Goal: Task Accomplishment & Management: Use online tool/utility

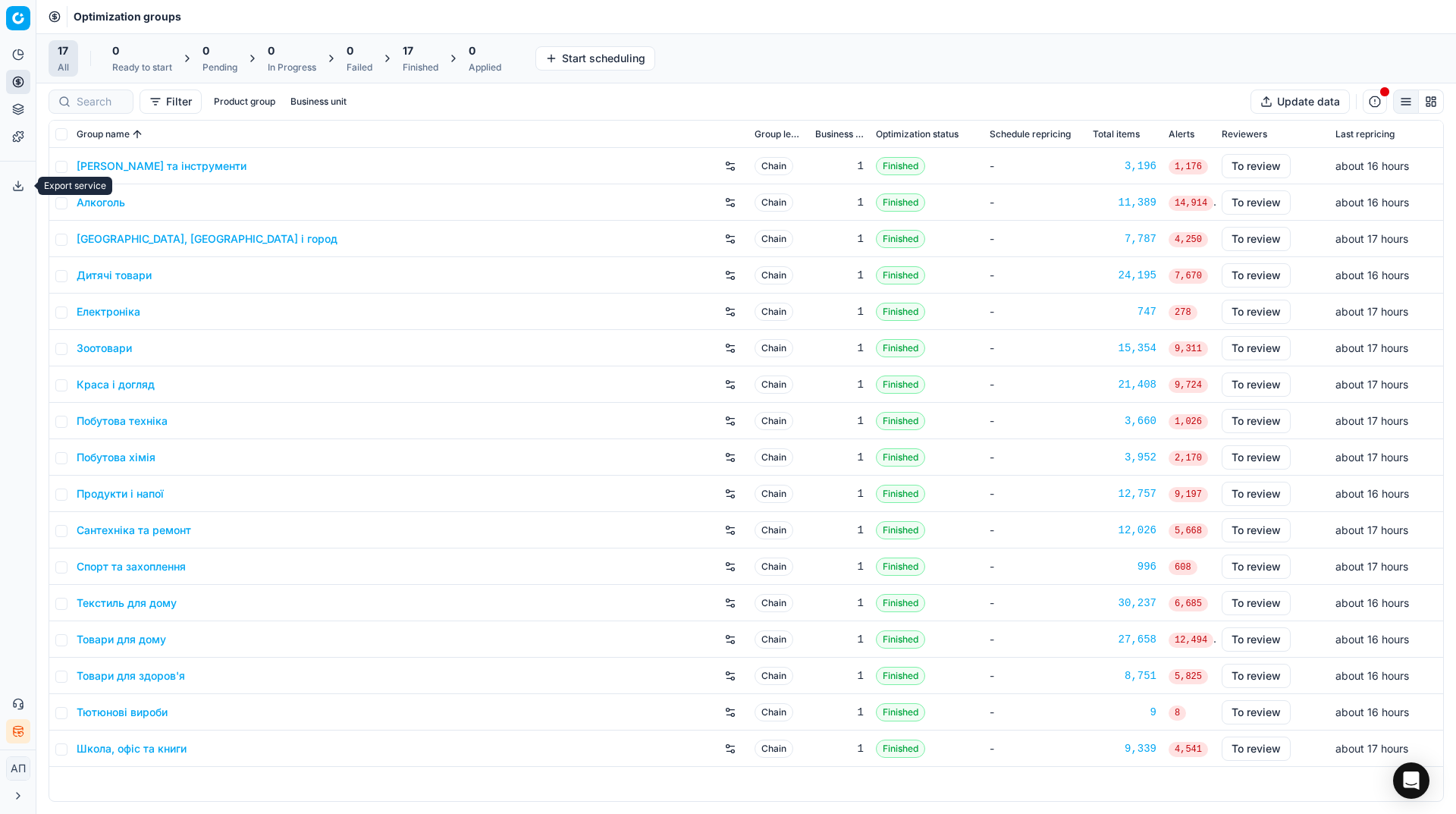
click at [21, 189] on icon at bounding box center [18, 186] width 12 height 12
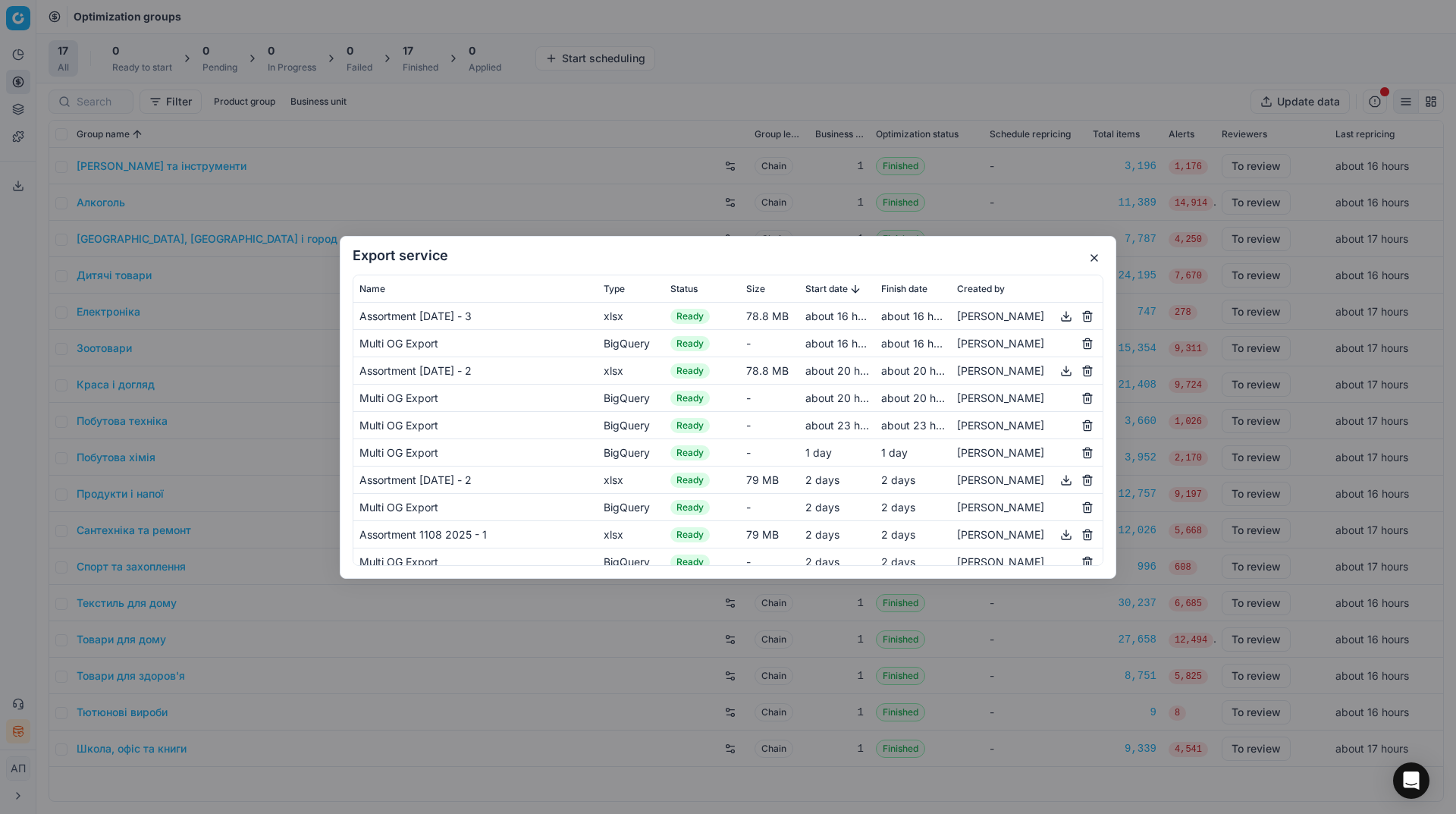
click at [1057, 306] on button "button" at bounding box center [1066, 315] width 18 height 18
click at [1092, 259] on button "button" at bounding box center [1094, 257] width 18 height 18
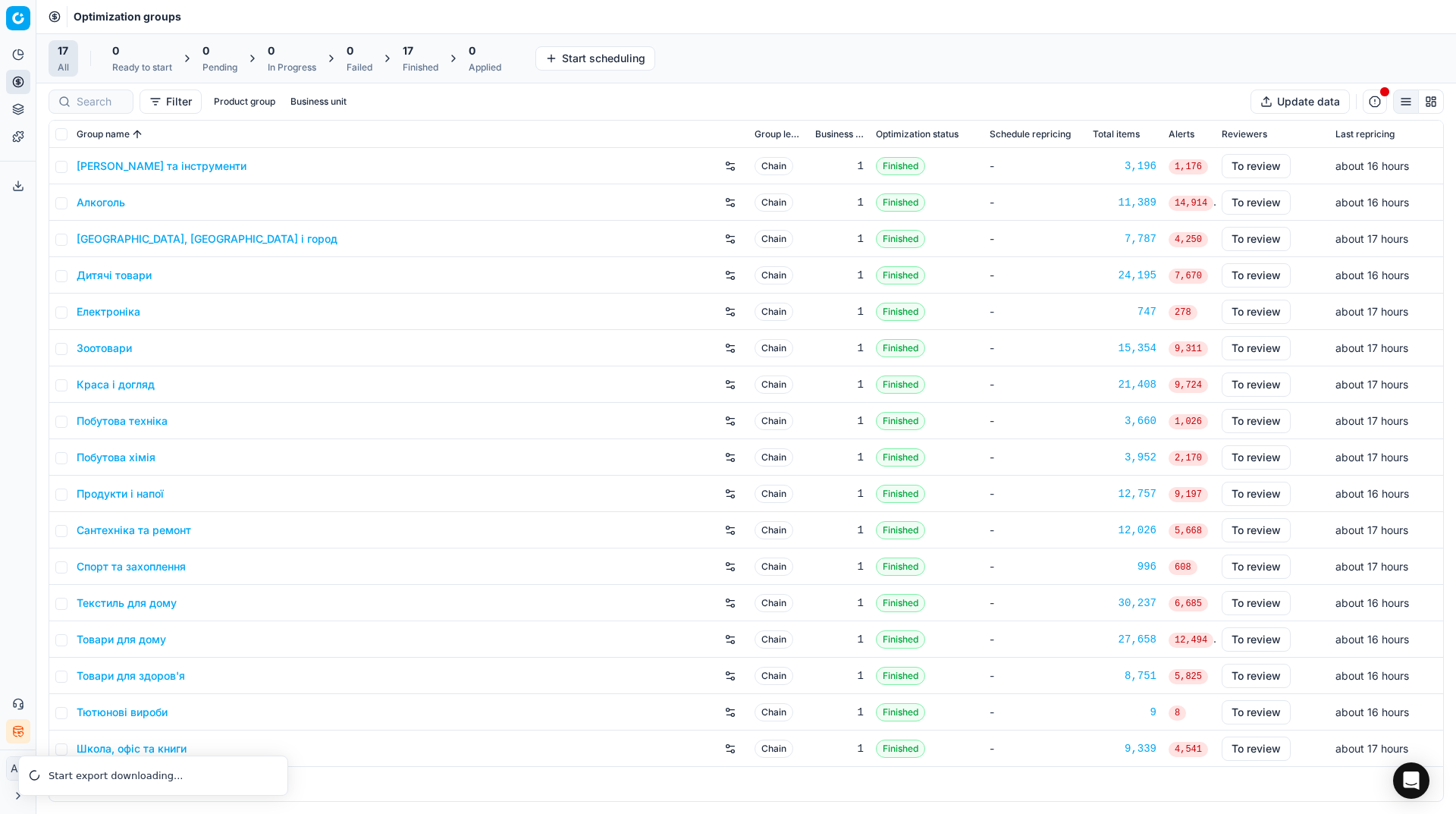
click at [105, 202] on link "Алкоголь" at bounding box center [101, 202] width 49 height 15
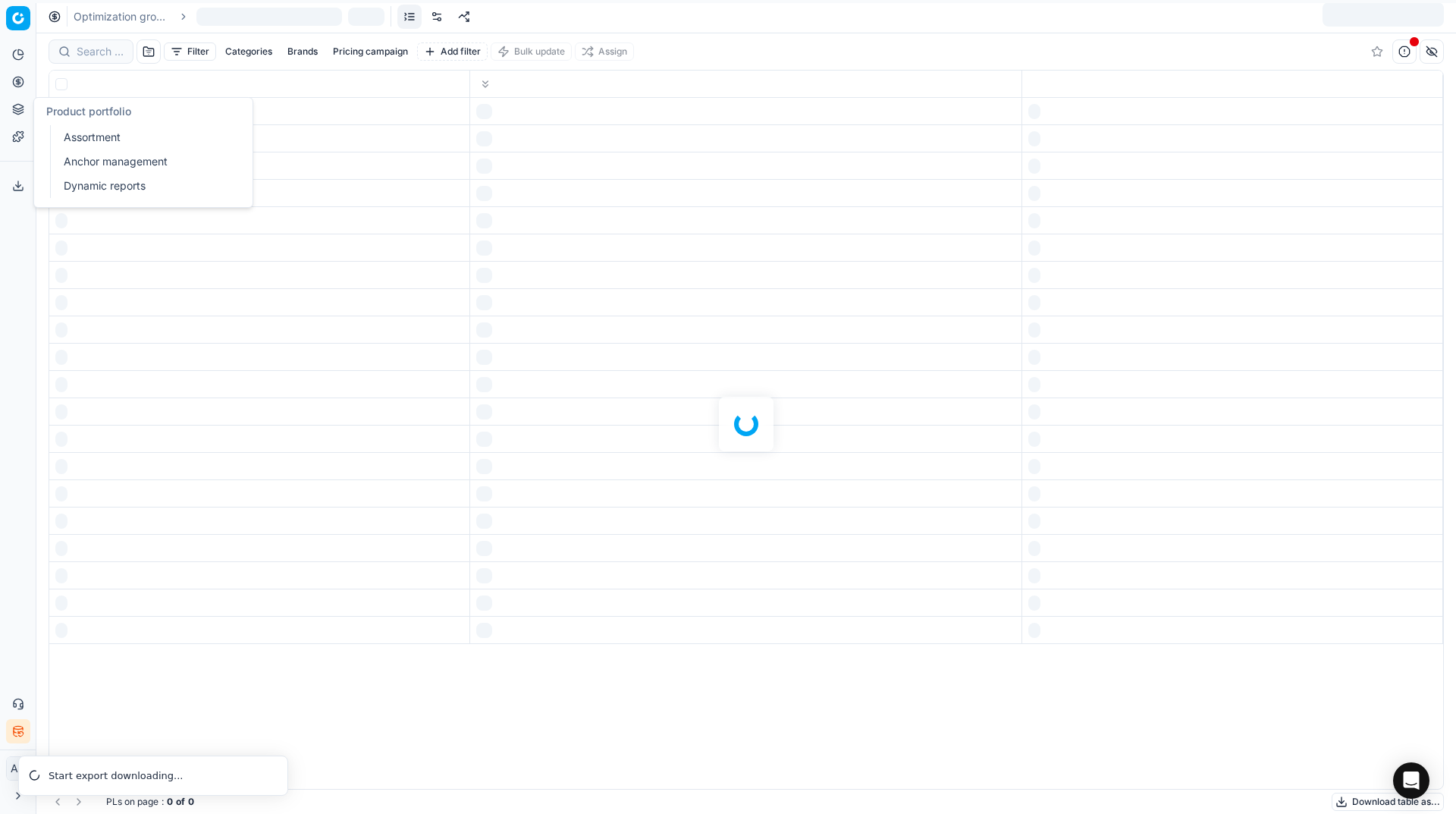
click at [62, 134] on link "Assortment" at bounding box center [146, 137] width 177 height 21
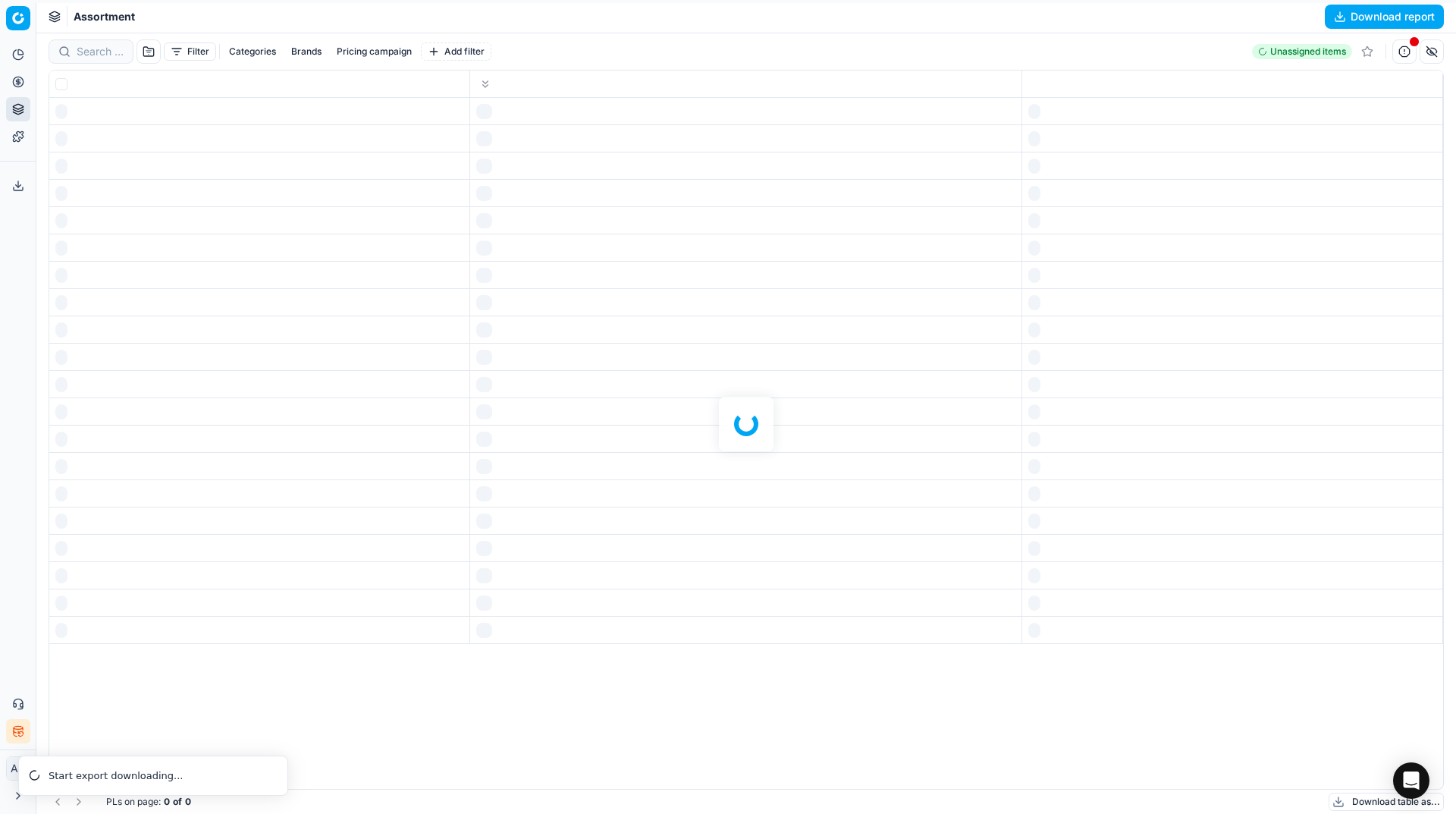
click at [0, 300] on div "Analytics Pricing Product portfolio Templates Export service 17 Contact support…" at bounding box center [18, 393] width 36 height 713
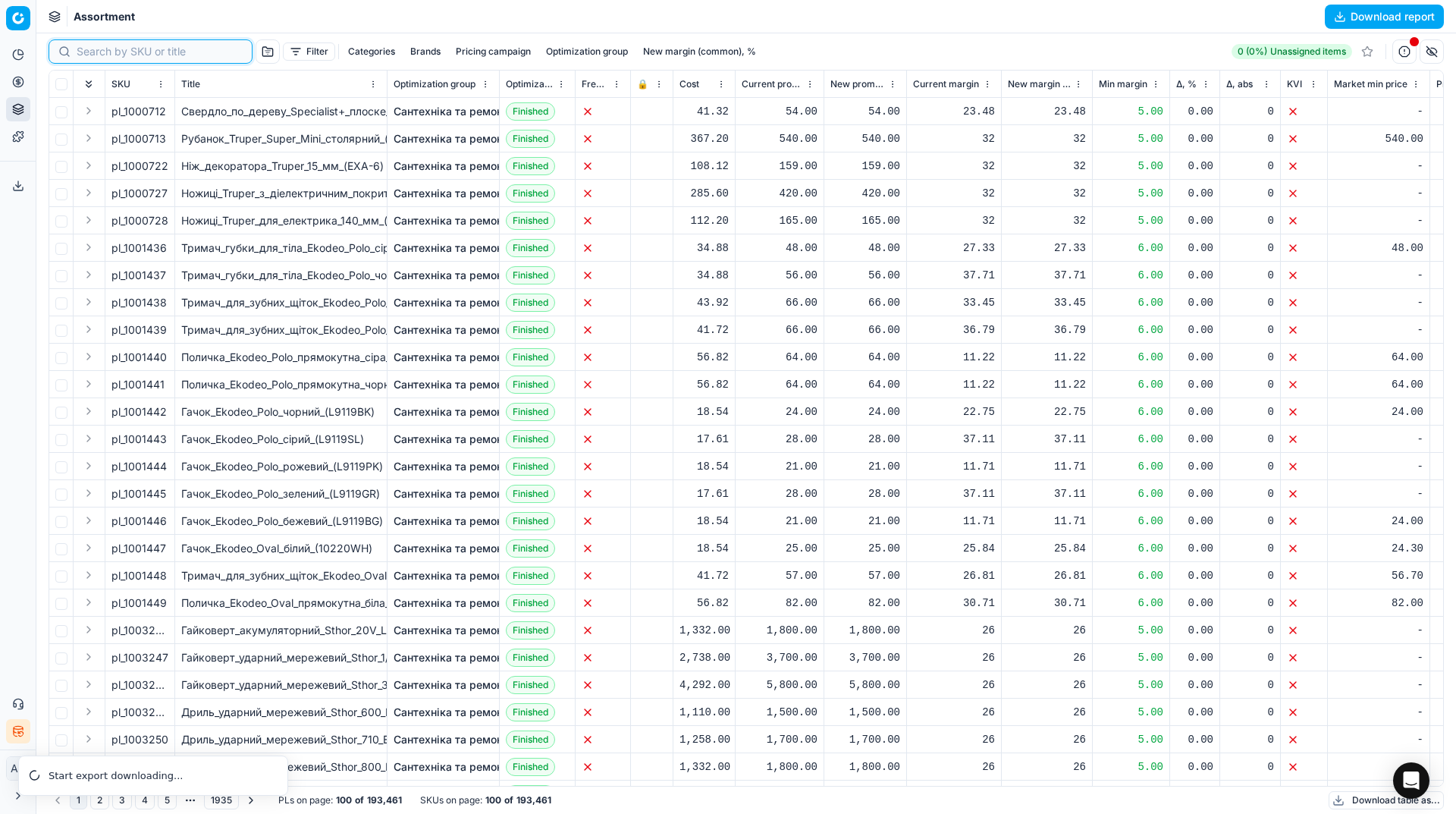
click at [102, 57] on input at bounding box center [160, 51] width 167 height 15
paste input "418893"
type input "418893"
click at [102, 57] on input at bounding box center [160, 51] width 167 height 15
paste input "418893"
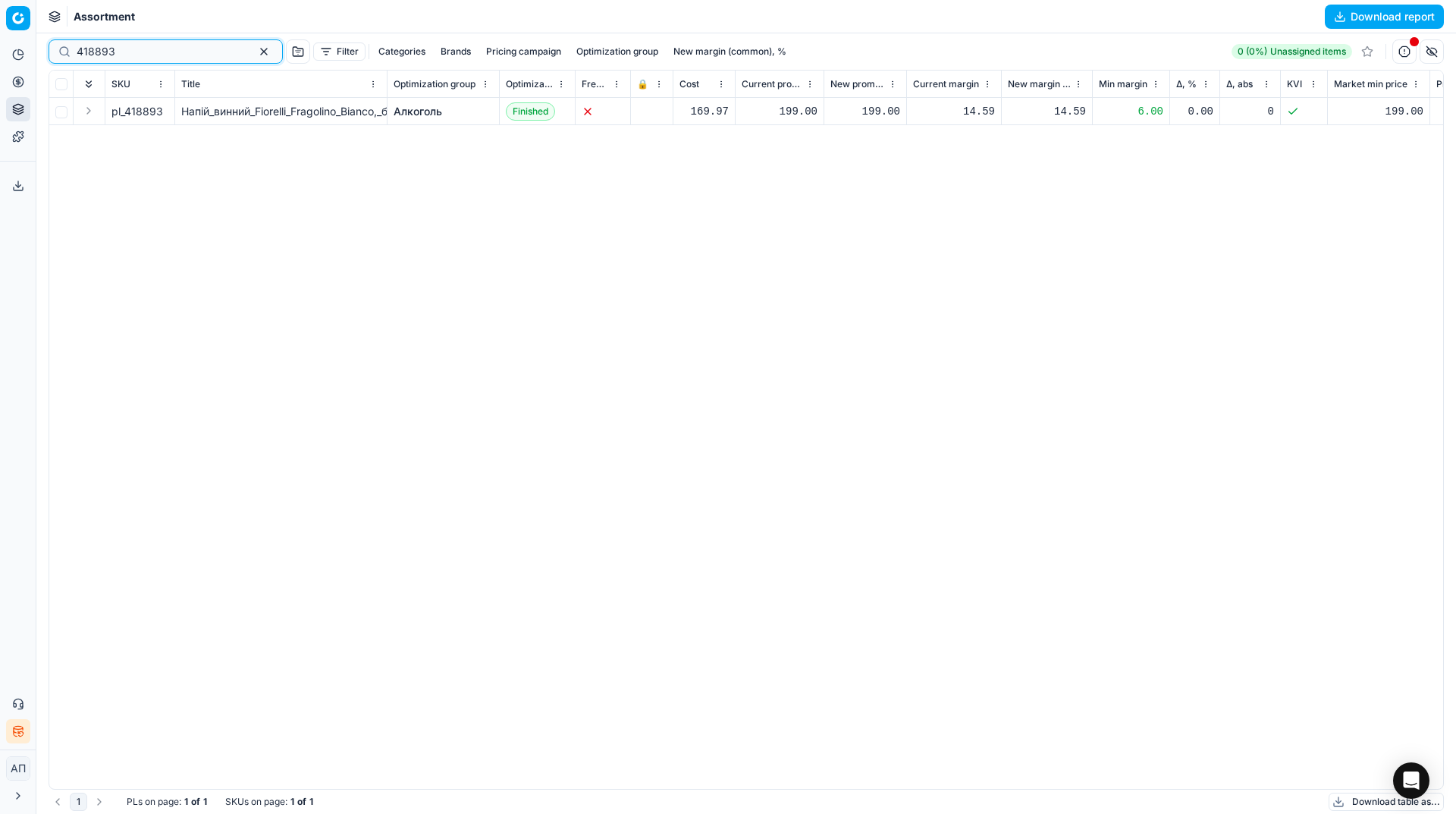
type input "418893"
click at [65, 110] on input "checkbox" at bounding box center [62, 112] width 12 height 12
checkbox input "true"
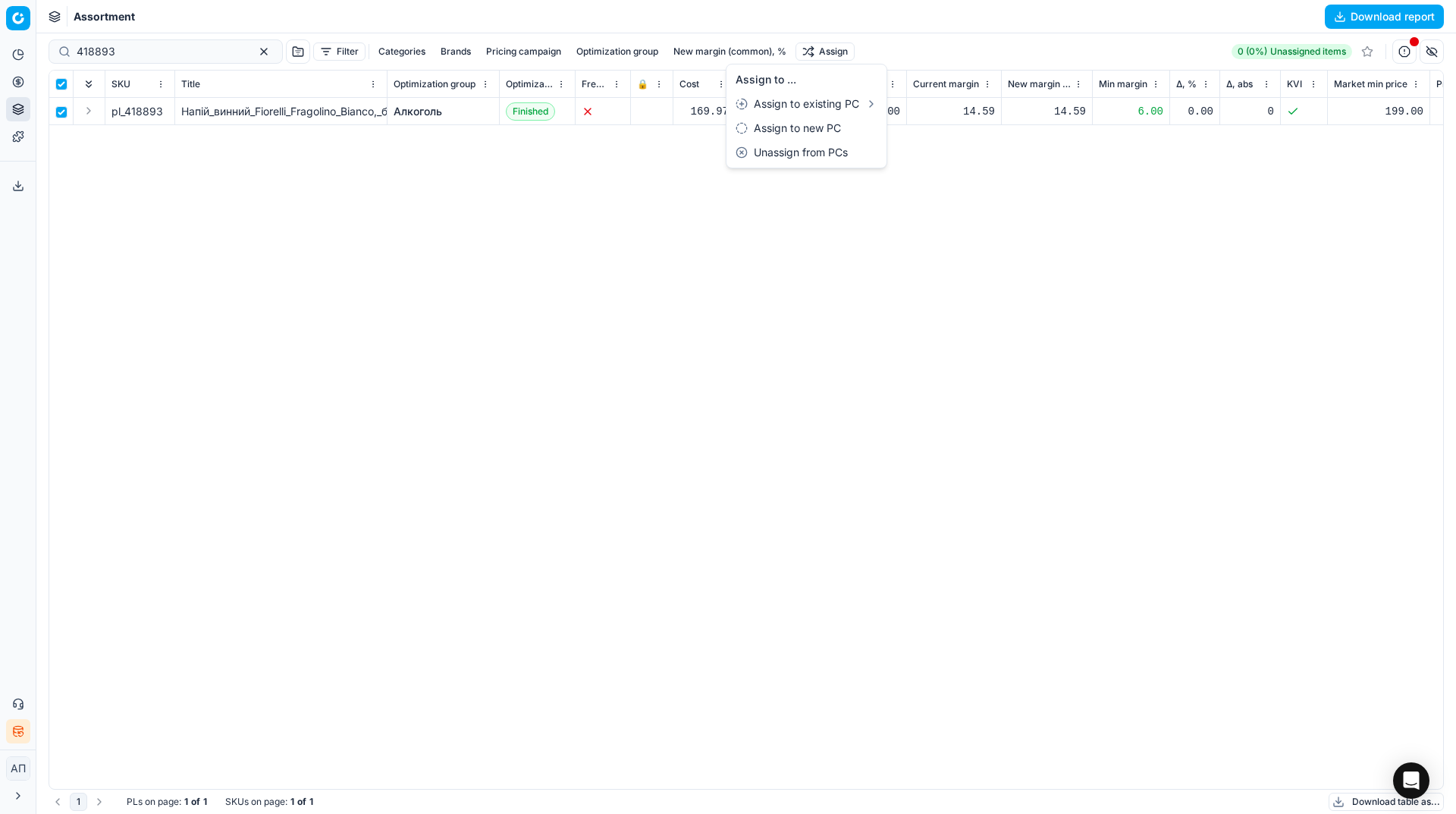
click at [799, 49] on html "Pricing platform Analytics Pricing Product portfolio Templates Export service 1…" at bounding box center [728, 407] width 1456 height 814
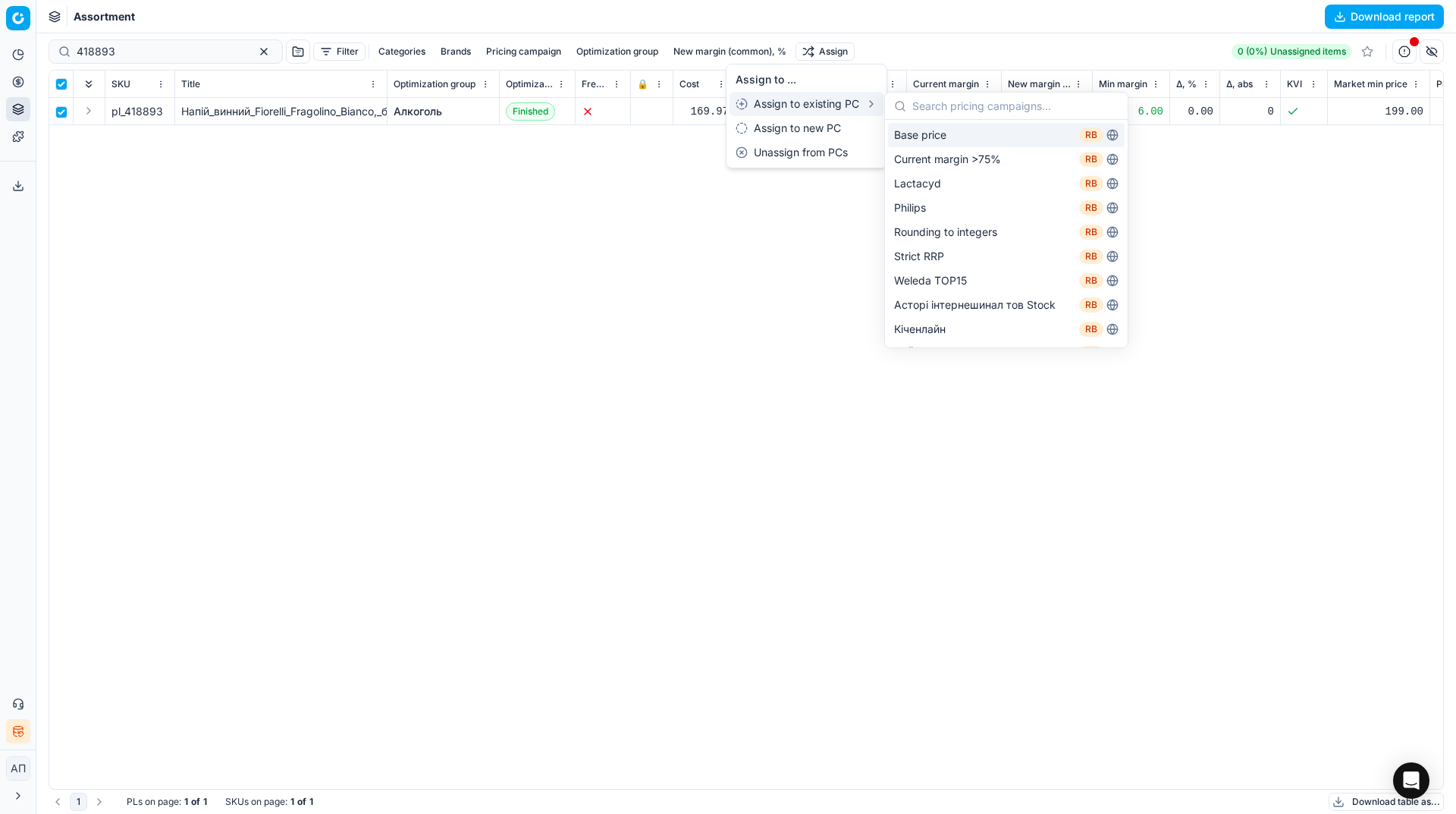
click at [939, 130] on div "Base price RB" at bounding box center [1006, 135] width 236 height 24
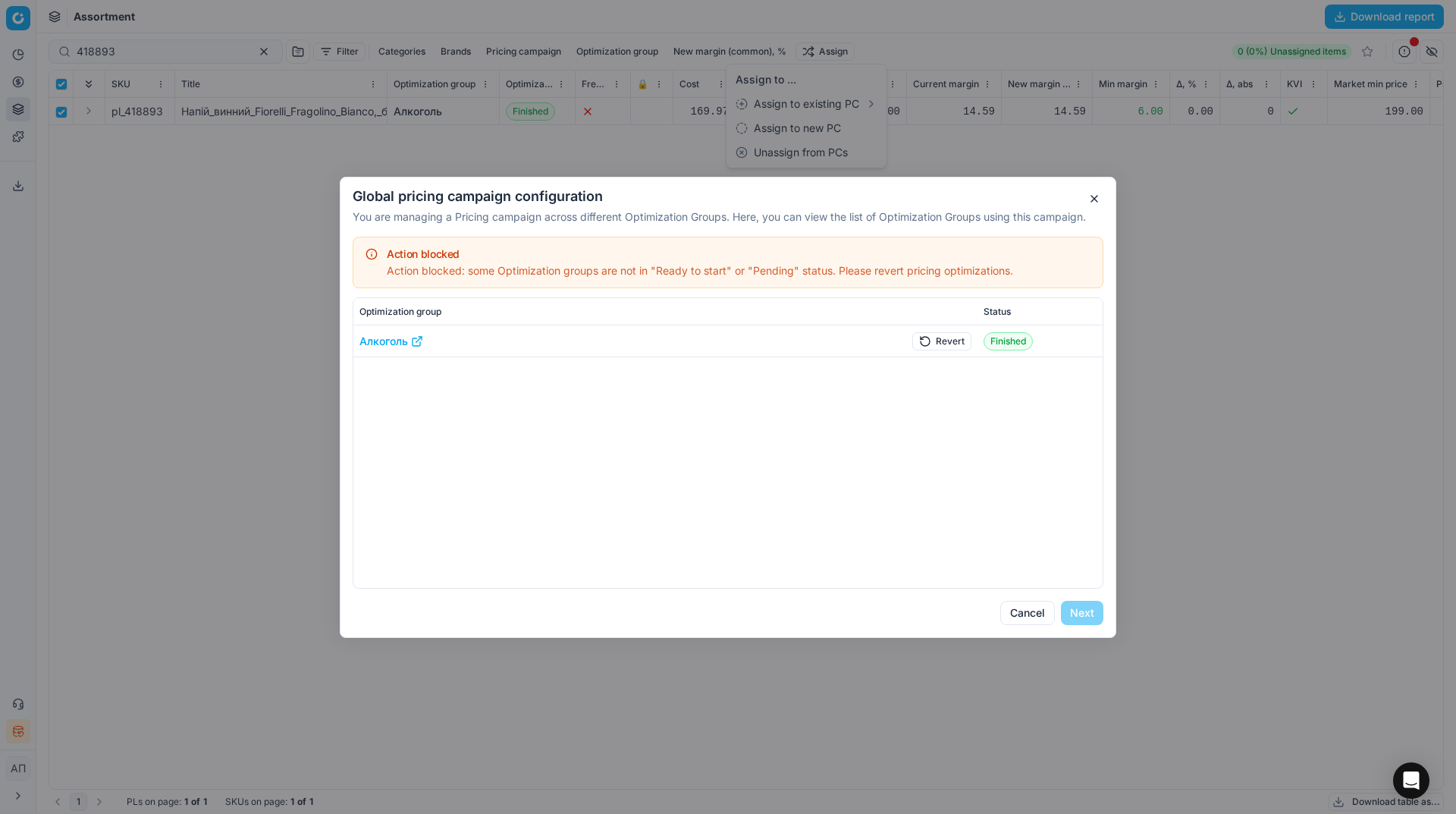
click at [955, 339] on button "Revert" at bounding box center [941, 340] width 59 height 18
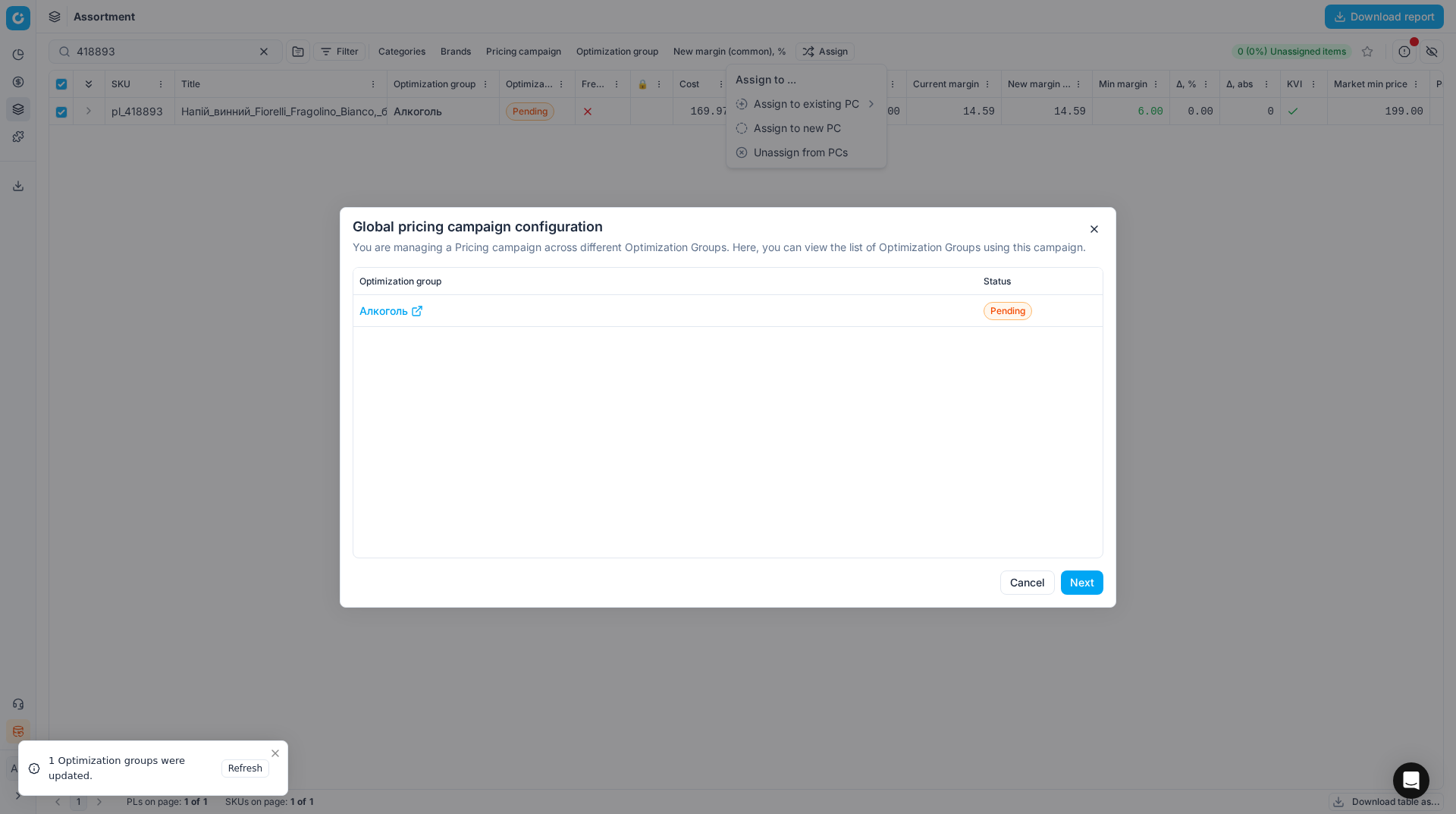
click at [1091, 580] on button "Next" at bounding box center [1082, 583] width 43 height 24
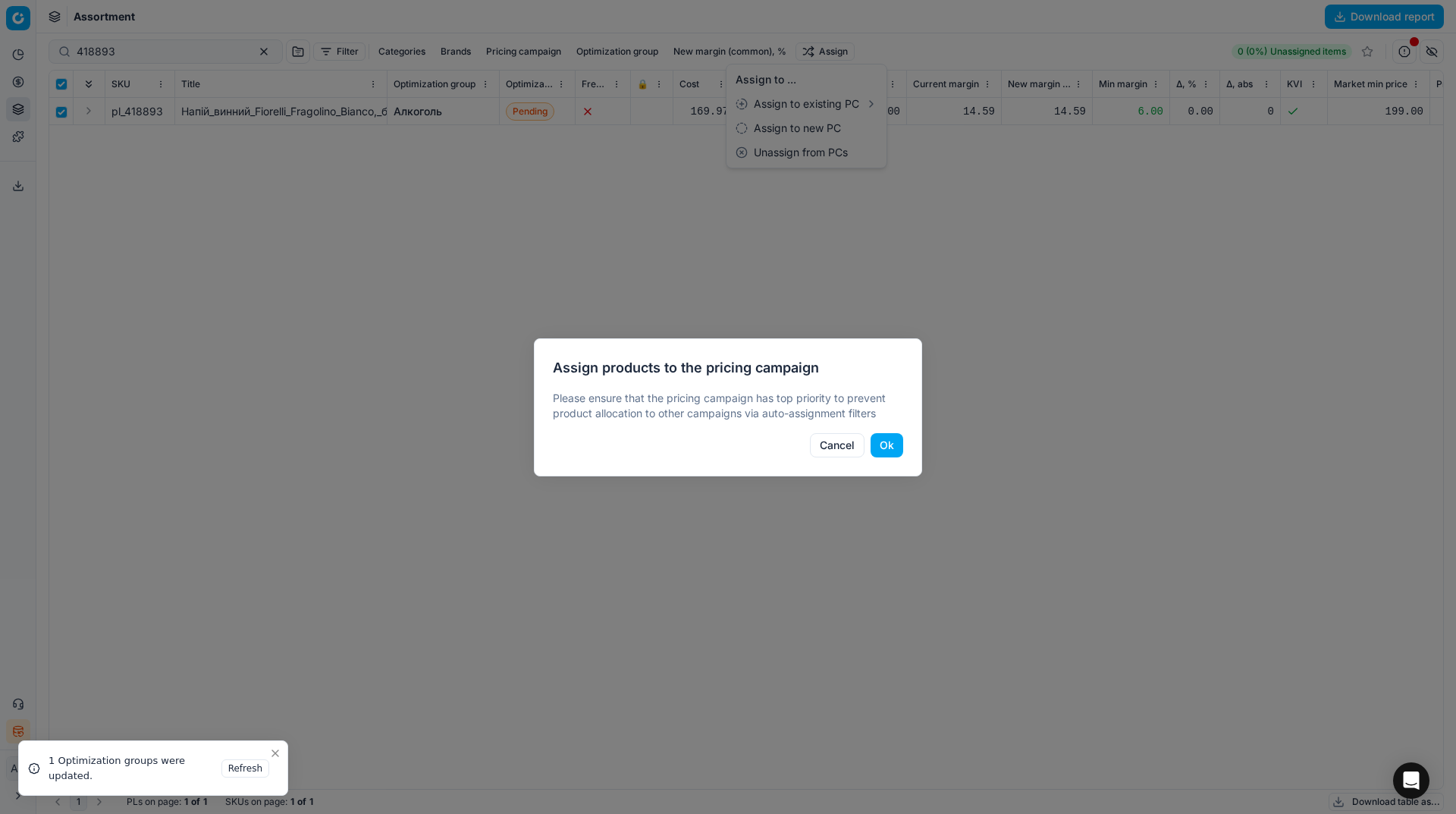
click at [889, 442] on button "Ok" at bounding box center [887, 445] width 33 height 24
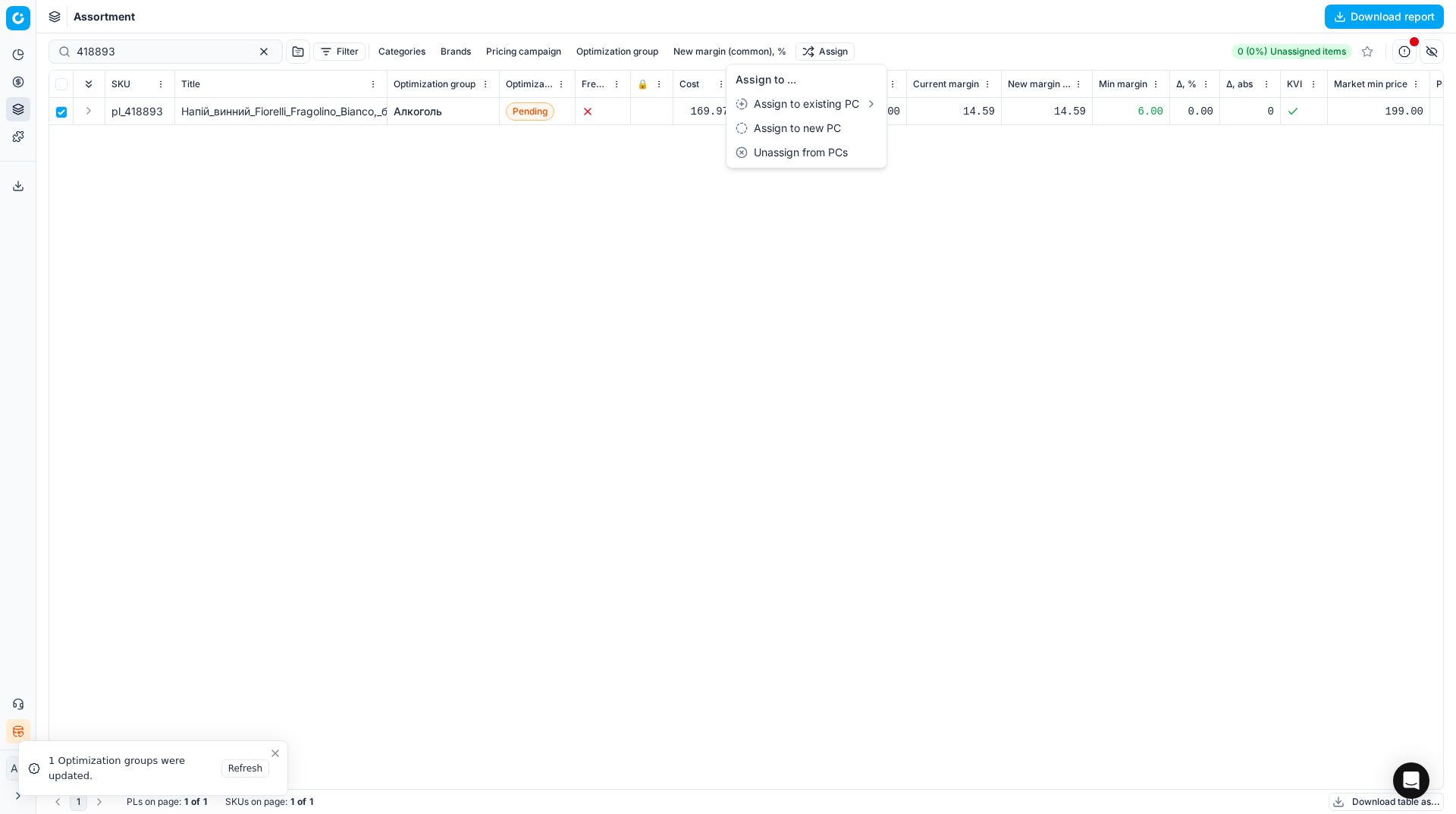
checkbox input "false"
click at [255, 54] on button "button" at bounding box center [264, 52] width 18 height 18
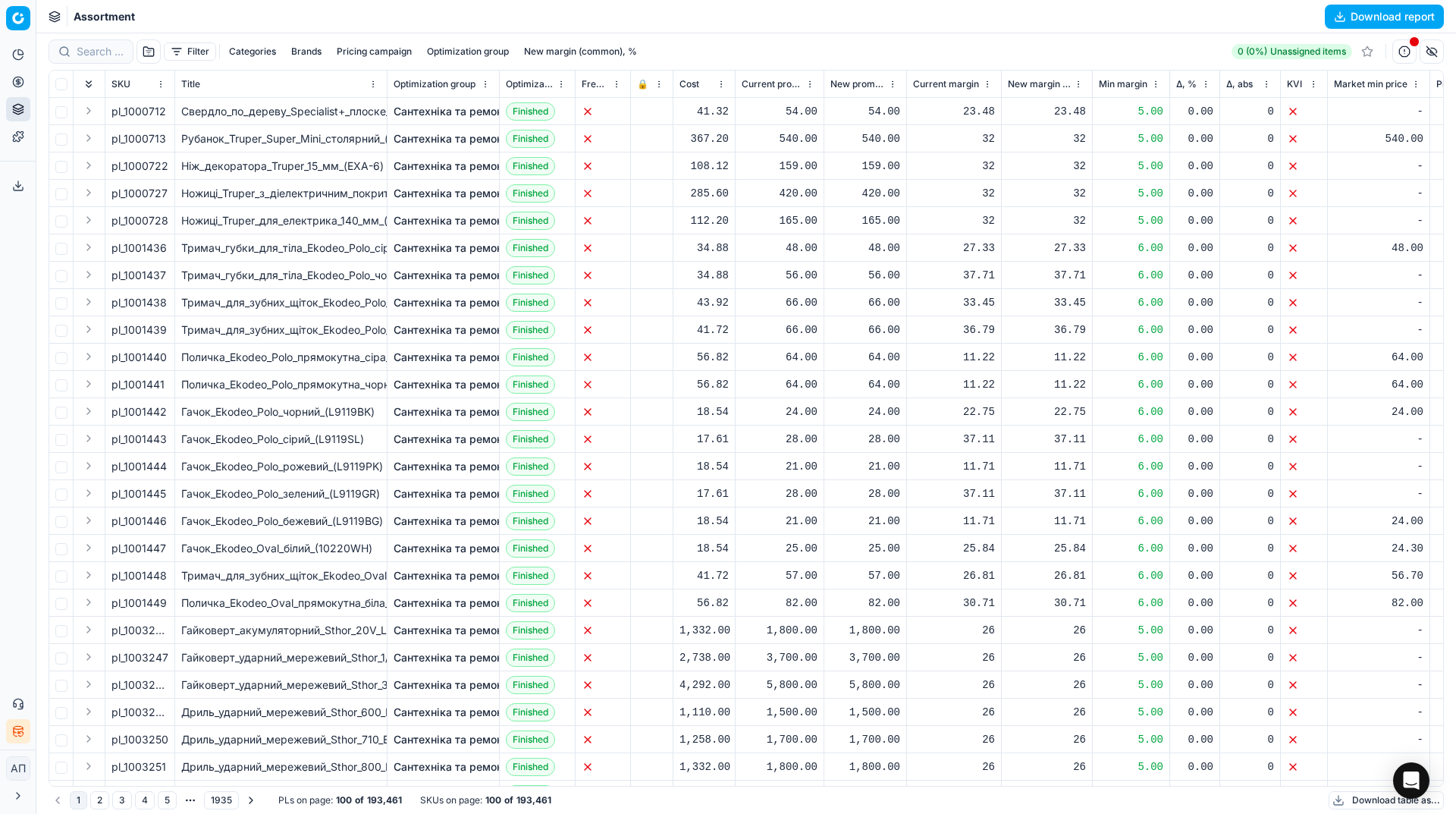
click at [219, 57] on div at bounding box center [219, 51] width 1 height 15
click at [202, 56] on button "Filter" at bounding box center [189, 52] width 52 height 18
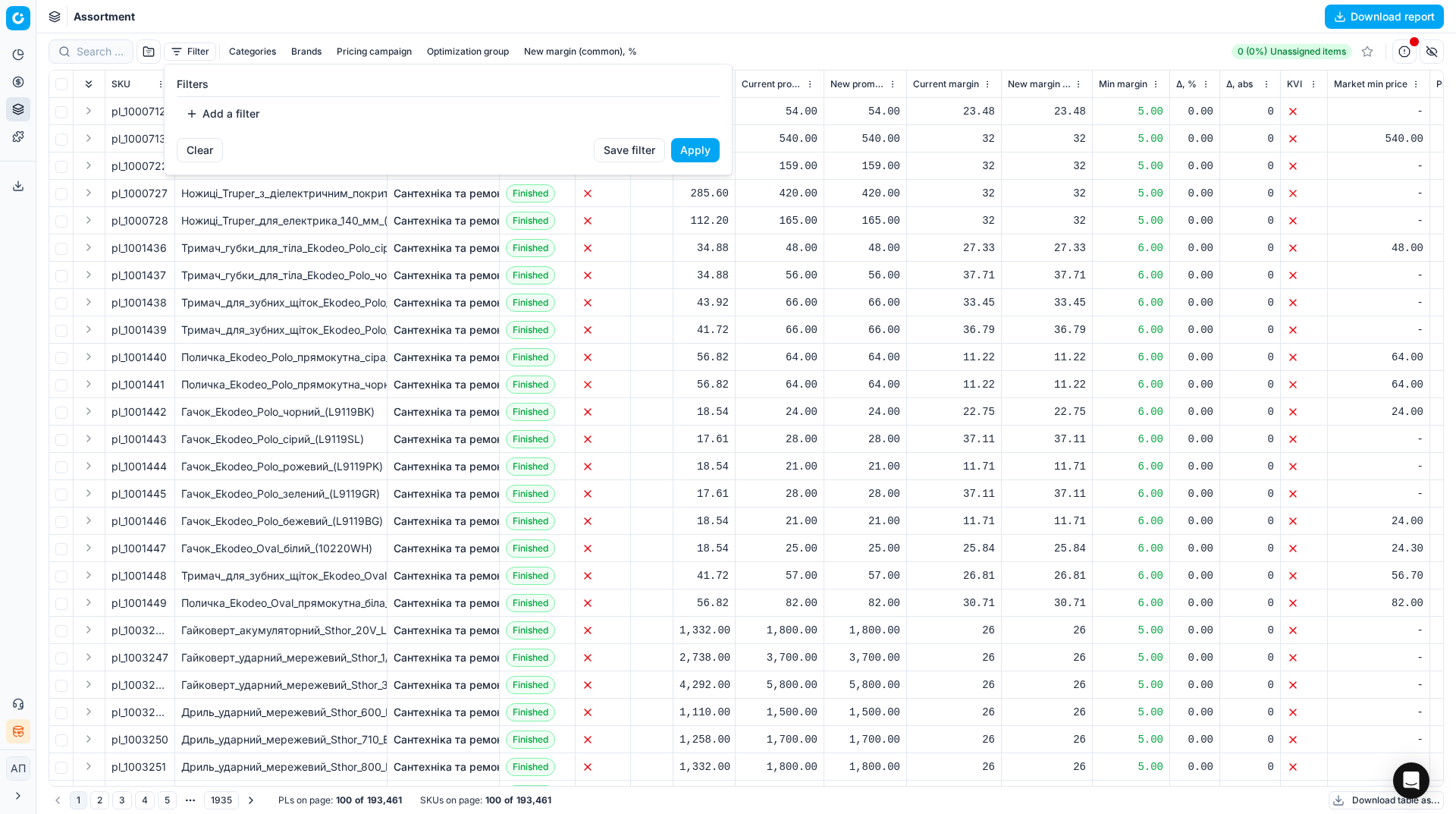
click at [229, 110] on button "Add a filter" at bounding box center [222, 114] width 92 height 24
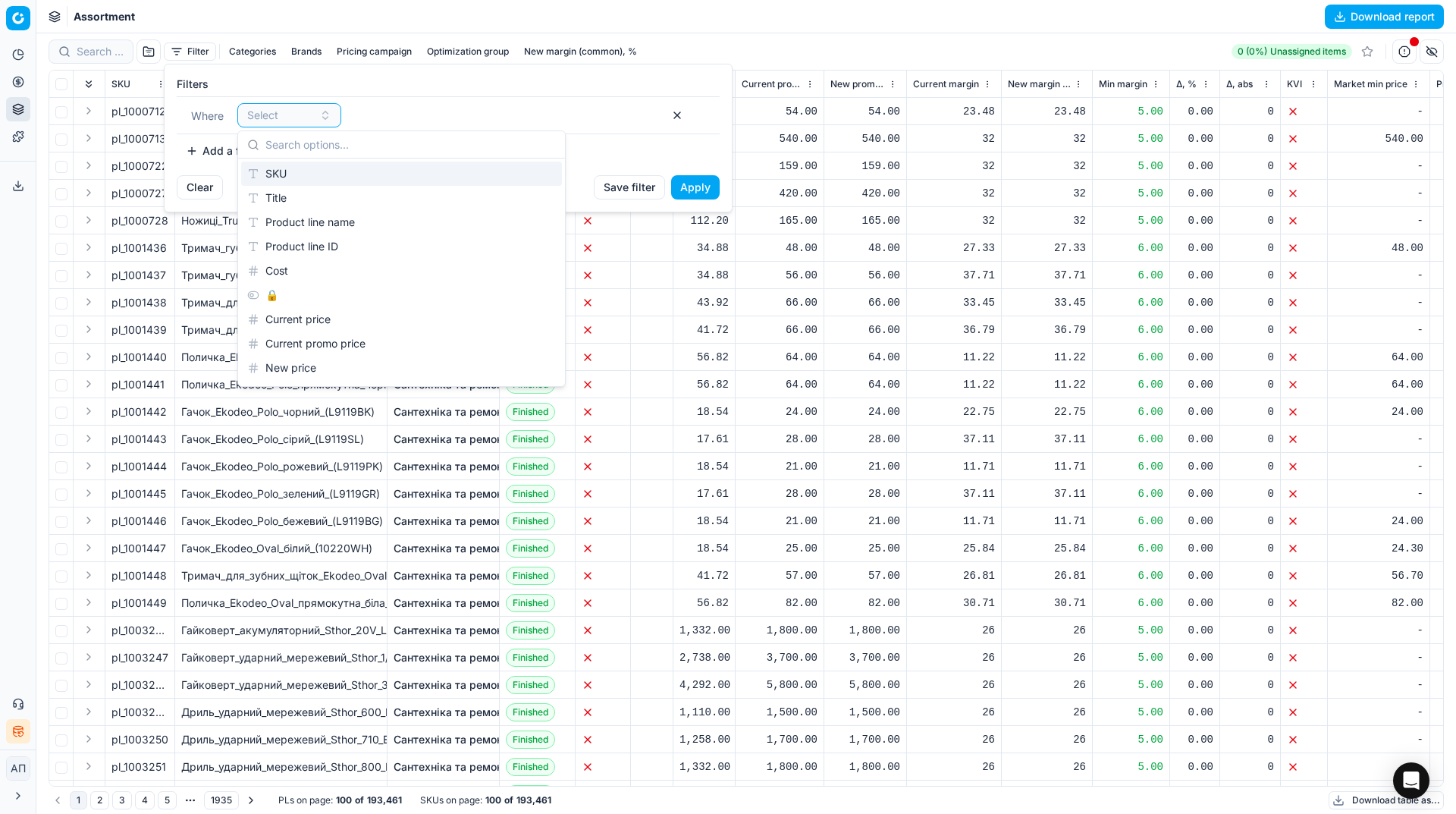
click at [293, 177] on div "SKU" at bounding box center [402, 174] width 321 height 24
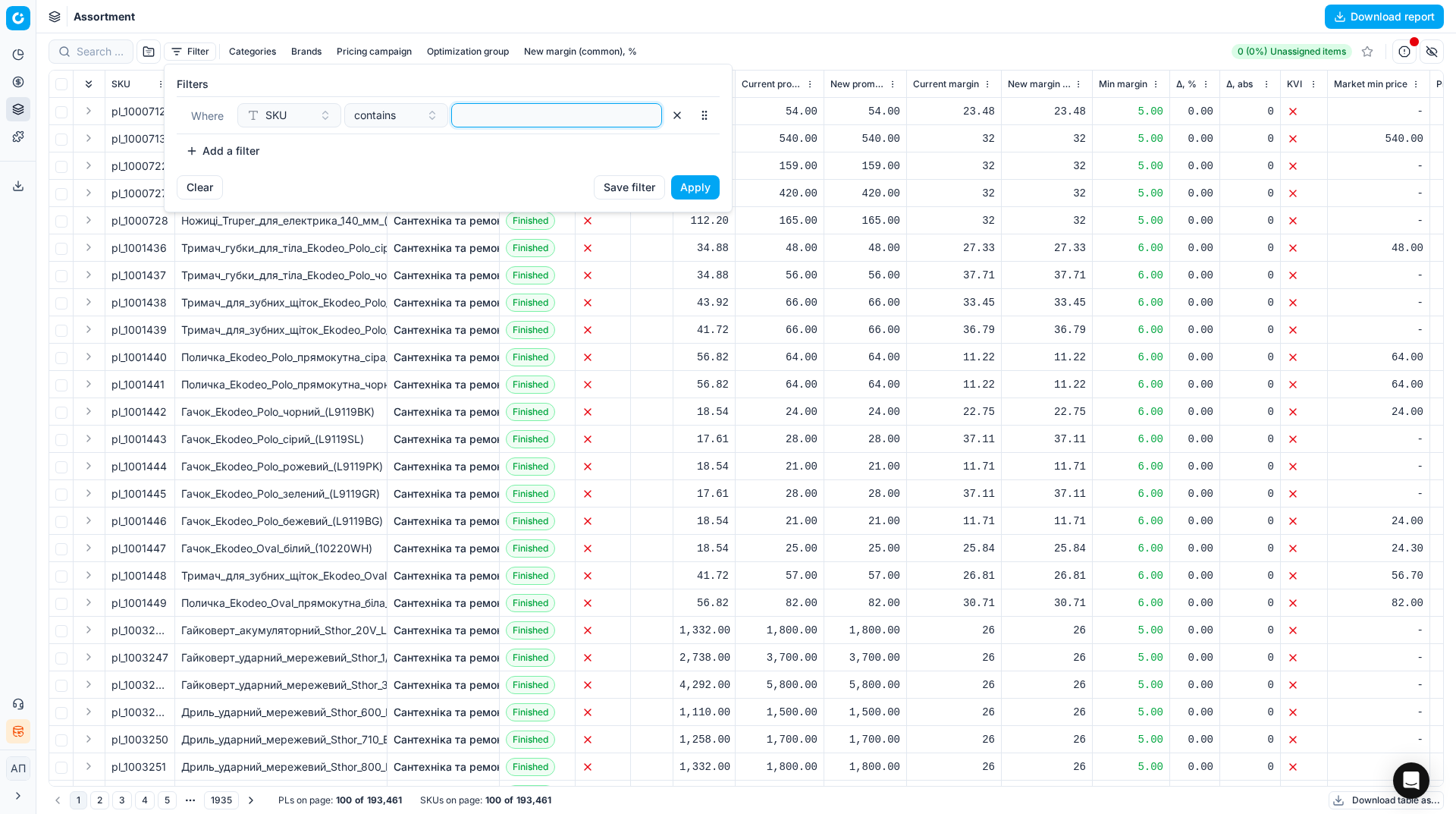
click at [573, 116] on input at bounding box center [556, 115] width 197 height 23
click at [702, 192] on button "Apply" at bounding box center [695, 188] width 49 height 24
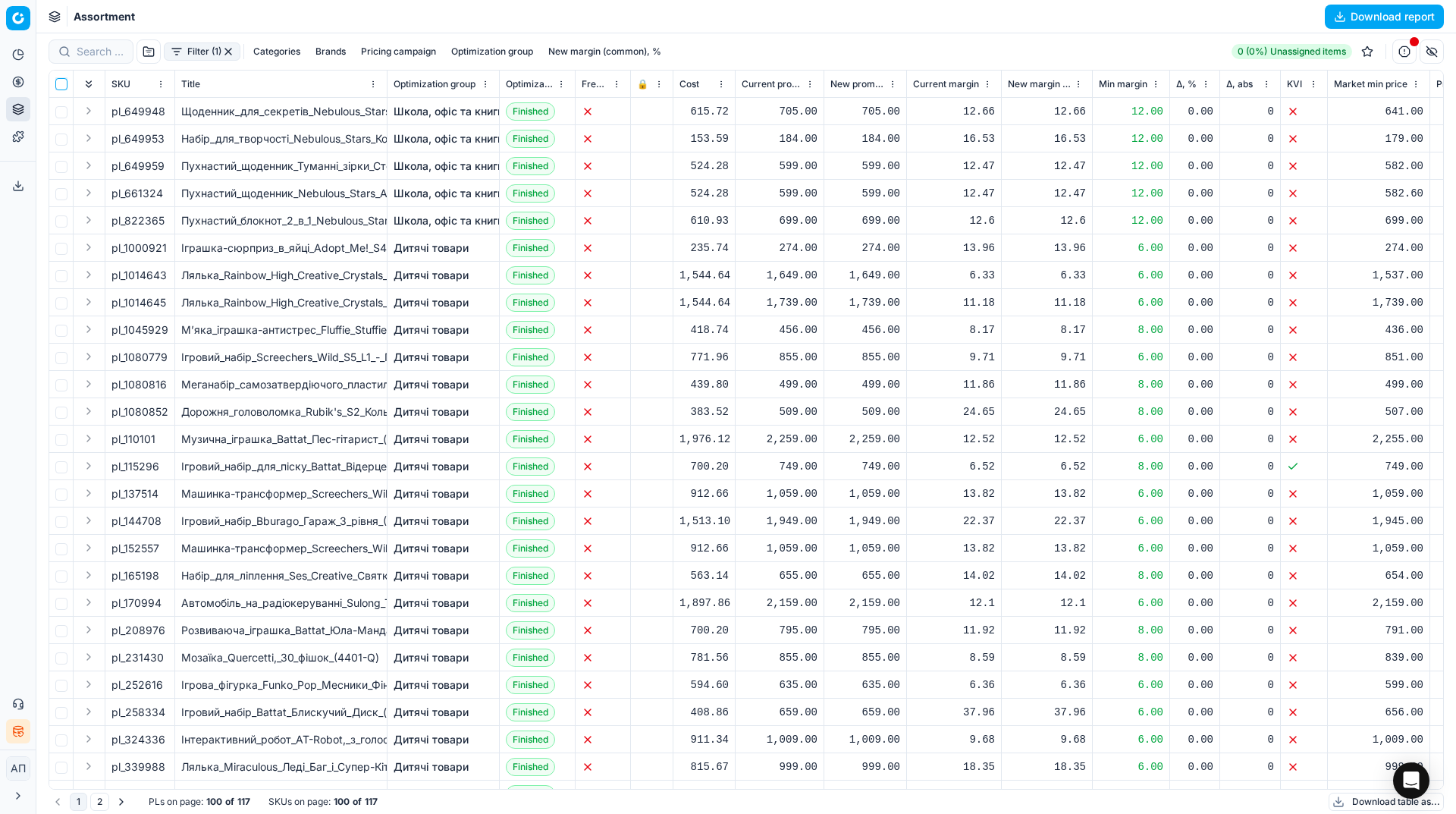
click at [59, 88] on input "checkbox" at bounding box center [62, 84] width 12 height 12
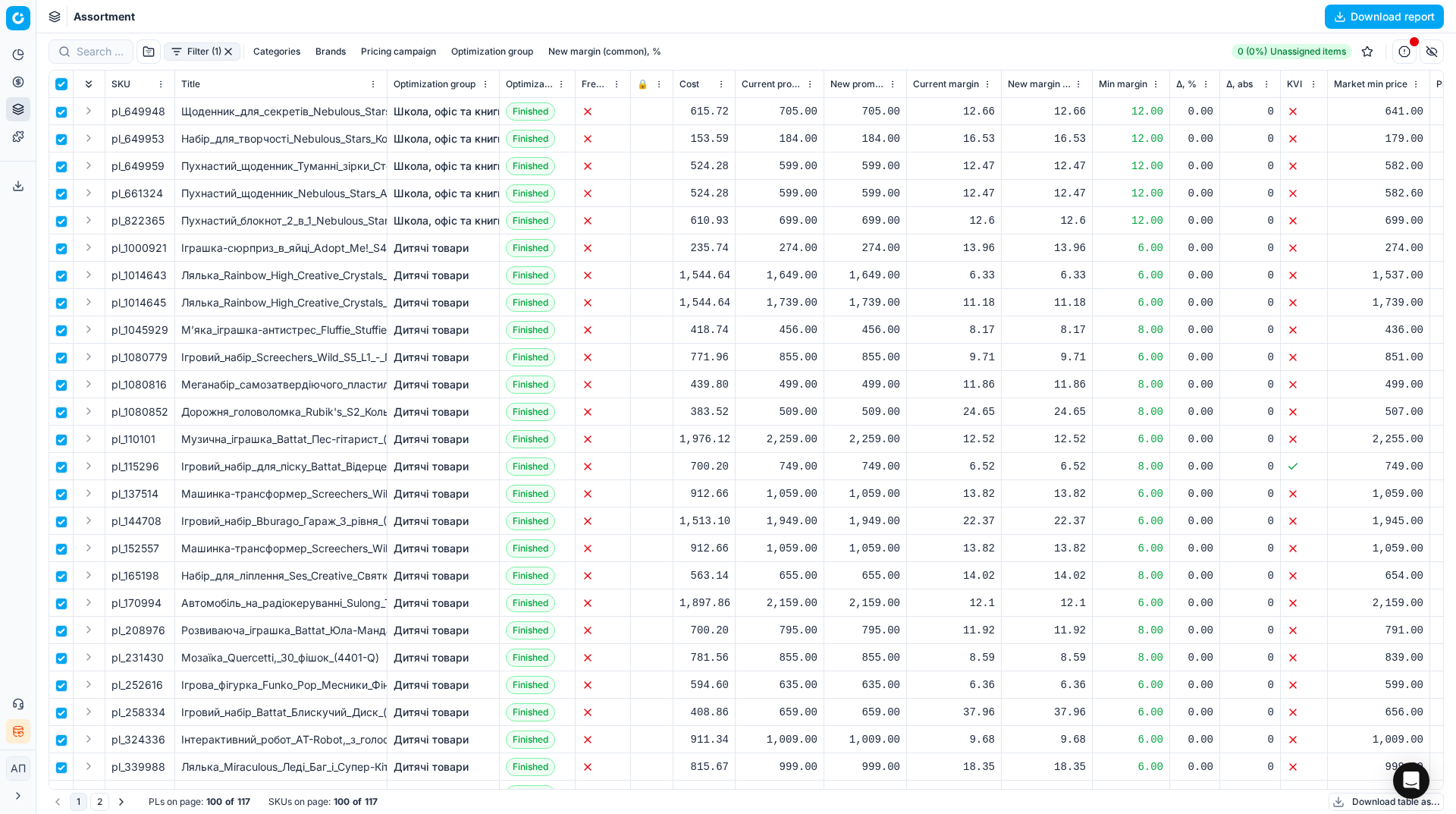
checkbox input "true"
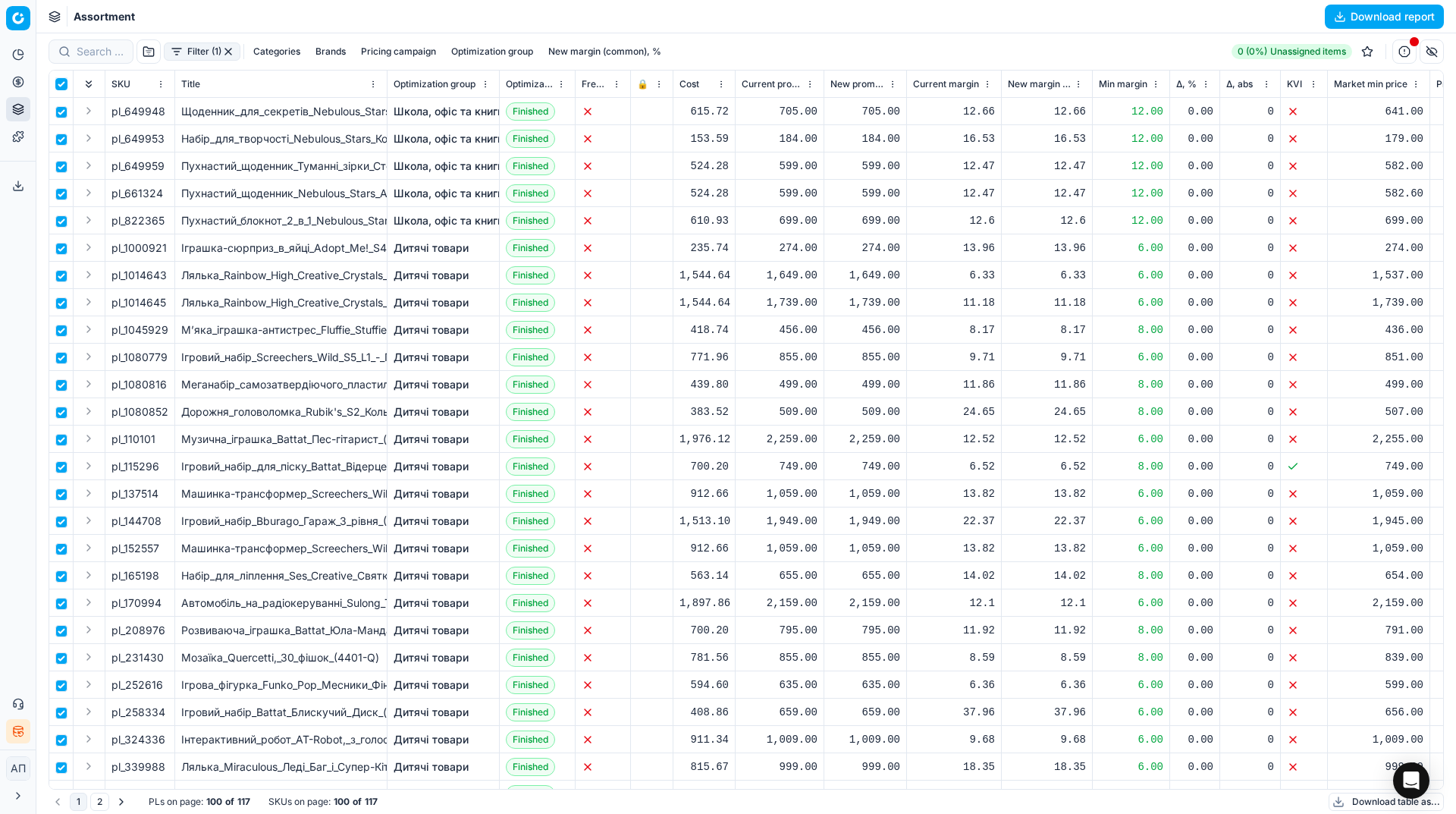
checkbox input "true"
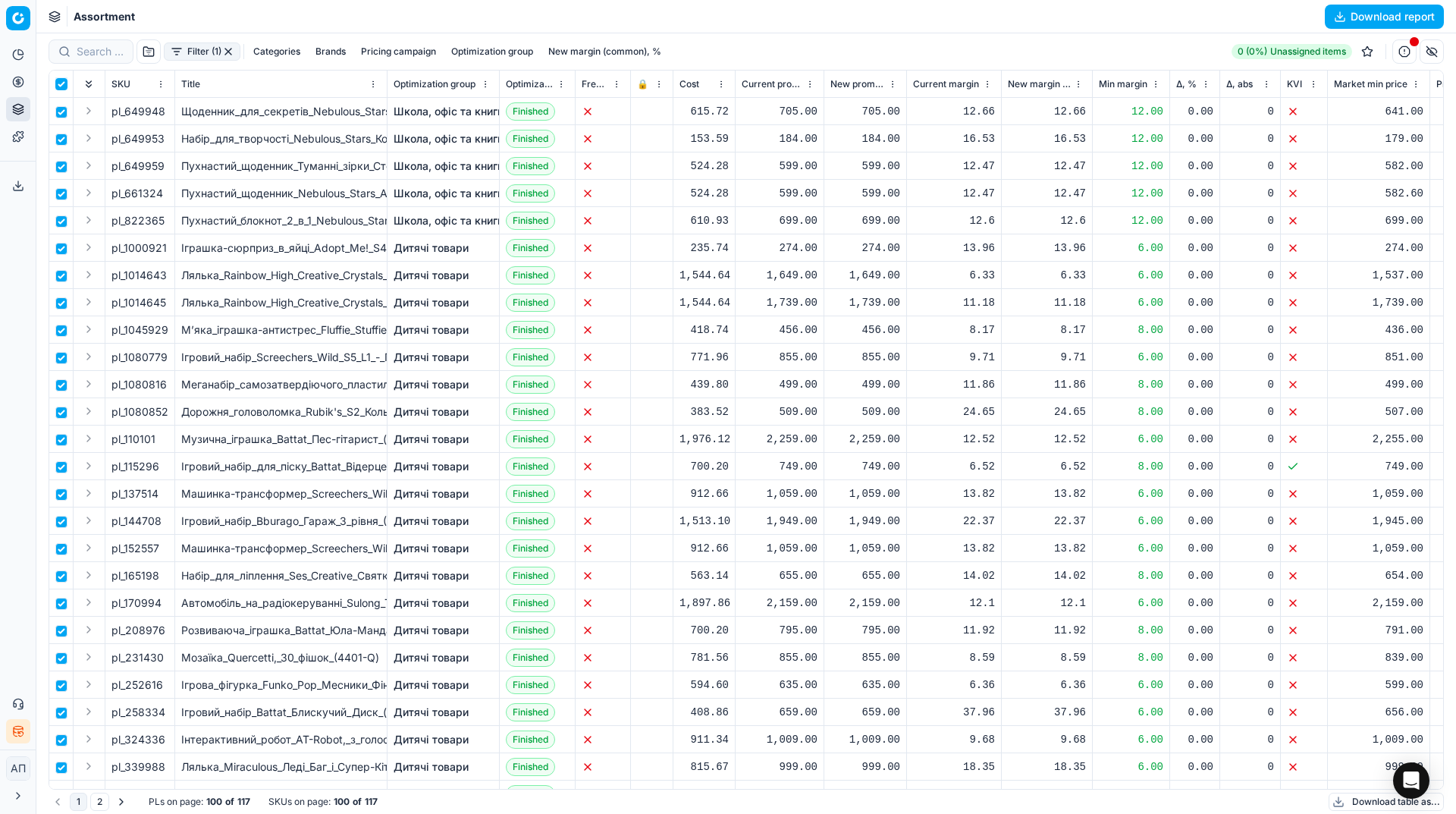
checkbox input "true"
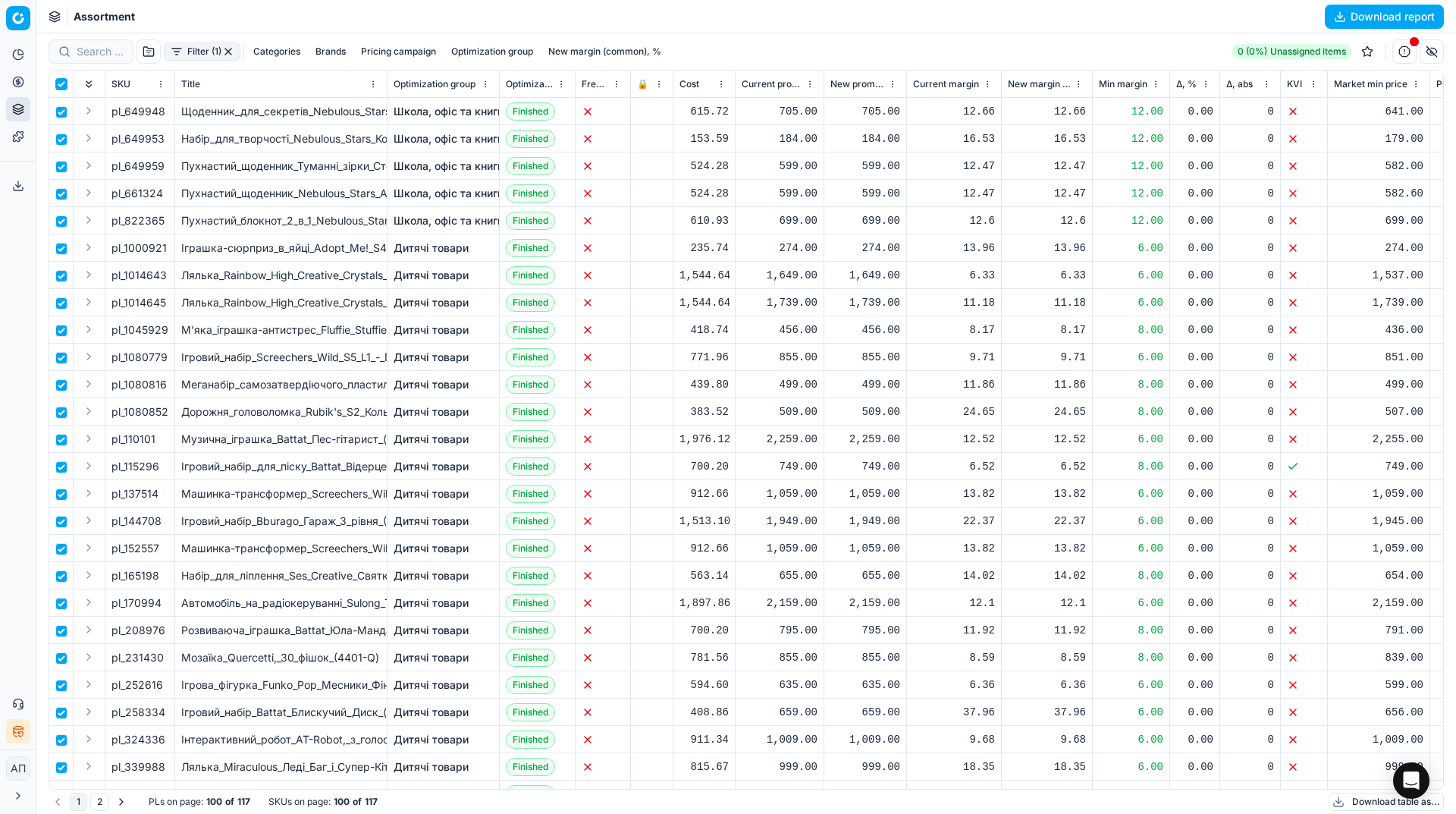
checkbox input "true"
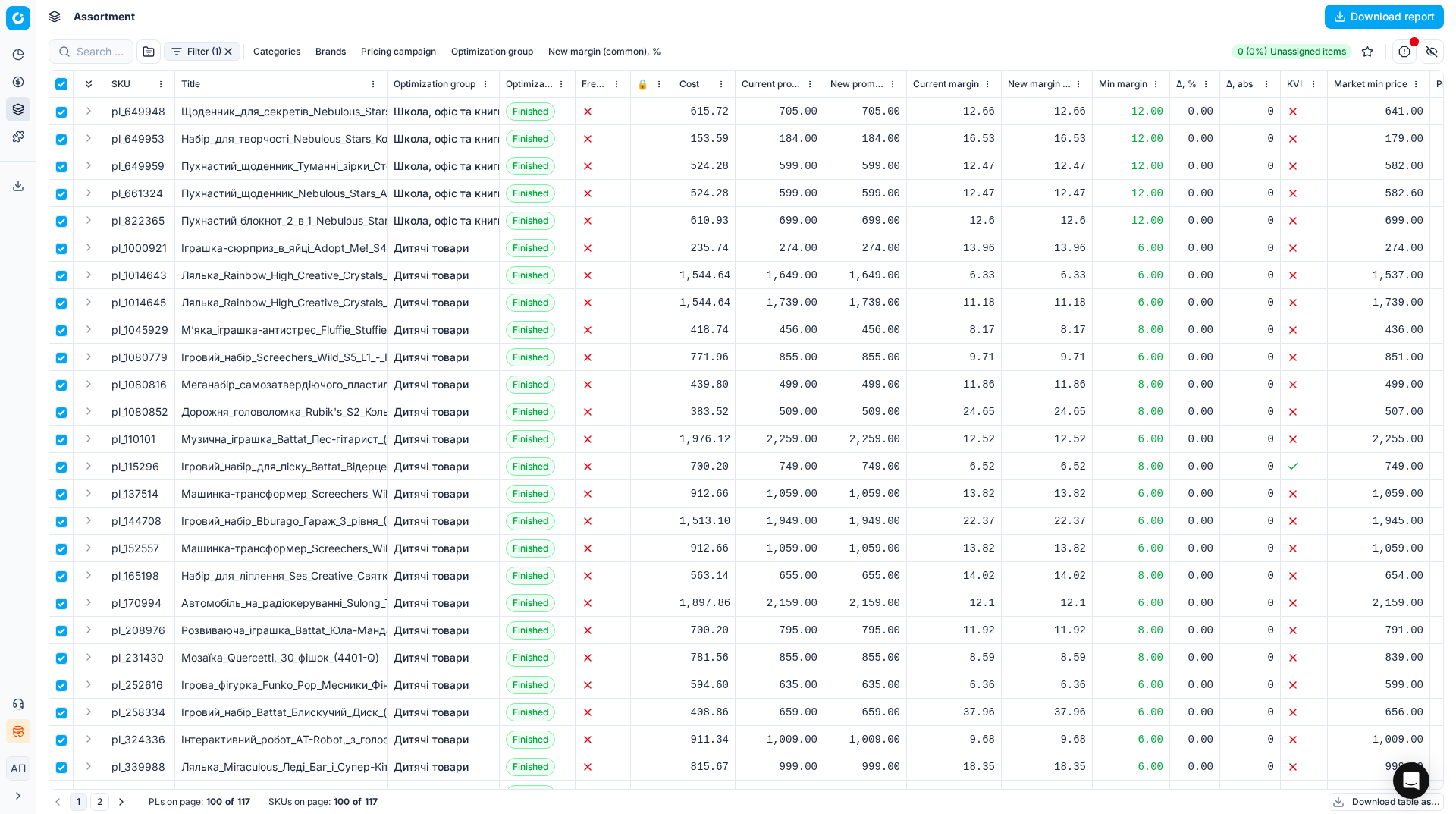
checkbox input "true"
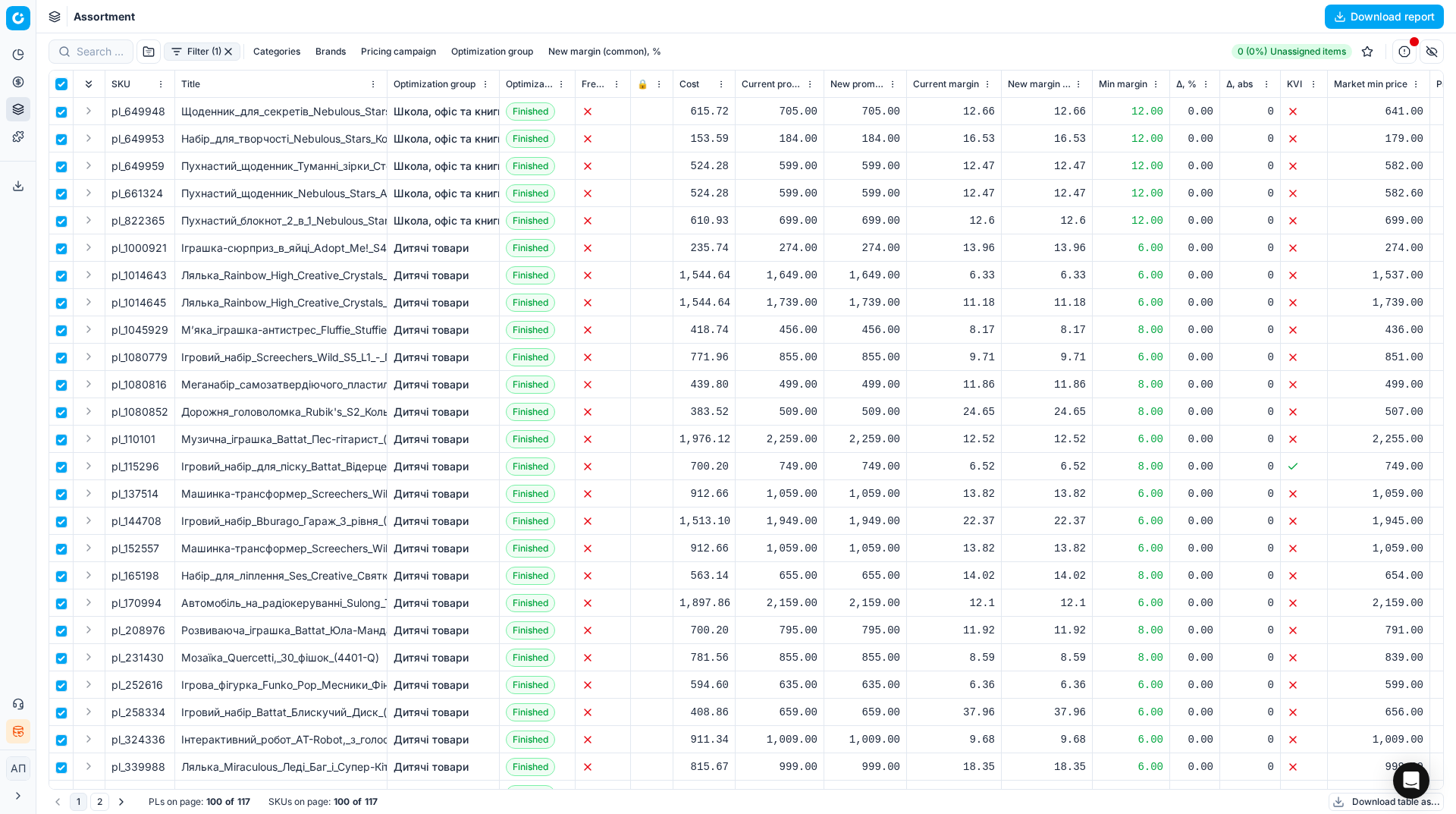
checkbox input "true"
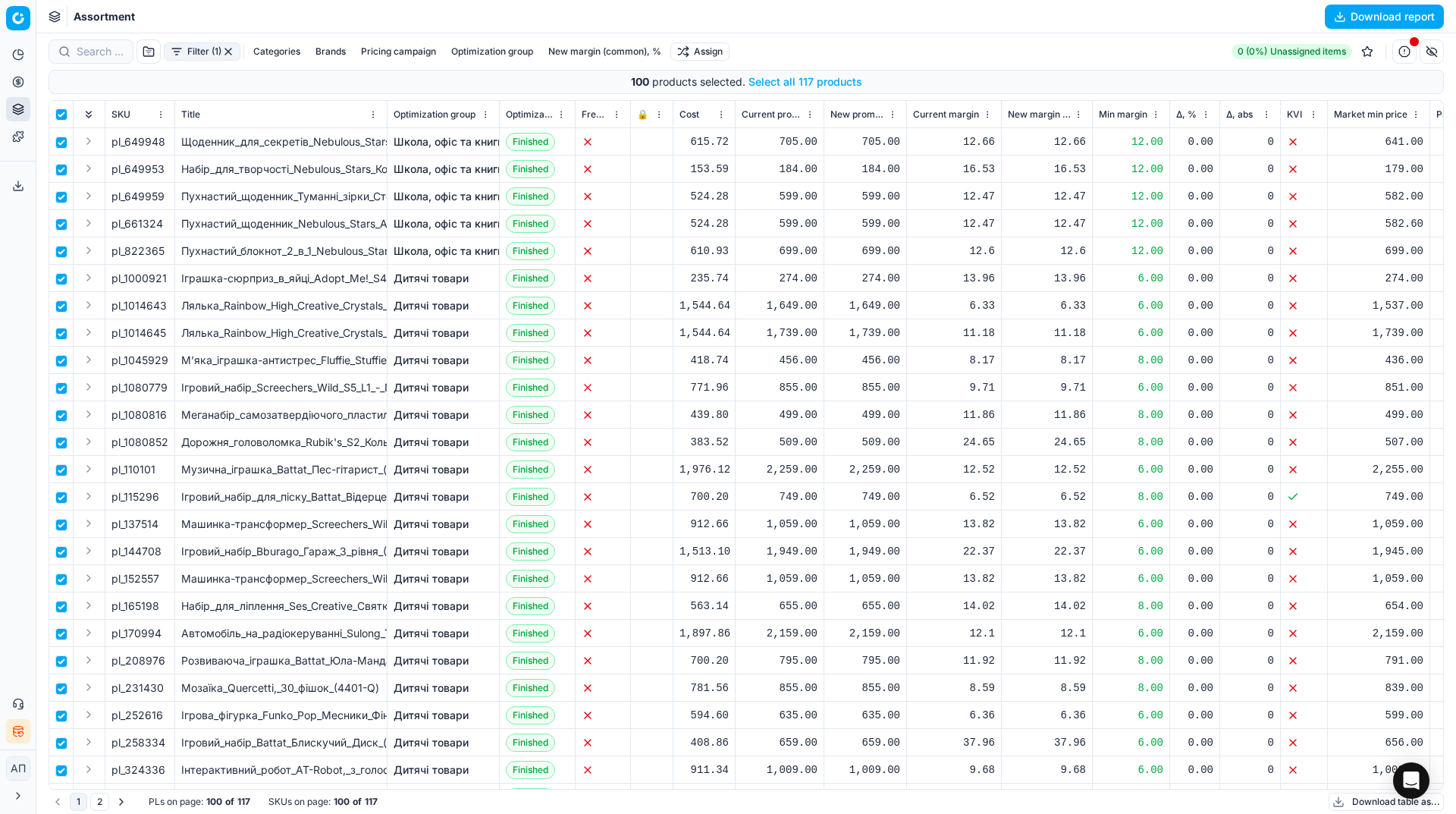
click at [789, 80] on button "Select all 117 products" at bounding box center [806, 82] width 114 height 15
click at [714, 59] on html "Pricing platform Analytics Pricing Product portfolio Templates Export service 1…" at bounding box center [728, 407] width 1456 height 814
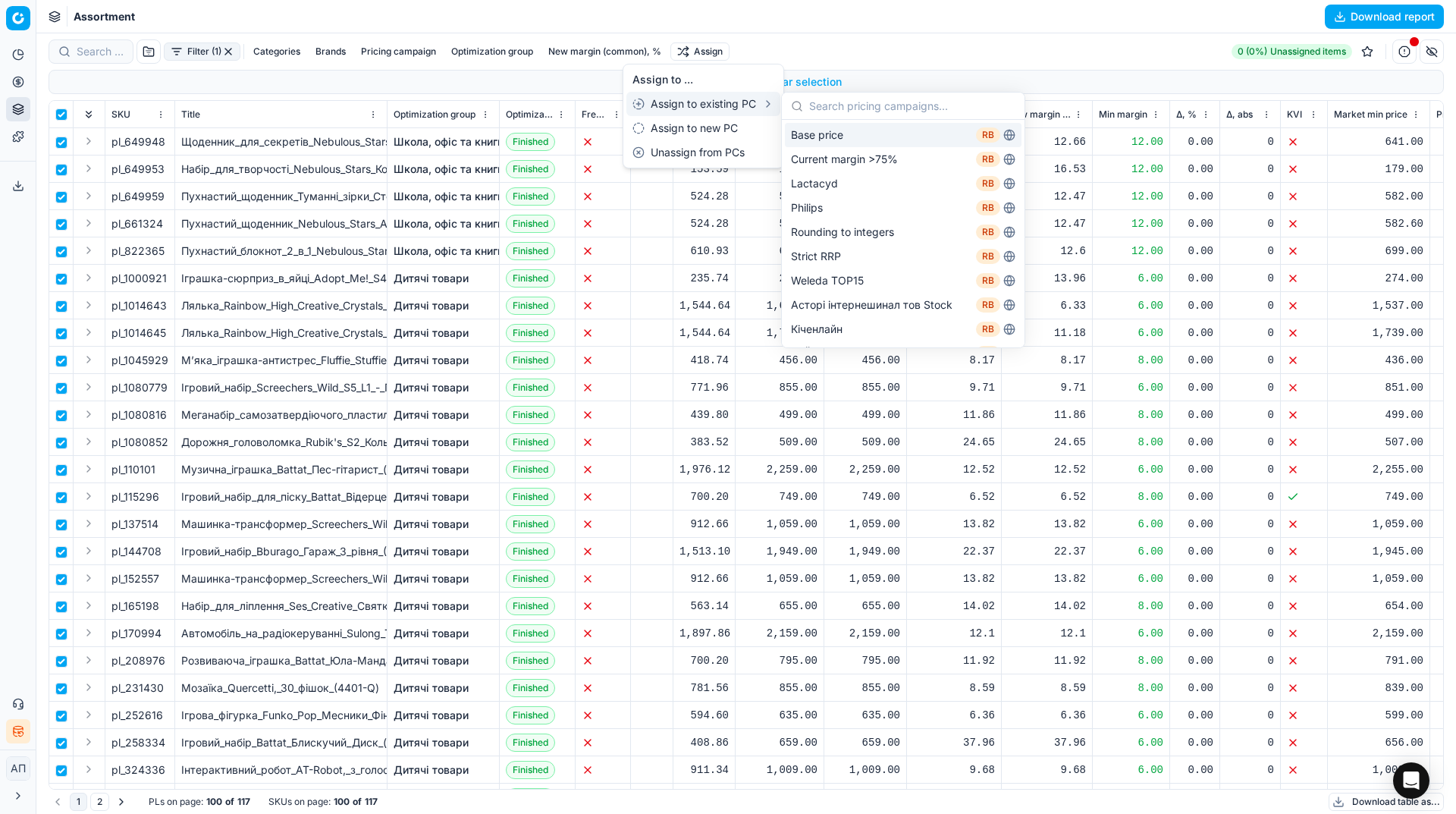
click at [830, 135] on div "Base price RB" at bounding box center [903, 135] width 236 height 24
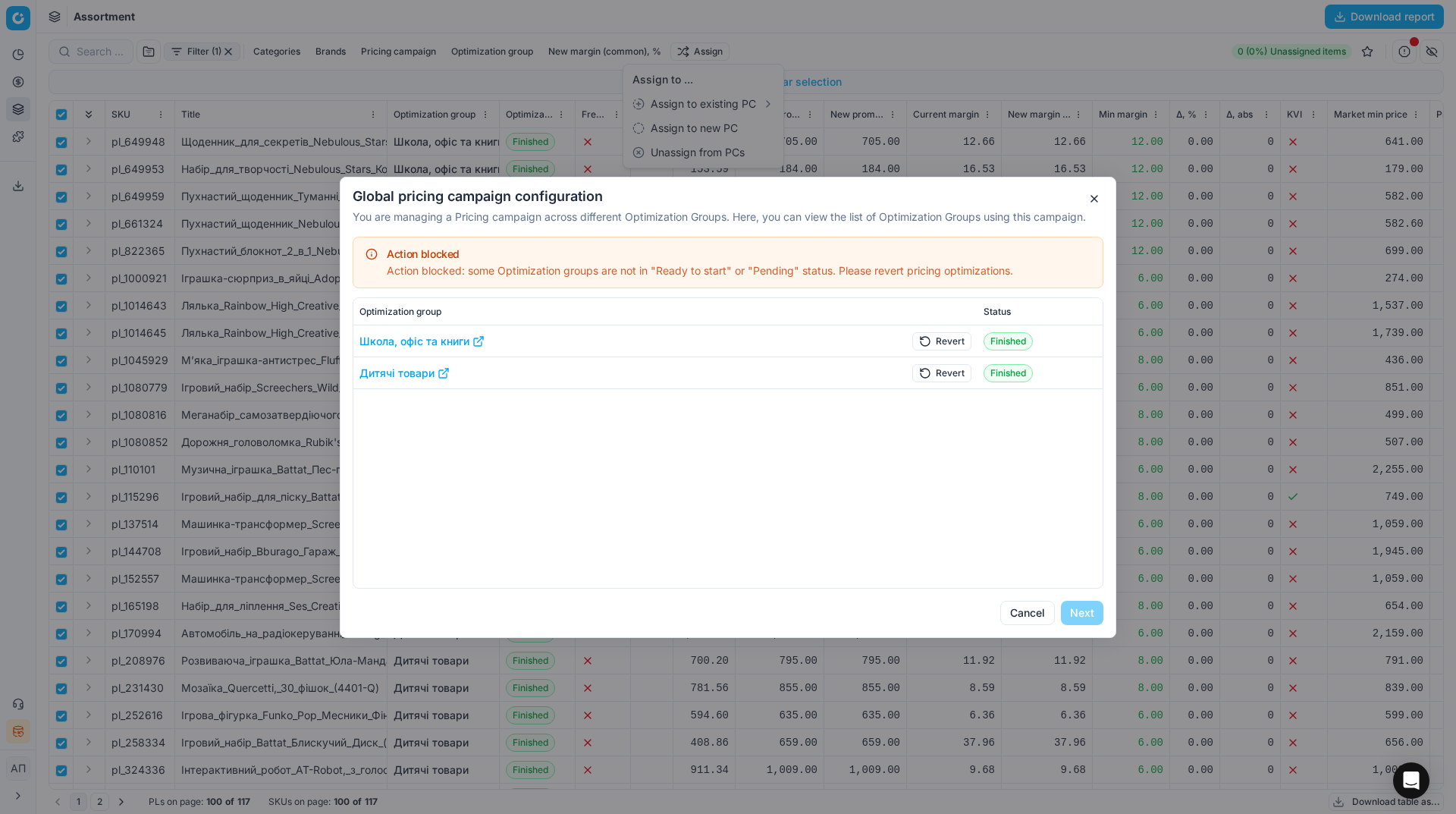
drag, startPoint x: 945, startPoint y: 328, endPoint x: 948, endPoint y: 337, distance: 9.5
click at [948, 337] on td "Revert" at bounding box center [929, 341] width 97 height 32
click at [948, 337] on button "Revert" at bounding box center [941, 340] width 59 height 18
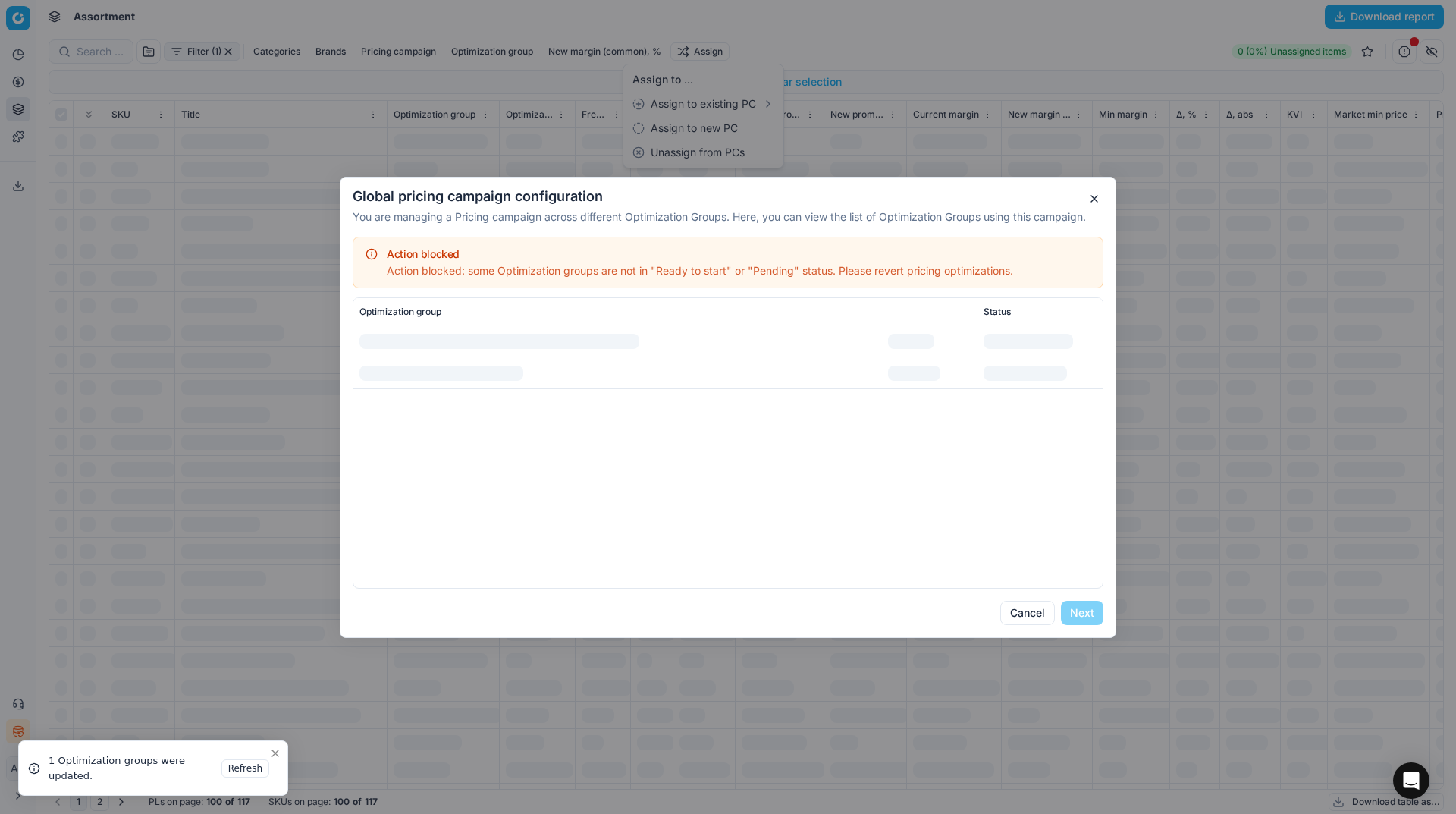
click at [952, 375] on td at bounding box center [929, 373] width 97 height 32
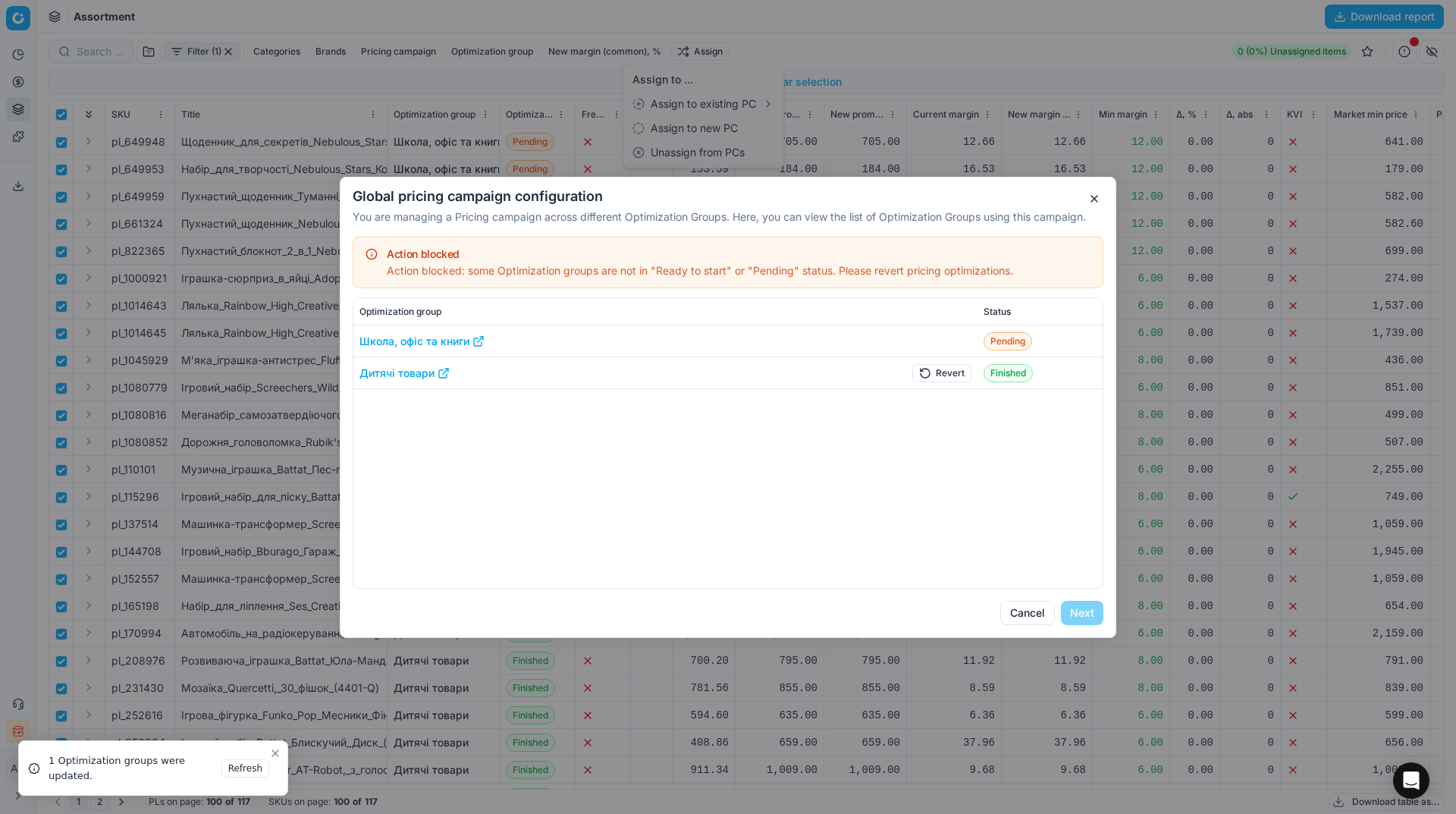
click at [952, 375] on button "Revert" at bounding box center [941, 372] width 59 height 18
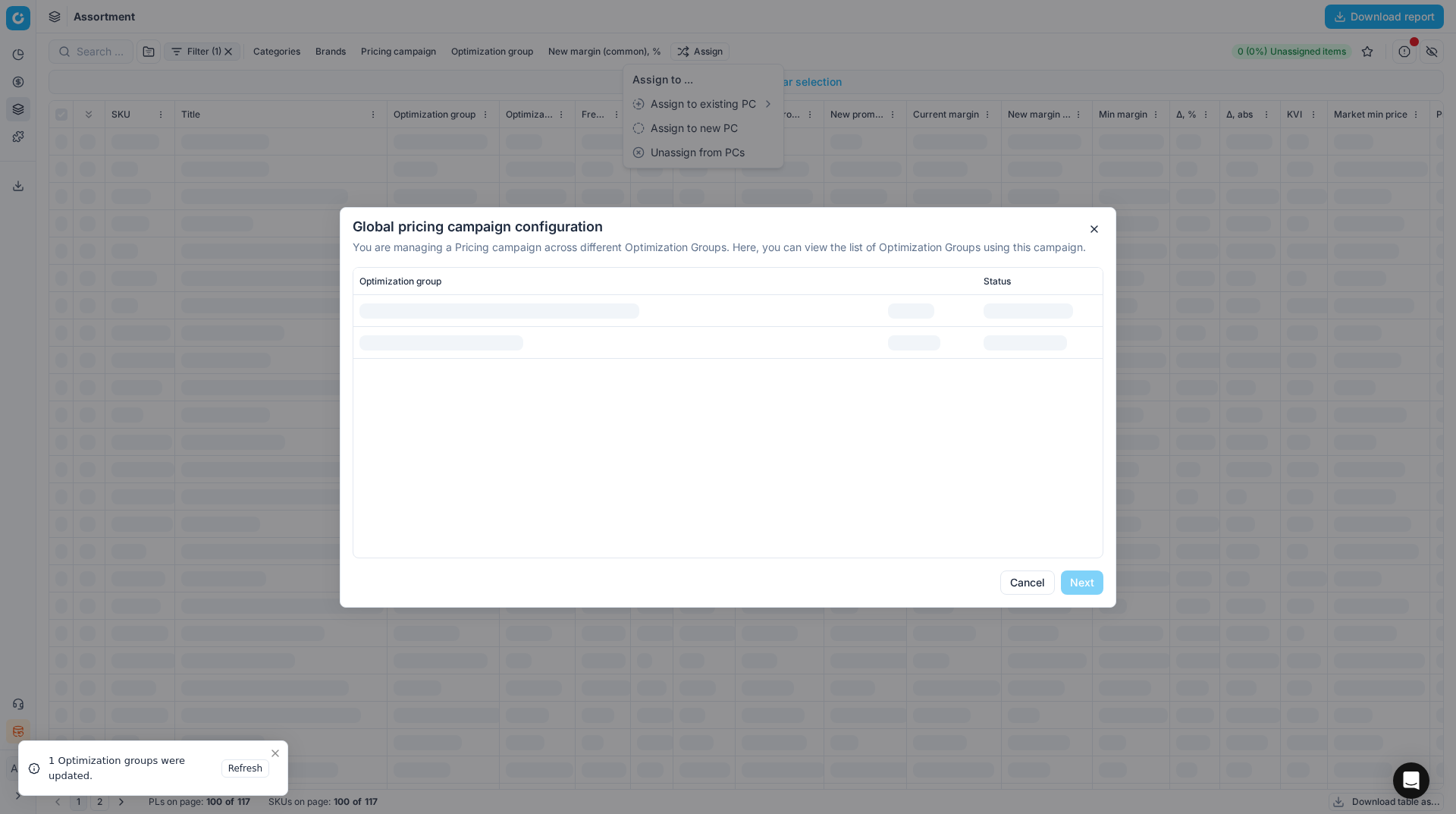
click at [1076, 580] on button "Next" at bounding box center [1082, 583] width 43 height 24
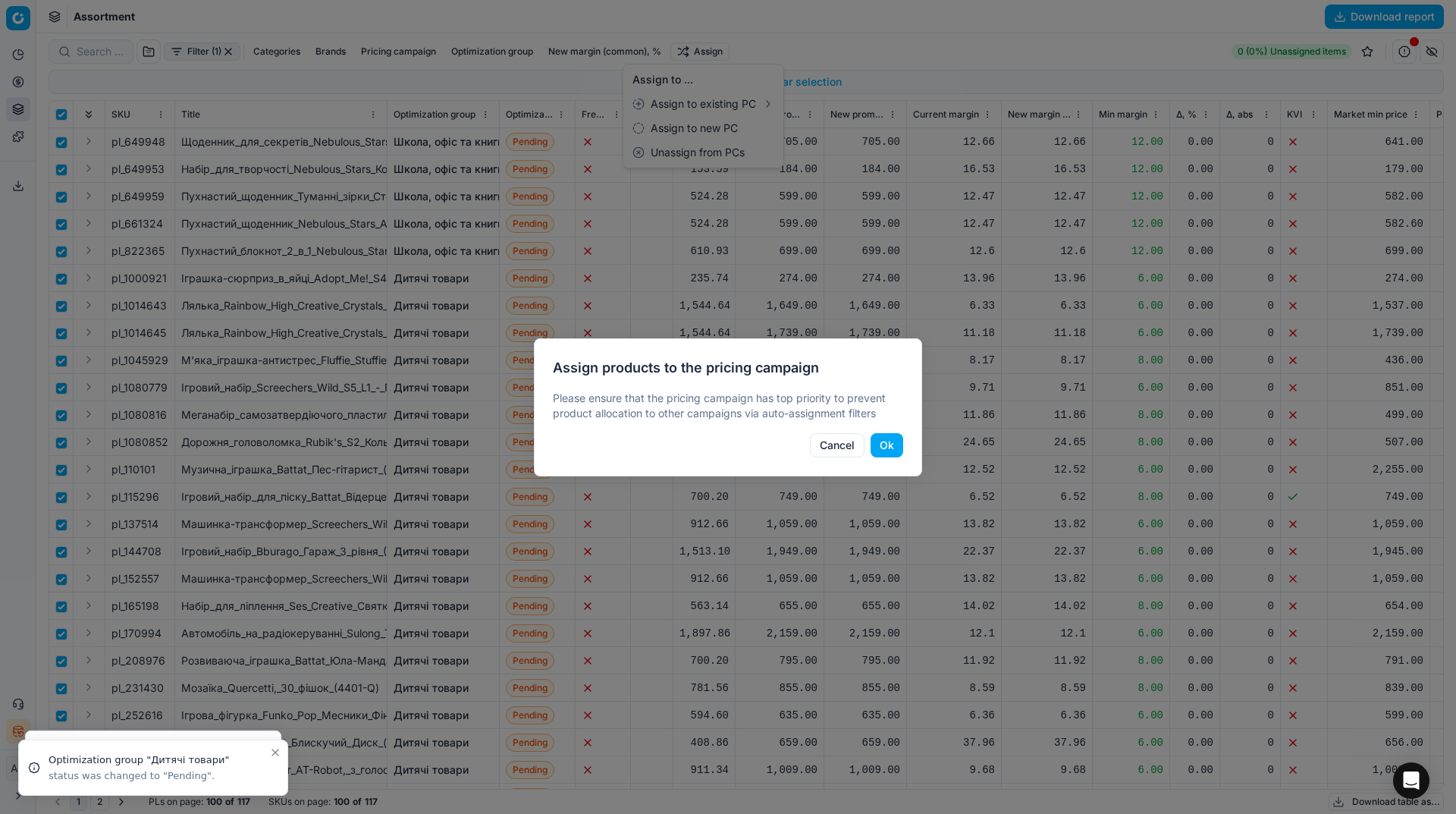
click at [883, 451] on button "Ok" at bounding box center [887, 445] width 33 height 24
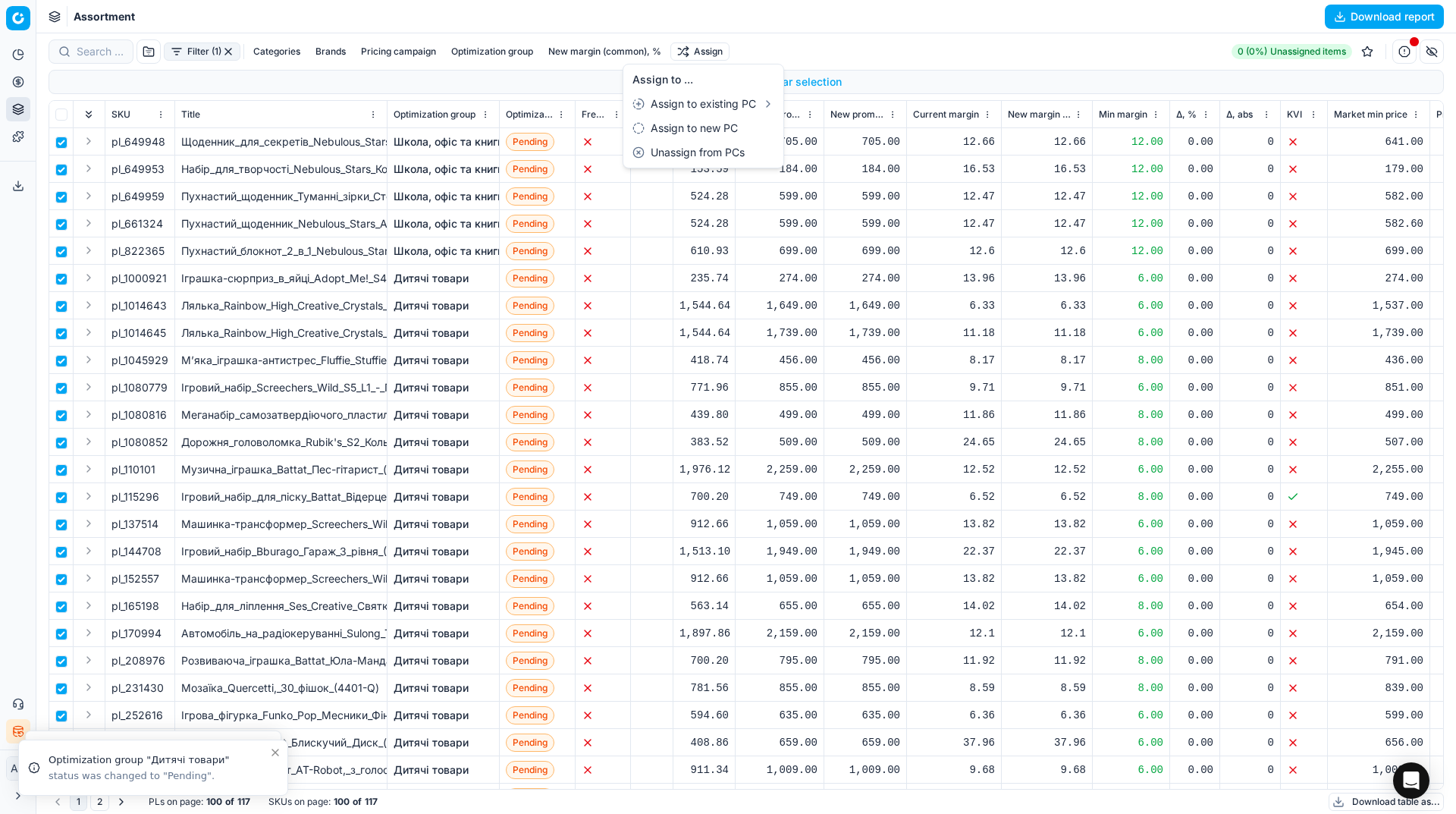
checkbox input "false"
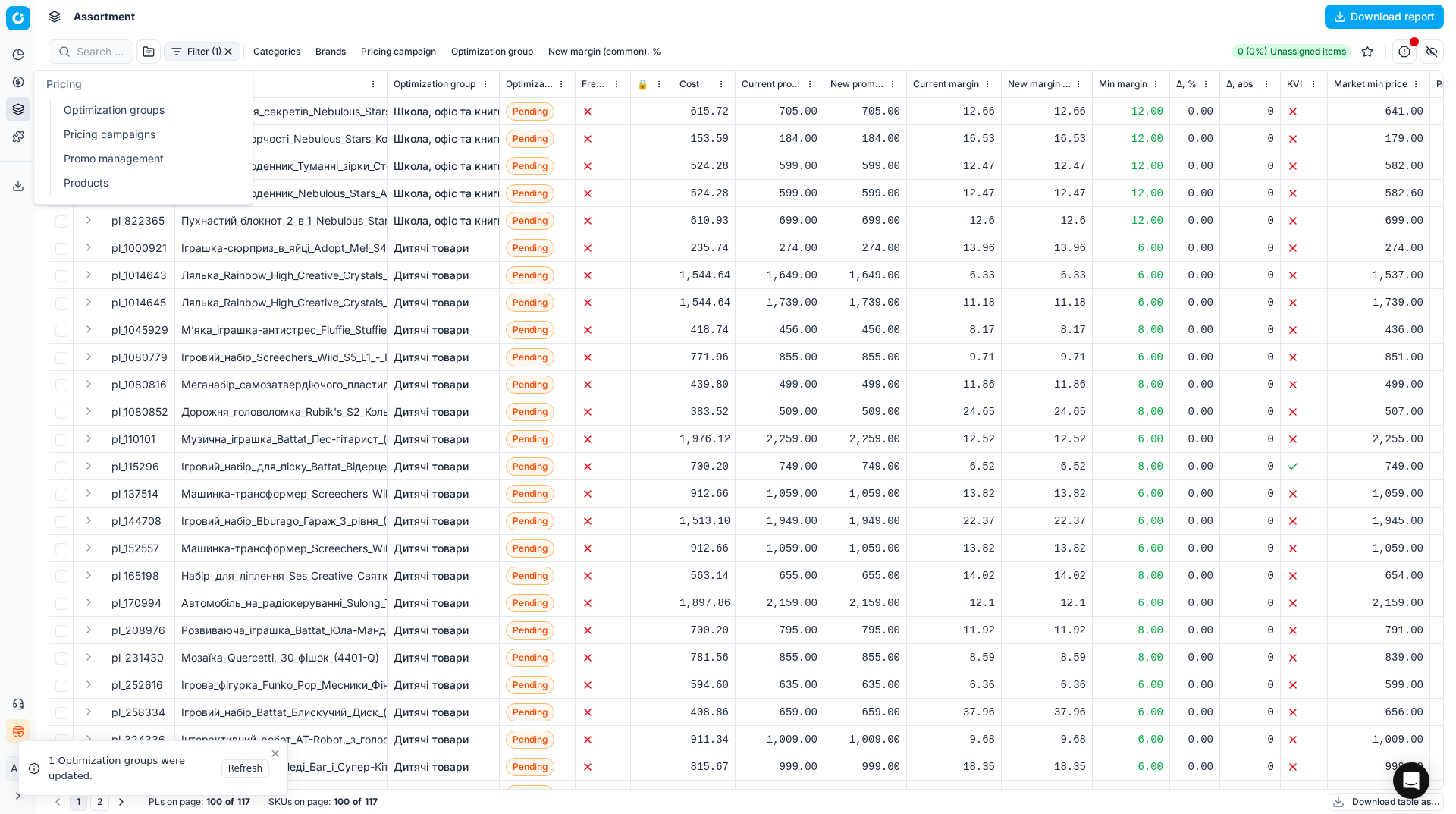
click at [83, 111] on link "Optimization groups" at bounding box center [146, 110] width 177 height 21
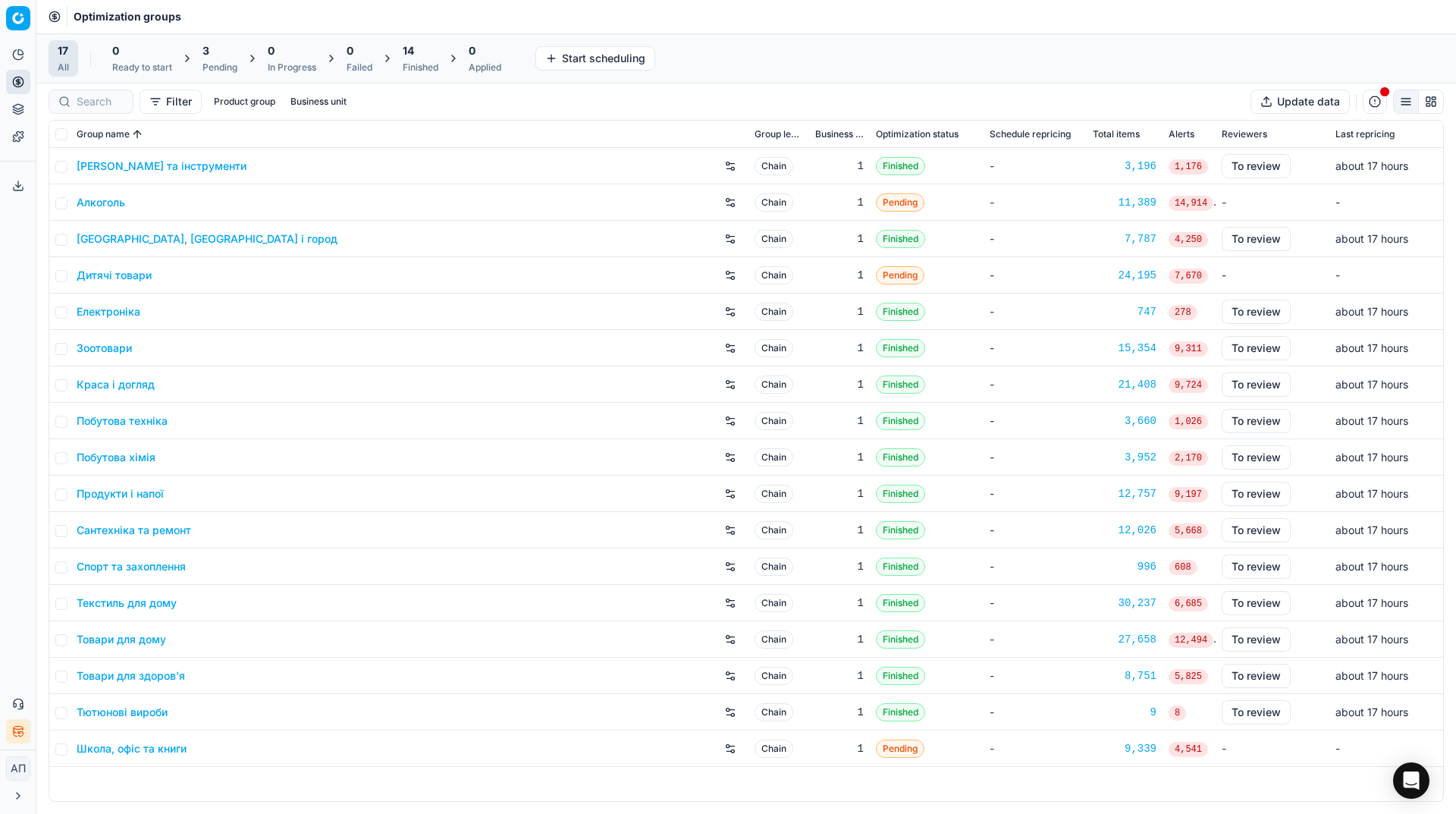
click at [18, 274] on div "Analytics Pricing Product portfolio Templates Export service 17 Contact support…" at bounding box center [18, 393] width 36 height 713
click at [788, 59] on div "17 All 0 Ready to start 3 Pending 0 In Progress 0 Failed 14 Finished 0 Applied …" at bounding box center [746, 58] width 1395 height 37
click at [17, 192] on button "Export service" at bounding box center [18, 186] width 24 height 24
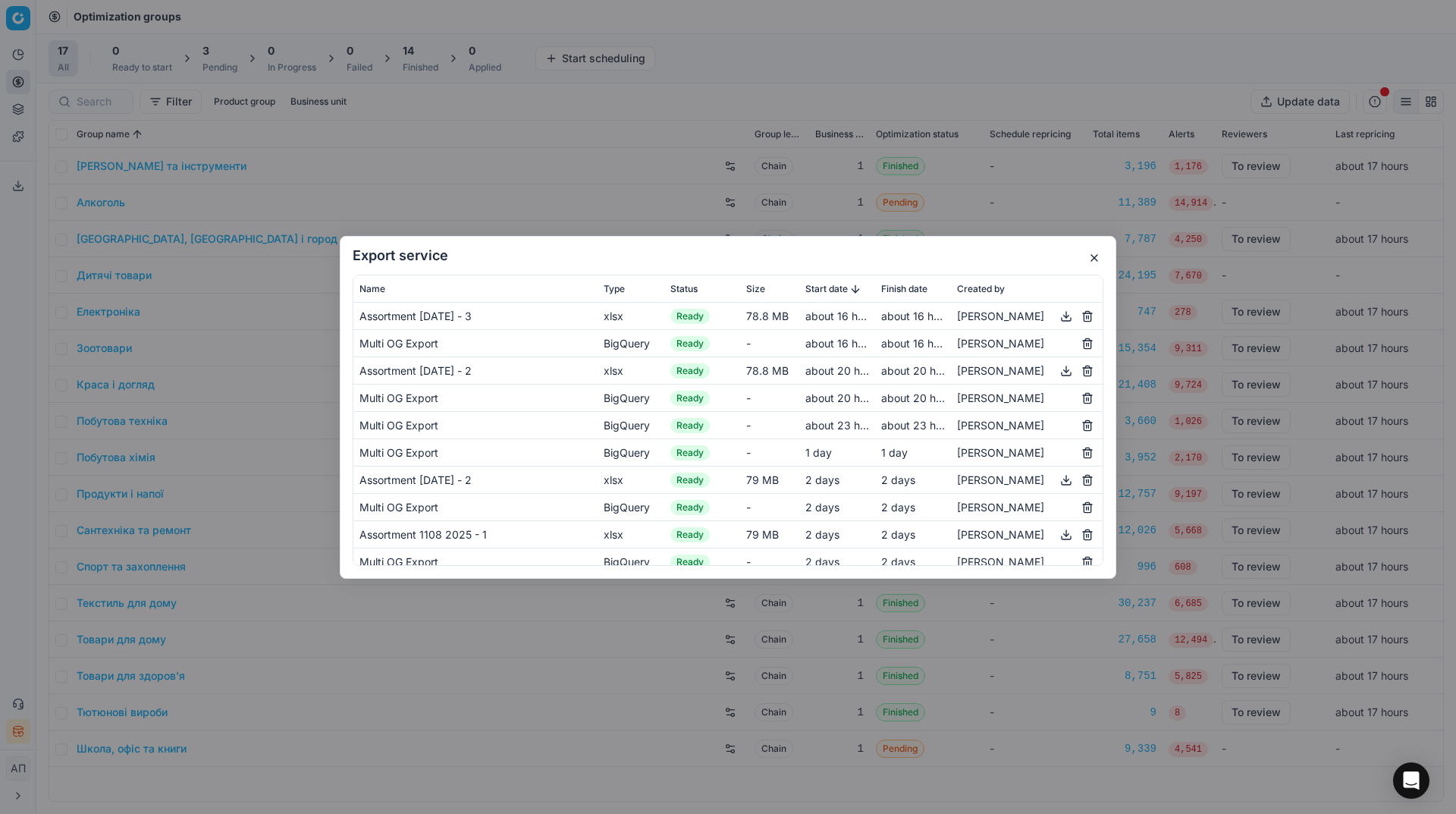
click at [1057, 315] on button "button" at bounding box center [1066, 315] width 18 height 18
click at [1096, 255] on button "button" at bounding box center [1094, 257] width 18 height 18
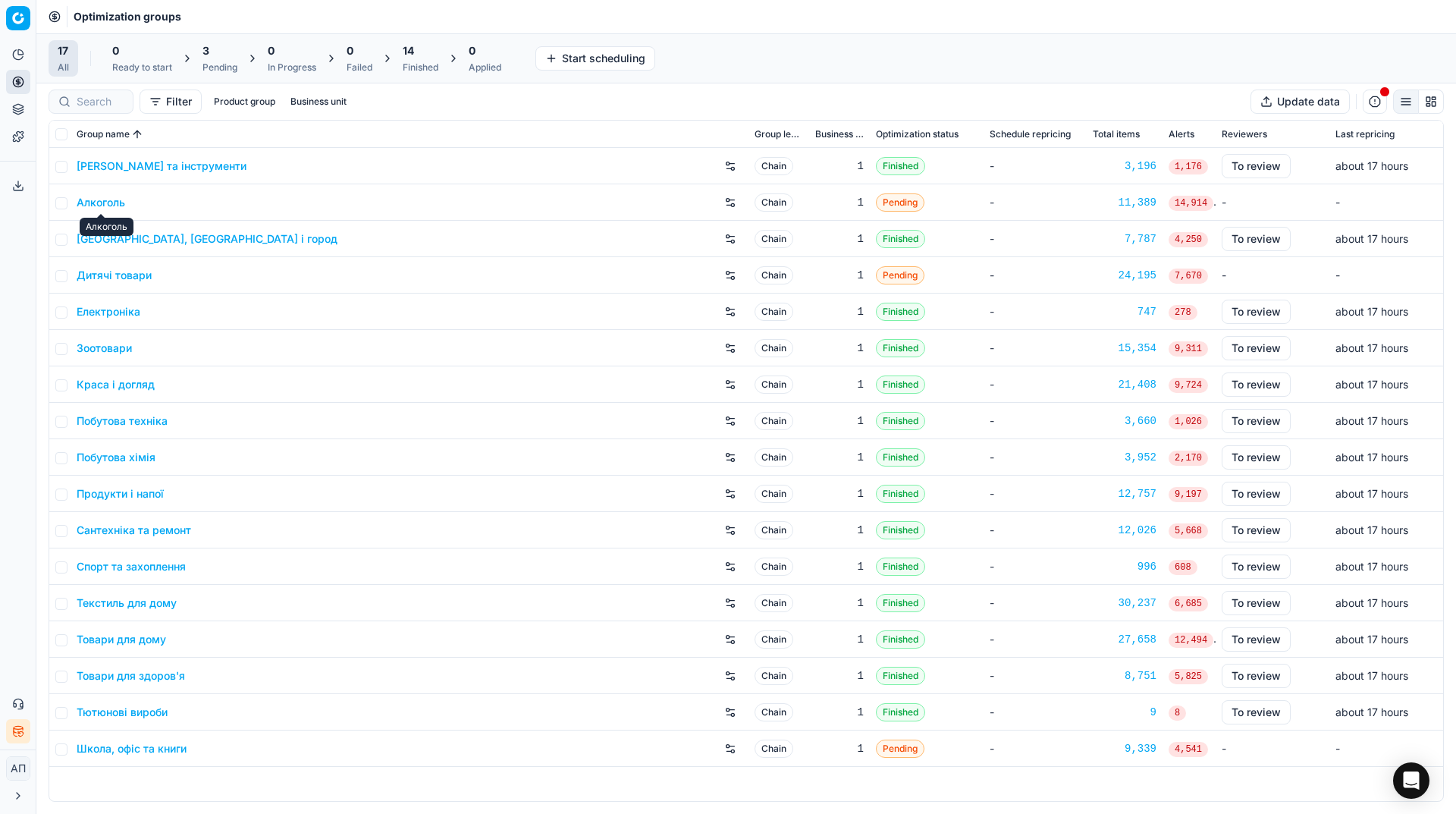
click at [116, 196] on link "Алкоголь" at bounding box center [101, 202] width 49 height 15
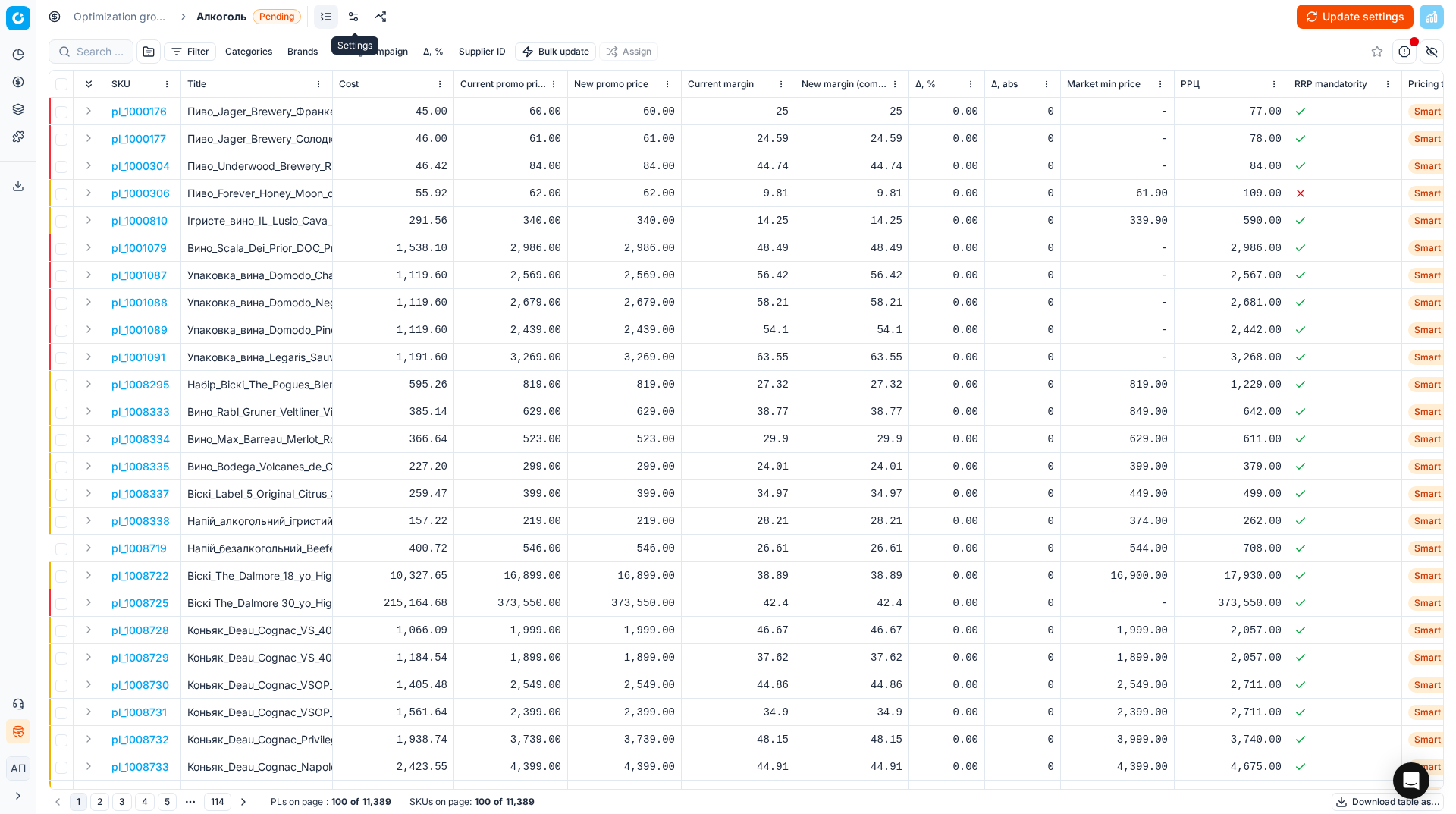
click at [359, 24] on link at bounding box center [353, 17] width 24 height 24
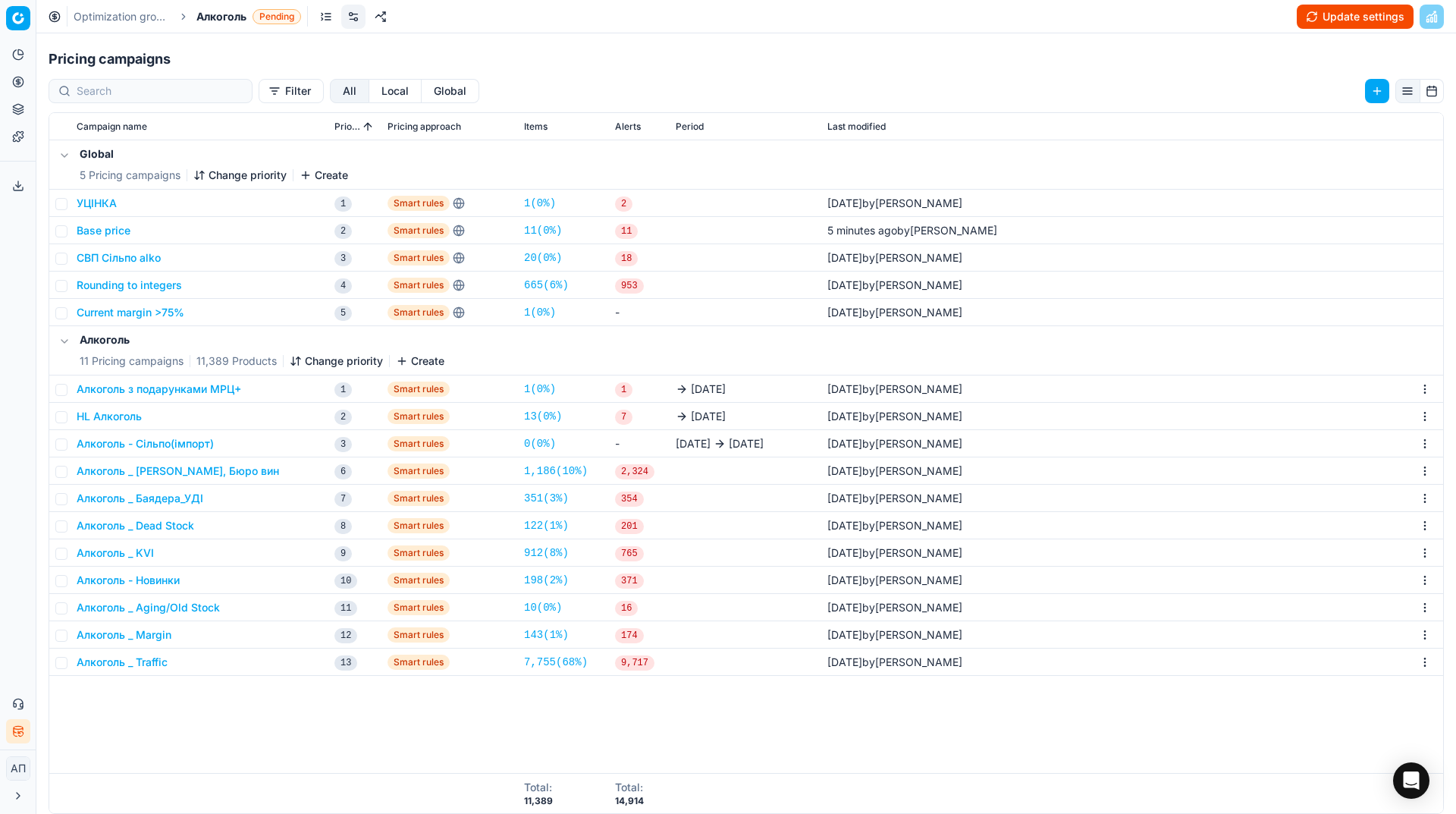
scroll to position [233, 0]
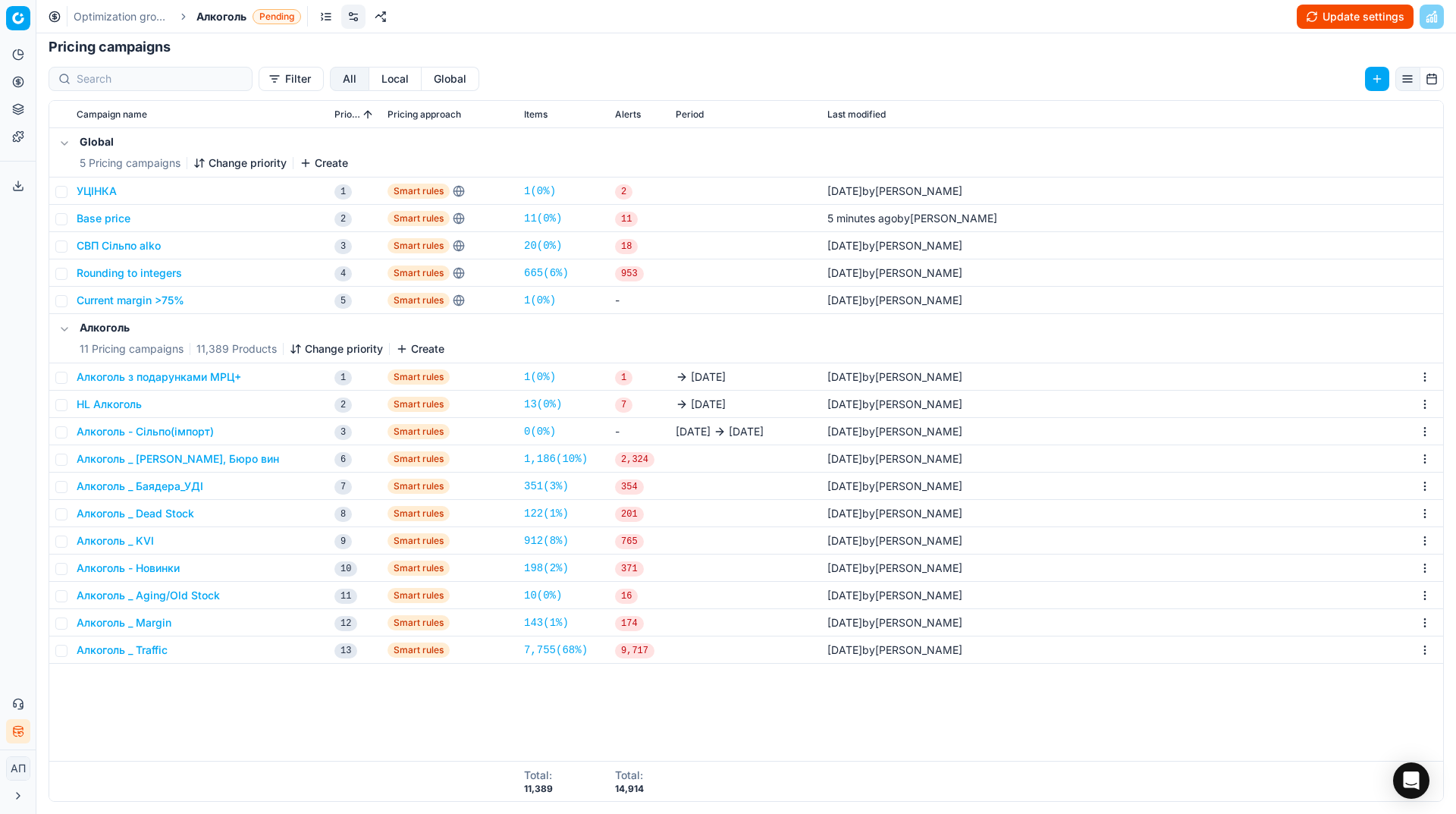
click at [116, 405] on button "HL Алкоголь" at bounding box center [109, 404] width 65 height 15
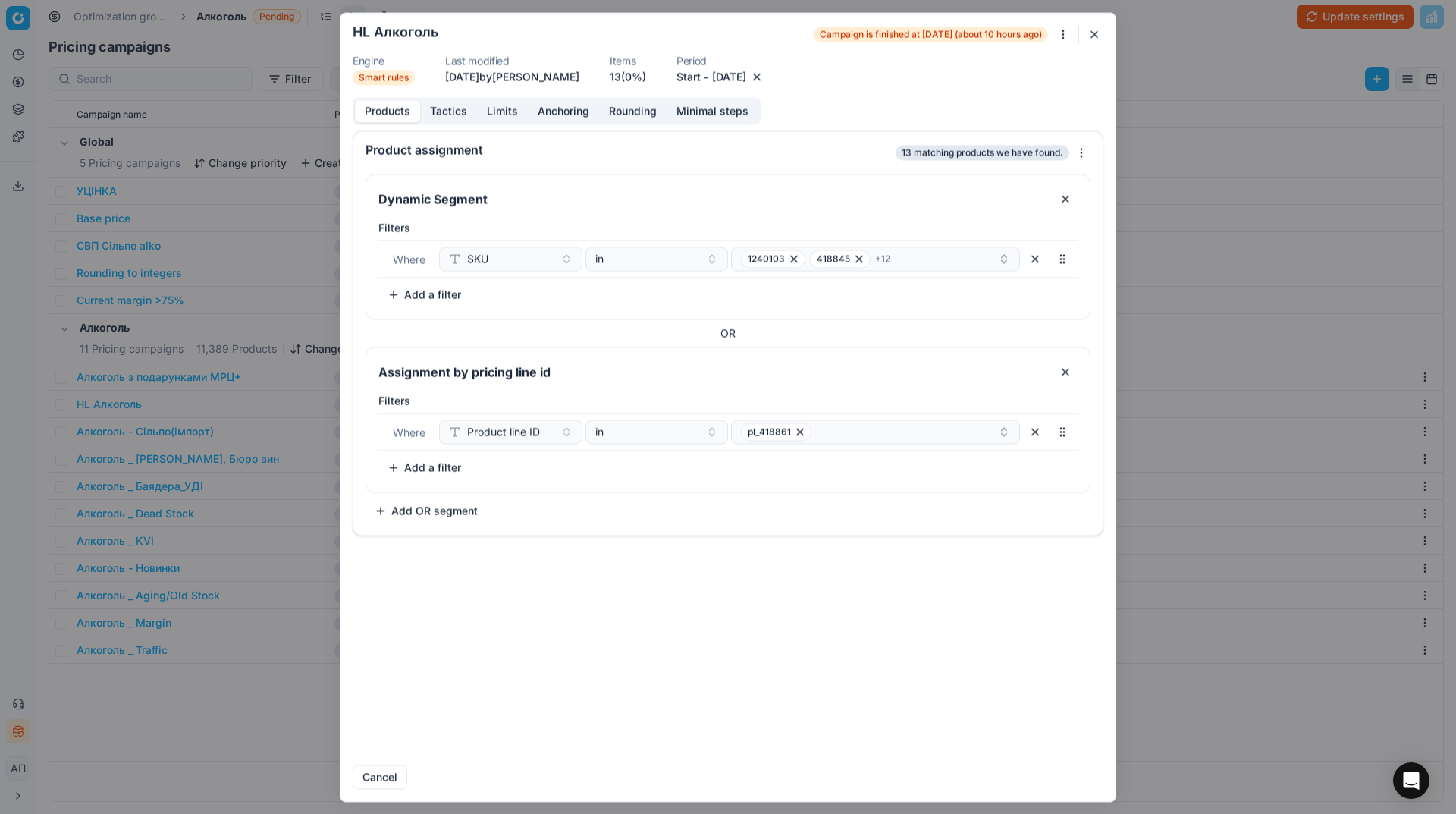
click at [746, 82] on button "12.08.2025" at bounding box center [729, 76] width 34 height 15
click at [735, 280] on button "26" at bounding box center [731, 281] width 24 height 24
click at [1034, 434] on button "button" at bounding box center [1035, 432] width 24 height 24
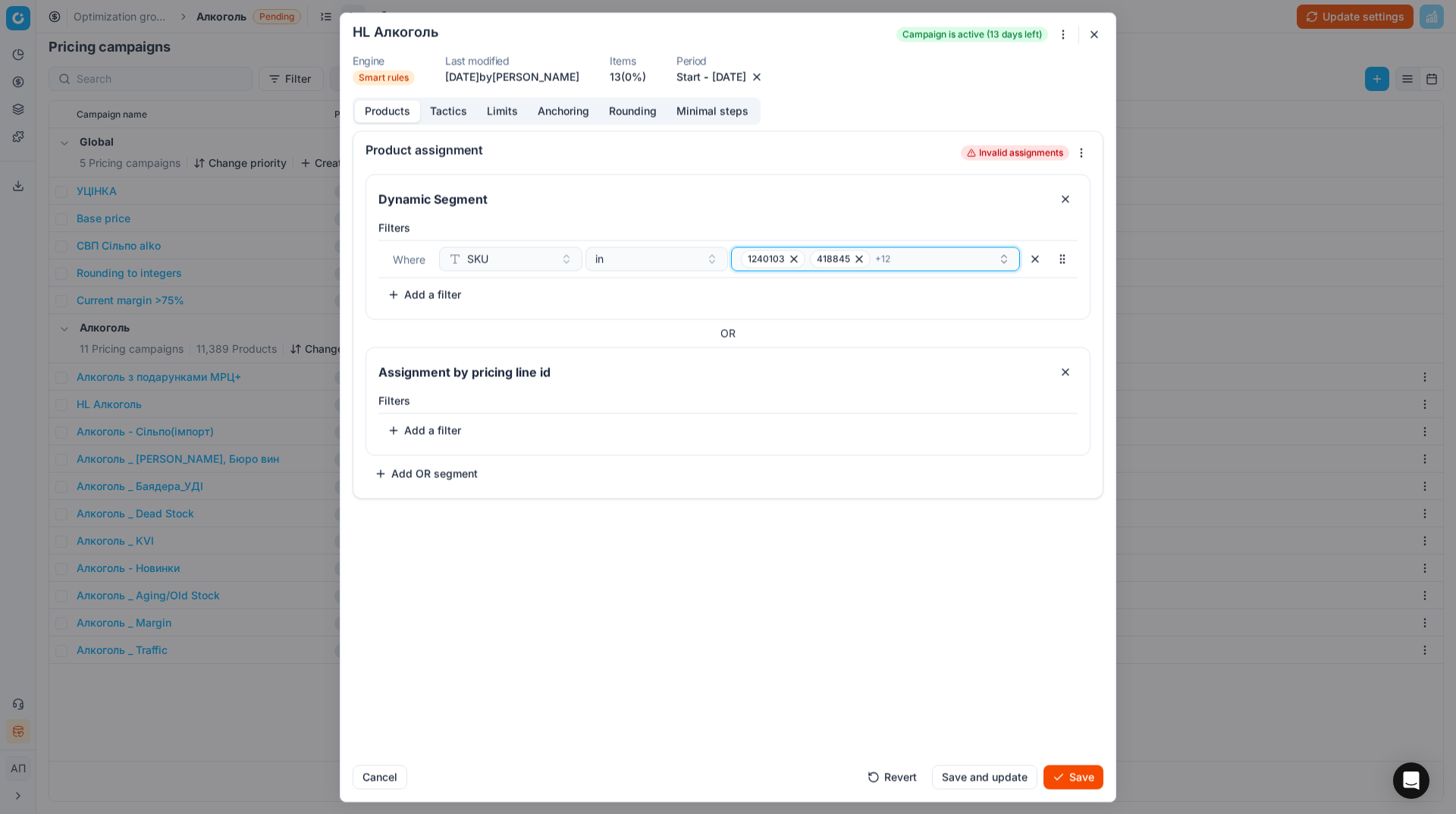
click at [929, 267] on div "1240103 418845 + 12" at bounding box center [870, 258] width 257 height 18
click at [928, 329] on div "418845" at bounding box center [877, 341] width 283 height 24
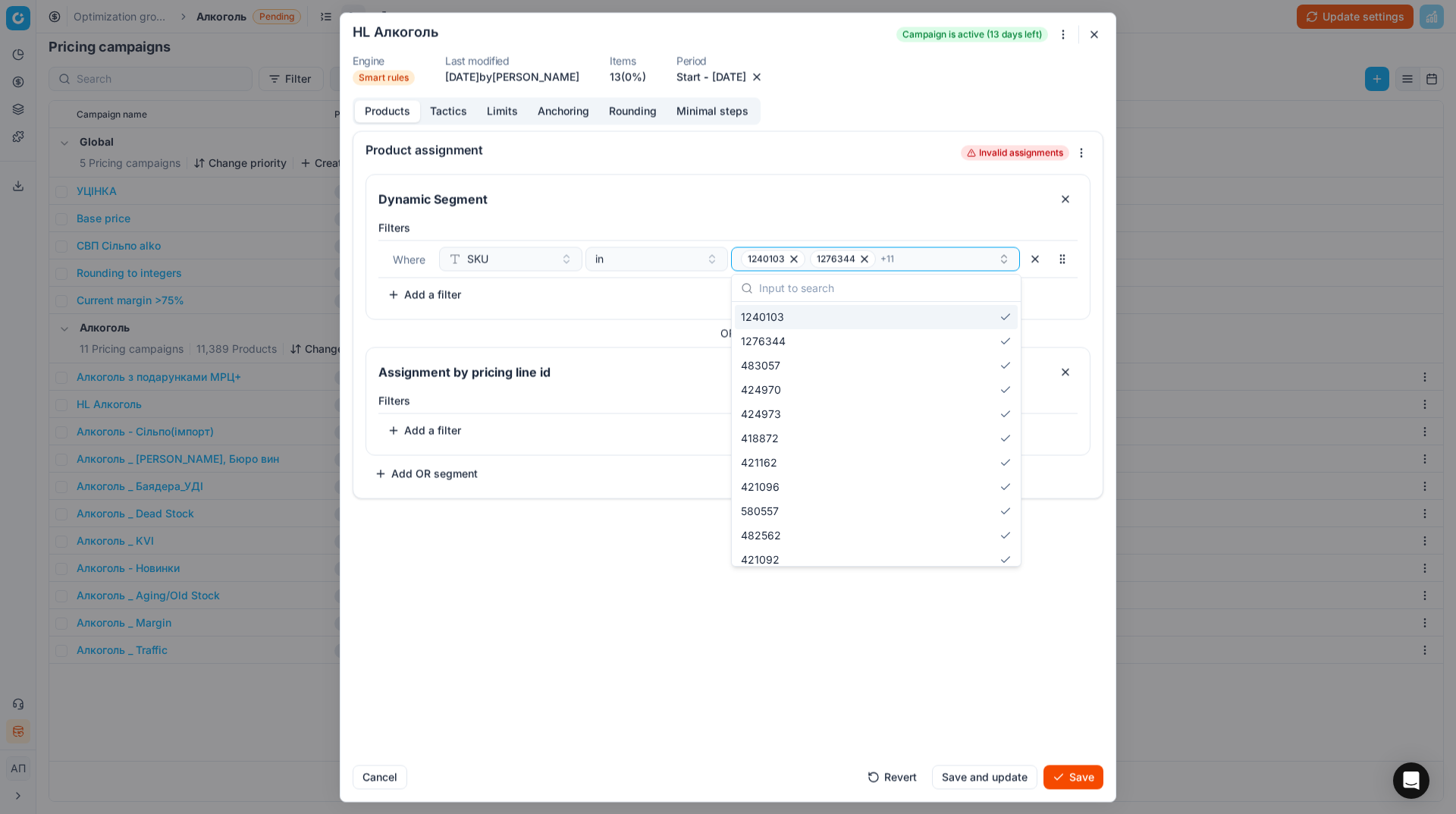
click at [928, 329] on div "1276344" at bounding box center [877, 341] width 283 height 24
click at [928, 329] on div "483057" at bounding box center [877, 341] width 283 height 24
click at [928, 329] on div "424970" at bounding box center [877, 341] width 283 height 24
click at [928, 353] on div "424973" at bounding box center [877, 365] width 283 height 24
click at [928, 329] on div "418872" at bounding box center [877, 341] width 283 height 24
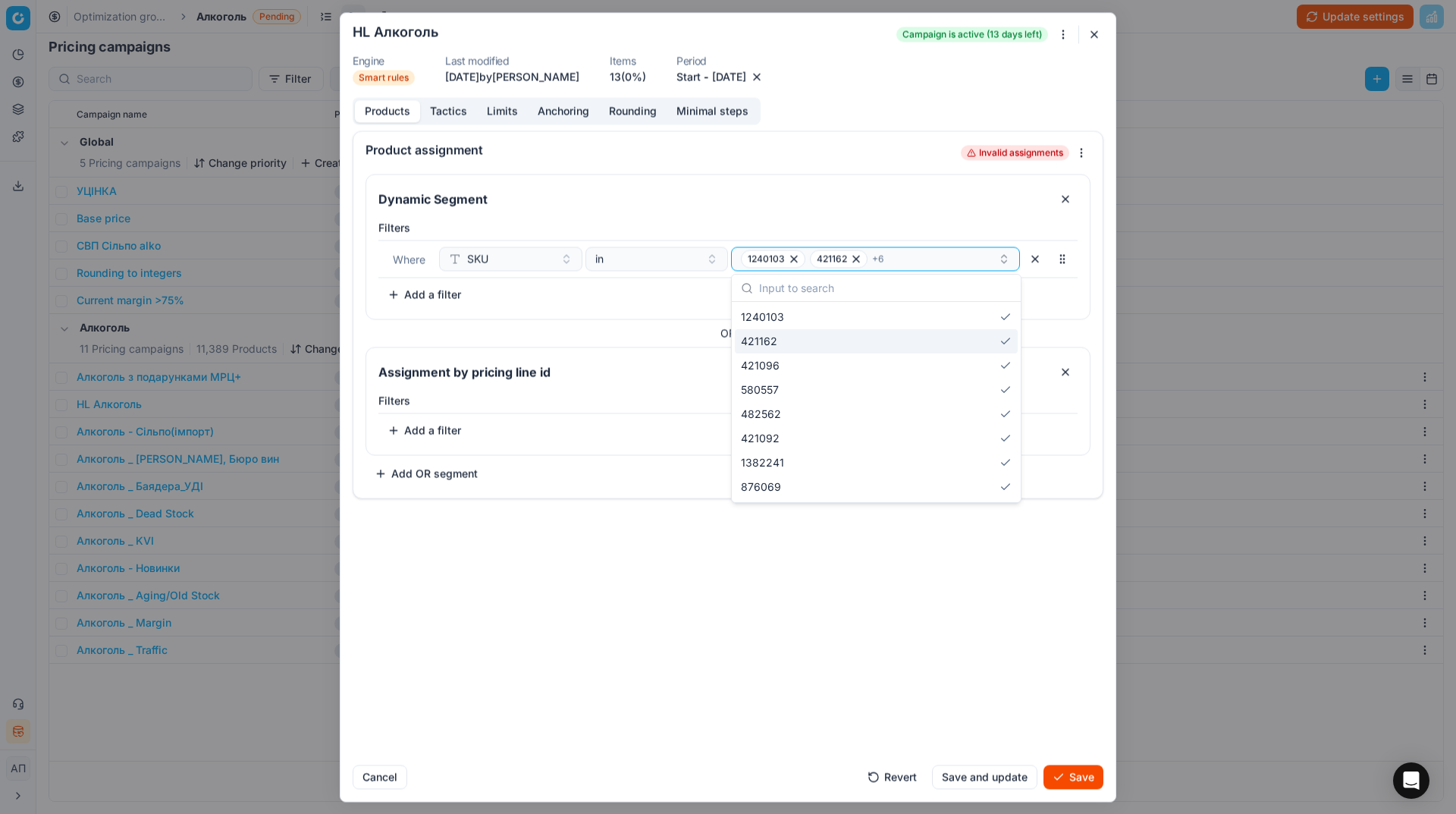
click at [928, 329] on div "421162" at bounding box center [877, 341] width 283 height 24
click at [928, 329] on div "421096" at bounding box center [877, 341] width 283 height 24
click at [928, 329] on div "580557" at bounding box center [877, 341] width 283 height 24
click at [928, 353] on div "482562" at bounding box center [877, 365] width 283 height 24
click at [928, 329] on div "421092" at bounding box center [877, 341] width 283 height 24
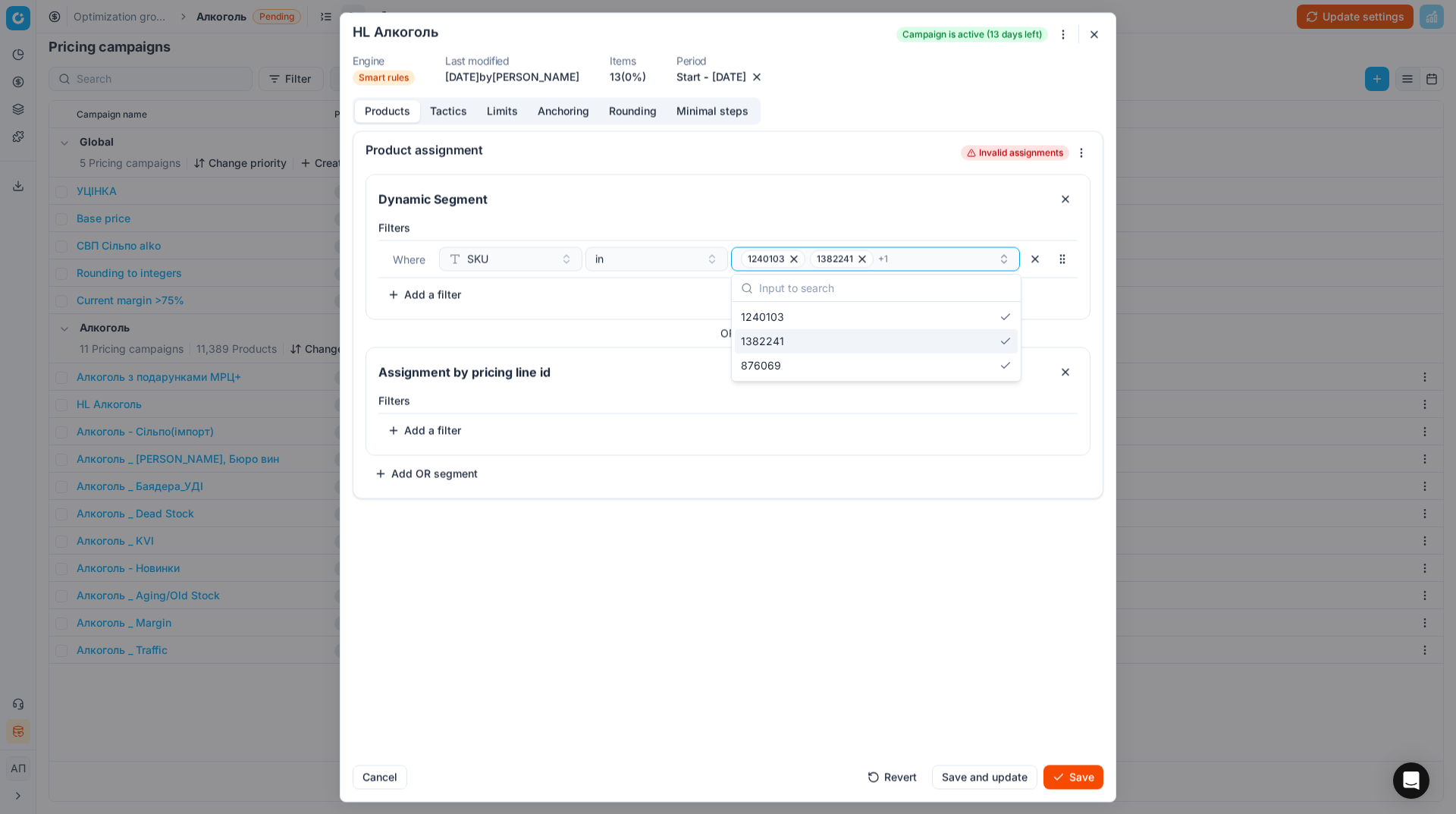
click at [928, 329] on div "1382241" at bounding box center [877, 341] width 283 height 24
click at [928, 329] on div "876069" at bounding box center [877, 341] width 283 height 24
click at [915, 323] on div "1240103" at bounding box center [877, 317] width 283 height 24
click at [852, 267] on button "Select a value" at bounding box center [876, 258] width 289 height 24
click at [821, 257] on button "Select a value" at bounding box center [876, 258] width 289 height 24
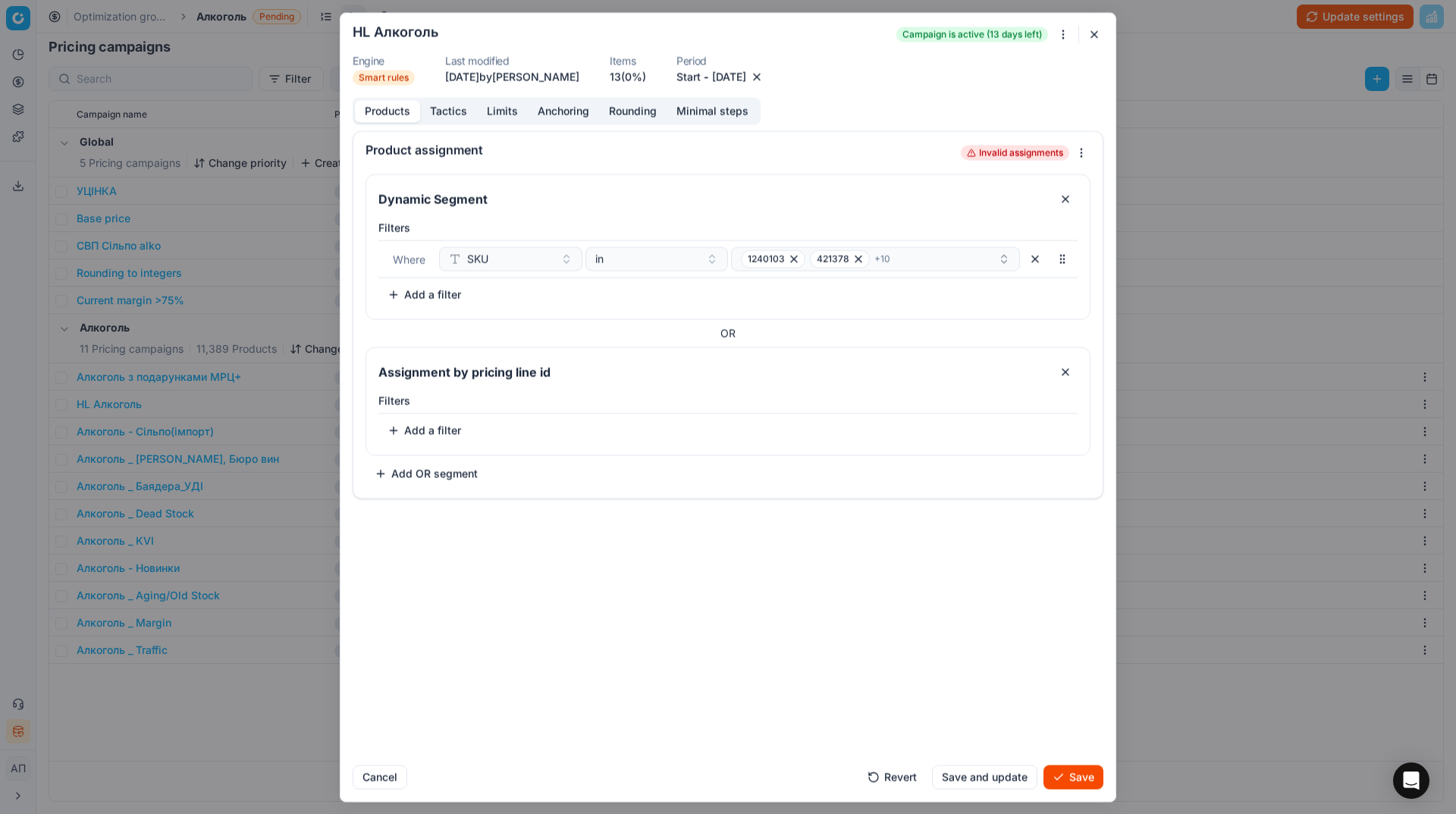
click at [689, 296] on div "Filters Where SKU in 1240103 421378 + 10 To pick up a sortable item, press spac…" at bounding box center [727, 263] width 699 height 87
click at [1075, 774] on button "Save" at bounding box center [1073, 777] width 60 height 24
click at [1064, 376] on button "button" at bounding box center [1065, 371] width 24 height 24
click at [1072, 786] on button "Save" at bounding box center [1073, 777] width 60 height 24
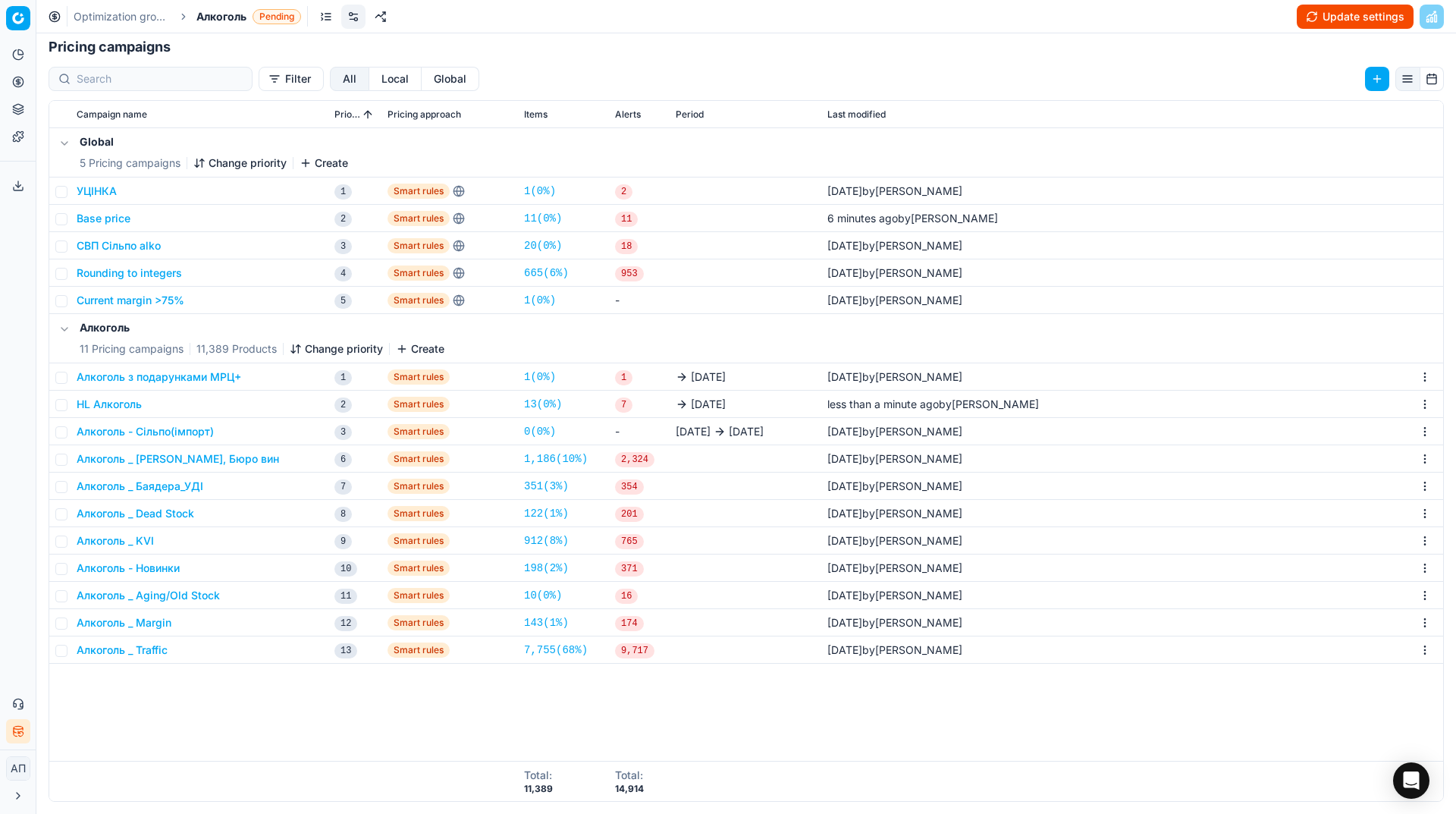
click at [1382, 19] on button "Update settings" at bounding box center [1354, 17] width 117 height 24
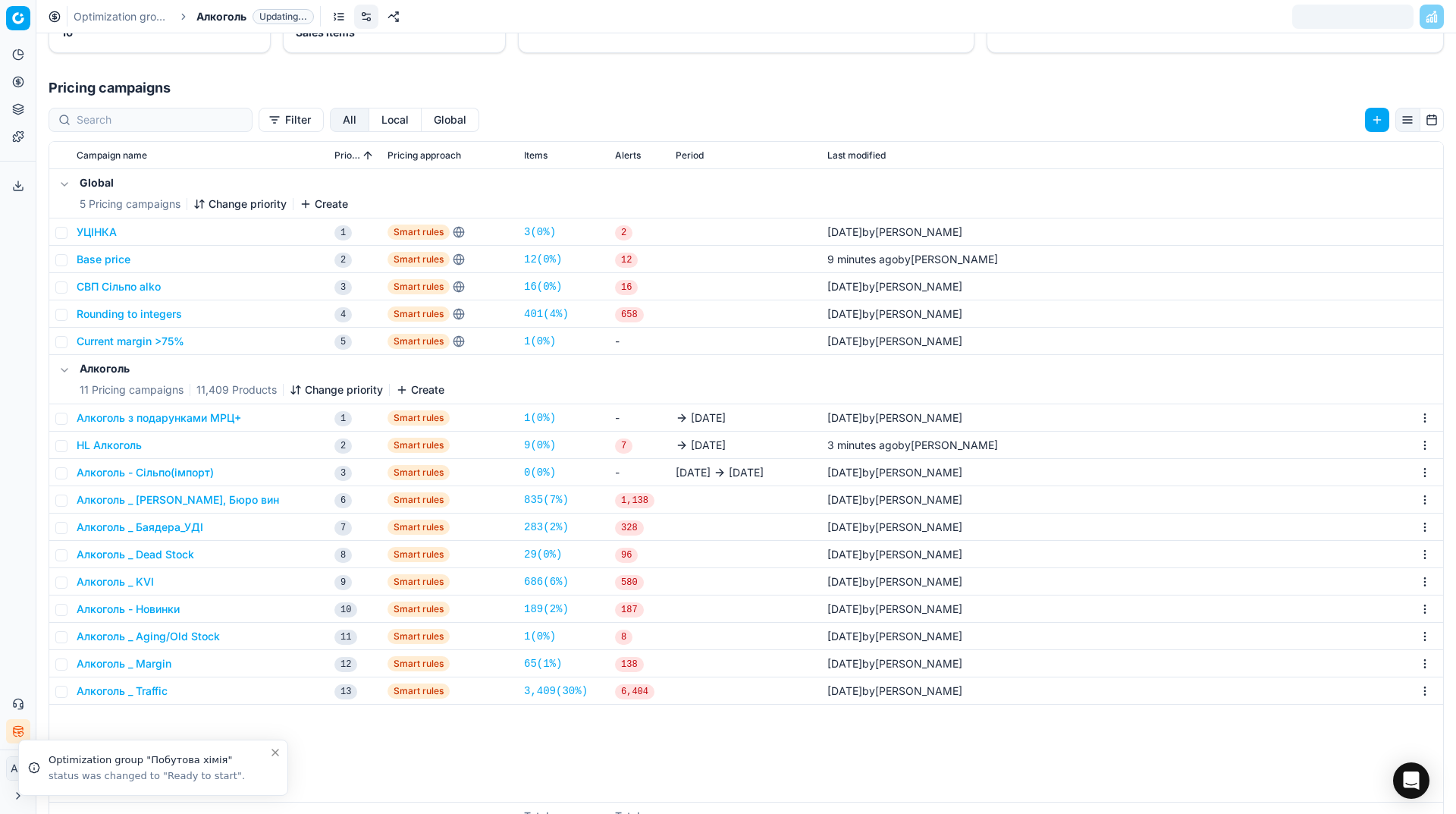
click at [546, 444] on link "9 ( 0% )" at bounding box center [541, 445] width 32 height 15
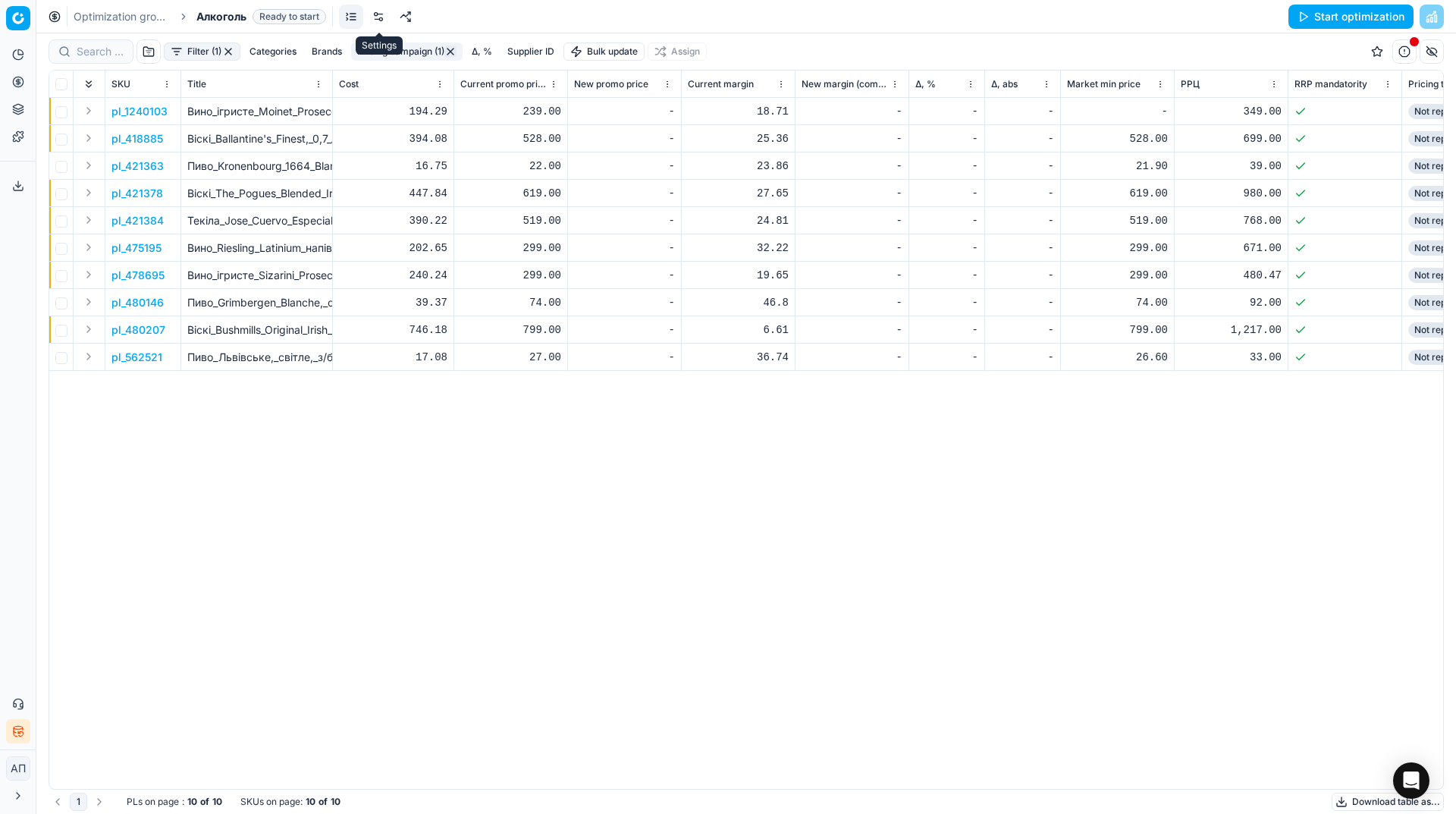
click at [373, 12] on link at bounding box center [378, 17] width 24 height 24
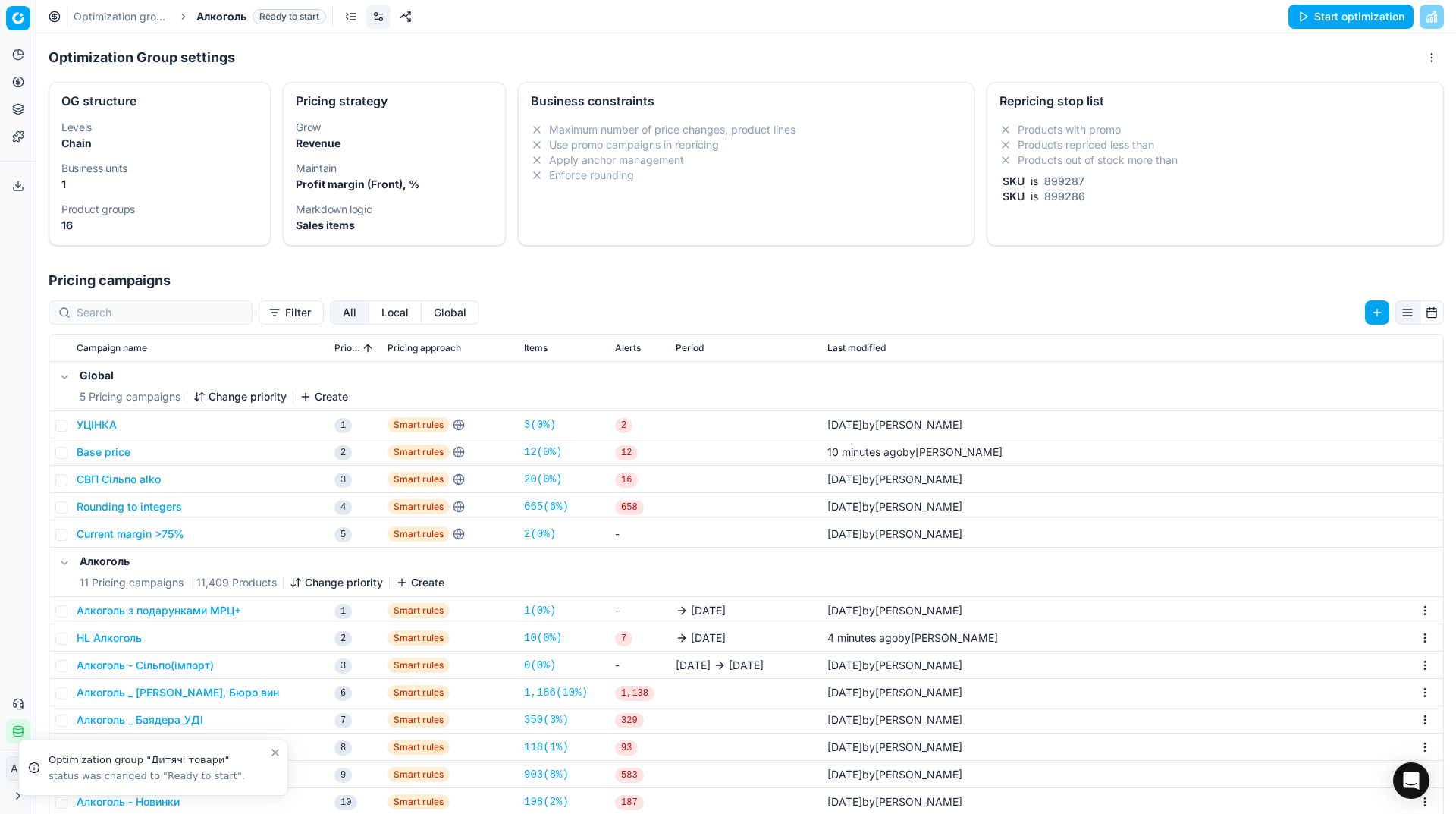
click at [2, 314] on div "Analytics Pricing Product portfolio Templates Export service 17 Contact support…" at bounding box center [18, 393] width 36 height 713
click at [69, 105] on link "Optimization groups" at bounding box center [146, 110] width 177 height 21
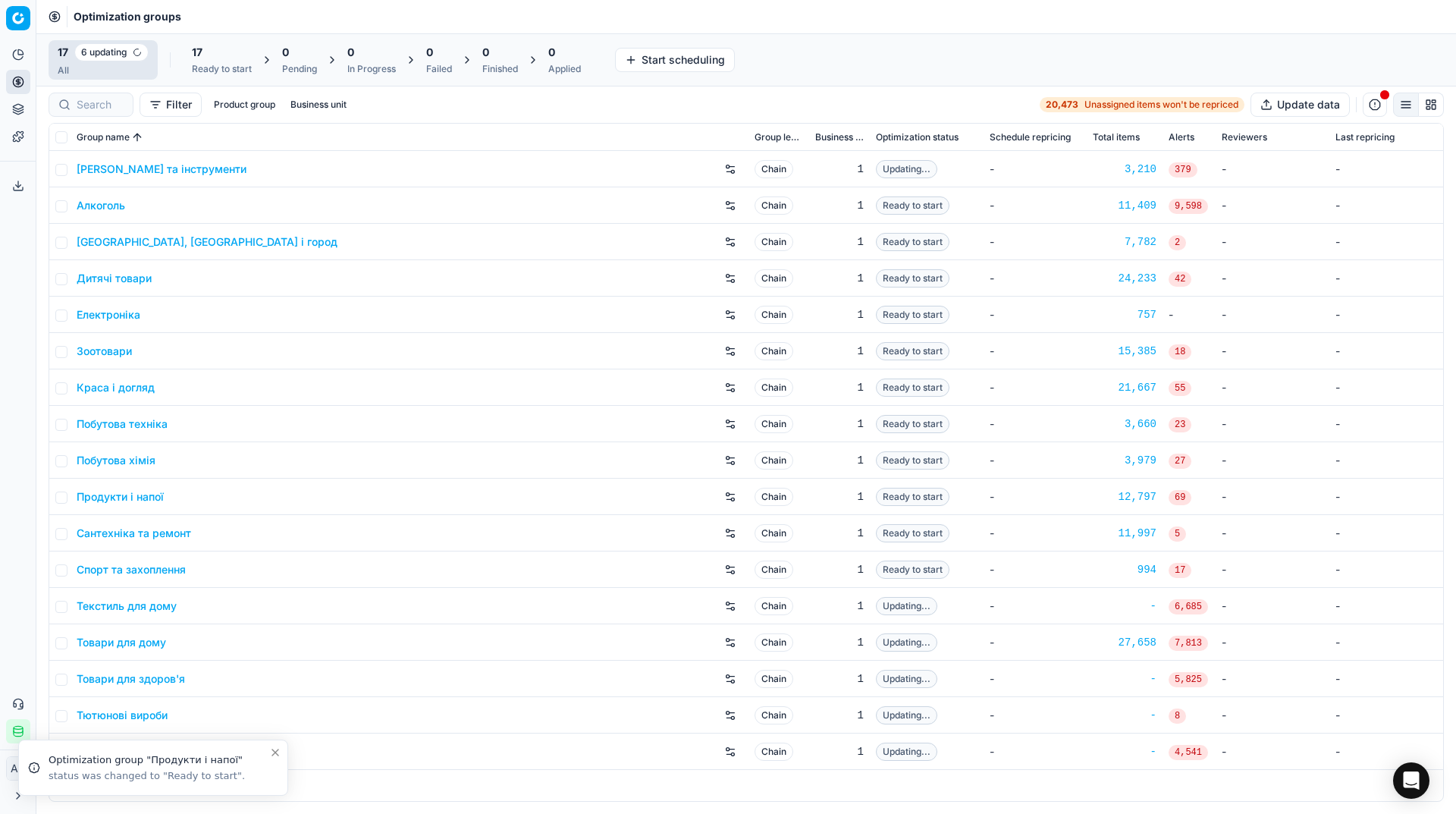
click at [2, 277] on div "Analytics Pricing Product portfolio Templates Export service 17 Contact support…" at bounding box center [18, 393] width 36 height 713
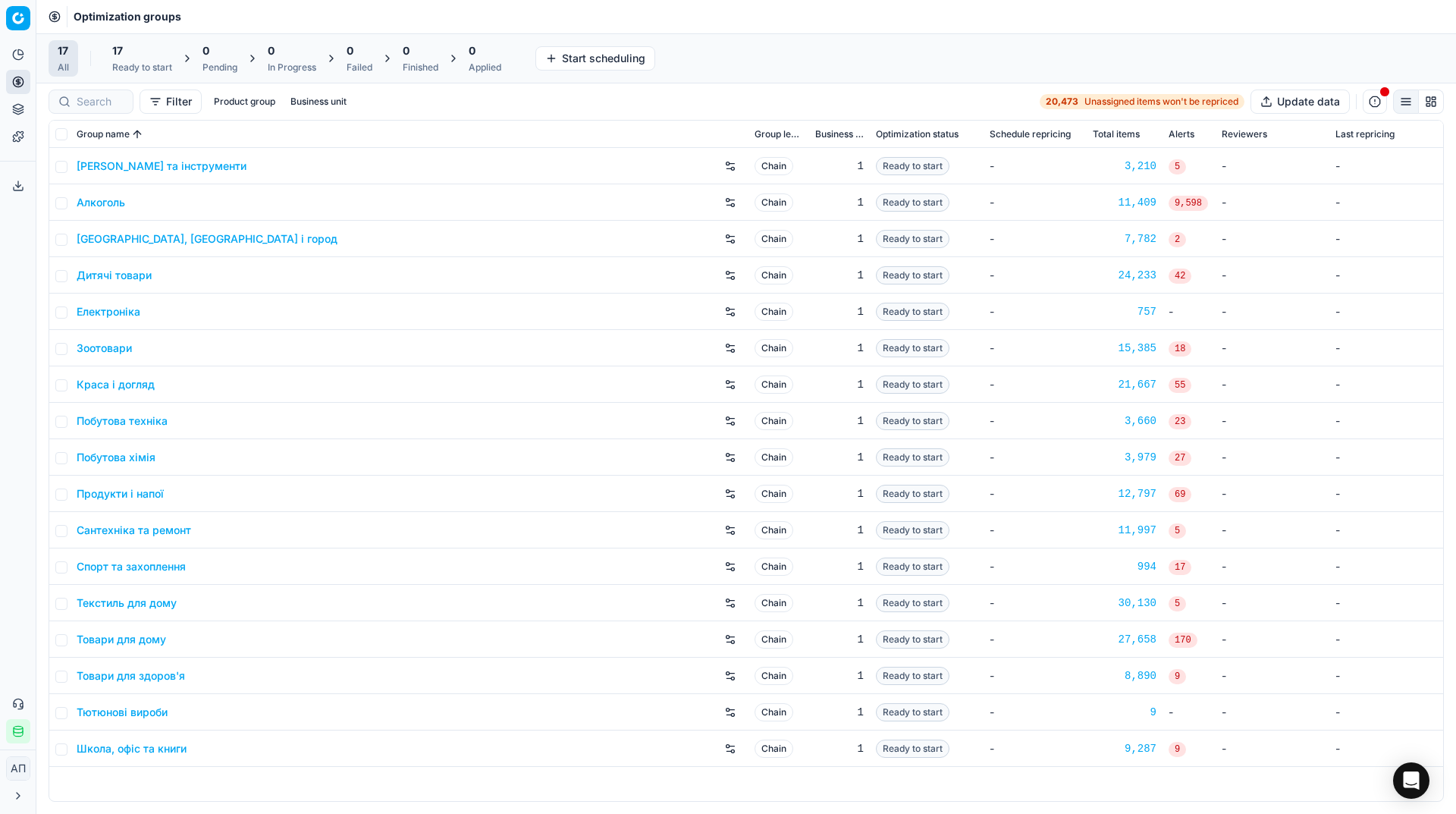
click at [113, 240] on link "[GEOGRAPHIC_DATA], [GEOGRAPHIC_DATA] і город" at bounding box center [207, 238] width 261 height 15
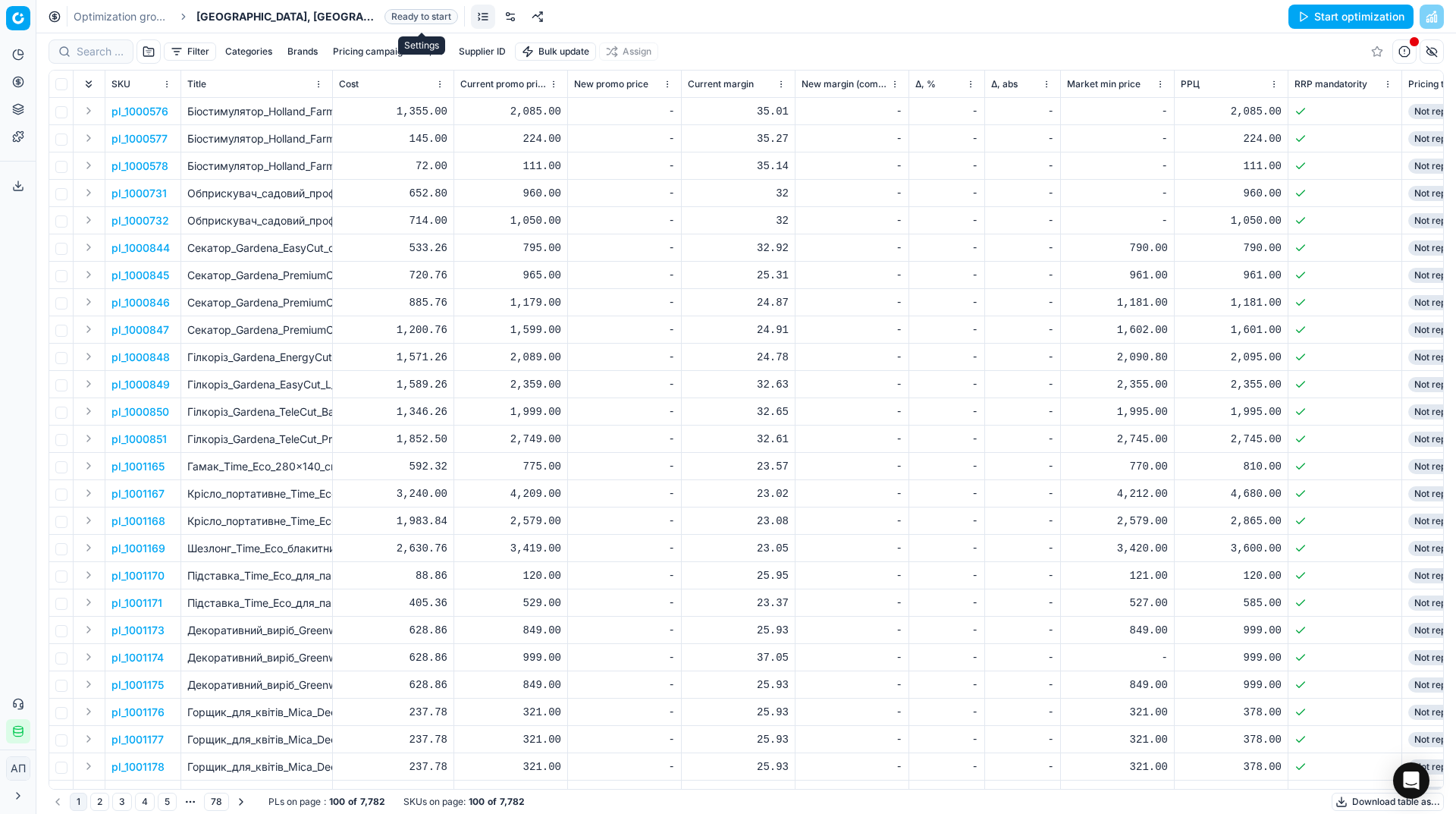
click at [499, 22] on link at bounding box center [511, 17] width 24 height 24
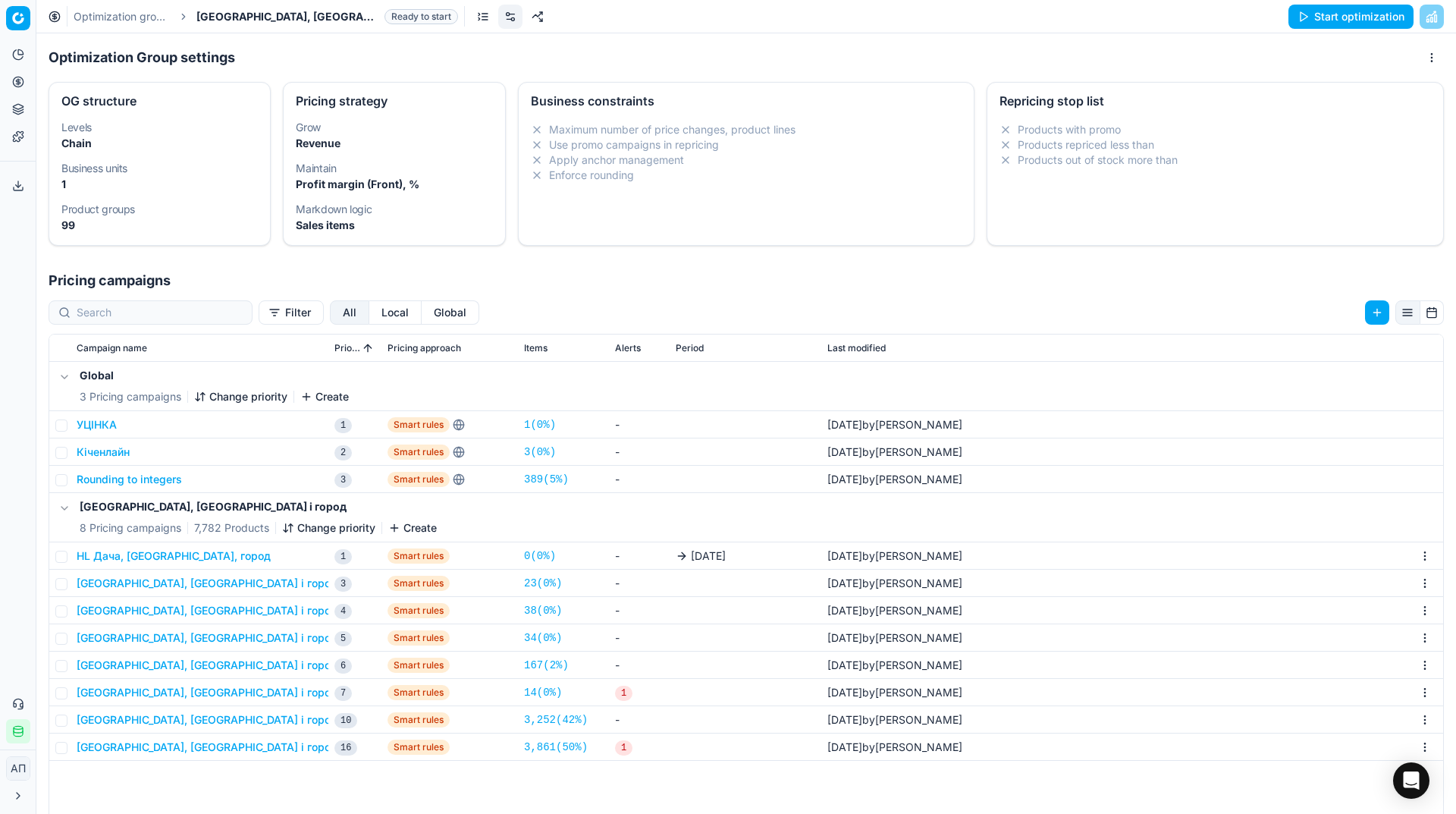
click at [176, 557] on button "HL Дача, садa, город" at bounding box center [174, 556] width 194 height 15
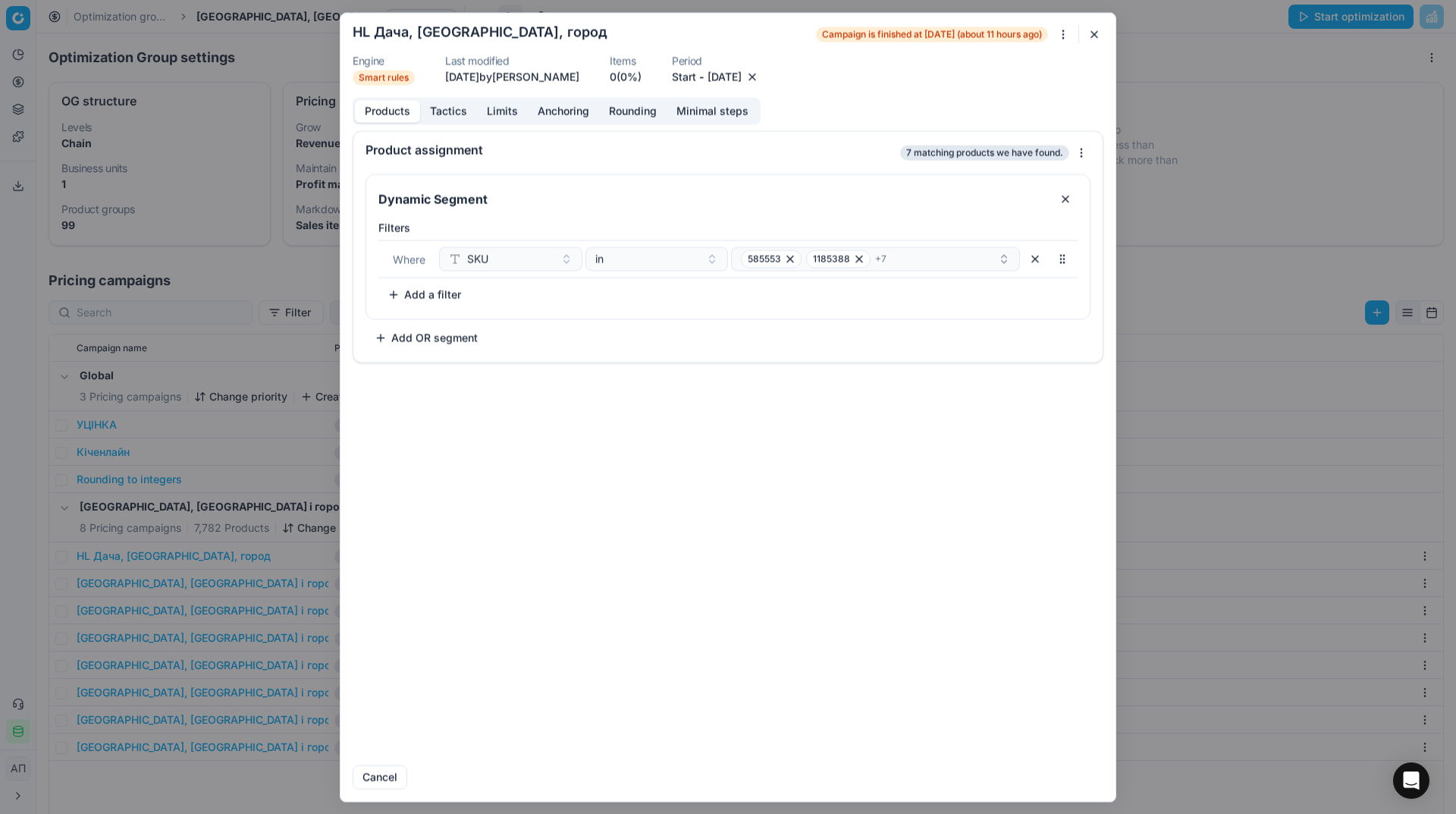
click at [742, 82] on button "12.08.2025" at bounding box center [725, 76] width 34 height 15
click at [717, 278] on button "26" at bounding box center [716, 281] width 24 height 24
click at [1067, 775] on button "Save" at bounding box center [1073, 777] width 60 height 24
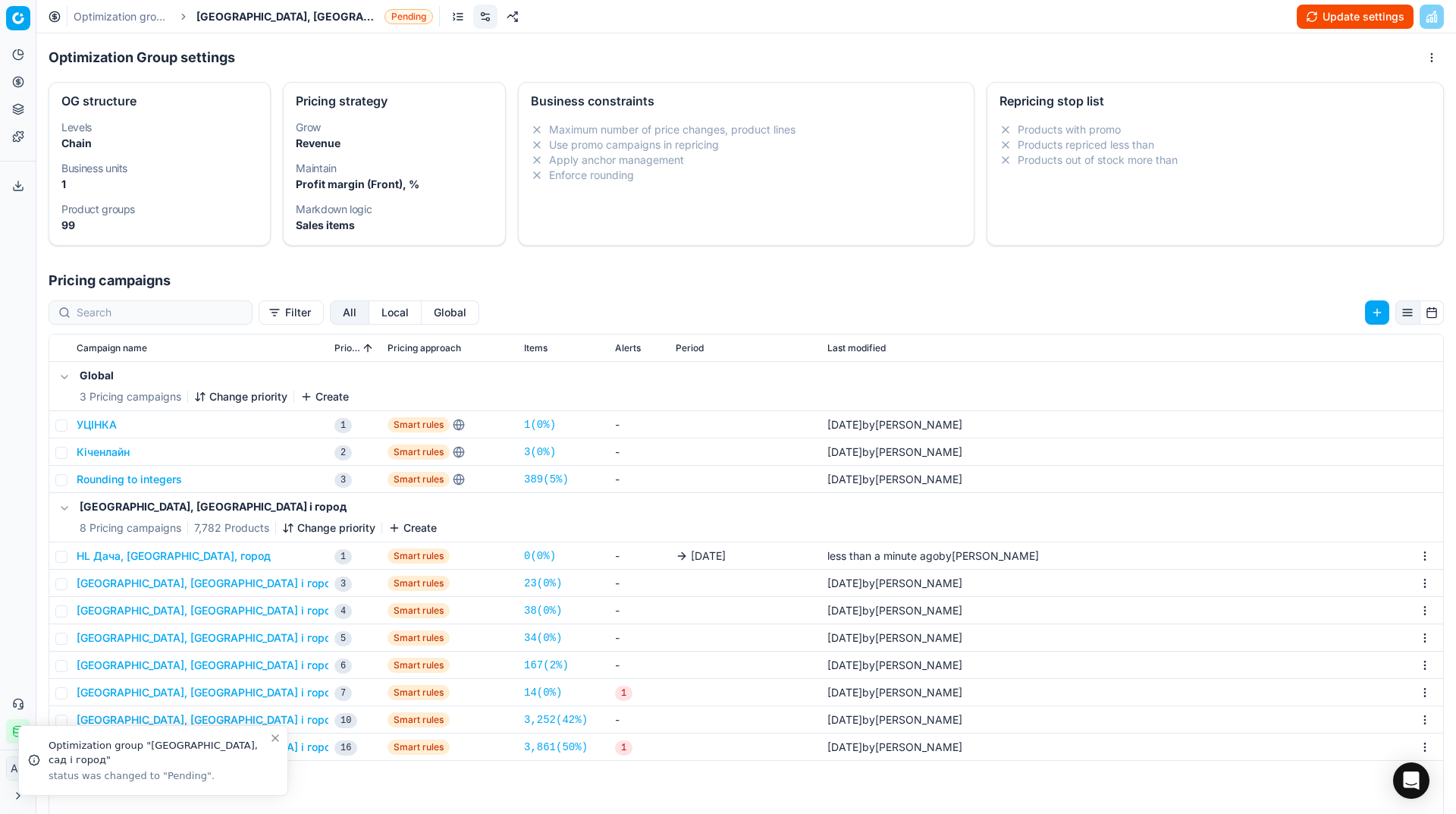
click at [175, 554] on button "HL Дача, садa, город" at bounding box center [174, 556] width 194 height 15
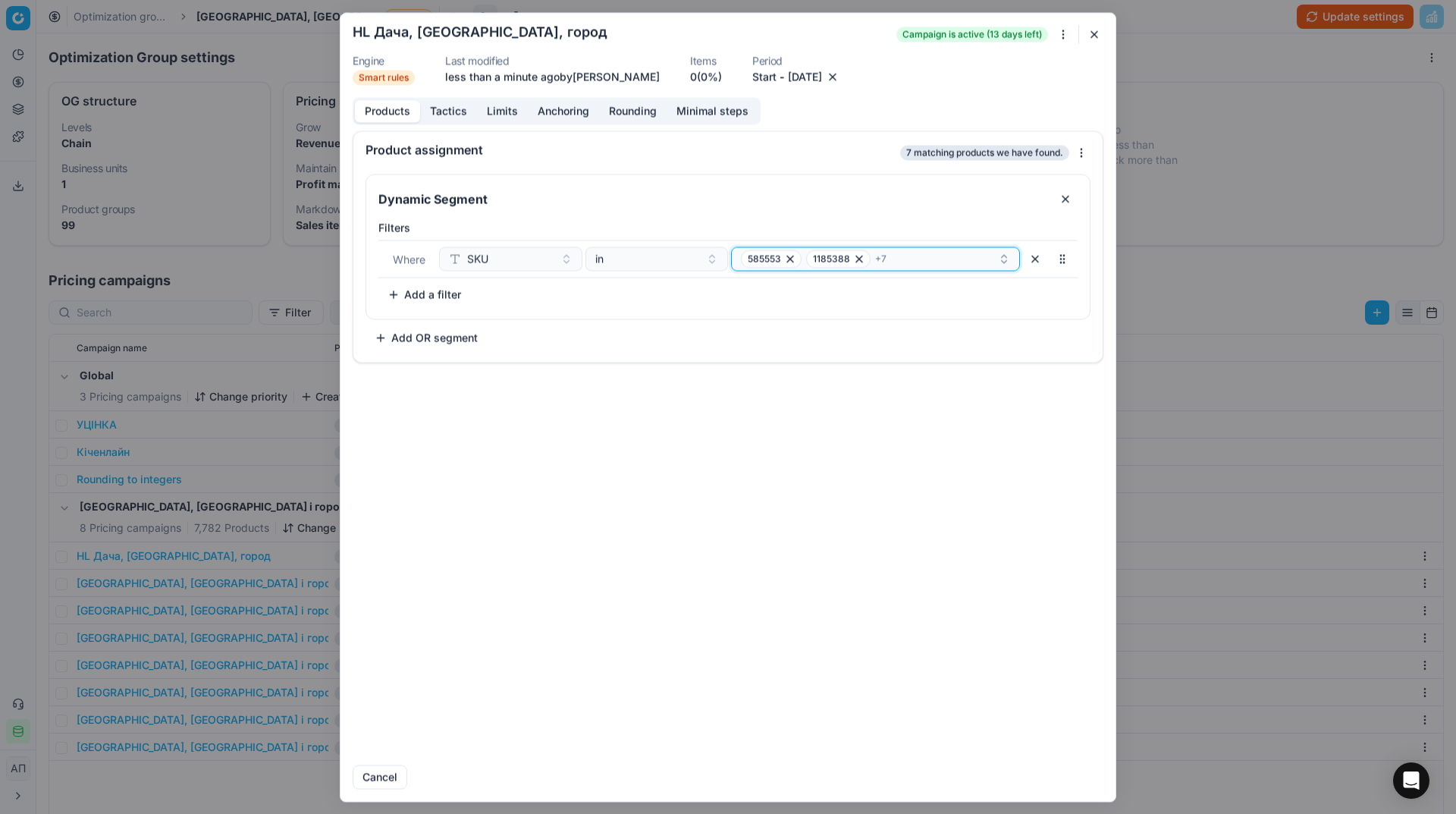
click at [932, 263] on div "585553 1185388 + 7" at bounding box center [870, 258] width 257 height 18
click at [933, 334] on div "1185388" at bounding box center [877, 341] width 283 height 24
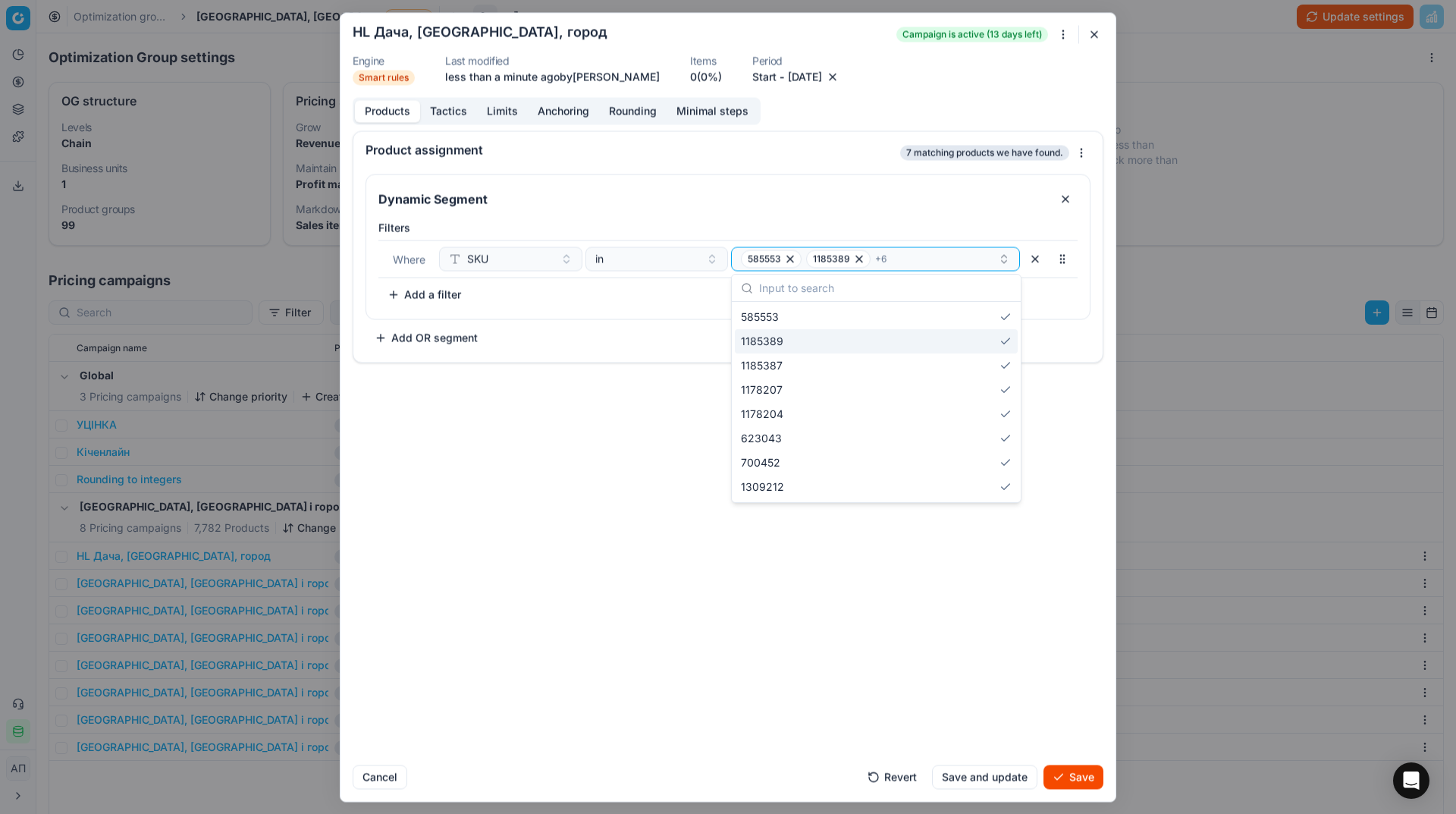
click at [933, 334] on div "1185389" at bounding box center [877, 341] width 283 height 24
click at [933, 353] on div "1185387" at bounding box center [877, 365] width 283 height 24
click at [933, 334] on div "1178207" at bounding box center [877, 341] width 283 height 24
click at [933, 334] on div "1178204" at bounding box center [877, 341] width 283 height 24
click at [933, 353] on div "623043" at bounding box center [877, 365] width 283 height 24
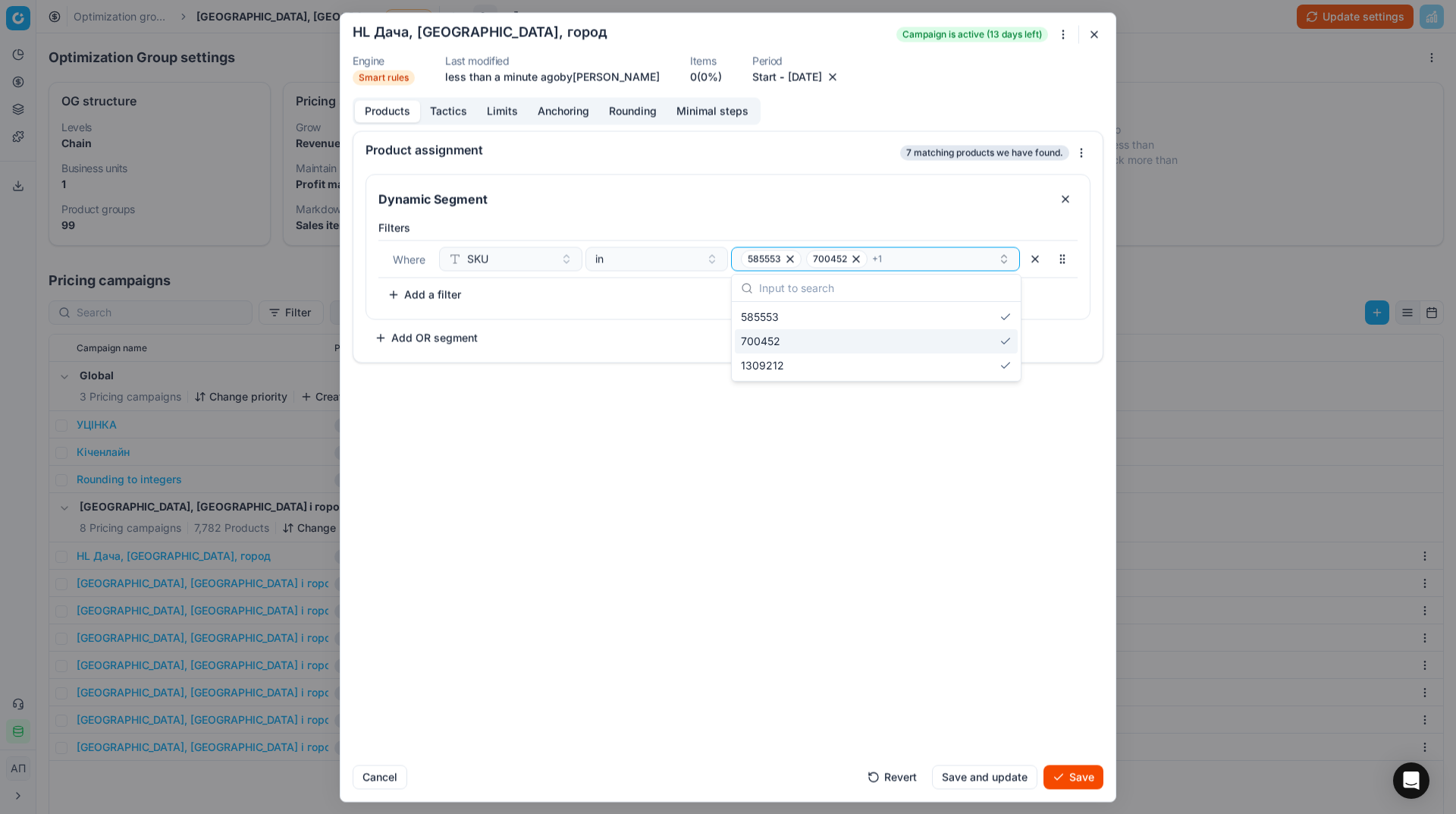
click at [933, 334] on div "700452" at bounding box center [877, 341] width 283 height 24
click at [933, 334] on div "1309212" at bounding box center [877, 341] width 283 height 24
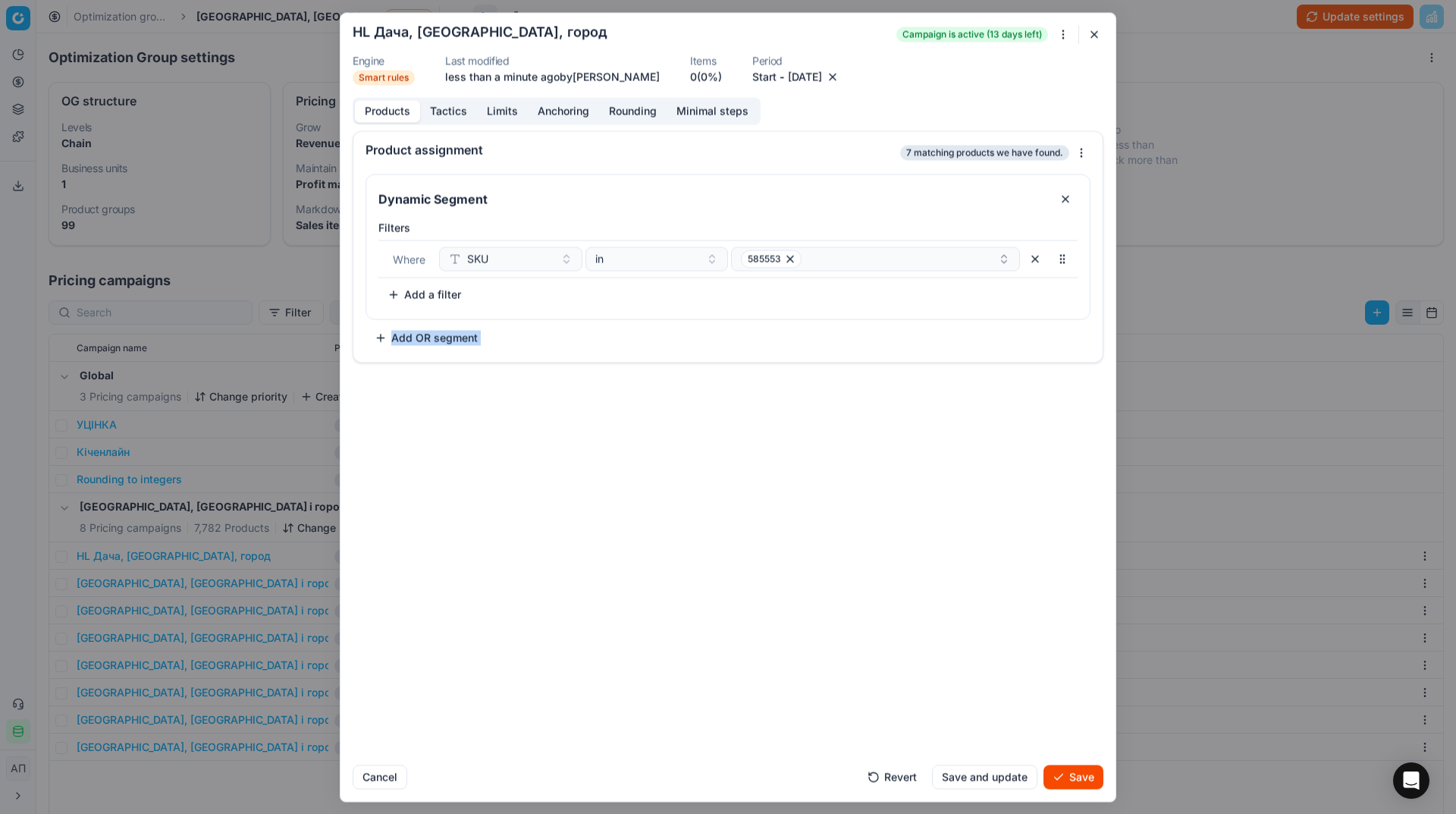
click at [933, 334] on div "Dynamic Segment Filters Where SKU in 585553 To pick up a sortable item, press s…" at bounding box center [728, 261] width 725 height 176
click at [888, 271] on button "585553" at bounding box center [876, 258] width 289 height 24
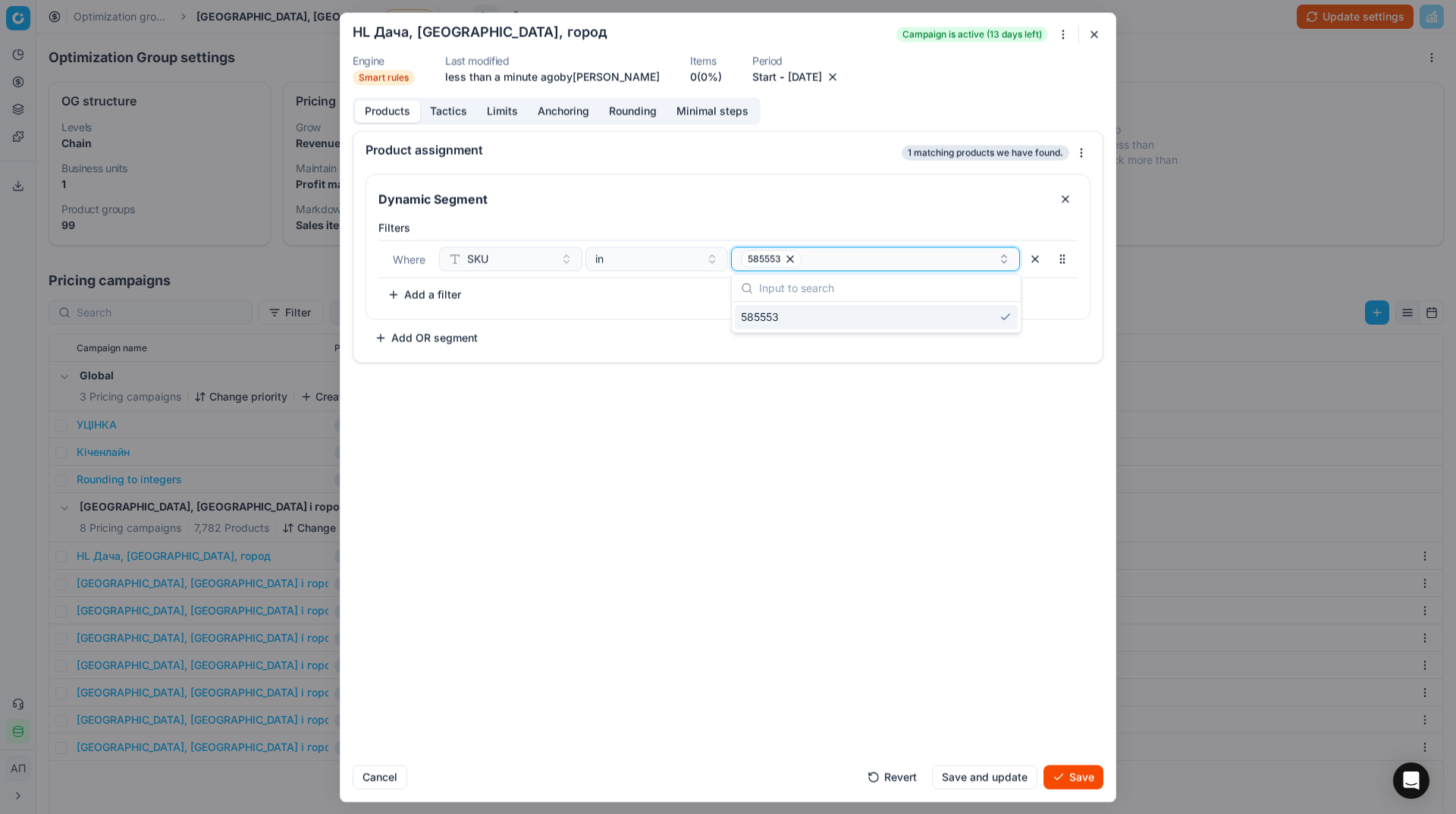
click at [795, 258] on icon "button" at bounding box center [790, 258] width 12 height 12
click at [795, 259] on button "Select a value" at bounding box center [876, 258] width 289 height 24
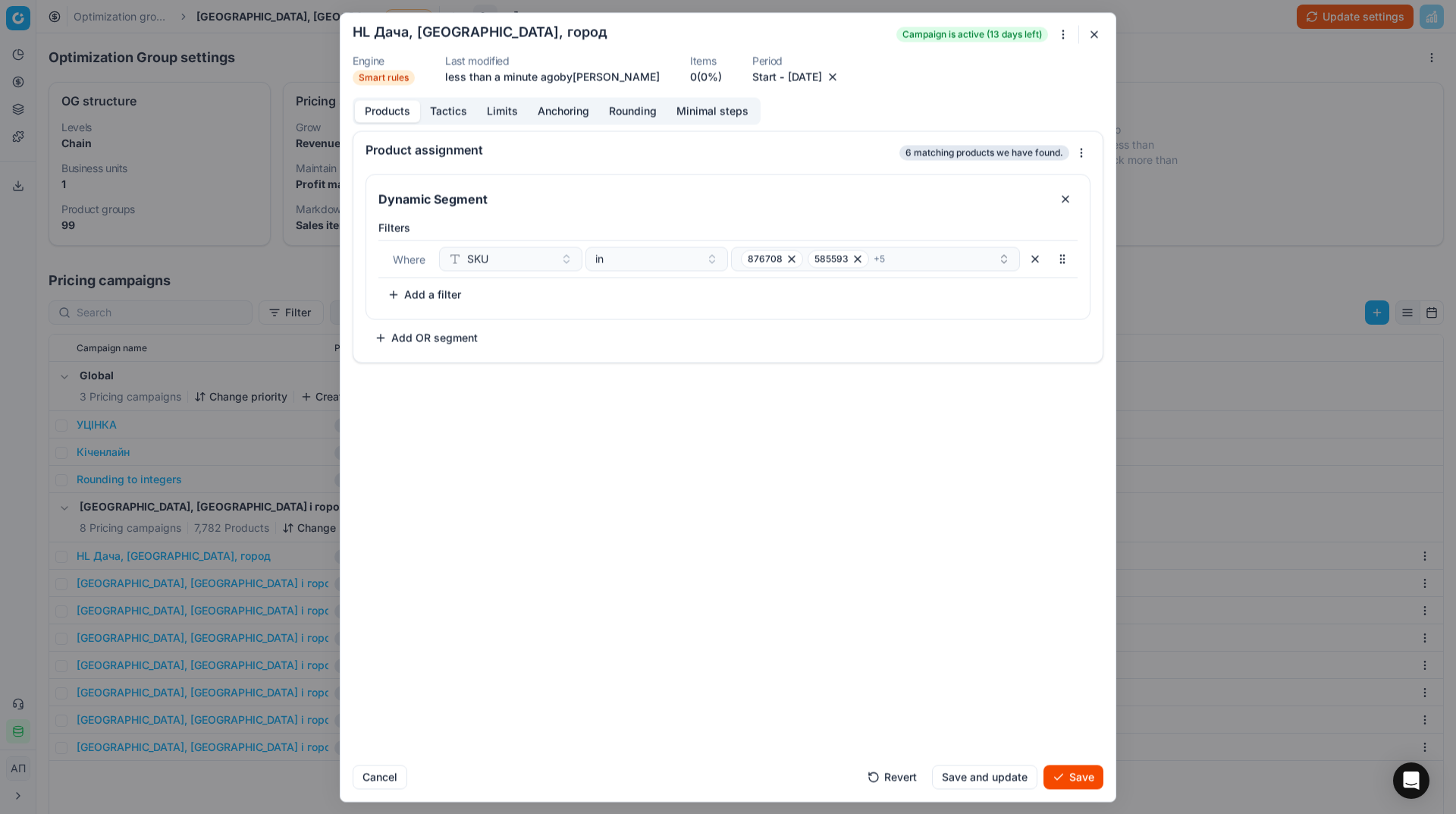
click at [1060, 397] on div "Product assignment 6 matching products we have found. Dynamic Segment Filters W…" at bounding box center [727, 442] width 775 height 622
click at [1066, 780] on button "Save" at bounding box center [1073, 777] width 60 height 24
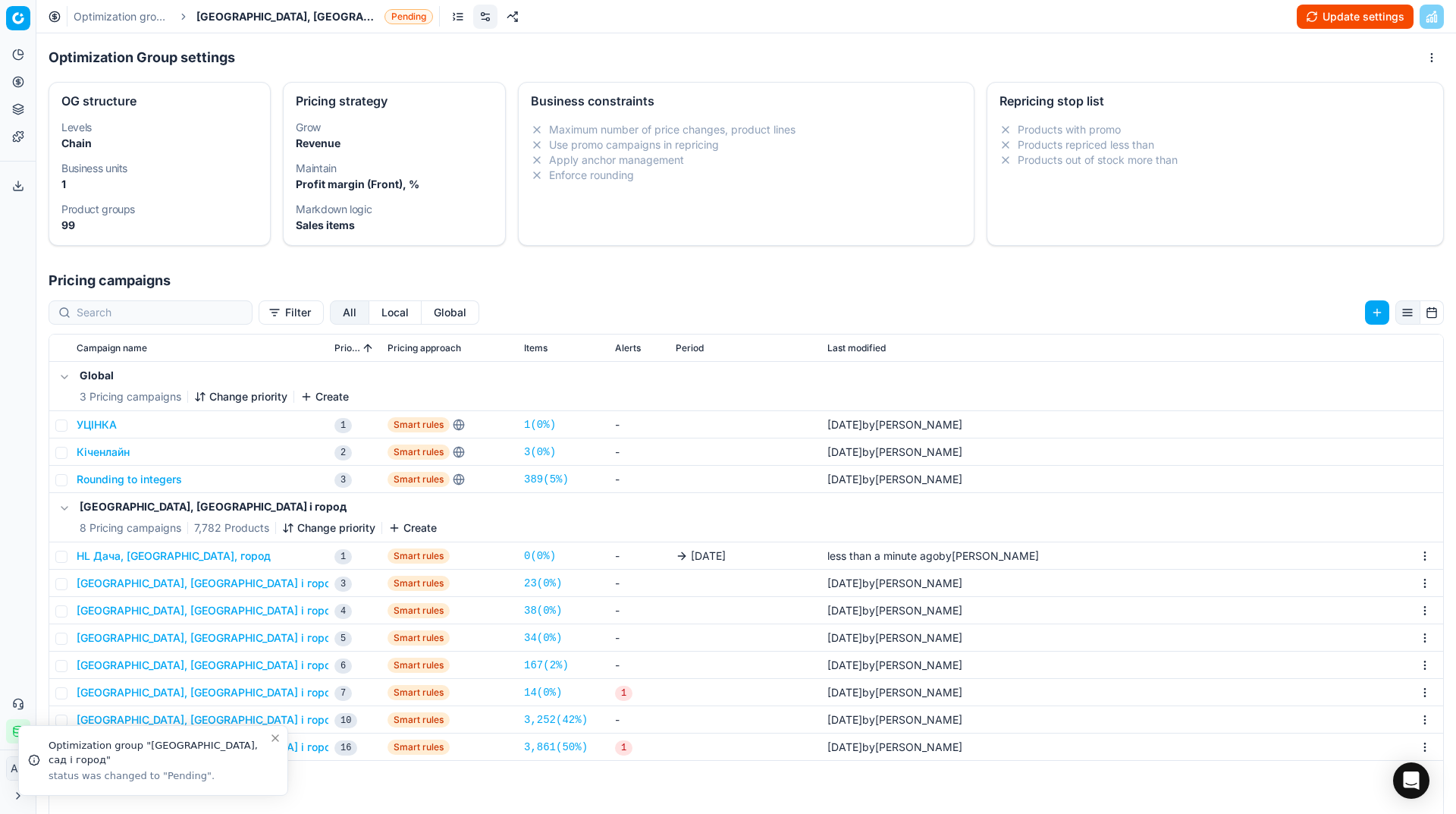
click at [1328, 14] on button "Update settings" at bounding box center [1354, 17] width 117 height 24
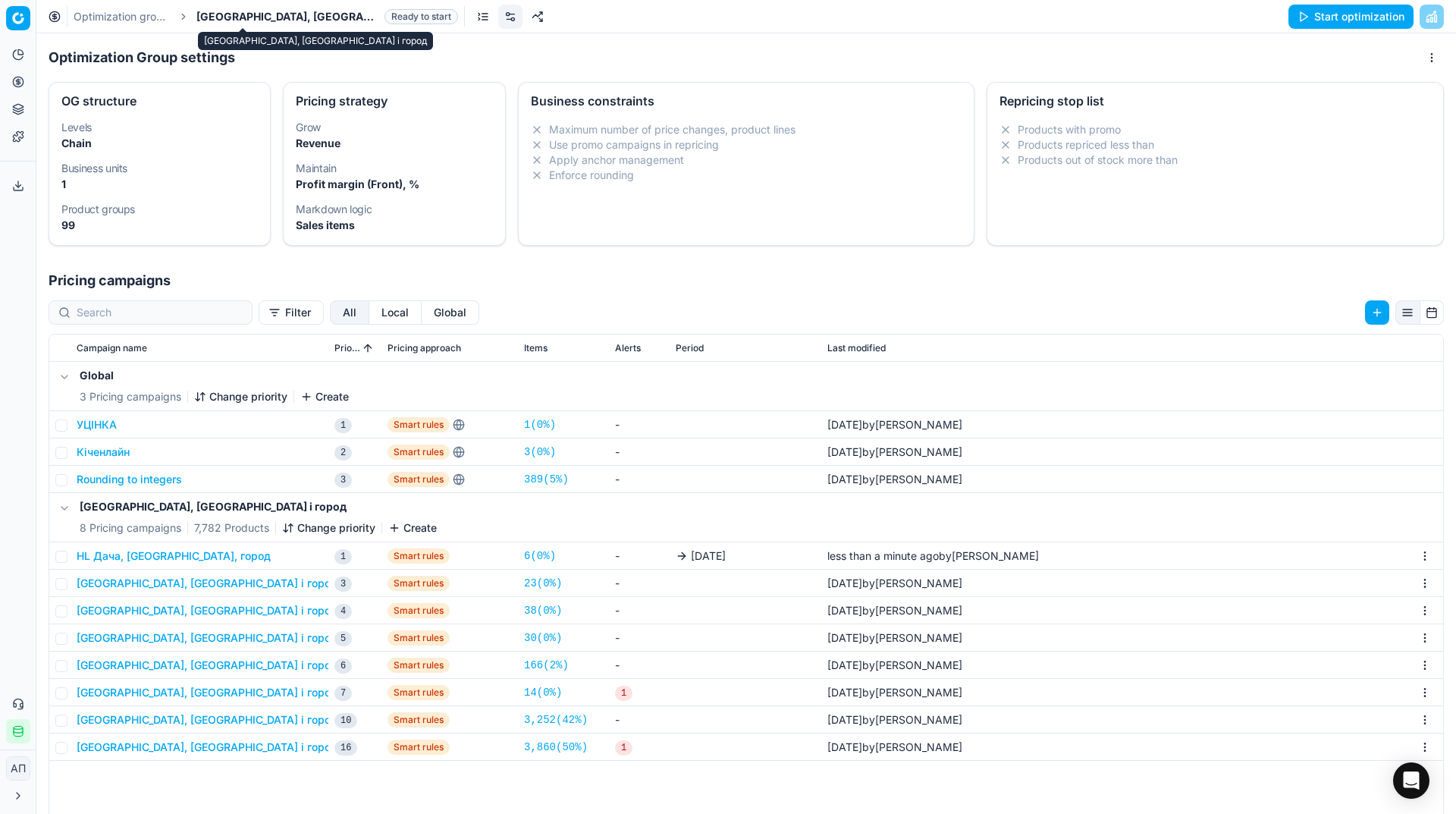
click at [220, 11] on span "[GEOGRAPHIC_DATA], [GEOGRAPHIC_DATA] і город" at bounding box center [287, 16] width 182 height 15
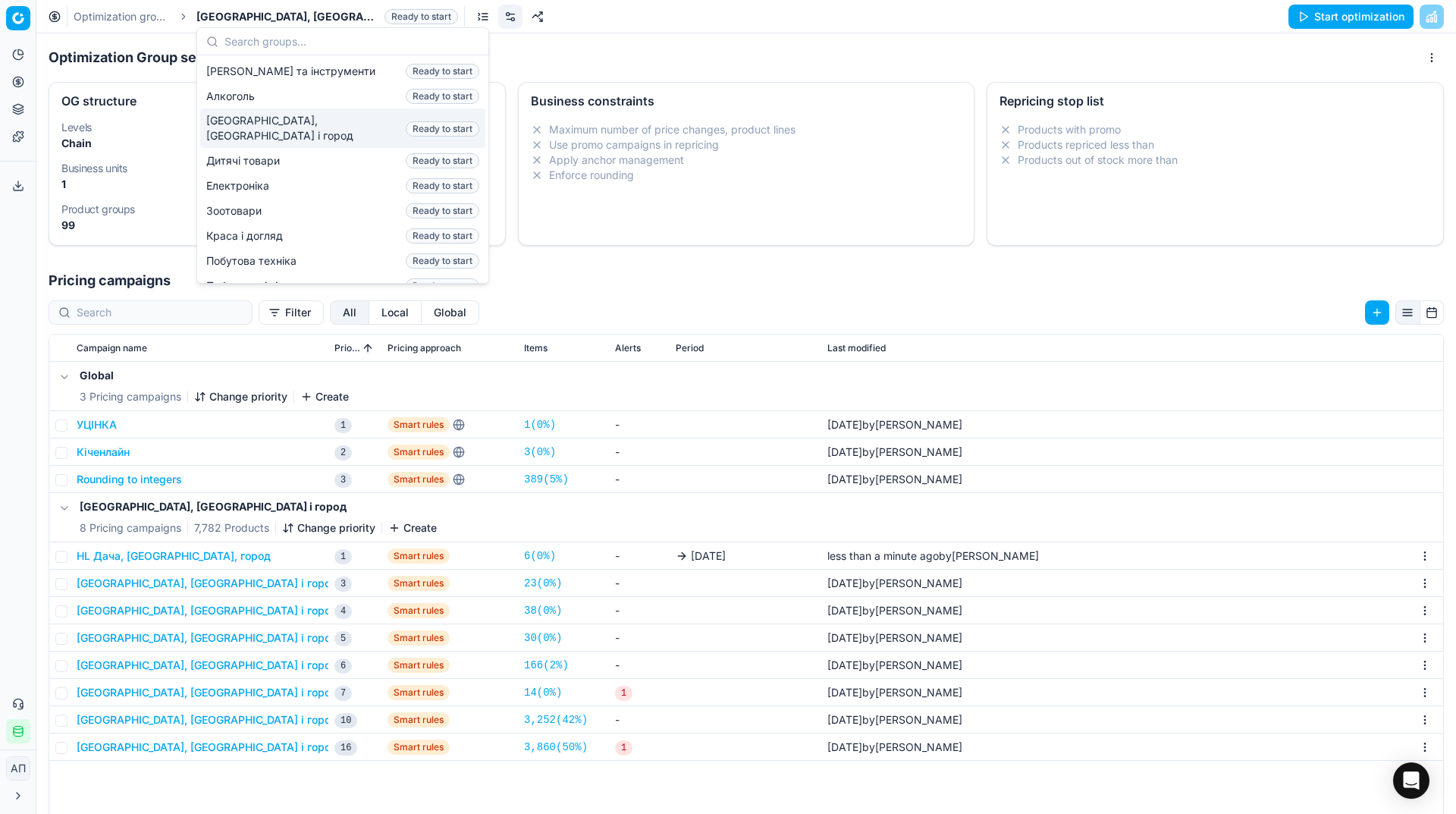
click at [1312, 24] on button "Start optimization" at bounding box center [1350, 17] width 125 height 24
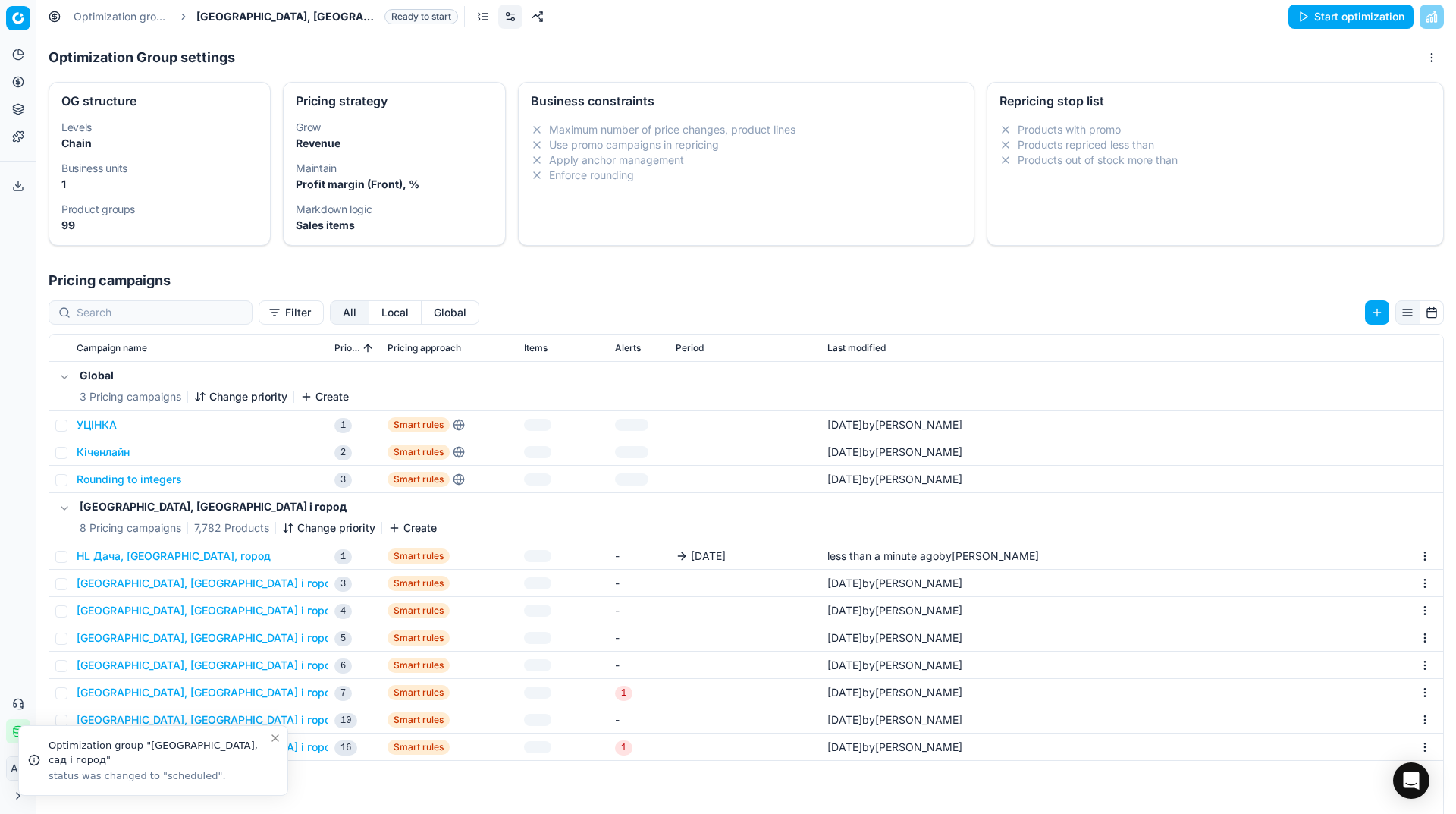
click at [250, 21] on span "[GEOGRAPHIC_DATA], [GEOGRAPHIC_DATA] і город" at bounding box center [287, 16] width 182 height 15
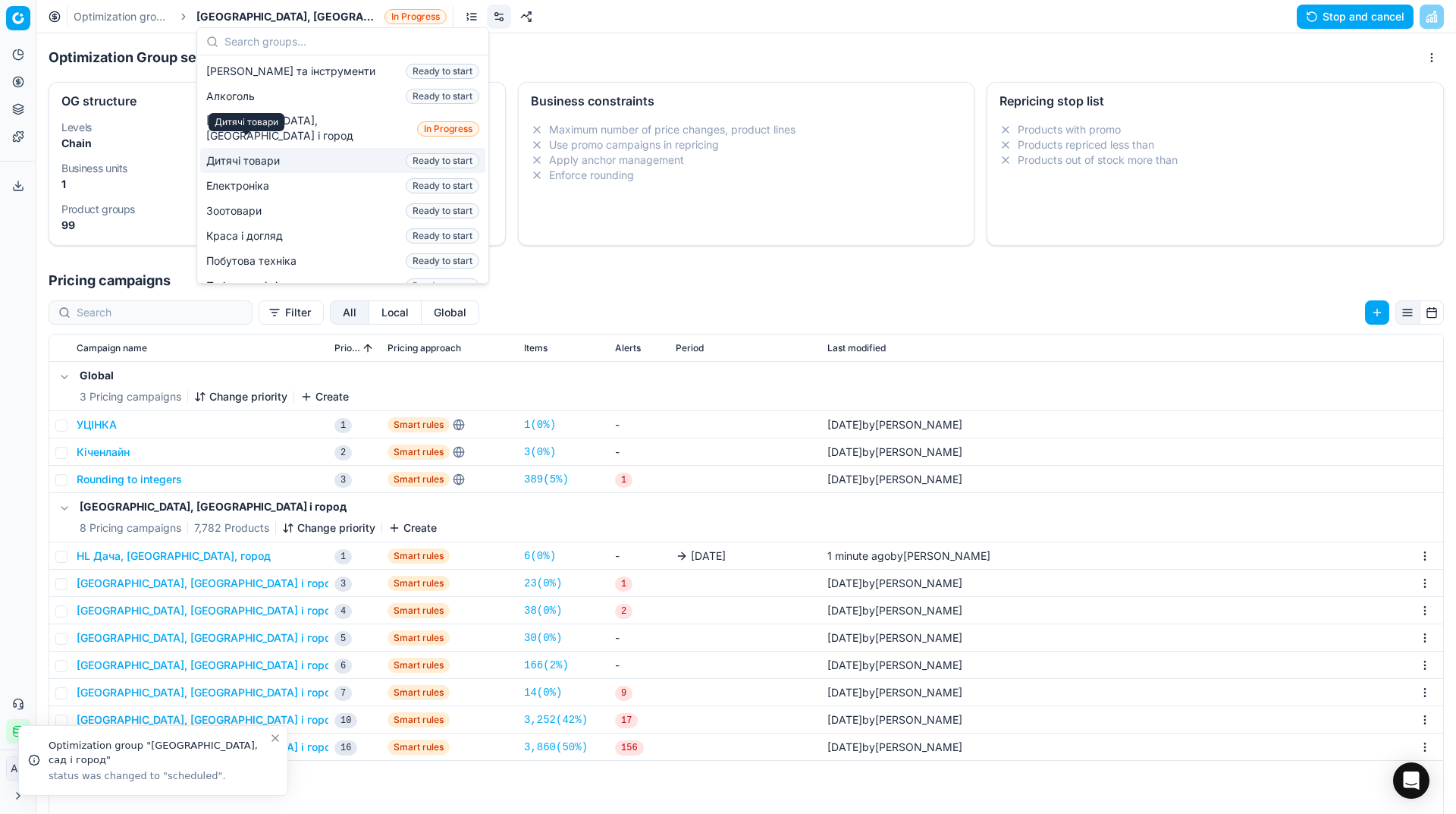
click at [241, 154] on span "Дитячі товари" at bounding box center [246, 161] width 80 height 15
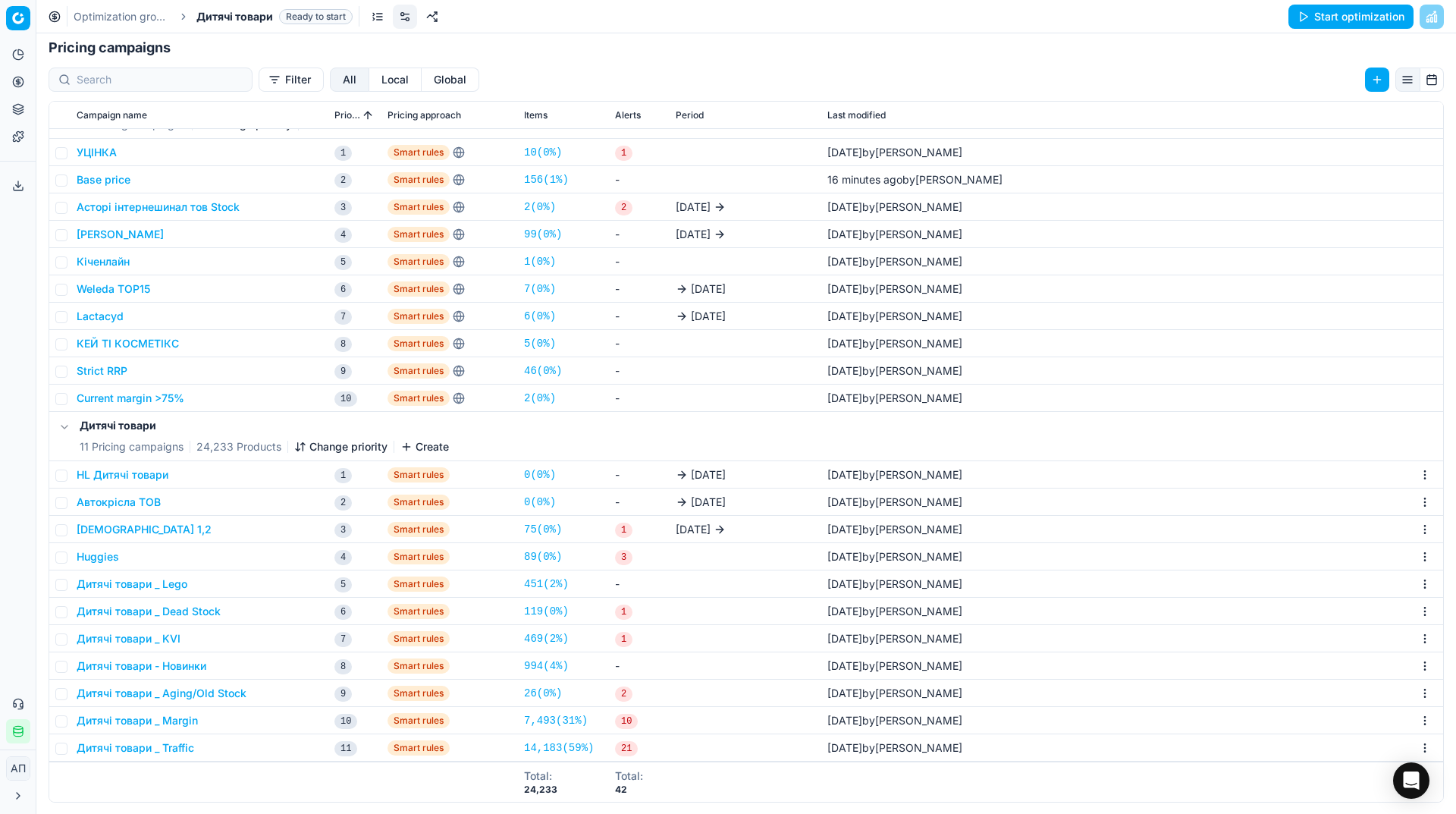
scroll to position [233, 0]
click at [135, 474] on button "HL Дитячі товари" at bounding box center [123, 474] width 92 height 15
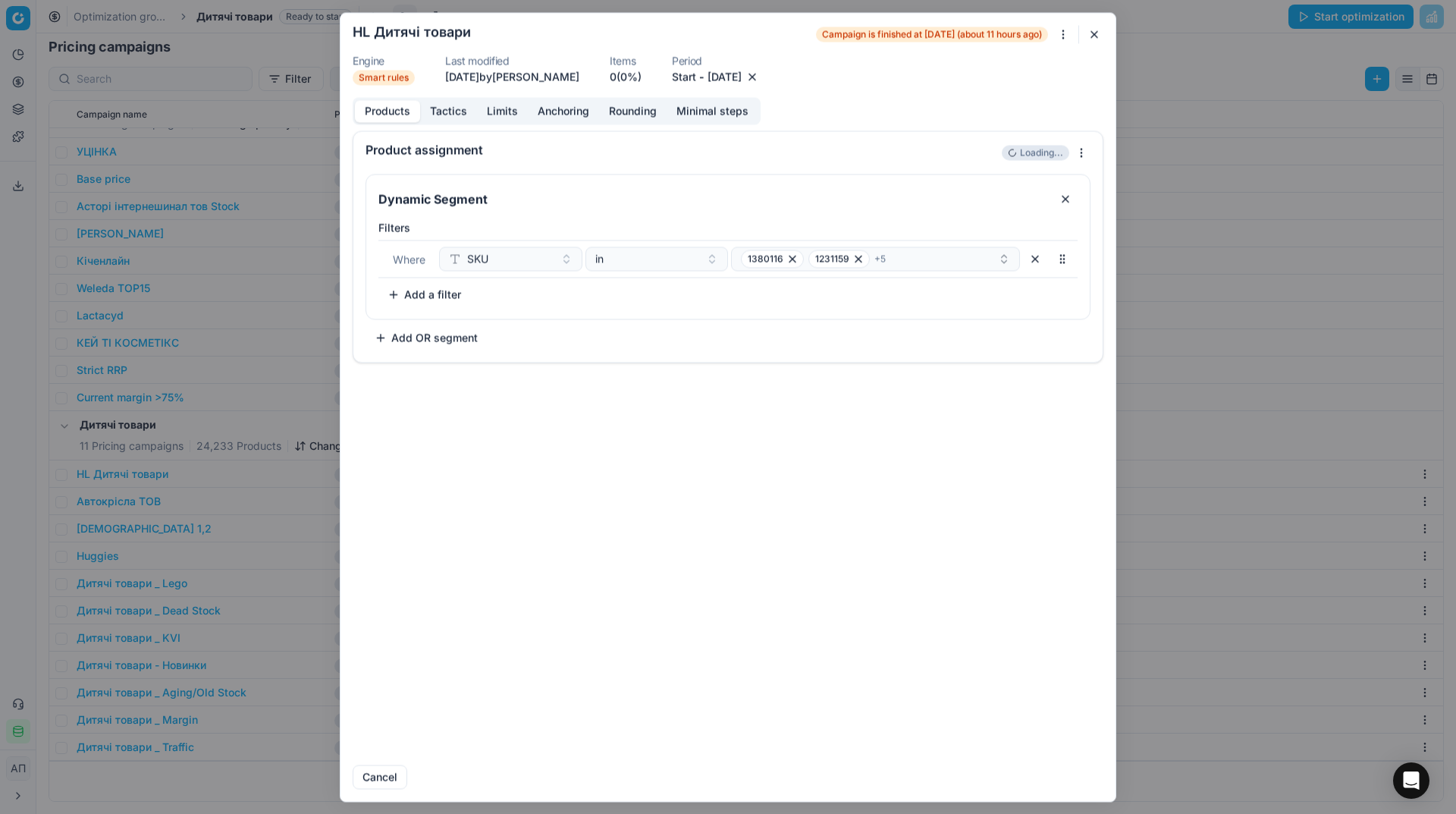
click at [742, 71] on button "[DATE]" at bounding box center [725, 76] width 34 height 15
click at [717, 278] on button "26" at bounding box center [716, 281] width 24 height 24
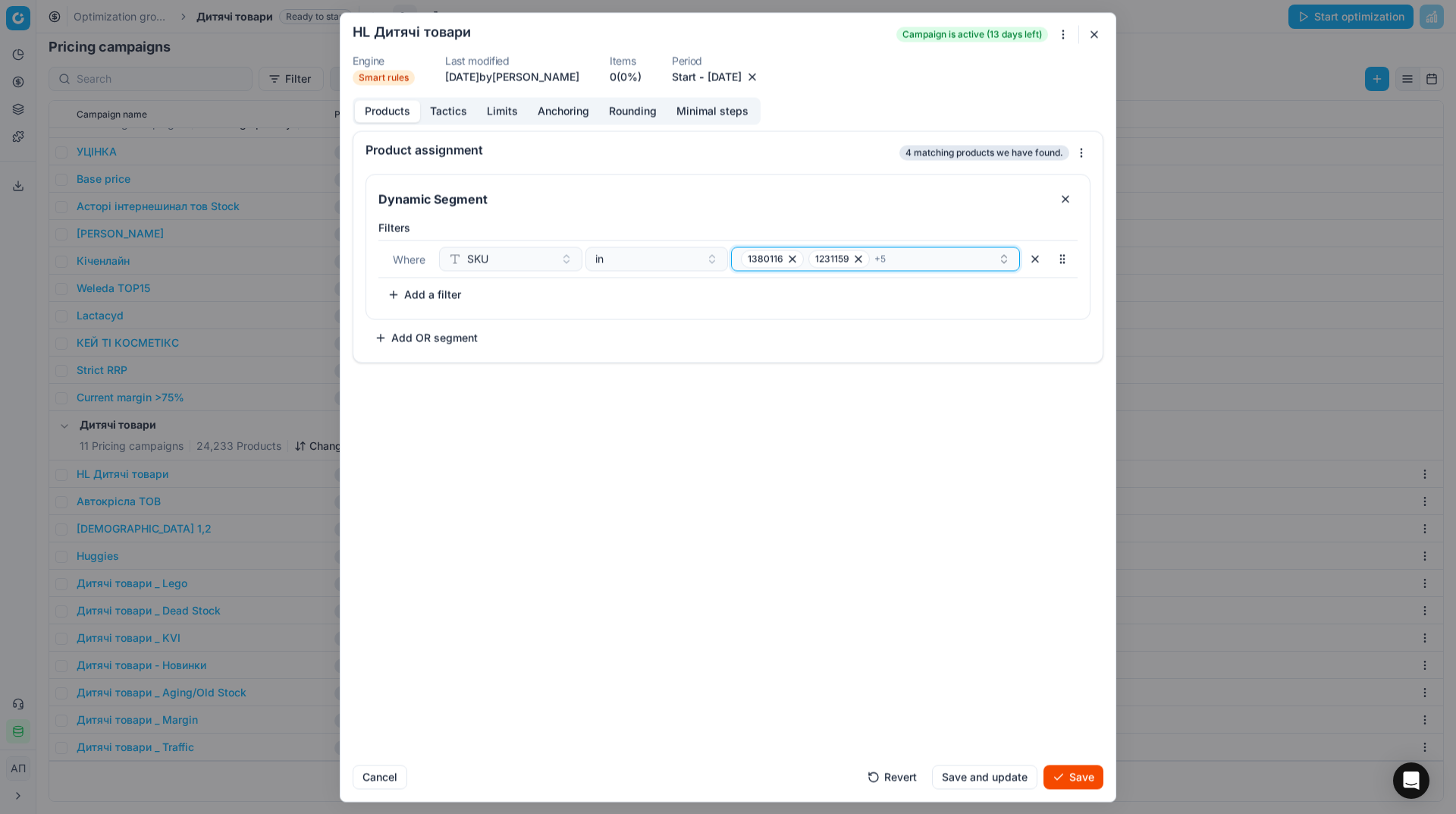
click at [954, 261] on div "1380116 1231159 + 5" at bounding box center [870, 258] width 257 height 18
click at [926, 321] on div "1380116" at bounding box center [877, 317] width 283 height 24
click at [926, 329] on div "1231159" at bounding box center [877, 341] width 283 height 24
click at [926, 321] on div "417687" at bounding box center [877, 317] width 283 height 24
click at [926, 329] on div "74432" at bounding box center [877, 341] width 283 height 24
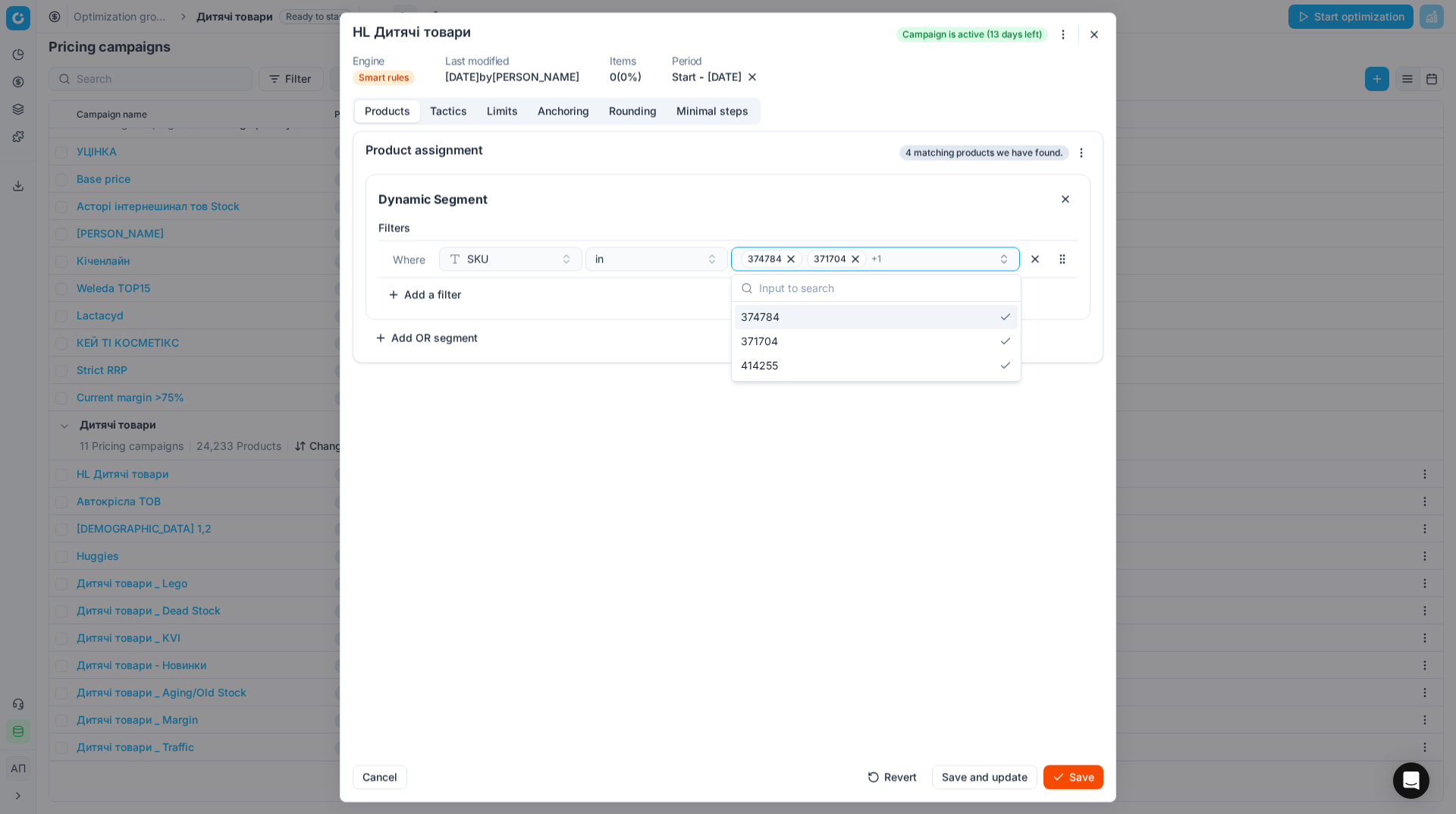
click at [926, 321] on div "374784" at bounding box center [877, 317] width 283 height 24
click at [926, 329] on div "371704" at bounding box center [877, 341] width 283 height 24
click at [926, 321] on div "414255" at bounding box center [877, 317] width 283 height 24
click at [926, 321] on div "No Content" at bounding box center [877, 328] width 289 height 52
click at [819, 270] on button "Select a value" at bounding box center [876, 258] width 289 height 24
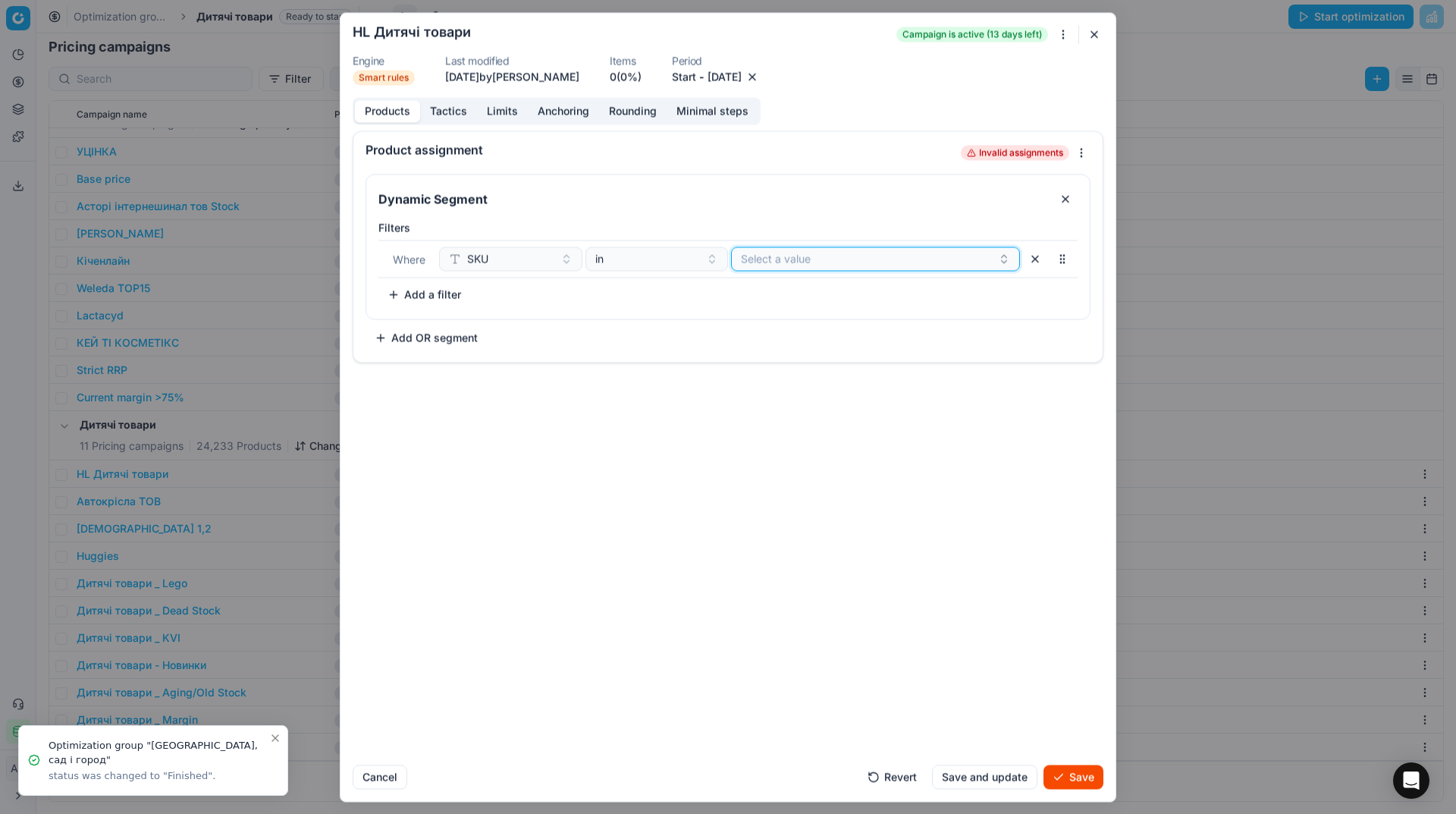
click at [809, 264] on button "Select a value" at bounding box center [876, 258] width 289 height 24
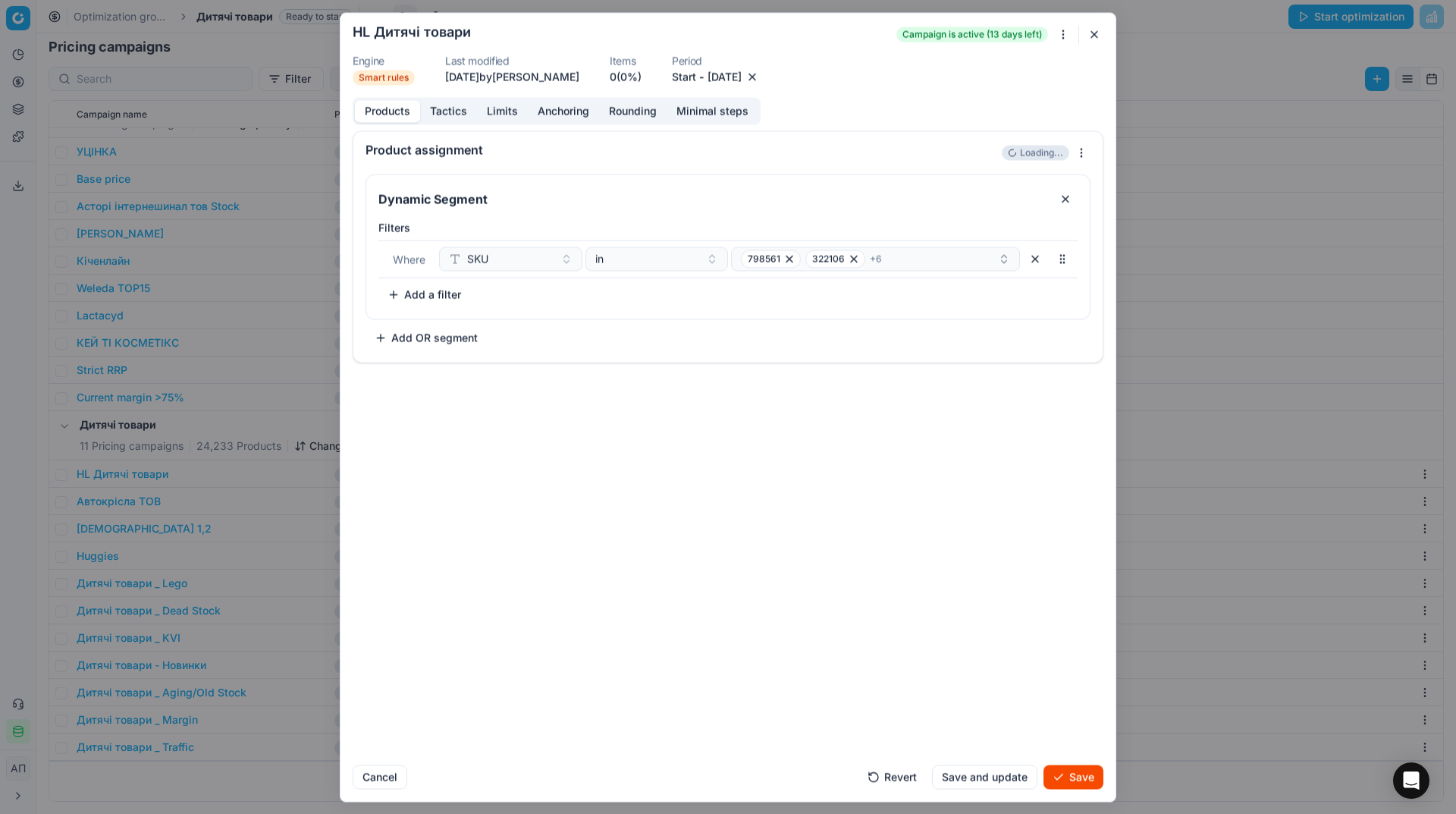
click at [925, 536] on div "Product assignment Loading... Dynamic Segment Filters Where SKU in 798561 32210…" at bounding box center [727, 442] width 775 height 622
click at [1059, 765] on button "Save" at bounding box center [1073, 777] width 60 height 24
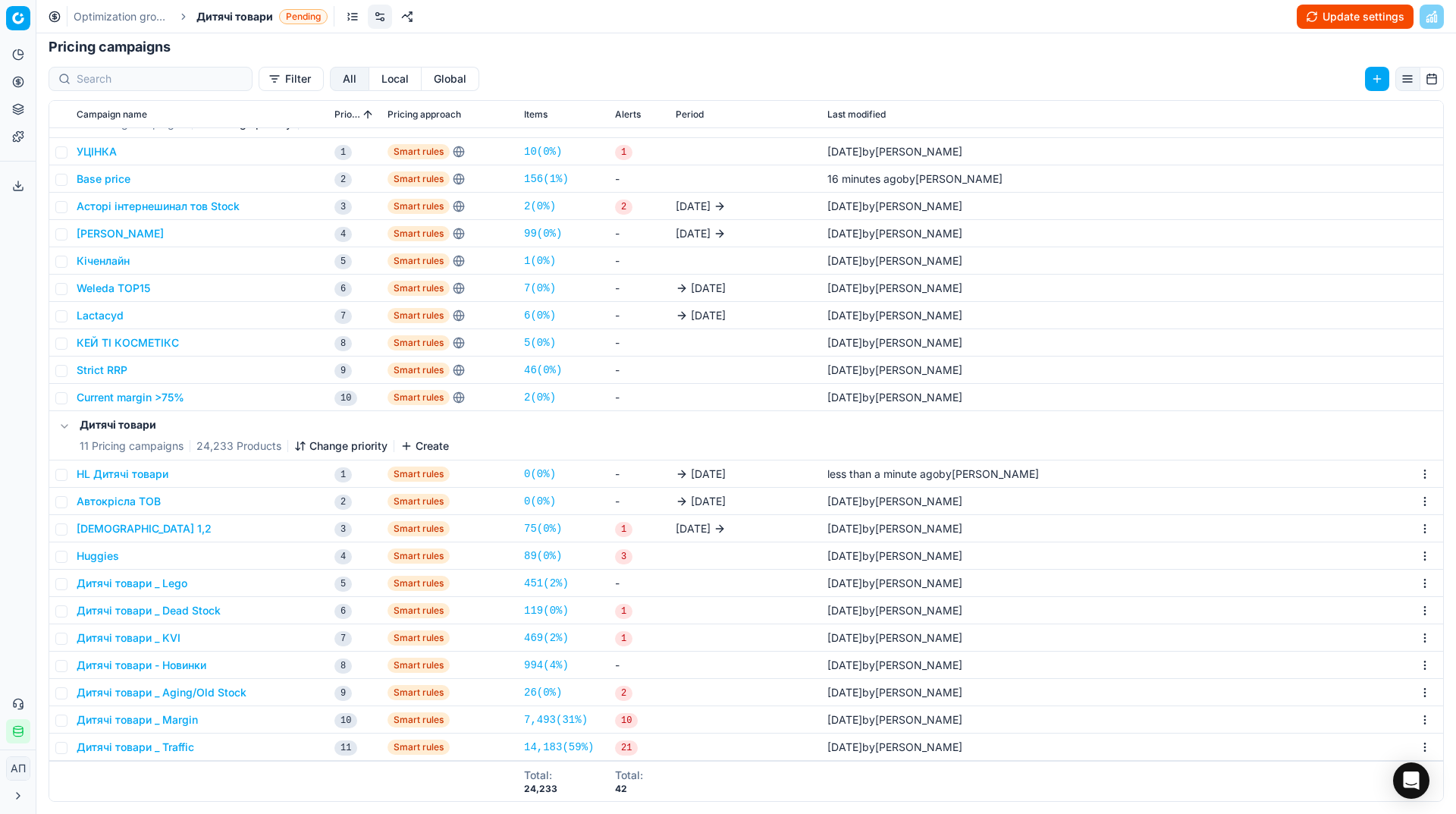
click at [1316, 17] on button "Update settings" at bounding box center [1354, 17] width 117 height 24
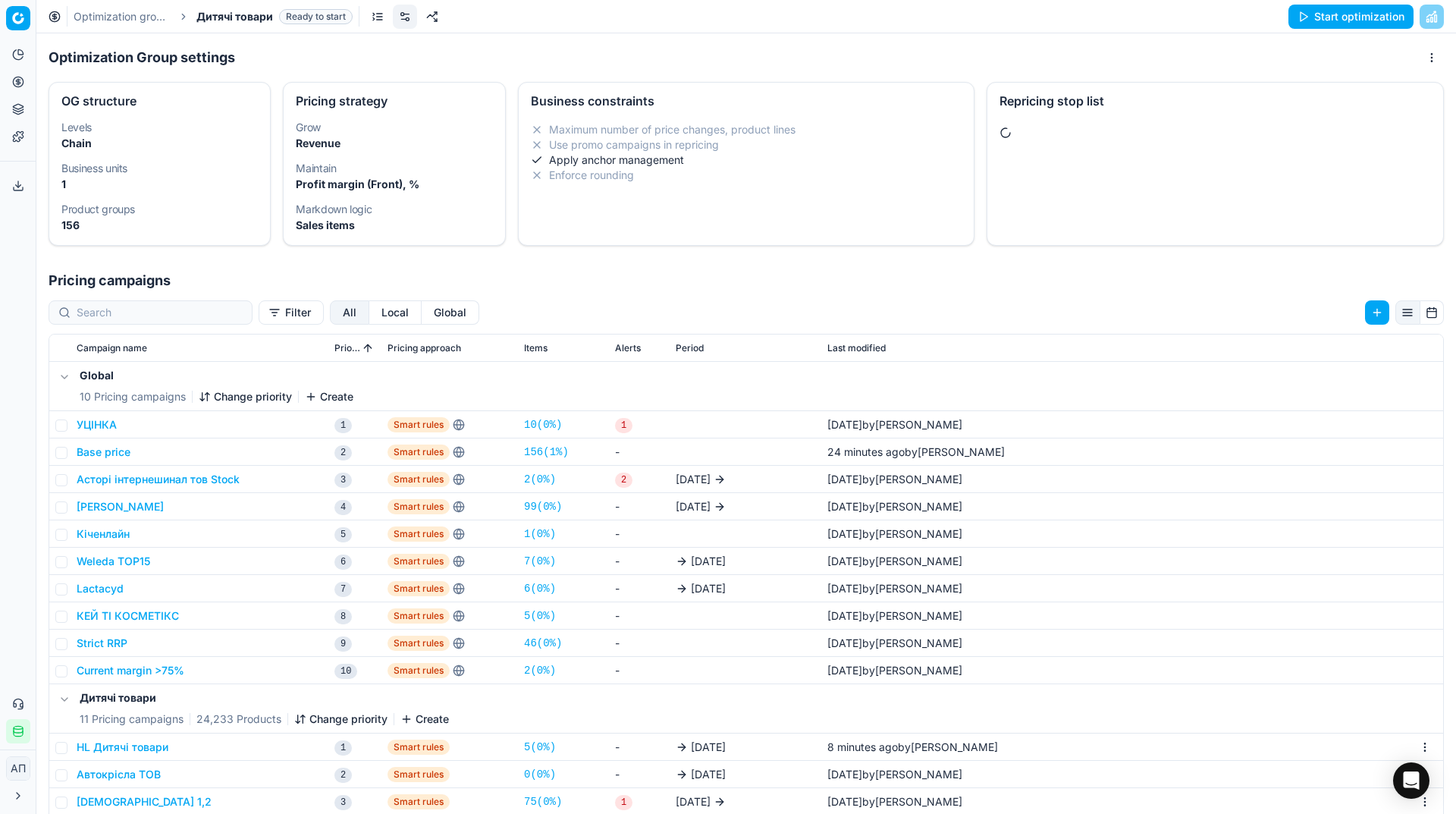
scroll to position [40, 0]
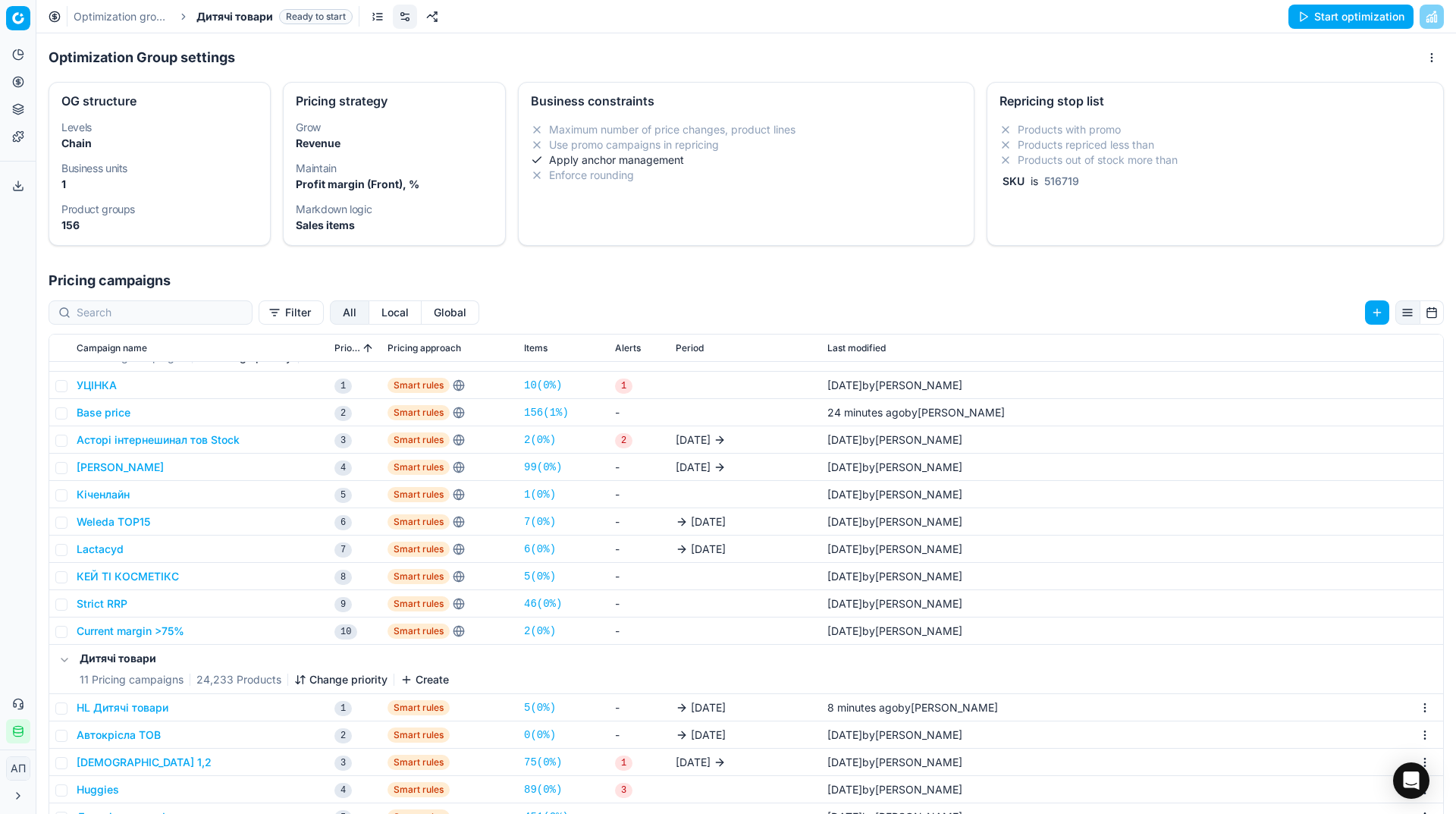
click at [554, 708] on link "5 ( 0% )" at bounding box center [541, 707] width 32 height 15
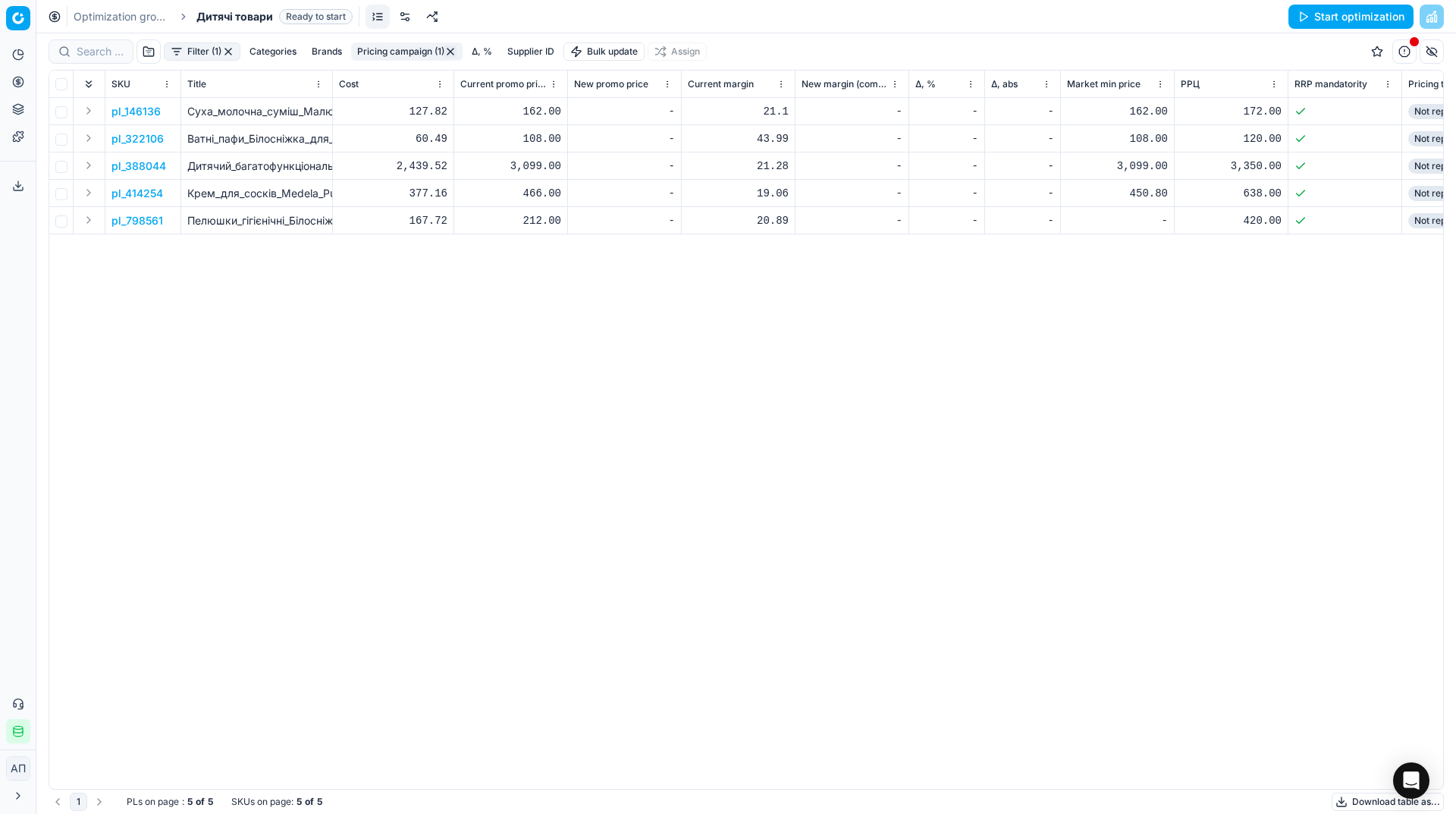
click at [1377, 18] on button "Start optimization" at bounding box center [1350, 17] width 125 height 24
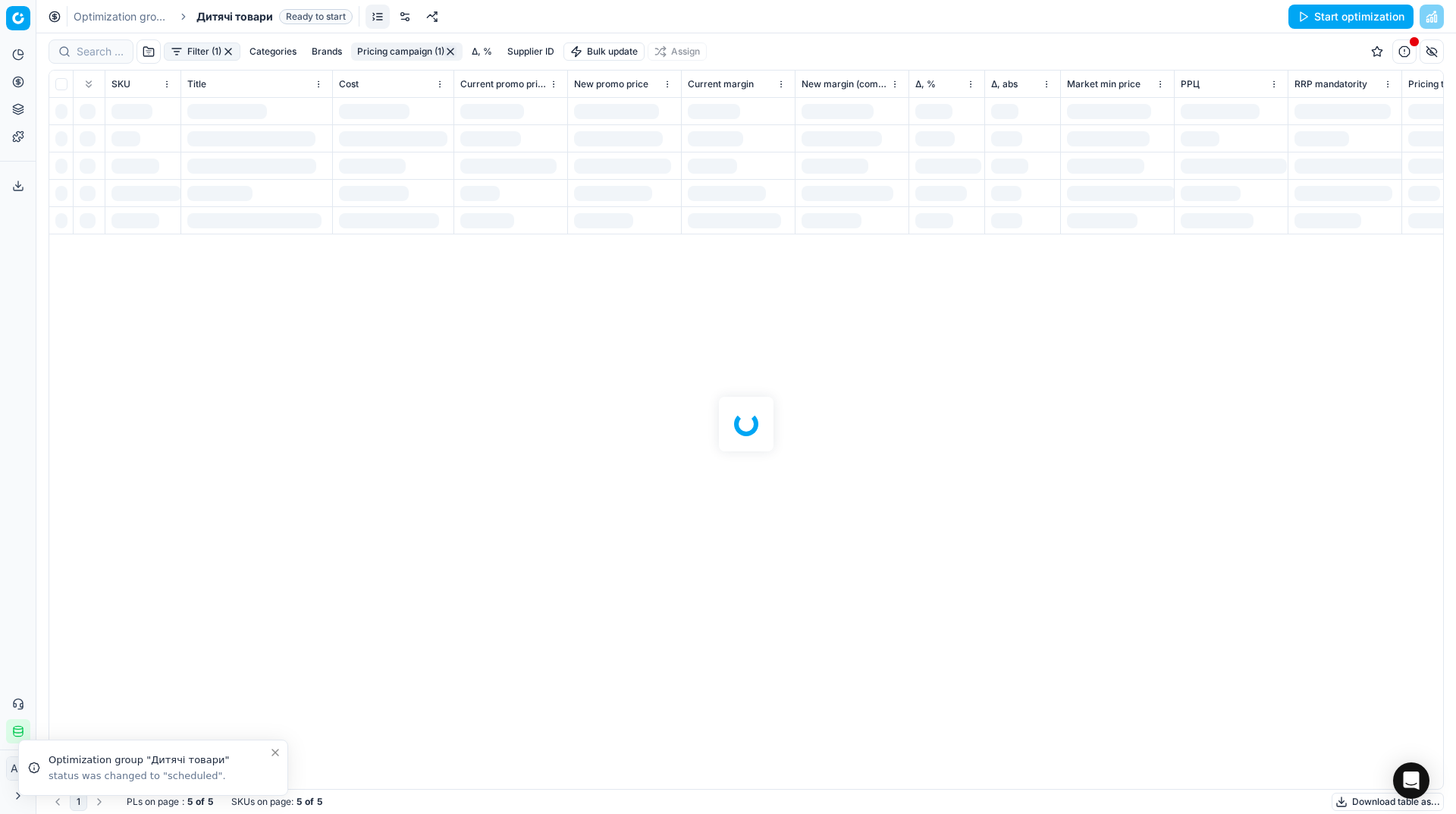
click at [258, 10] on span "Дитячі товари" at bounding box center [234, 16] width 77 height 15
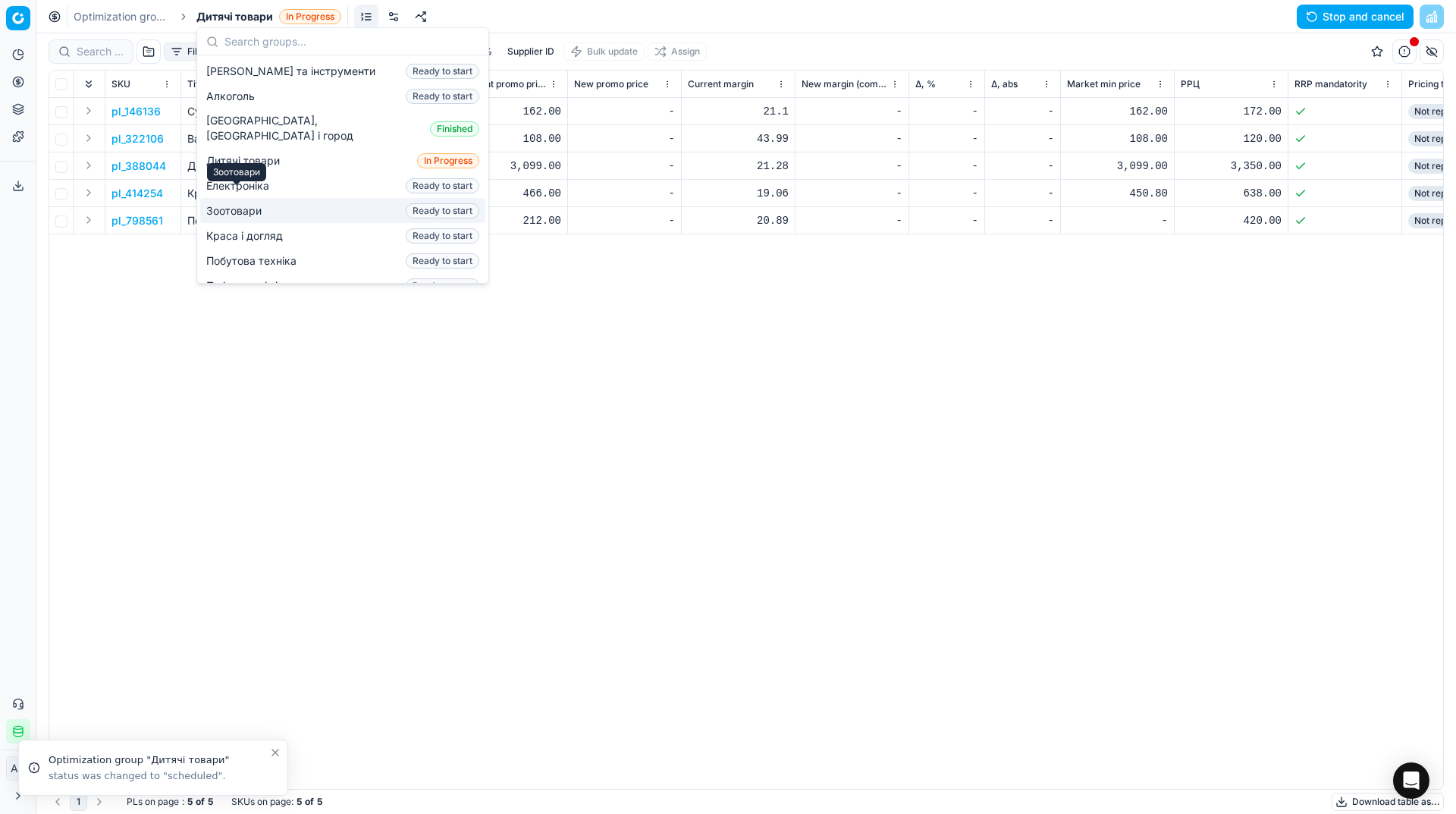
click at [234, 204] on span "Зоотовари" at bounding box center [237, 210] width 62 height 15
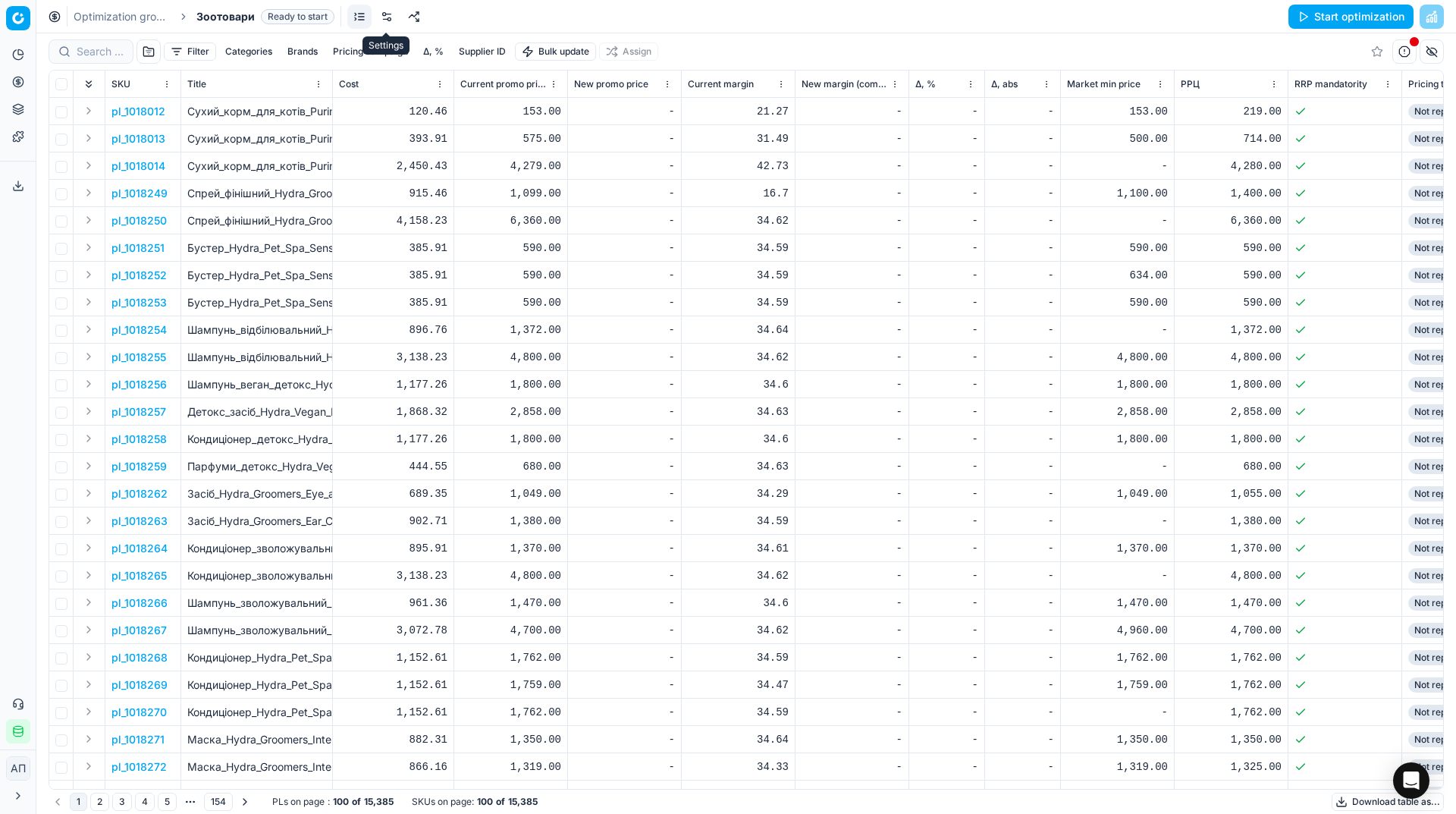
click at [389, 19] on link at bounding box center [387, 17] width 24 height 24
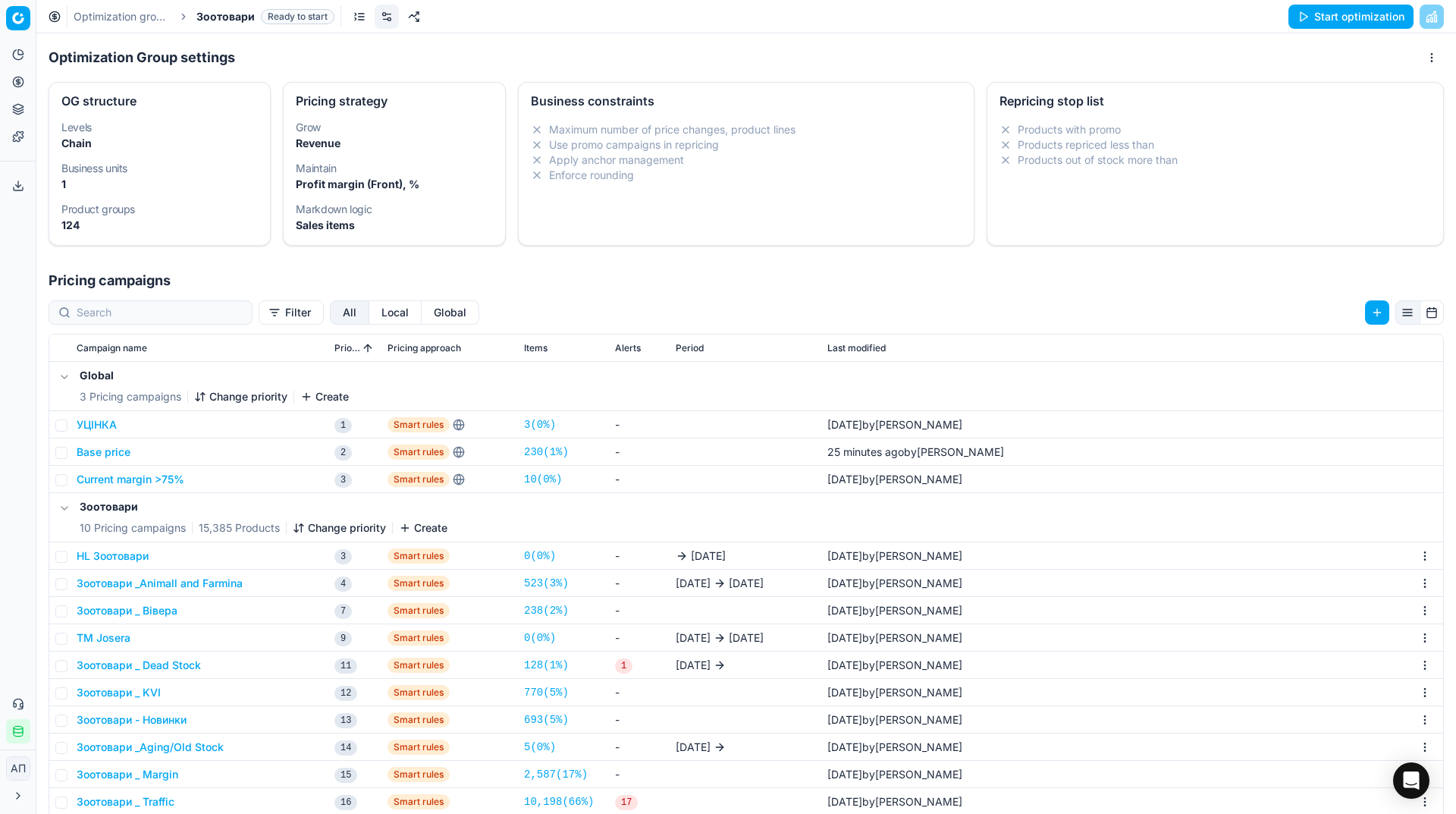
click at [139, 552] on button "HL Зоотовари" at bounding box center [113, 556] width 72 height 15
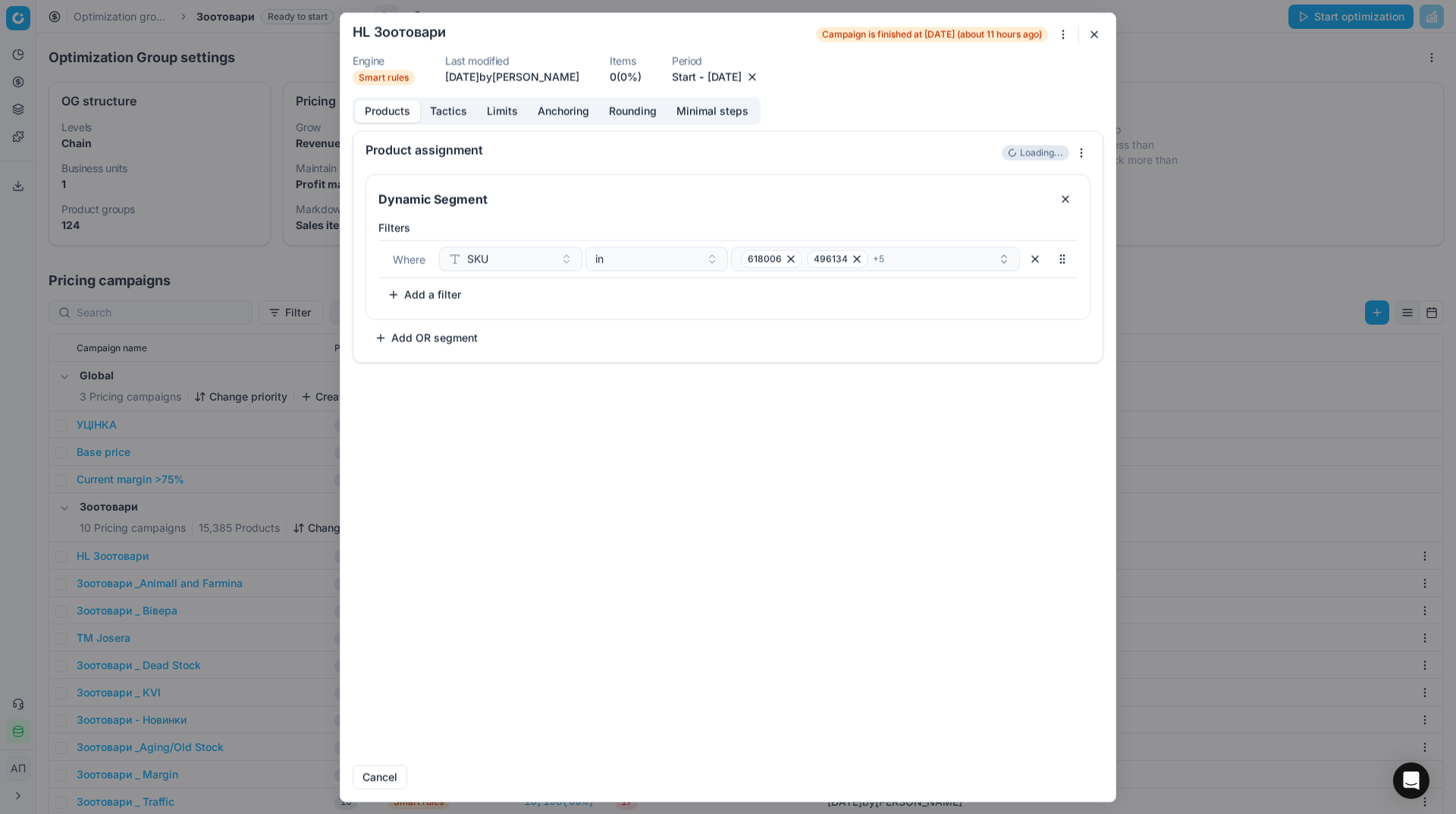
click at [742, 77] on button "12.08.2025" at bounding box center [725, 76] width 34 height 15
click at [713, 283] on button "26" at bounding box center [716, 281] width 24 height 24
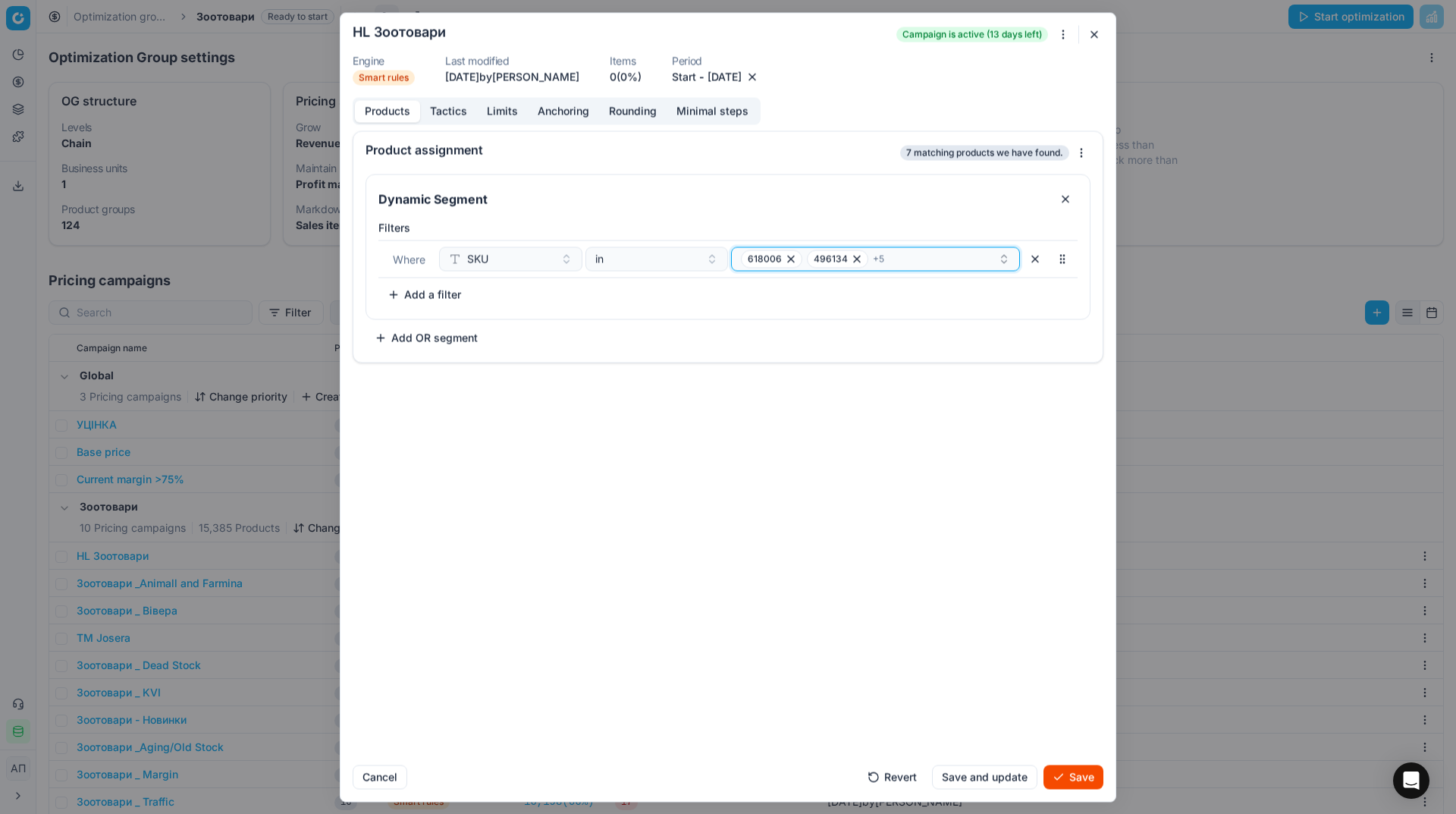
click at [940, 251] on div "618006 496134 + 5" at bounding box center [870, 258] width 257 height 18
click at [876, 318] on div "618006" at bounding box center [877, 317] width 283 height 24
click at [876, 329] on div "496134" at bounding box center [877, 341] width 283 height 24
click at [876, 318] on div "467358" at bounding box center [877, 317] width 283 height 24
click at [876, 329] on div "604878" at bounding box center [877, 341] width 283 height 24
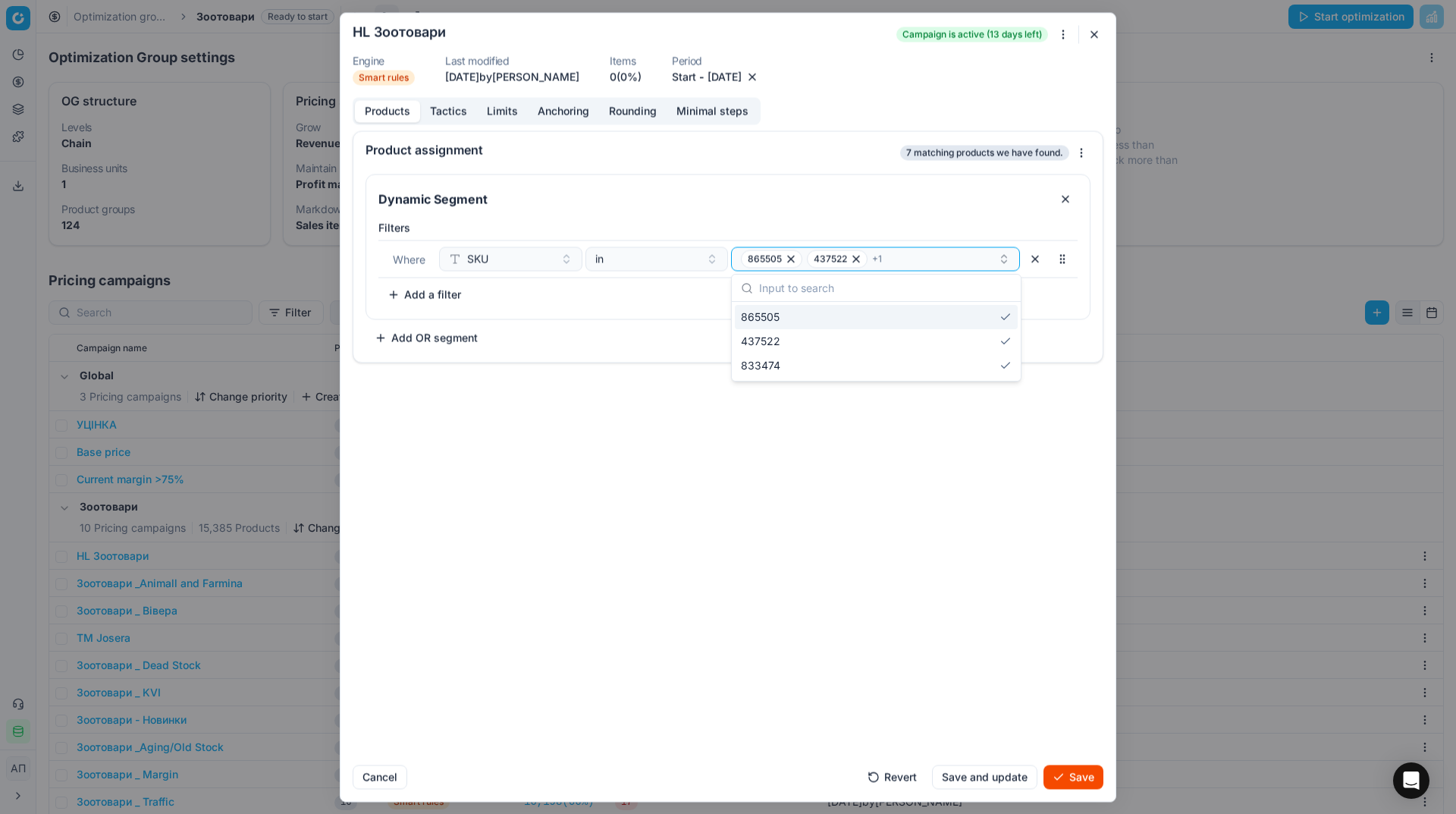
click at [876, 318] on div "865505" at bounding box center [877, 317] width 283 height 24
click at [876, 318] on div "437522" at bounding box center [877, 317] width 283 height 24
click at [876, 318] on div "833474" at bounding box center [877, 317] width 283 height 24
click at [815, 257] on button "Select a value" at bounding box center [876, 258] width 289 height 24
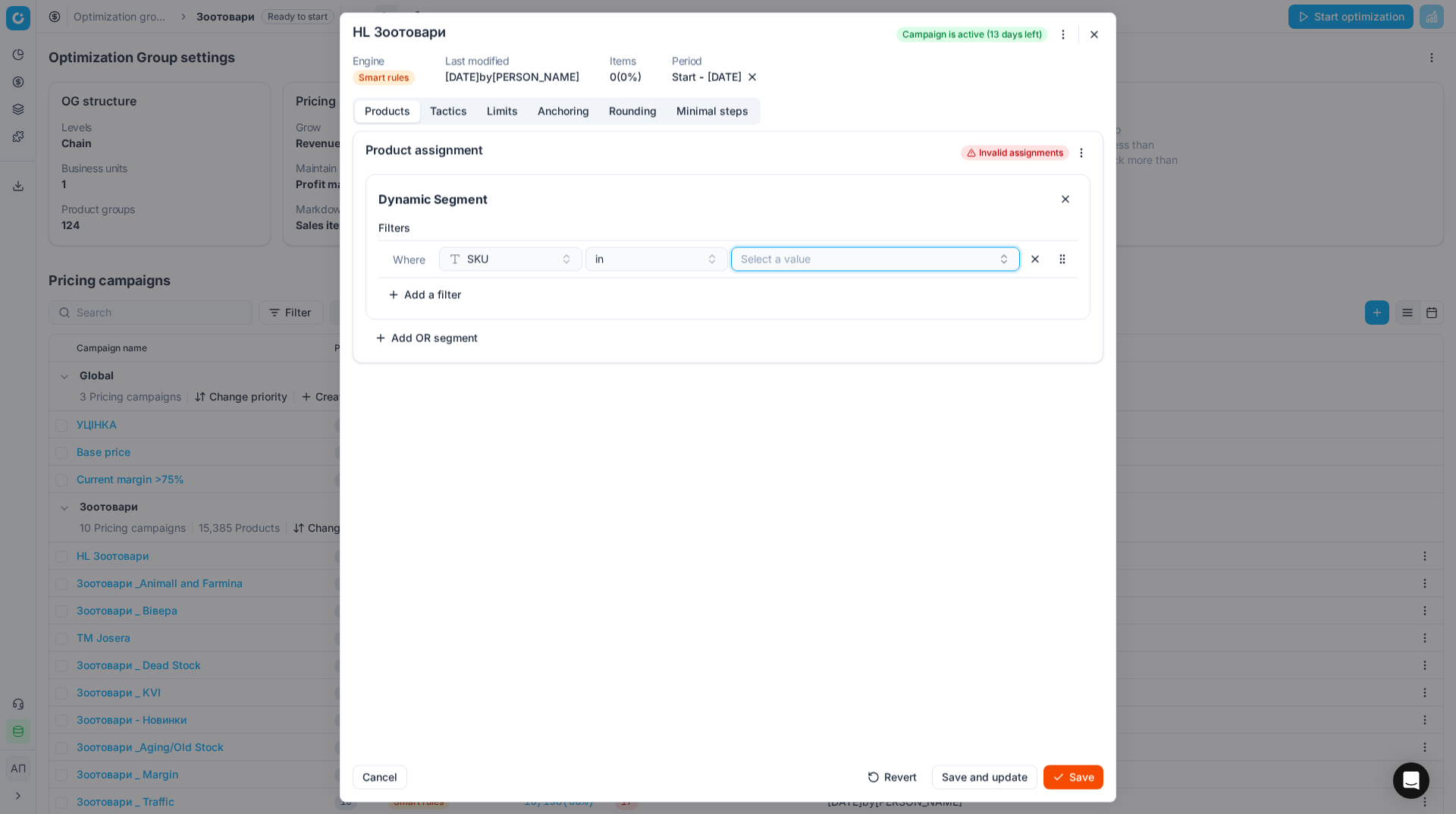
click at [815, 257] on button "Select a value" at bounding box center [876, 258] width 289 height 24
click at [889, 495] on div "Product assignment Loading... Dynamic Segment Filters Where SKU in 1305598 8334…" at bounding box center [727, 442] width 775 height 622
click at [1062, 781] on button "Save" at bounding box center [1073, 777] width 60 height 24
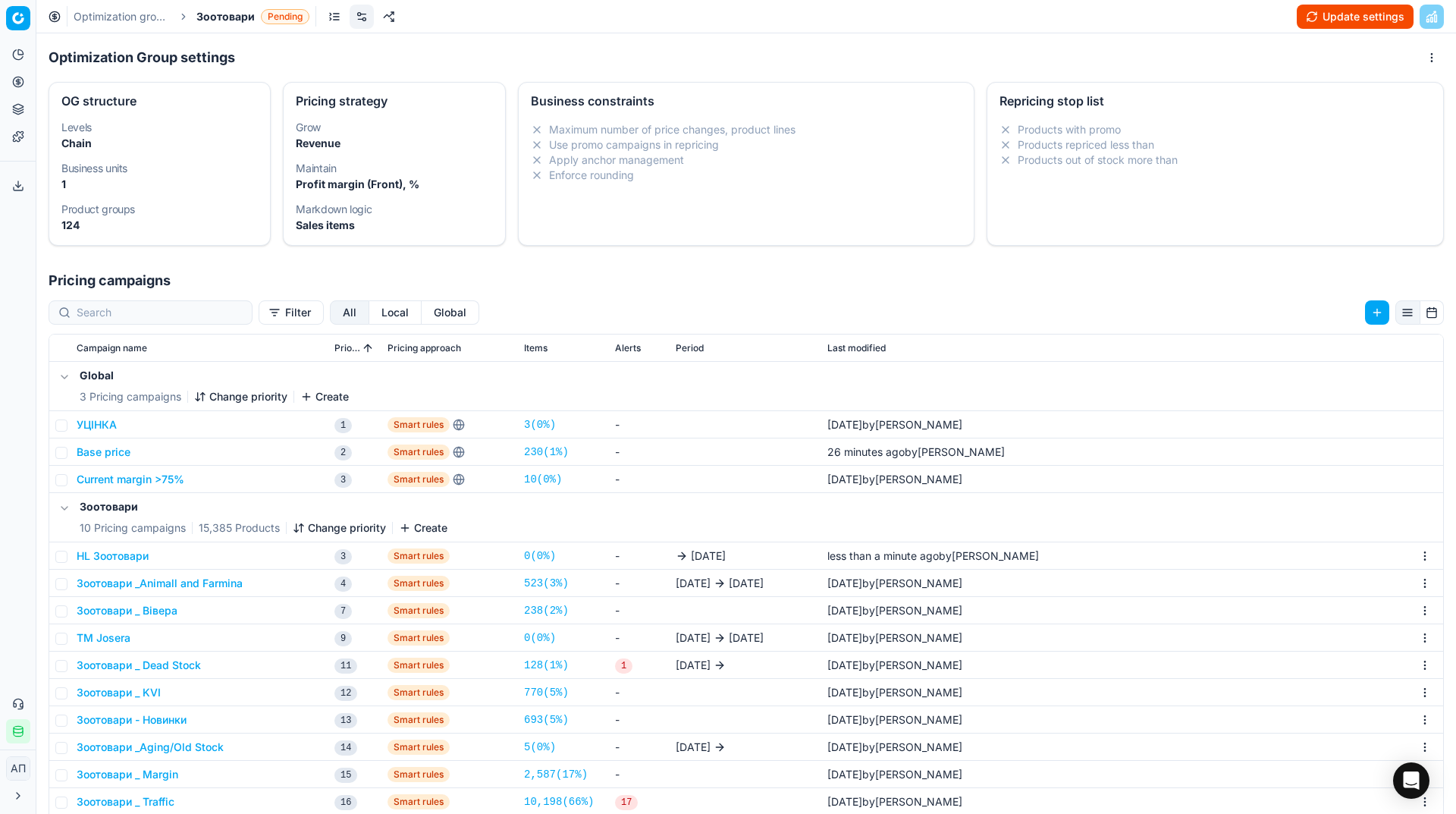
click at [1325, 15] on button "Update settings" at bounding box center [1354, 17] width 117 height 24
click at [1377, 24] on button "Start optimization" at bounding box center [1350, 17] width 125 height 24
click at [370, 23] on link at bounding box center [375, 17] width 24 height 24
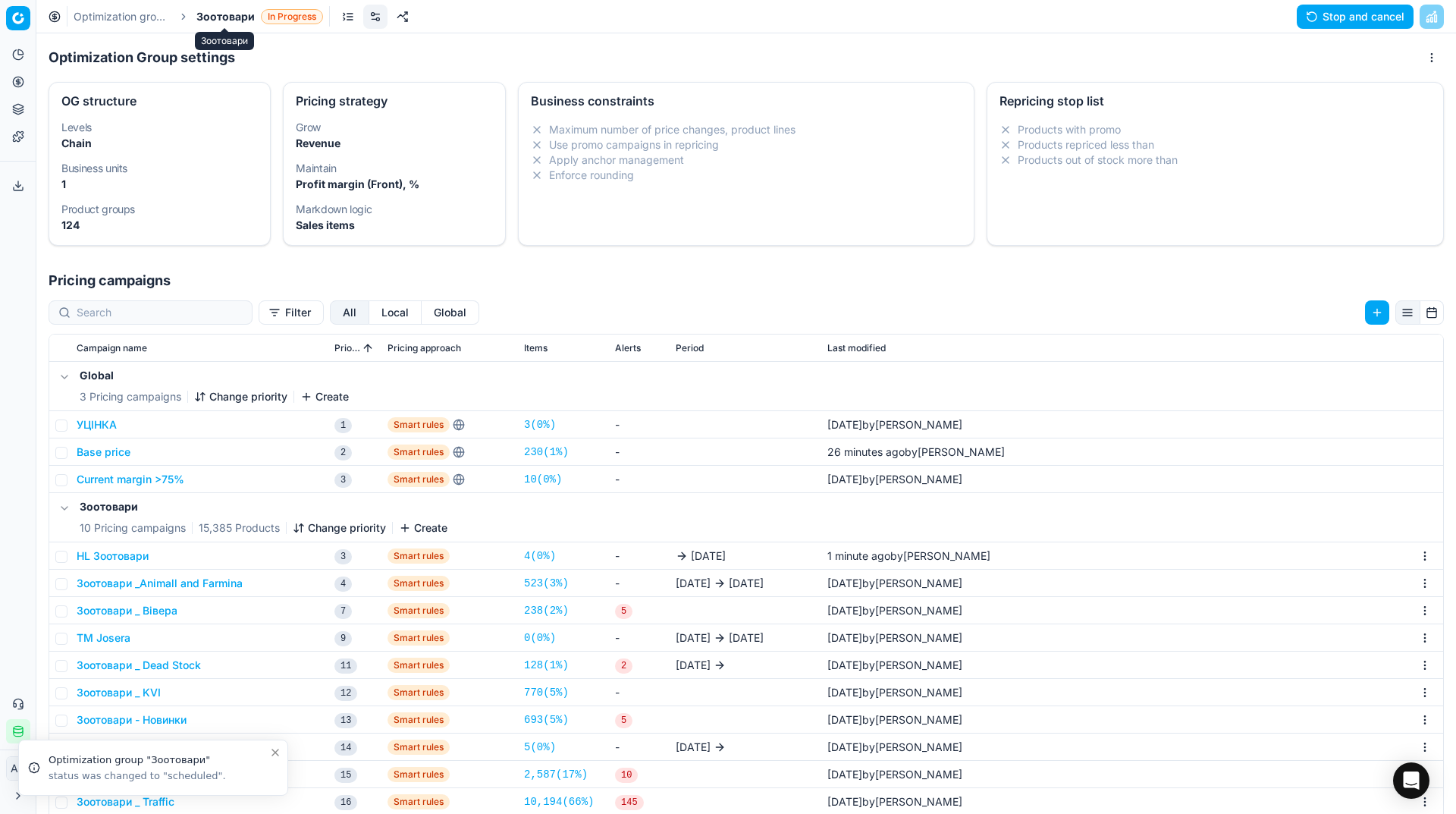
click at [242, 22] on span "Зоотовари" at bounding box center [225, 16] width 59 height 15
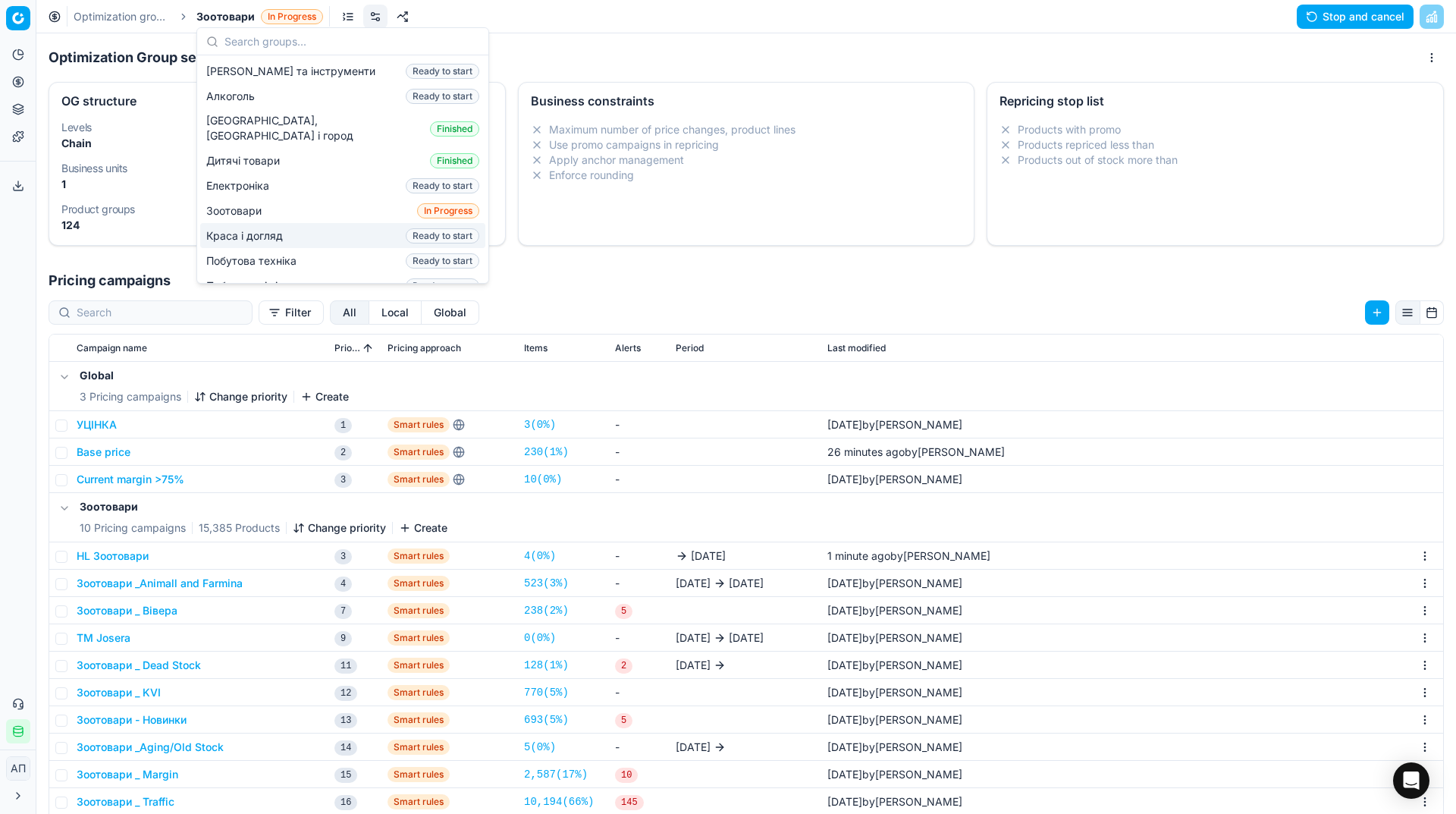
click at [267, 223] on div "Краса і догляд Ready to start" at bounding box center [343, 235] width 285 height 25
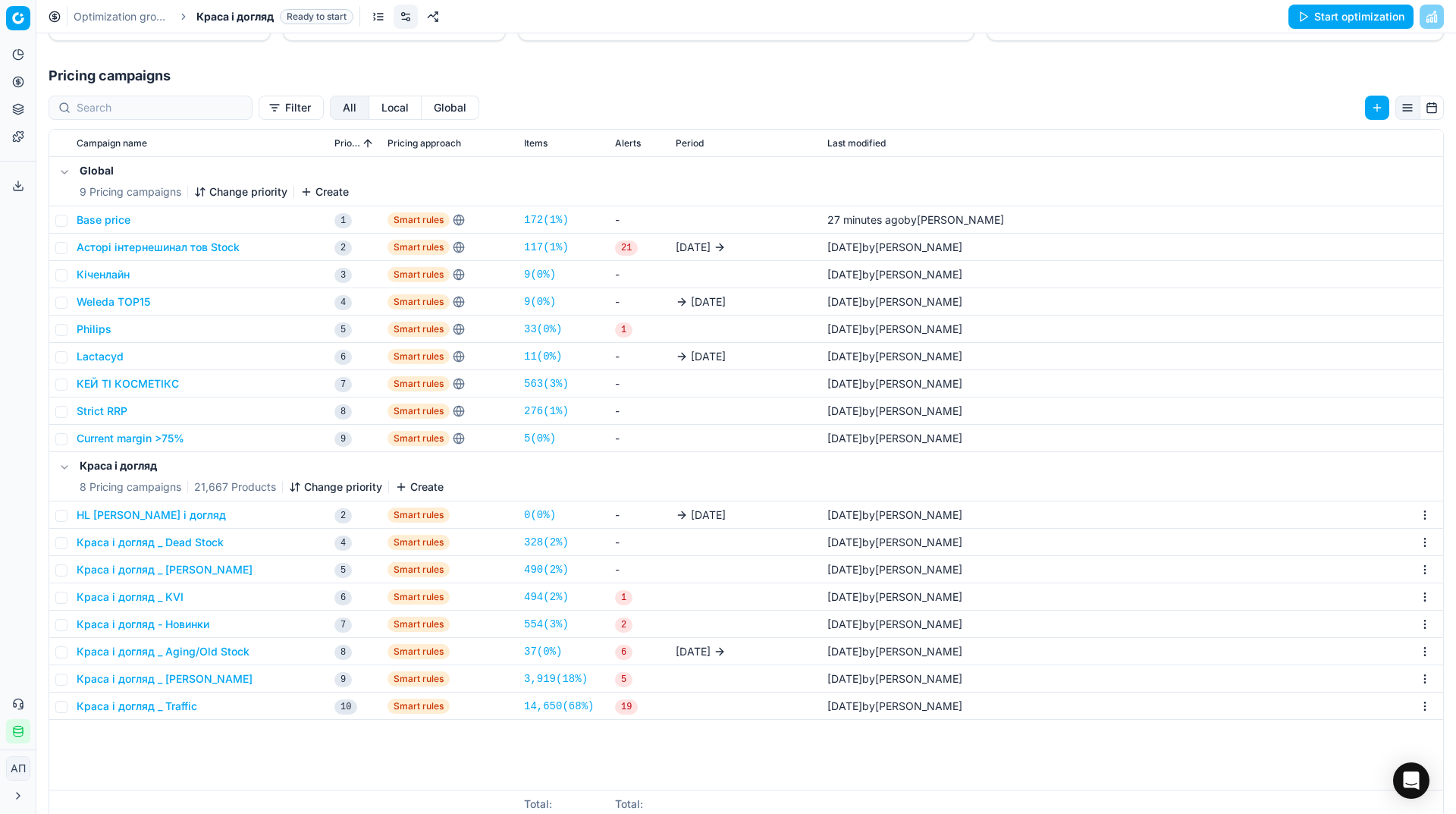
scroll to position [205, 0]
click at [118, 517] on button "HL Краса і догляд" at bounding box center [152, 514] width 150 height 15
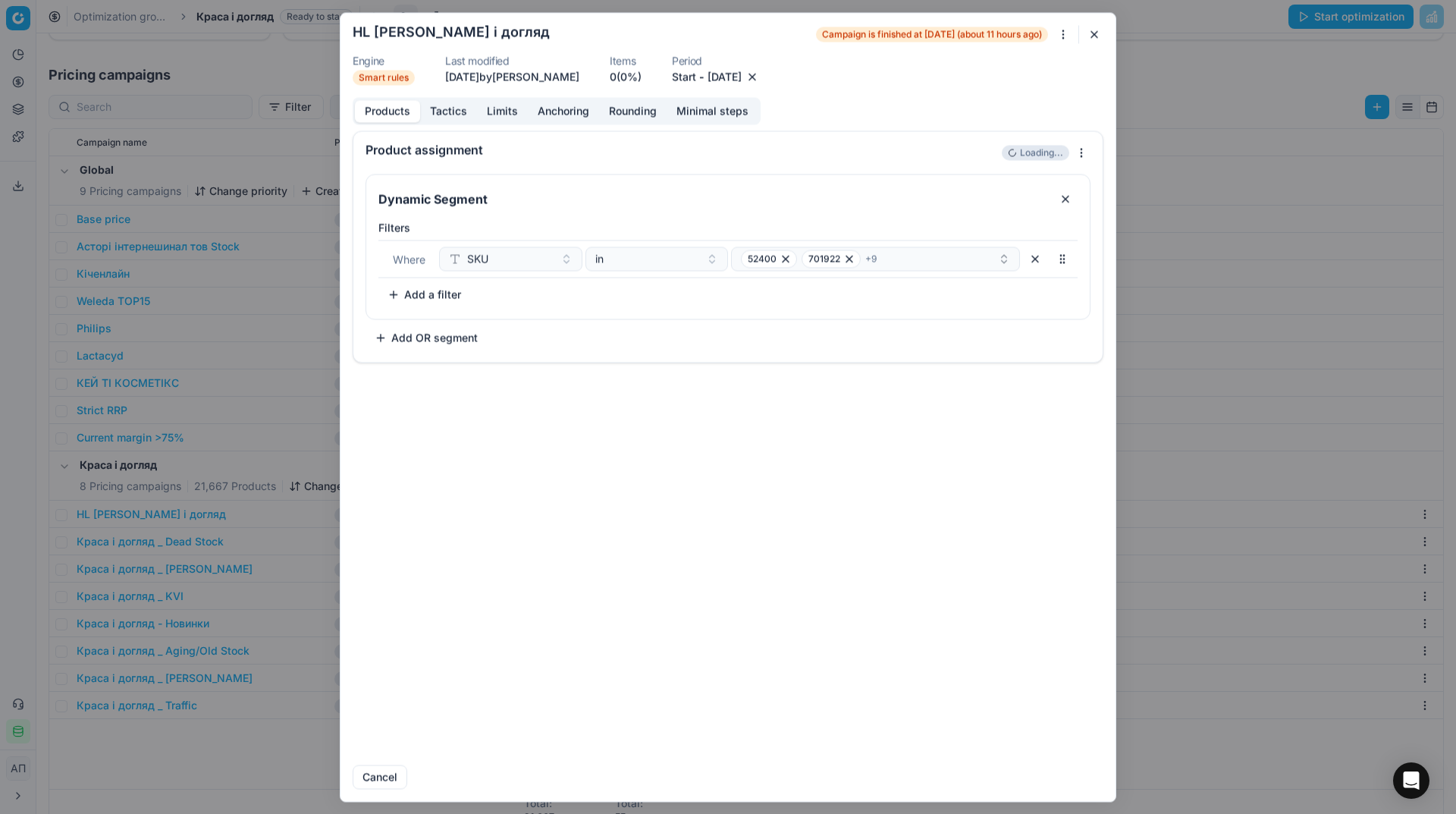
click at [742, 76] on button "[DATE]" at bounding box center [725, 76] width 34 height 15
click at [714, 290] on button "26" at bounding box center [716, 281] width 24 height 24
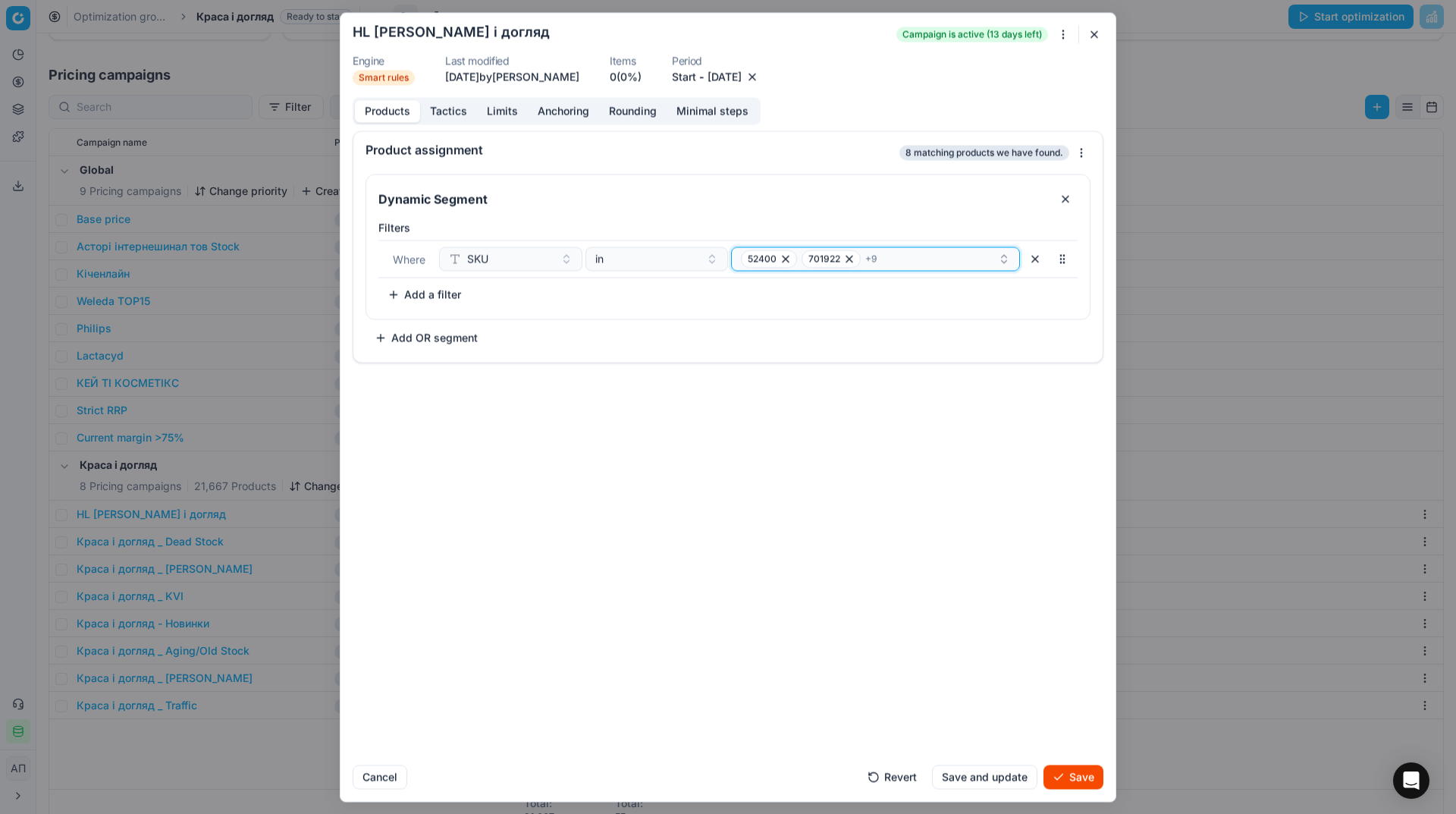
click at [895, 257] on div "52400 701922 + 9" at bounding box center [870, 258] width 257 height 18
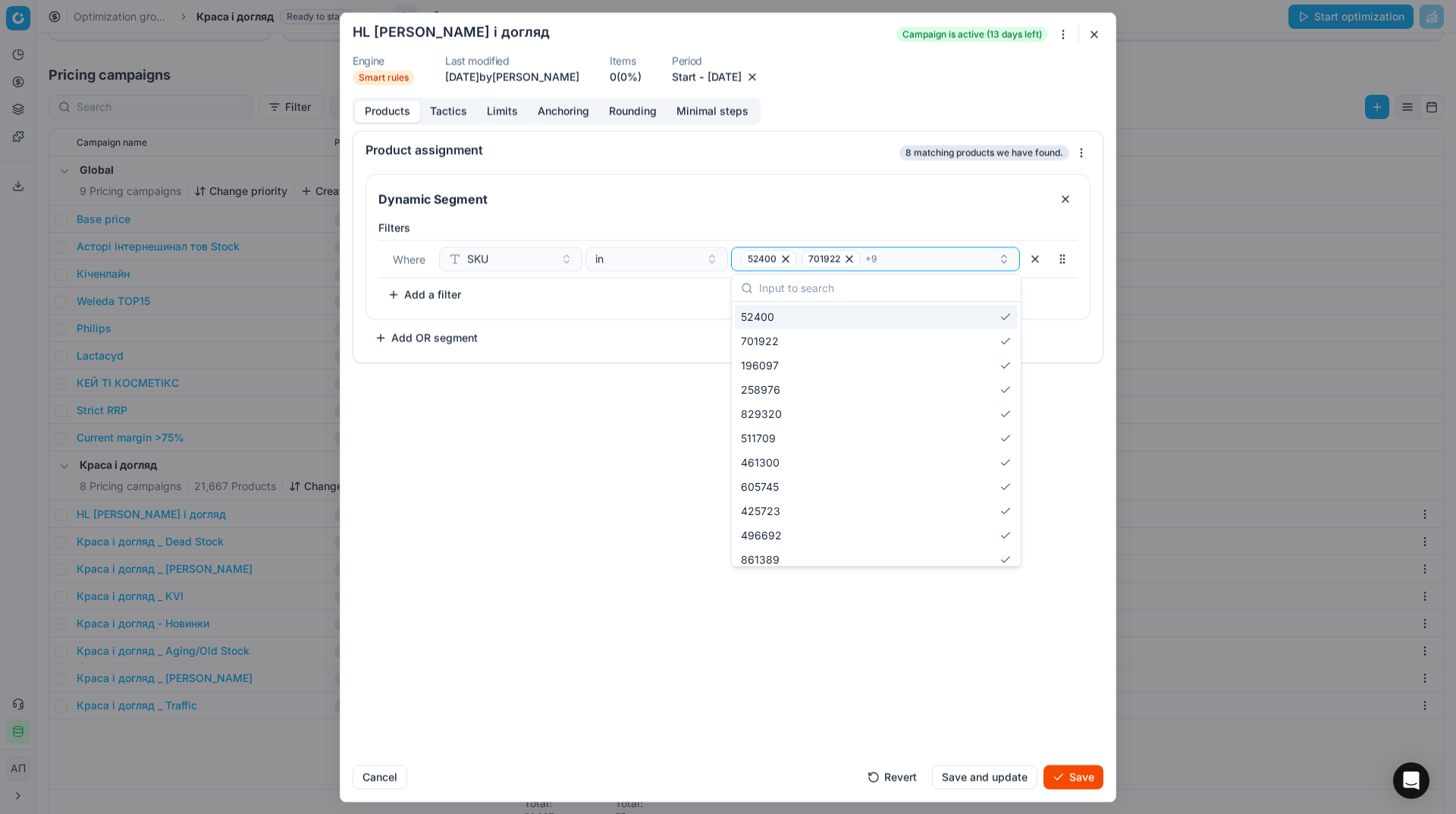
click at [870, 316] on div "52400" at bounding box center [877, 317] width 283 height 24
click at [870, 329] on div "701922" at bounding box center [877, 341] width 283 height 24
click at [870, 316] on div "196097" at bounding box center [877, 317] width 283 height 24
click at [870, 329] on div "258976" at bounding box center [877, 341] width 283 height 24
click at [870, 316] on div "829320" at bounding box center [877, 317] width 283 height 24
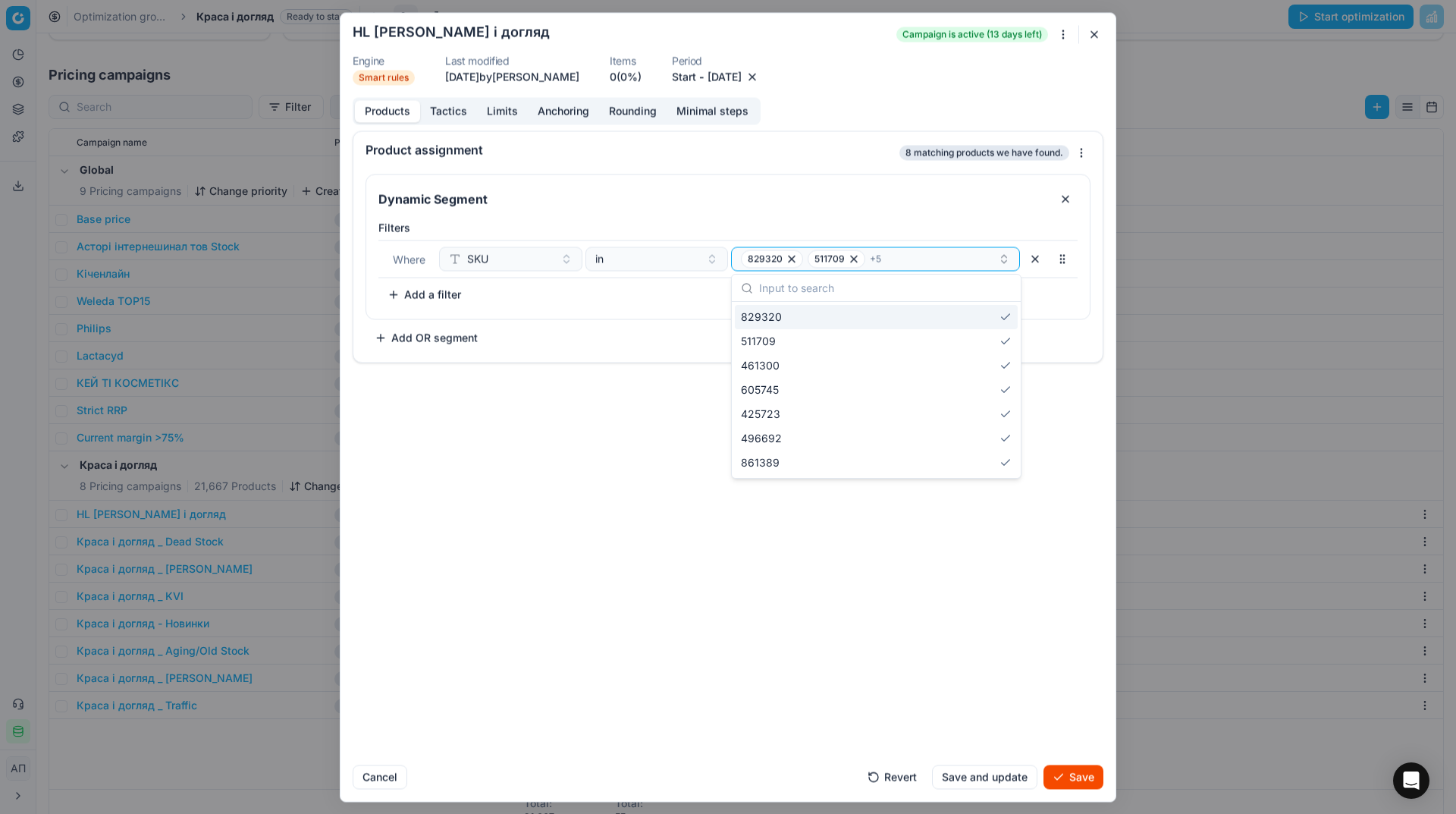
click at [870, 329] on div "511709" at bounding box center [877, 341] width 283 height 24
click at [870, 316] on div "461300" at bounding box center [877, 317] width 283 height 24
click at [870, 329] on div "605745" at bounding box center [877, 341] width 283 height 24
click at [870, 316] on div "425723" at bounding box center [877, 317] width 283 height 24
click at [870, 316] on div "496692" at bounding box center [877, 317] width 283 height 24
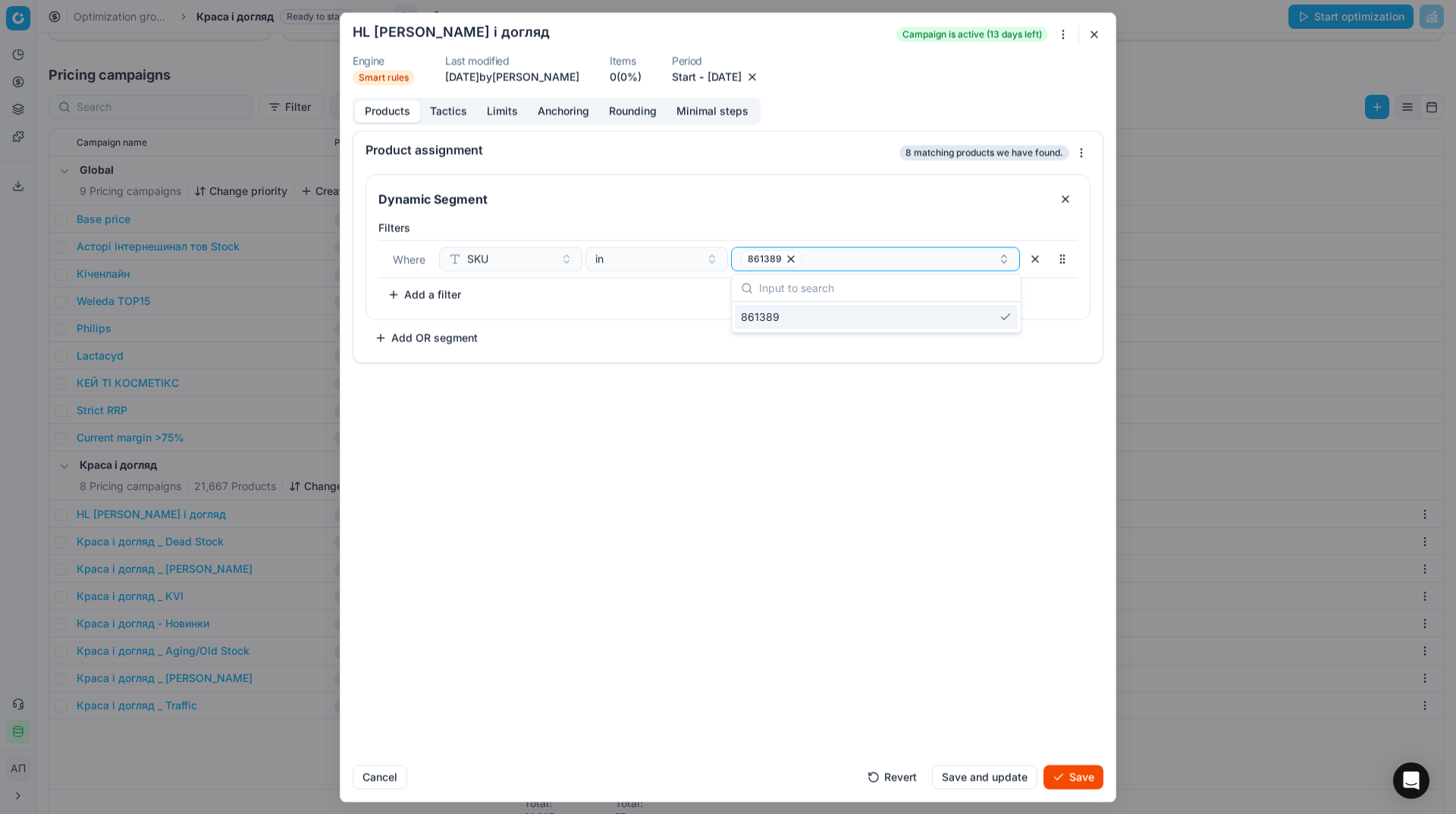
click at [870, 316] on div "861389" at bounding box center [877, 317] width 283 height 24
click at [847, 255] on button "Select a value" at bounding box center [876, 258] width 289 height 24
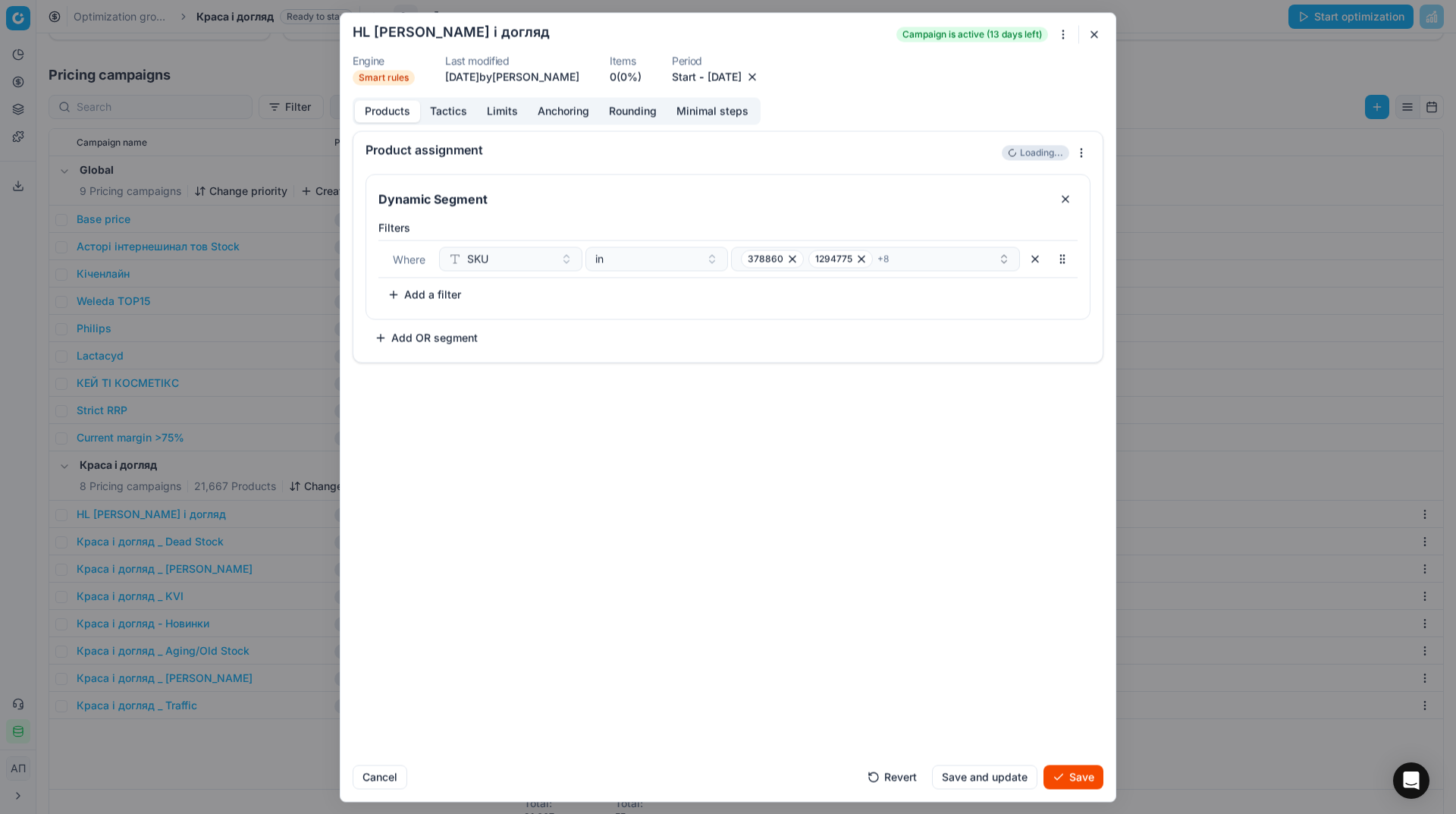
click at [908, 630] on div "Product assignment Loading... Dynamic Segment Filters Where SKU in 378860 12947…" at bounding box center [727, 442] width 775 height 622
click at [1072, 781] on button "Save" at bounding box center [1073, 777] width 60 height 24
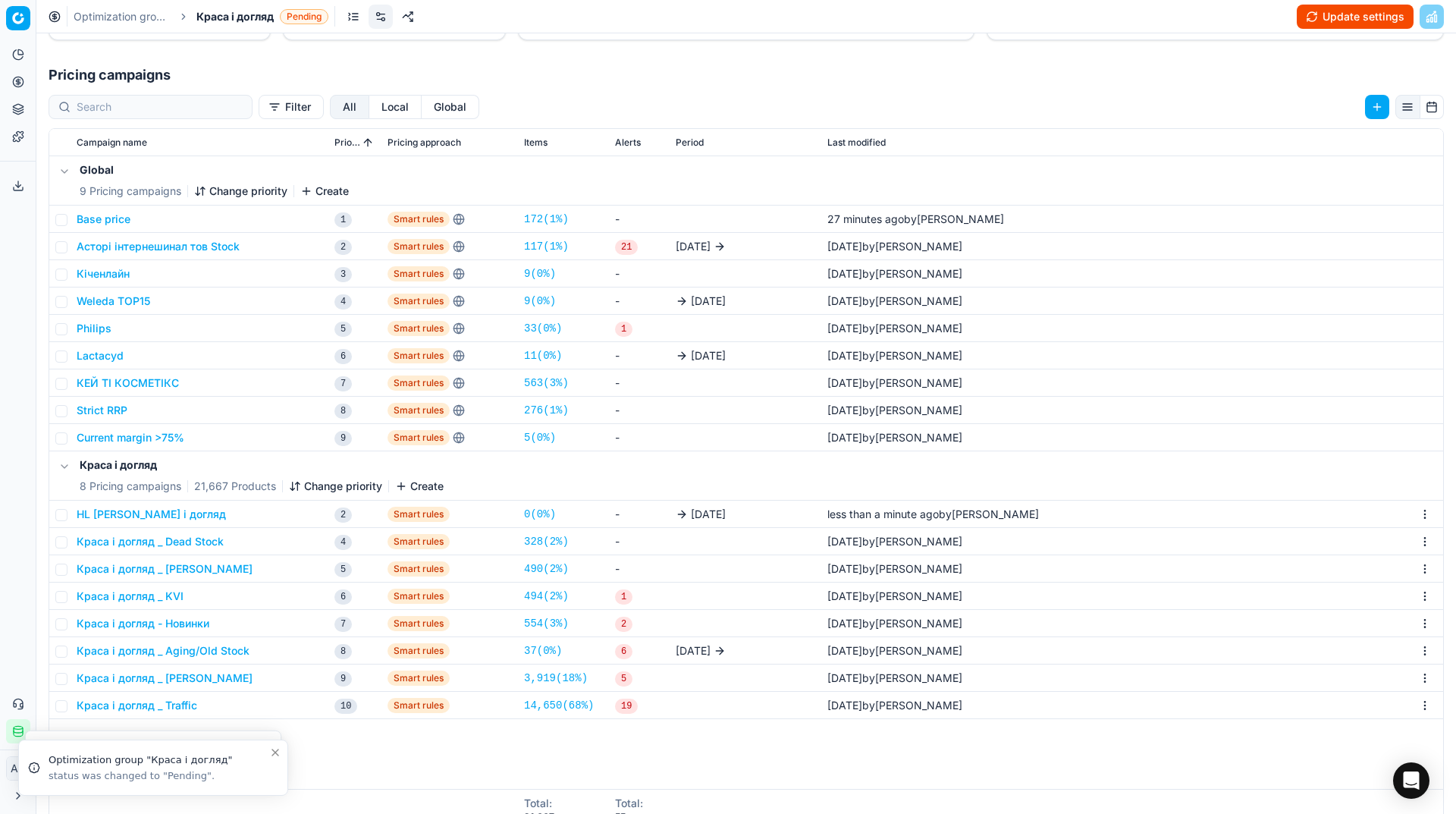
click at [1345, 22] on button "Update settings" at bounding box center [1354, 17] width 117 height 24
click at [540, 509] on link "8 ( 0% )" at bounding box center [541, 514] width 32 height 15
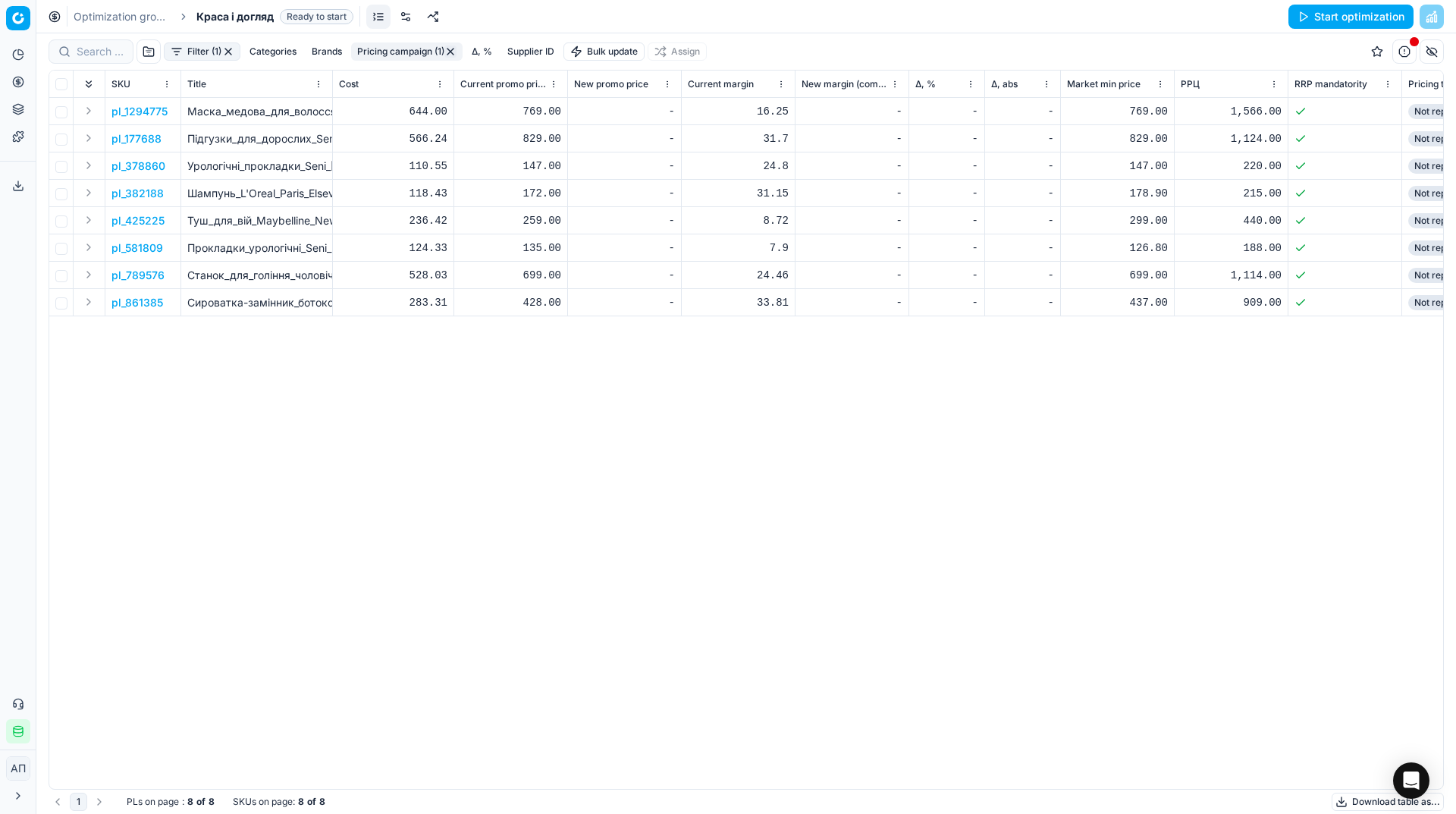
click at [1341, 22] on button "Start optimization" at bounding box center [1350, 17] width 125 height 24
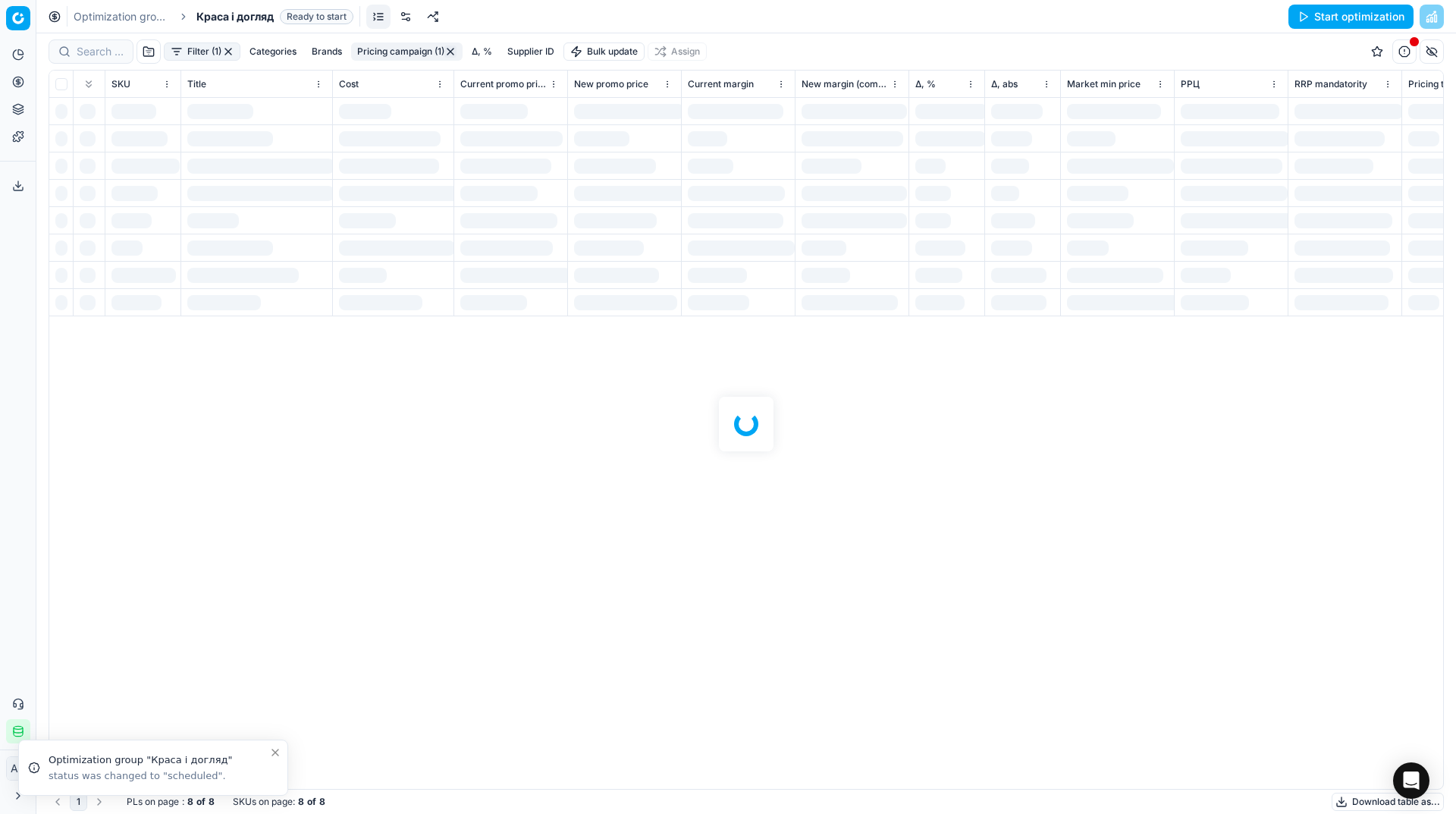
click at [223, 18] on span "Краса і догляд" at bounding box center [235, 16] width 78 height 15
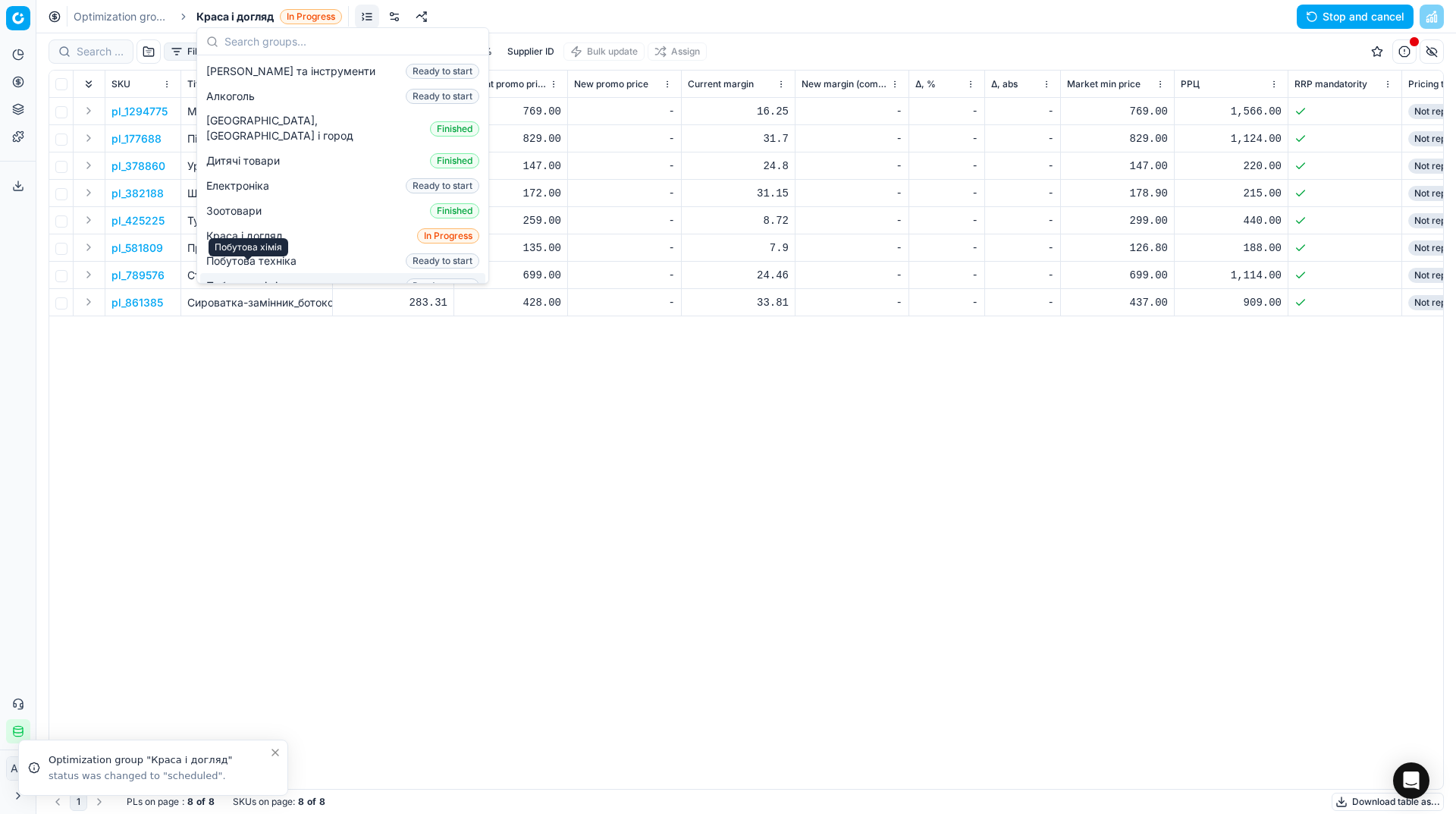
click at [268, 278] on span "Побутова хімія" at bounding box center [248, 285] width 84 height 15
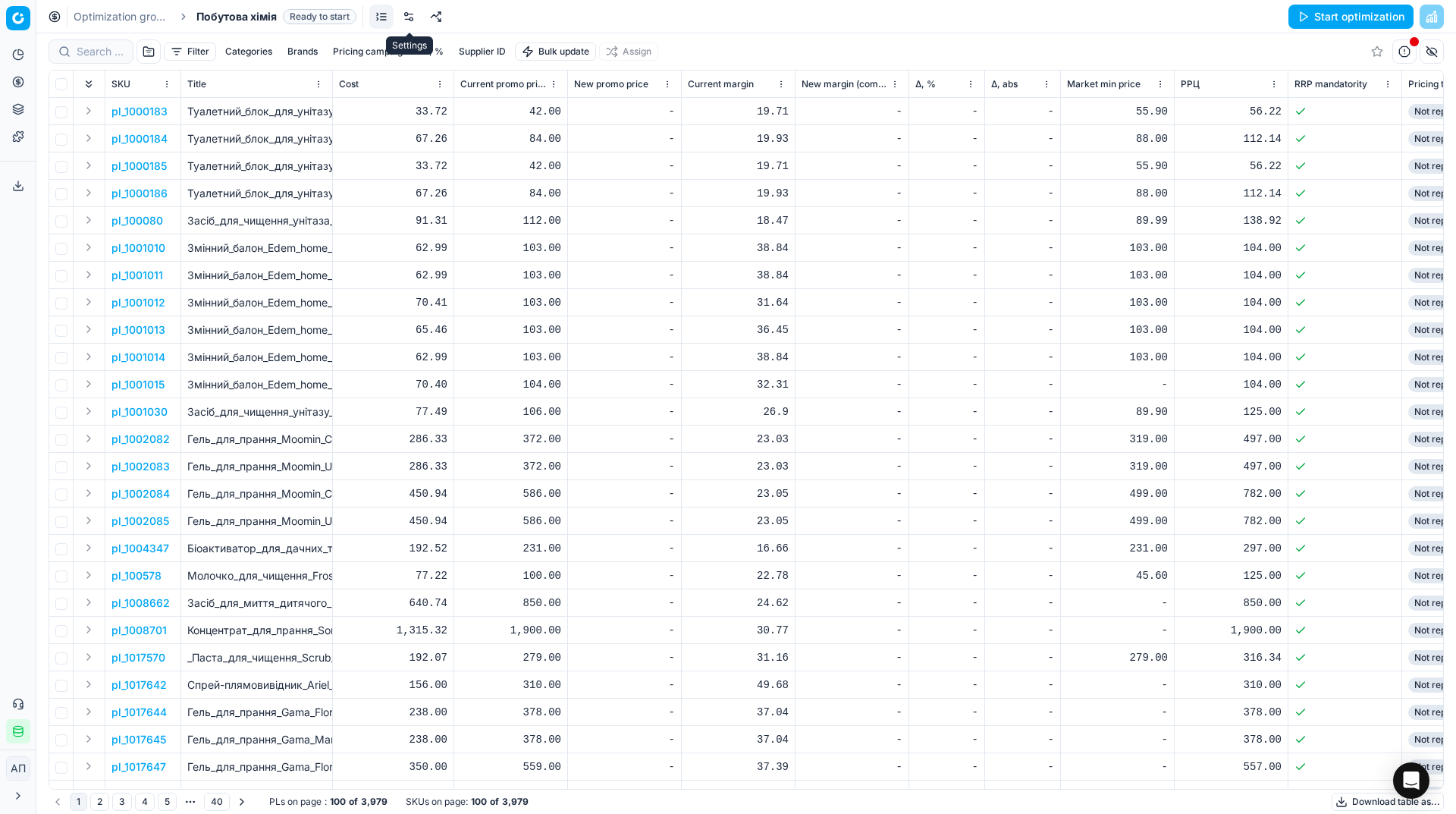
click at [410, 14] on link at bounding box center [409, 17] width 24 height 24
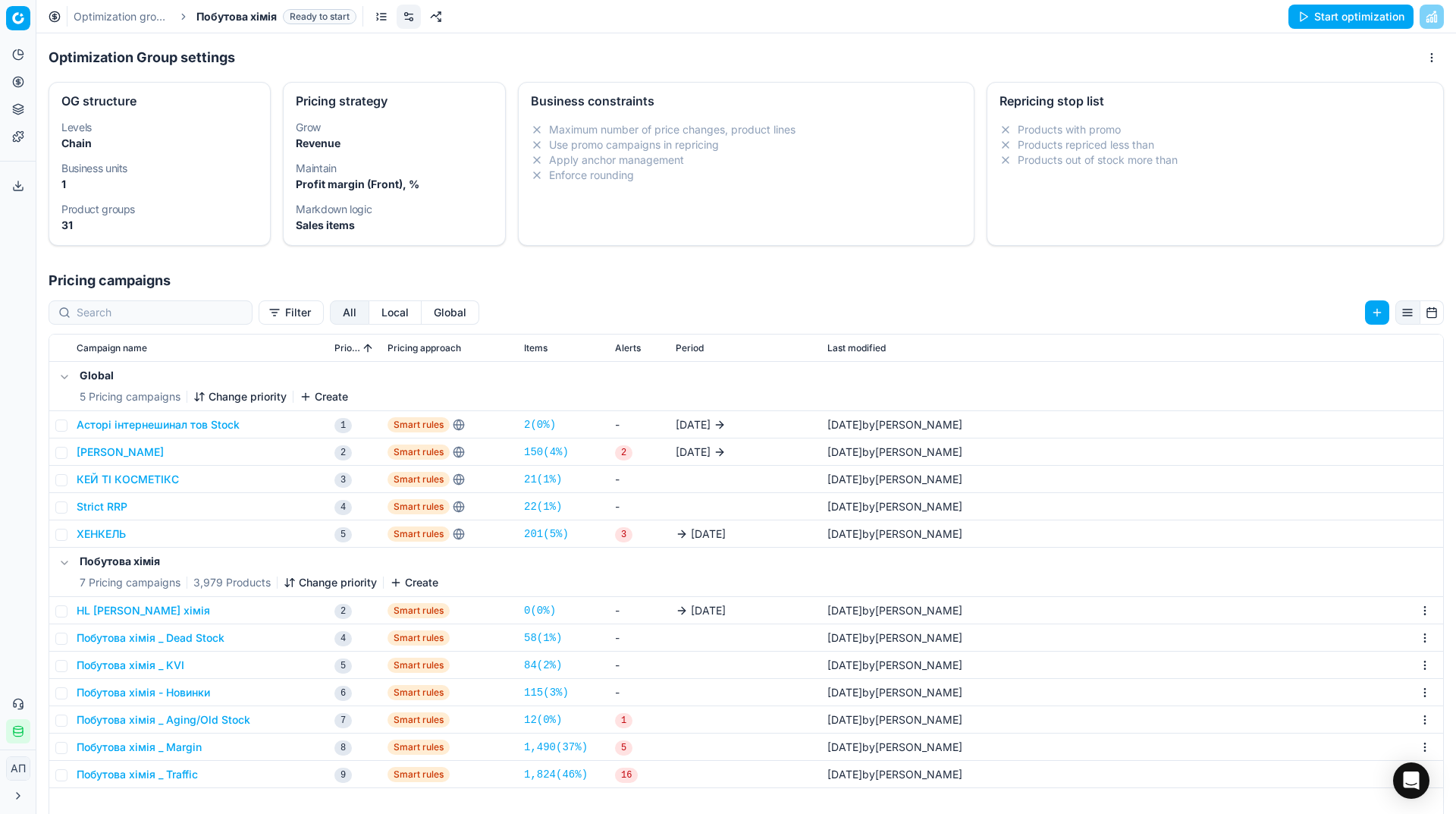
click at [165, 610] on button "HL Побутова хімія" at bounding box center [144, 610] width 134 height 15
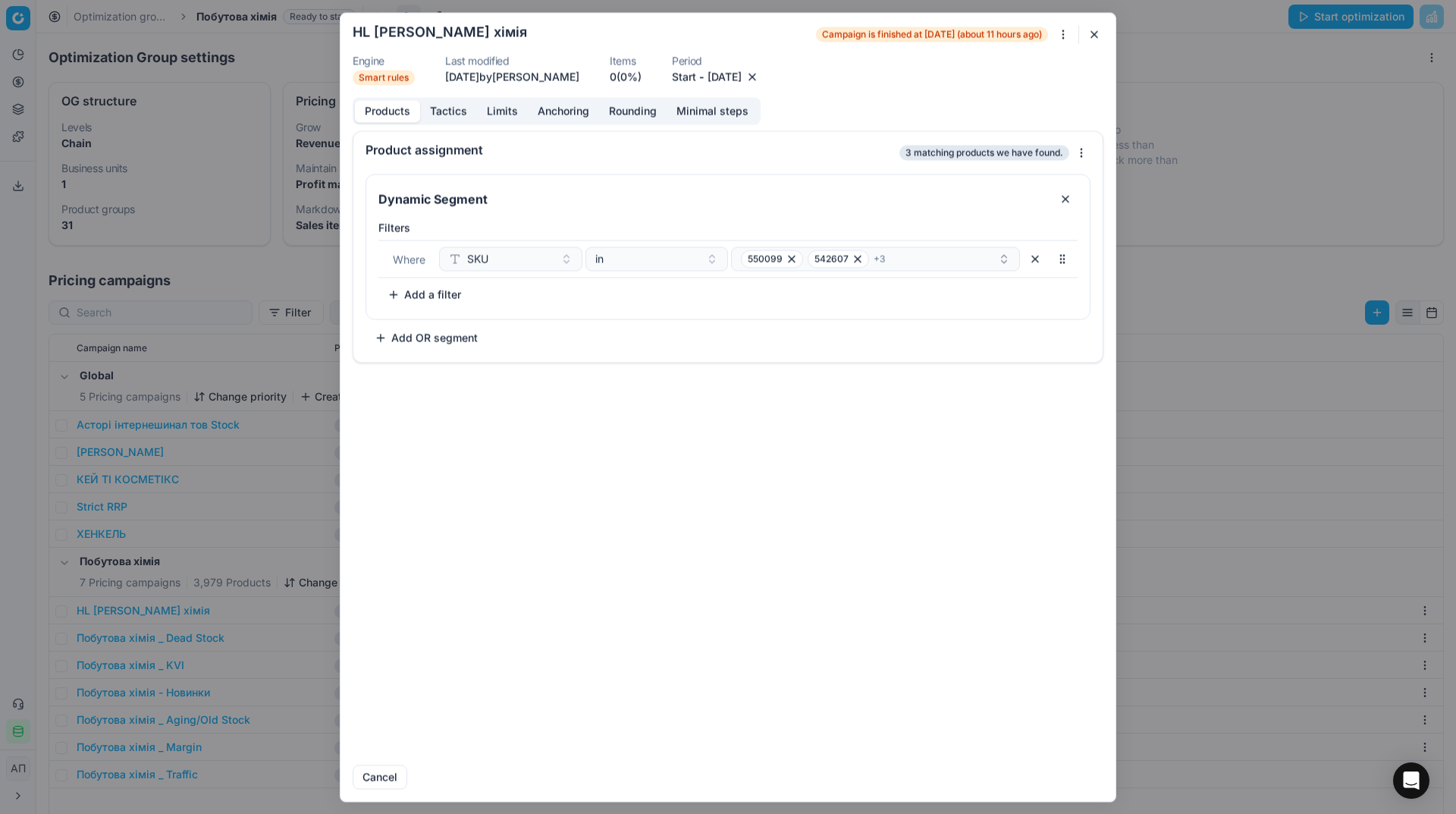
click at [742, 81] on button "[DATE]" at bounding box center [725, 76] width 34 height 15
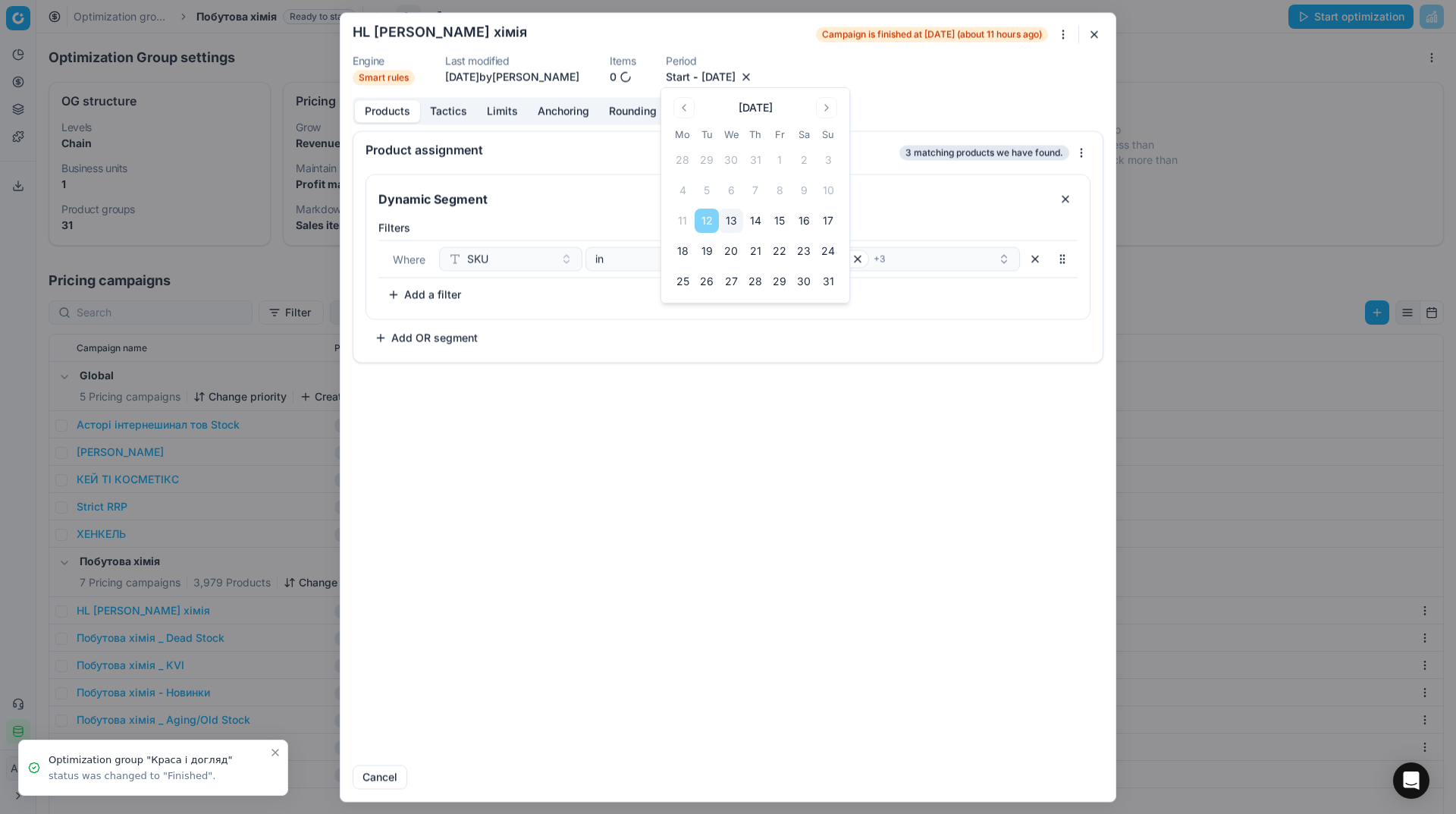
click at [703, 274] on button "26" at bounding box center [707, 281] width 24 height 24
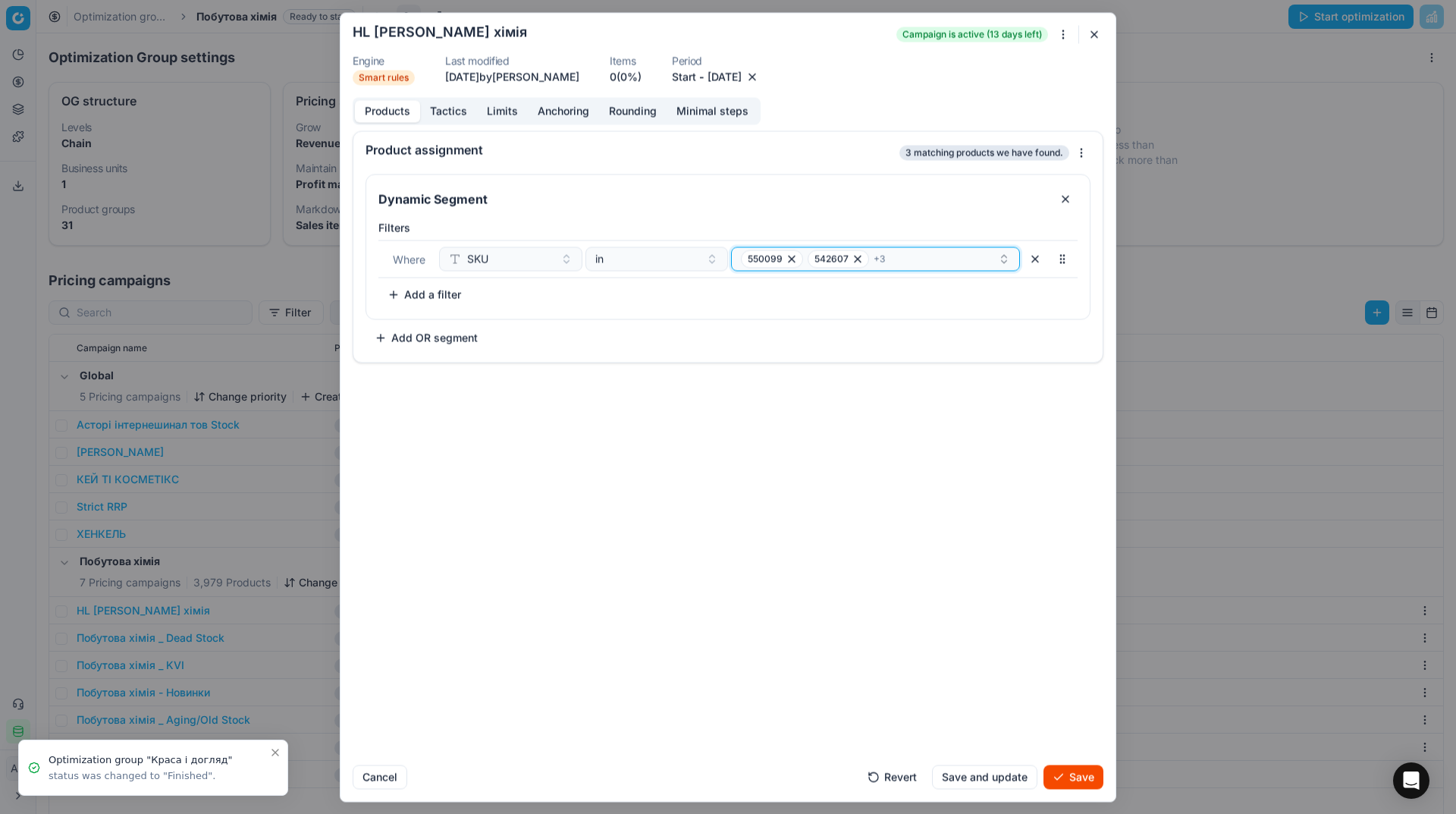
click at [911, 257] on div "550099 542607 + 3" at bounding box center [870, 258] width 257 height 18
click at [884, 318] on div "550099" at bounding box center [877, 317] width 283 height 24
click at [884, 318] on div "542607" at bounding box center [877, 317] width 283 height 24
click at [884, 318] on div "708316" at bounding box center [877, 317] width 283 height 24
click at [884, 318] on div "322558" at bounding box center [877, 317] width 283 height 24
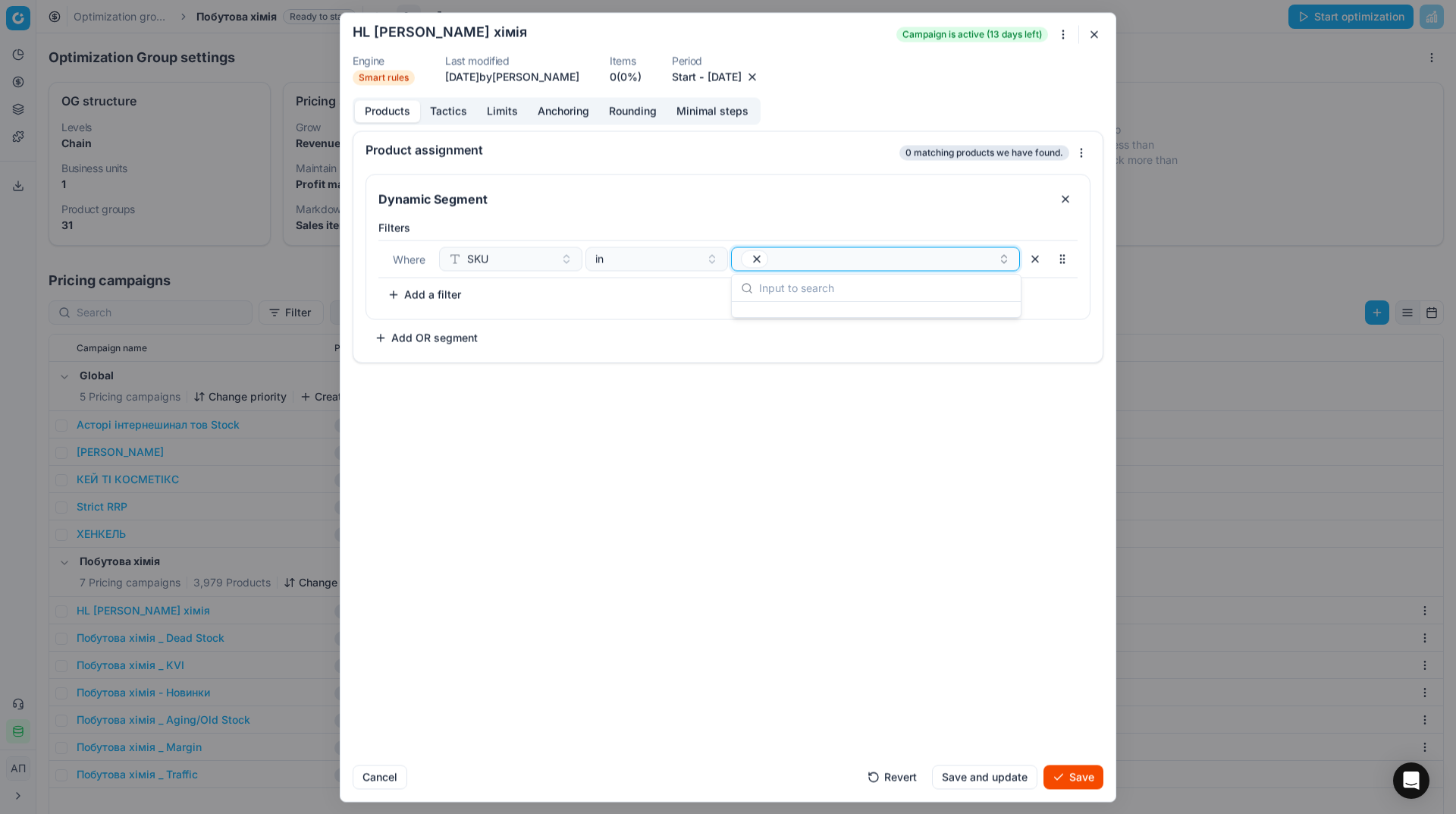
click at [816, 251] on div "button" at bounding box center [870, 258] width 257 height 18
click at [757, 255] on icon "button" at bounding box center [757, 258] width 12 height 12
click at [757, 255] on button "Select a value" at bounding box center [876, 258] width 289 height 24
click at [913, 577] on div "Product assignment 3 matching products we have found. Dynamic Segment Filters W…" at bounding box center [727, 442] width 775 height 622
click at [1061, 778] on button "Save" at bounding box center [1073, 777] width 60 height 24
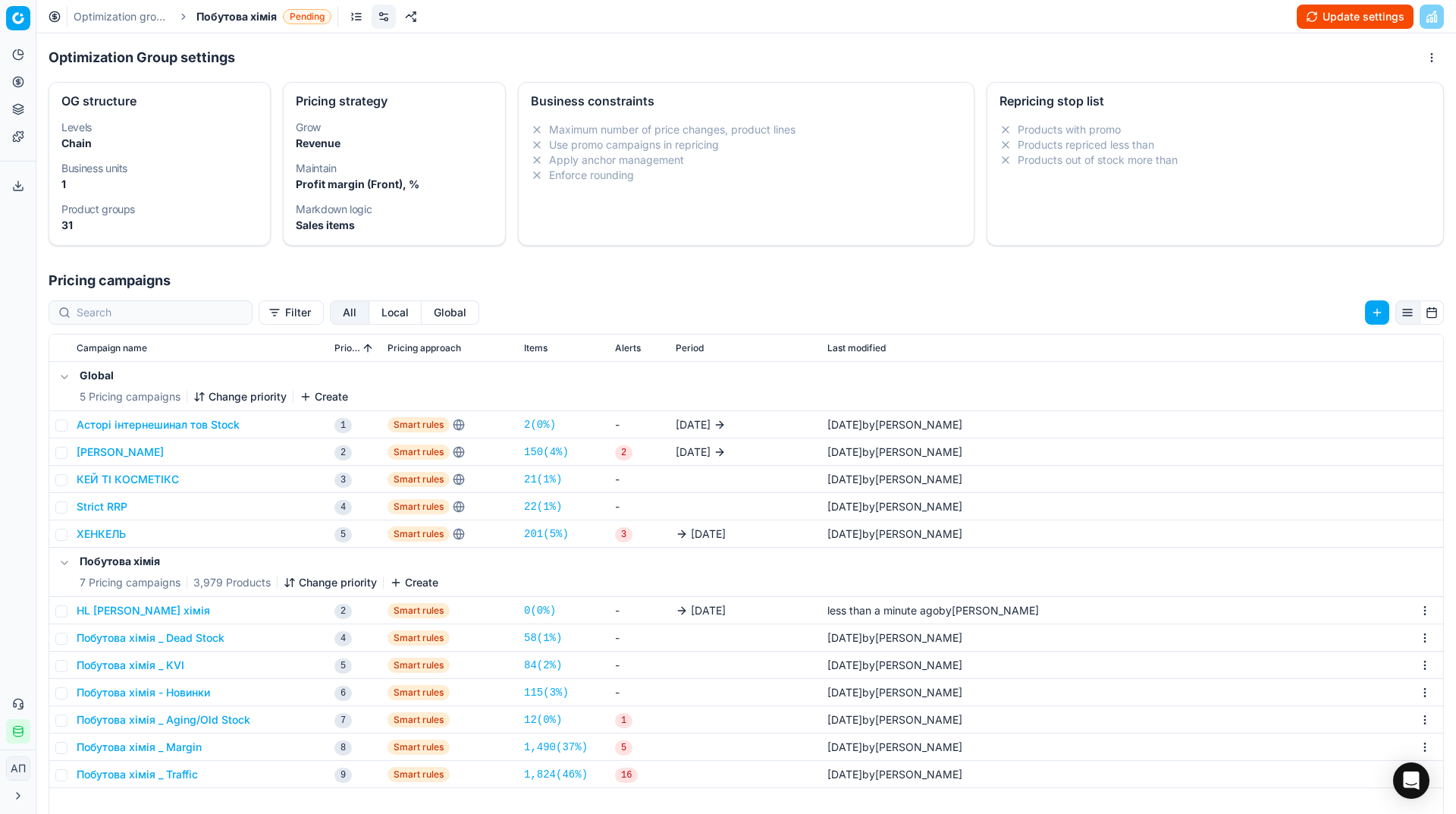
click at [1331, 18] on button "Update settings" at bounding box center [1354, 17] width 117 height 24
click at [539, 607] on link "3 ( 0% )" at bounding box center [541, 610] width 32 height 15
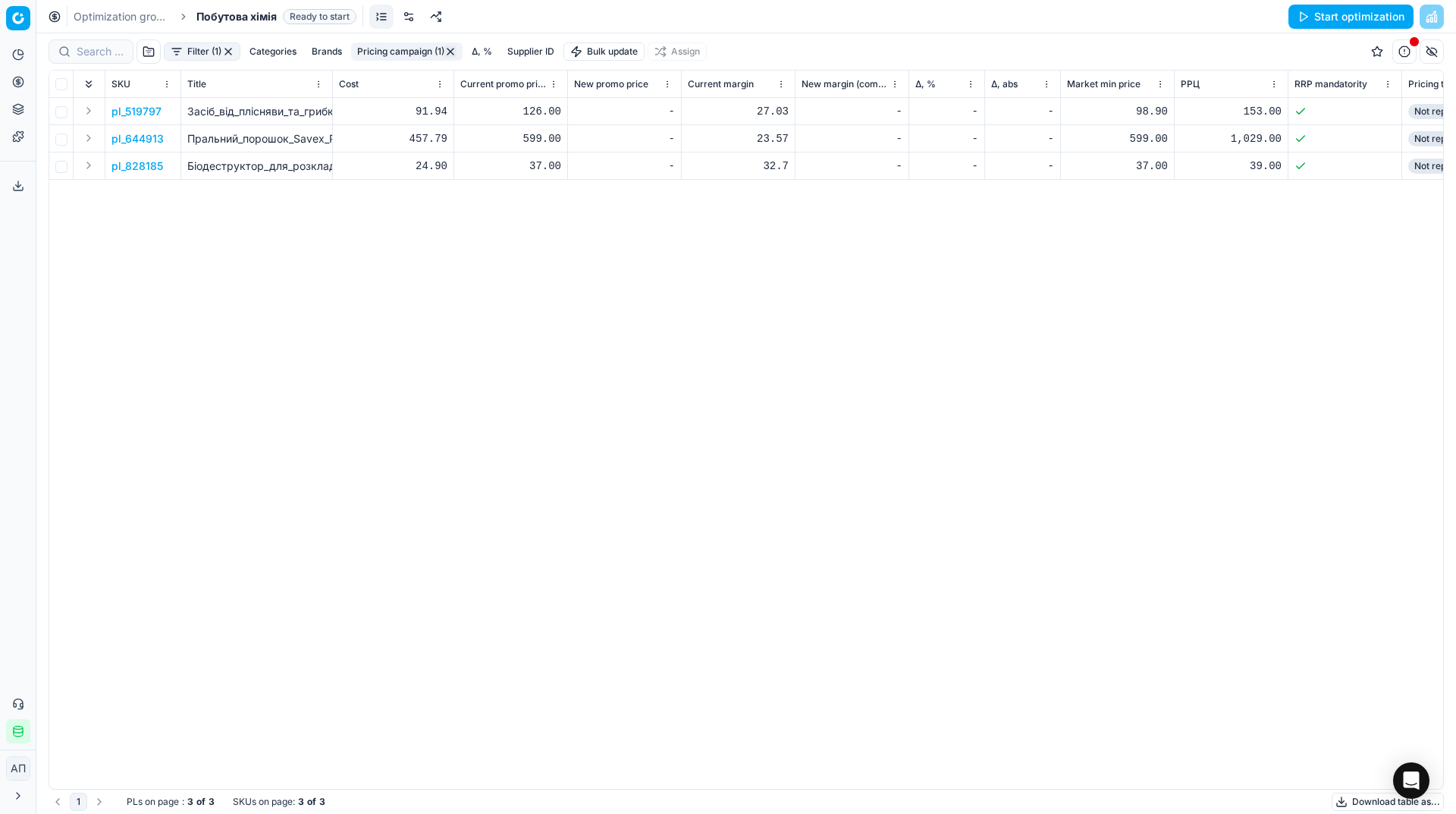
click at [1331, 19] on button "Start optimization" at bounding box center [1350, 17] width 125 height 24
click at [241, 20] on span "Побутова хімія" at bounding box center [236, 16] width 81 height 15
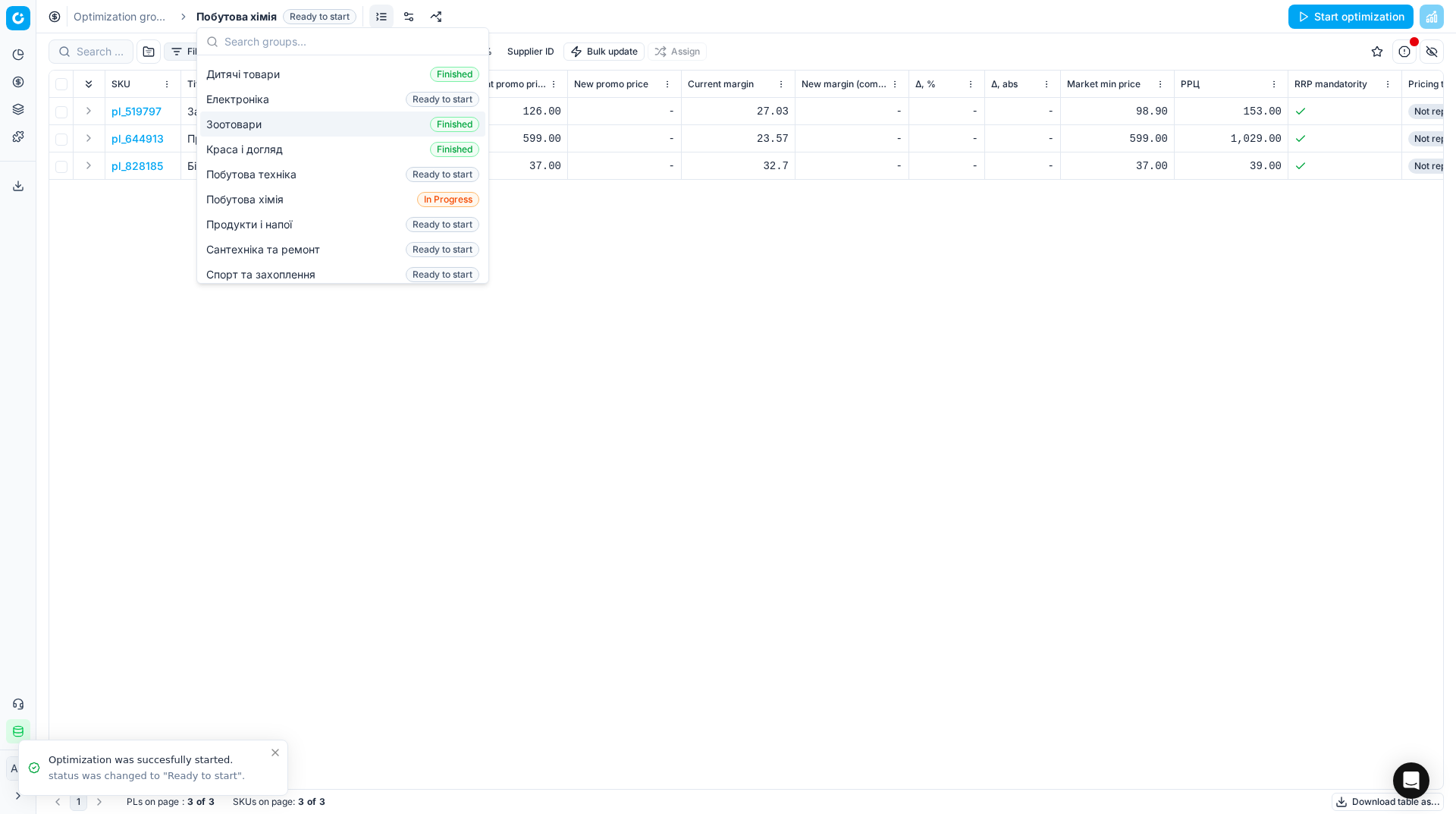
scroll to position [87, 0]
click at [258, 216] on span "Продукти і напої" at bounding box center [252, 223] width 92 height 15
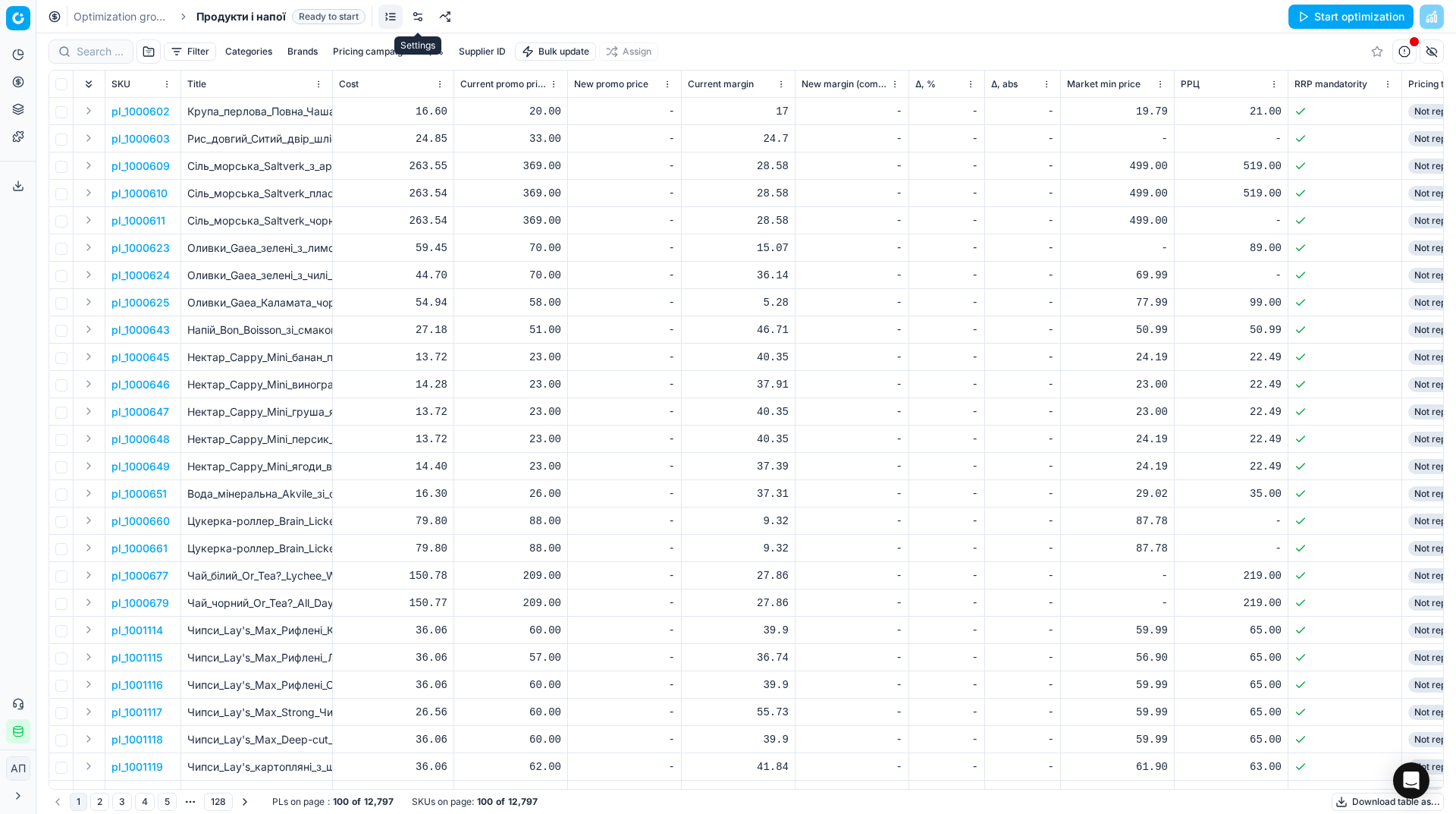
click at [429, 24] on link at bounding box center [418, 17] width 24 height 24
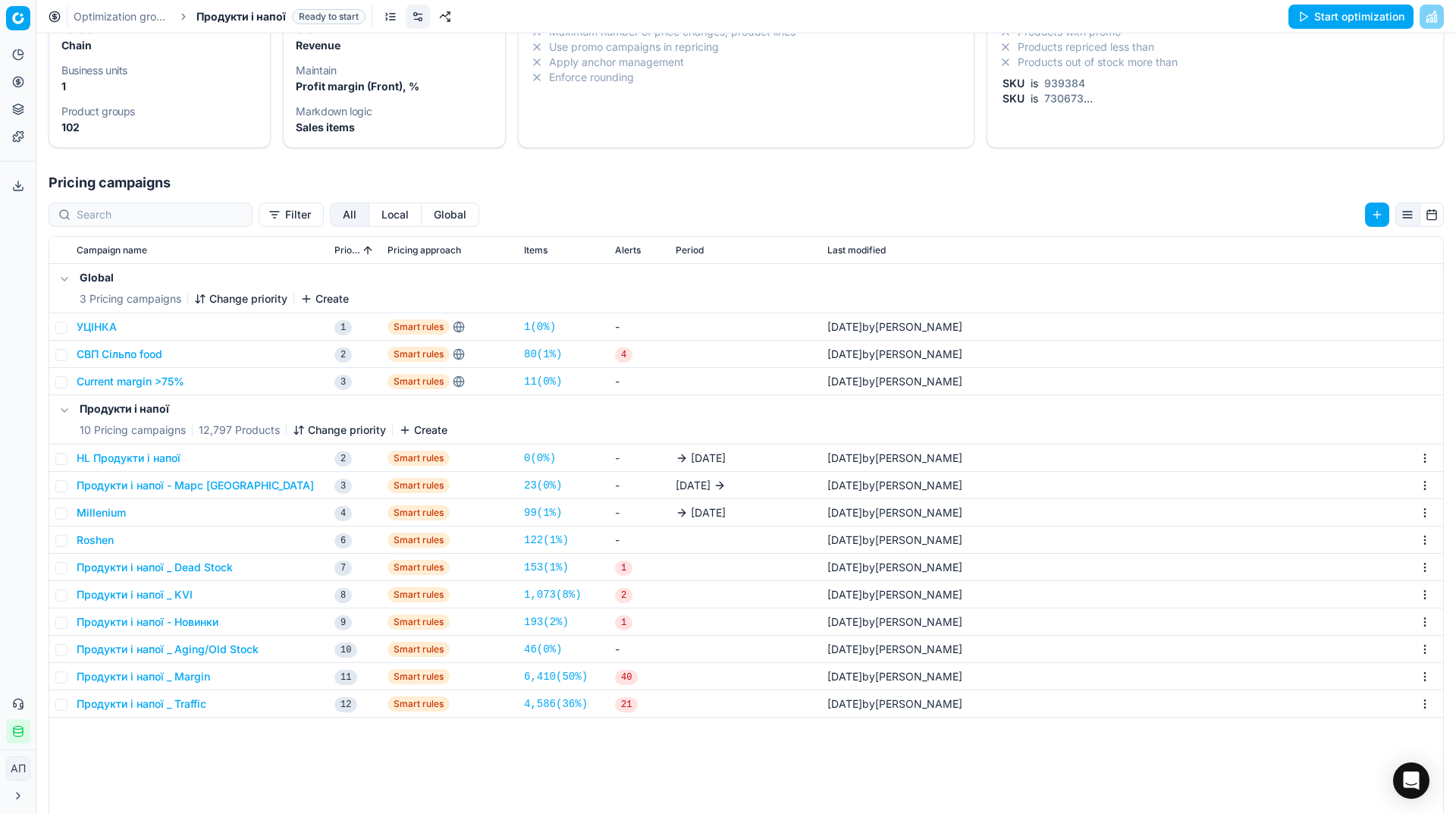
scroll to position [101, 0]
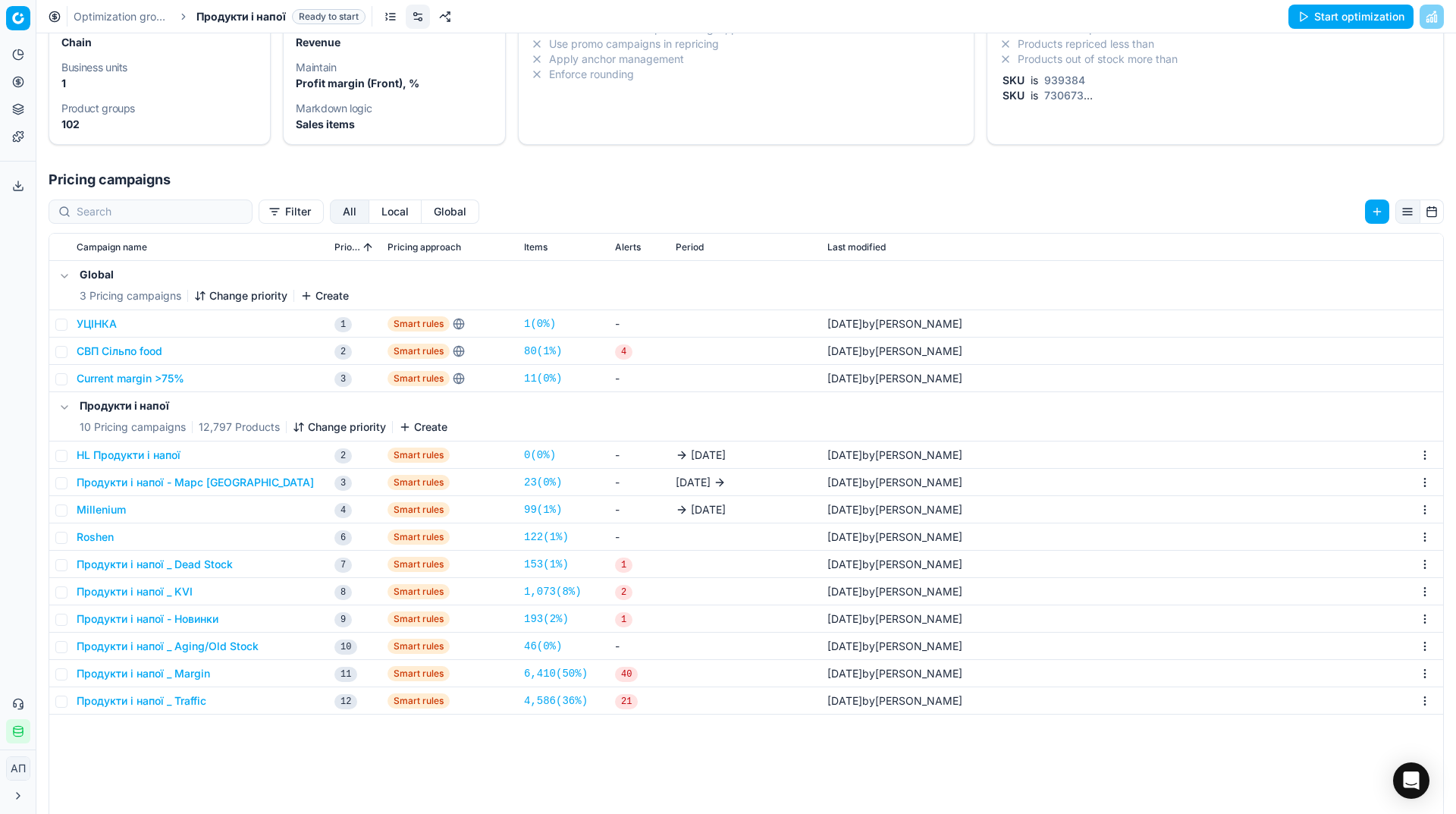
click at [161, 455] on button "HL Продукти і напої" at bounding box center [129, 455] width 104 height 15
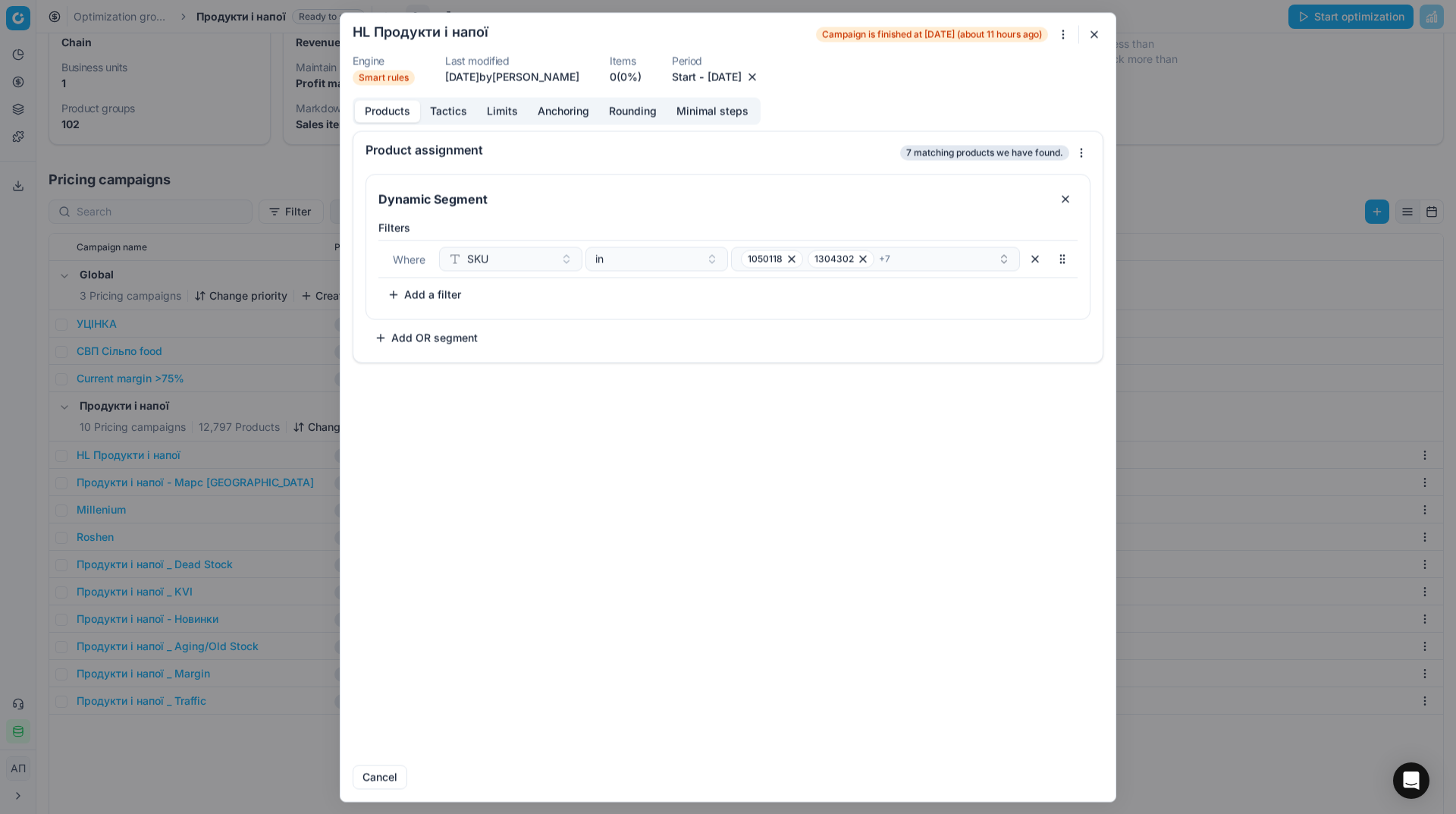
click at [742, 83] on button "[DATE]" at bounding box center [725, 76] width 34 height 15
click at [715, 283] on button "26" at bounding box center [713, 281] width 24 height 24
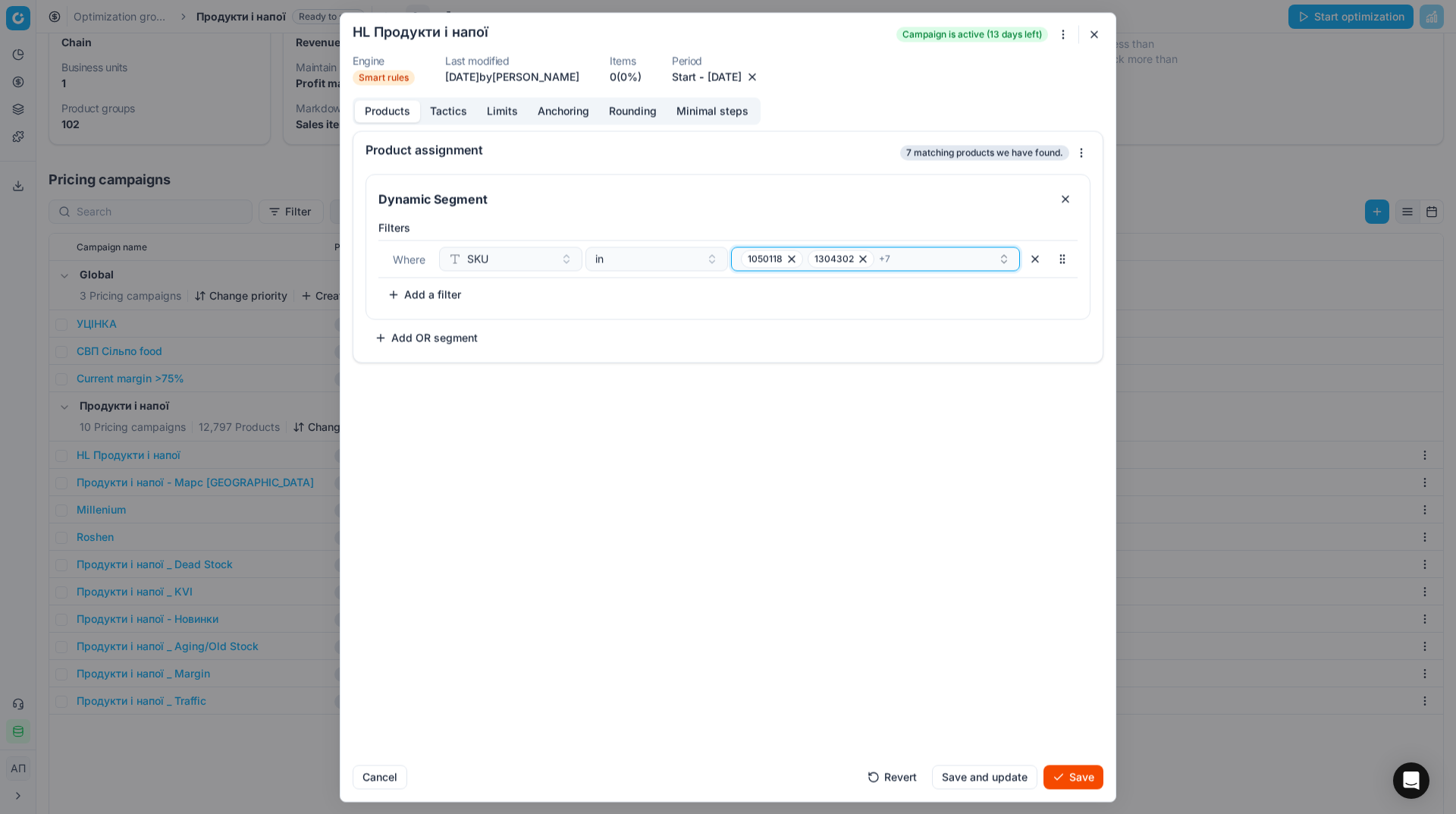
click at [927, 263] on div "1050118 1304302 + 7" at bounding box center [870, 258] width 257 height 18
click at [879, 335] on div "1304302" at bounding box center [877, 341] width 283 height 24
click at [879, 353] on div "559705" at bounding box center [877, 365] width 283 height 24
click at [879, 335] on div "764243" at bounding box center [877, 341] width 283 height 24
click at [879, 335] on div "592994" at bounding box center [877, 341] width 283 height 24
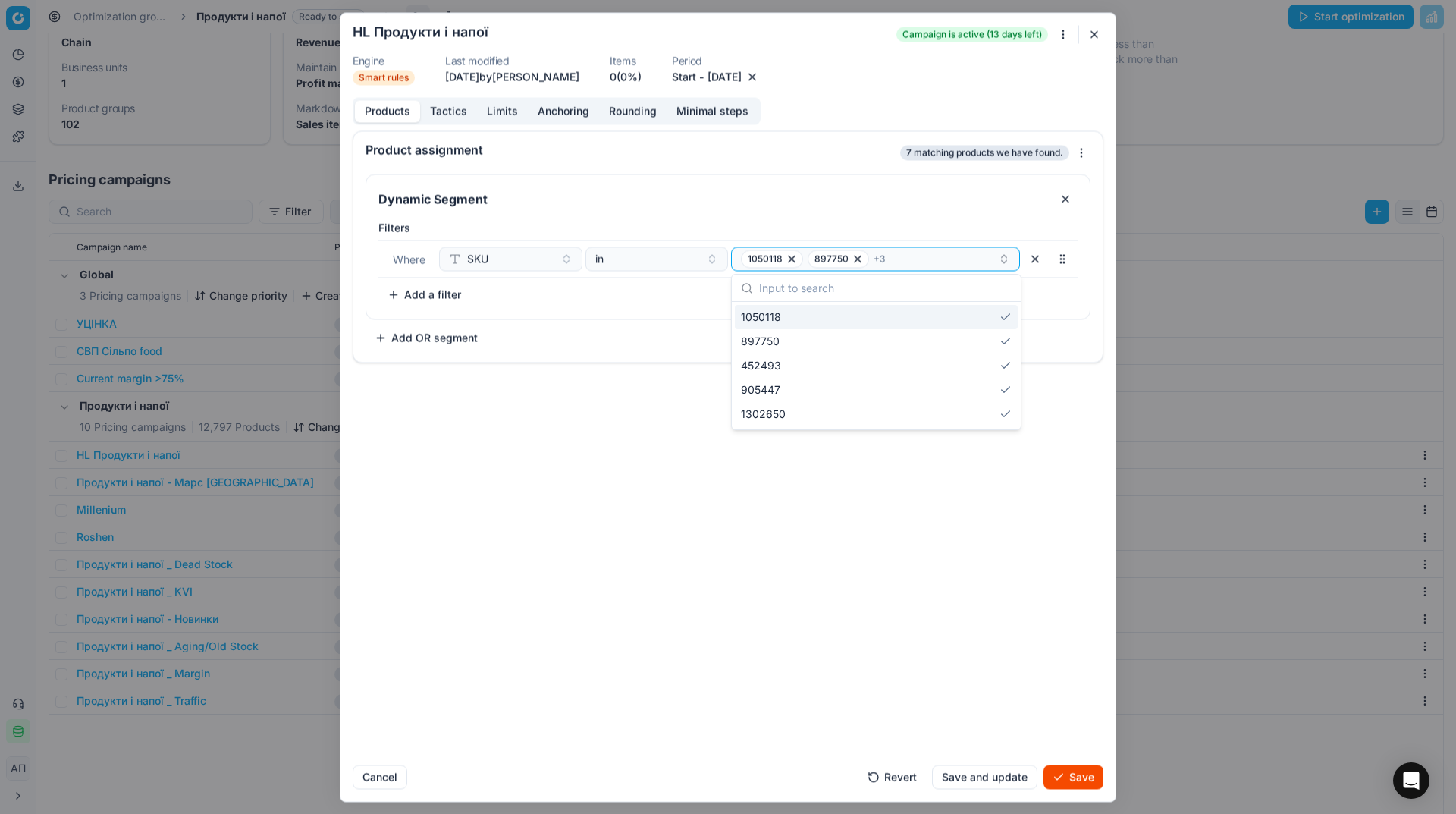
click at [863, 327] on div "1050118" at bounding box center [877, 317] width 283 height 24
click at [863, 329] on div "897750" at bounding box center [877, 341] width 283 height 24
click at [863, 327] on div "452493" at bounding box center [877, 317] width 283 height 24
click at [863, 329] on div "905447" at bounding box center [877, 341] width 283 height 24
click at [863, 327] on div "1302650" at bounding box center [877, 317] width 283 height 24
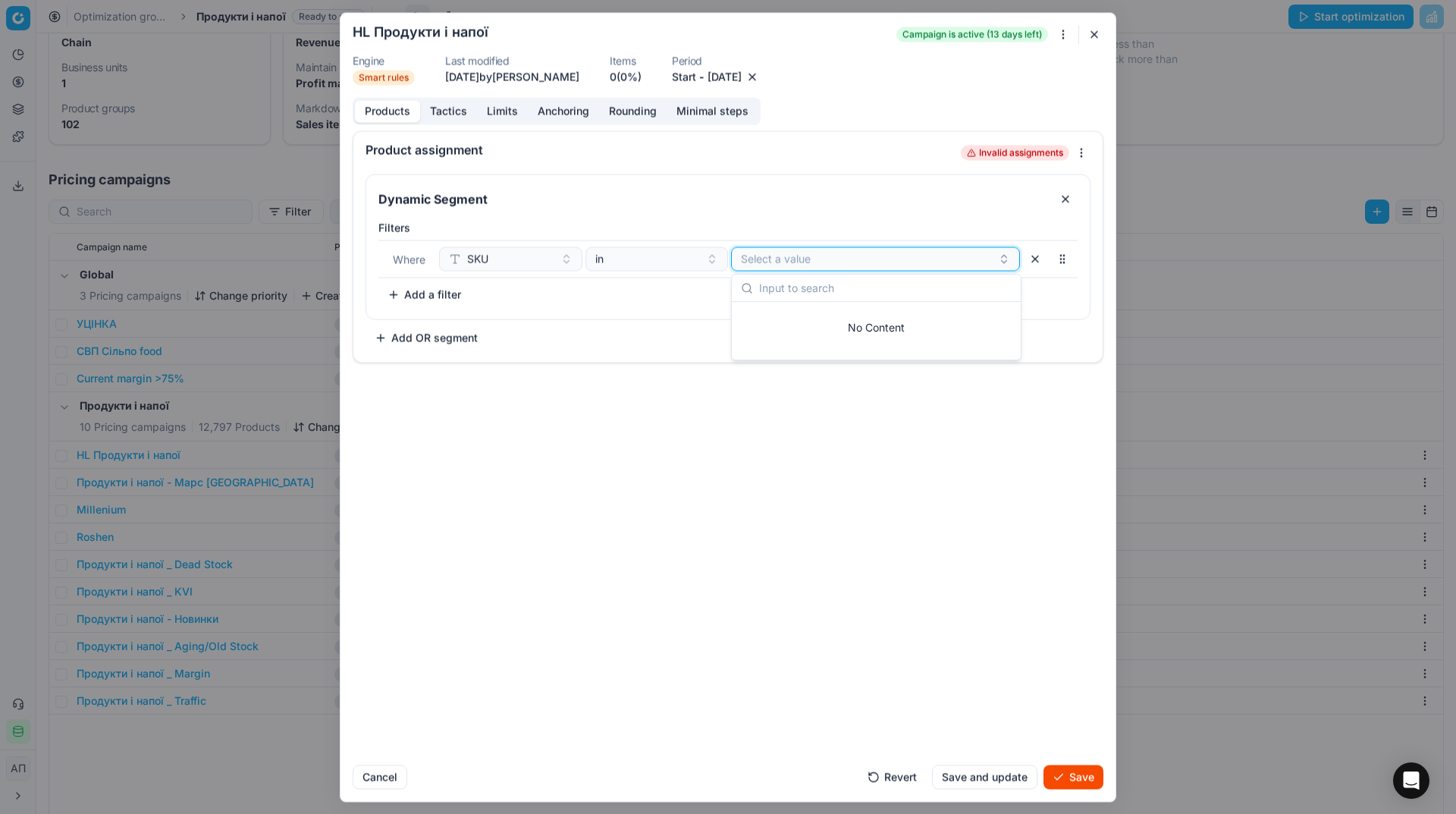
click at [802, 252] on button "Select a value" at bounding box center [876, 258] width 289 height 24
click at [994, 691] on div "Product assignment Loading... Dynamic Segment Filters Where SKU in 1315246 4832…" at bounding box center [727, 442] width 775 height 622
click at [1058, 760] on div "Cancel Revert Save and update Save" at bounding box center [728, 770] width 751 height 37
click at [1071, 774] on button "Save" at bounding box center [1073, 777] width 60 height 24
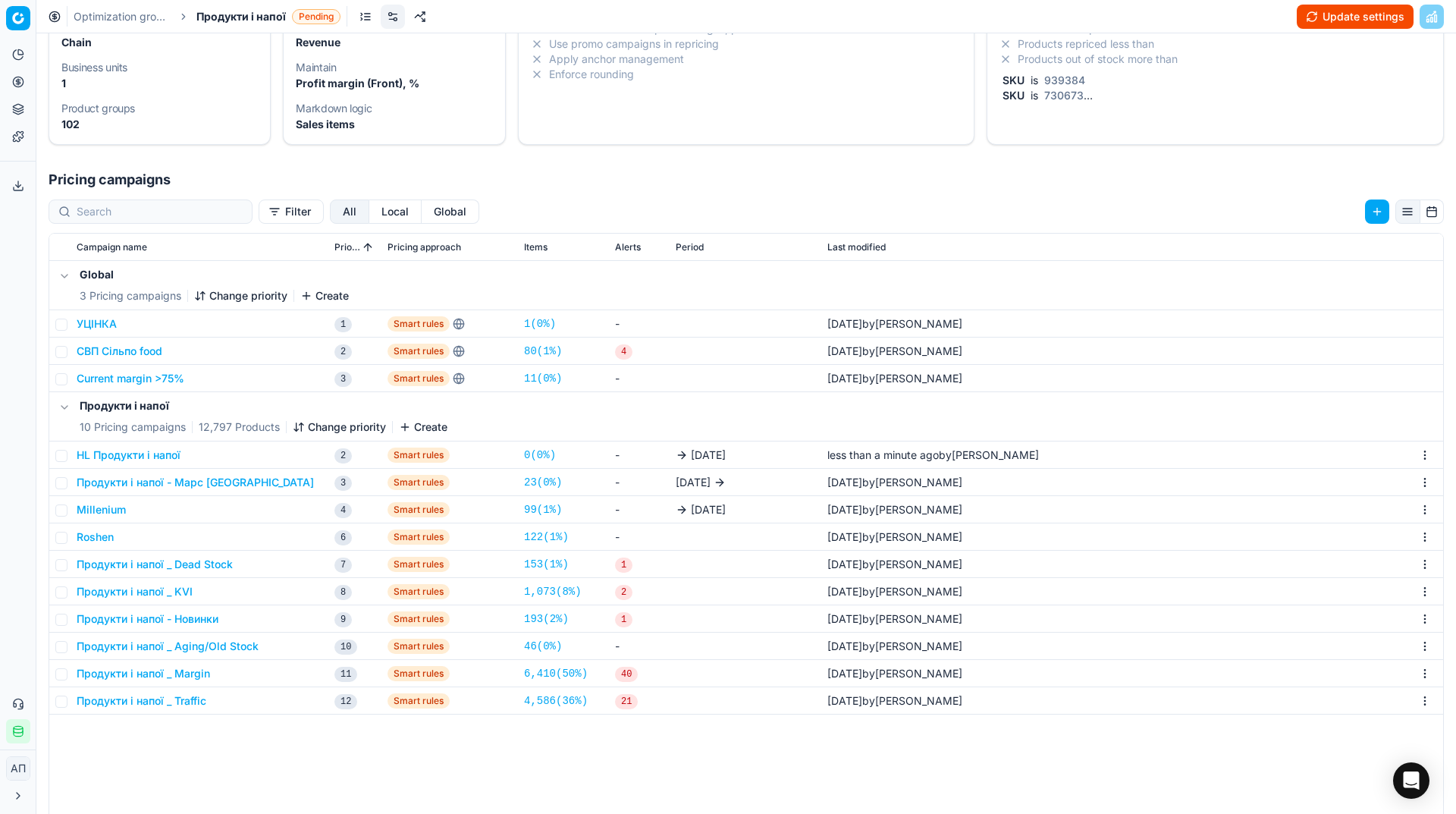
click at [1354, 25] on button "Update settings" at bounding box center [1354, 17] width 117 height 24
click at [1341, 21] on button "Start optimization" at bounding box center [1350, 17] width 125 height 24
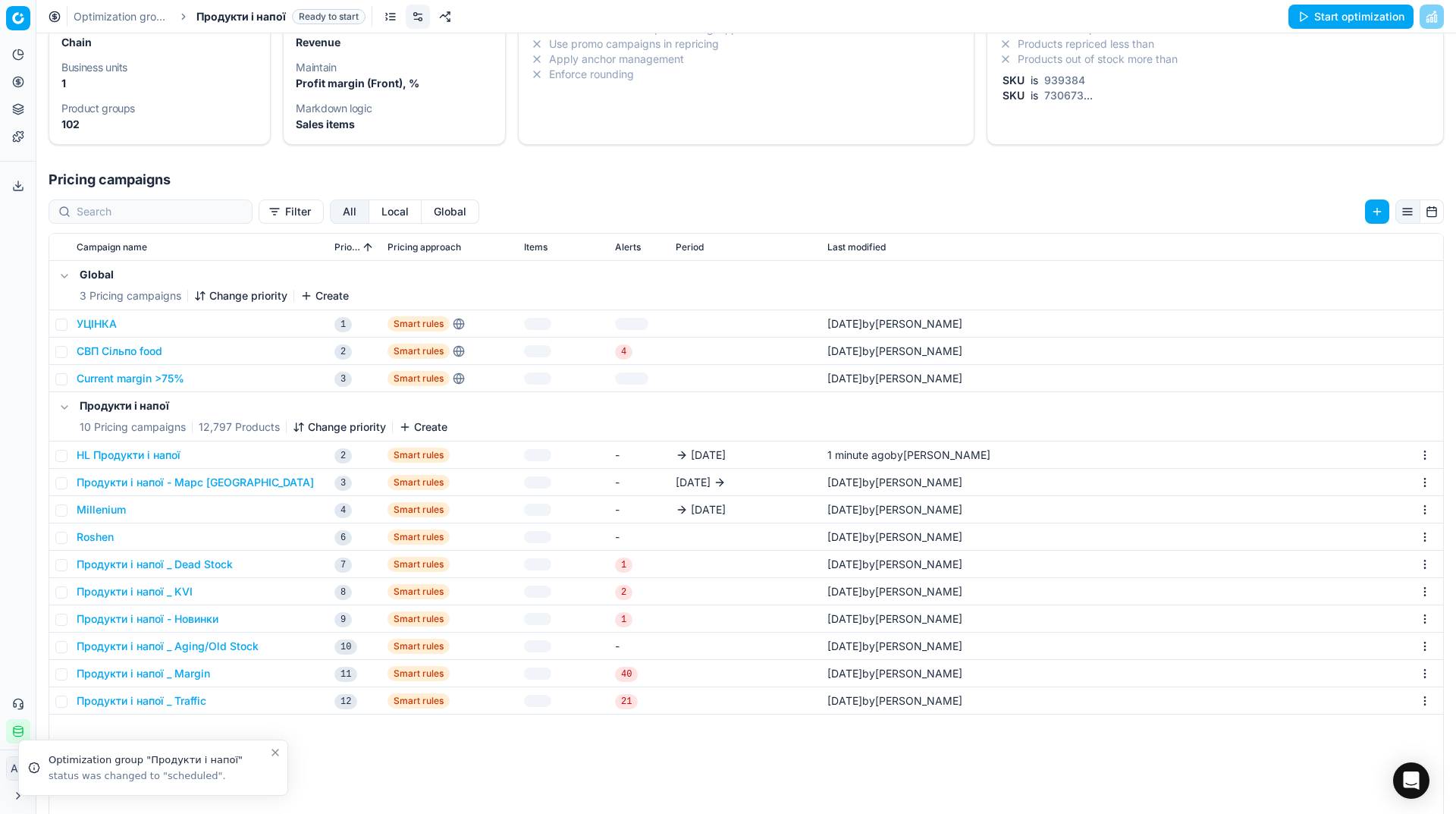
click at [250, 17] on span "Продукти і напої" at bounding box center [241, 16] width 90 height 15
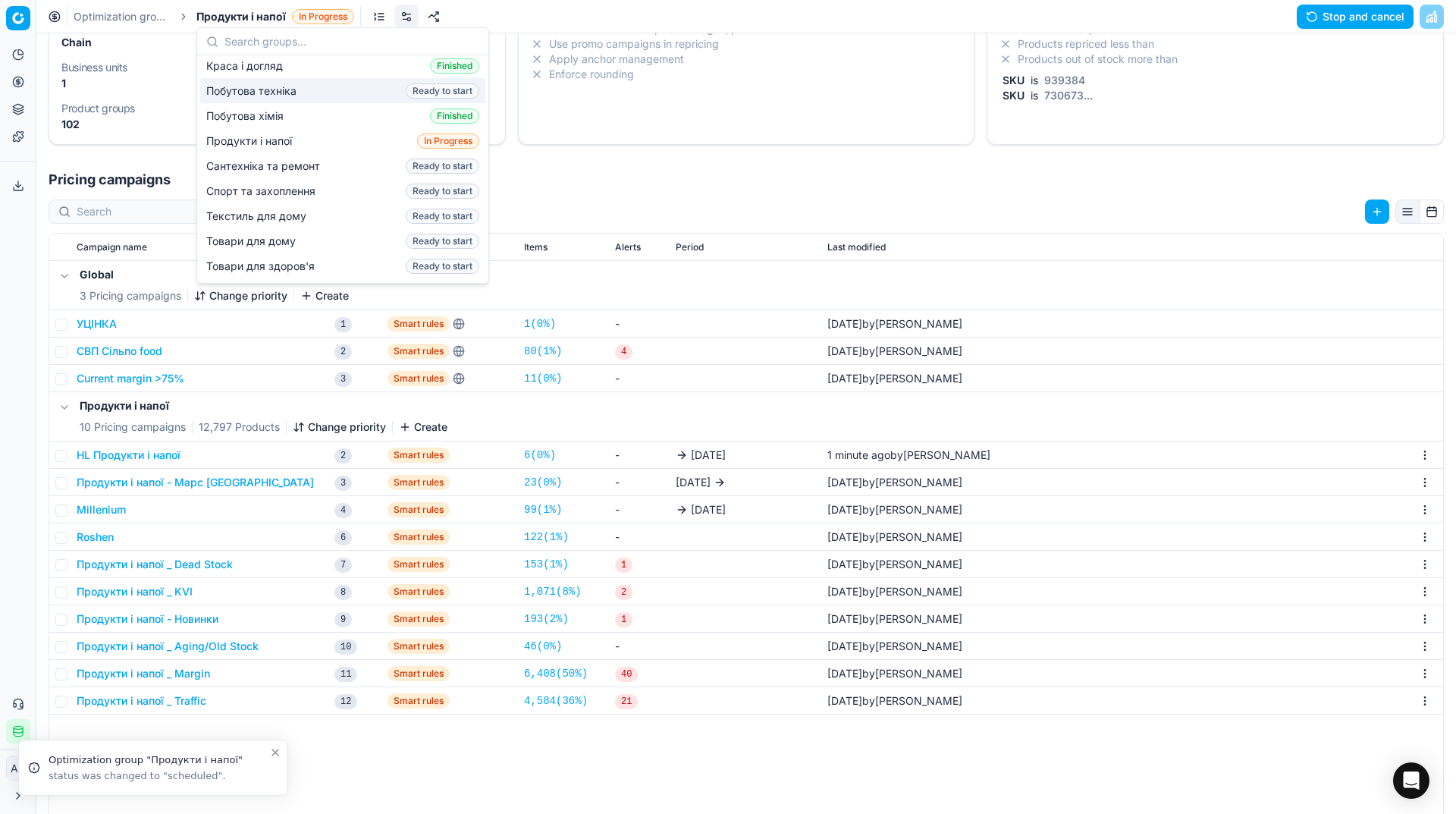
scroll to position [171, 0]
click at [265, 158] on span "Сантехніка та ремонт" at bounding box center [266, 165] width 120 height 15
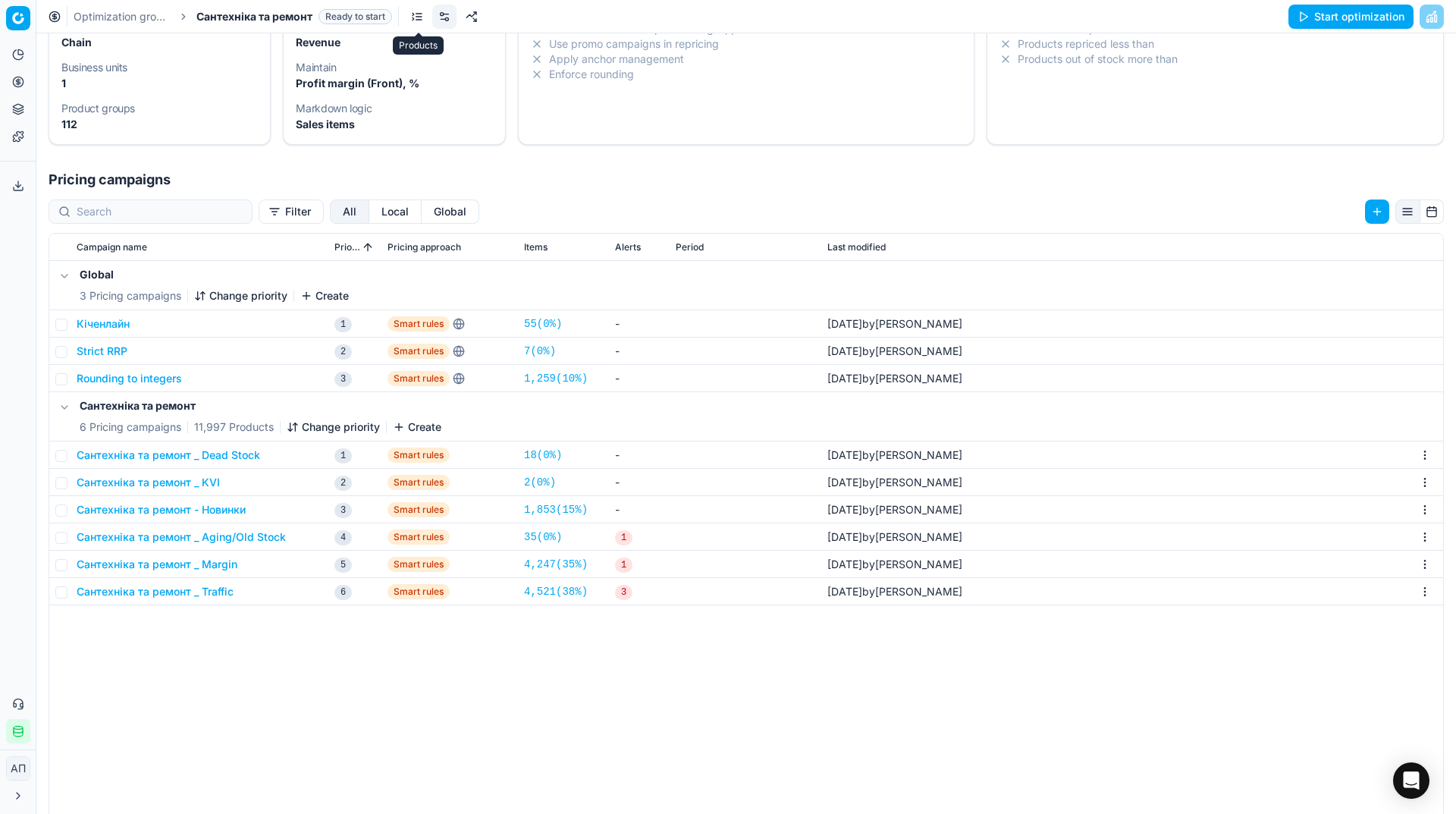
click at [416, 12] on link at bounding box center [417, 17] width 24 height 24
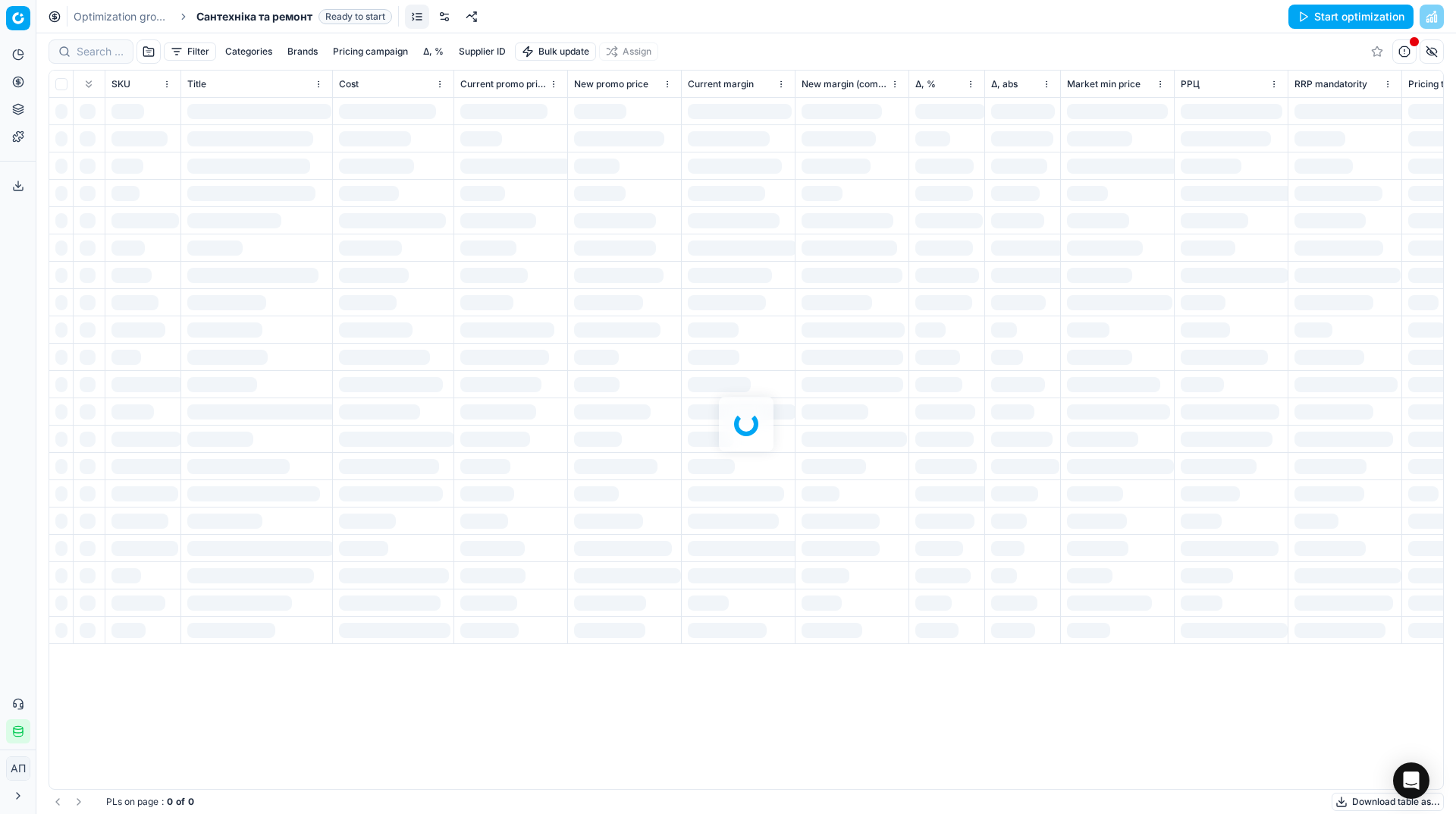
click at [93, 55] on div at bounding box center [747, 423] width 1420 height 781
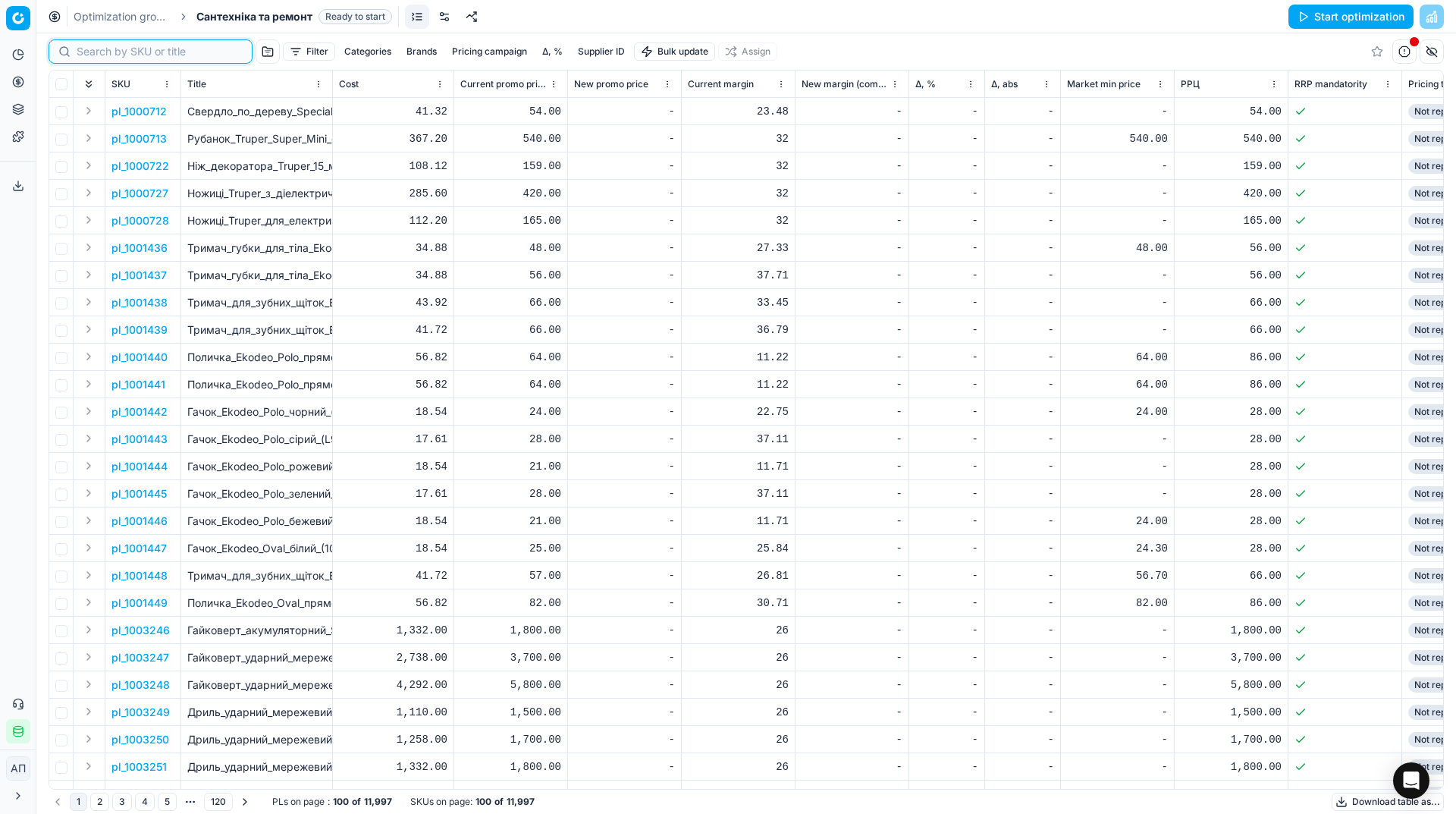
click at [93, 55] on input at bounding box center [160, 51] width 167 height 15
paste input "652729"
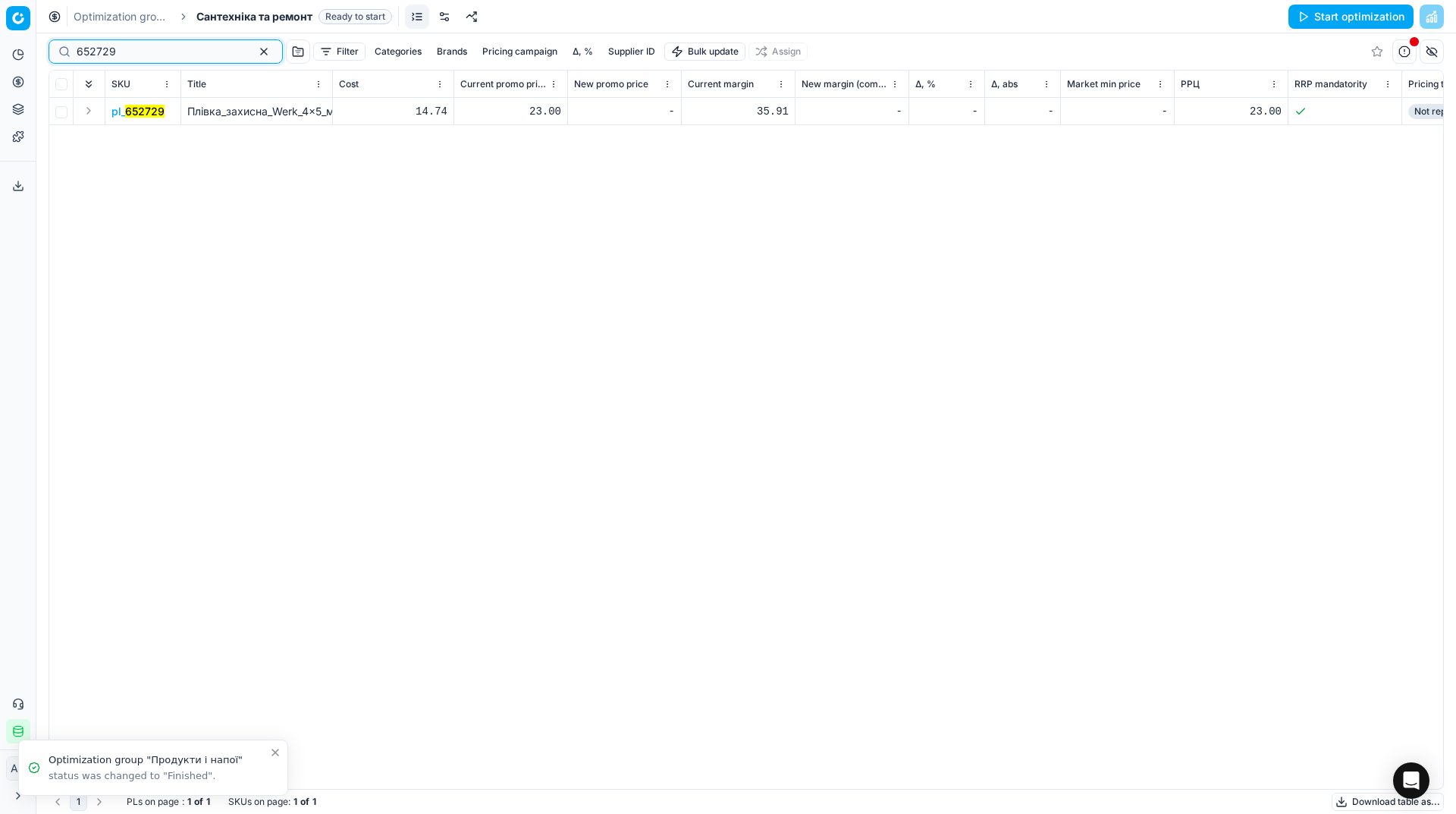
type input "652729"
click at [1329, 11] on button "Start optimization" at bounding box center [1350, 17] width 125 height 24
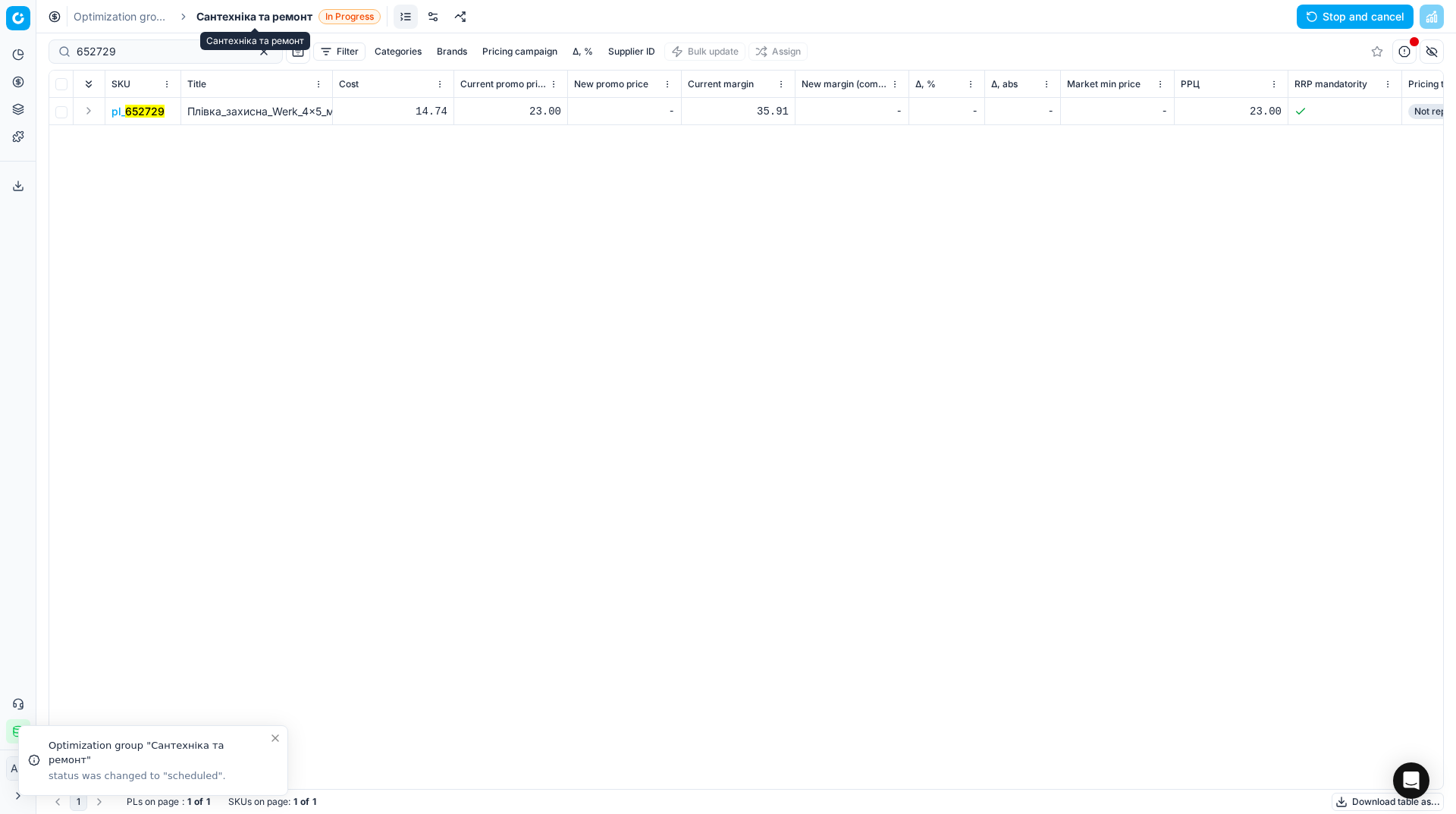
click at [287, 14] on span "Сантехніка та ремонт" at bounding box center [254, 16] width 116 height 15
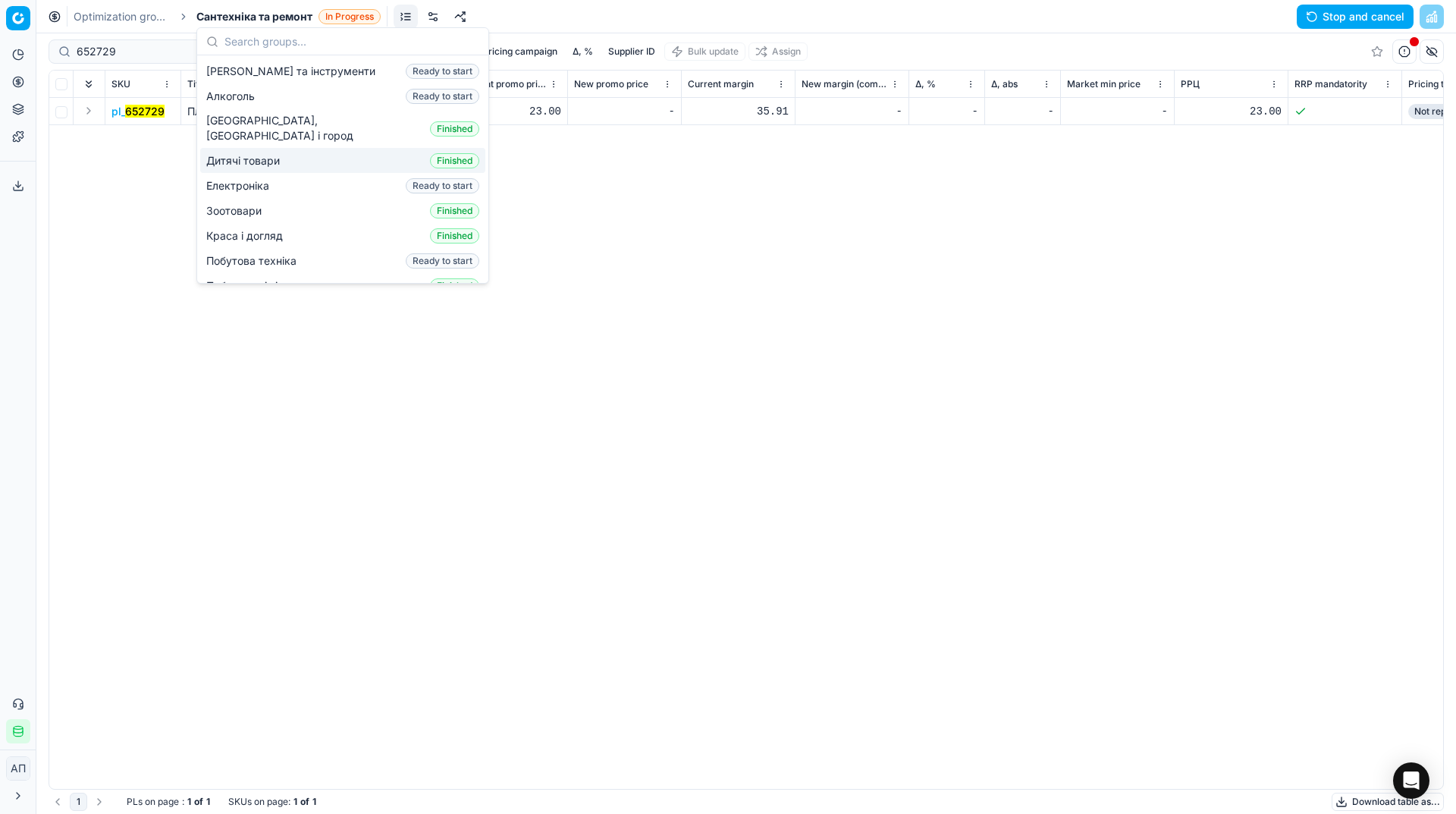
scroll to position [204, 0]
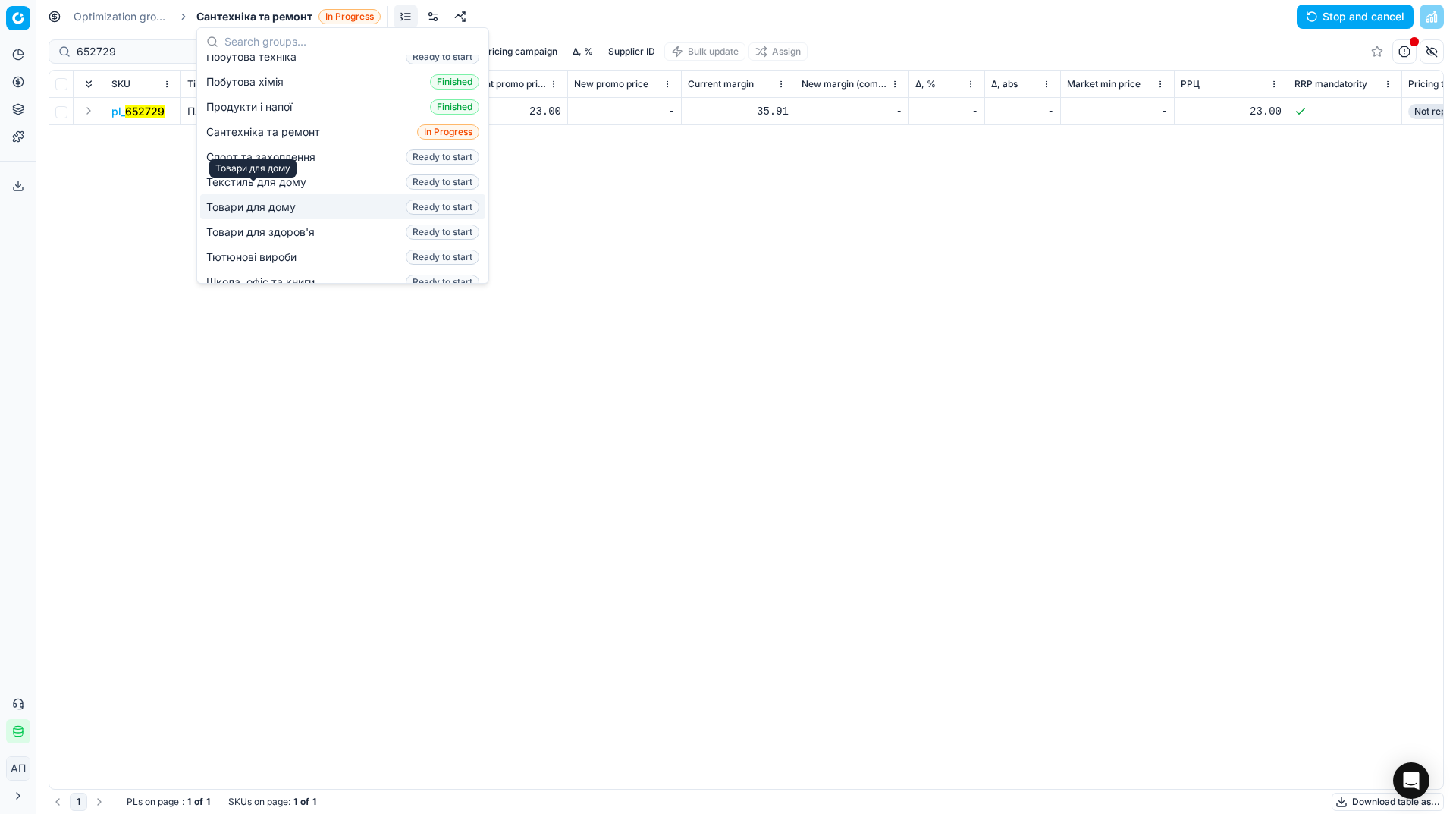
click at [297, 200] on span "Товари для дому" at bounding box center [254, 206] width 96 height 15
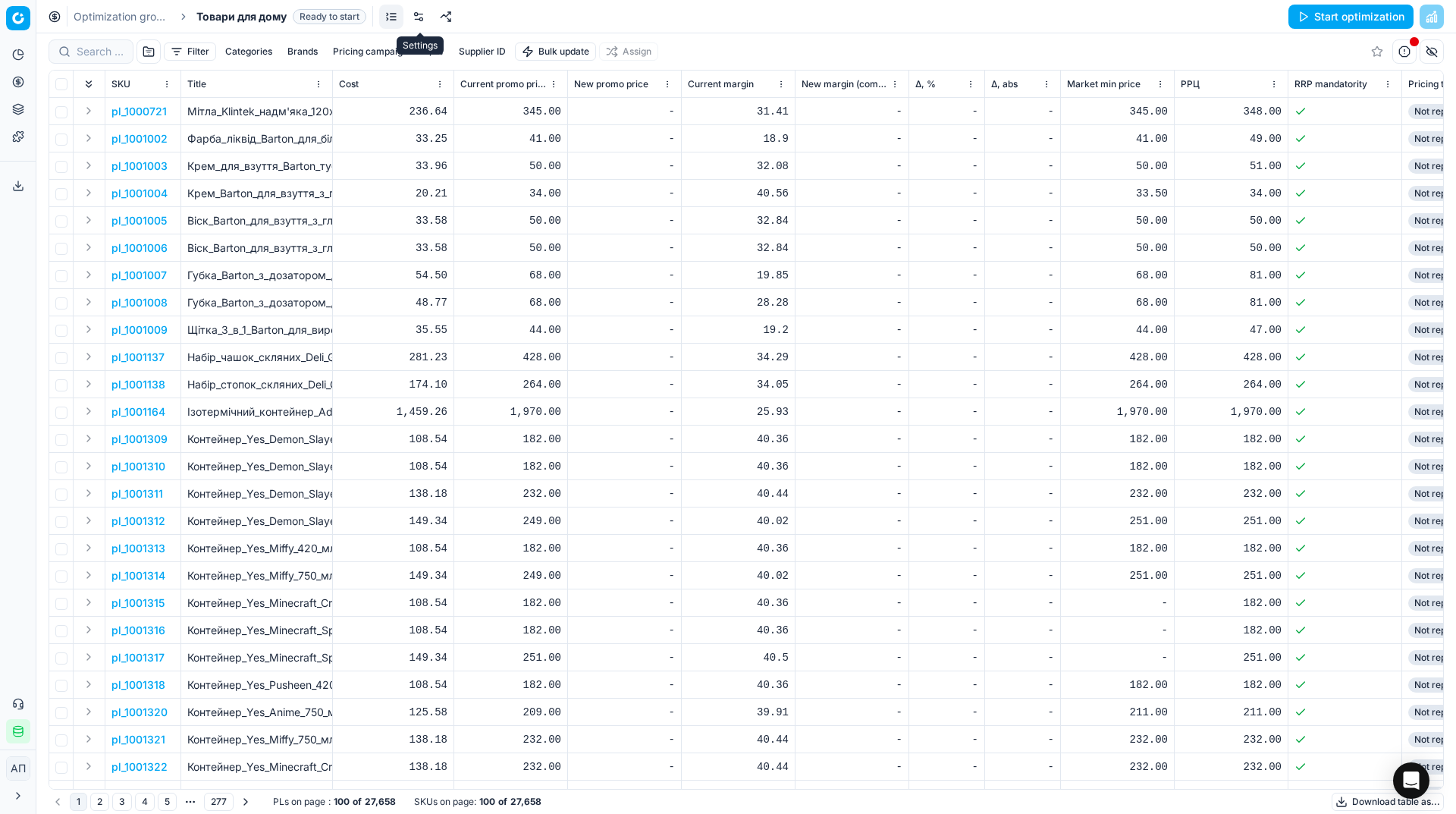
click at [429, 19] on link at bounding box center [419, 17] width 24 height 24
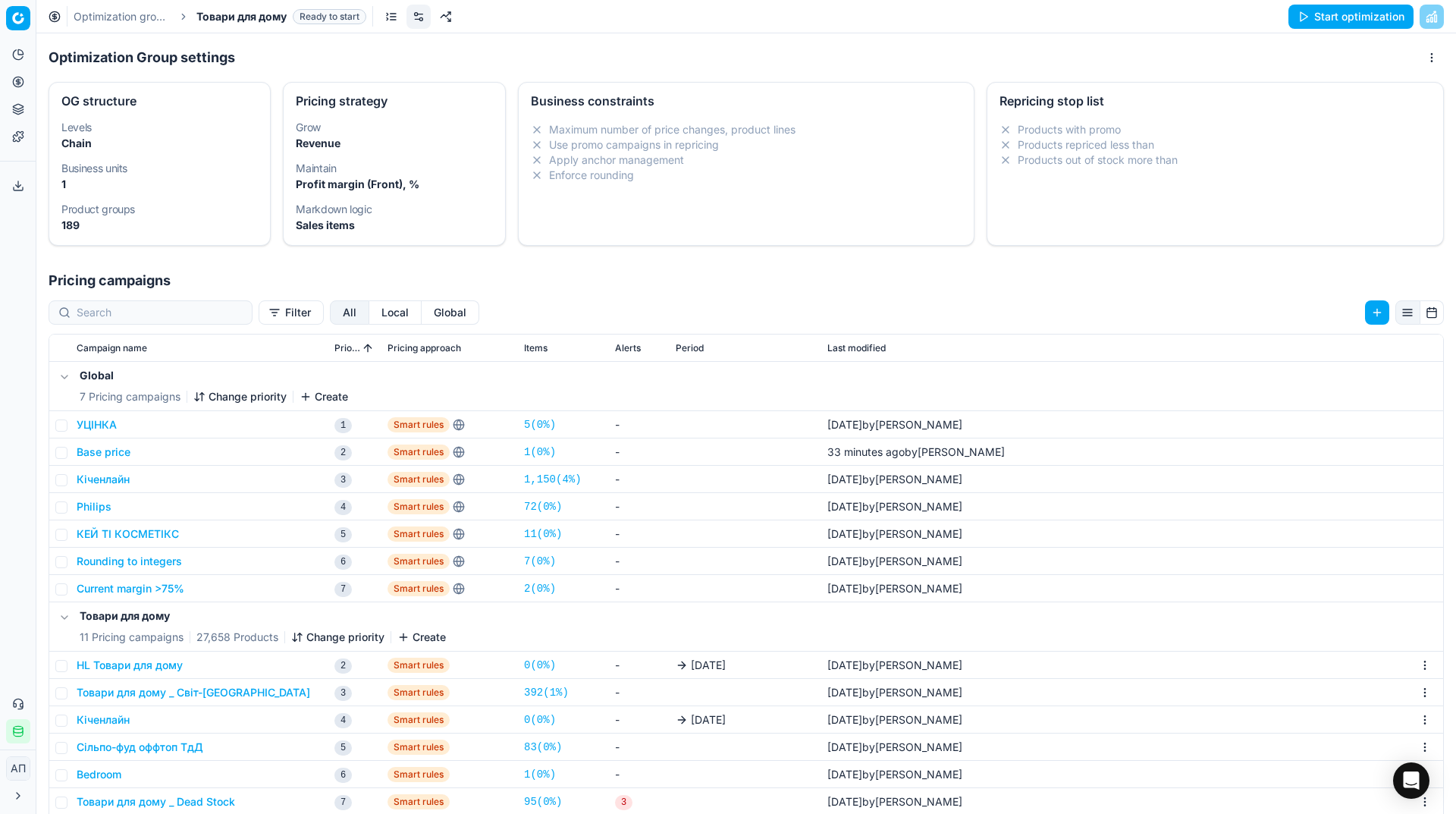
scroll to position [233, 0]
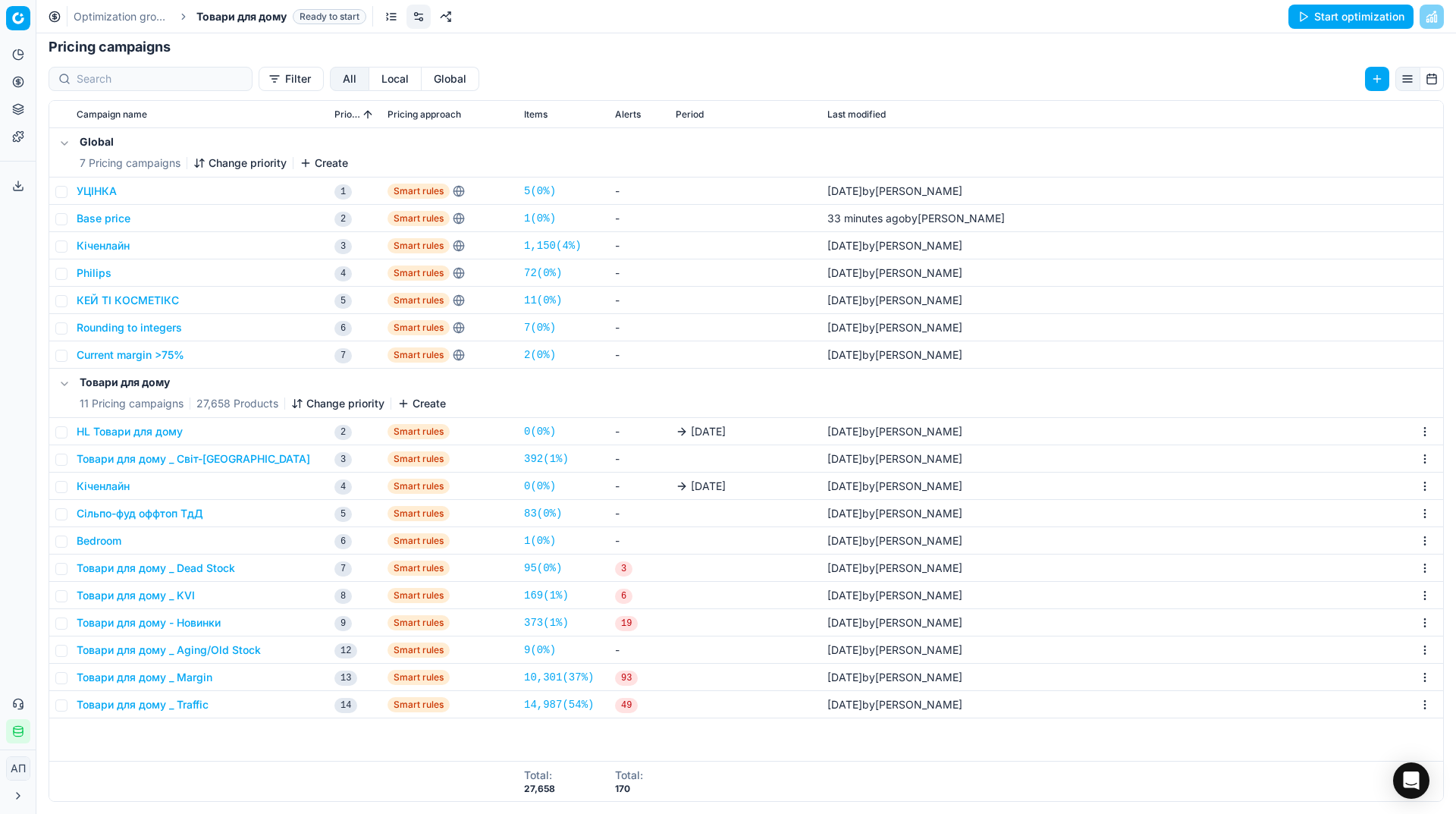
click at [132, 432] on button "HL Товари для дому" at bounding box center [130, 431] width 106 height 15
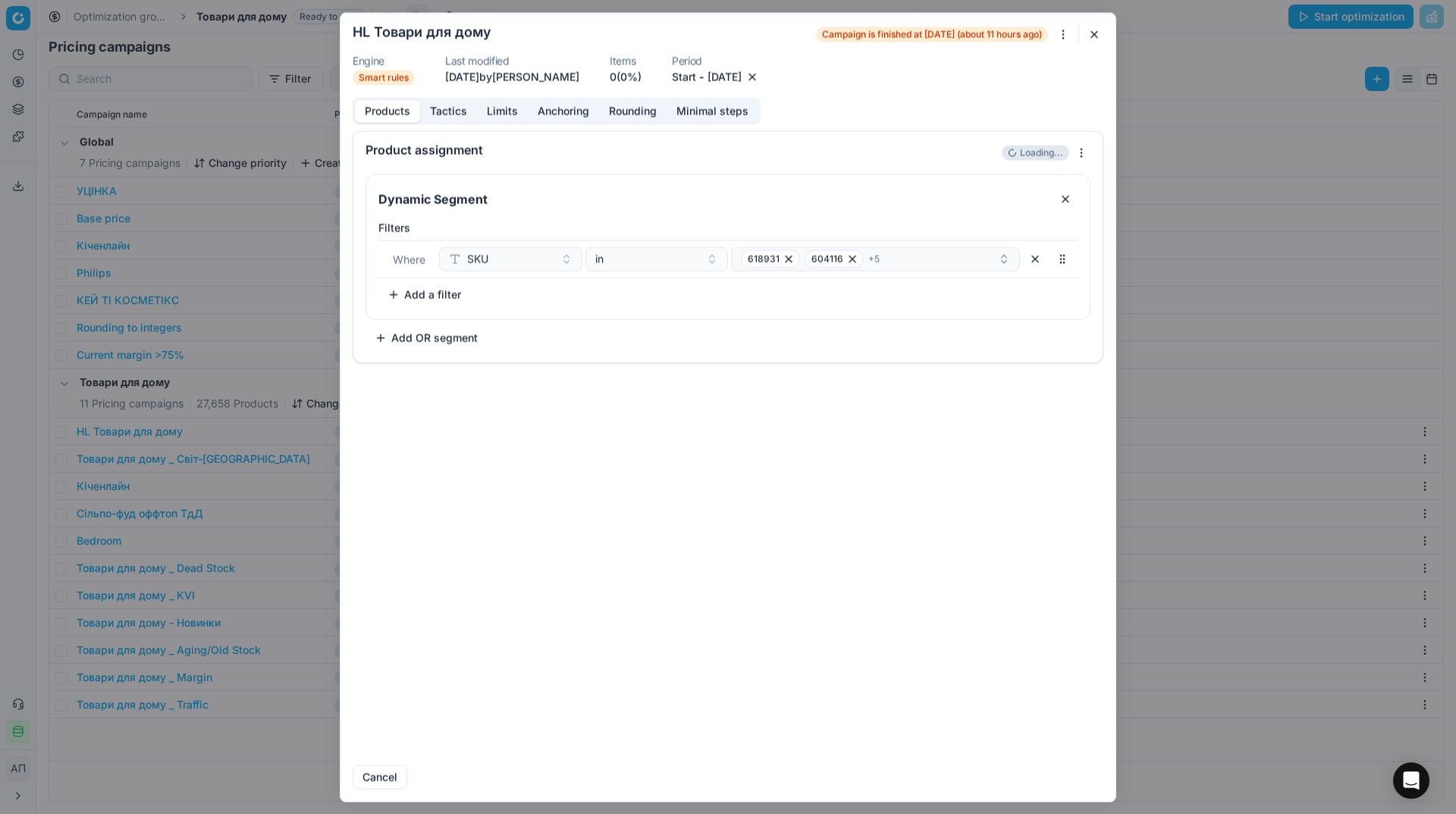
click at [742, 79] on button "12.08.2025" at bounding box center [725, 76] width 34 height 15
click at [722, 278] on button "26" at bounding box center [716, 281] width 24 height 24
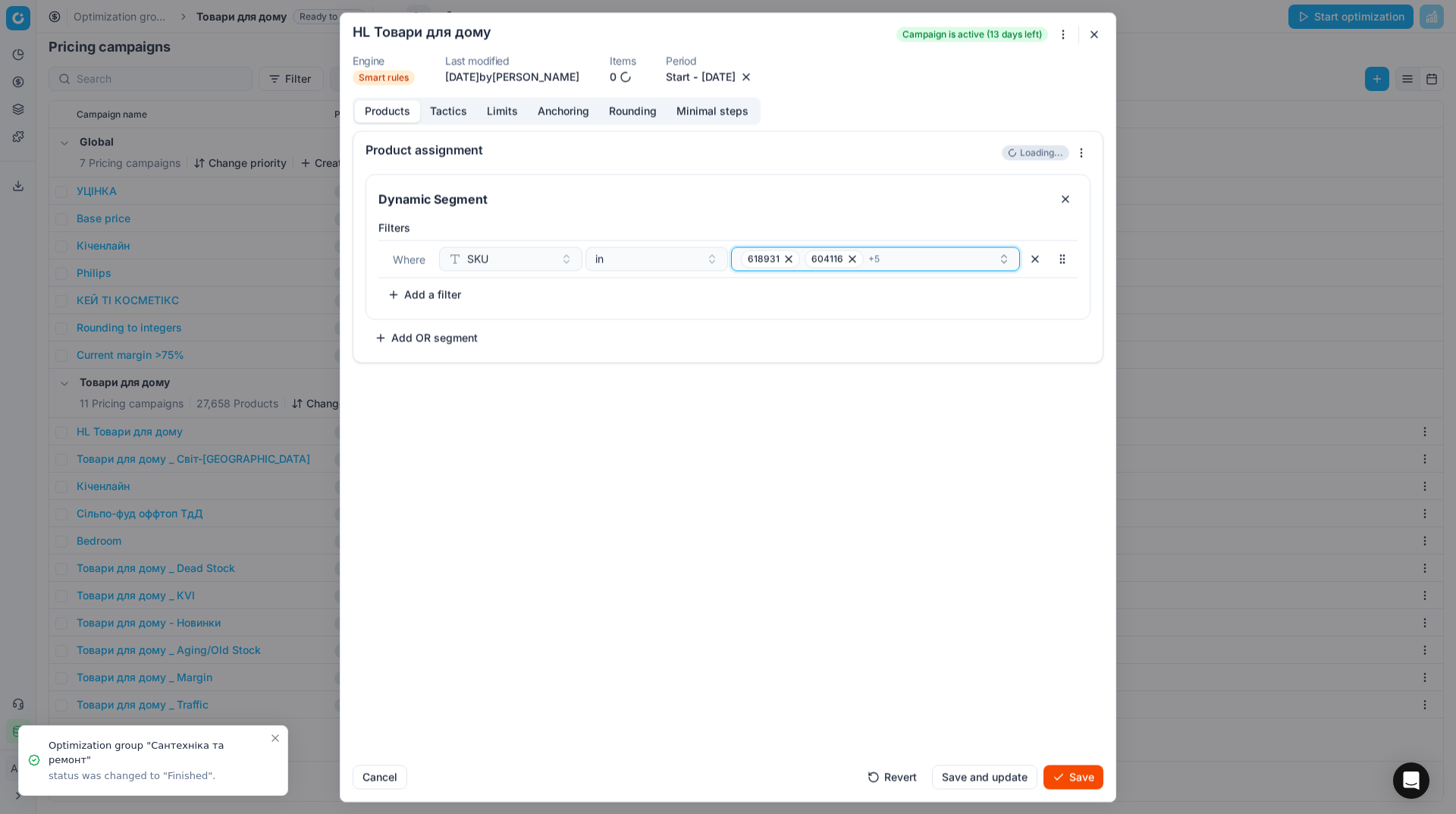
click at [910, 261] on div "618931 604116 + 5" at bounding box center [870, 258] width 257 height 18
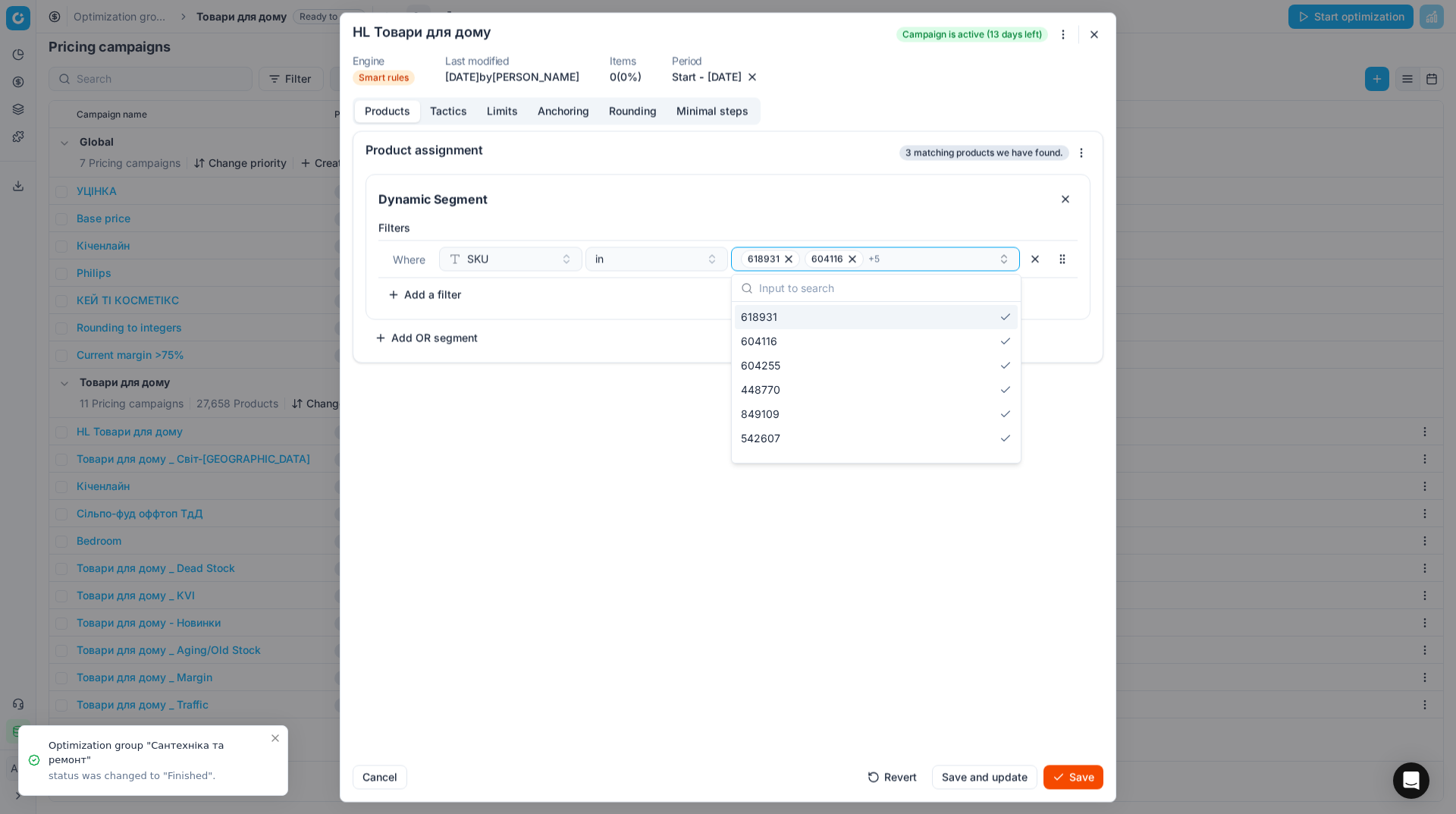
click at [867, 315] on div "618931" at bounding box center [877, 317] width 283 height 24
click at [867, 315] on div "604116" at bounding box center [877, 317] width 283 height 24
click at [867, 329] on div "604255" at bounding box center [877, 341] width 283 height 24
click at [867, 315] on div "448770" at bounding box center [877, 317] width 283 height 24
click at [867, 315] on div "849109" at bounding box center [877, 317] width 283 height 24
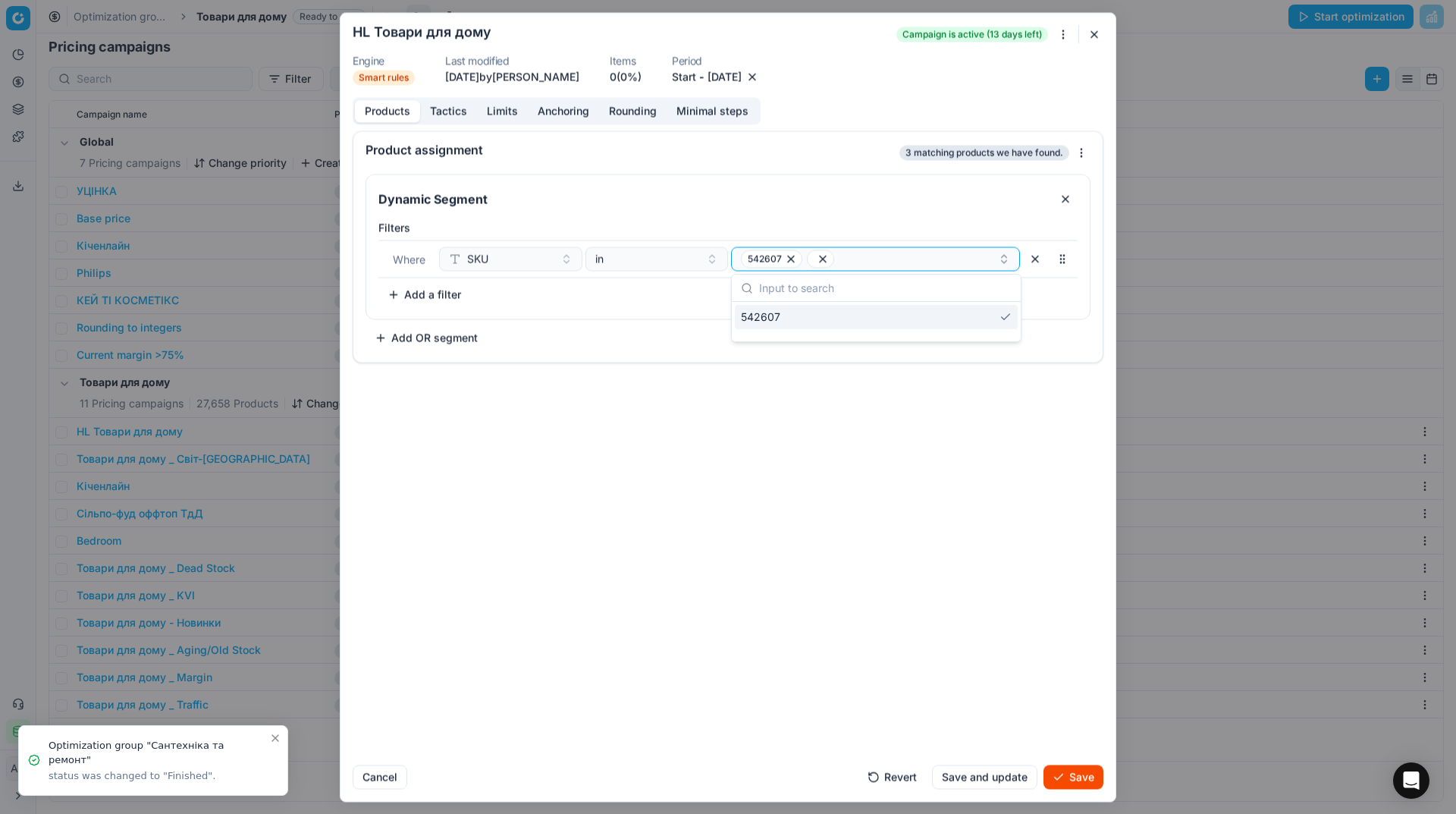
click at [867, 315] on div "542607" at bounding box center [877, 317] width 283 height 24
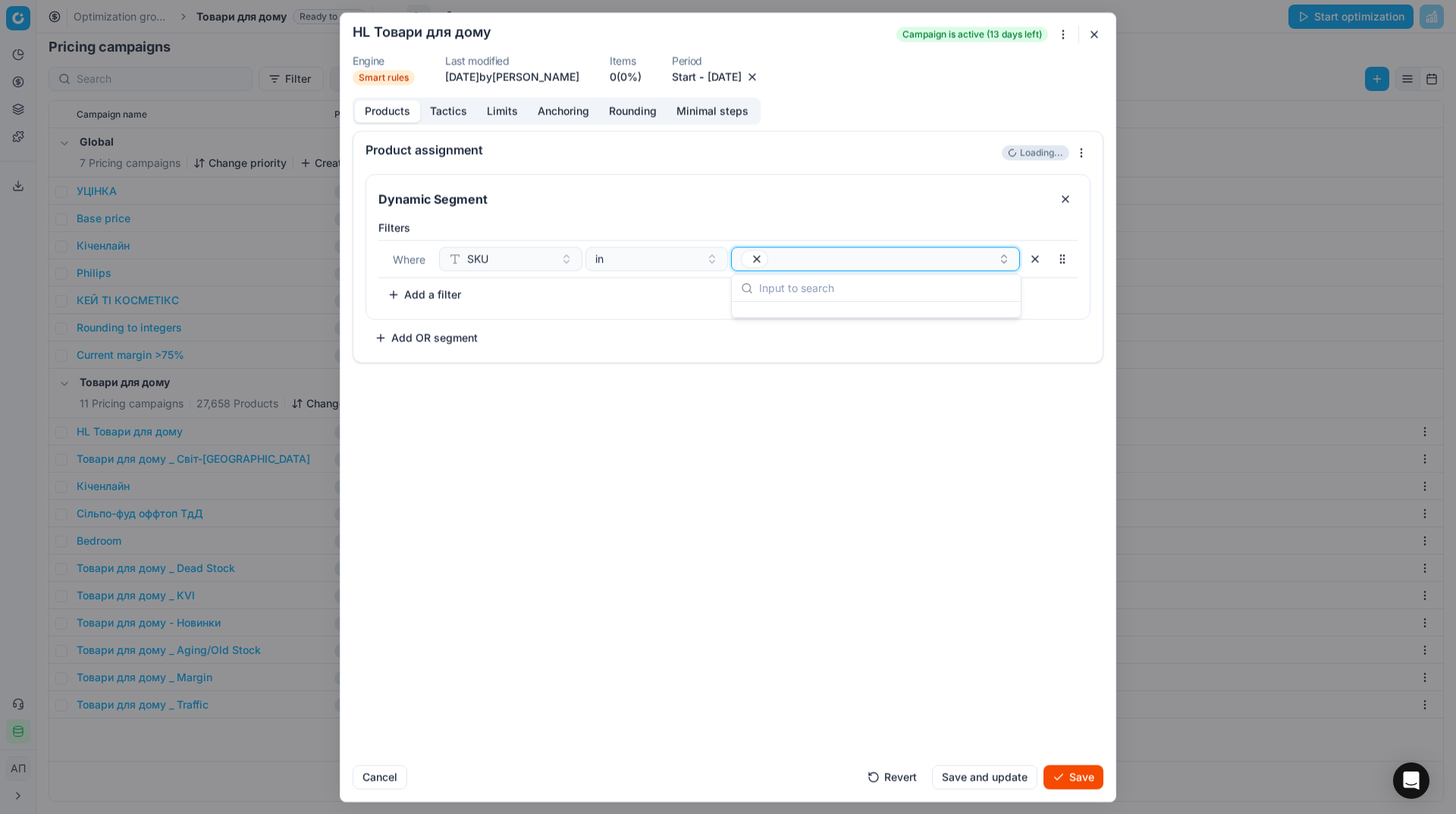
click at [758, 262] on icon "button" at bounding box center [757, 258] width 12 height 12
click at [758, 262] on button "Select a value" at bounding box center [876, 258] width 289 height 24
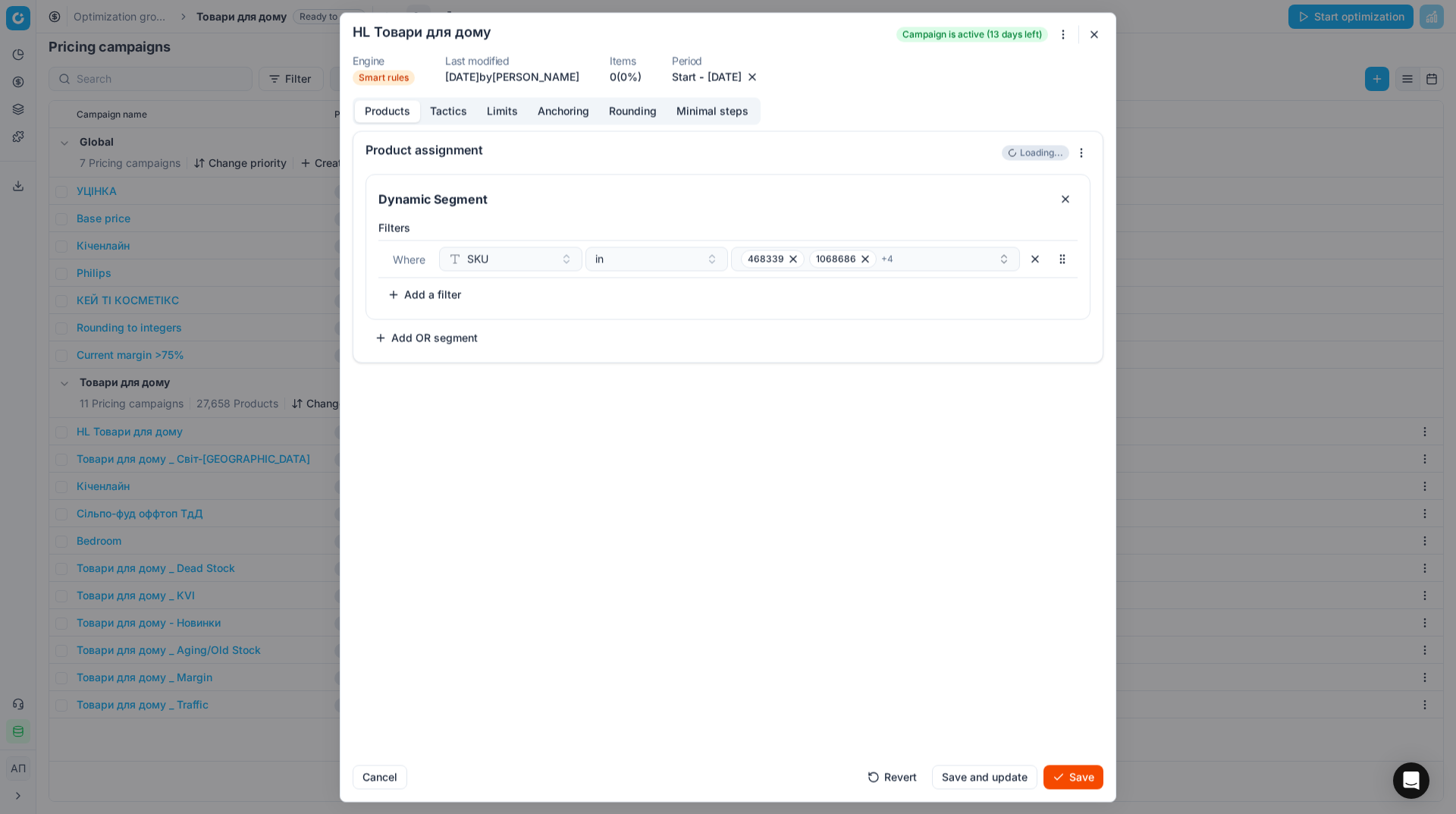
click at [889, 499] on div "Product assignment Loading... Dynamic Segment Filters Where SKU in 468339 10686…" at bounding box center [727, 442] width 775 height 622
click at [1069, 781] on button "Save" at bounding box center [1073, 777] width 60 height 24
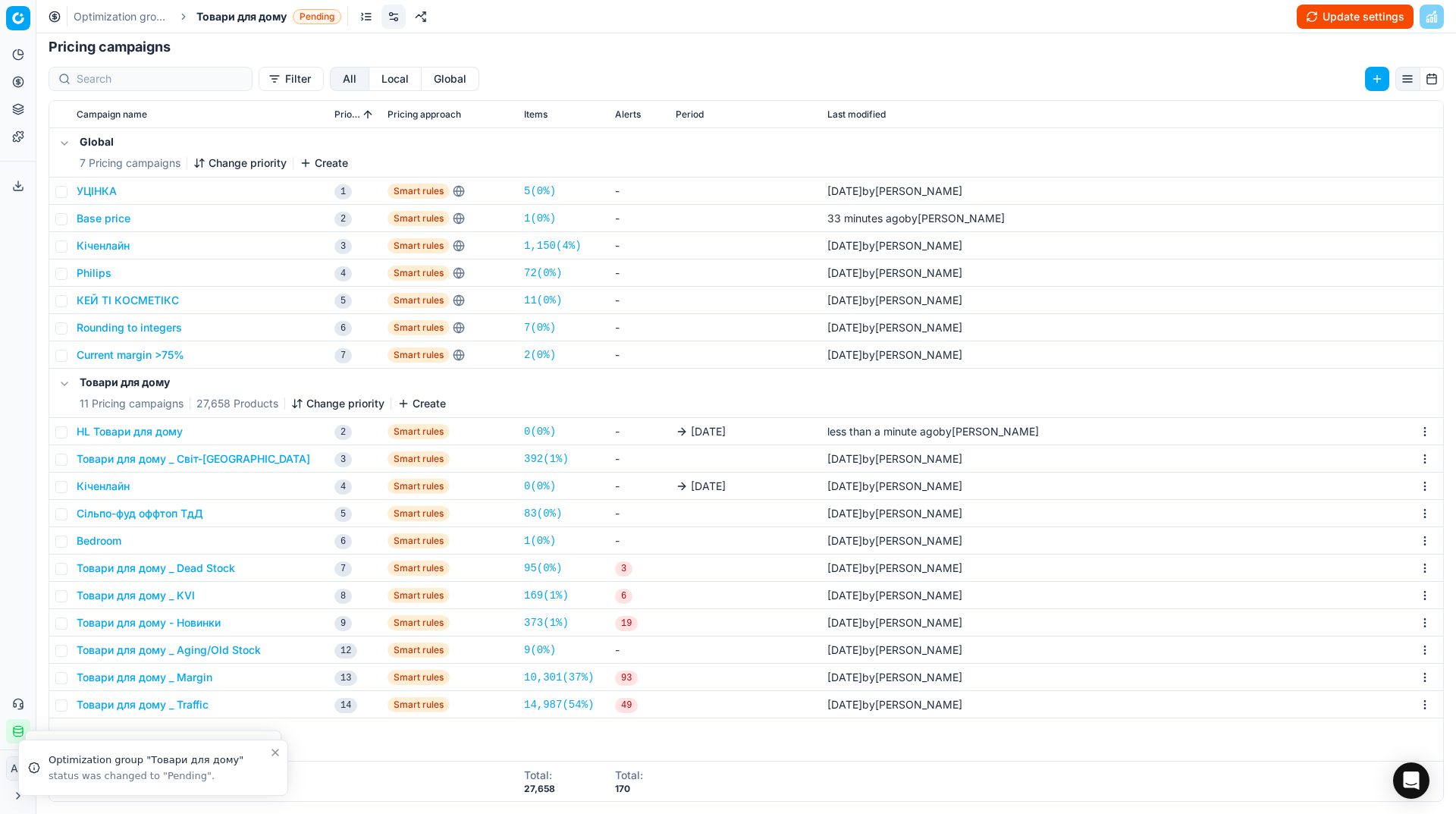
click at [1335, 24] on button "Update settings" at bounding box center [1354, 17] width 117 height 24
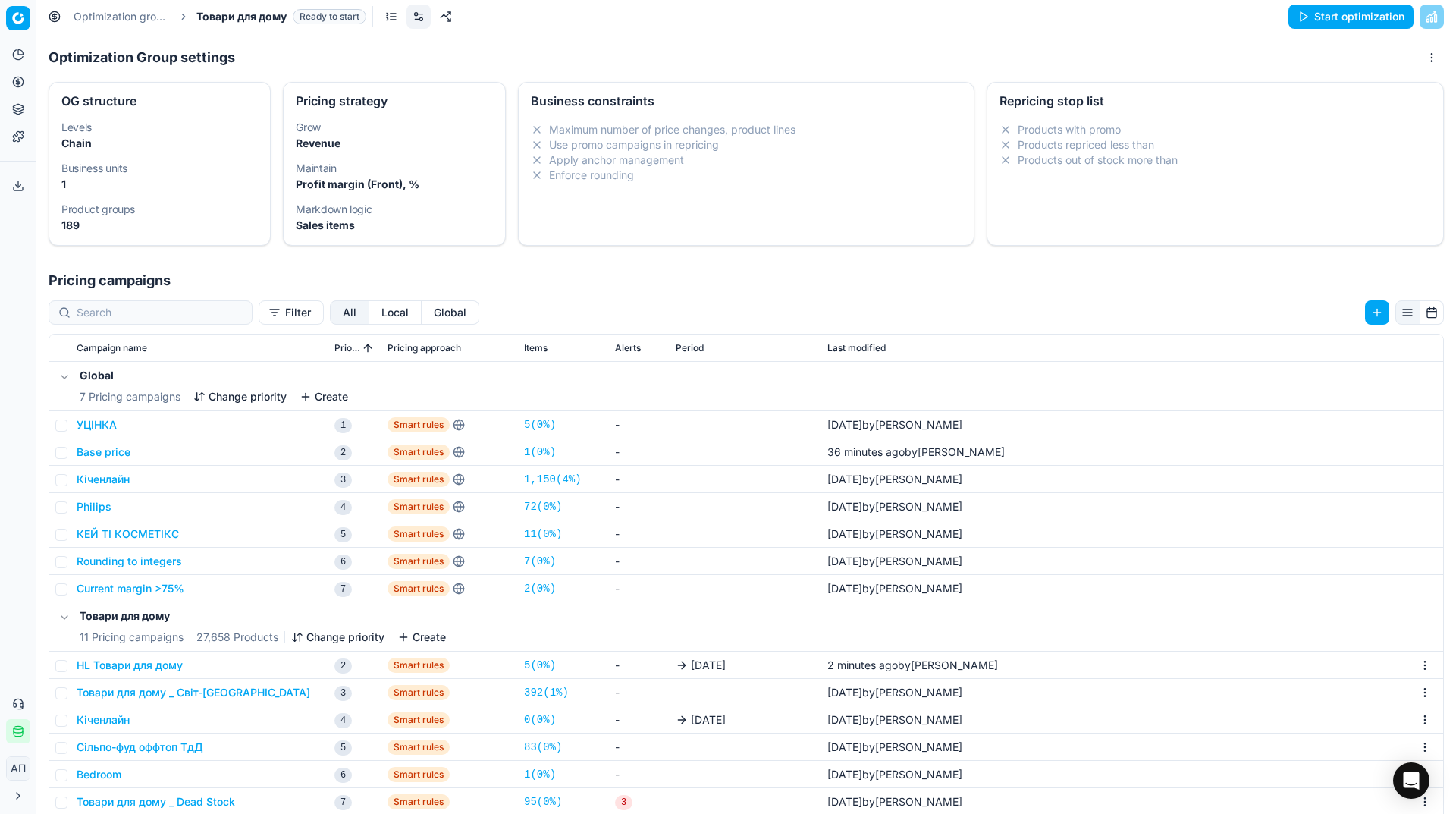
click at [1372, 17] on button "Start optimization" at bounding box center [1350, 17] width 125 height 24
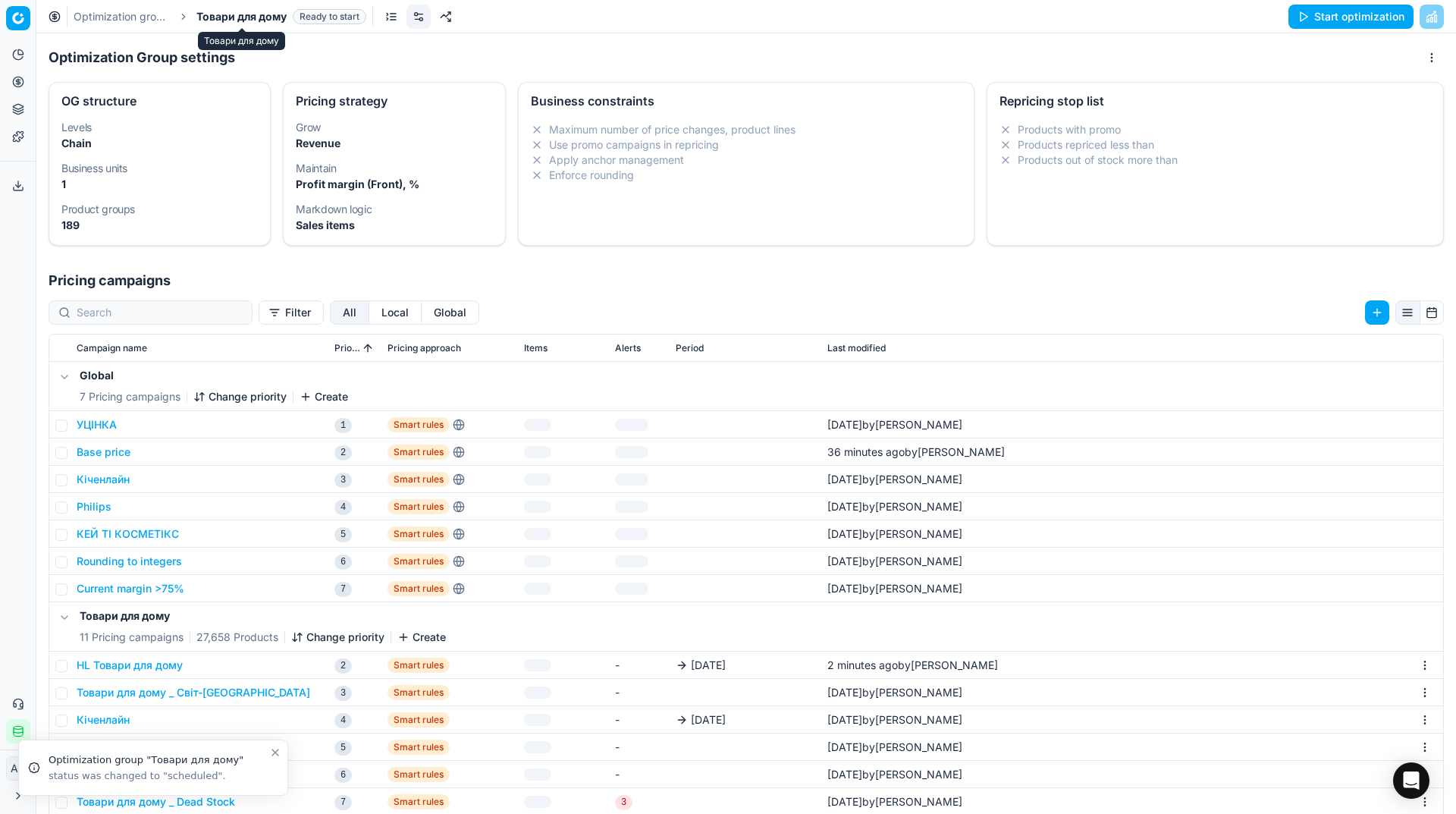
click at [271, 18] on span "Товари для дому" at bounding box center [241, 16] width 91 height 15
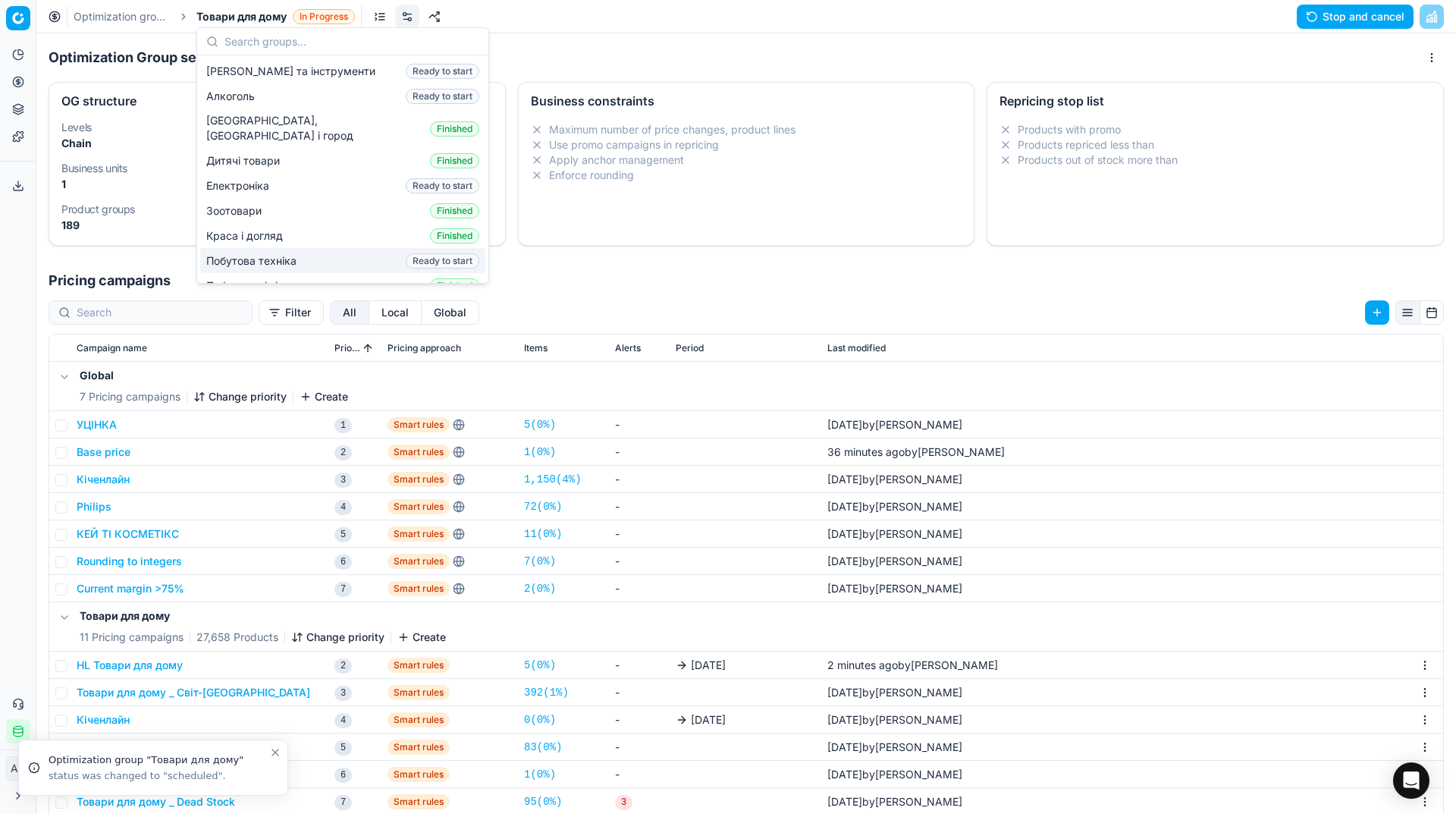
scroll to position [204, 0]
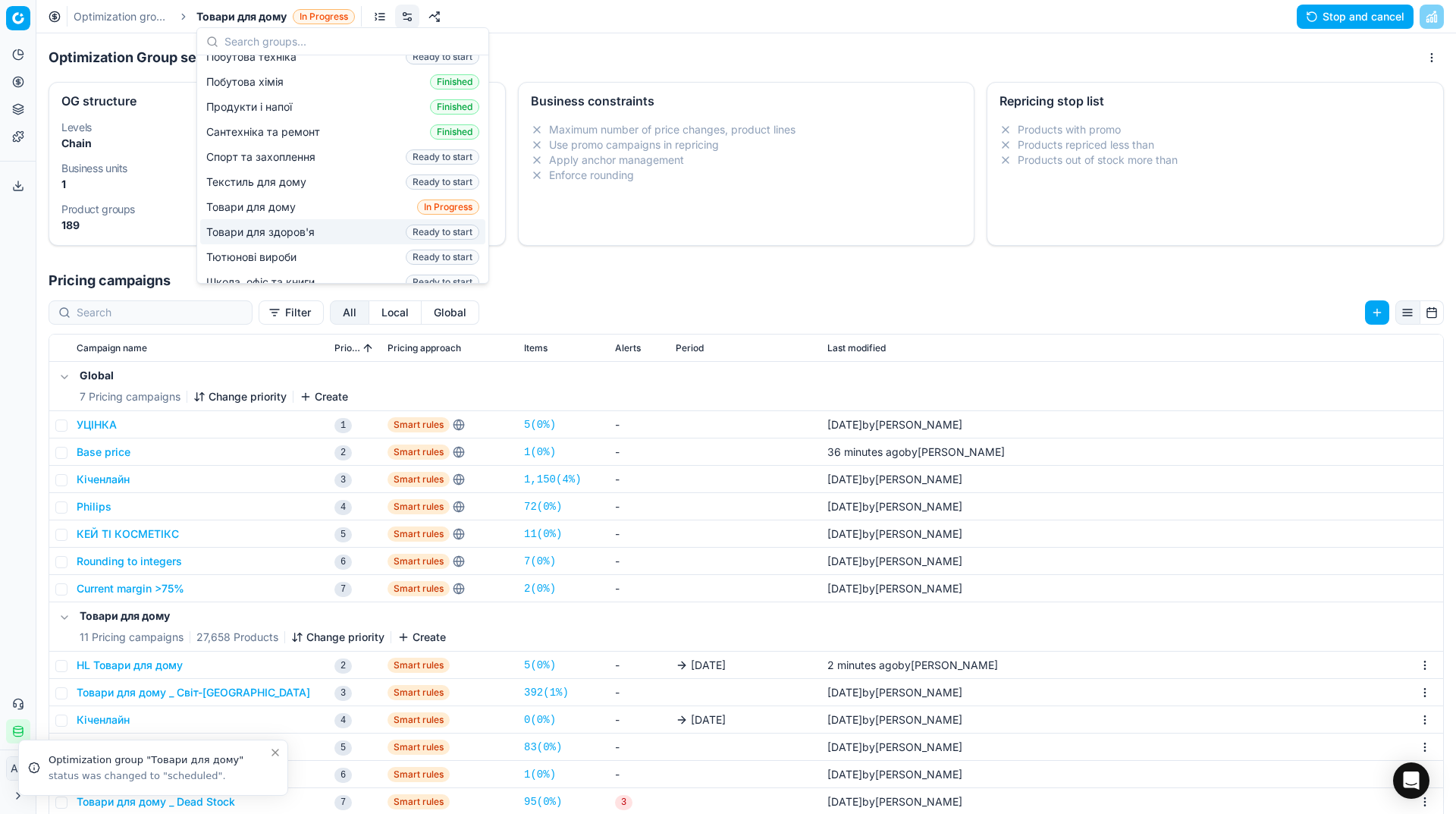
click at [300, 224] on span "Товари для здоров'я" at bounding box center [263, 231] width 115 height 15
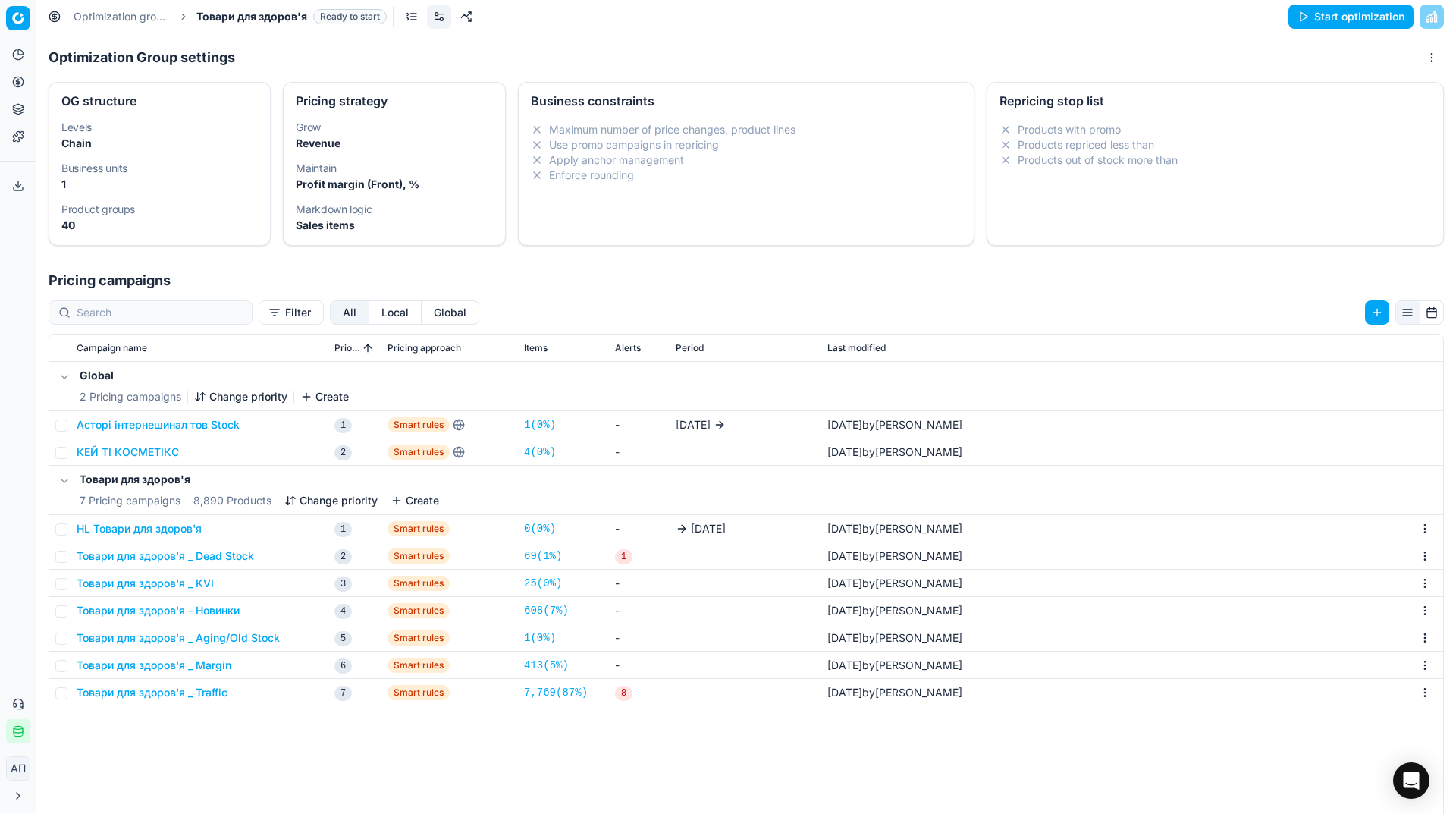
click at [192, 525] on button "HL Товари для здоров'я" at bounding box center [139, 528] width 125 height 15
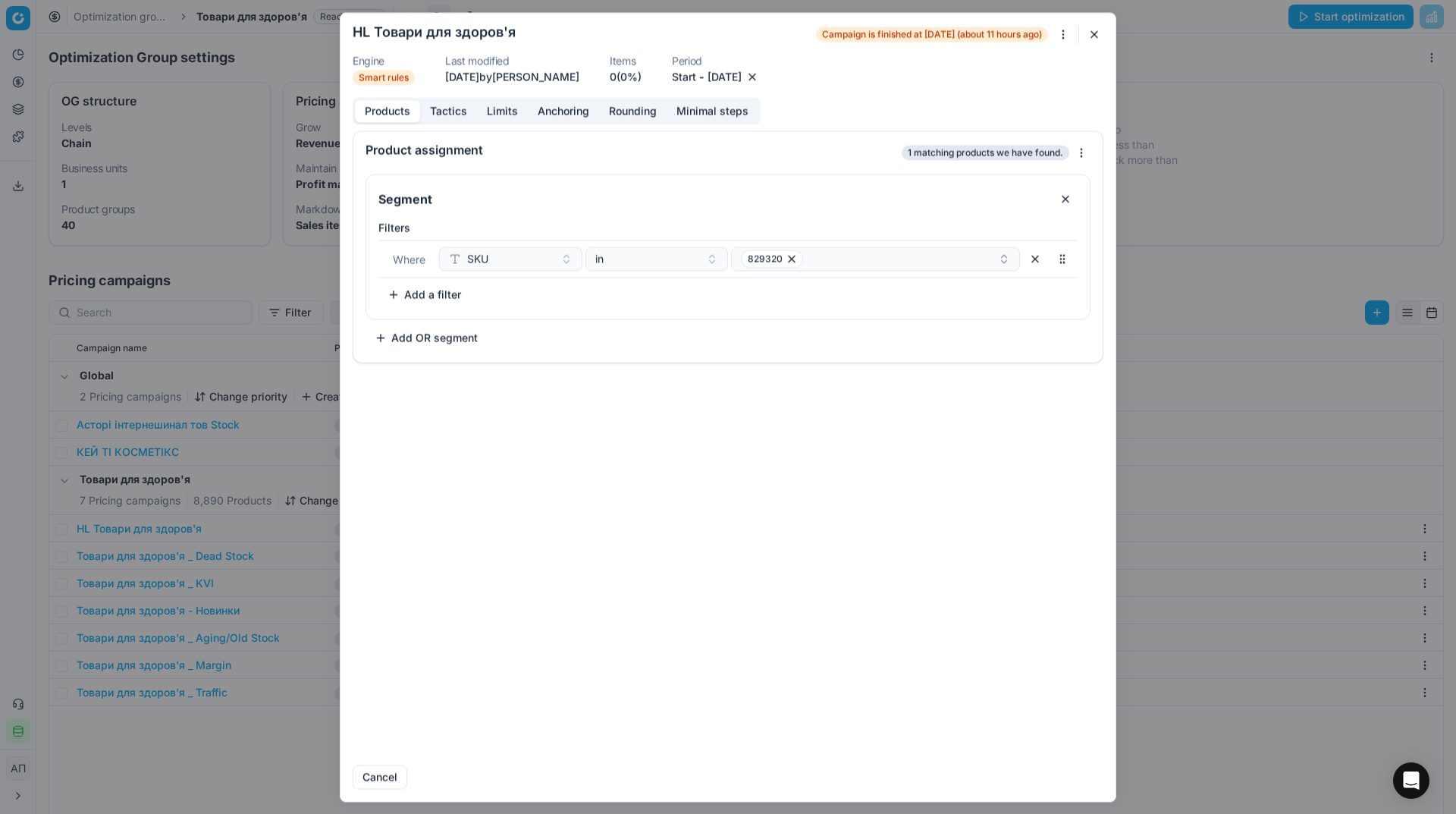
click at [742, 75] on button "[DATE]" at bounding box center [725, 76] width 34 height 15
click at [714, 277] on button "26" at bounding box center [716, 281] width 24 height 24
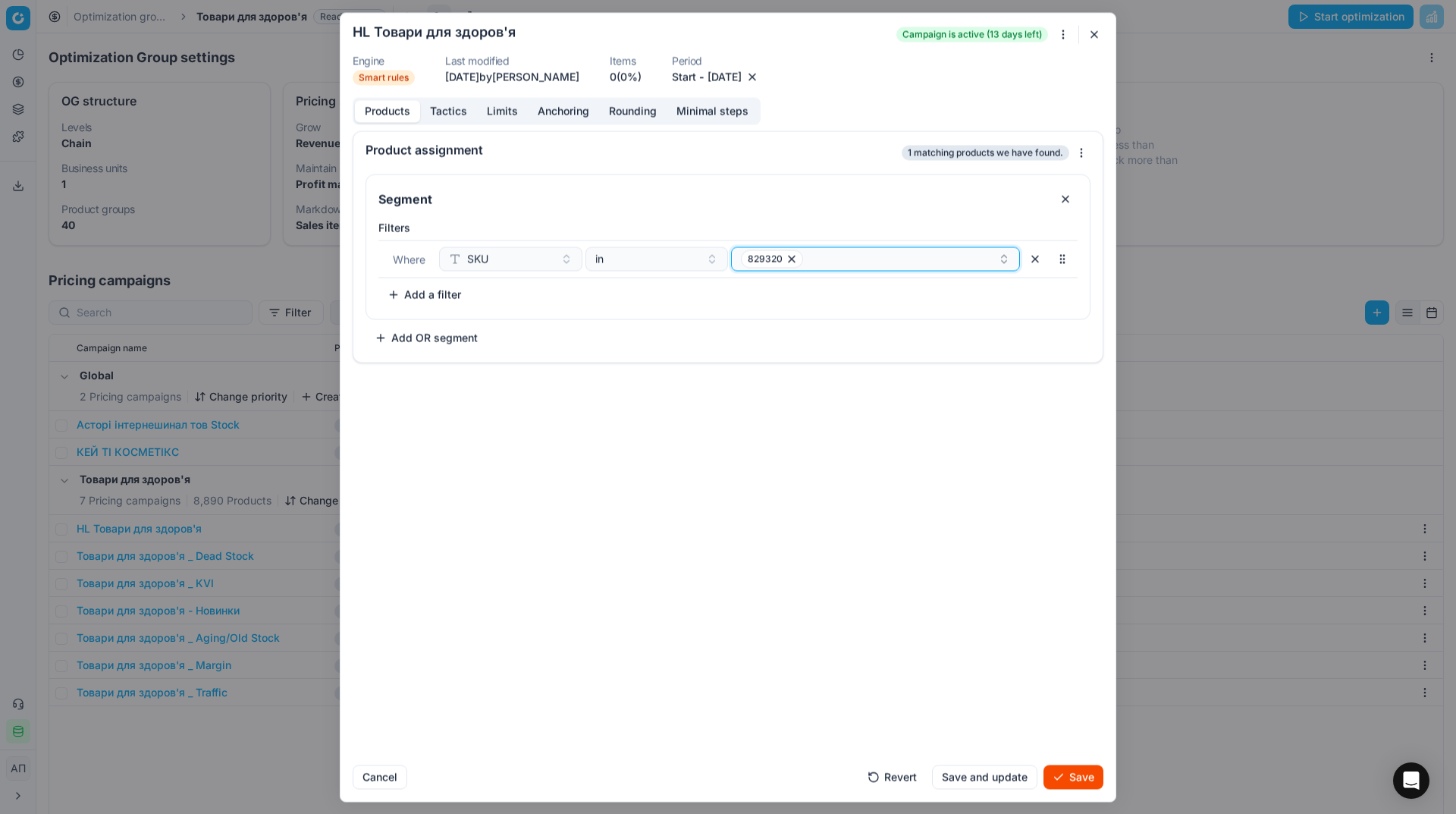
click at [787, 260] on icon "button" at bounding box center [792, 258] width 12 height 12
click at [808, 260] on button "Select a value" at bounding box center [876, 258] width 289 height 24
click at [892, 458] on div "Product assignment Loading... Segment Filters Where SKU in 787184 To pick up a …" at bounding box center [727, 442] width 775 height 622
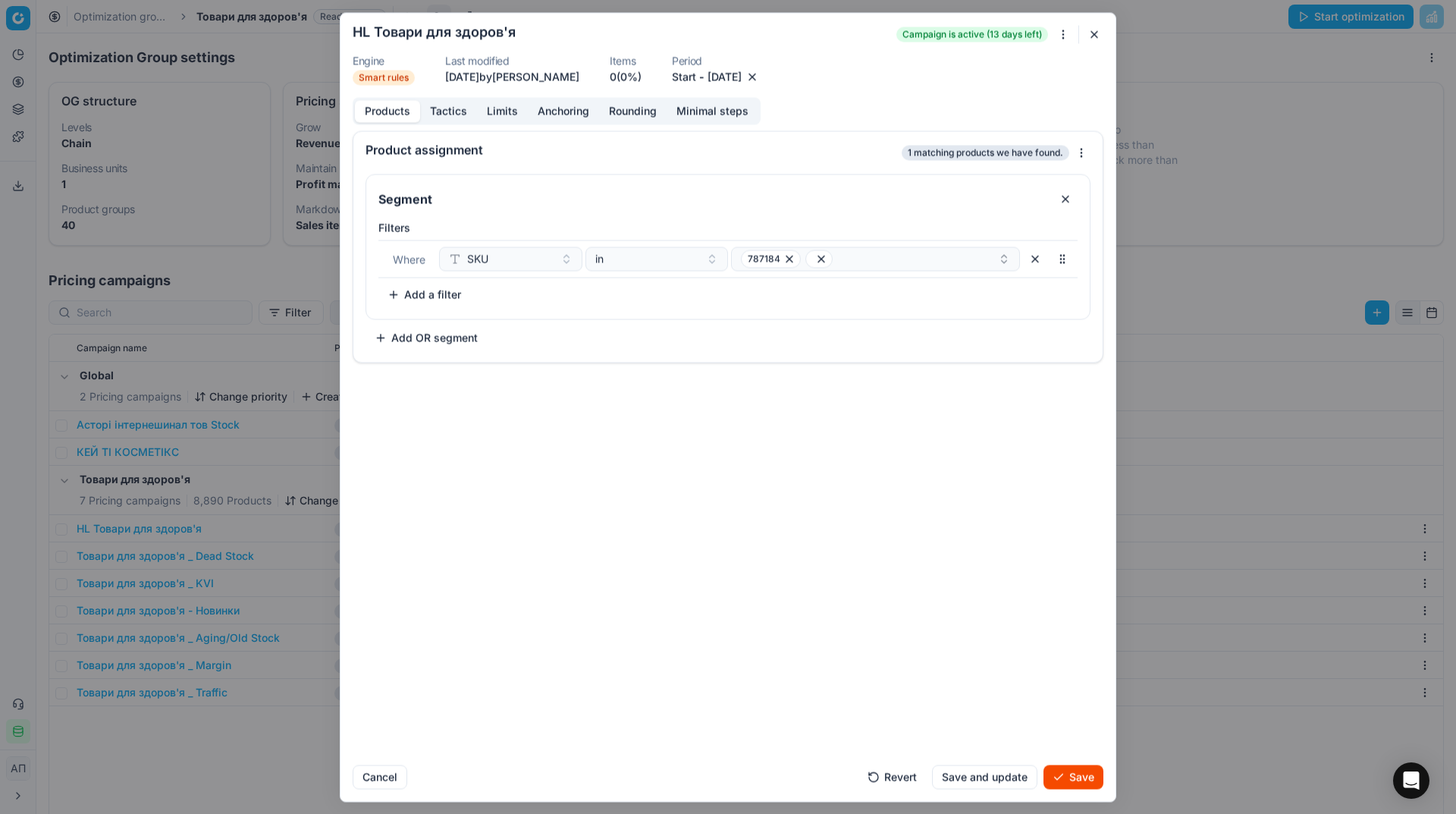
click at [1071, 771] on button "Save" at bounding box center [1073, 777] width 60 height 24
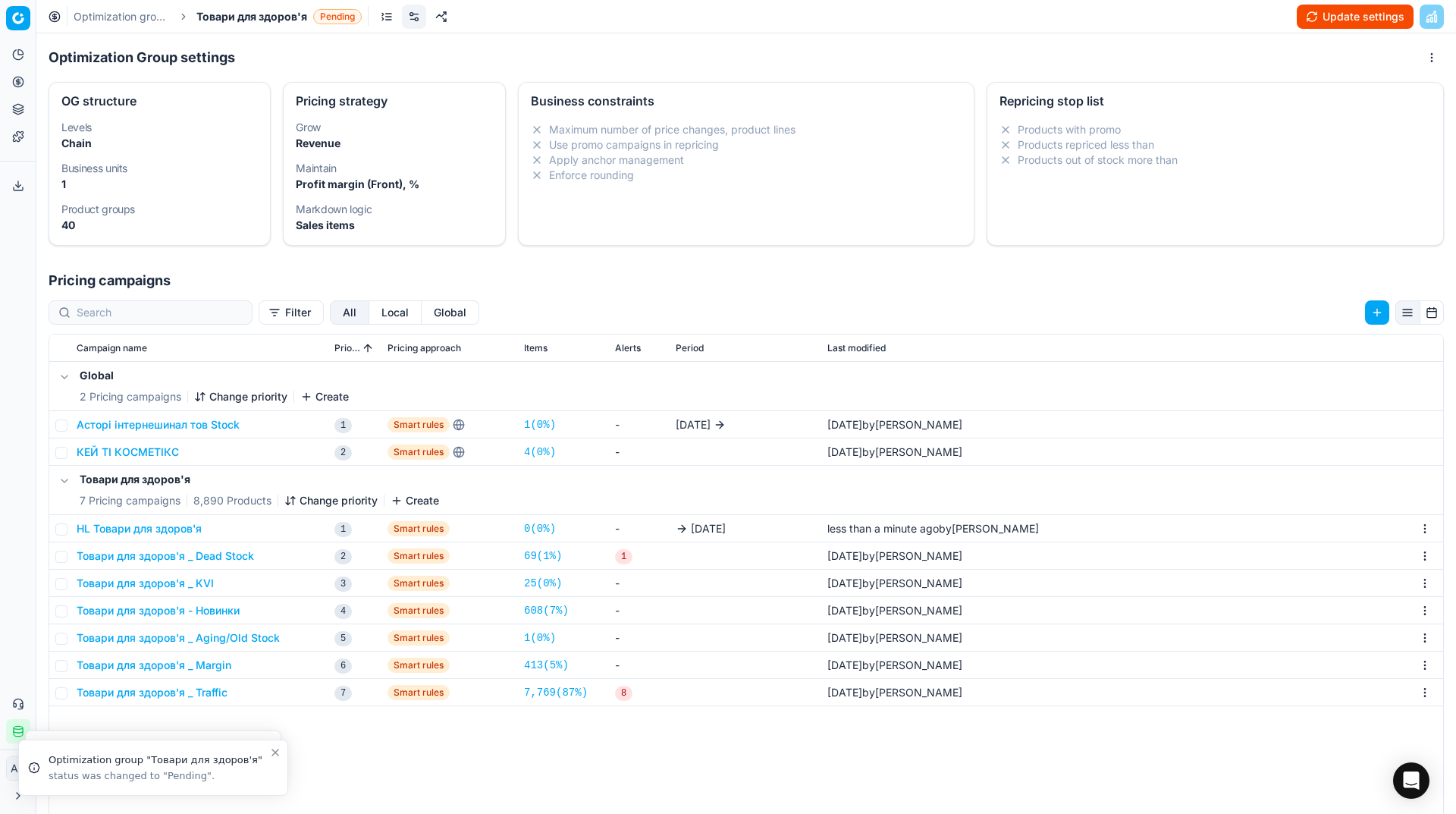
click at [1343, 19] on button "Update settings" at bounding box center [1354, 17] width 117 height 24
click at [1331, 21] on button "Start optimization" at bounding box center [1350, 17] width 125 height 24
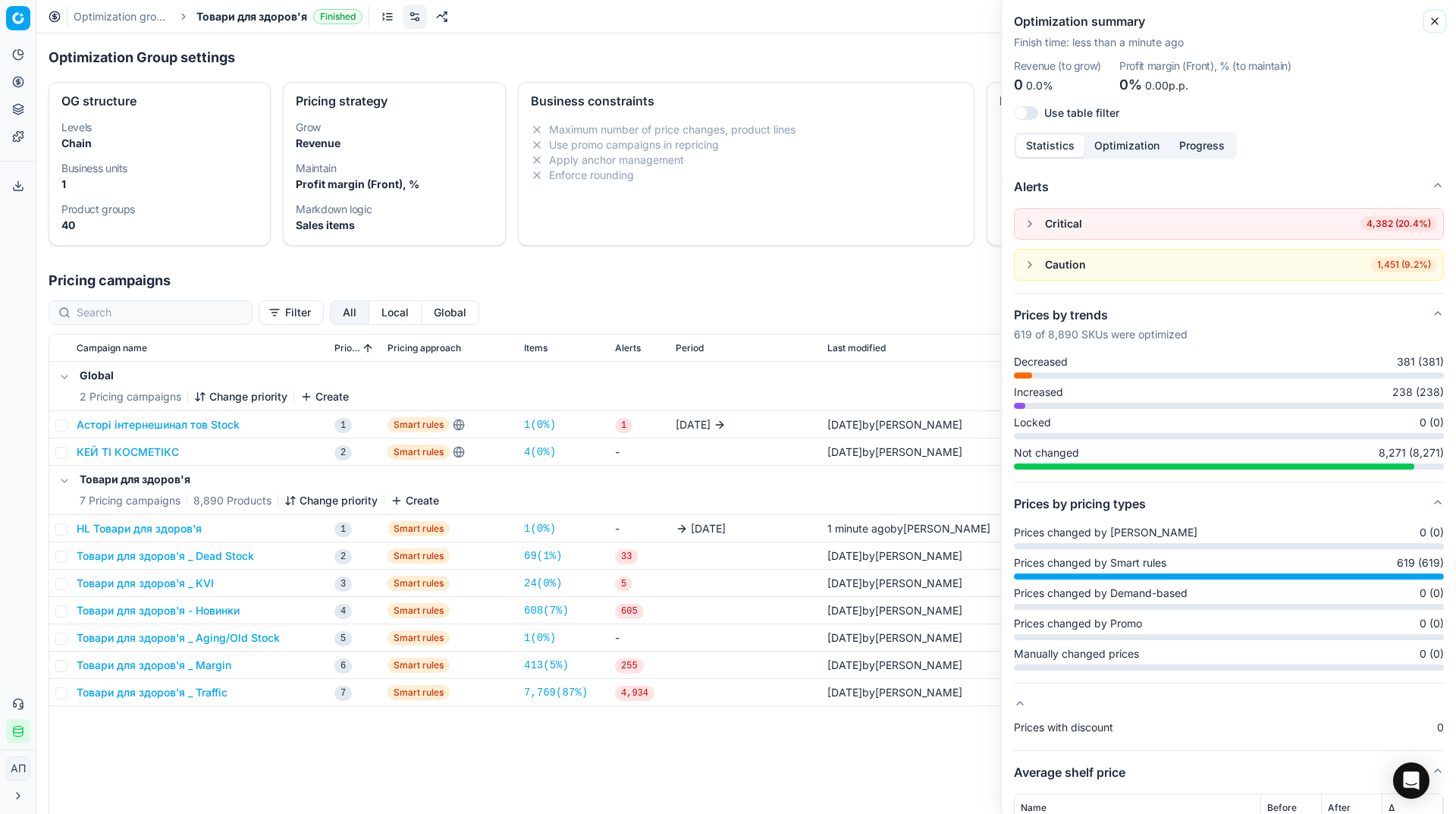
click at [1435, 20] on icon "button" at bounding box center [1435, 21] width 12 height 12
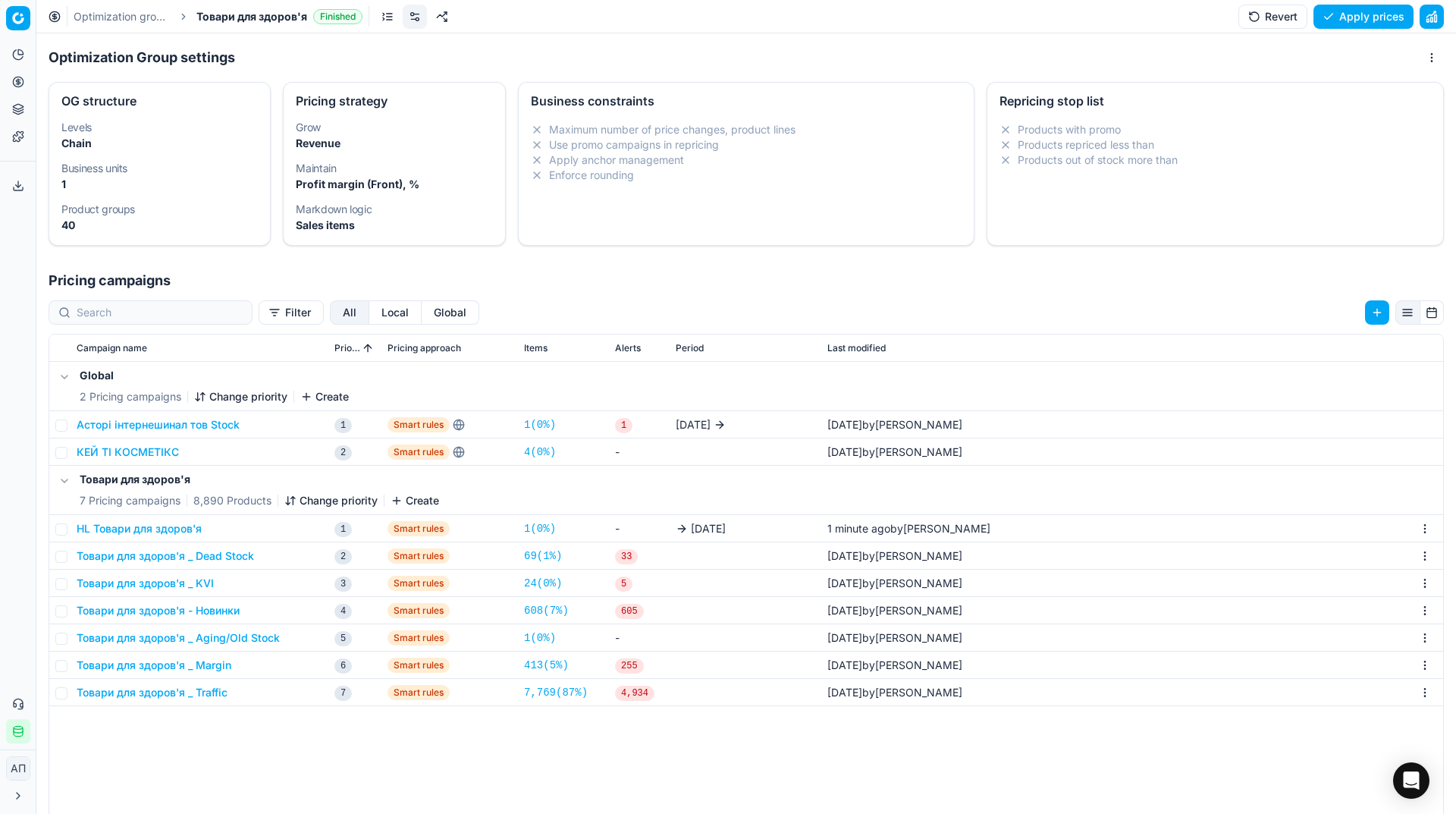
click at [142, 15] on link "Optimization groups" at bounding box center [122, 16] width 97 height 15
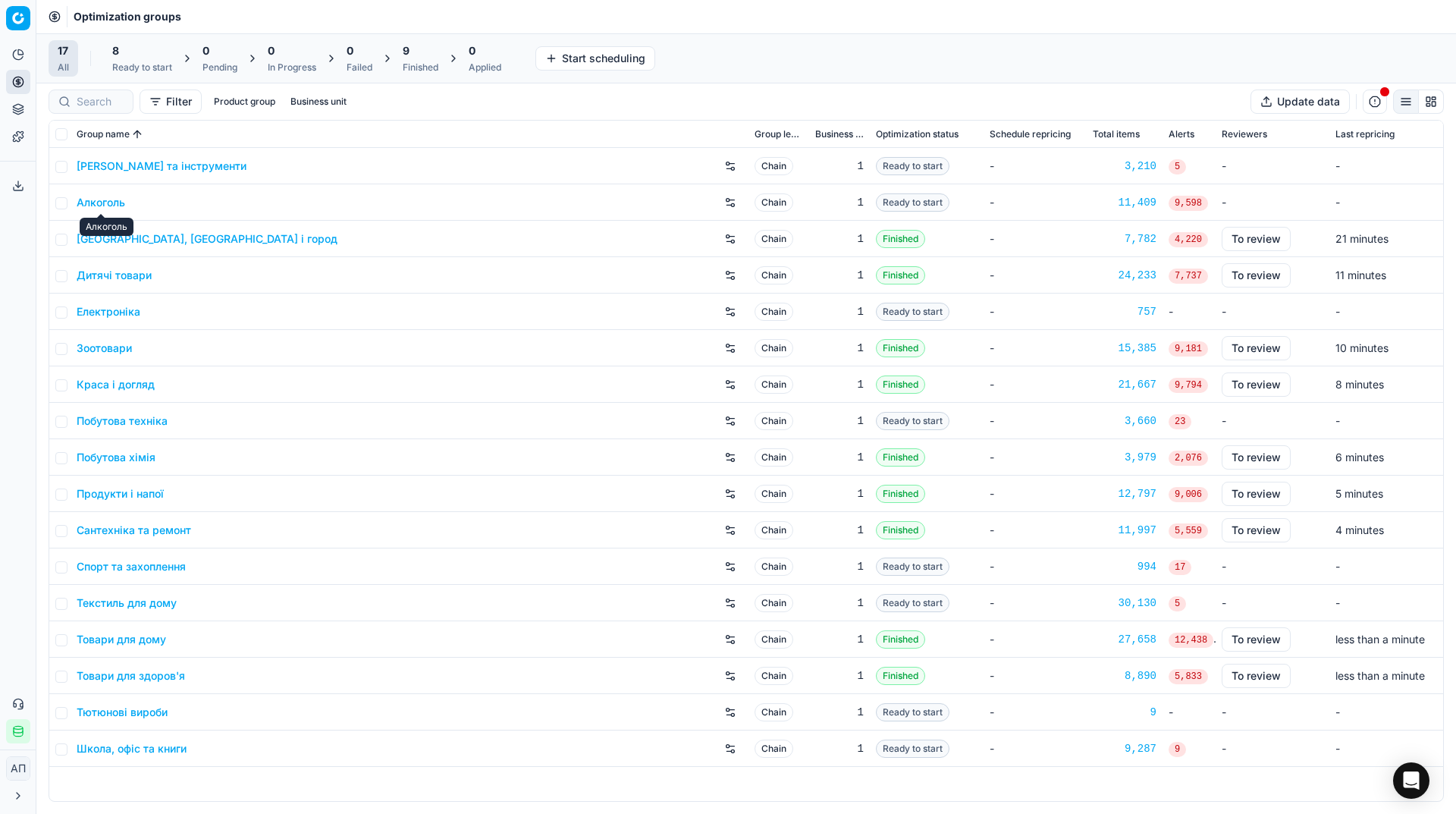
click at [116, 204] on link "Алкоголь" at bounding box center [101, 202] width 49 height 15
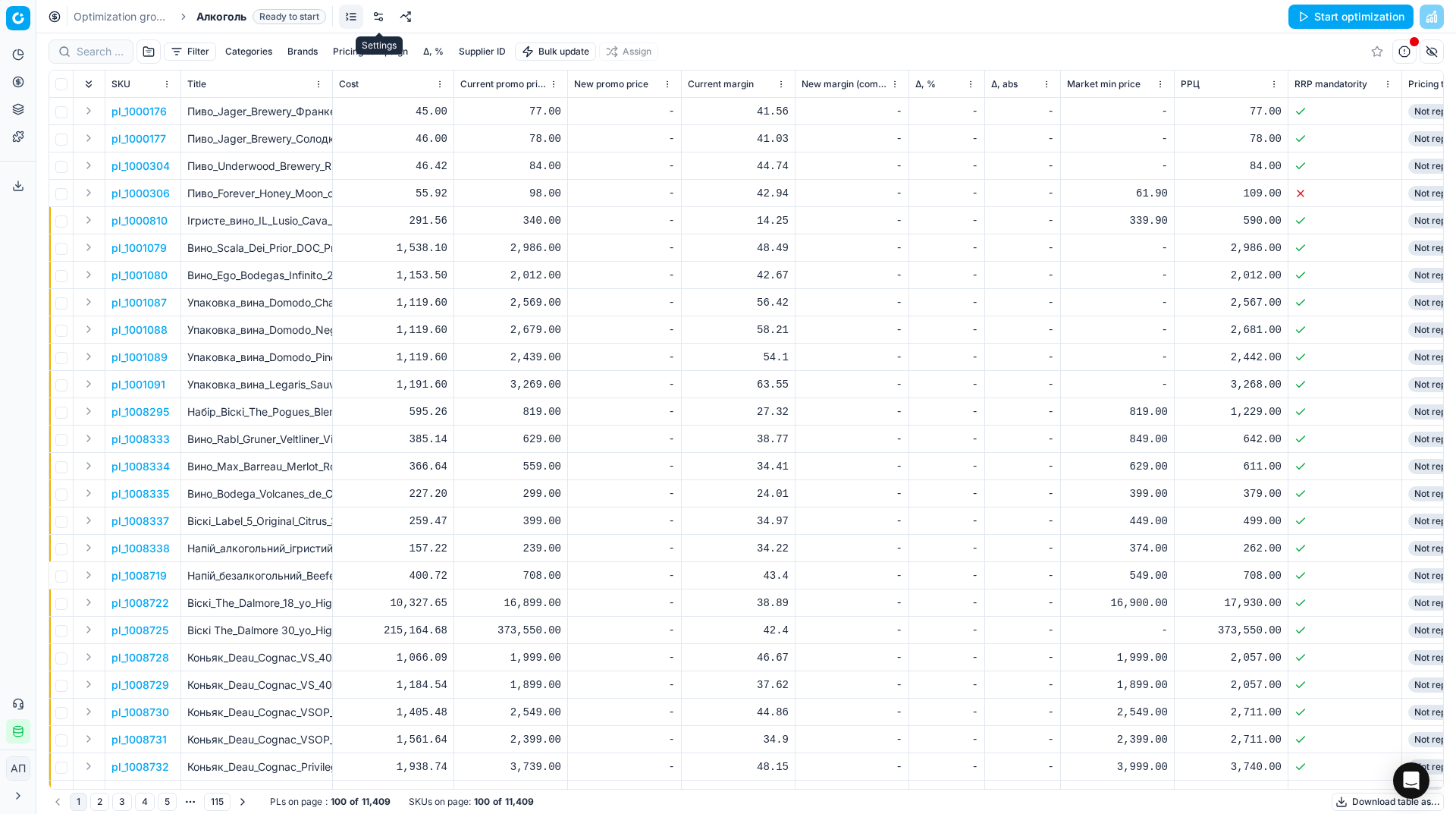
click at [382, 15] on link at bounding box center [378, 17] width 24 height 24
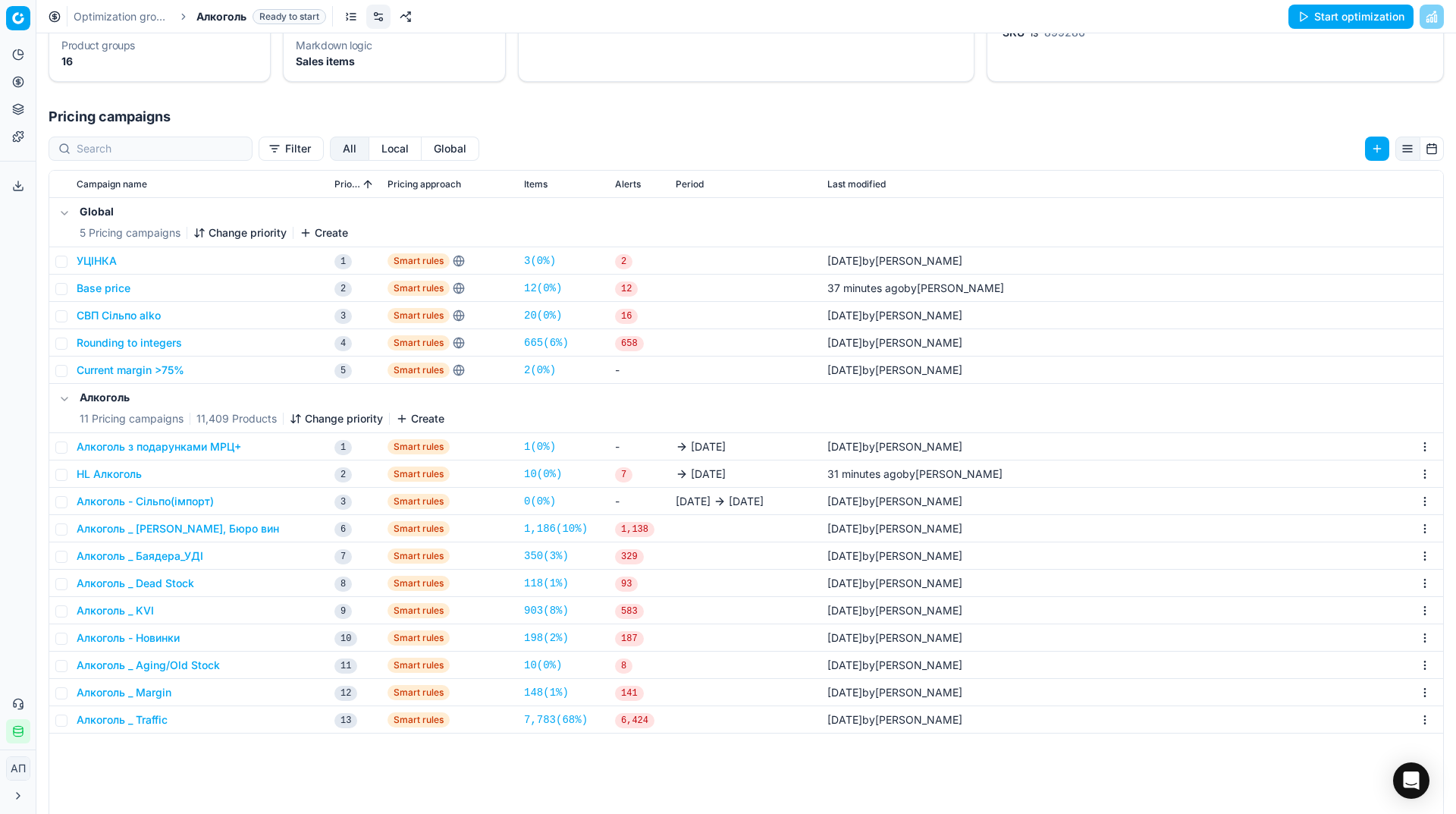
scroll to position [168, 0]
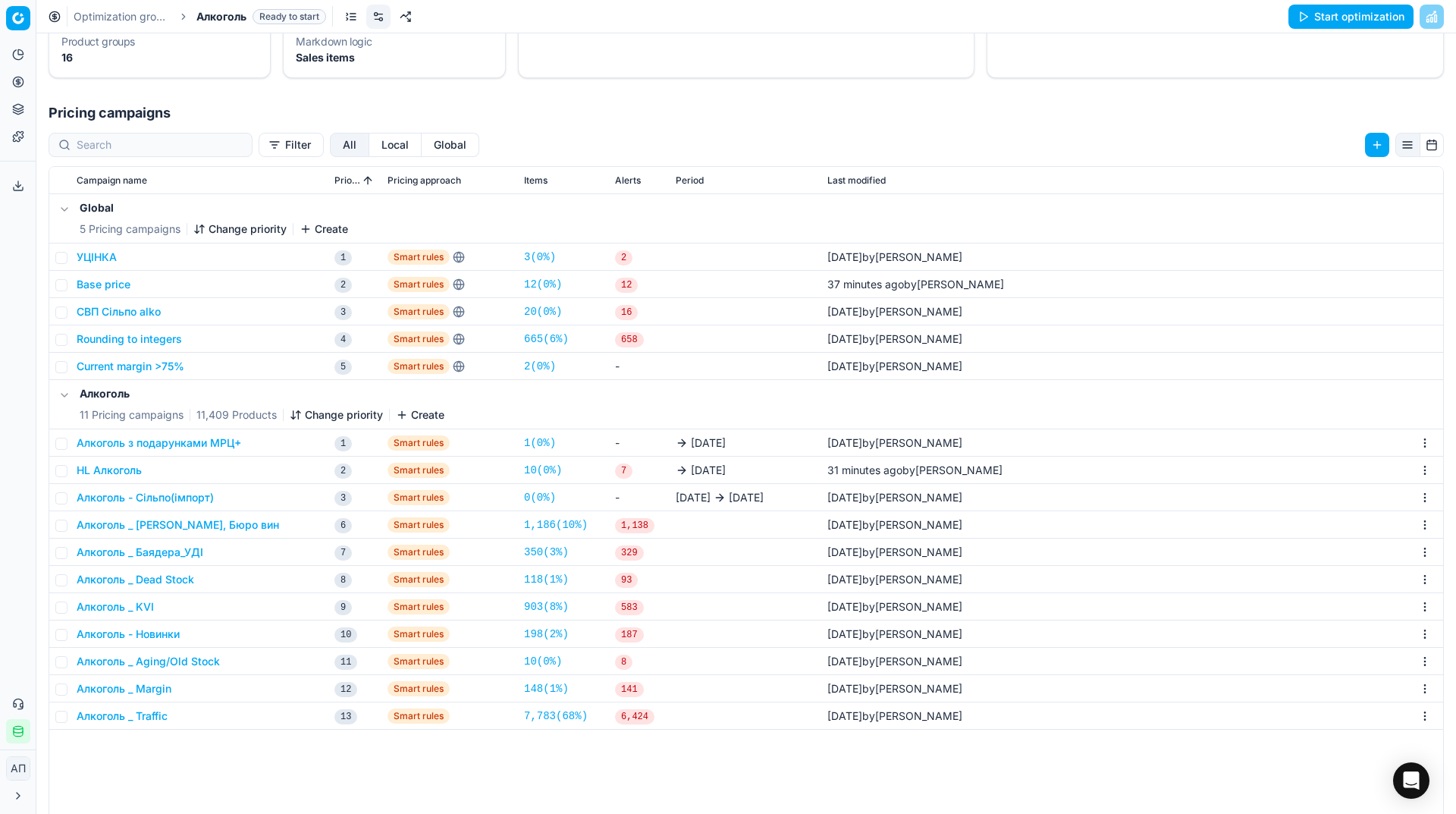
click at [1324, 25] on button "Start optimization" at bounding box center [1350, 17] width 125 height 24
click at [220, 10] on span "Алкоголь" at bounding box center [221, 16] width 50 height 15
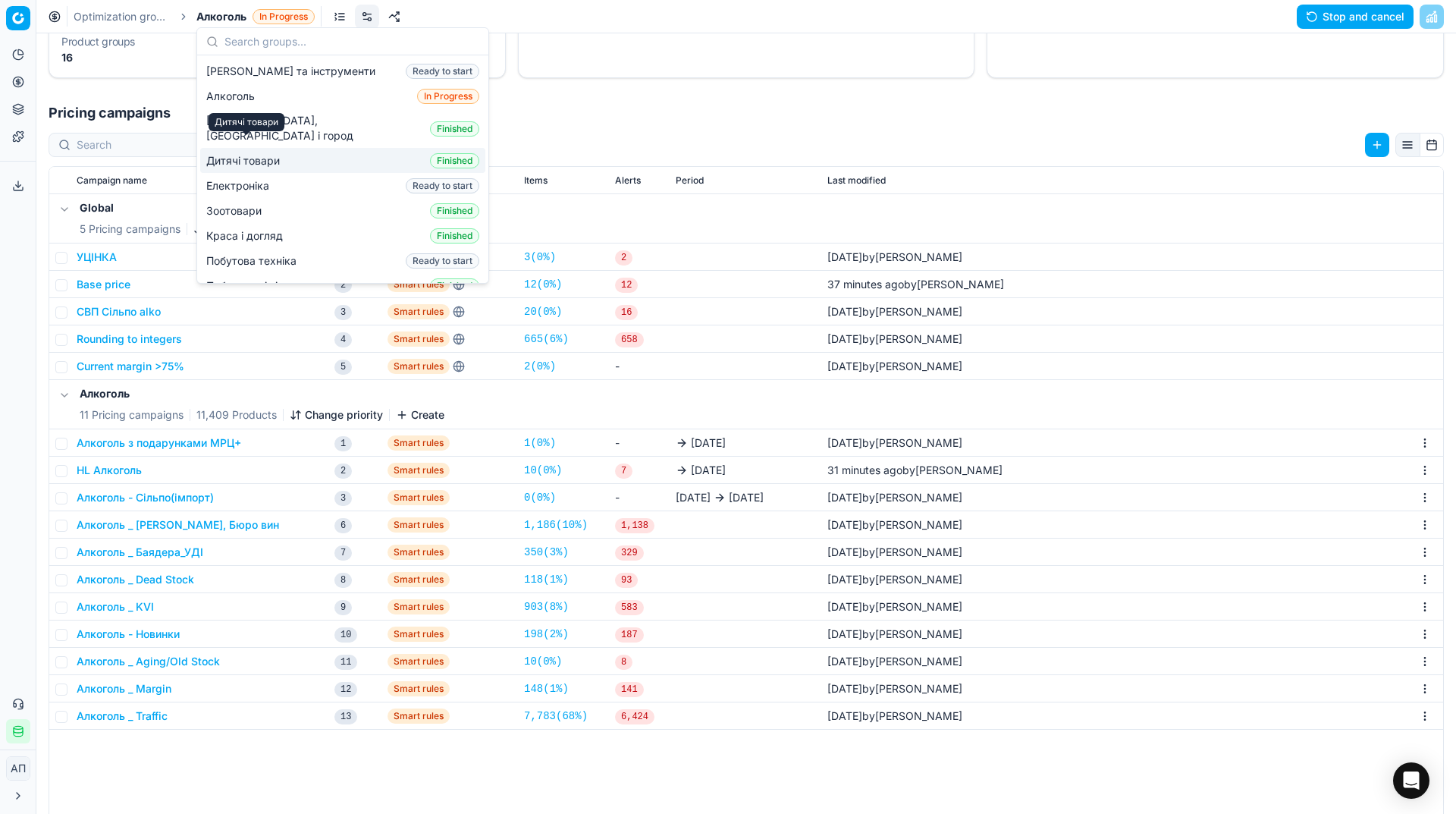
click at [249, 154] on span "Дитячі товари" at bounding box center [246, 161] width 80 height 15
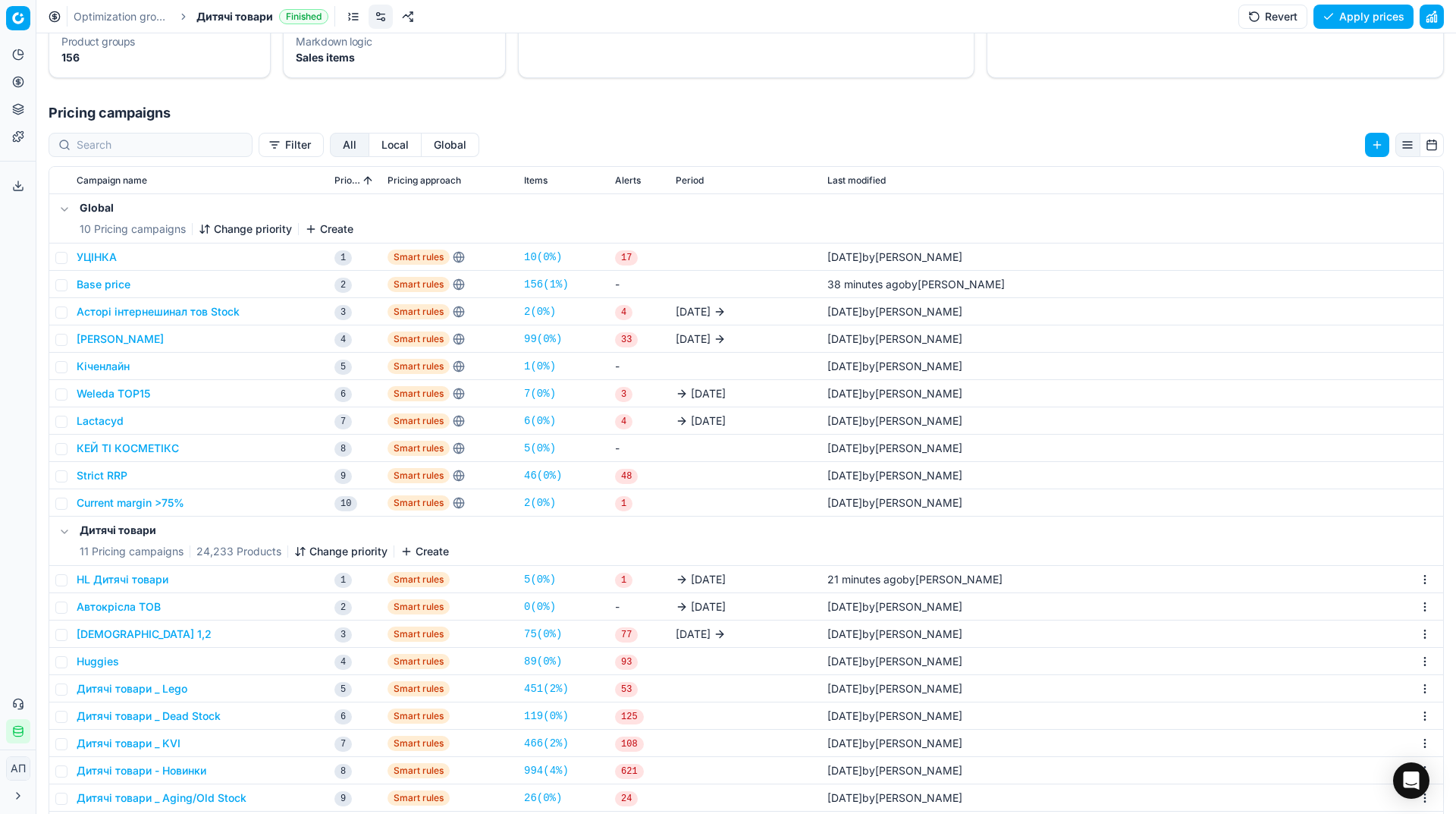
click at [352, 15] on link at bounding box center [353, 17] width 24 height 24
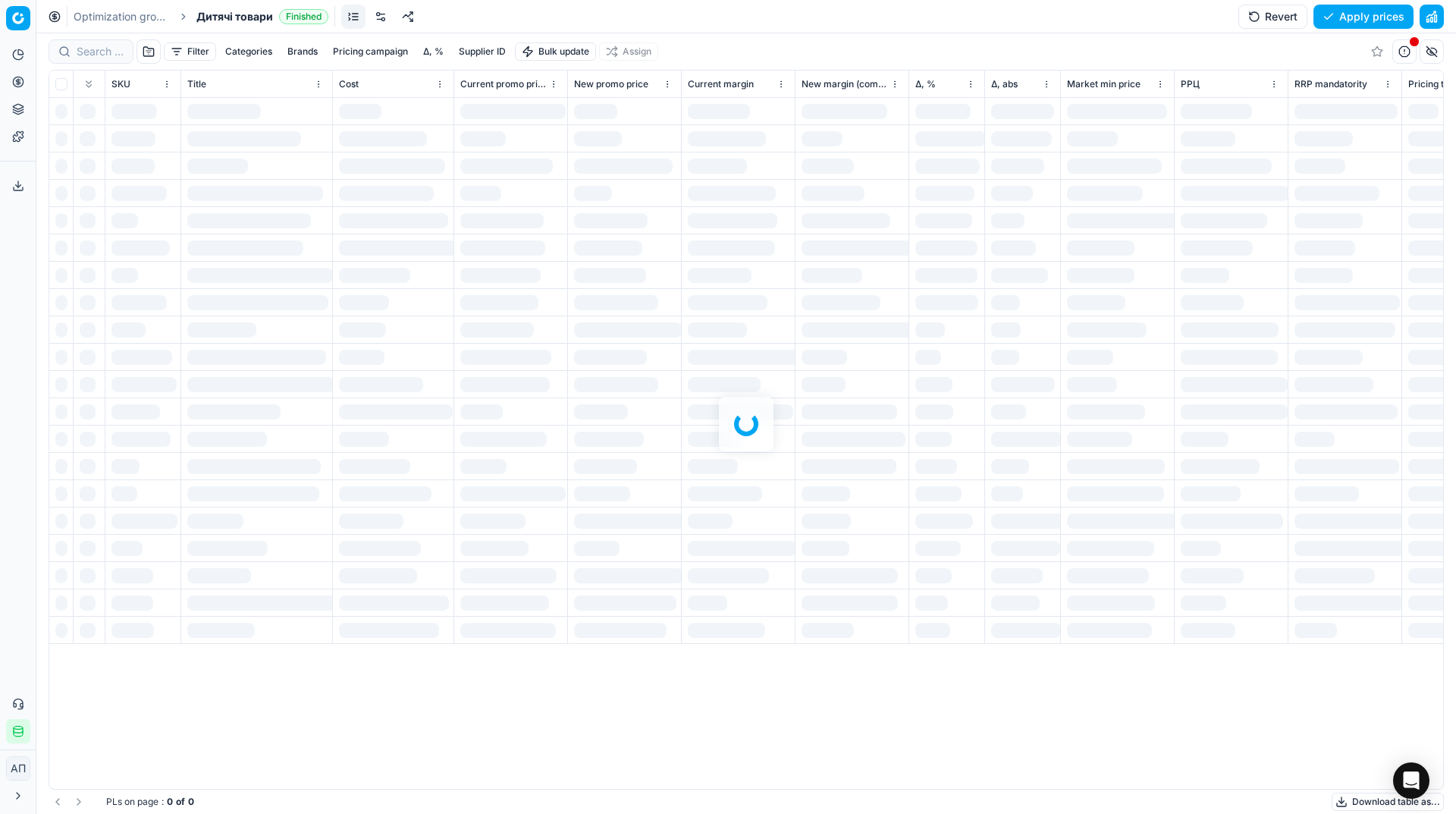
click at [103, 52] on div at bounding box center [747, 423] width 1420 height 781
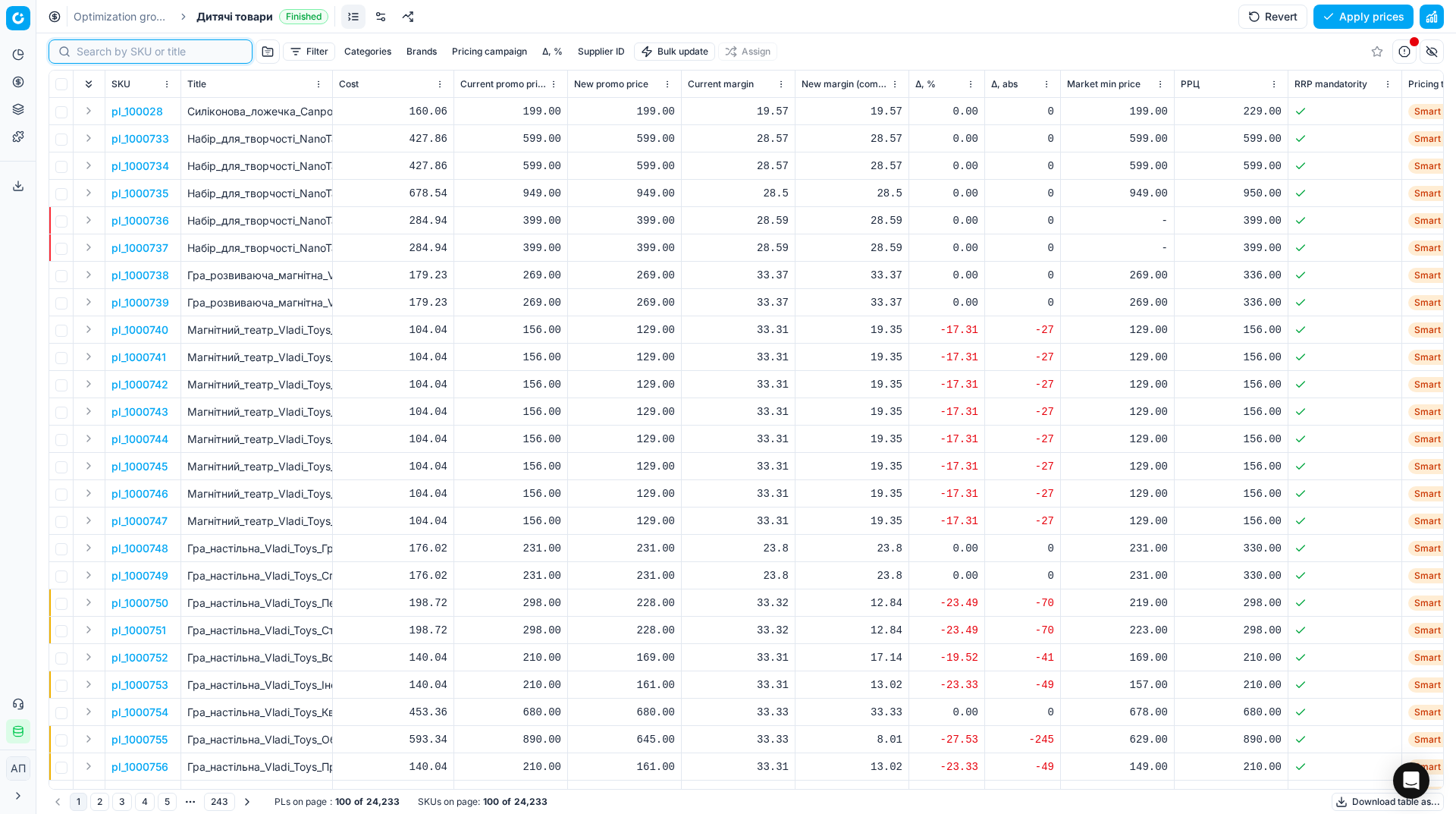
click at [103, 52] on input at bounding box center [160, 51] width 167 height 15
paste input "991121"
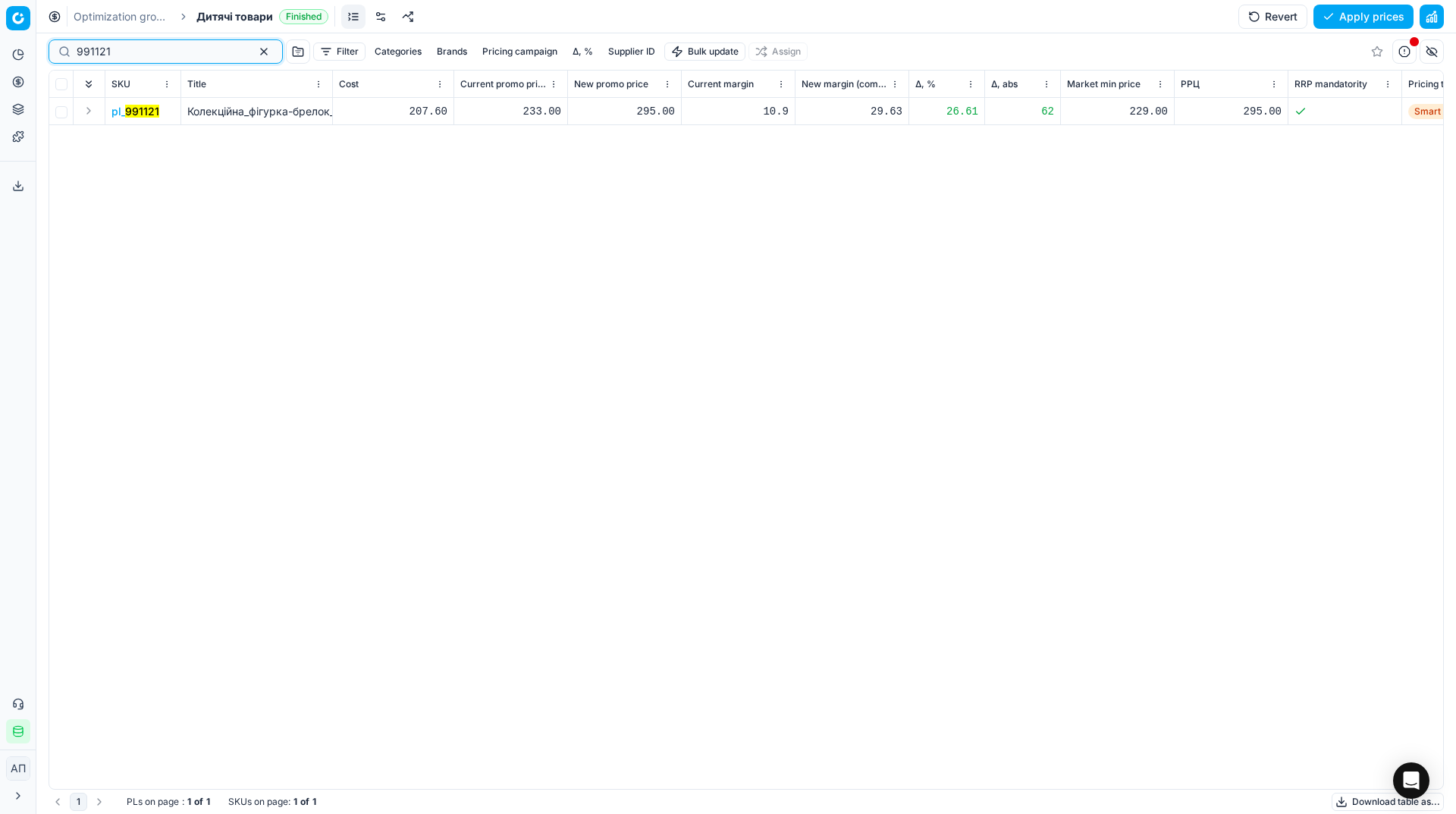
type input "991121"
click at [231, 19] on span "Дитячі товари" at bounding box center [234, 16] width 77 height 15
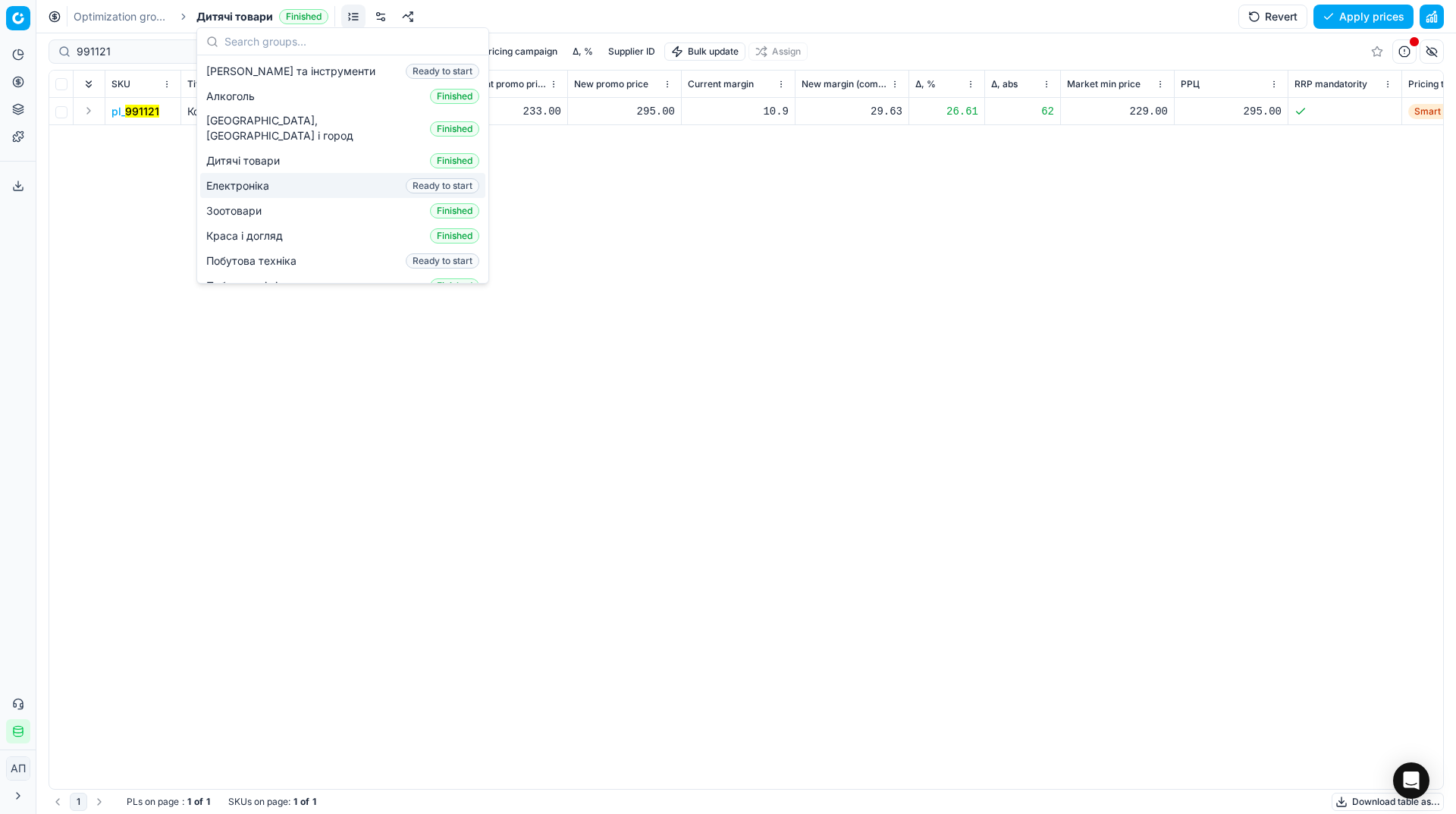
scroll to position [204, 0]
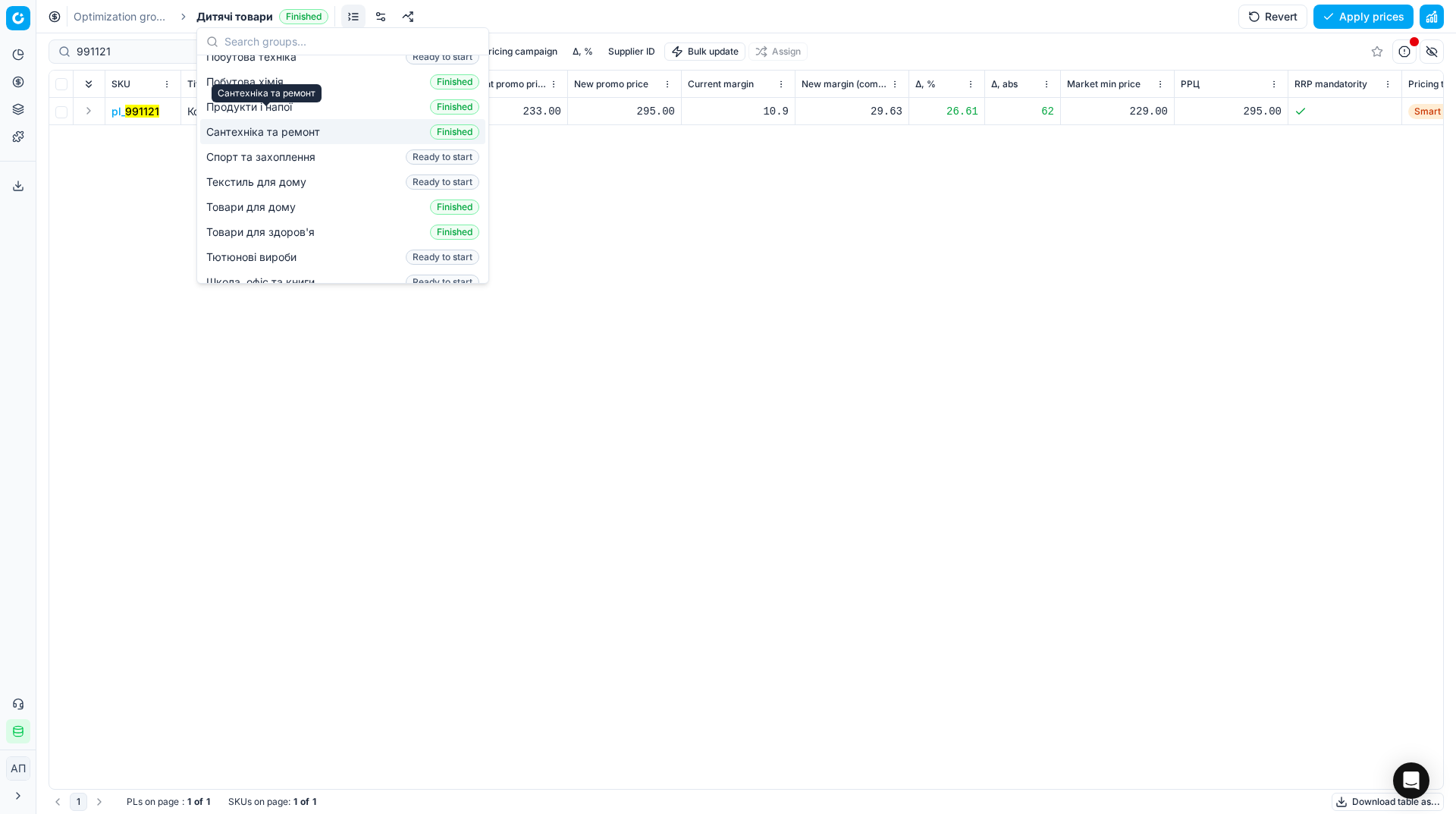
click at [265, 125] on span "Сантехніка та ремонт" at bounding box center [266, 132] width 120 height 15
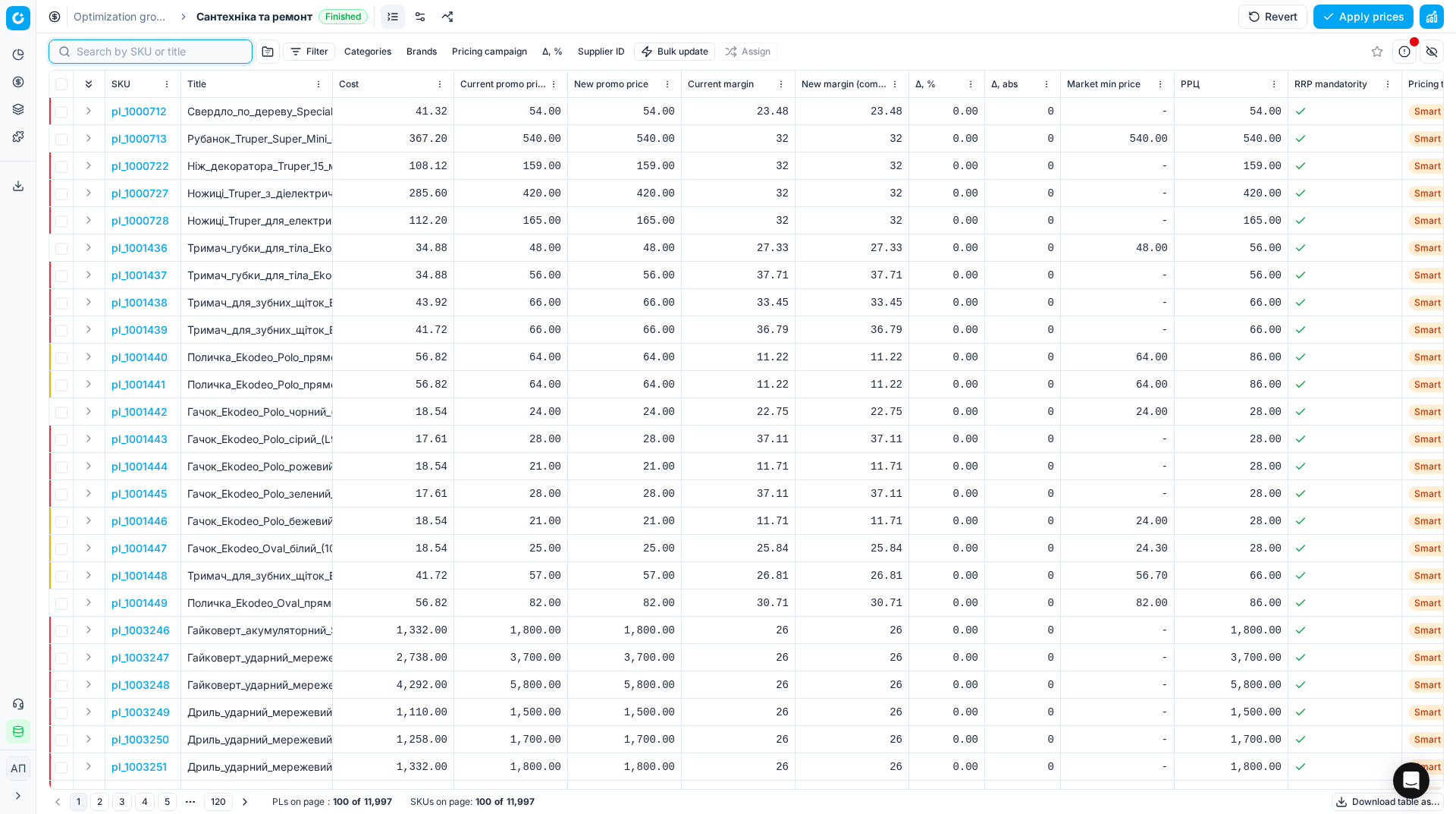
click at [95, 54] on input at bounding box center [160, 51] width 167 height 15
paste input "652729"
type input "652729"
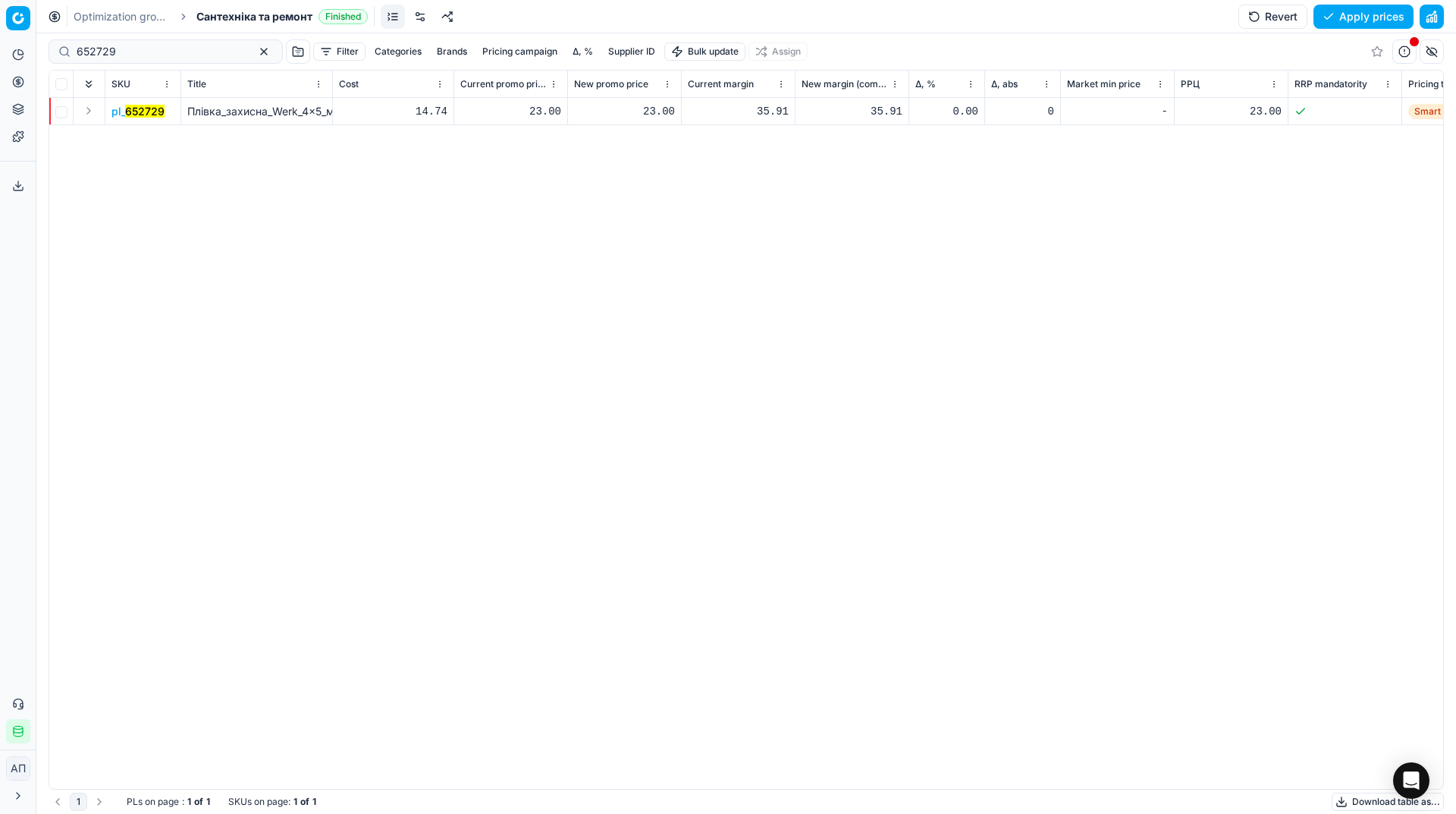
click at [646, 115] on div "23.00" at bounding box center [624, 111] width 101 height 15
type input "19.00"
click at [1002, 294] on div "pl_ 652729 Плівка_захисна_Werk_4x5_м_7_мкм_(113450) 14.74 23.00 19.00 35.91 35.…" at bounding box center [746, 443] width 1394 height 691
click at [1366, 18] on button "Save and apply" at bounding box center [1357, 17] width 114 height 24
click at [1341, 14] on button "Apply prices" at bounding box center [1363, 17] width 100 height 24
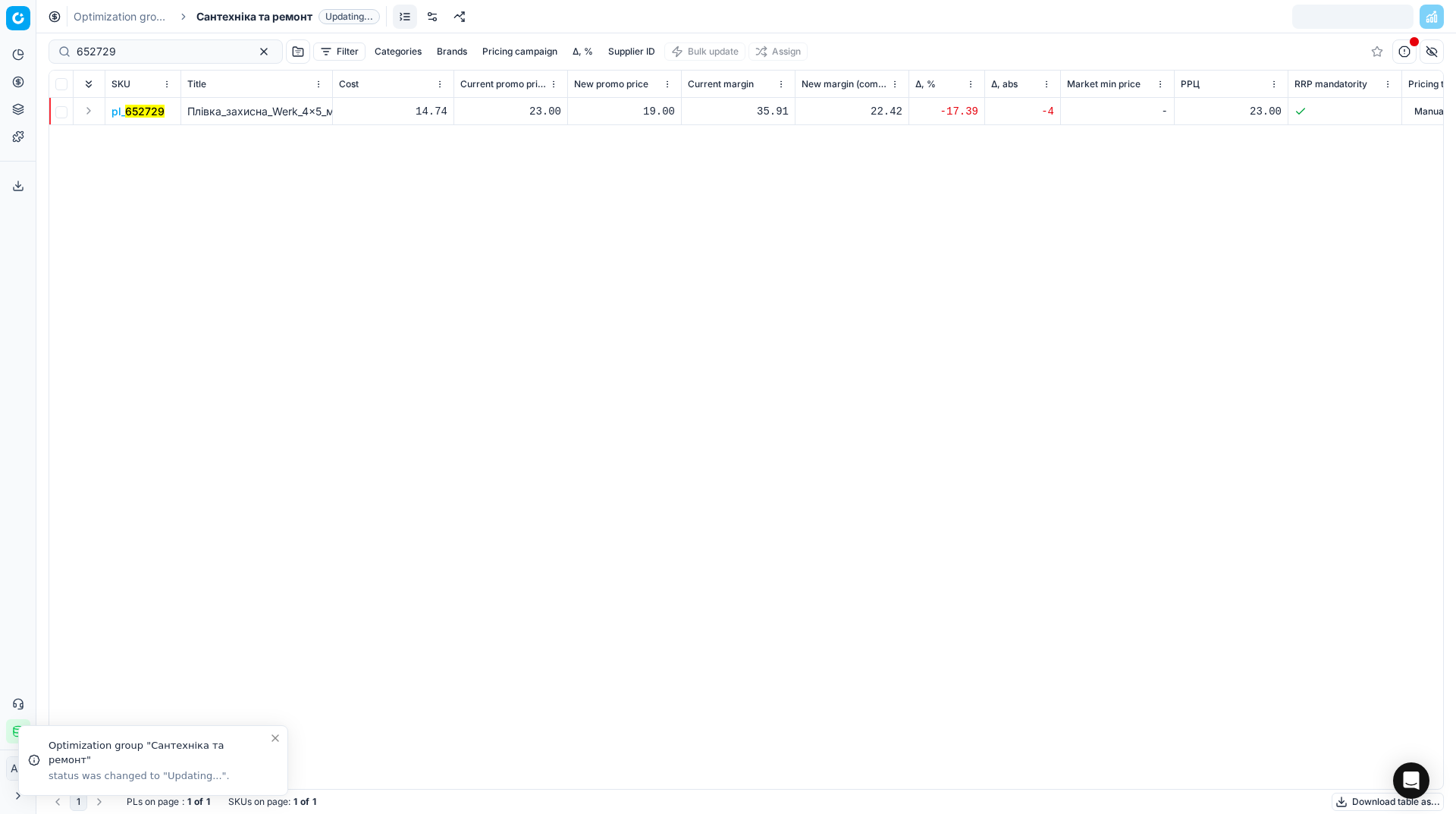
click at [132, 14] on link "Optimization groups" at bounding box center [122, 16] width 97 height 15
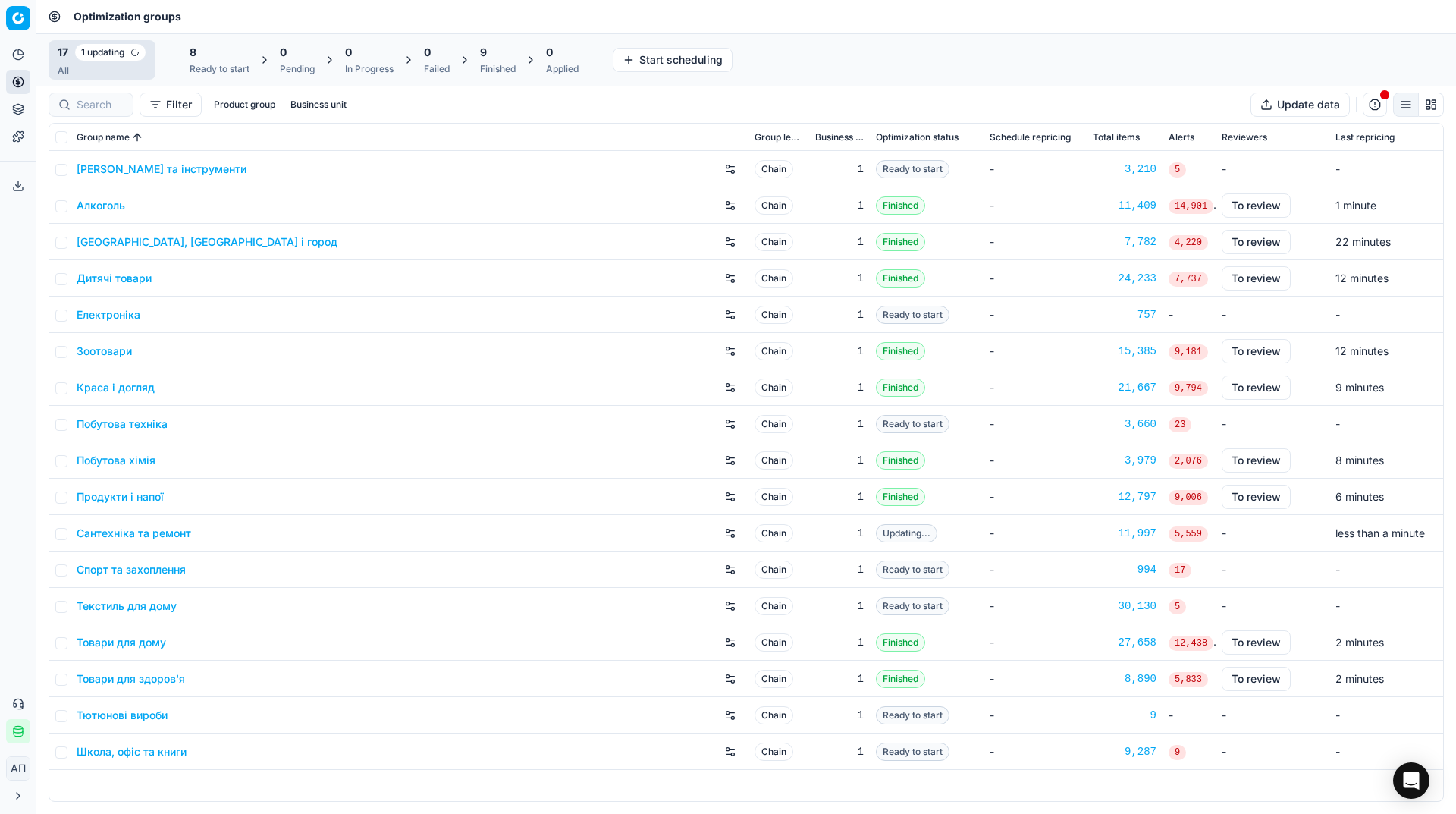
click at [217, 73] on div "Ready to start" at bounding box center [219, 69] width 60 height 12
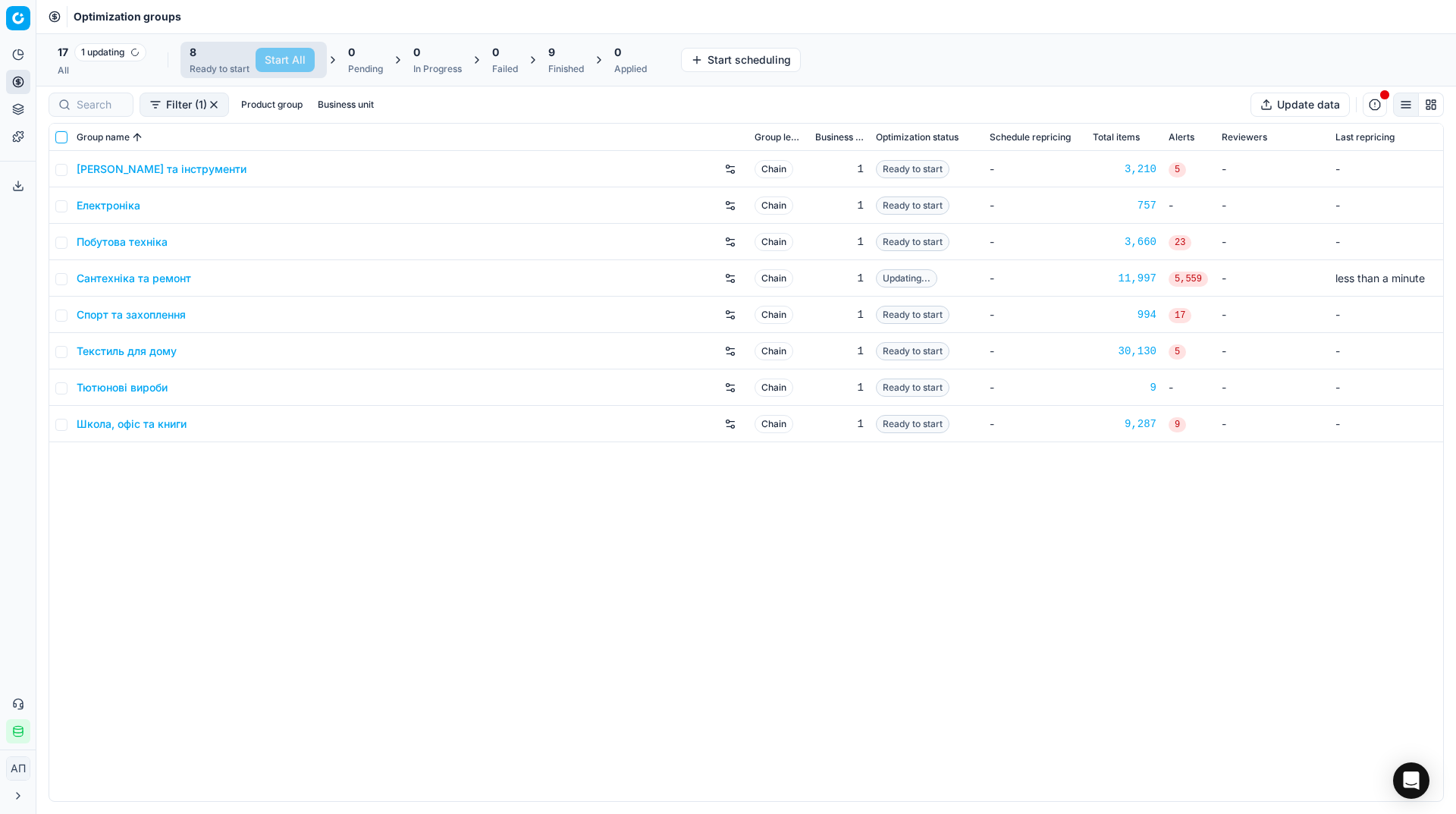
click at [61, 137] on input "checkbox" at bounding box center [62, 138] width 12 height 12
checkbox input "true"
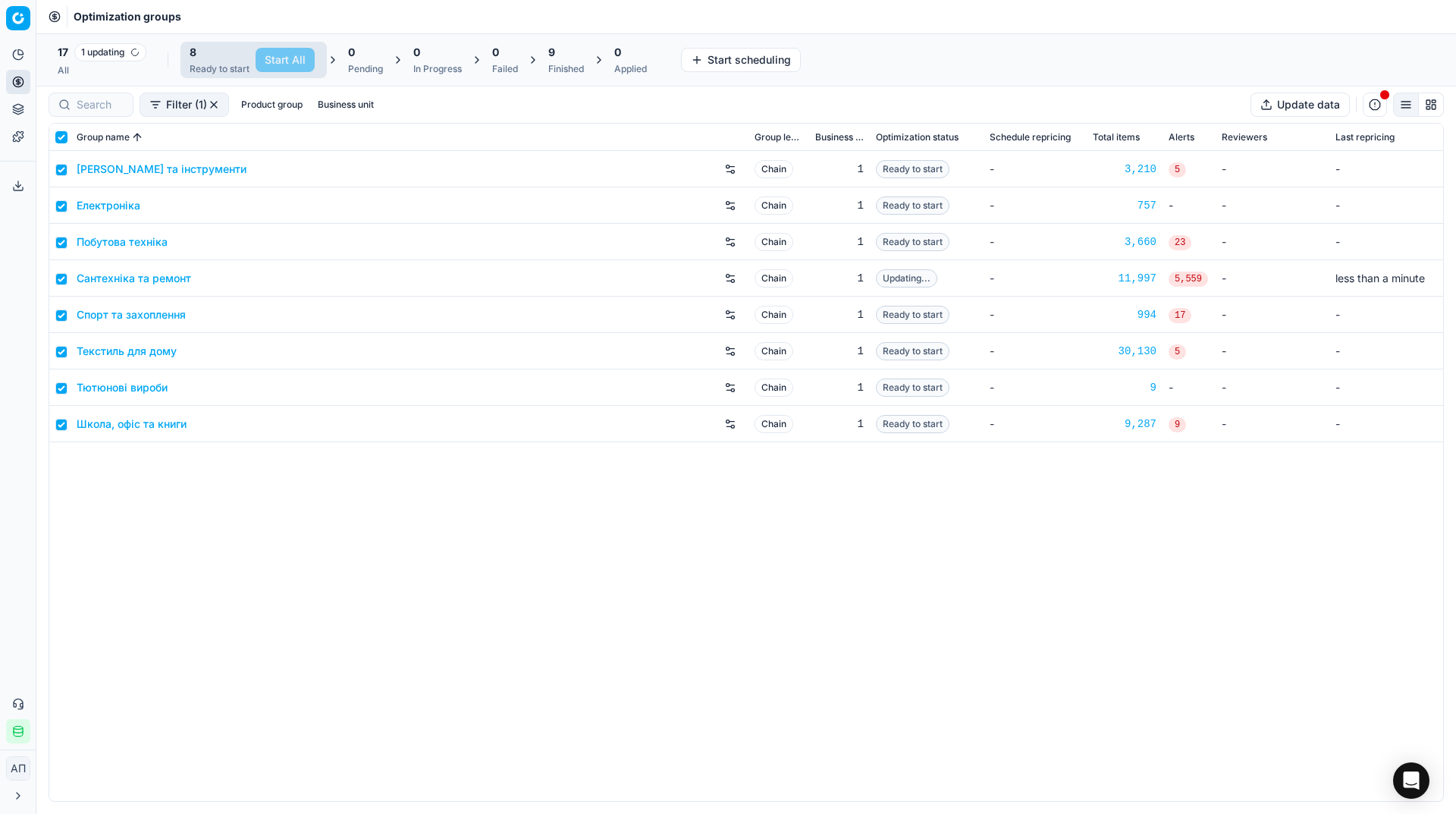
checkbox input "true"
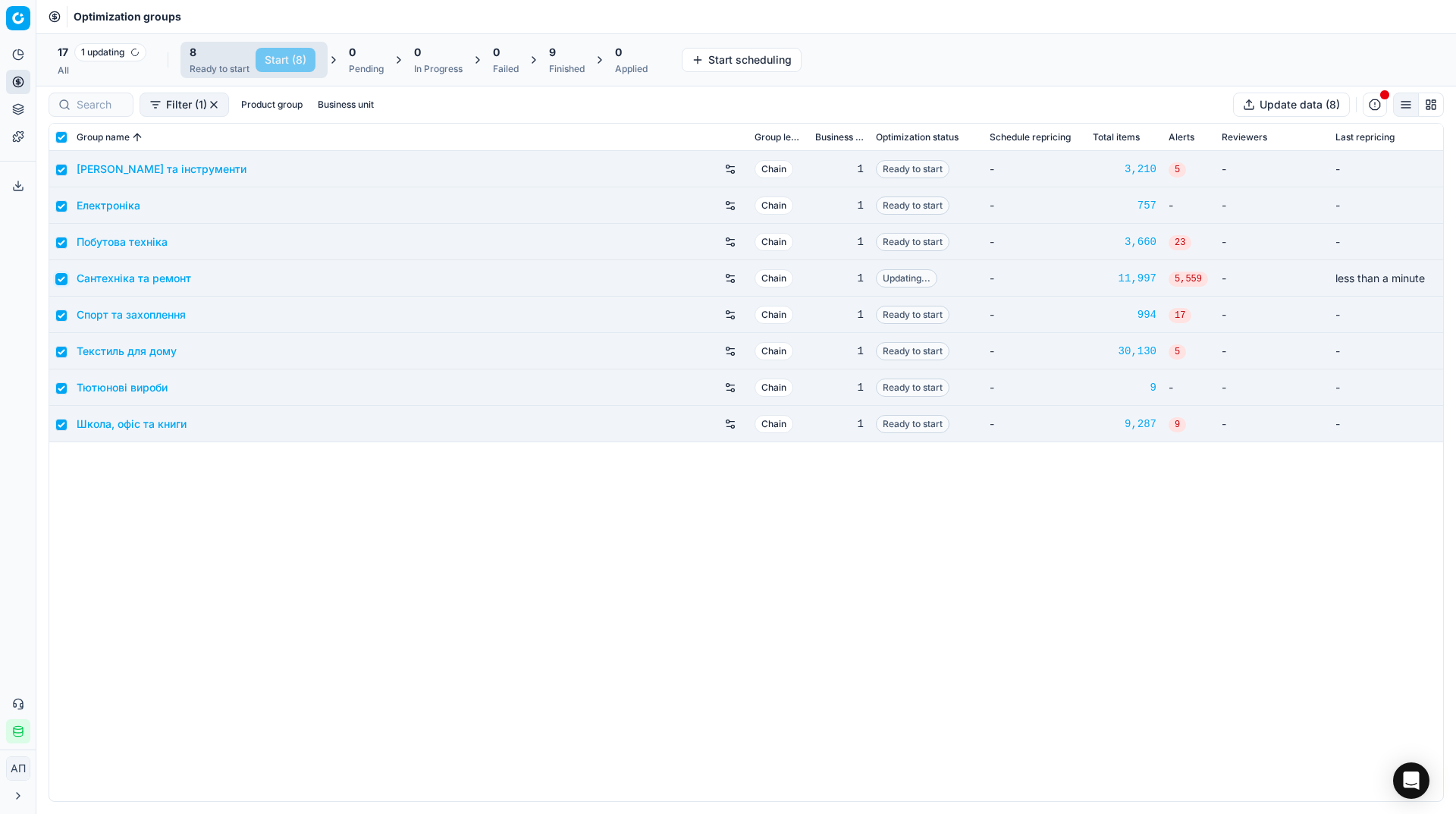
click at [59, 276] on input "checkbox" at bounding box center [62, 279] width 12 height 12
checkbox input "false"
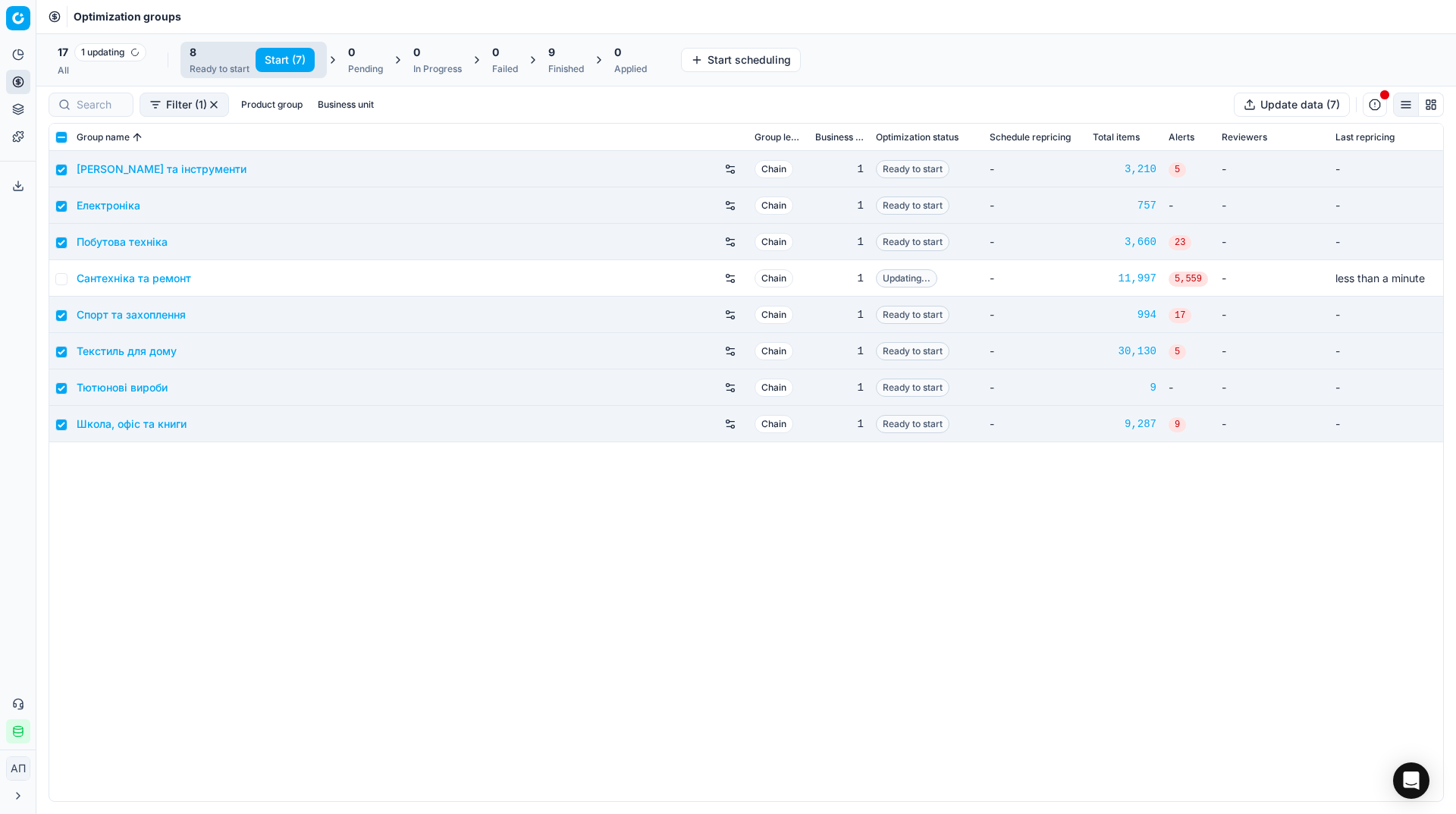
click at [286, 62] on button "Start (7)" at bounding box center [284, 60] width 59 height 24
checkbox input "false"
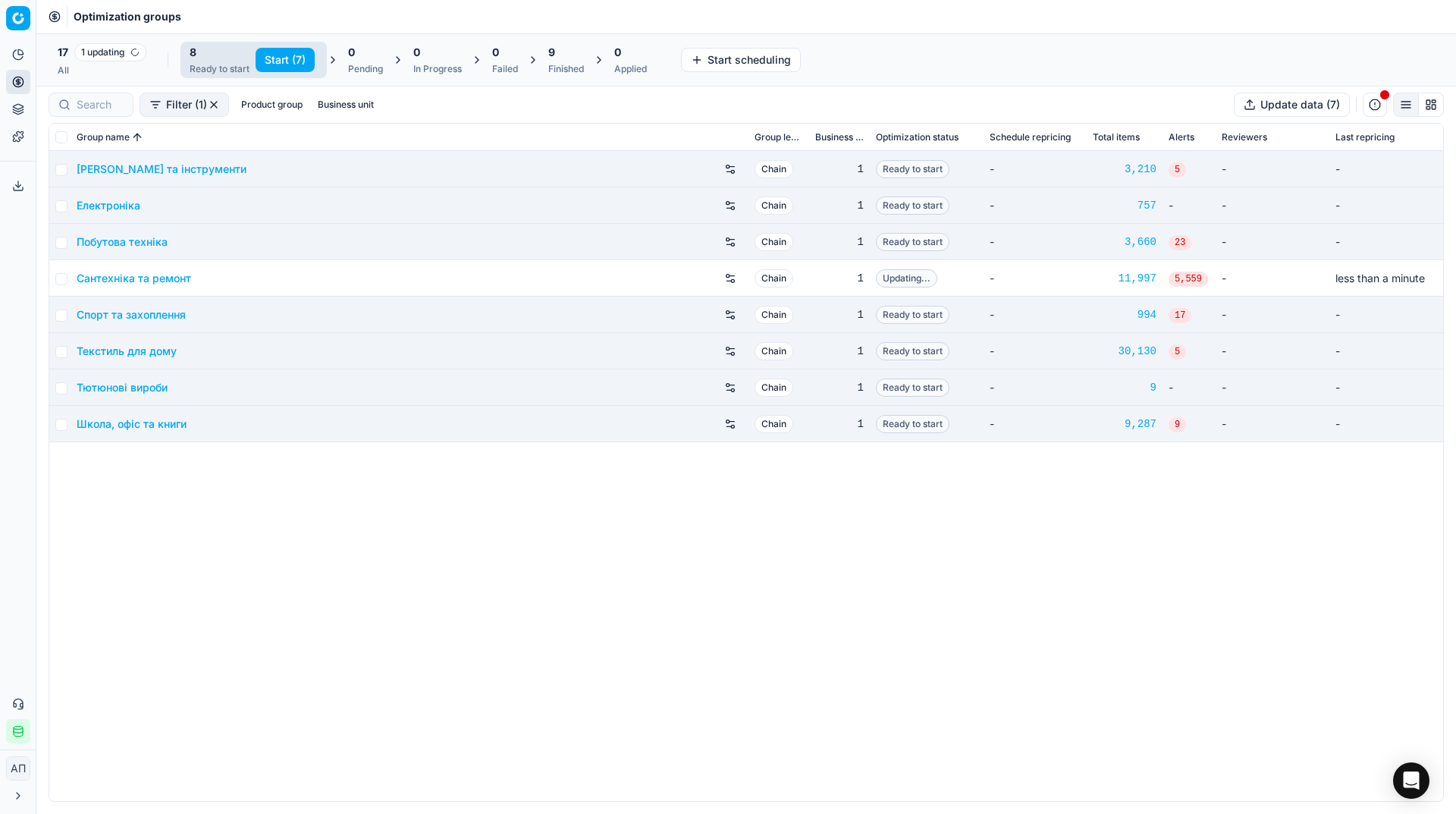
checkbox input "false"
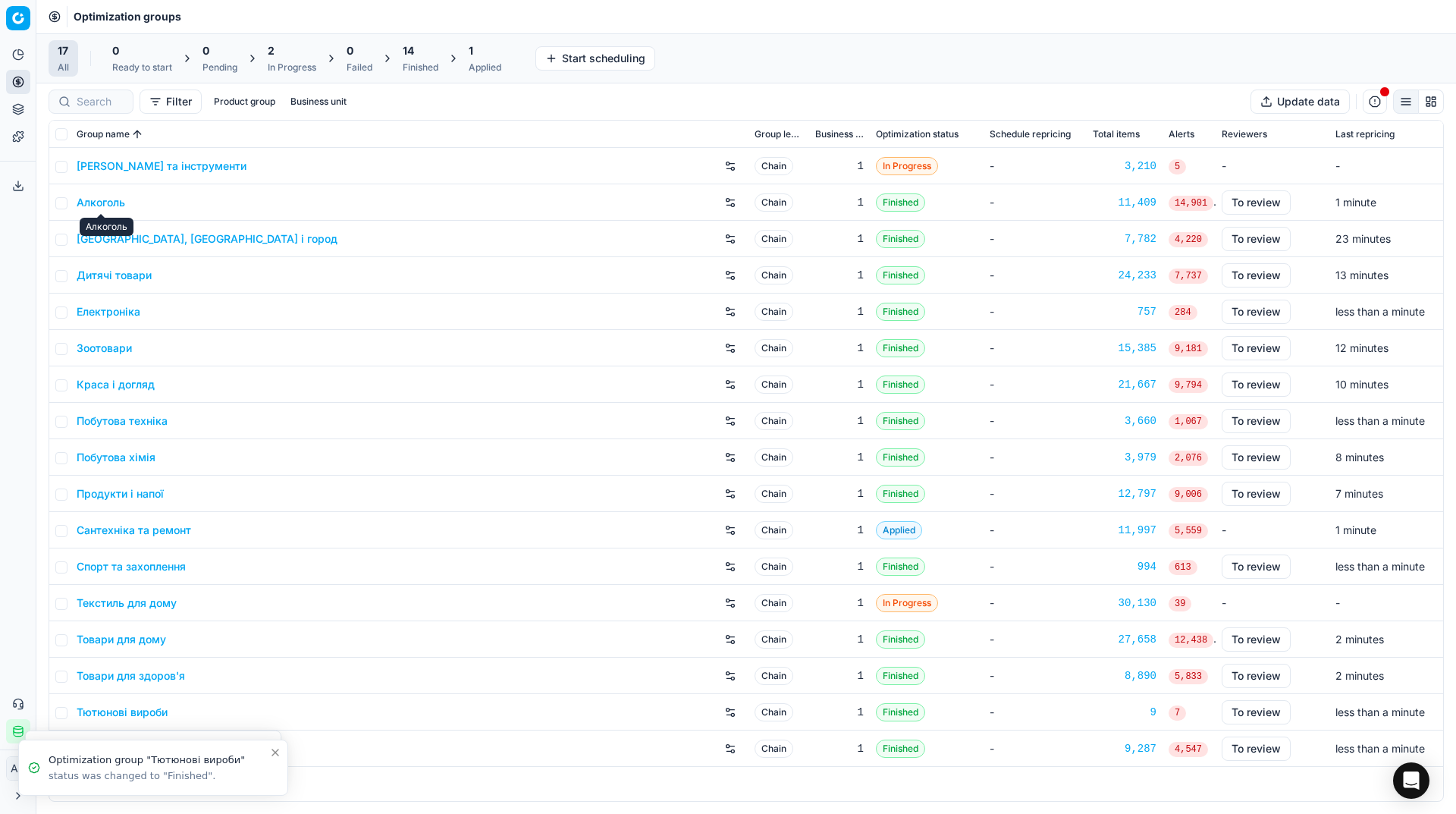
click at [114, 203] on link "Алкоголь" at bounding box center [101, 202] width 49 height 15
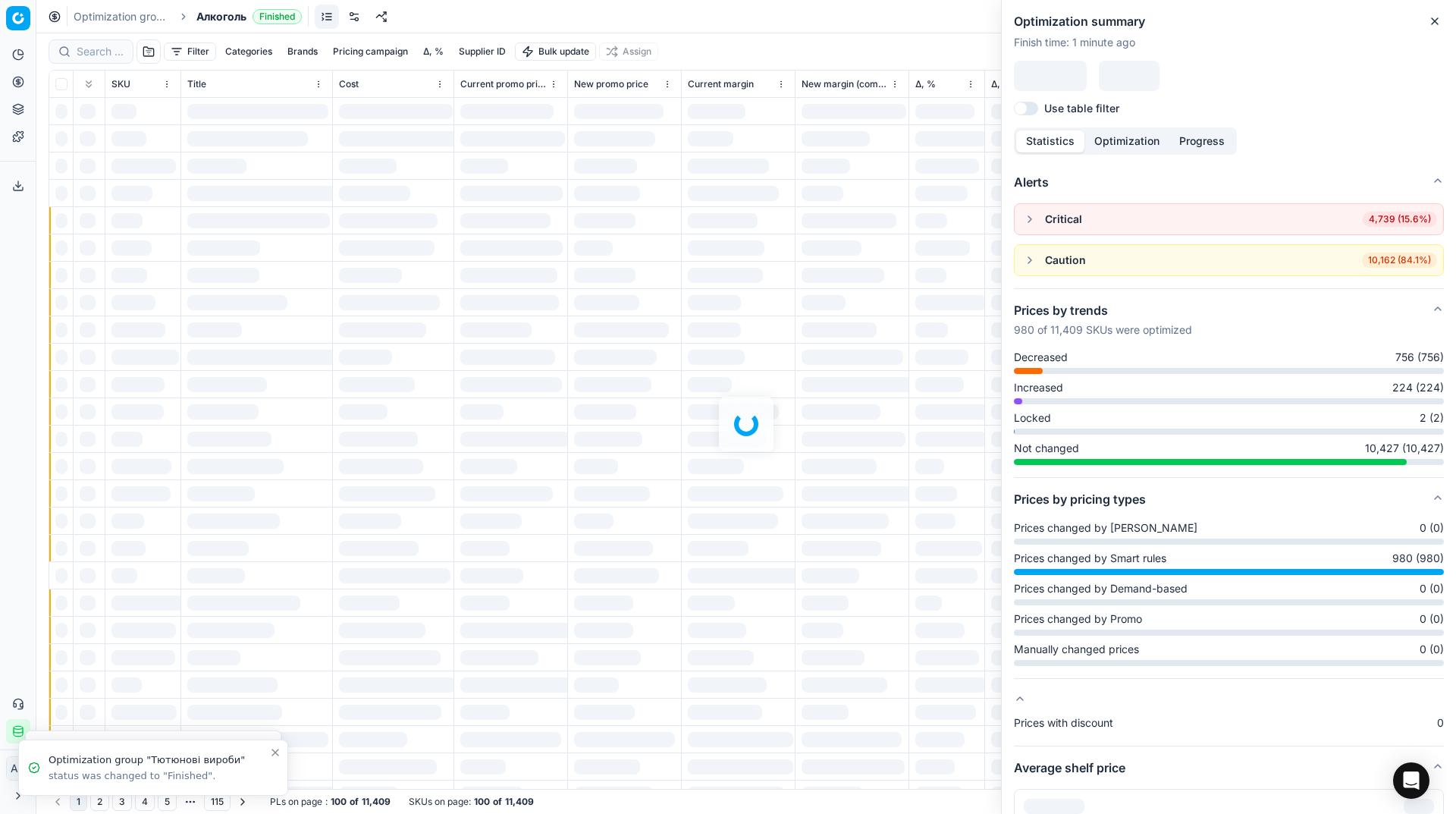
click at [106, 49] on div at bounding box center [747, 423] width 1420 height 781
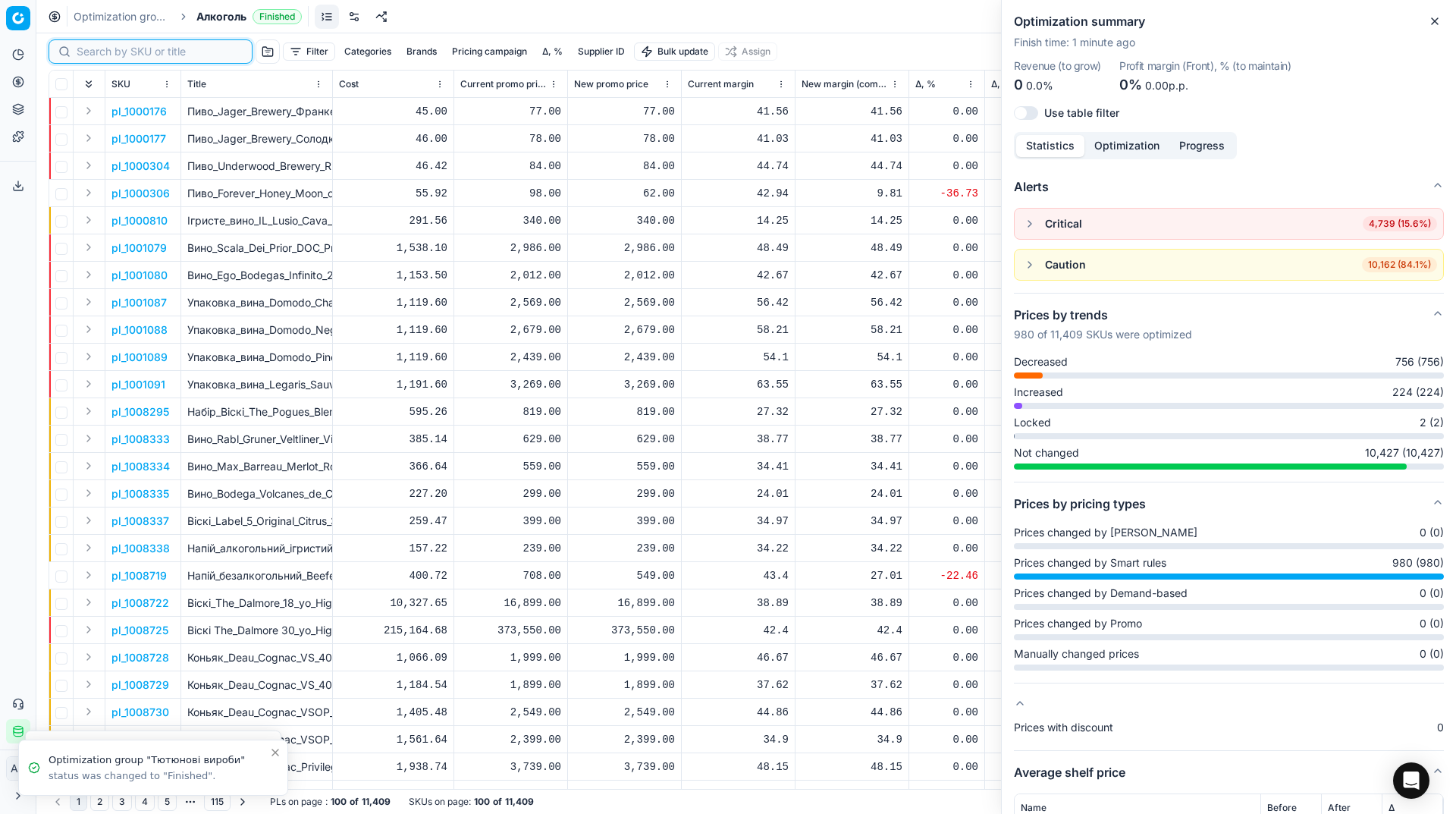
click at [106, 49] on input at bounding box center [160, 51] width 167 height 15
paste input "418893"
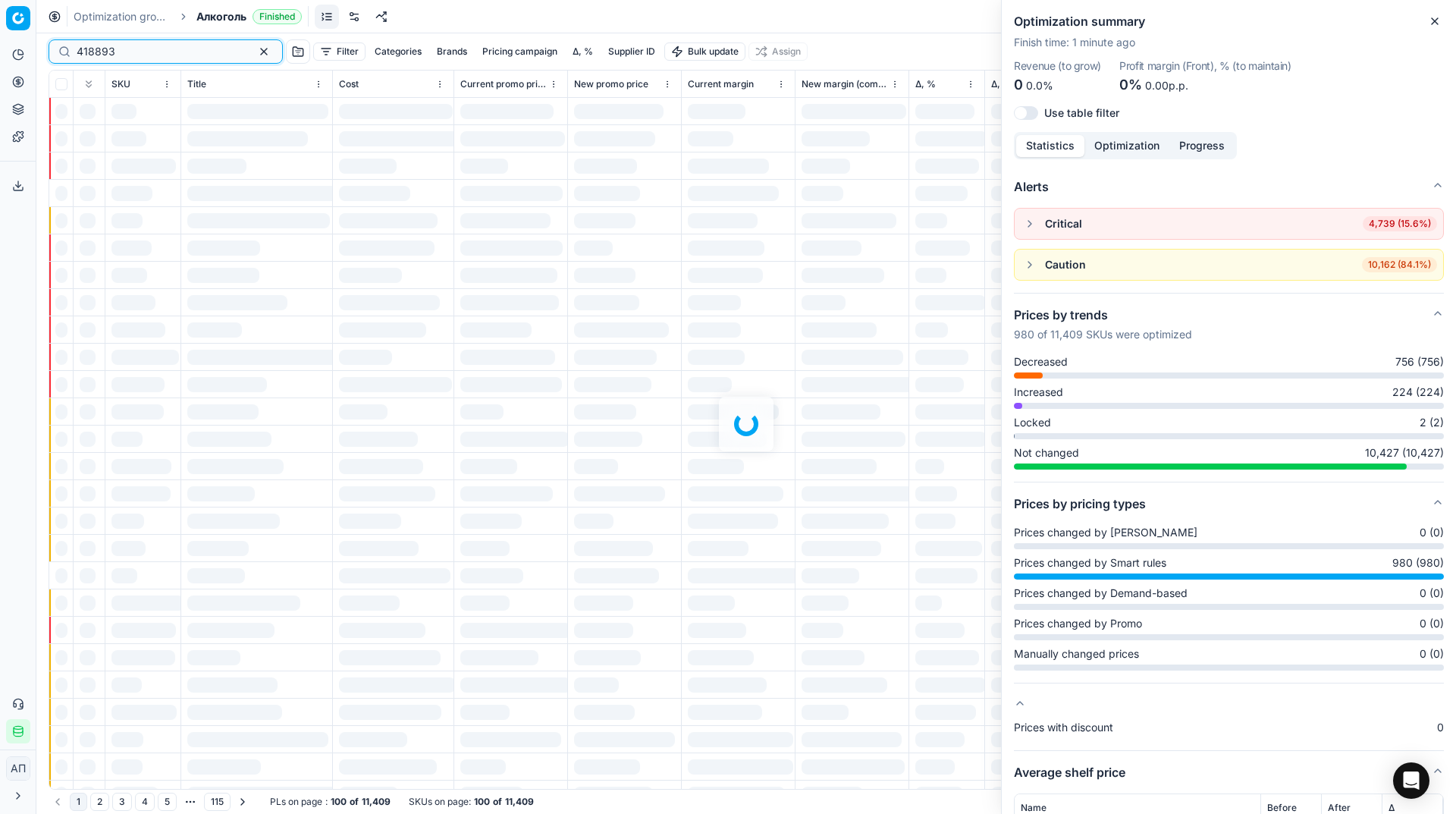
type input "418893"
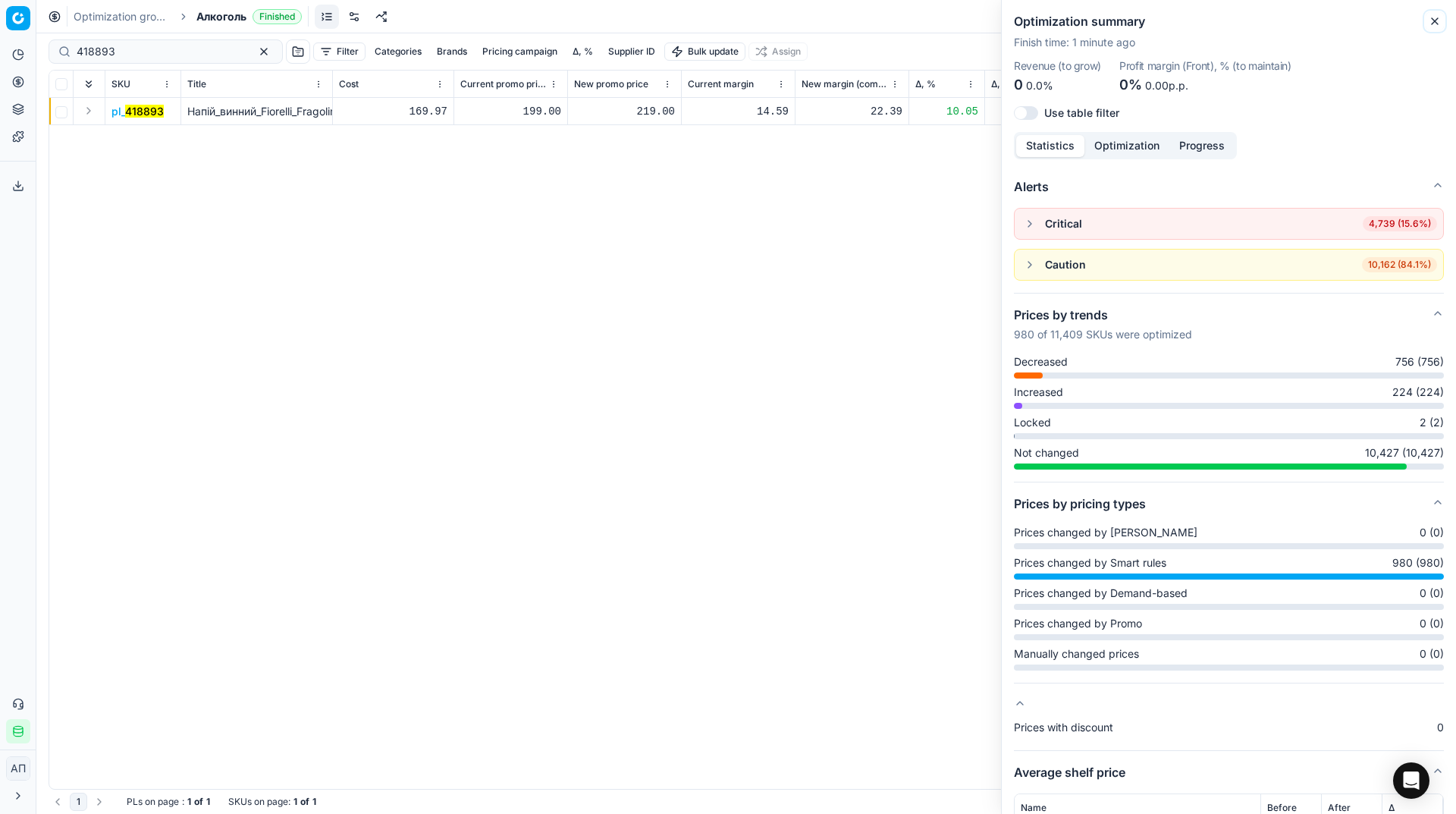
click at [1436, 21] on icon "button" at bounding box center [1435, 21] width 12 height 12
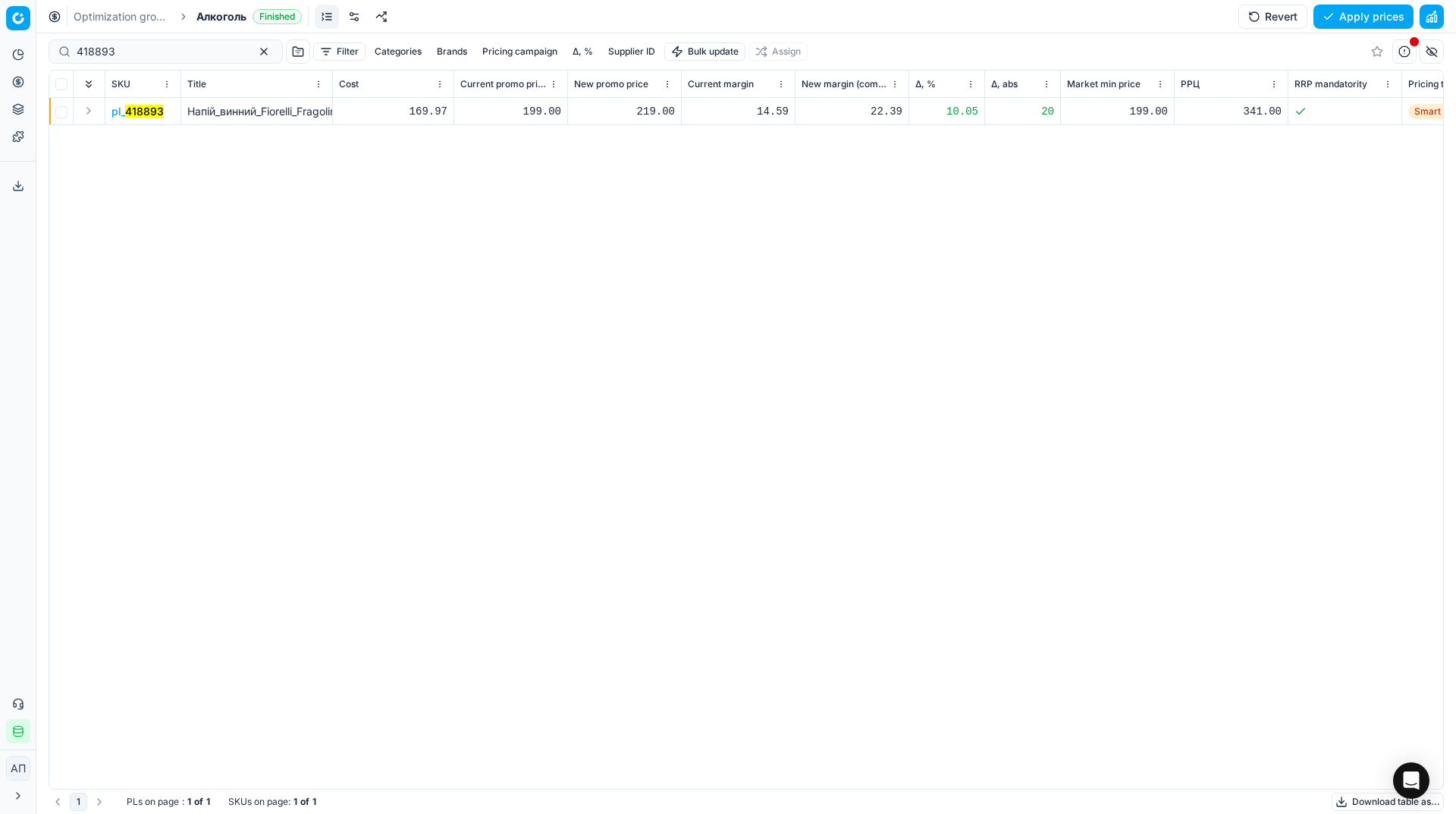
click at [149, 353] on div "pl_ 418893 Напій_винний_Fiorelli_Fragolino_Bianco,_біле,_солодке,_7%,_0,75_л_(7…" at bounding box center [746, 443] width 1394 height 691
click at [128, 19] on link "Optimization groups" at bounding box center [122, 16] width 97 height 15
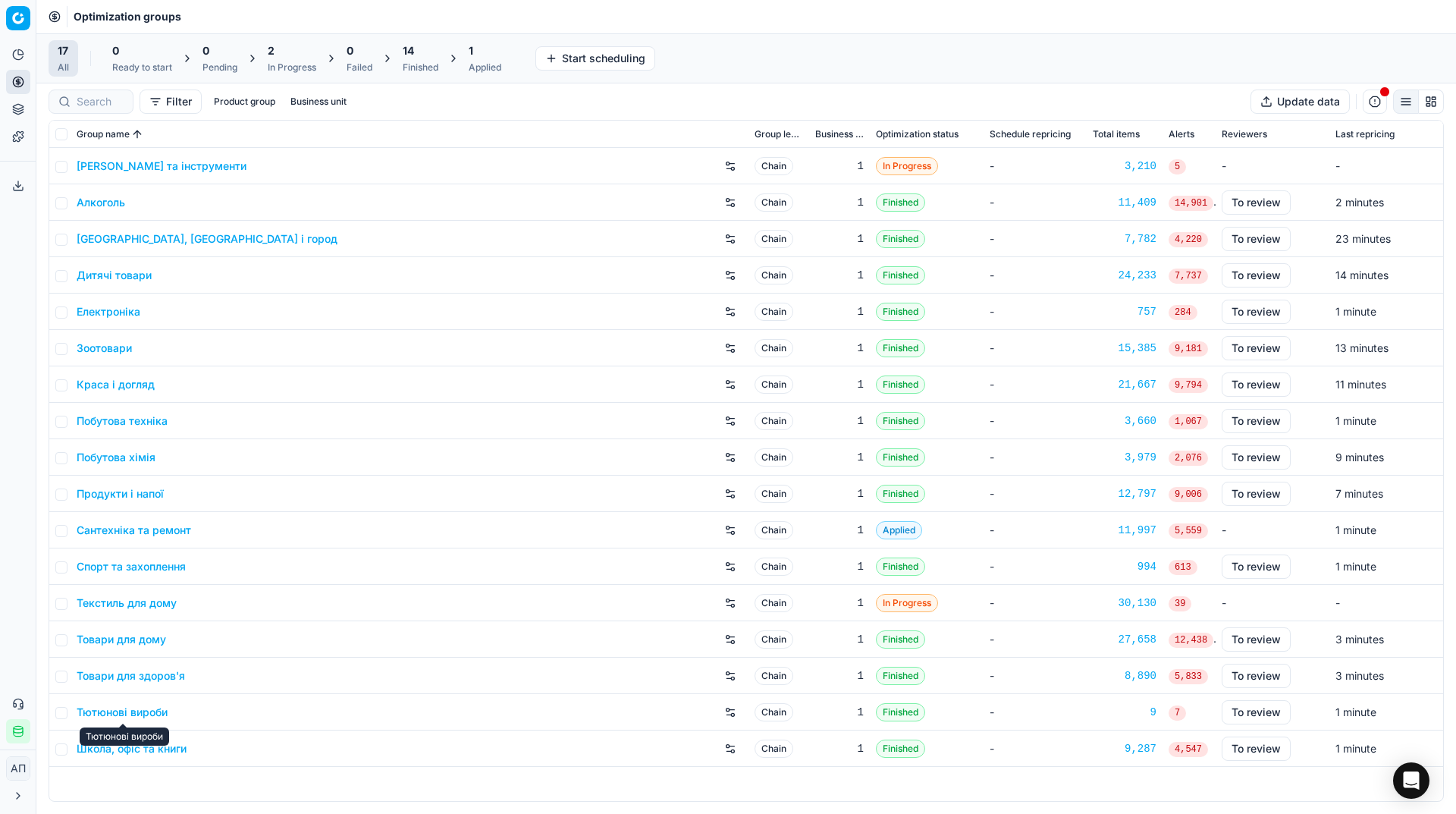
click at [130, 714] on link "Тютюнові вироби" at bounding box center [122, 712] width 91 height 15
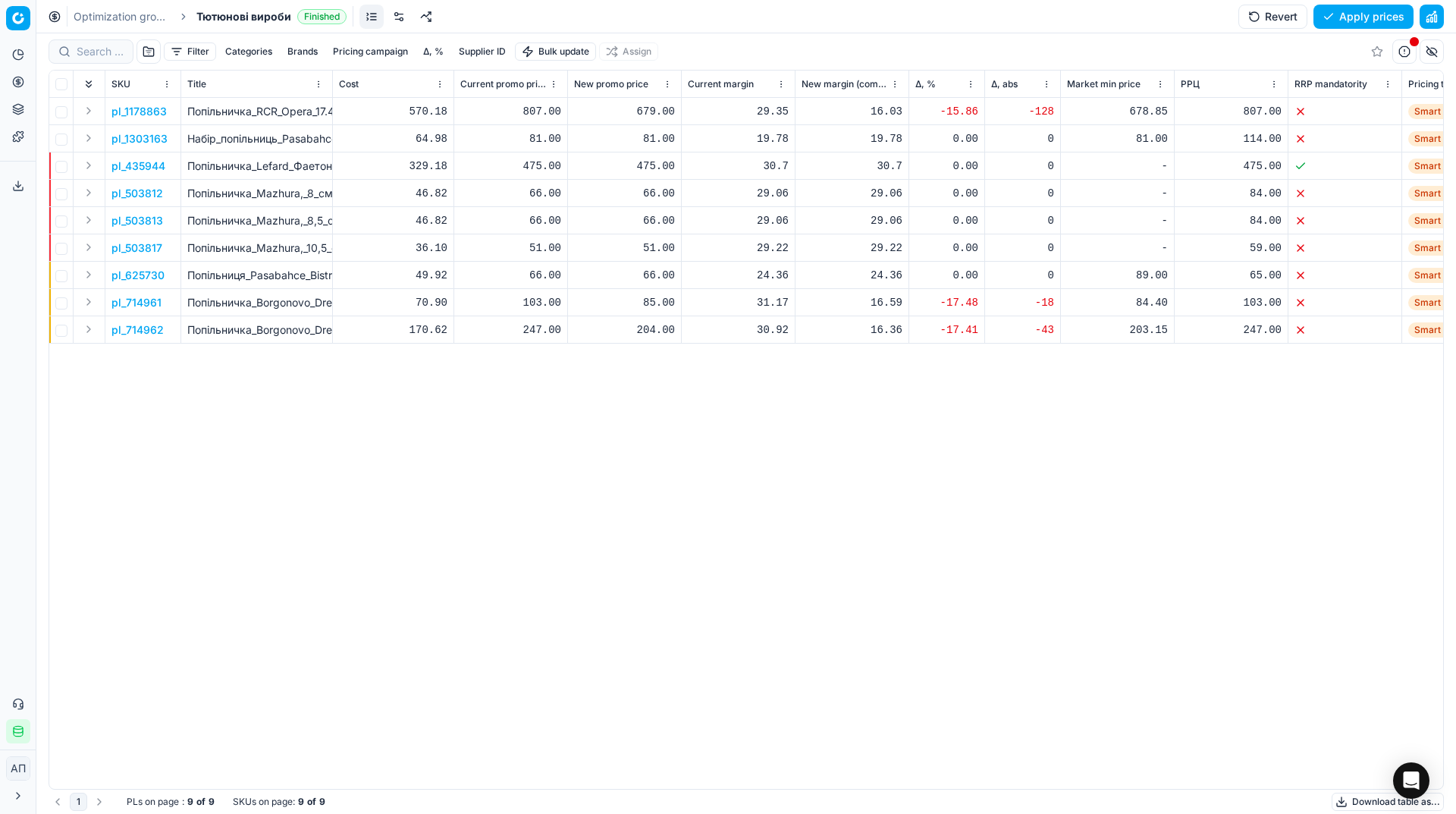
click at [1357, 21] on button "Apply prices" at bounding box center [1363, 17] width 100 height 24
click at [140, 23] on link "Optimization groups" at bounding box center [122, 16] width 97 height 15
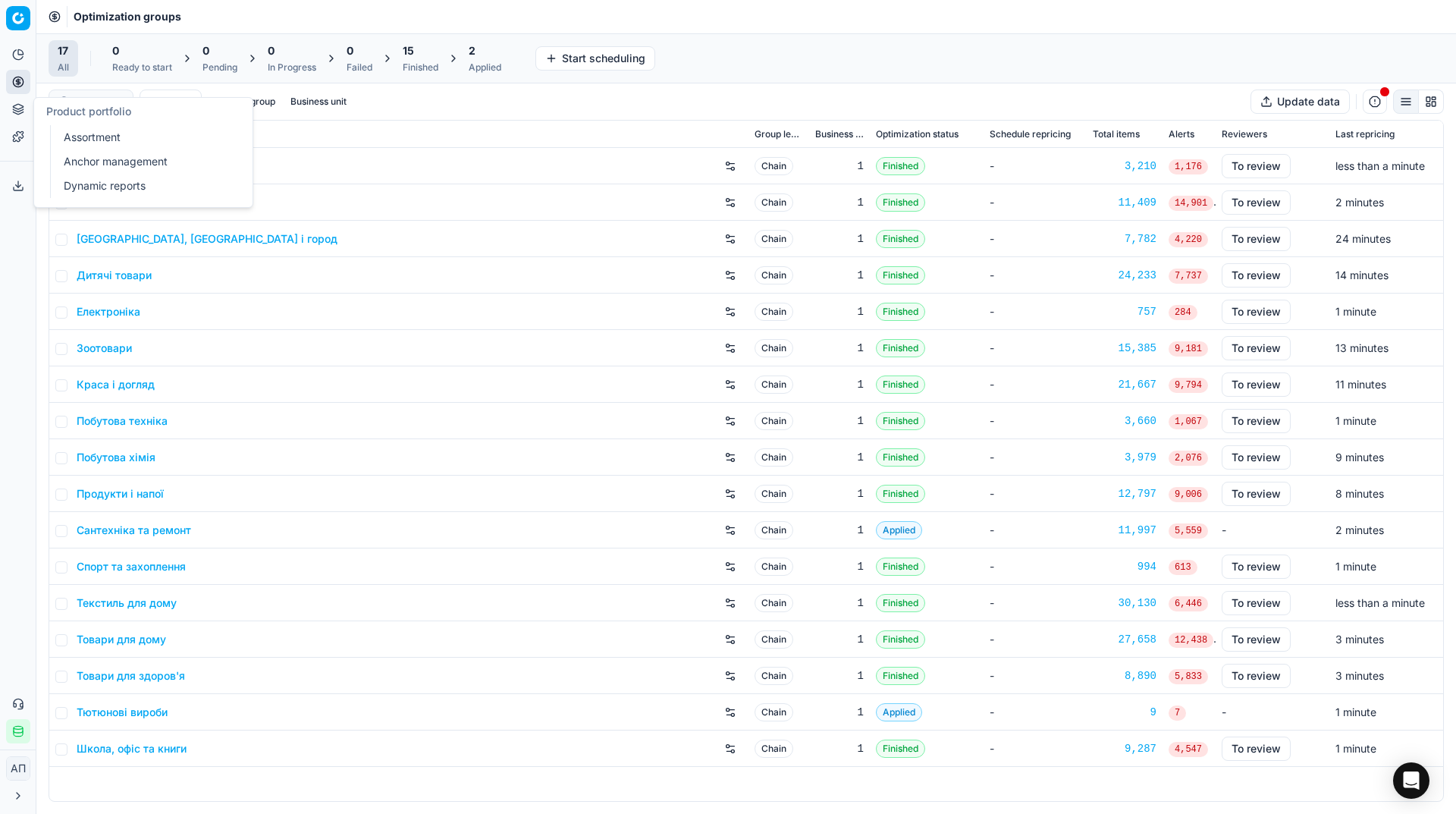
click at [80, 131] on link "Assortment" at bounding box center [146, 137] width 177 height 21
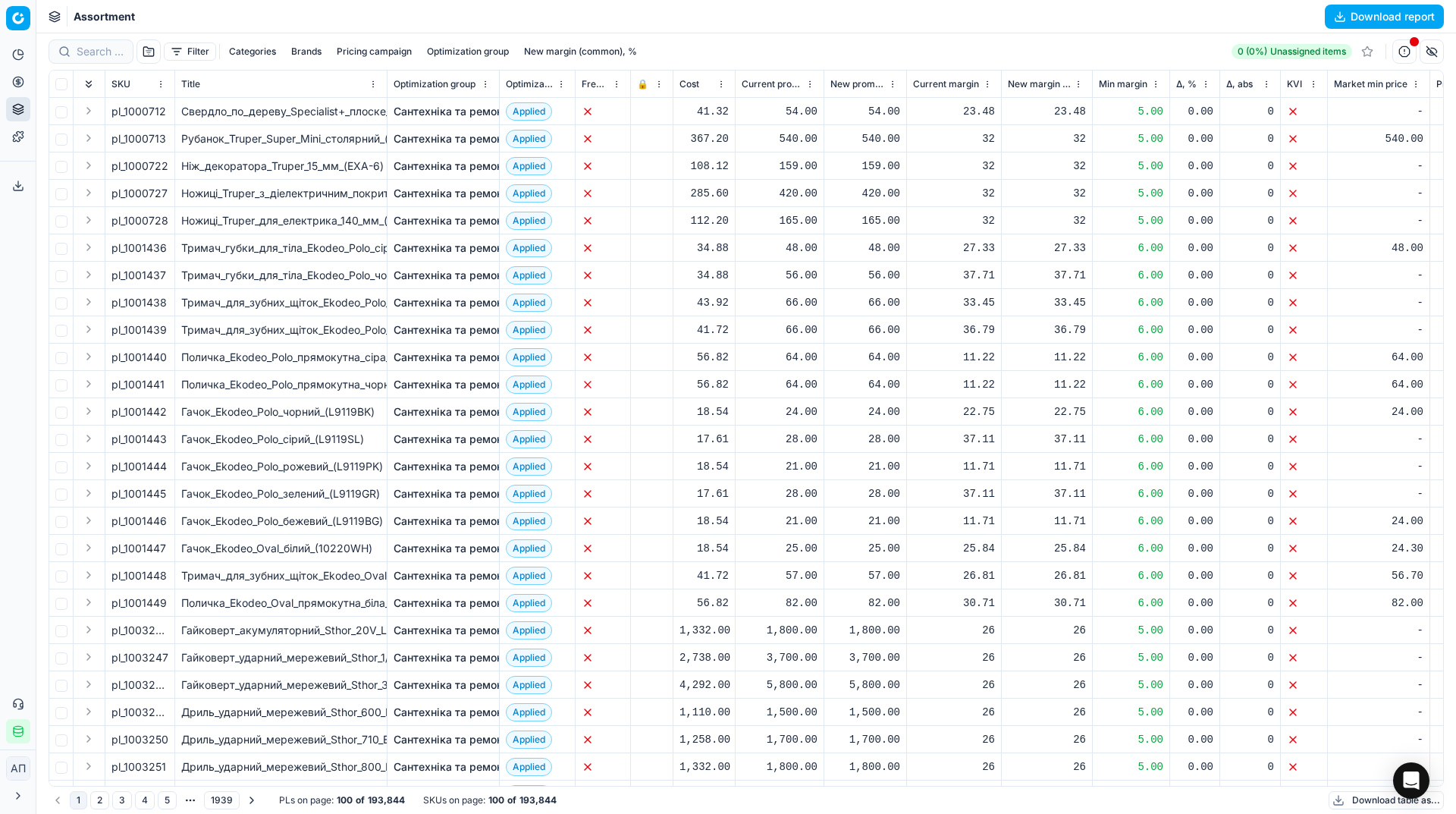
click at [185, 53] on button "Filter" at bounding box center [189, 52] width 52 height 18
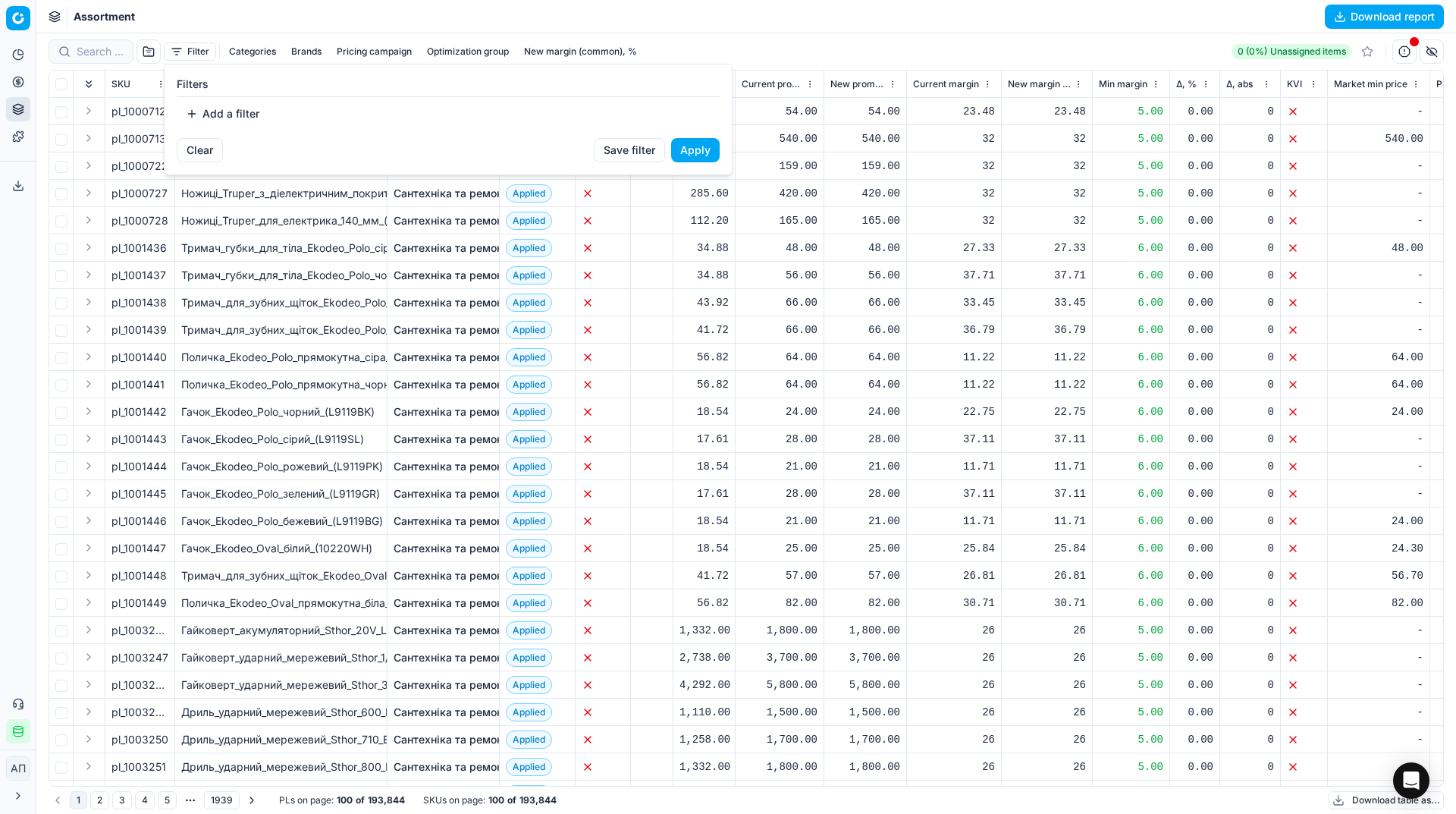
click at [242, 117] on button "Add a filter" at bounding box center [222, 114] width 92 height 24
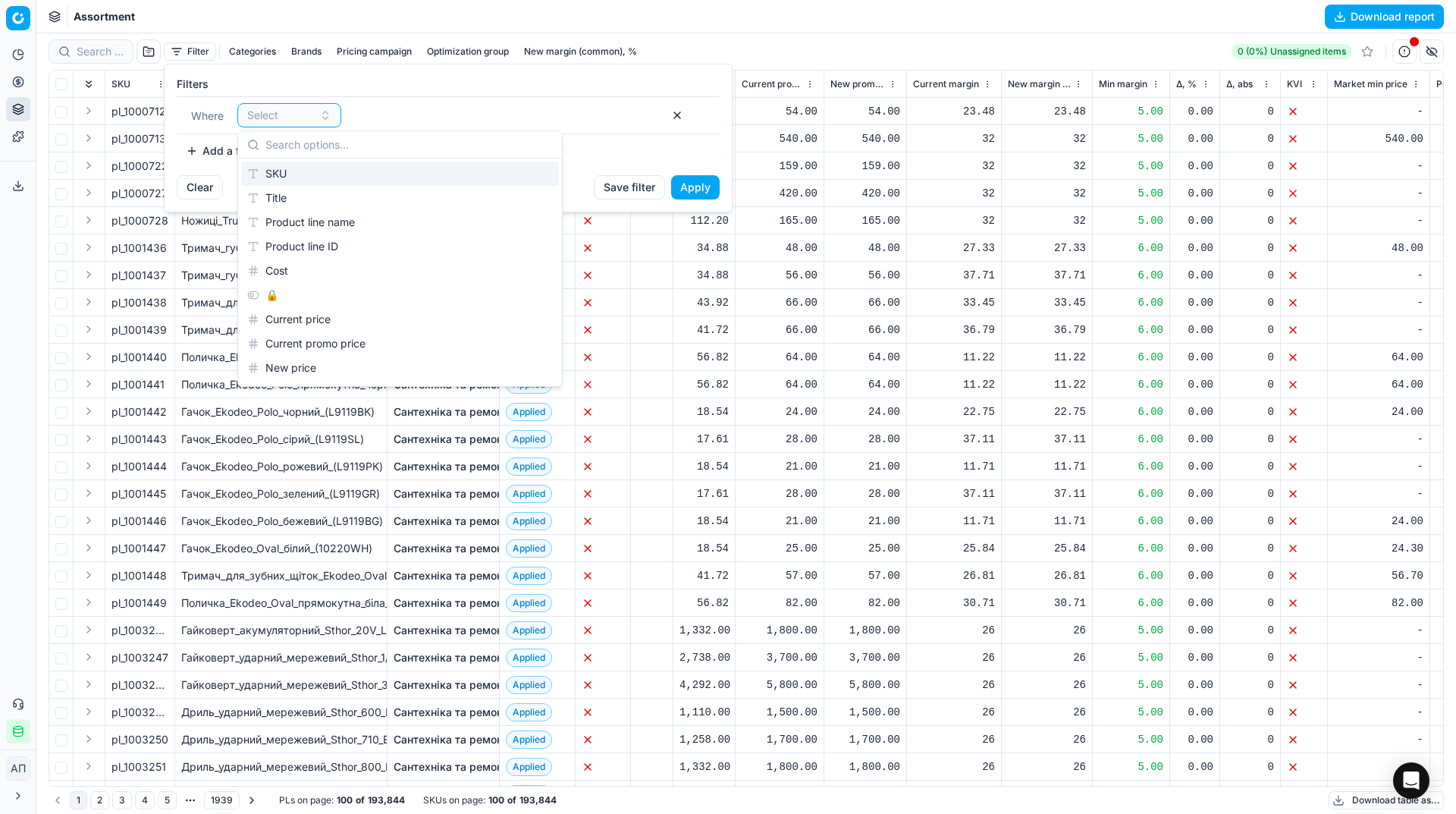
click at [330, 176] on div "SKU" at bounding box center [400, 174] width 318 height 24
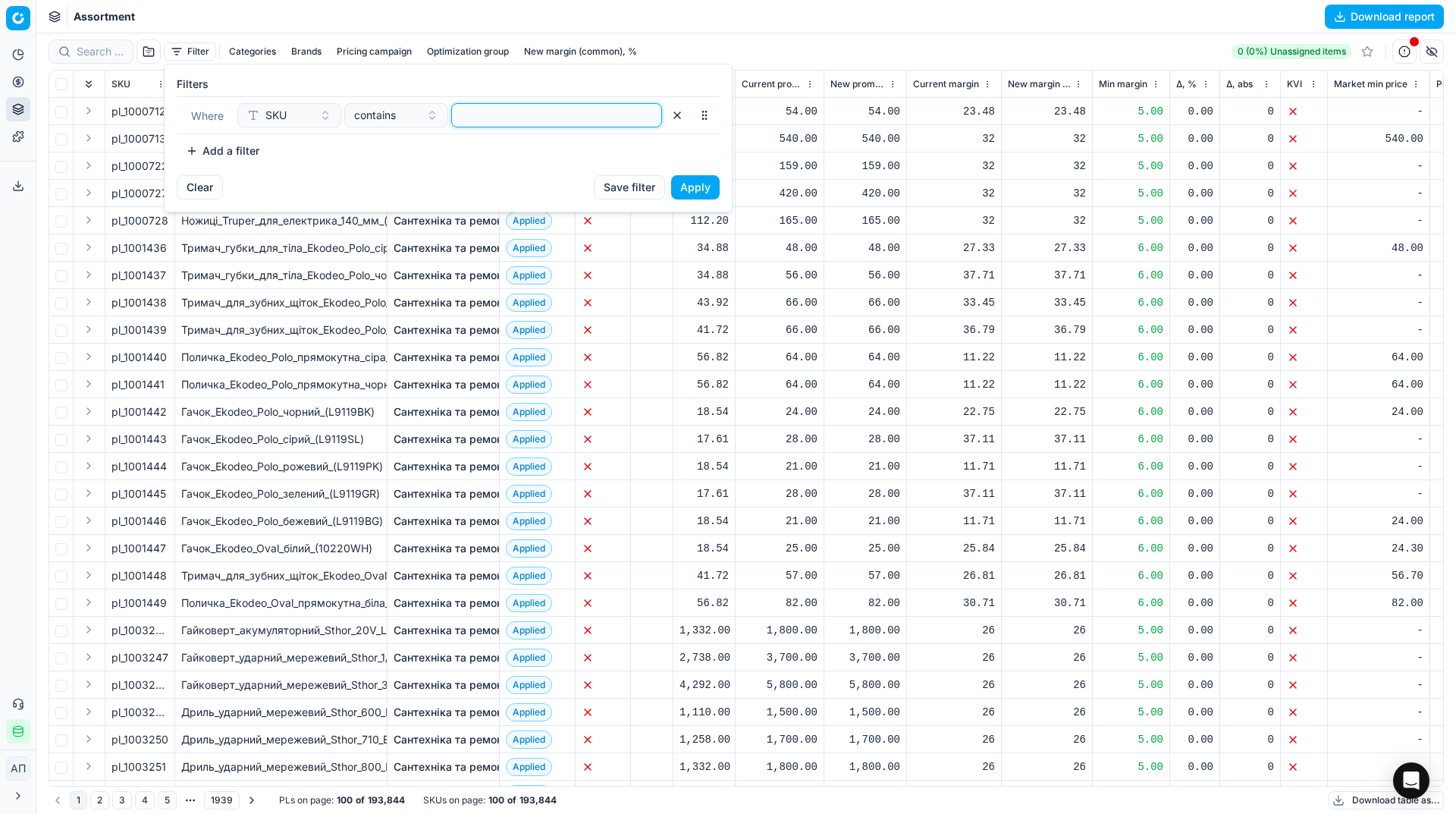
click at [521, 123] on input at bounding box center [556, 115] width 197 height 23
click at [705, 187] on button "Apply" at bounding box center [695, 188] width 49 height 24
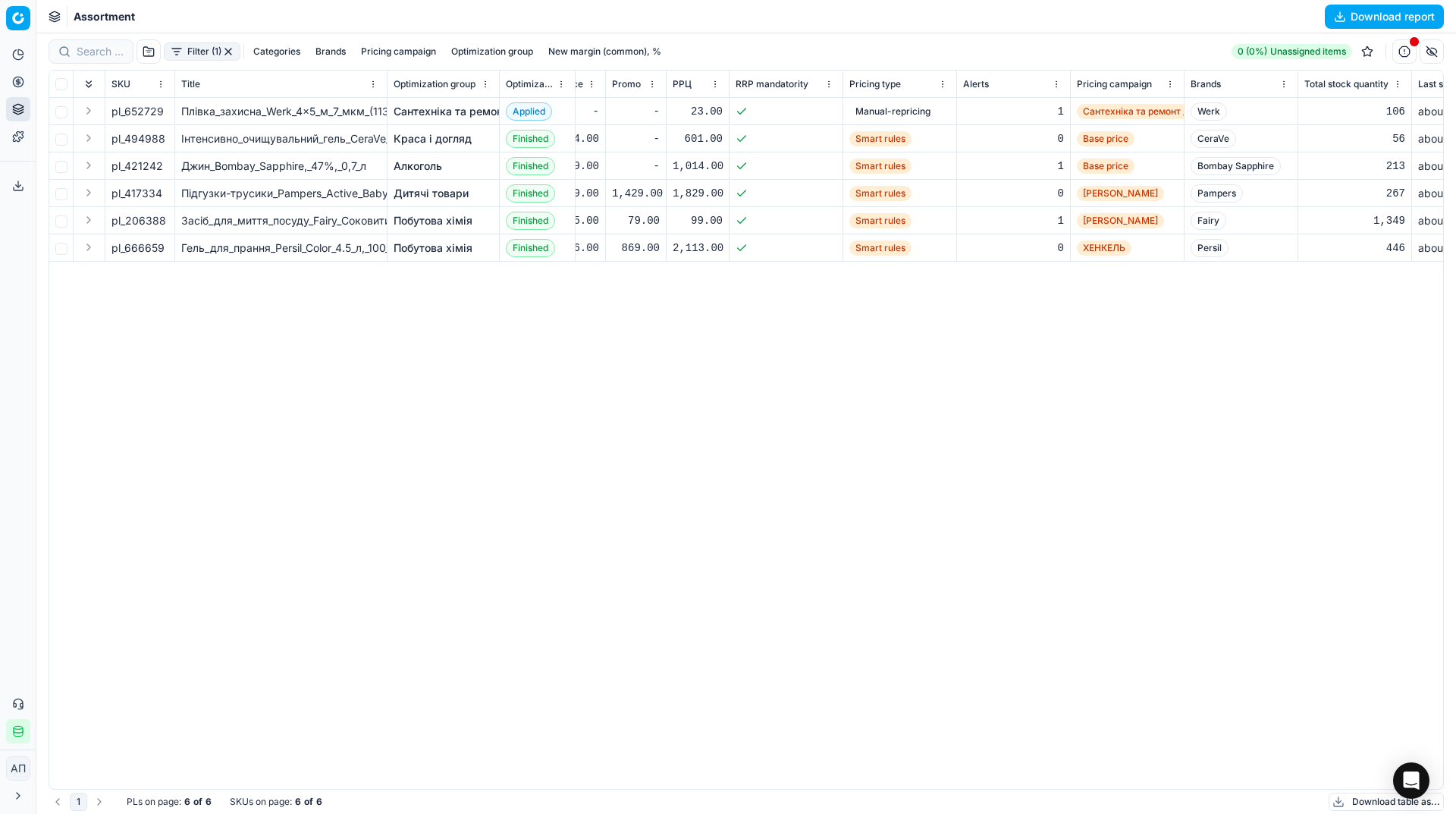
scroll to position [0, 825]
click at [60, 140] on input "checkbox" at bounding box center [62, 140] width 12 height 12
checkbox input "true"
click at [419, 143] on link "Краса і догляд" at bounding box center [433, 139] width 78 height 15
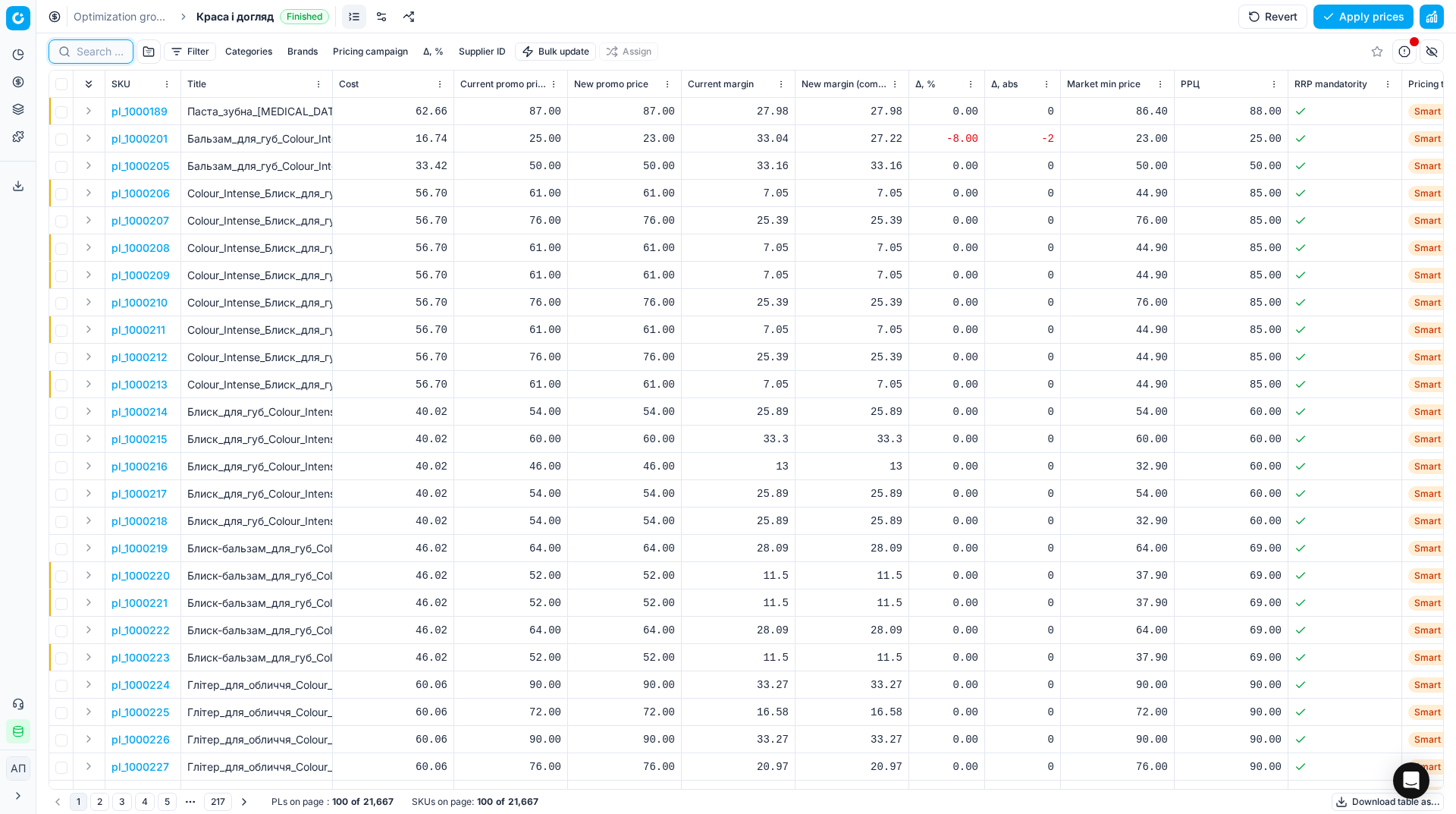
click at [101, 47] on input at bounding box center [100, 51] width 47 height 15
paste input "421242 417334 693318 494988 206388 666659 652729"
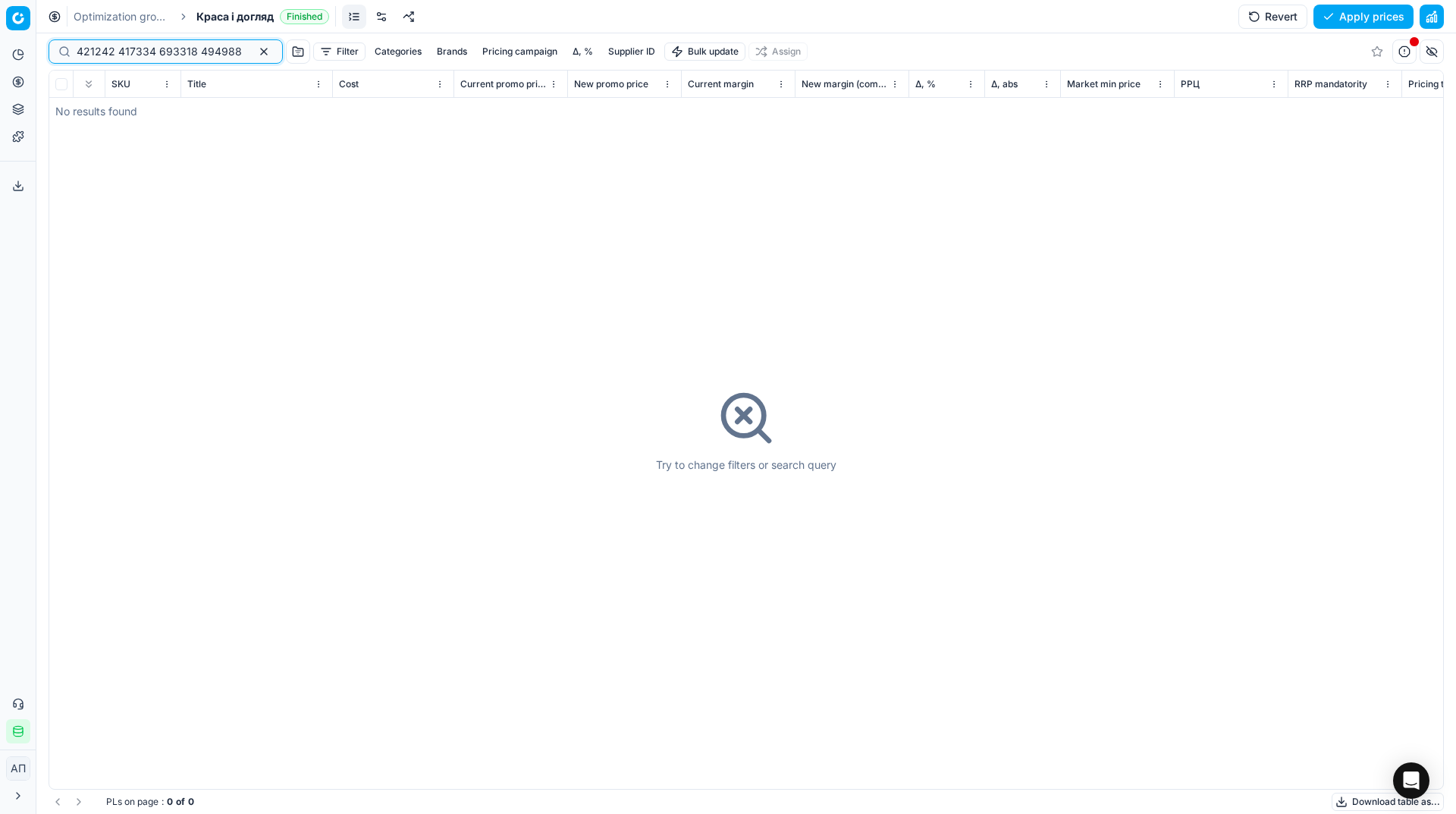
click at [141, 54] on input "421242 417334 693318 494988 206388 666659 652729" at bounding box center [160, 51] width 167 height 15
paste input "94988"
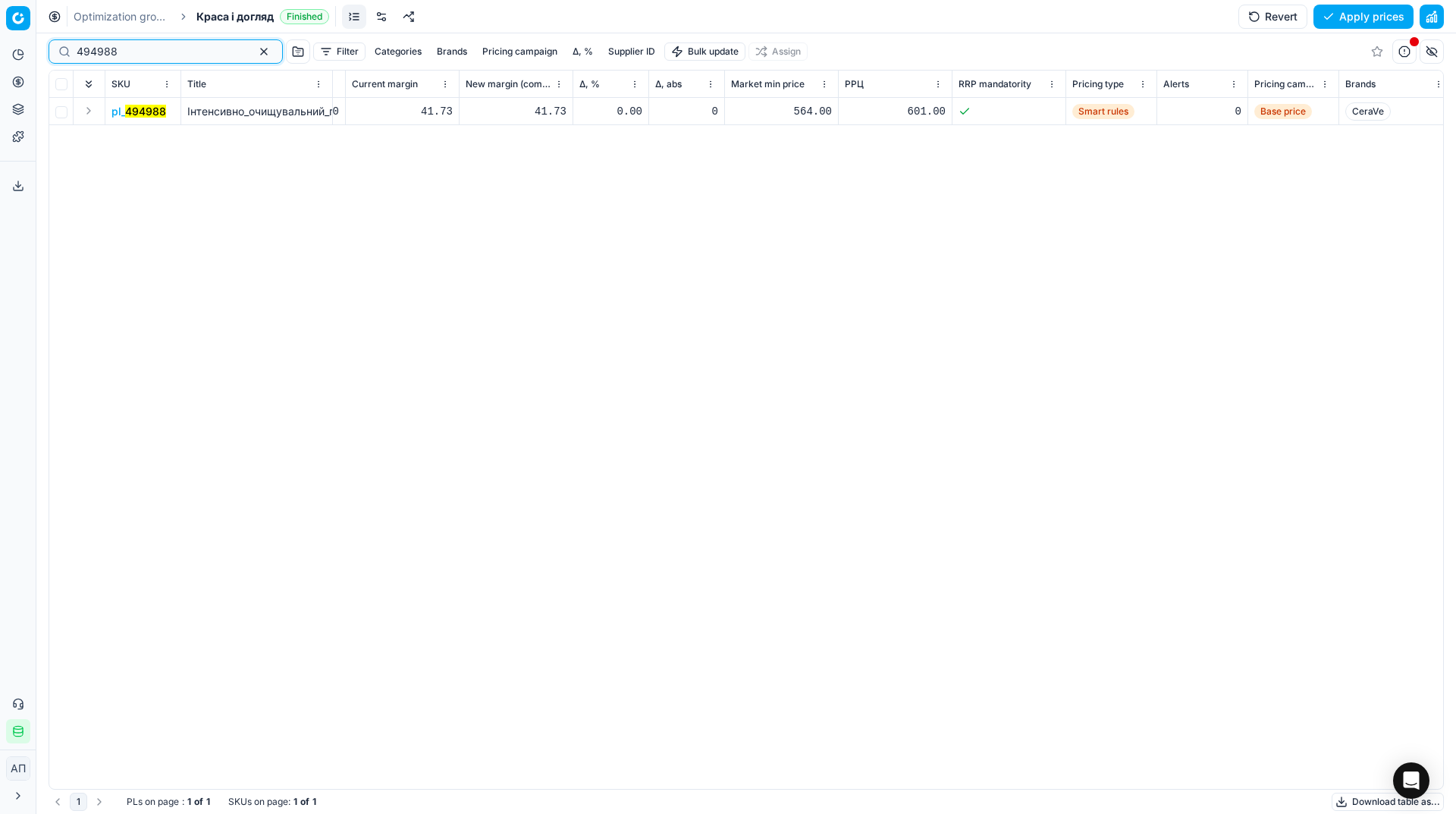
scroll to position [0, 337]
type input "494988"
click at [375, 16] on link at bounding box center [381, 17] width 24 height 24
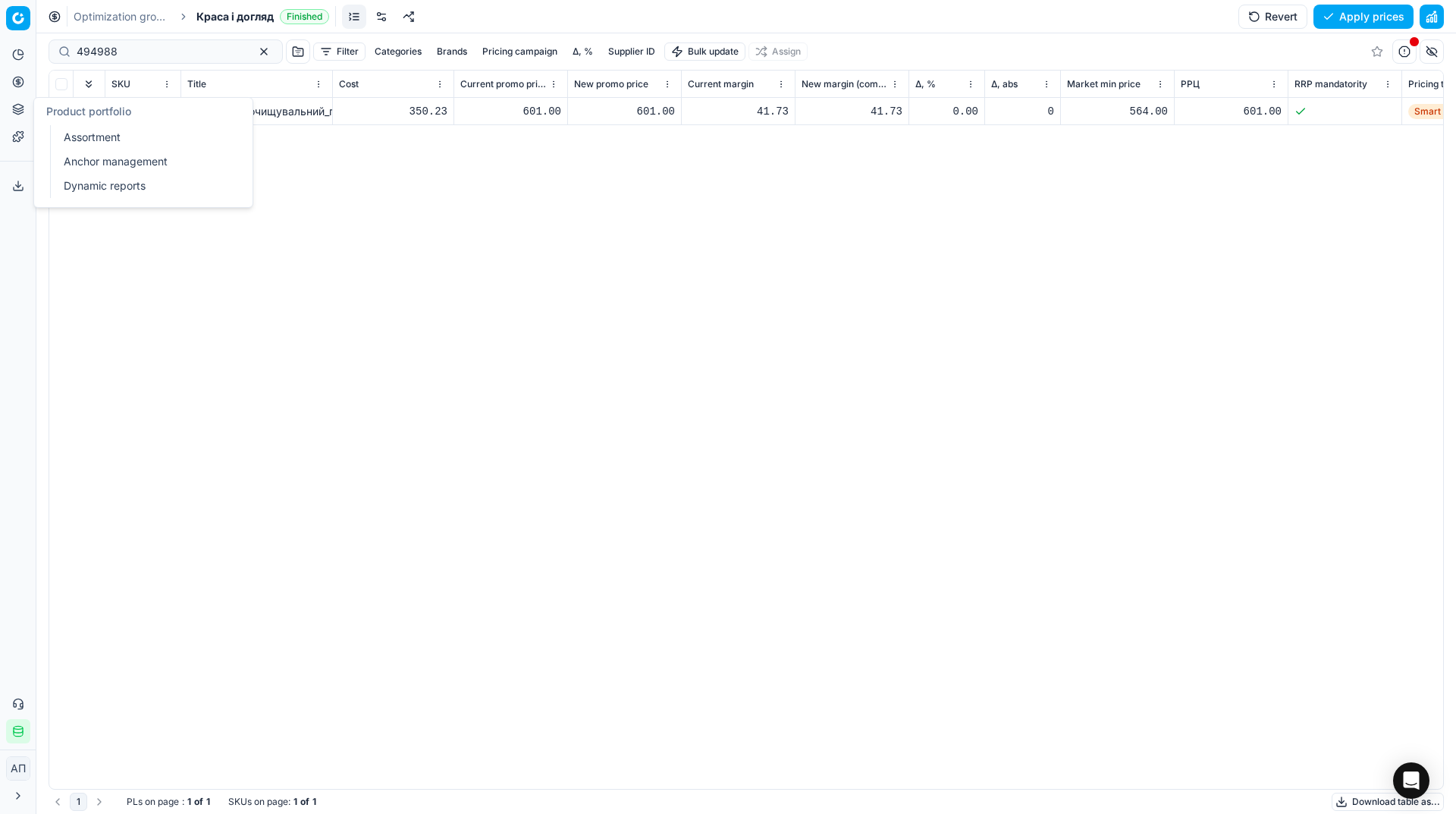
click at [94, 148] on link "Assortment" at bounding box center [146, 137] width 177 height 21
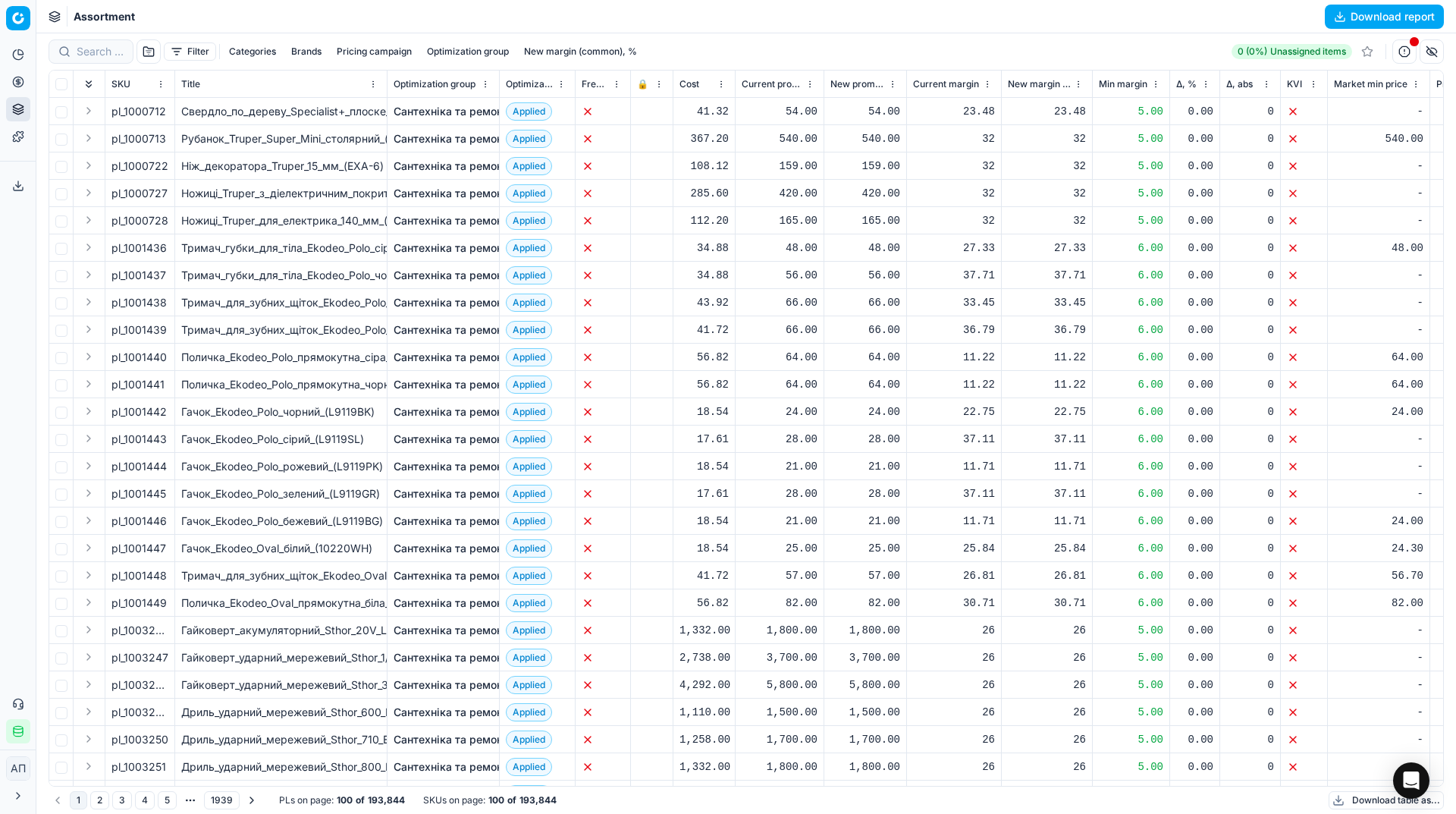
click at [179, 52] on button "Filter" at bounding box center [189, 52] width 52 height 18
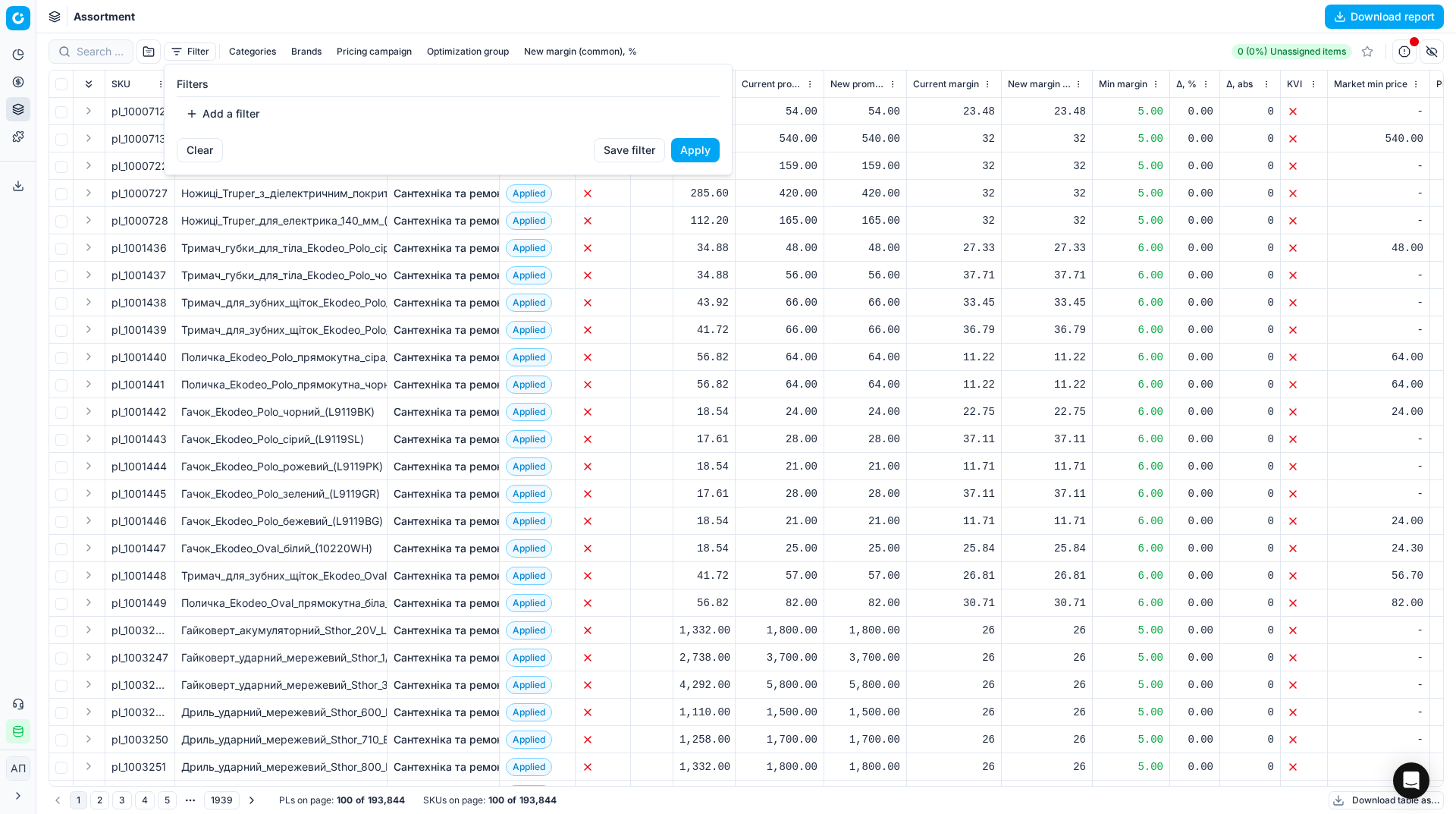
click at [242, 115] on button "Add a filter" at bounding box center [222, 114] width 92 height 24
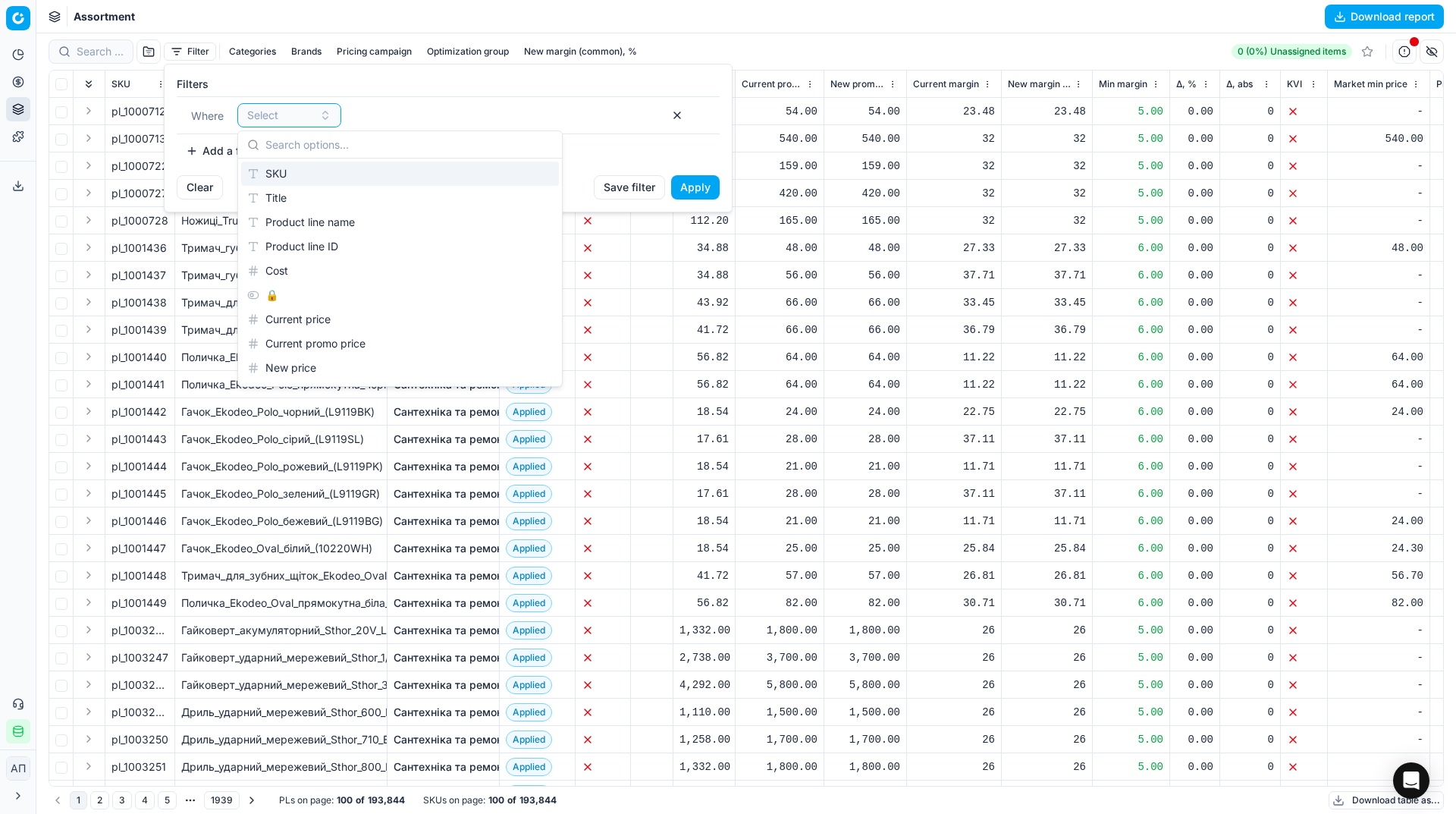
click at [418, 176] on div "SKU" at bounding box center [400, 174] width 318 height 24
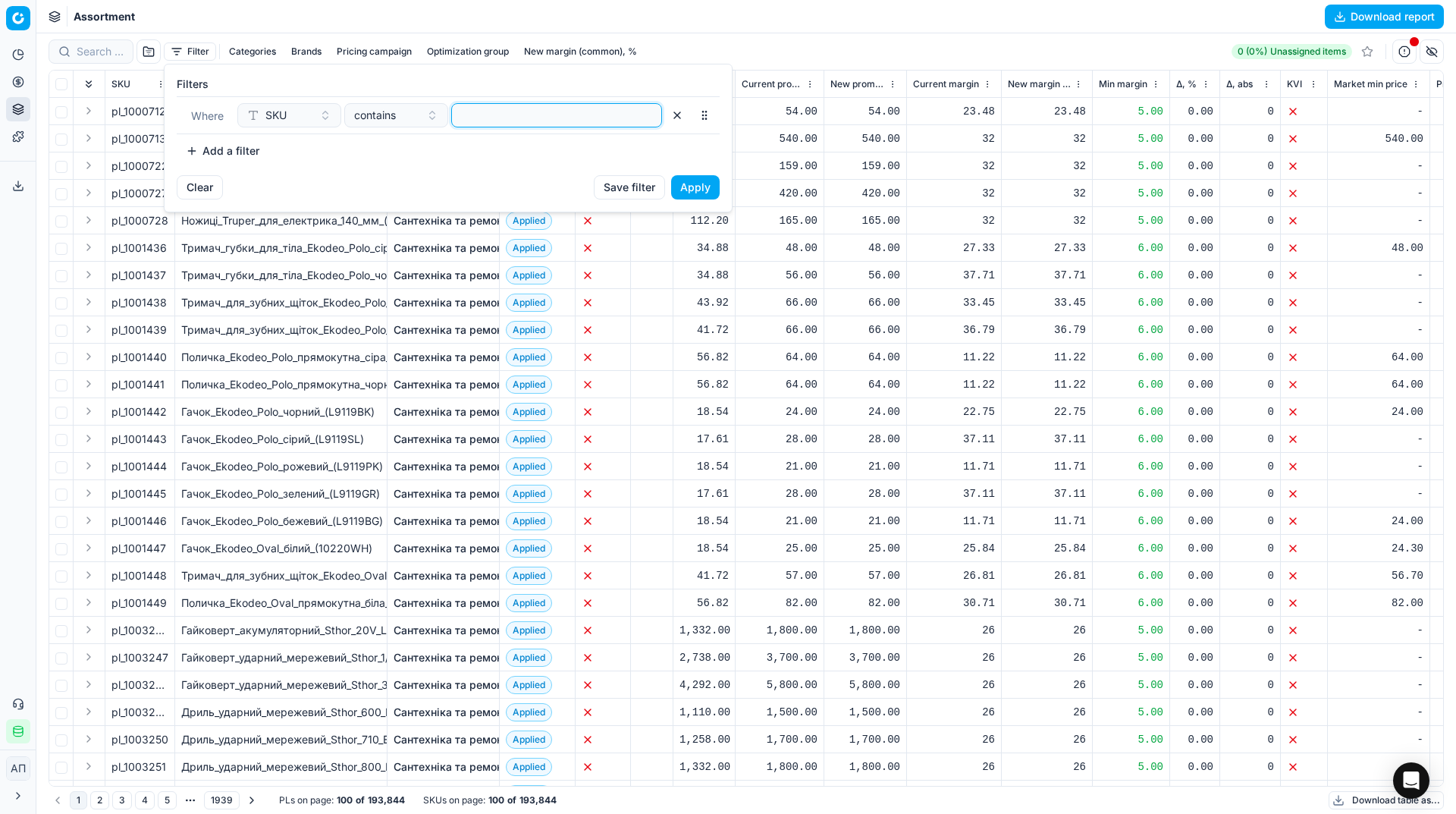
click at [495, 121] on input at bounding box center [556, 115] width 197 height 23
click at [704, 181] on button "Apply" at bounding box center [695, 188] width 49 height 24
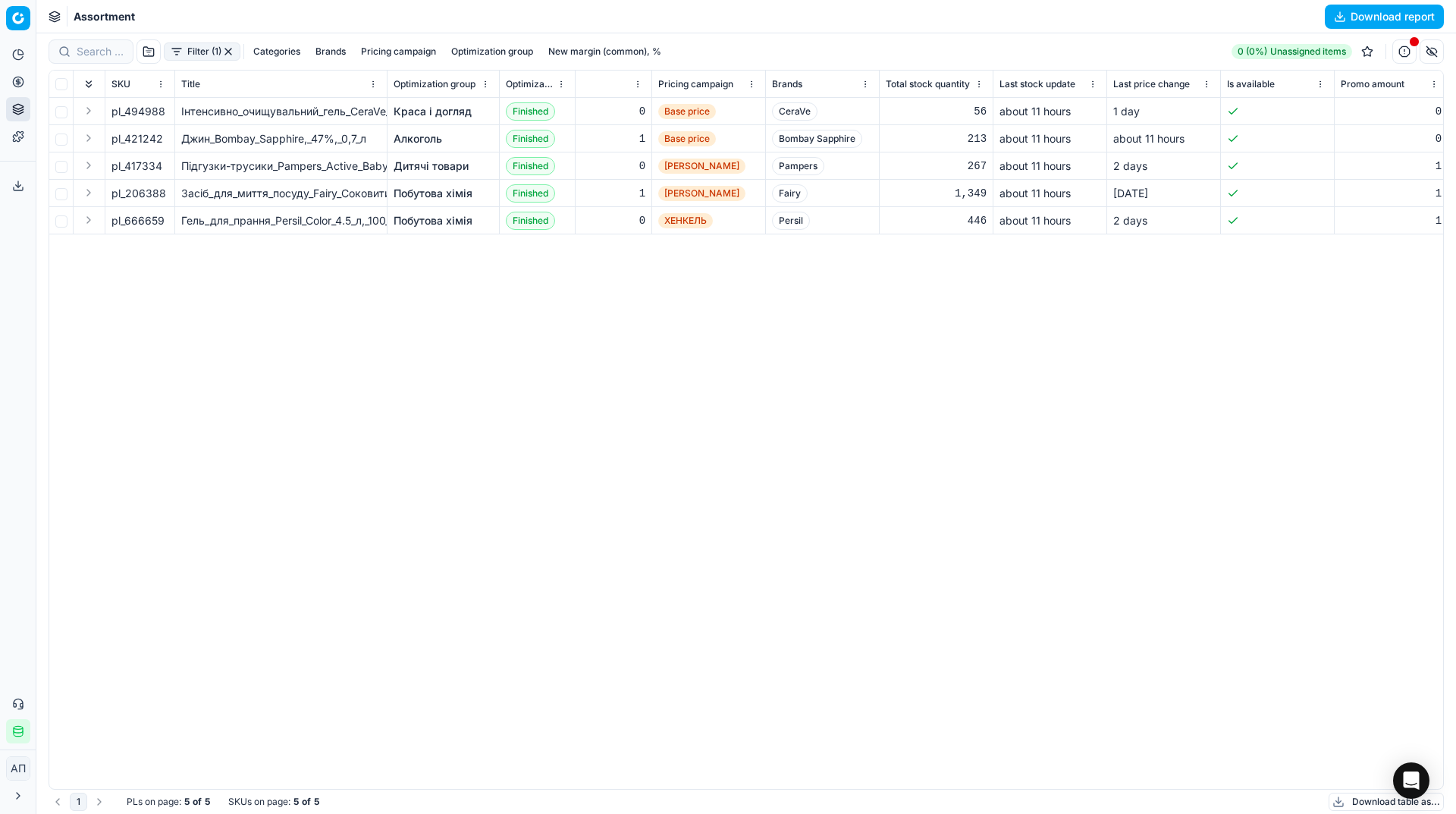
scroll to position [0, 1228]
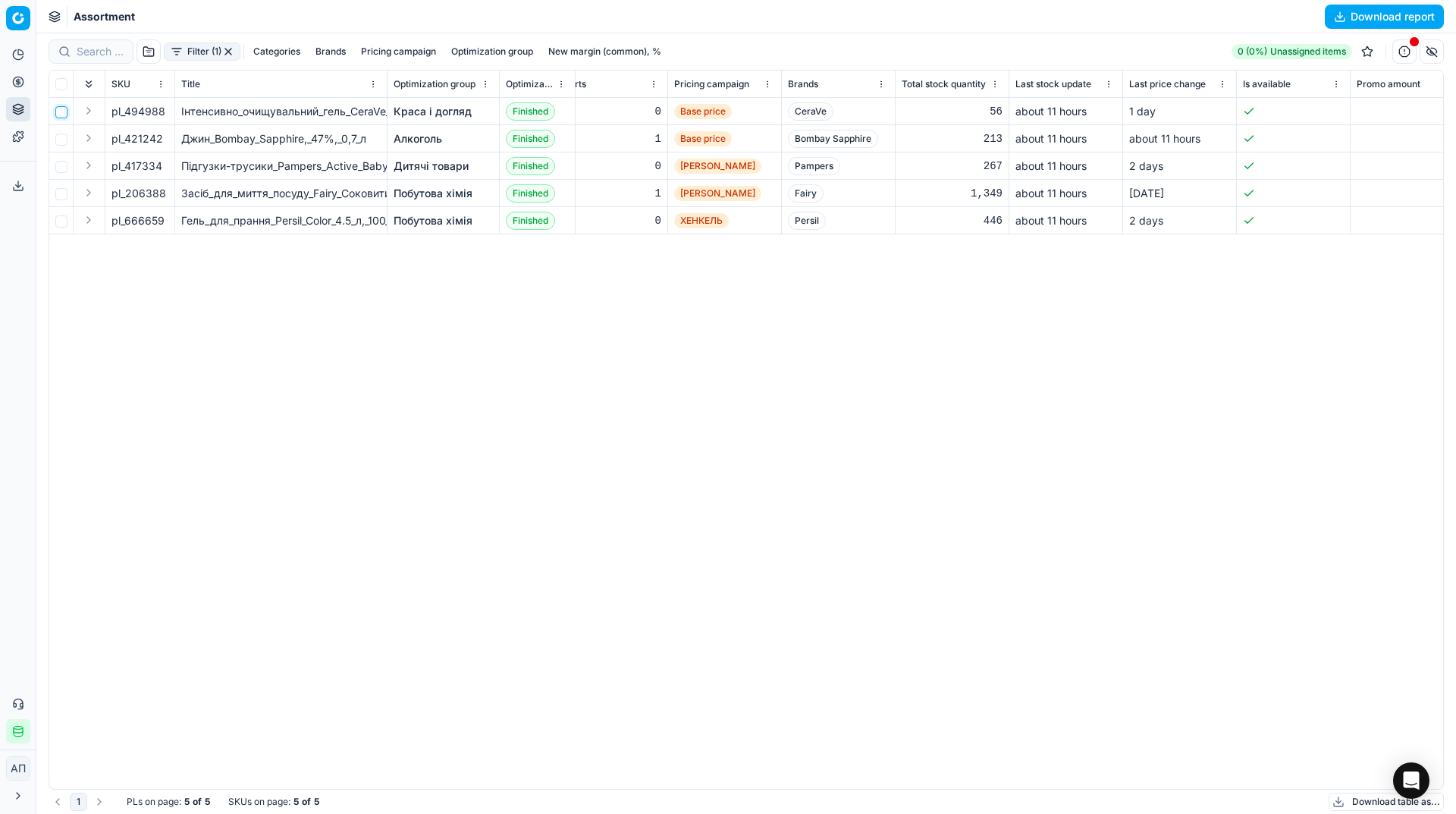
click at [64, 110] on input "checkbox" at bounding box center [62, 112] width 12 height 12
checkbox input "true"
click at [62, 137] on input "checkbox" at bounding box center [62, 140] width 12 height 12
checkbox input "true"
click at [61, 164] on input "checkbox" at bounding box center [62, 167] width 12 height 12
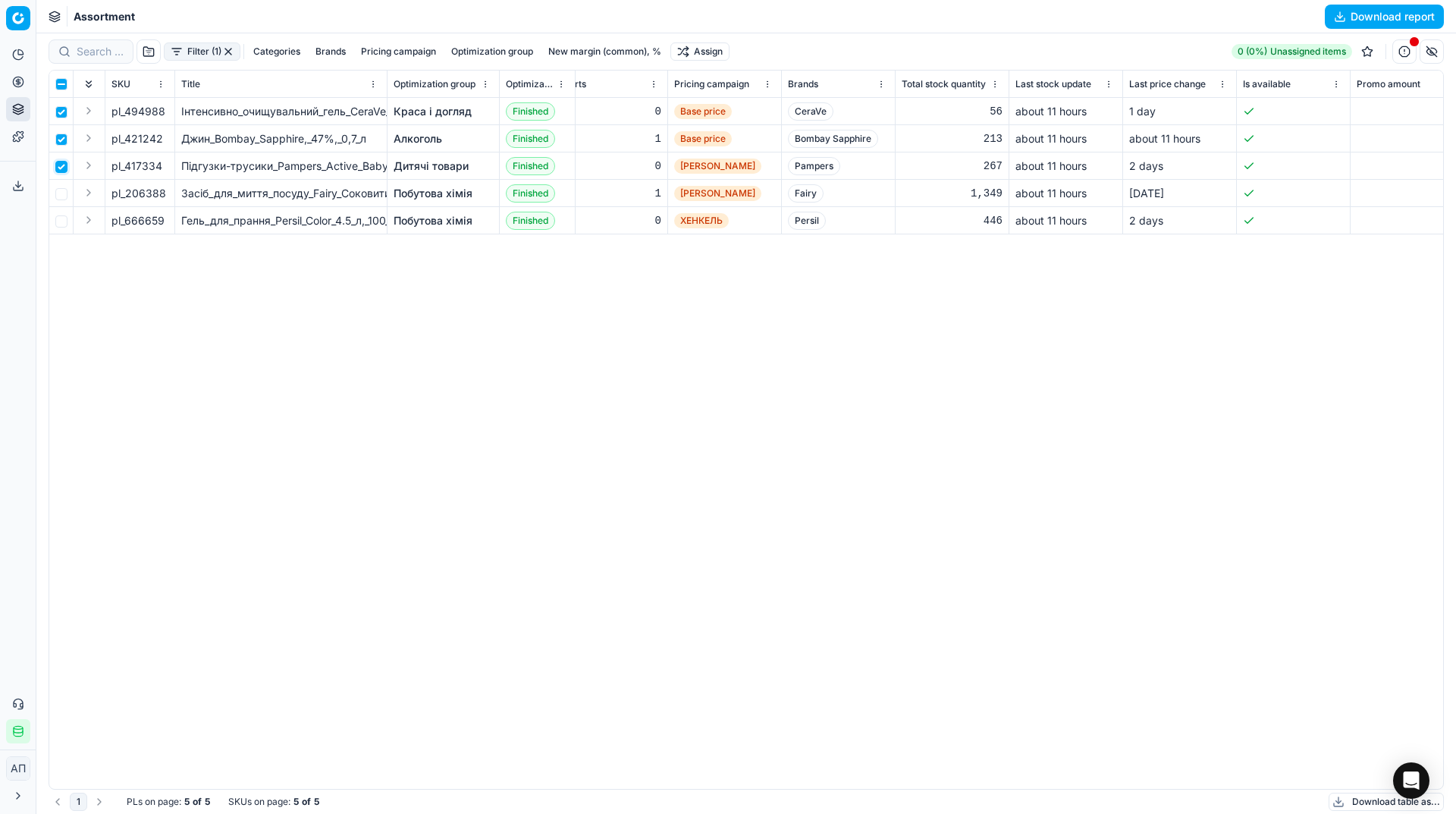
checkbox input "true"
click at [65, 193] on input "checkbox" at bounding box center [62, 195] width 12 height 12
checkbox input "true"
click at [65, 223] on input "checkbox" at bounding box center [62, 221] width 12 height 12
checkbox input "true"
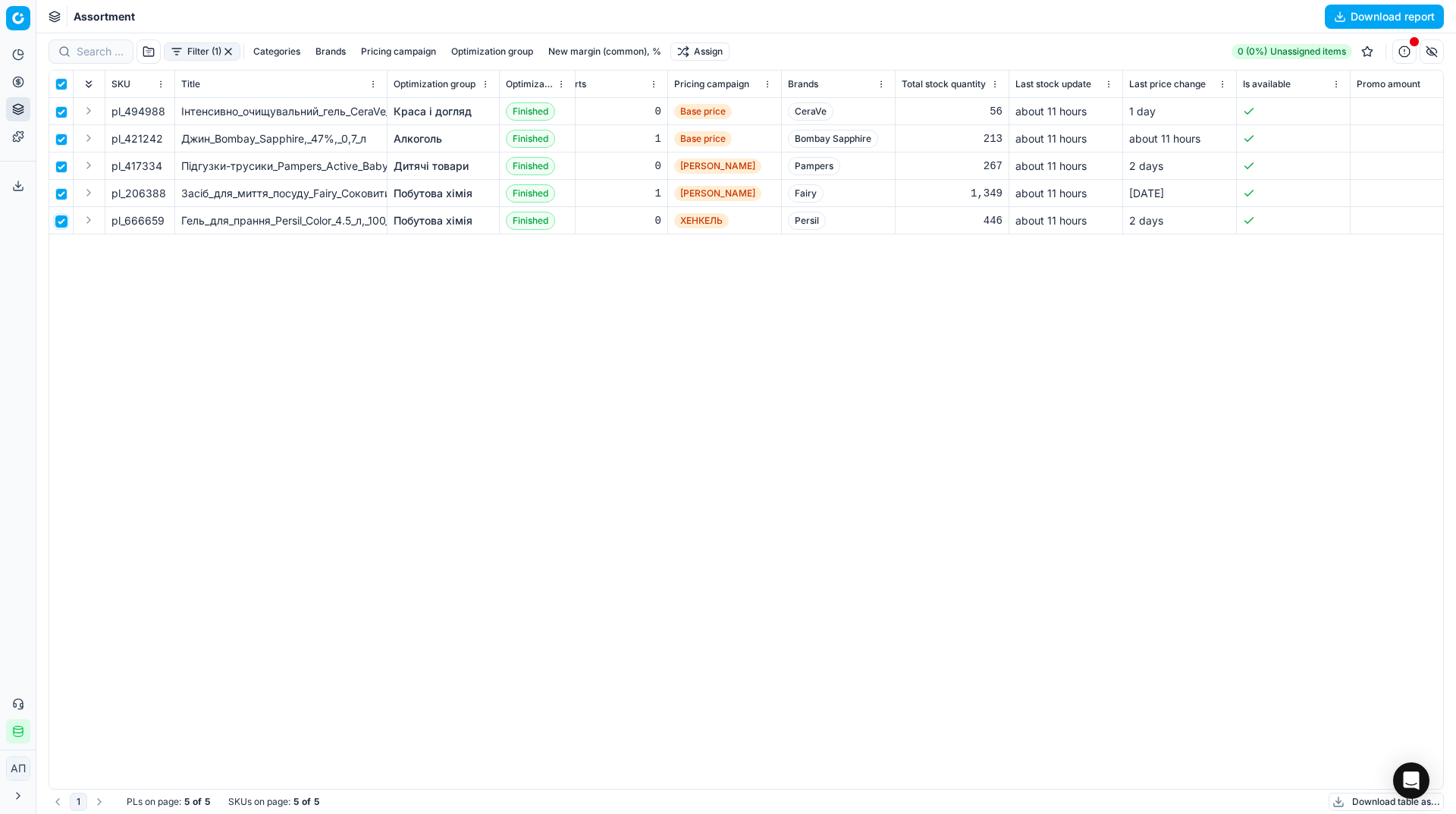
checkbox input "true"
click at [61, 220] on input "checkbox" at bounding box center [62, 221] width 12 height 12
checkbox input "false"
click at [64, 195] on input "checkbox" at bounding box center [62, 195] width 12 height 12
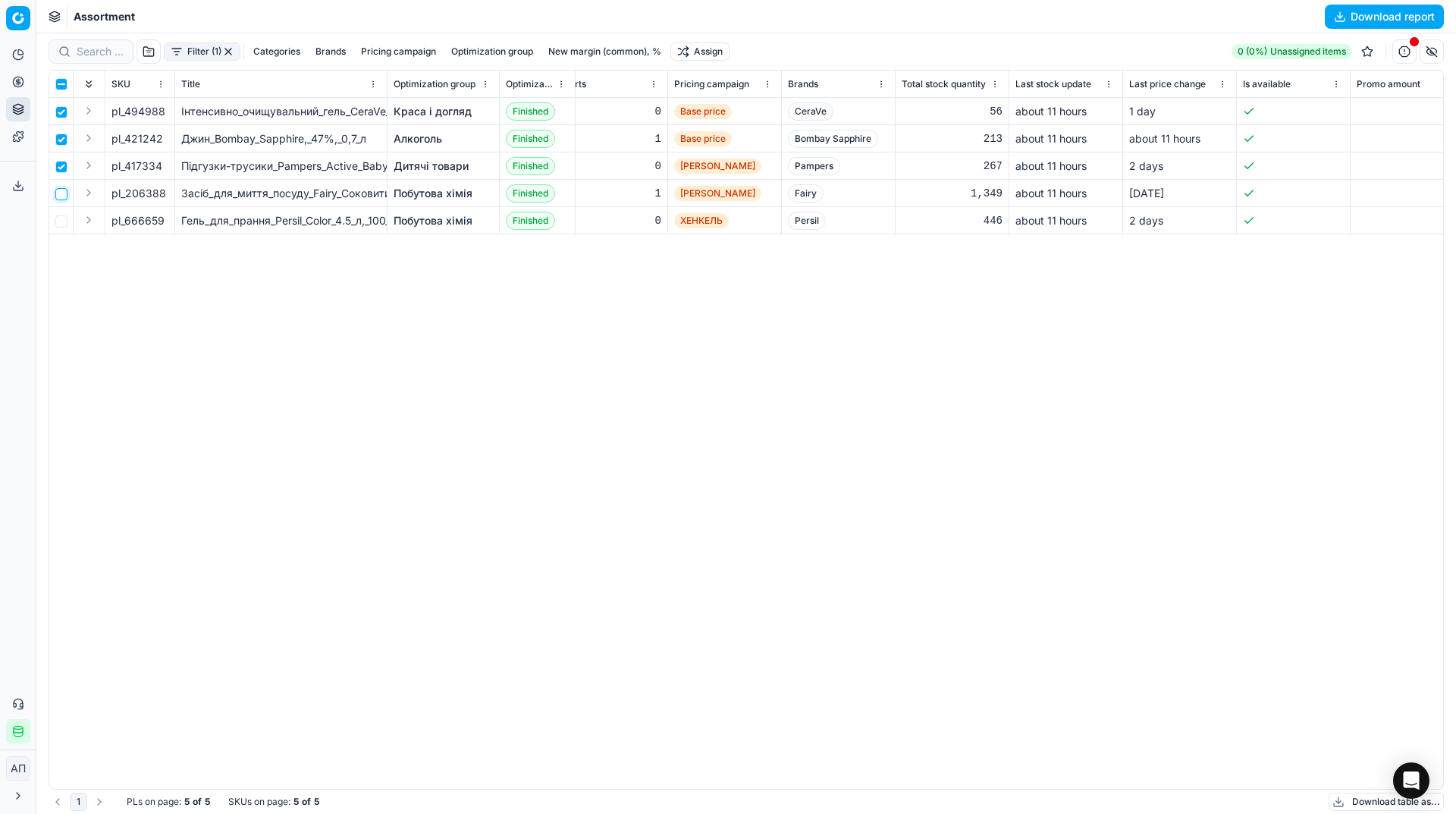
checkbox input "false"
click at [62, 165] on input "checkbox" at bounding box center [62, 167] width 12 height 12
checkbox input "false"
click at [715, 46] on html "Pricing platform Analytics Pricing Product portfolio Templates Export service 1…" at bounding box center [728, 407] width 1456 height 814
click at [745, 149] on div "Unassign from PCs" at bounding box center [703, 153] width 154 height 24
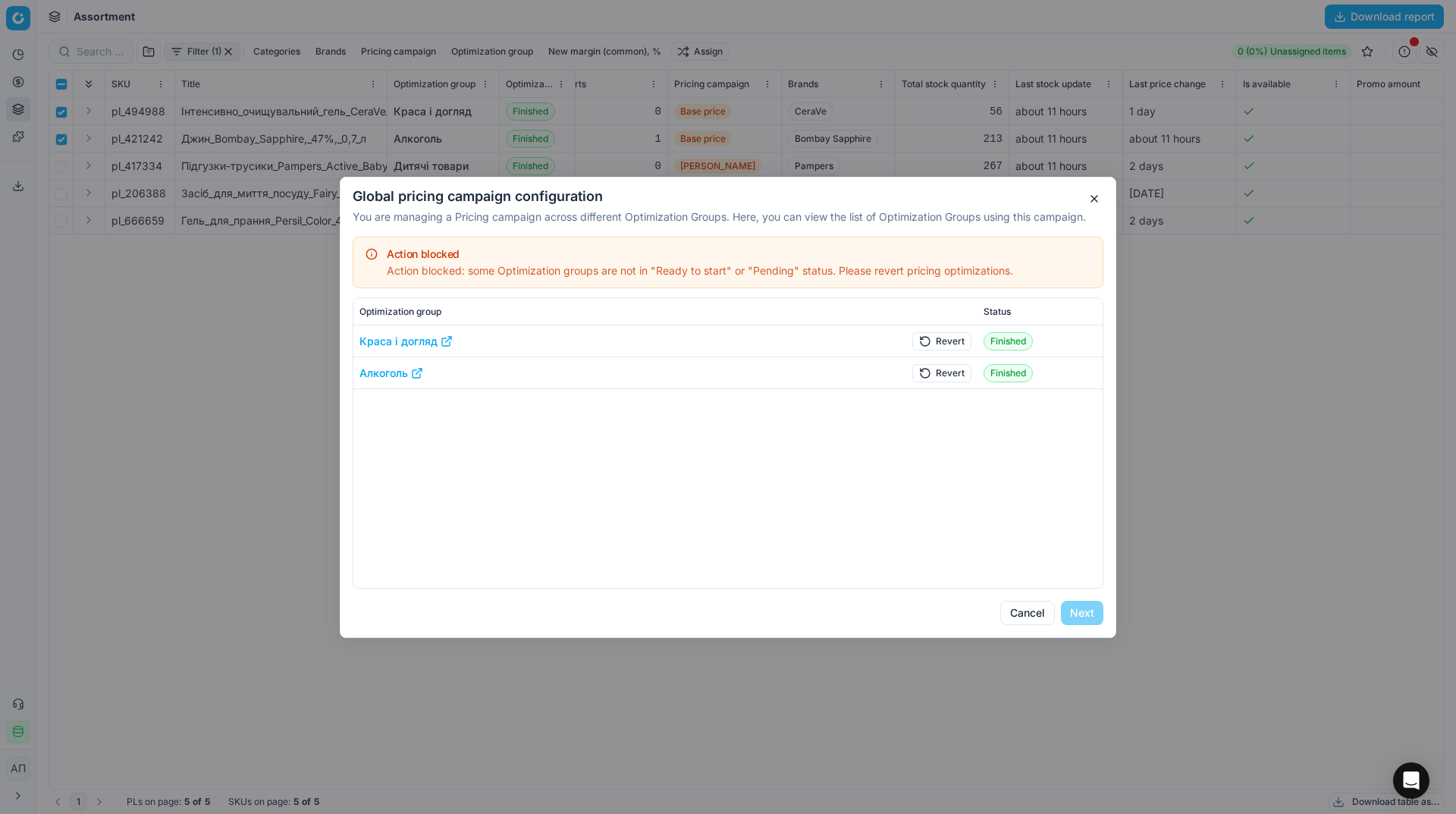
click at [953, 345] on button "Revert" at bounding box center [941, 340] width 59 height 18
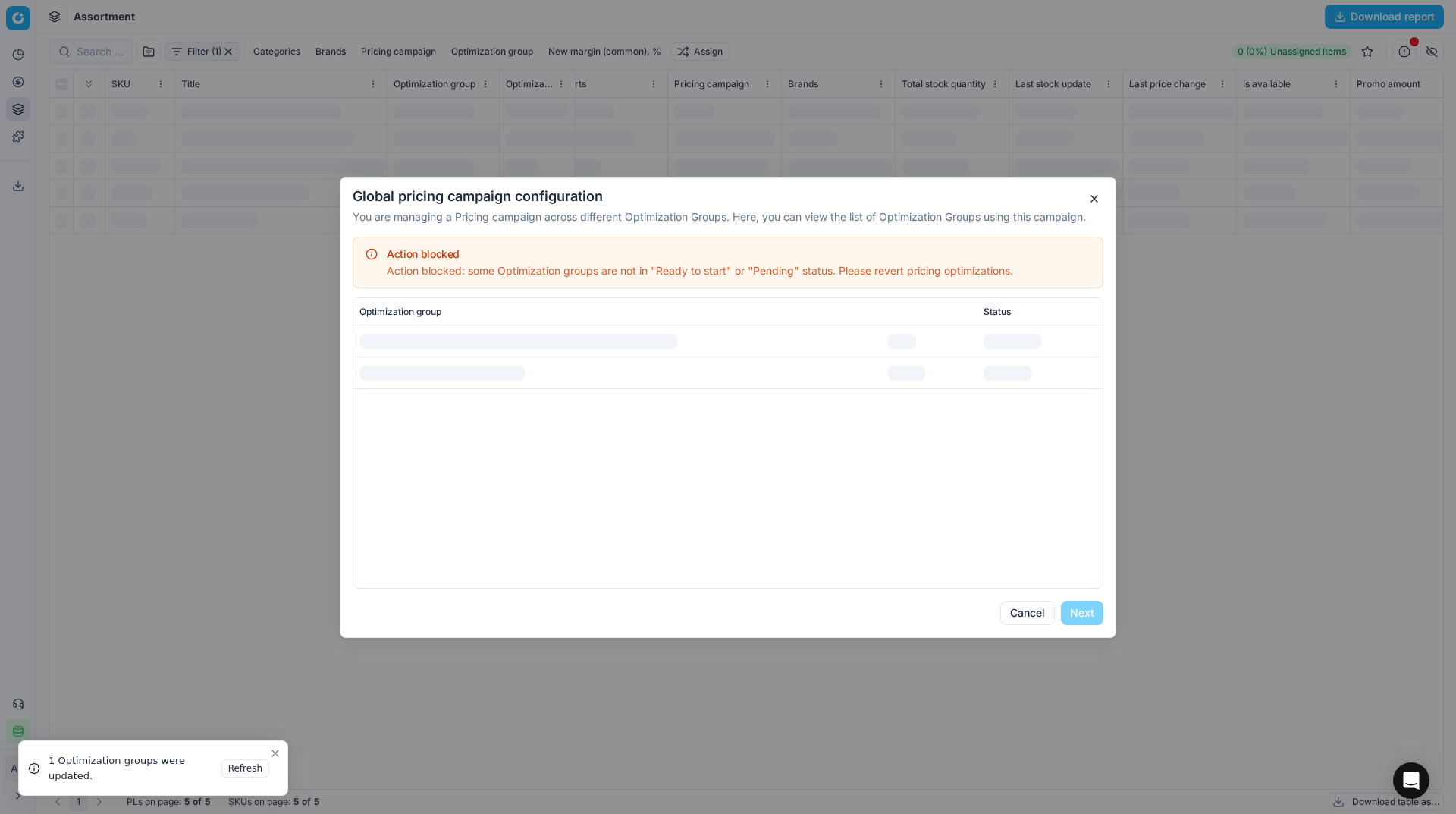
click at [953, 364] on td at bounding box center [929, 373] width 97 height 32
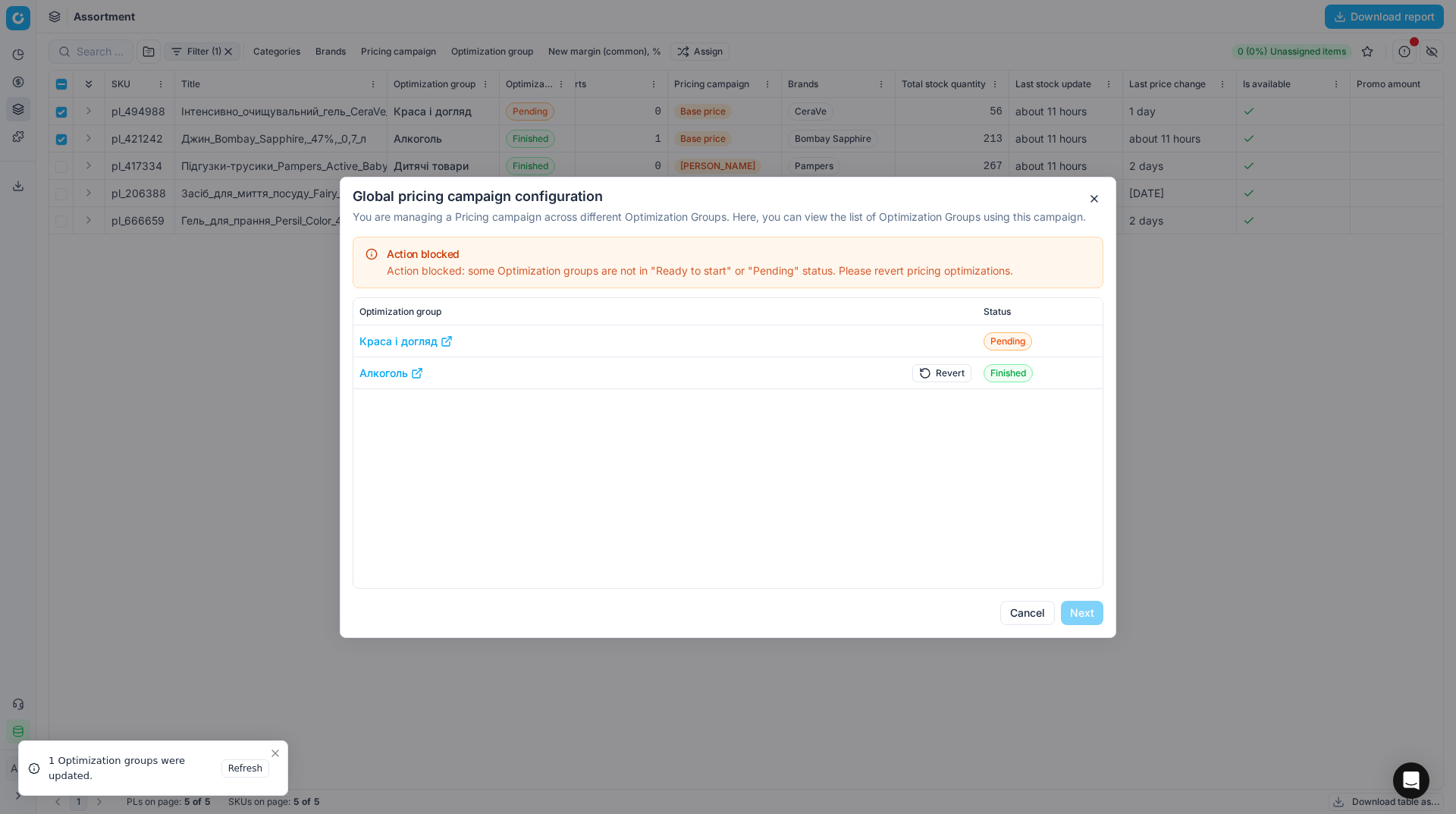
click at [949, 375] on button "Revert" at bounding box center [941, 372] width 59 height 18
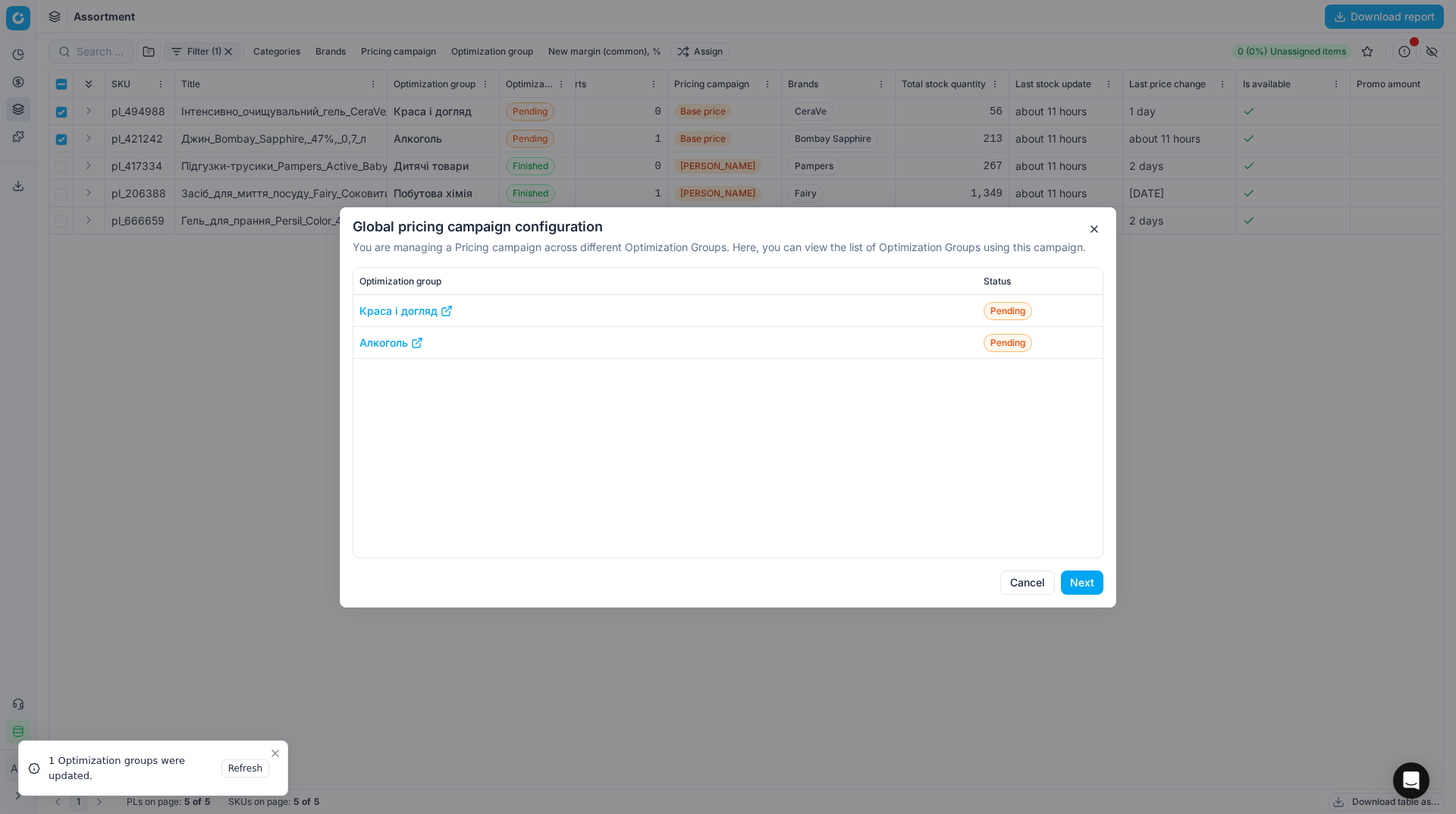
click at [1093, 585] on button "Next" at bounding box center [1082, 583] width 43 height 24
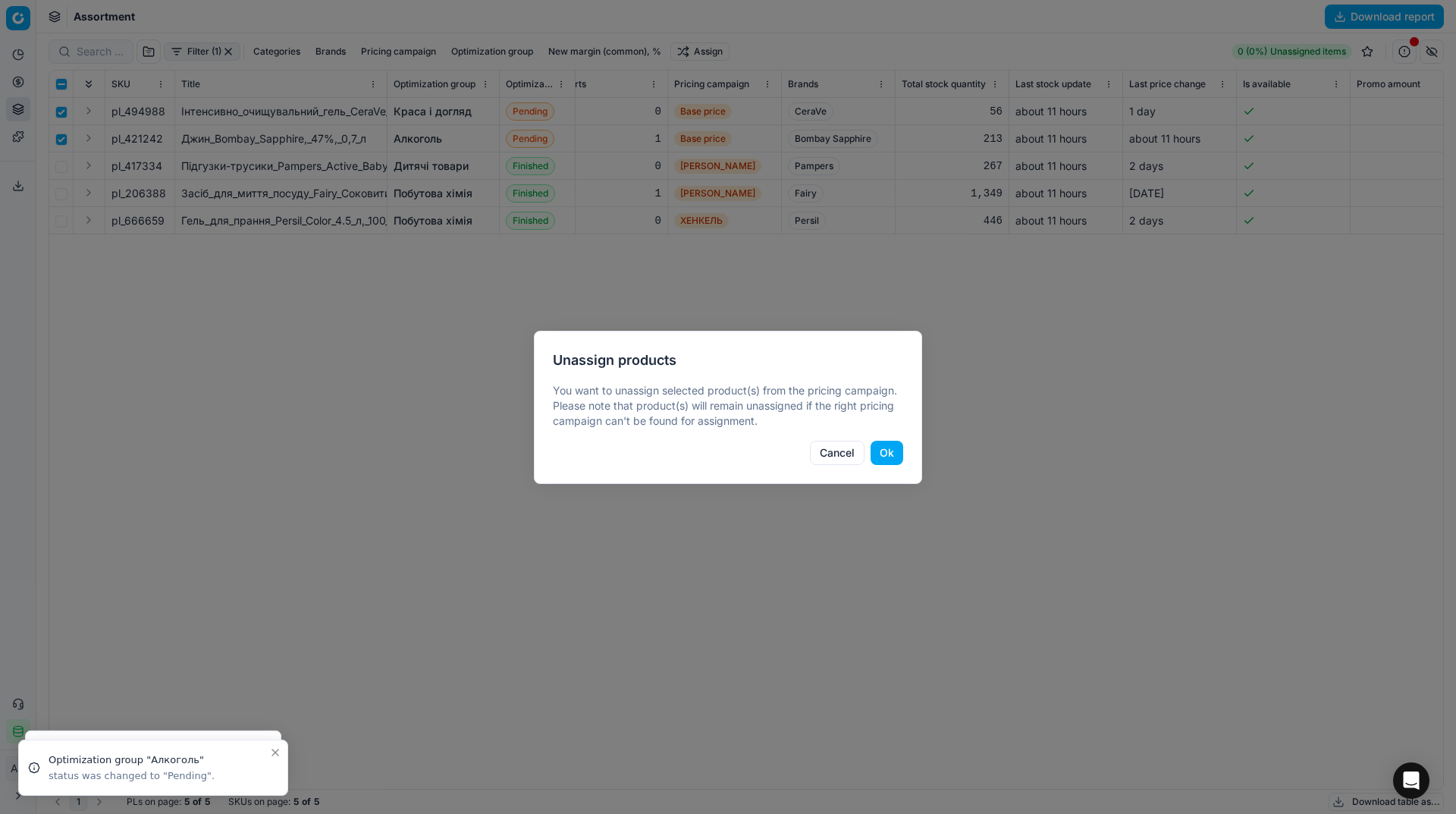
click at [886, 455] on button "Ok" at bounding box center [887, 453] width 33 height 24
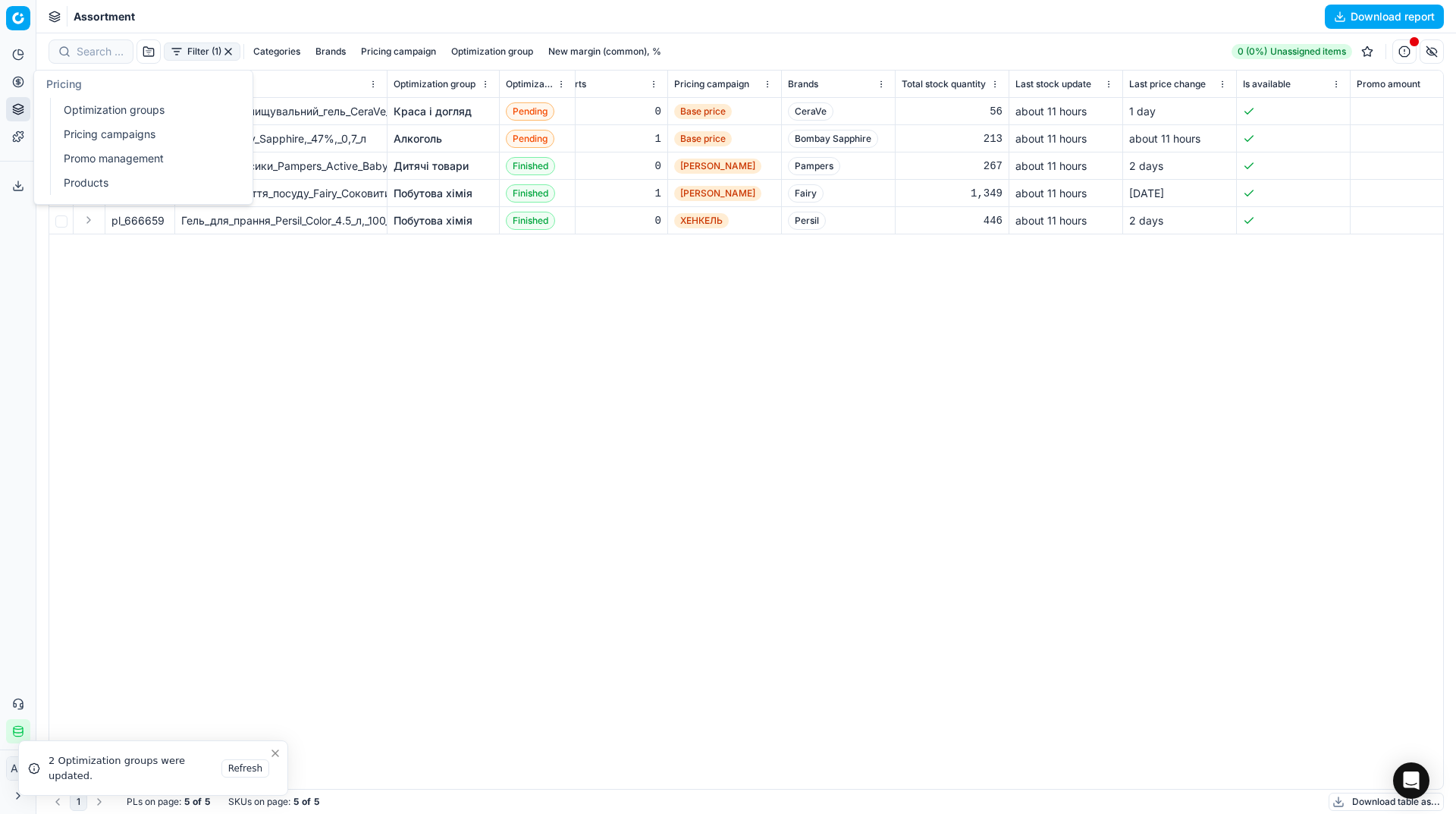
click at [25, 79] on button "Pricing" at bounding box center [18, 82] width 24 height 24
click at [84, 103] on link "Optimization groups" at bounding box center [146, 110] width 177 height 21
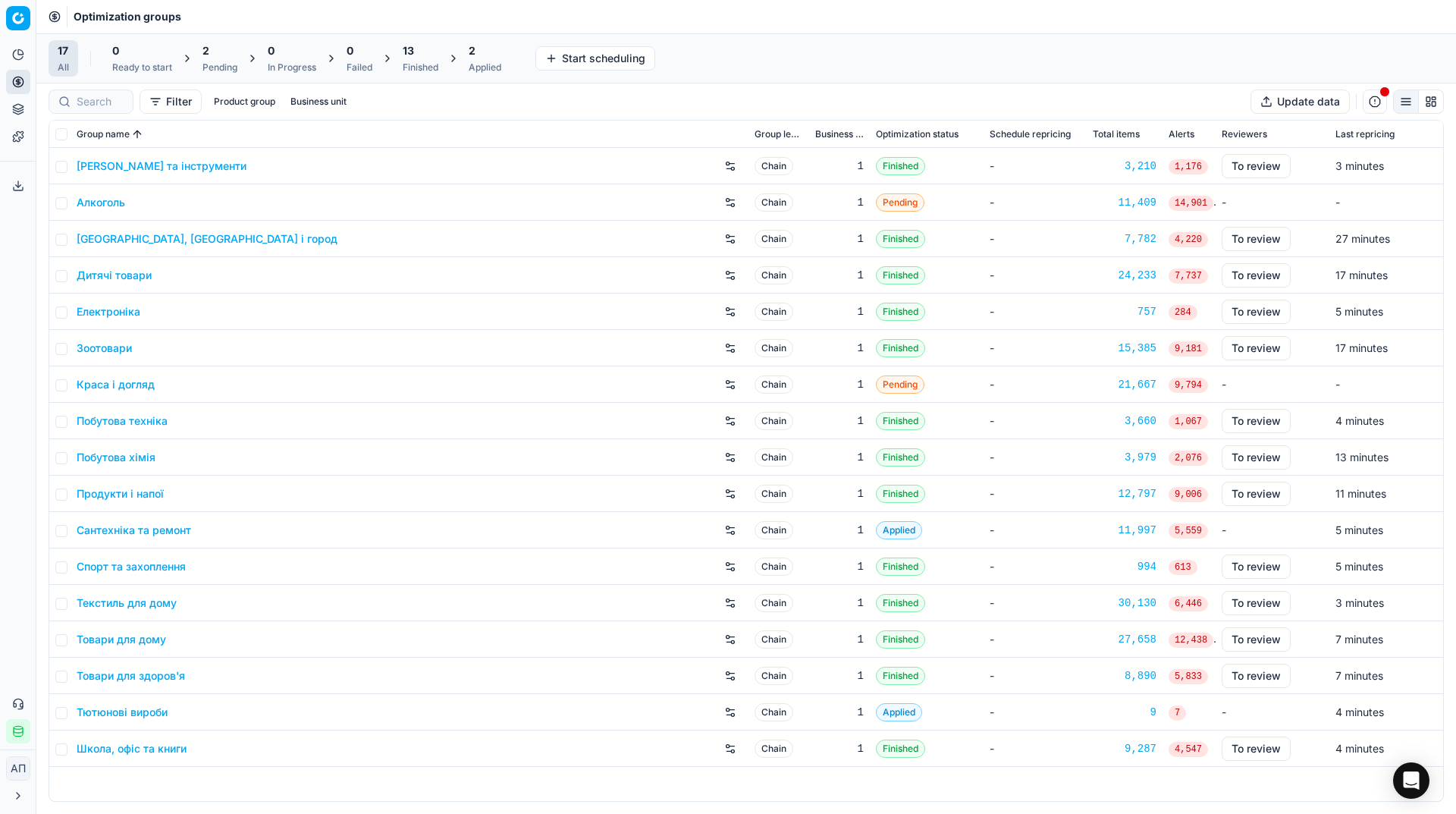
click at [147, 417] on link "Побутова техніка" at bounding box center [122, 420] width 91 height 15
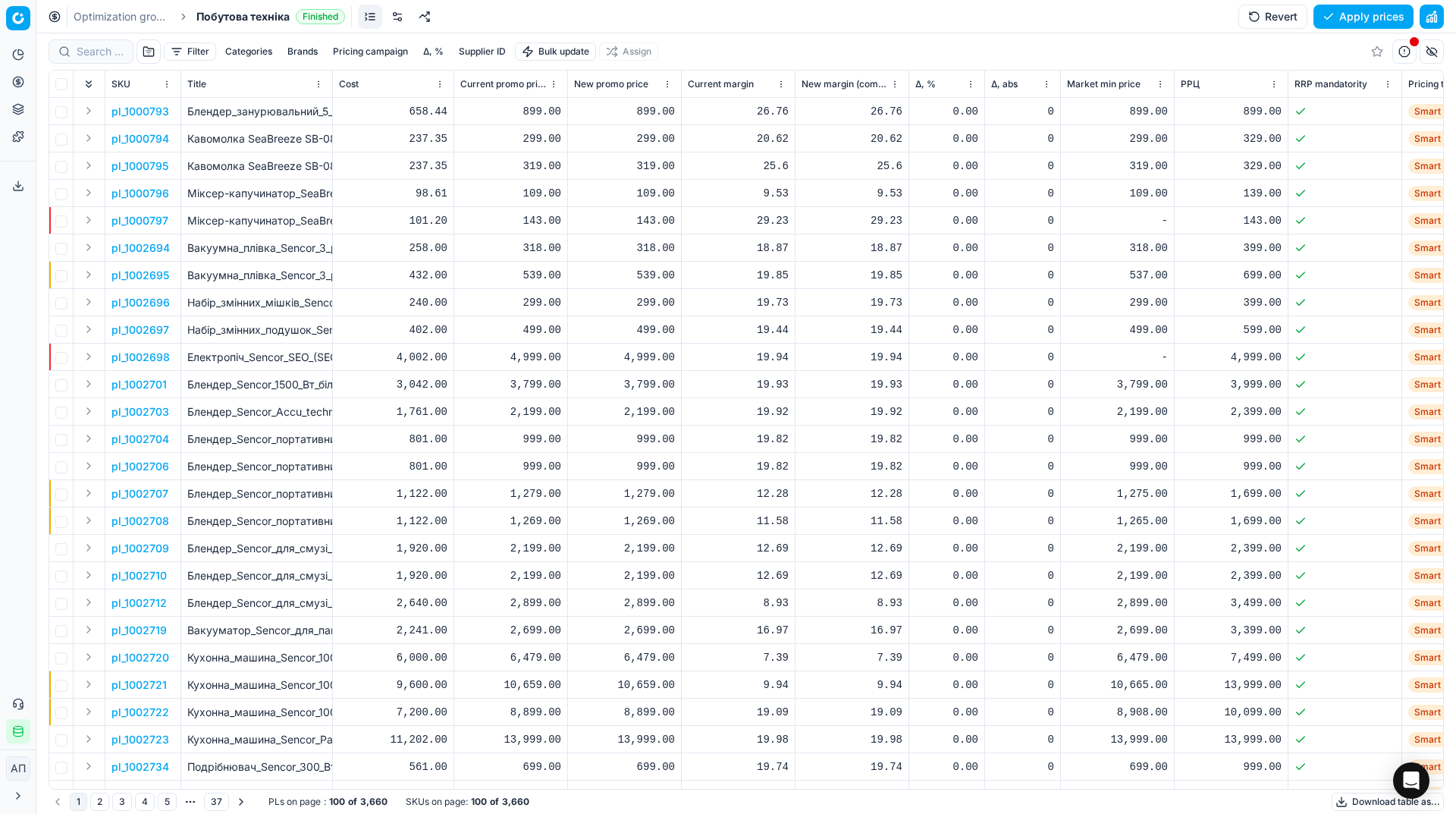
click at [243, 9] on span "Побутова техніка" at bounding box center [243, 16] width 94 height 15
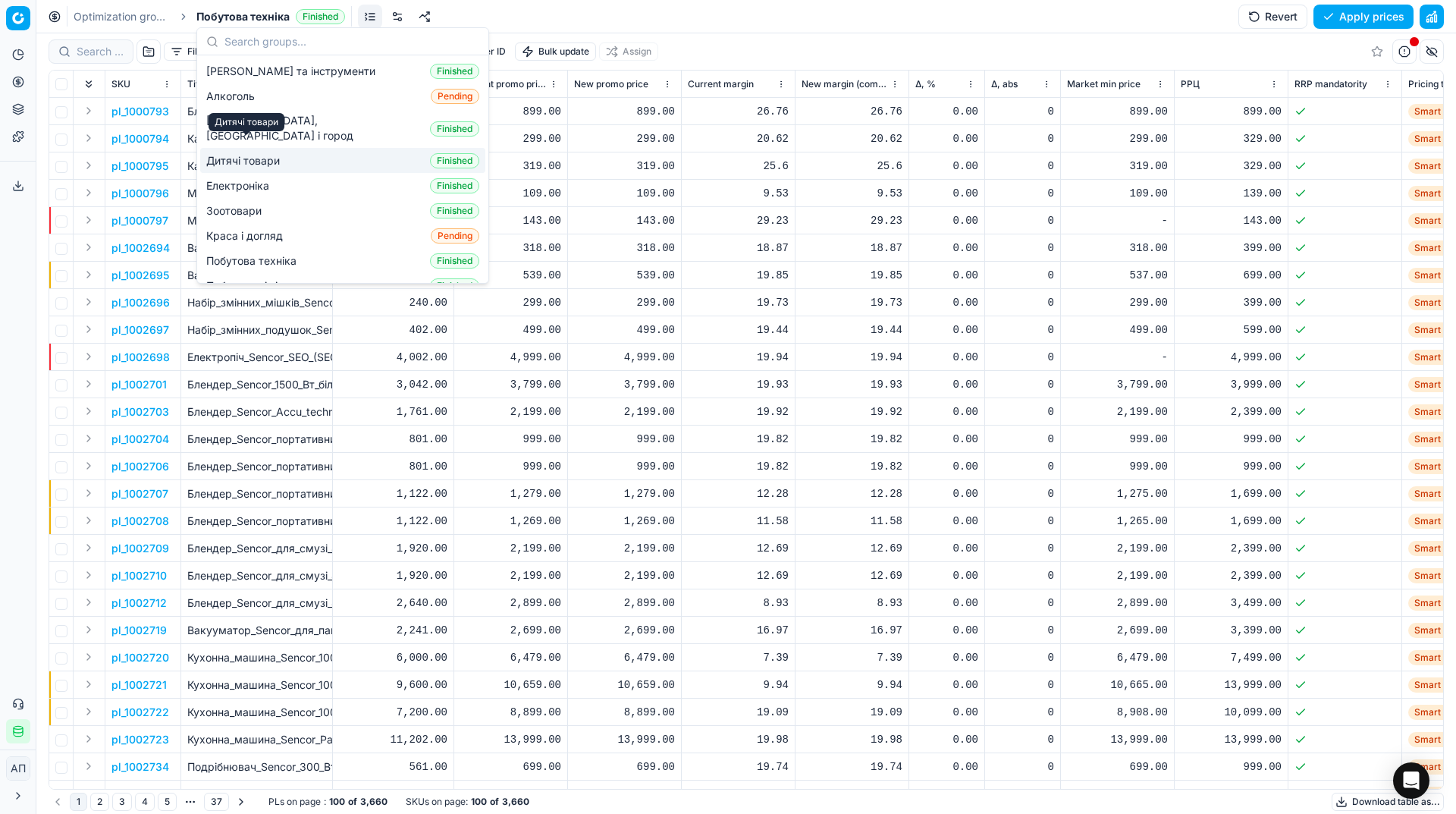
click at [247, 154] on span "Дитячі товари" at bounding box center [246, 161] width 80 height 15
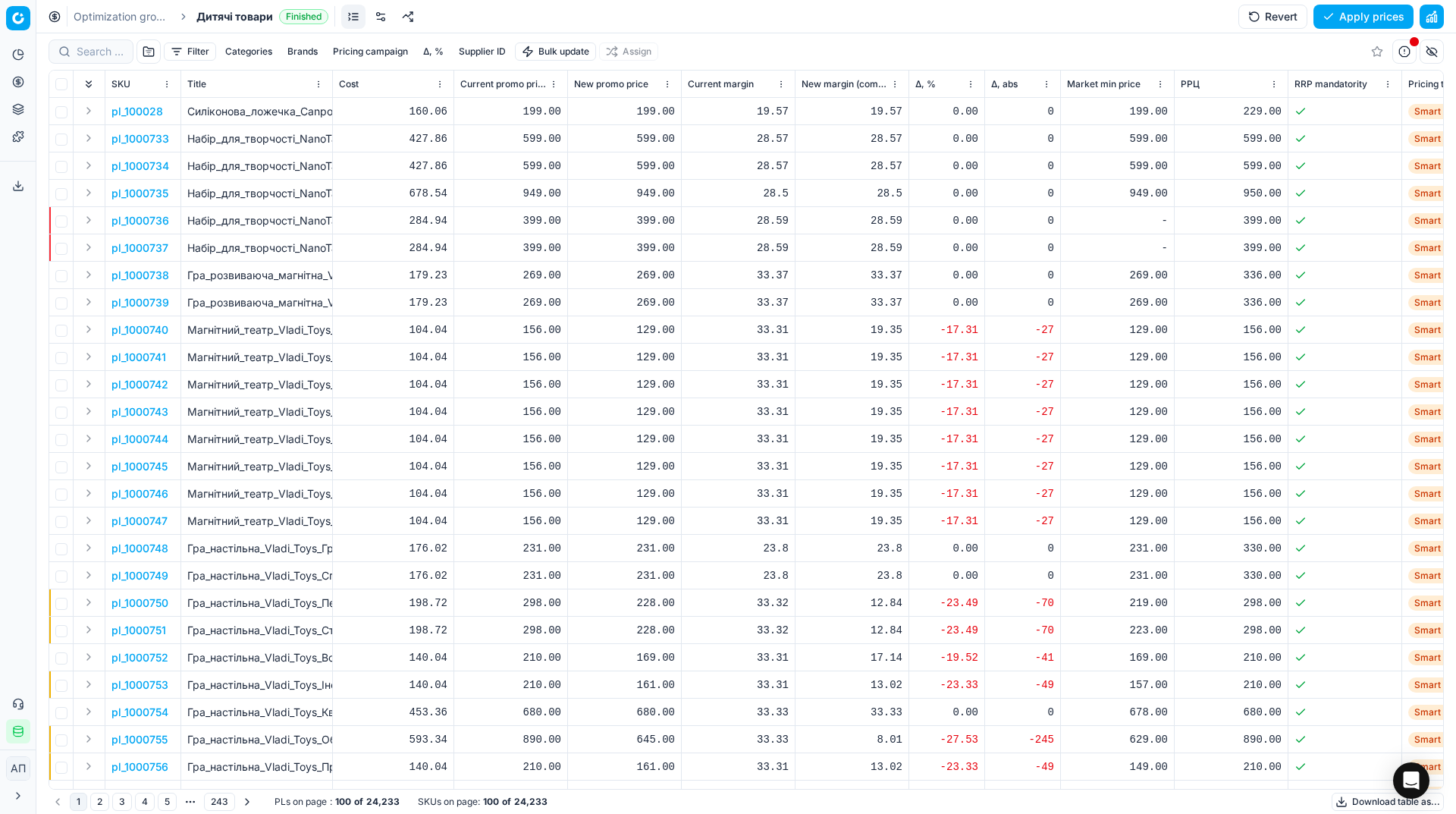
click at [380, 22] on link at bounding box center [381, 17] width 24 height 24
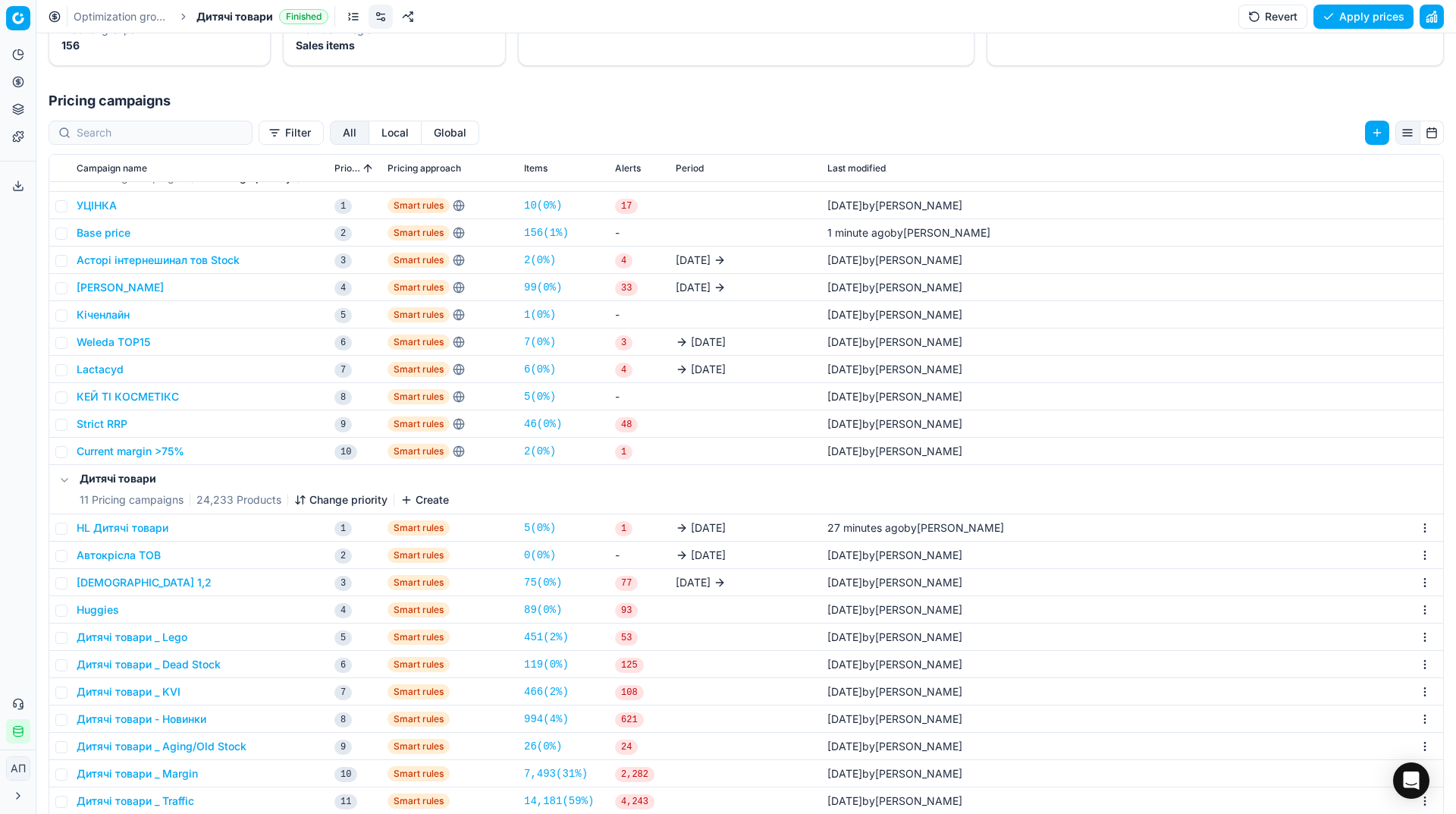
scroll to position [233, 0]
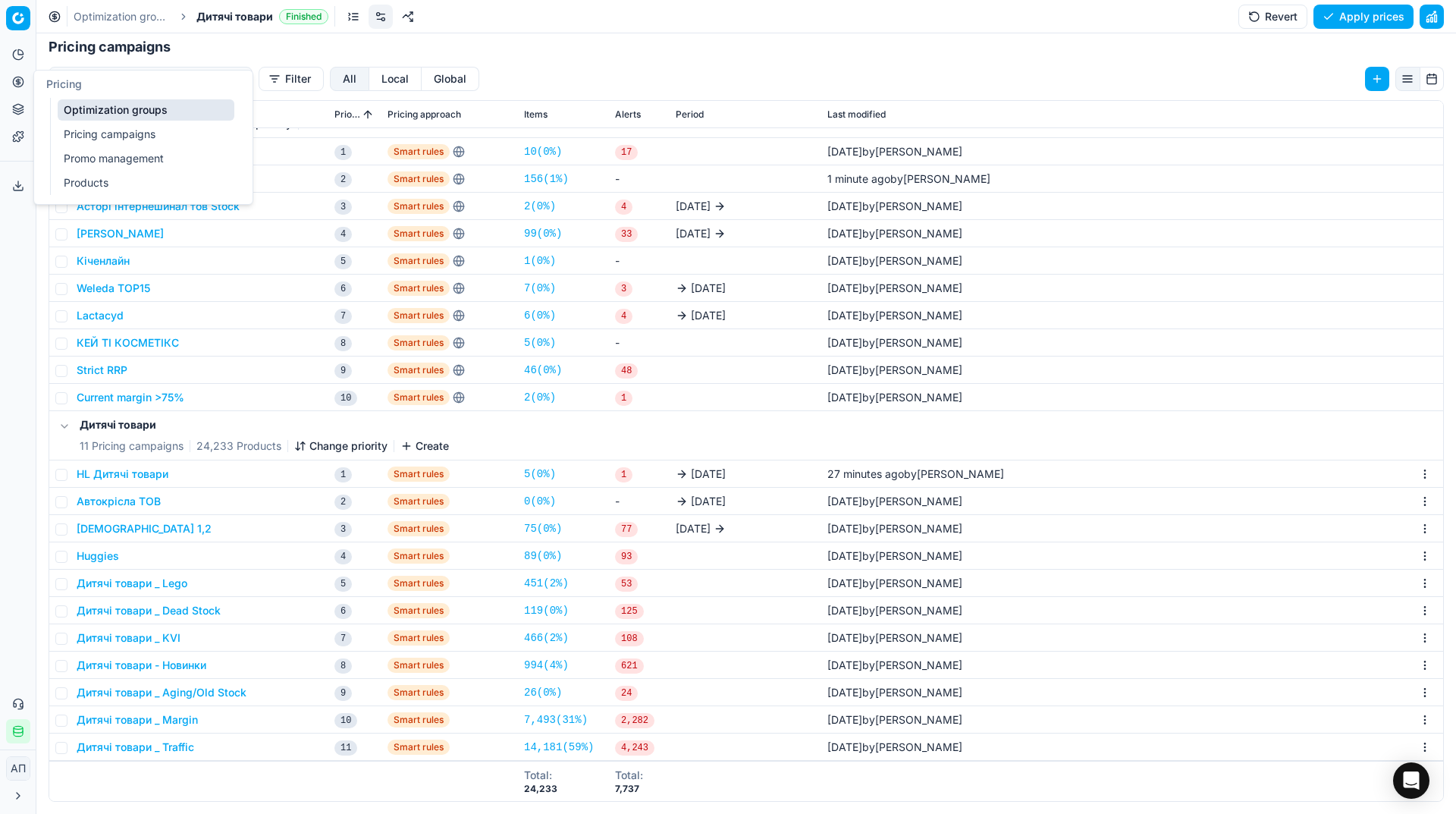
click at [97, 131] on link "Pricing campaigns" at bounding box center [146, 134] width 177 height 21
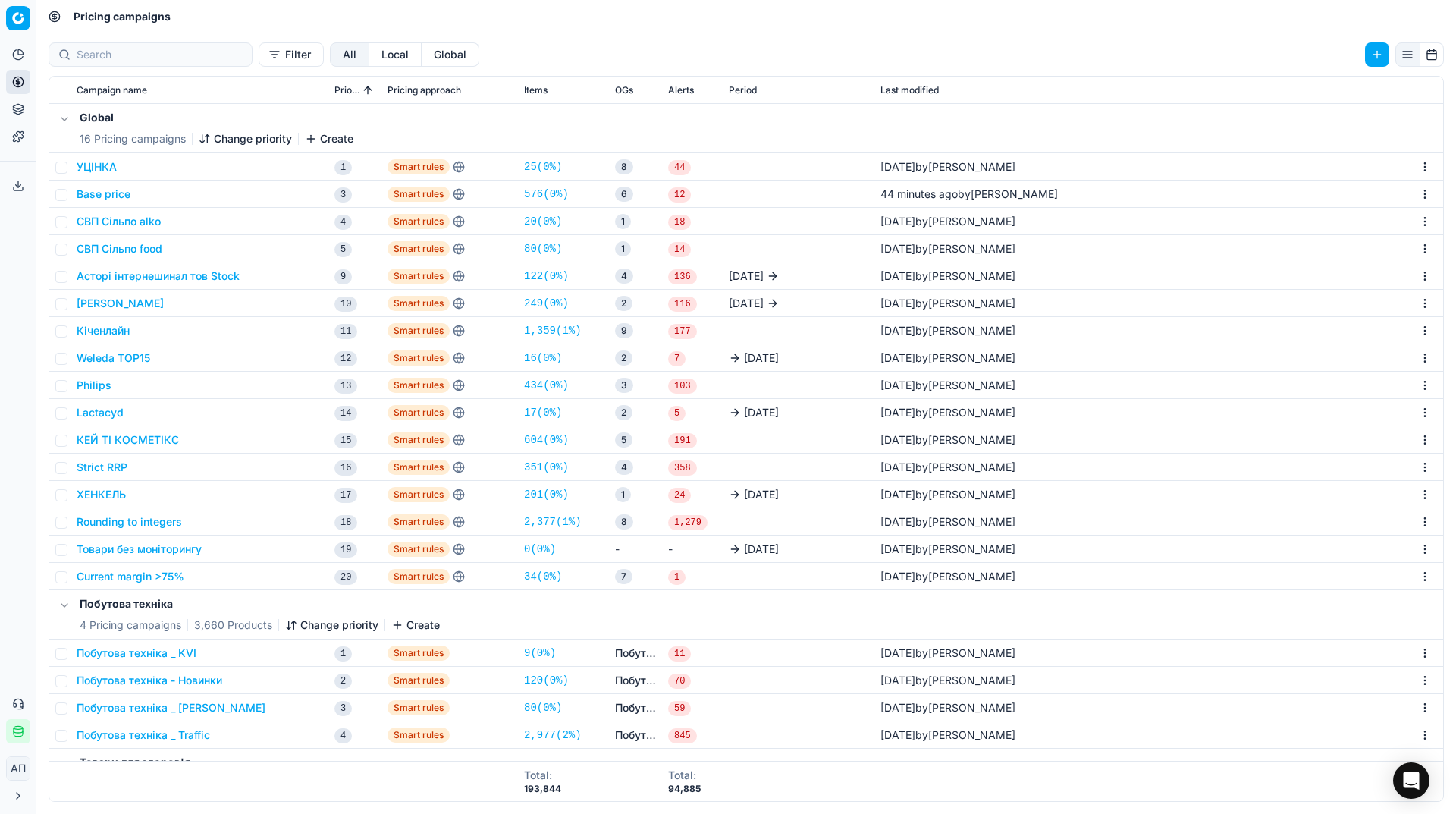
click at [17, 311] on div "Analytics Pricing Product portfolio Templates Export service 17 Contact support…" at bounding box center [18, 393] width 36 height 713
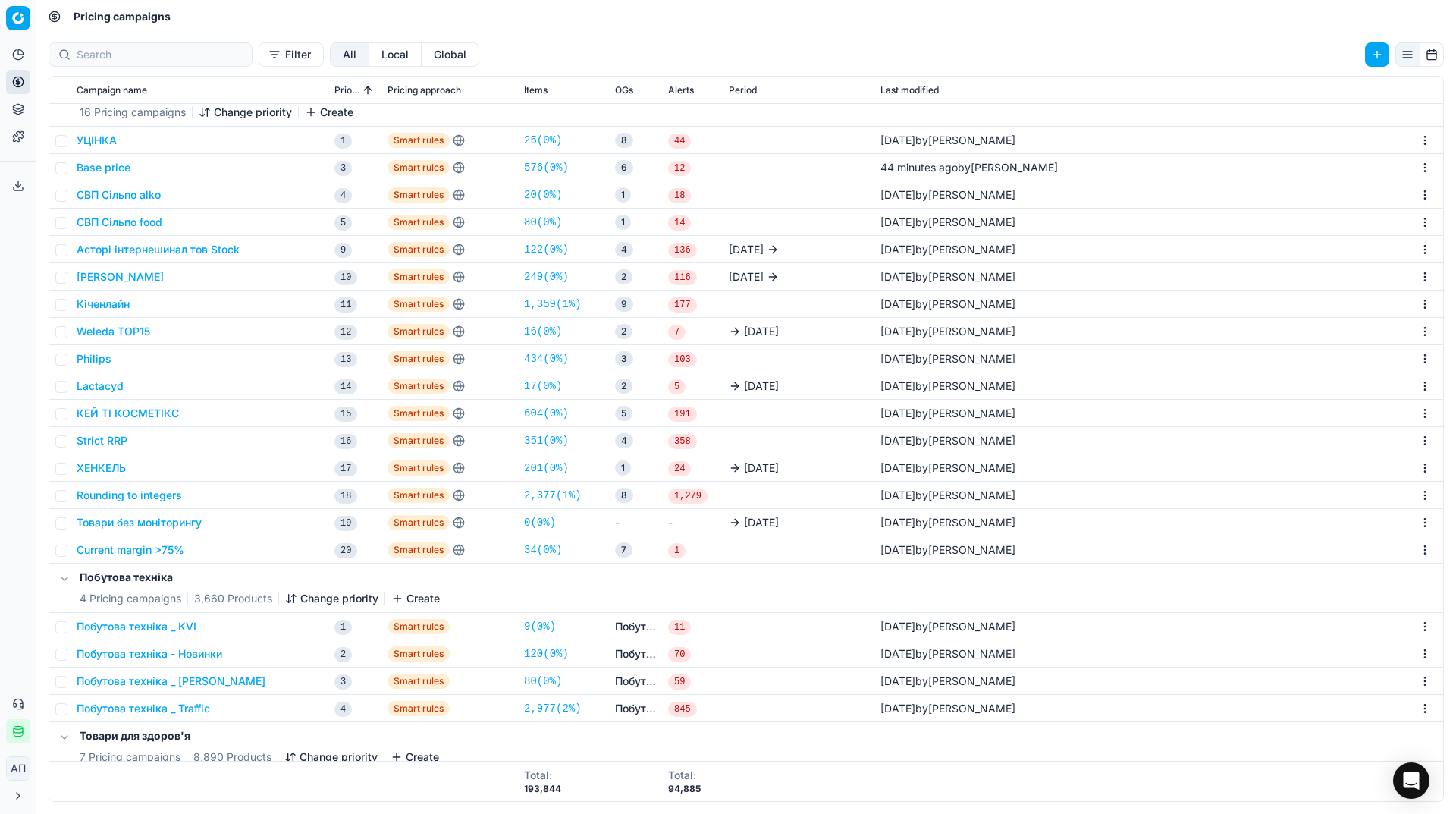
scroll to position [27, 0]
click at [112, 463] on button "ХЕНКЕЛЬ" at bounding box center [101, 467] width 49 height 15
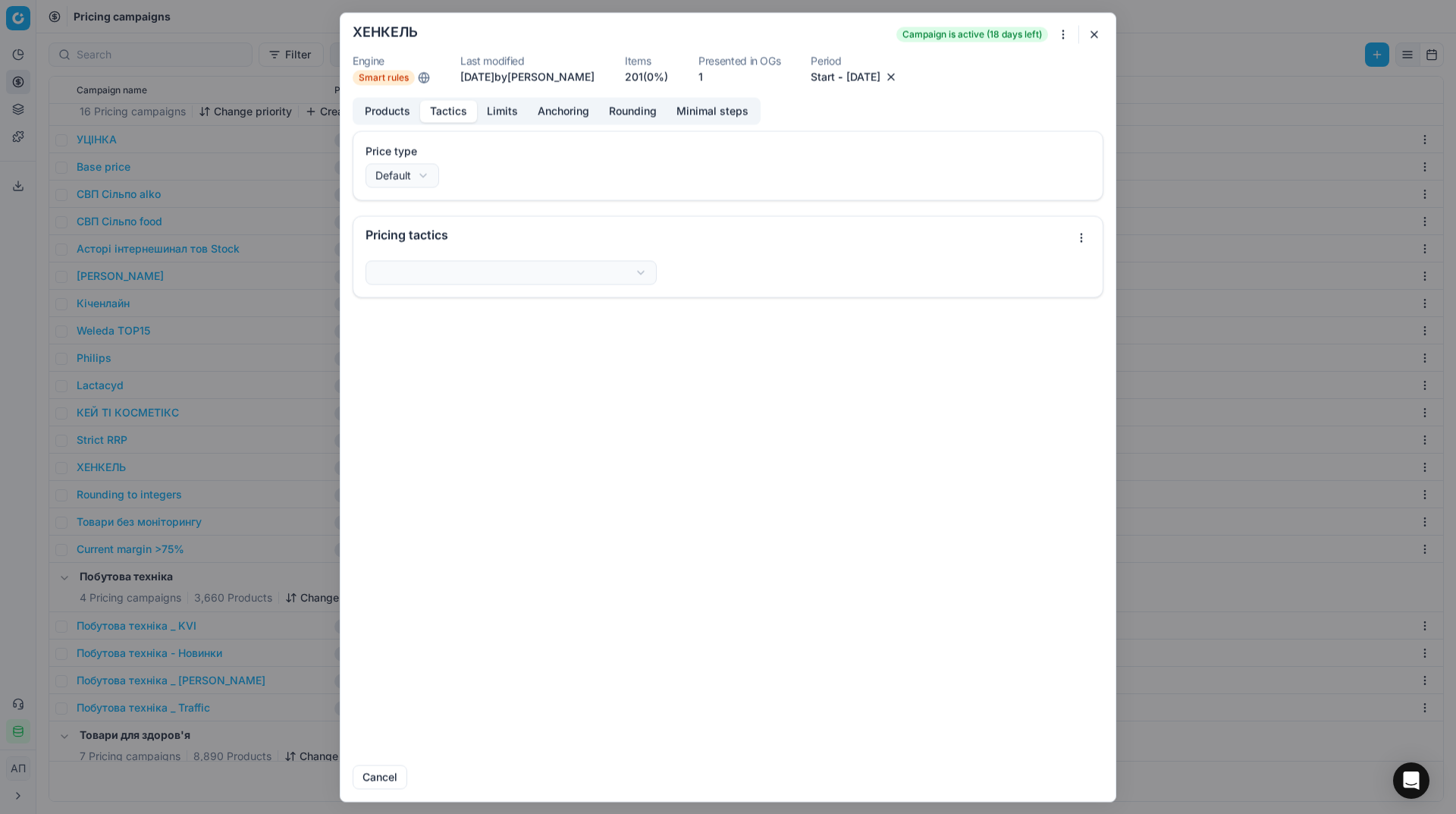
click at [458, 110] on button "Tactics" at bounding box center [448, 111] width 57 height 22
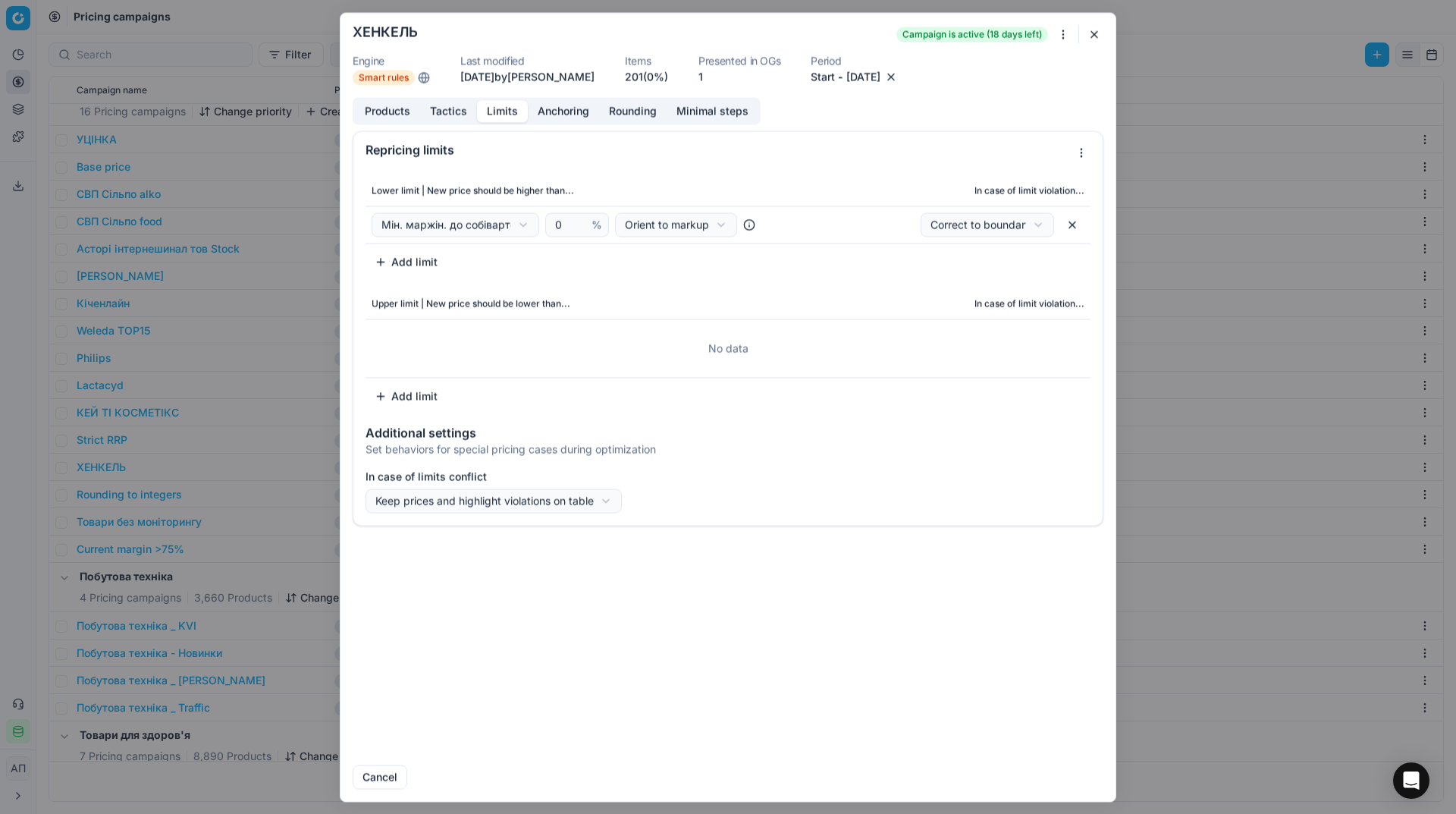
click at [505, 116] on button "Limits" at bounding box center [502, 111] width 51 height 22
click at [1102, 25] on div "ХЕНКЕЛЬ Campaign is active (18 days left)" at bounding box center [728, 34] width 751 height 18
click at [1097, 30] on button "button" at bounding box center [1094, 34] width 18 height 18
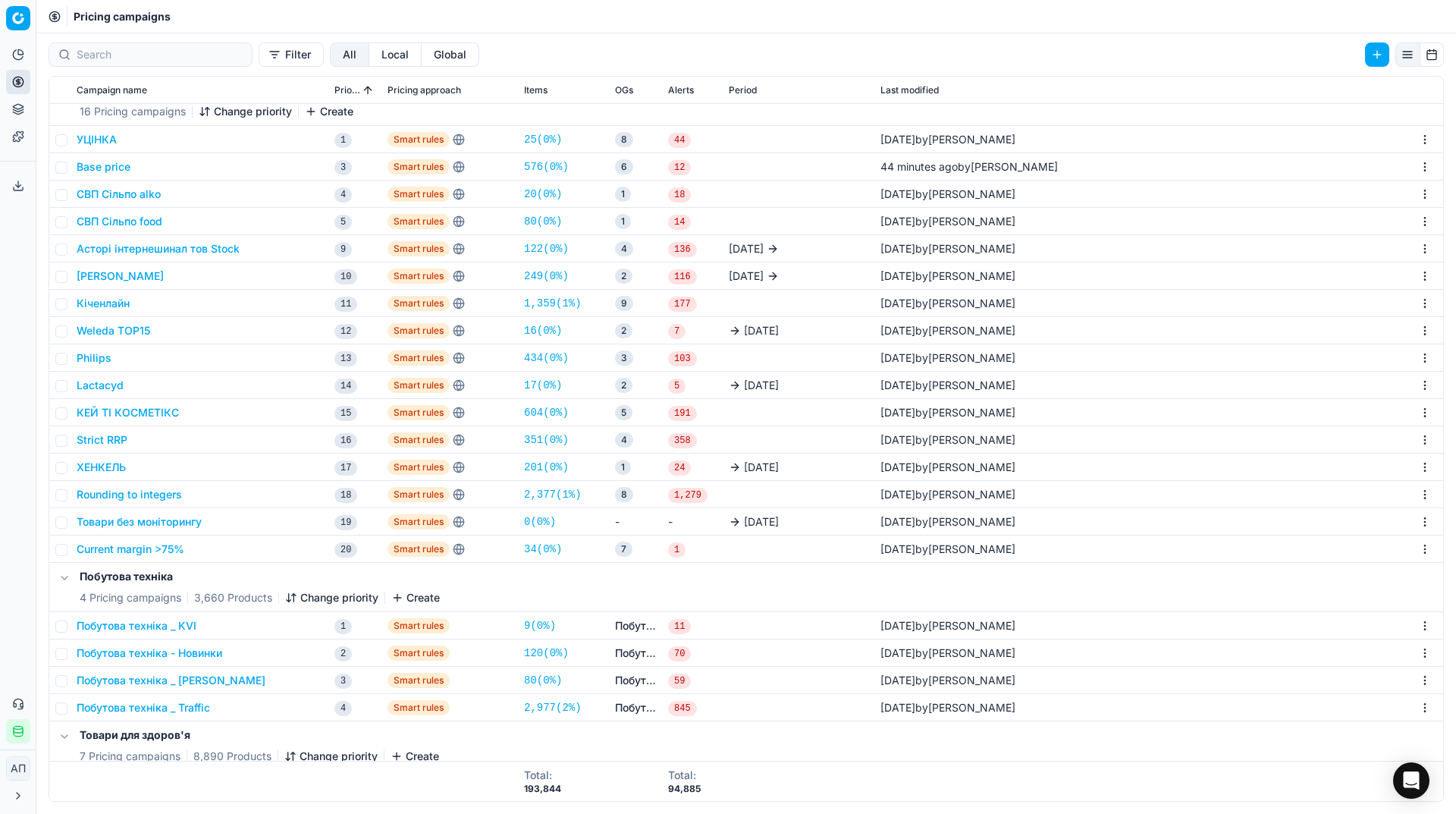
click at [114, 278] on button "САВ Орбіко" at bounding box center [120, 275] width 87 height 15
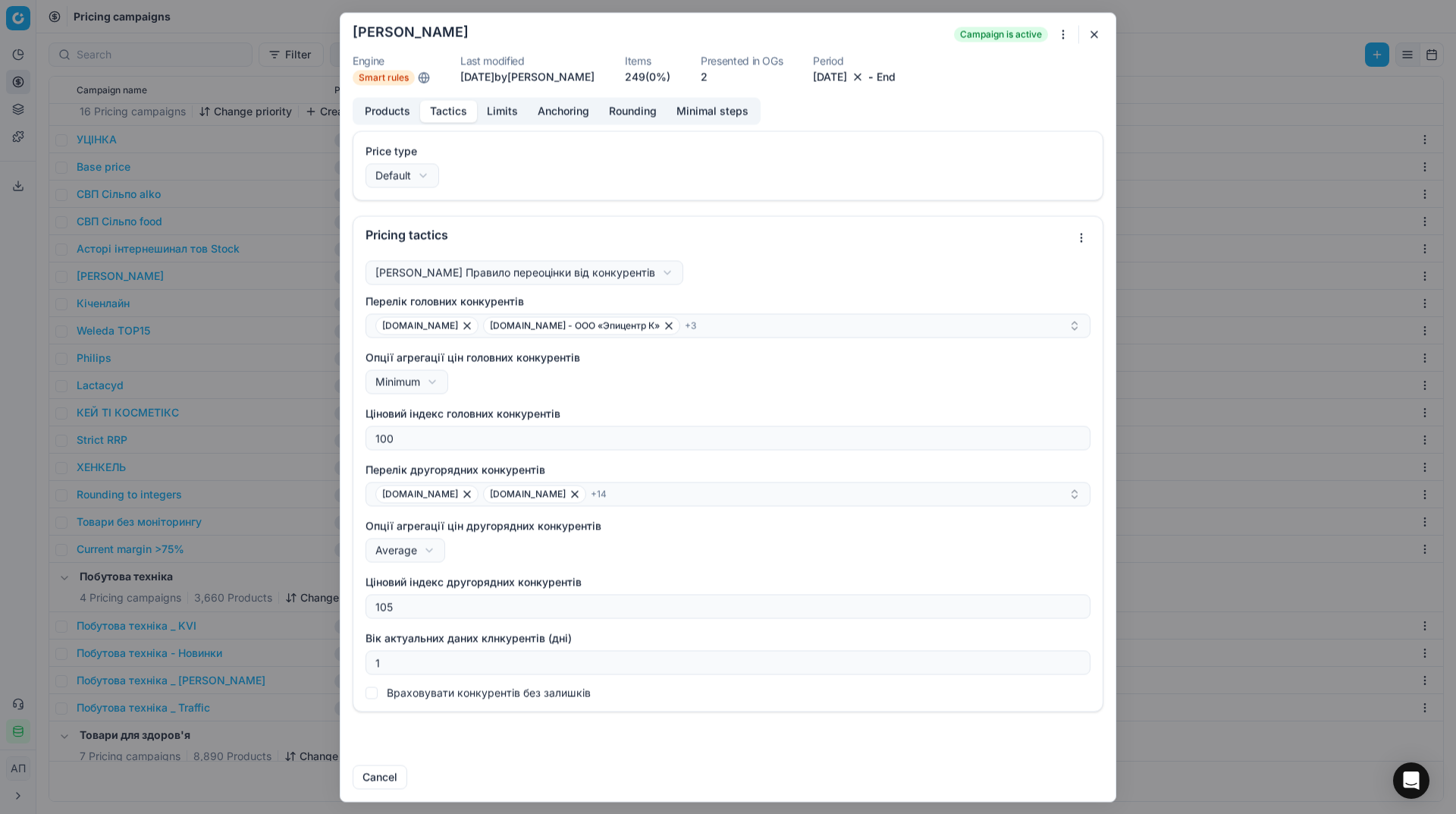
click at [452, 103] on button "Tactics" at bounding box center [448, 111] width 57 height 22
click at [1096, 37] on button "button" at bounding box center [1094, 34] width 18 height 18
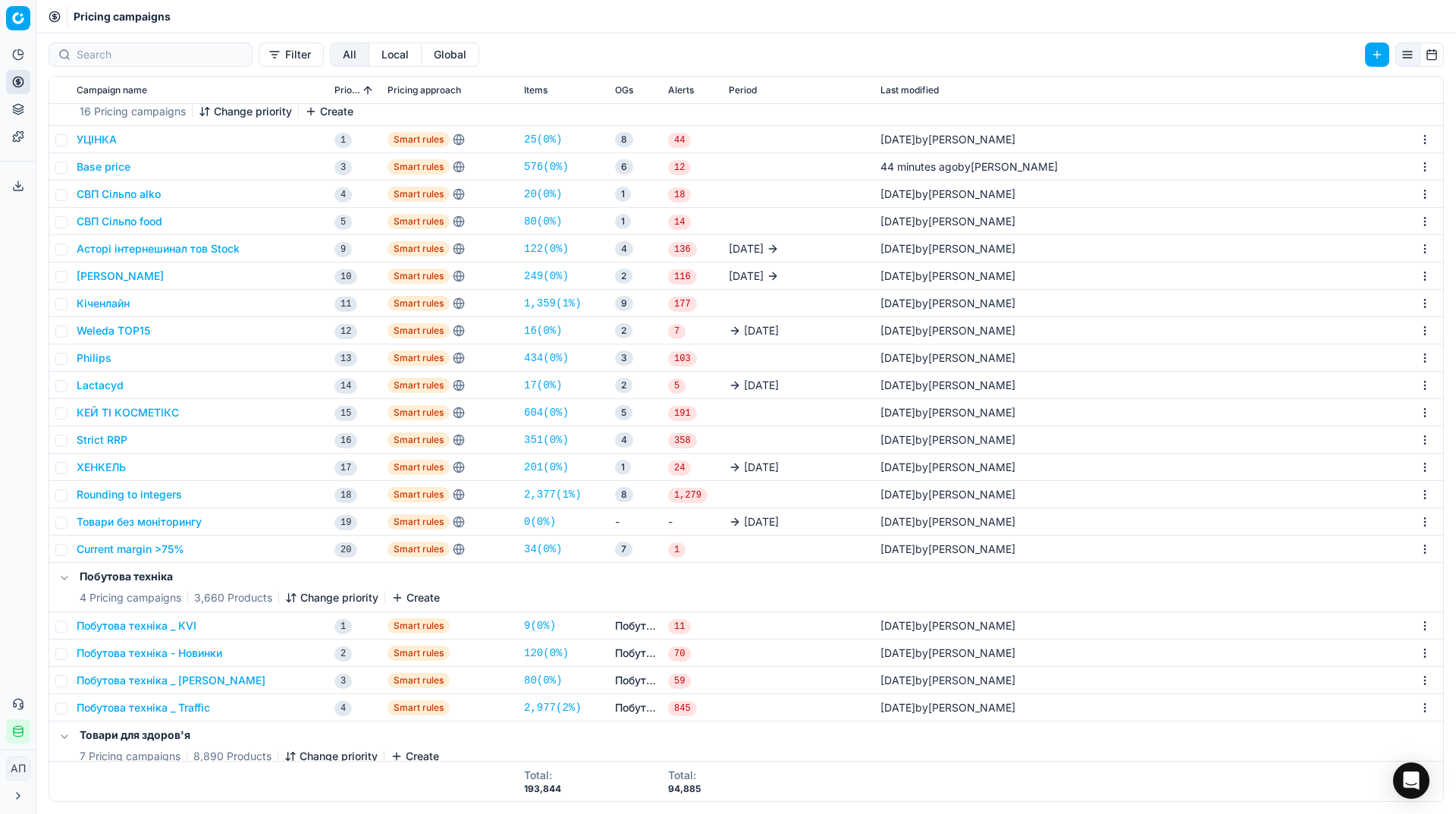
click at [103, 460] on button "ХЕНКЕЛЬ" at bounding box center [101, 467] width 49 height 15
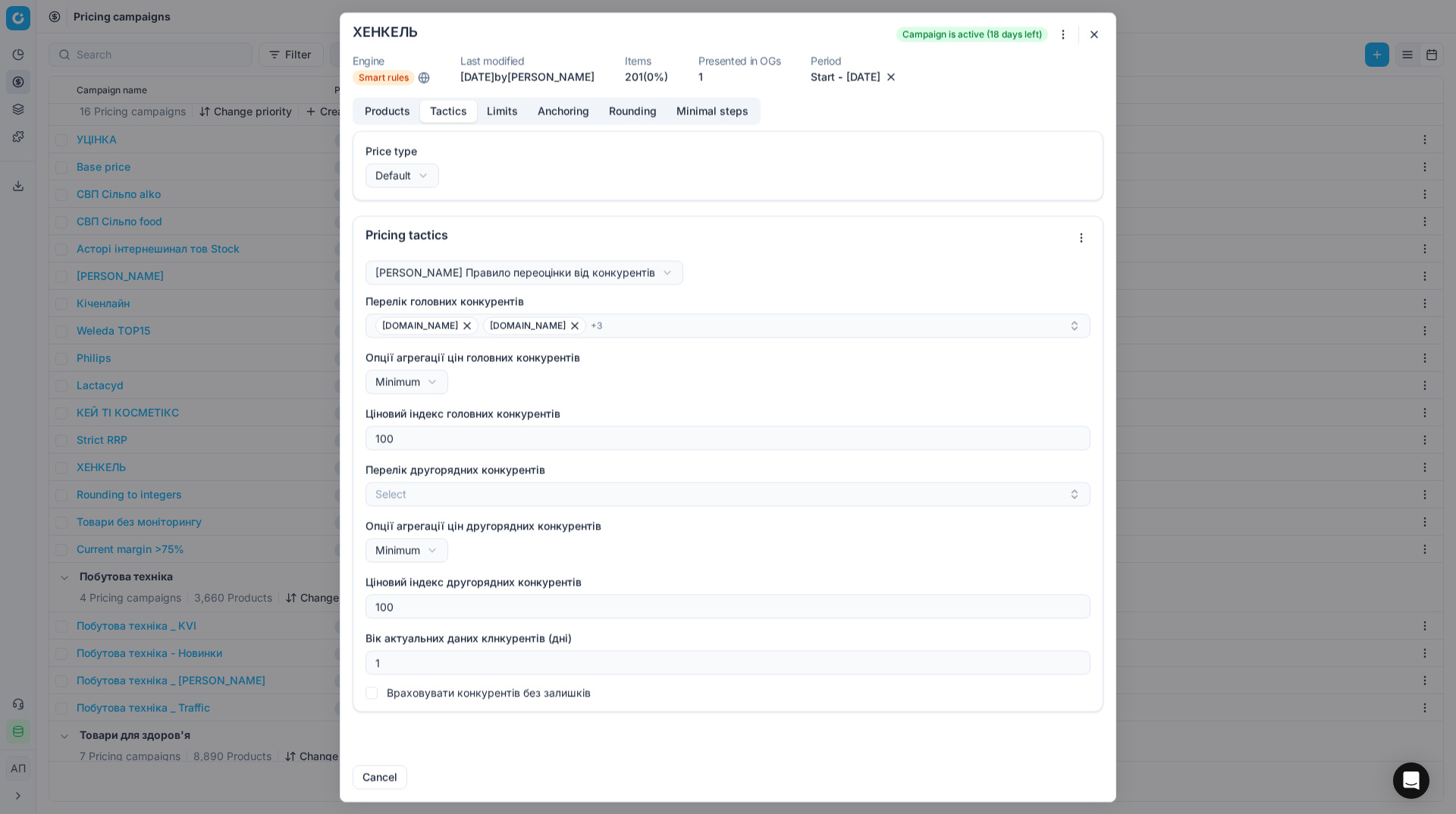
click at [451, 110] on button "Tactics" at bounding box center [448, 111] width 57 height 22
click at [1097, 29] on button "button" at bounding box center [1094, 34] width 18 height 18
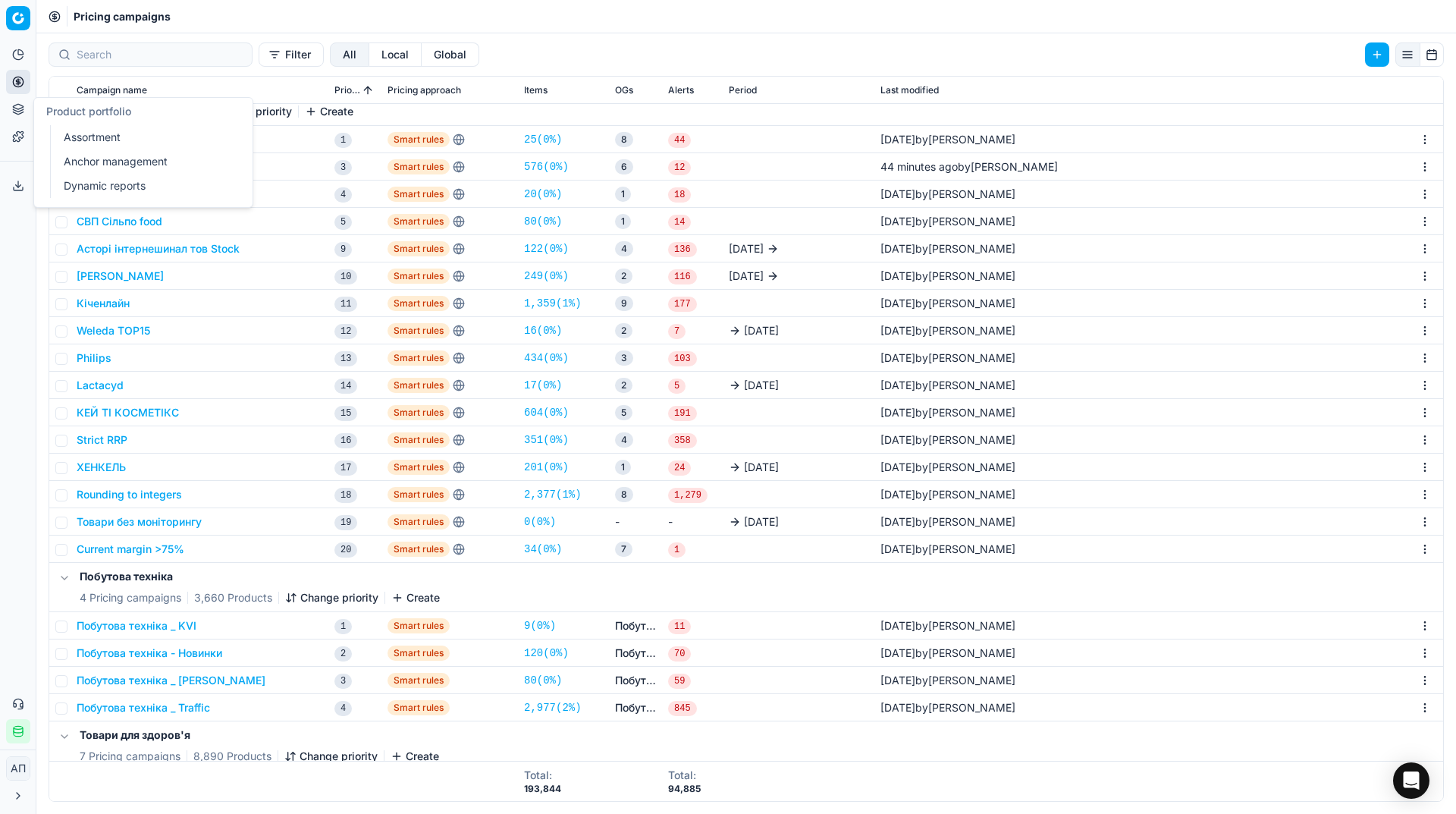
click at [85, 135] on link "Assortment" at bounding box center [146, 137] width 177 height 21
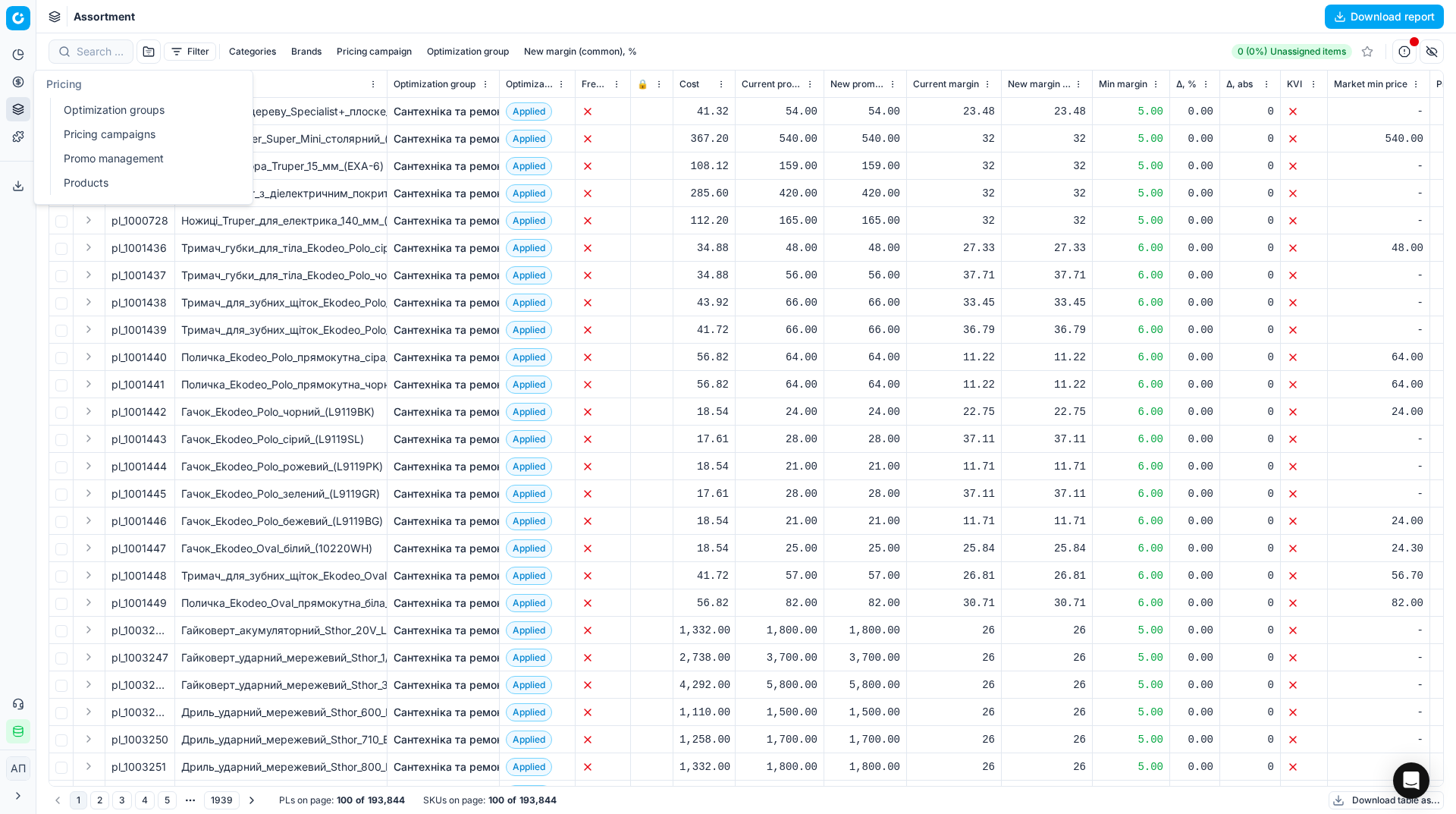
click at [78, 106] on link "Optimization groups" at bounding box center [146, 110] width 177 height 21
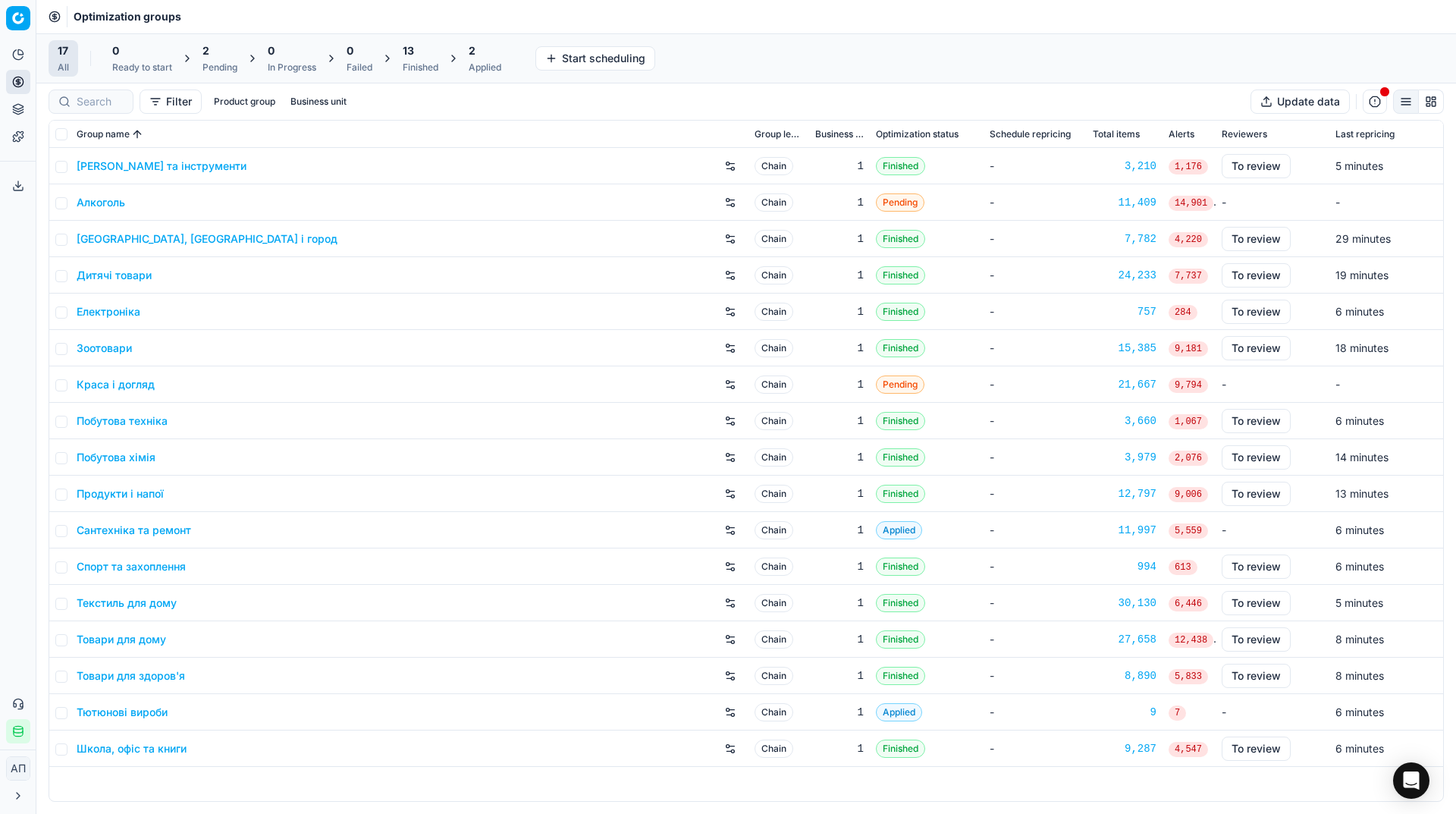
click at [24, 367] on div "Analytics Pricing Product portfolio Templates Export service 17 Contact support…" at bounding box center [18, 393] width 36 height 713
click at [15, 107] on icon at bounding box center [18, 109] width 12 height 12
click at [92, 138] on link "Assortment" at bounding box center [146, 137] width 177 height 21
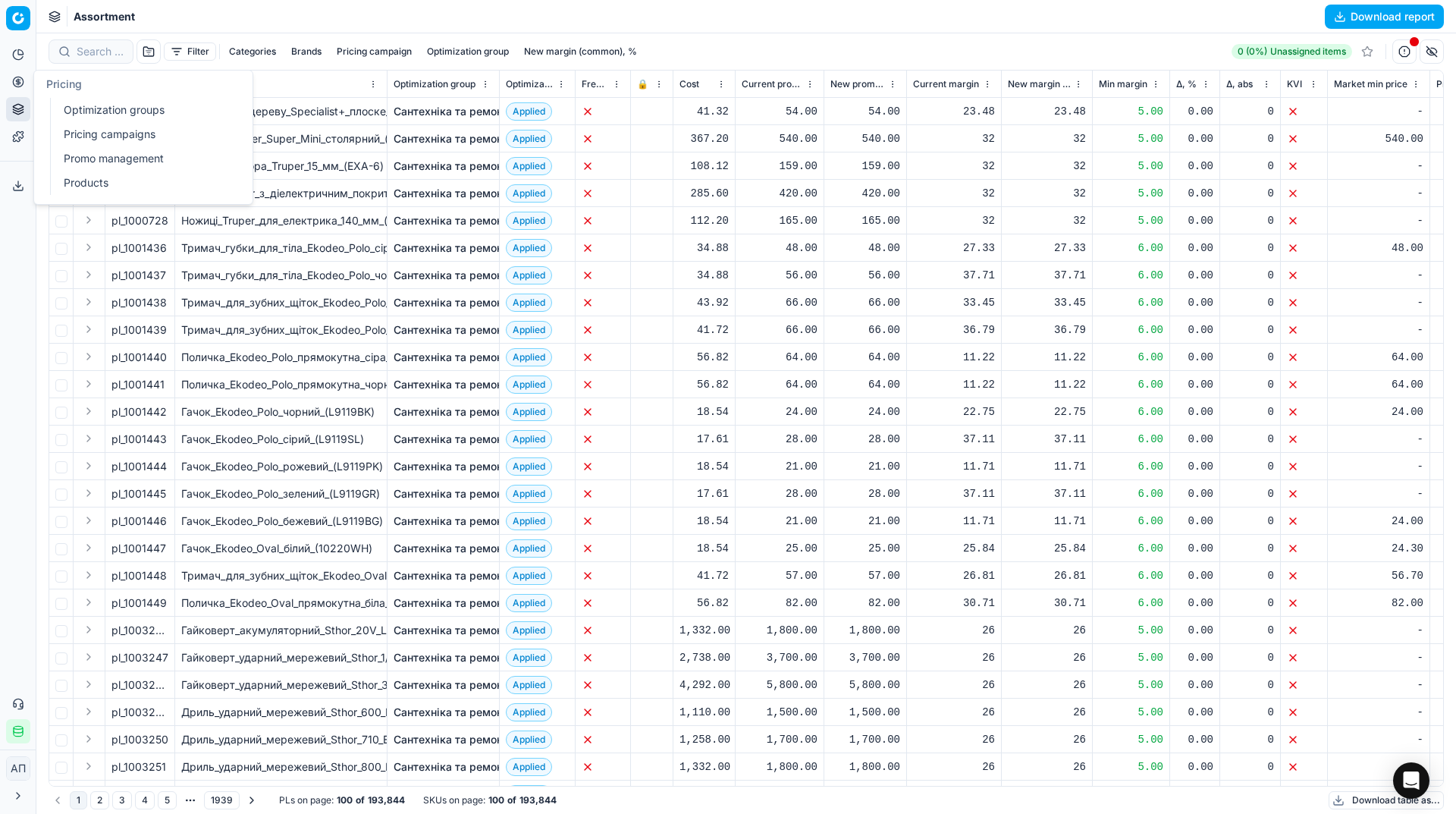
click at [84, 144] on link "Pricing campaigns" at bounding box center [146, 134] width 177 height 21
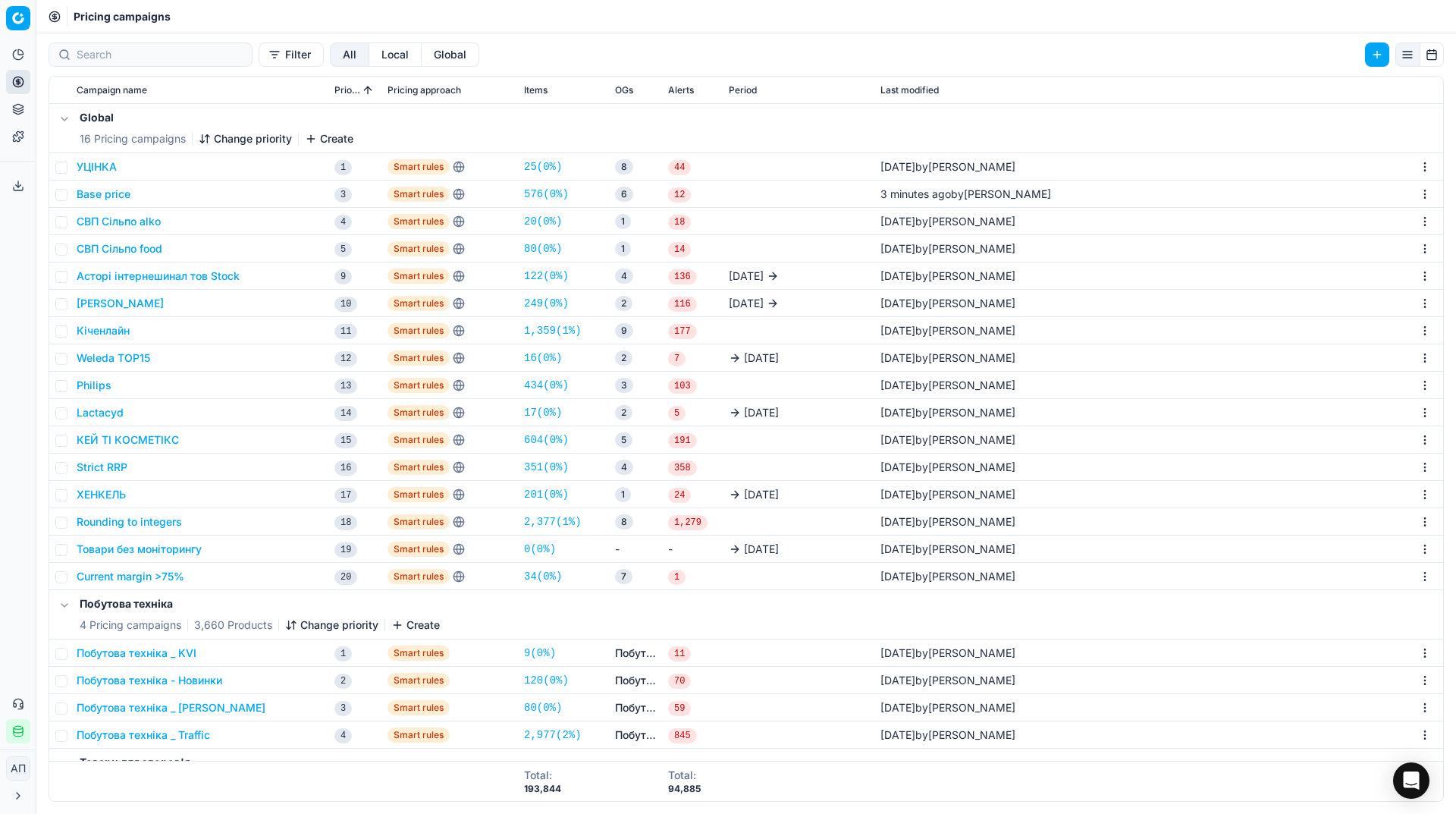
click at [20, 280] on div "Analytics Pricing Product portfolio Templates Export service 17 Contact support…" at bounding box center [18, 393] width 36 height 713
click at [77, 133] on link "Assortment" at bounding box center [146, 137] width 177 height 21
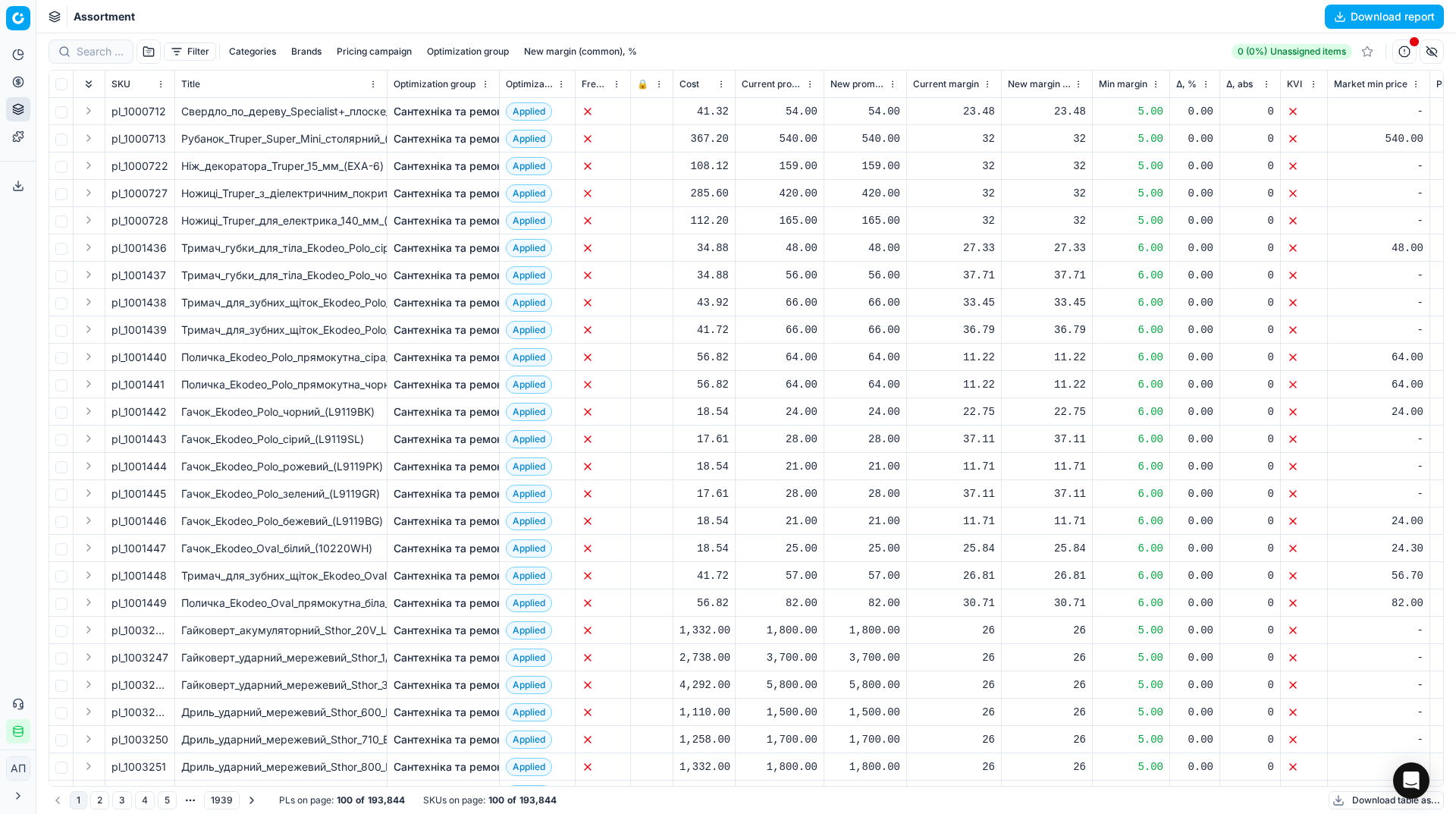
click at [2, 304] on div "Analytics Pricing Product portfolio Templates Export service 17 Contact support…" at bounding box center [18, 393] width 36 height 713
click at [151, 54] on button "button" at bounding box center [149, 52] width 24 height 24
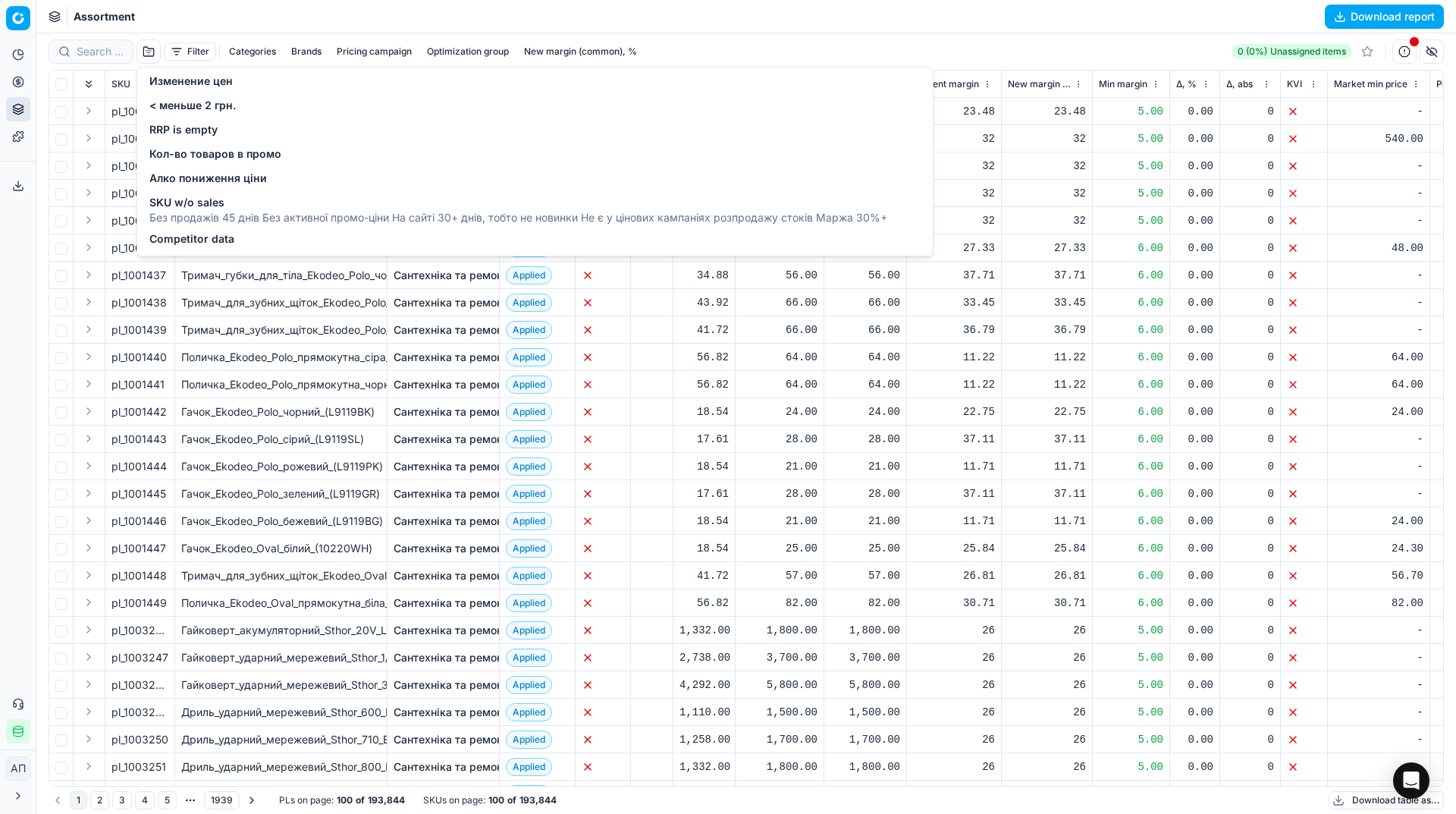
click at [181, 49] on button "Filter" at bounding box center [189, 52] width 52 height 18
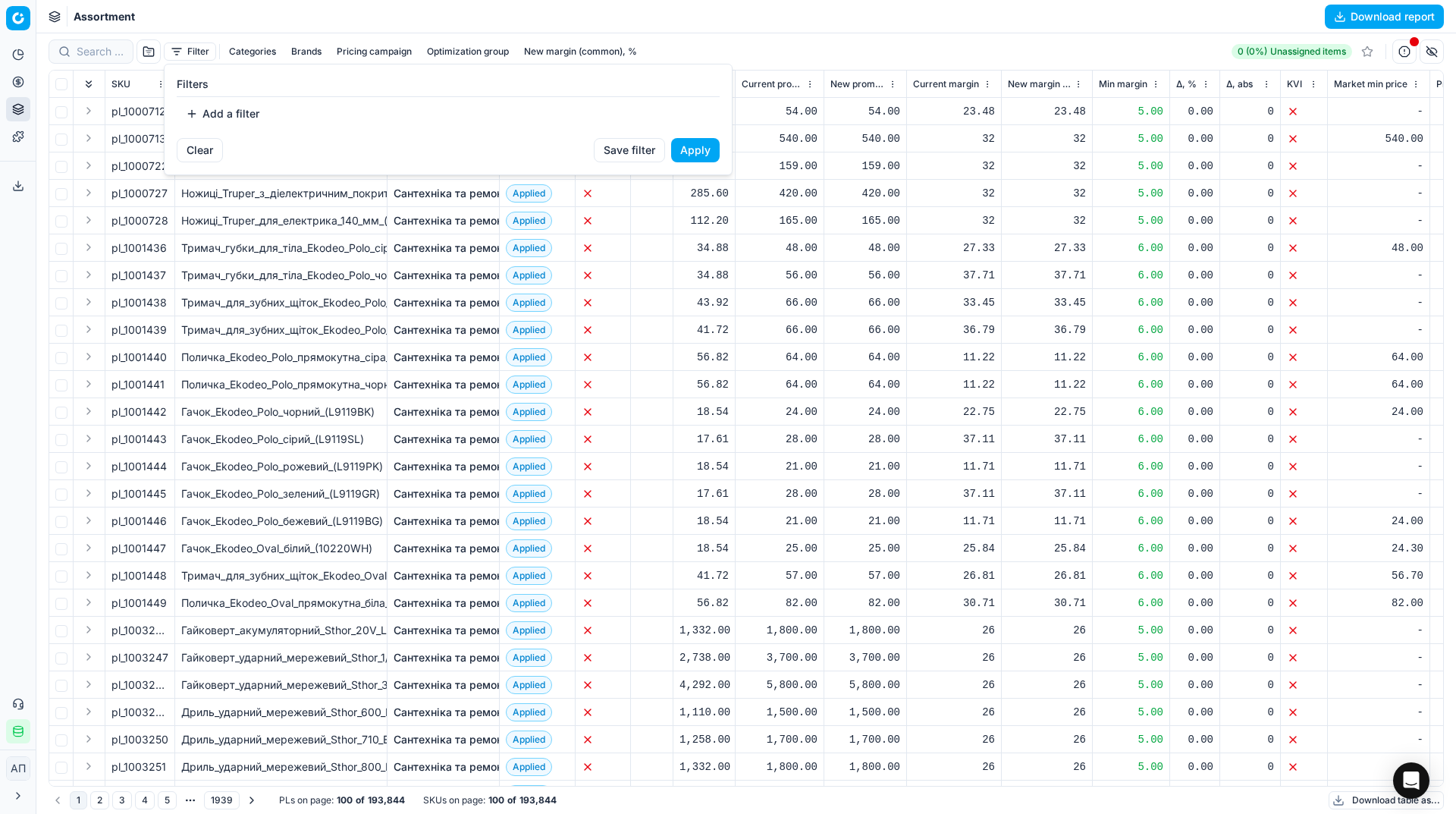
click at [218, 119] on button "Add a filter" at bounding box center [222, 114] width 92 height 24
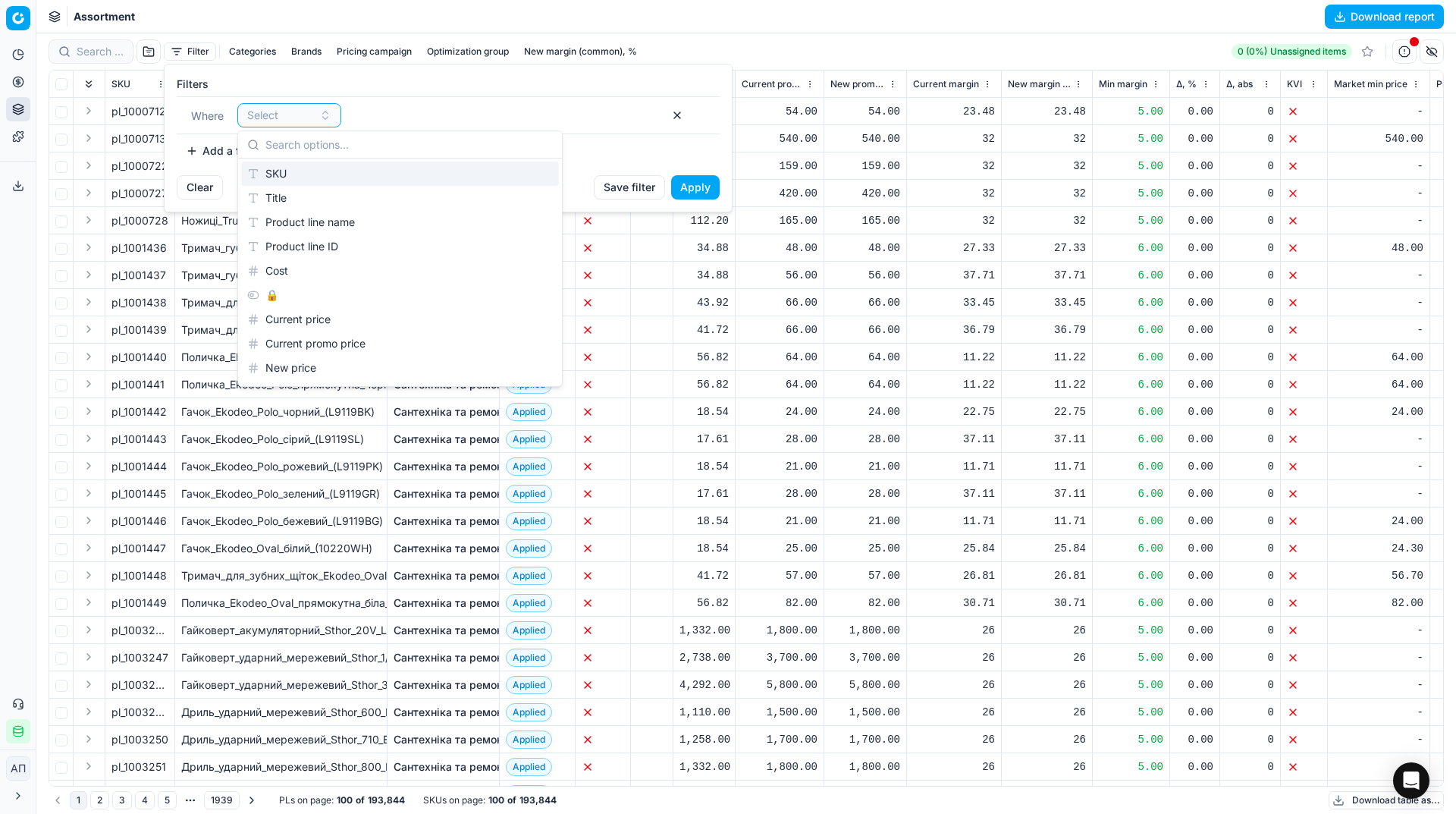
click at [318, 169] on div "SKU" at bounding box center [400, 174] width 318 height 24
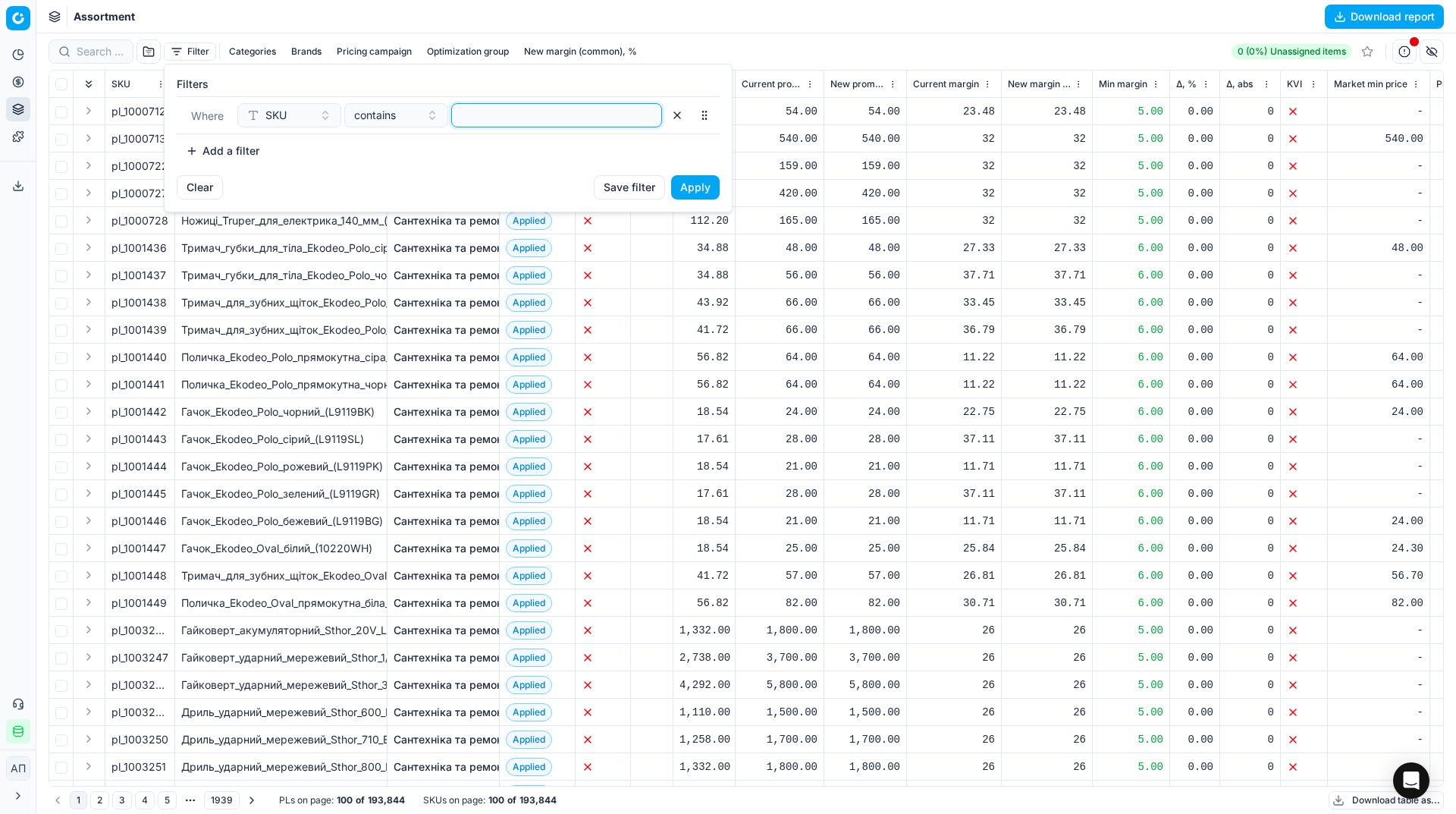
click at [481, 110] on input at bounding box center [556, 115] width 197 height 23
click at [686, 185] on button "Apply" at bounding box center [695, 188] width 49 height 24
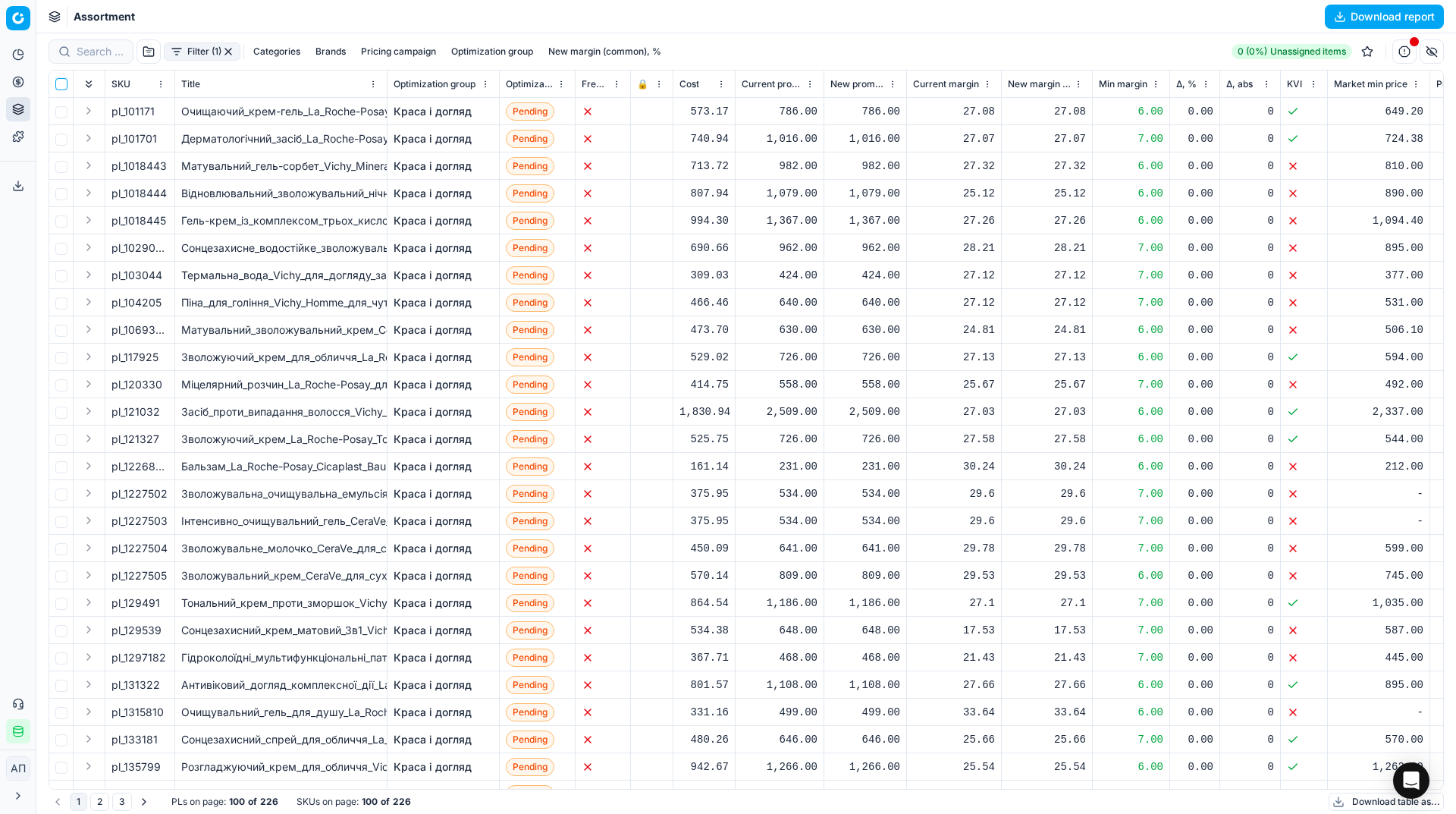
click at [58, 80] on input "checkbox" at bounding box center [62, 84] width 12 height 12
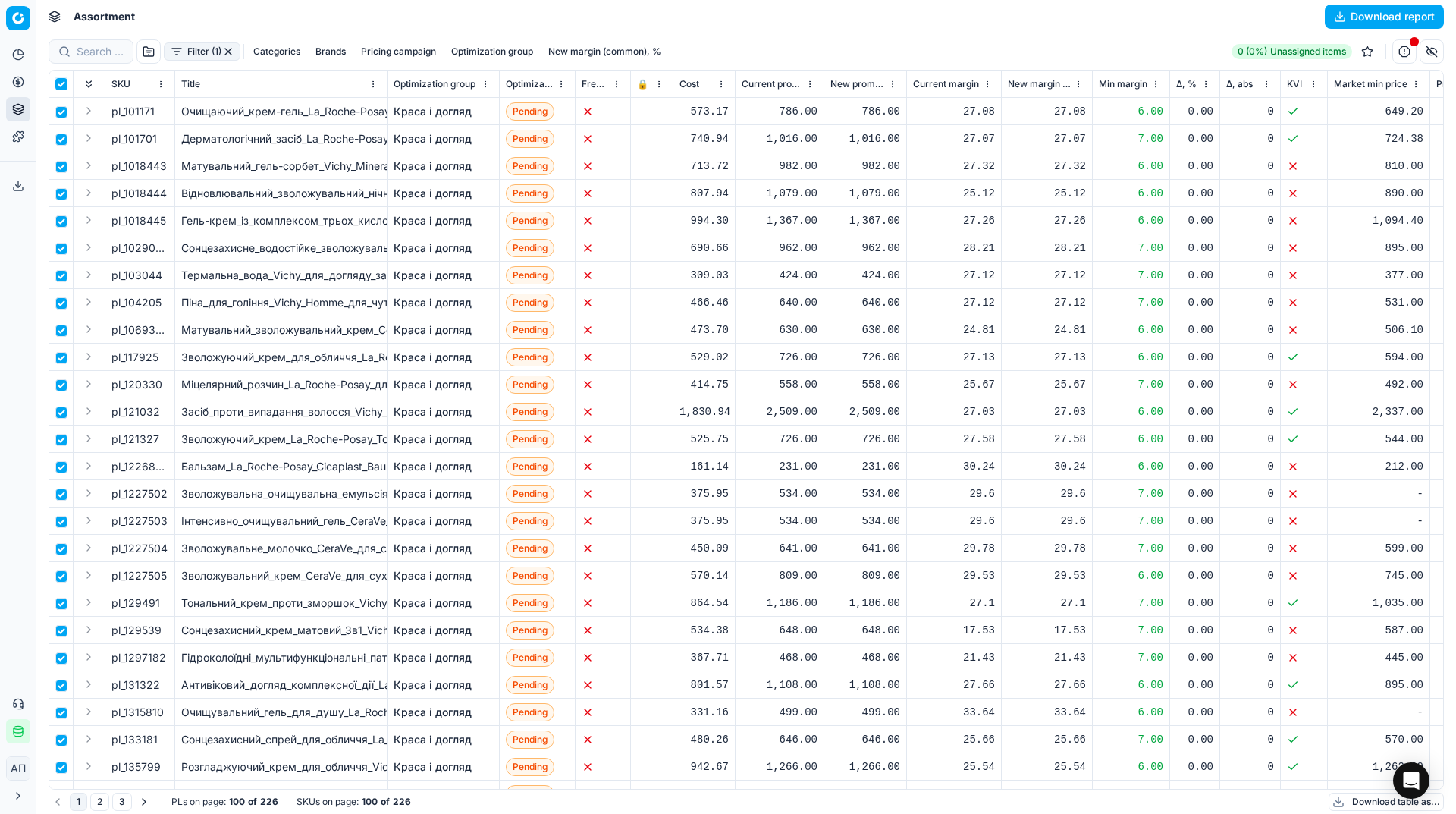
checkbox input "true"
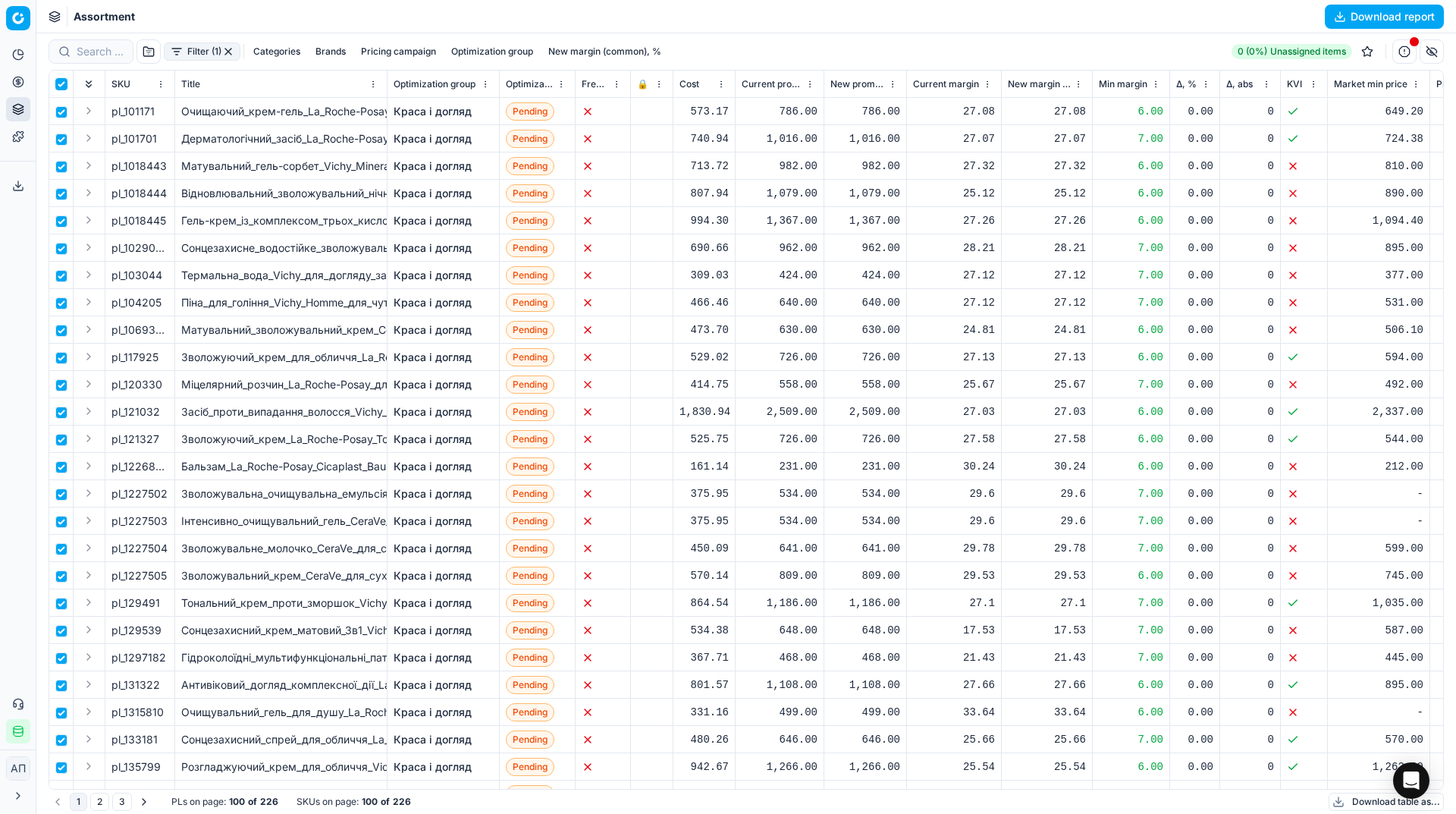
checkbox input "true"
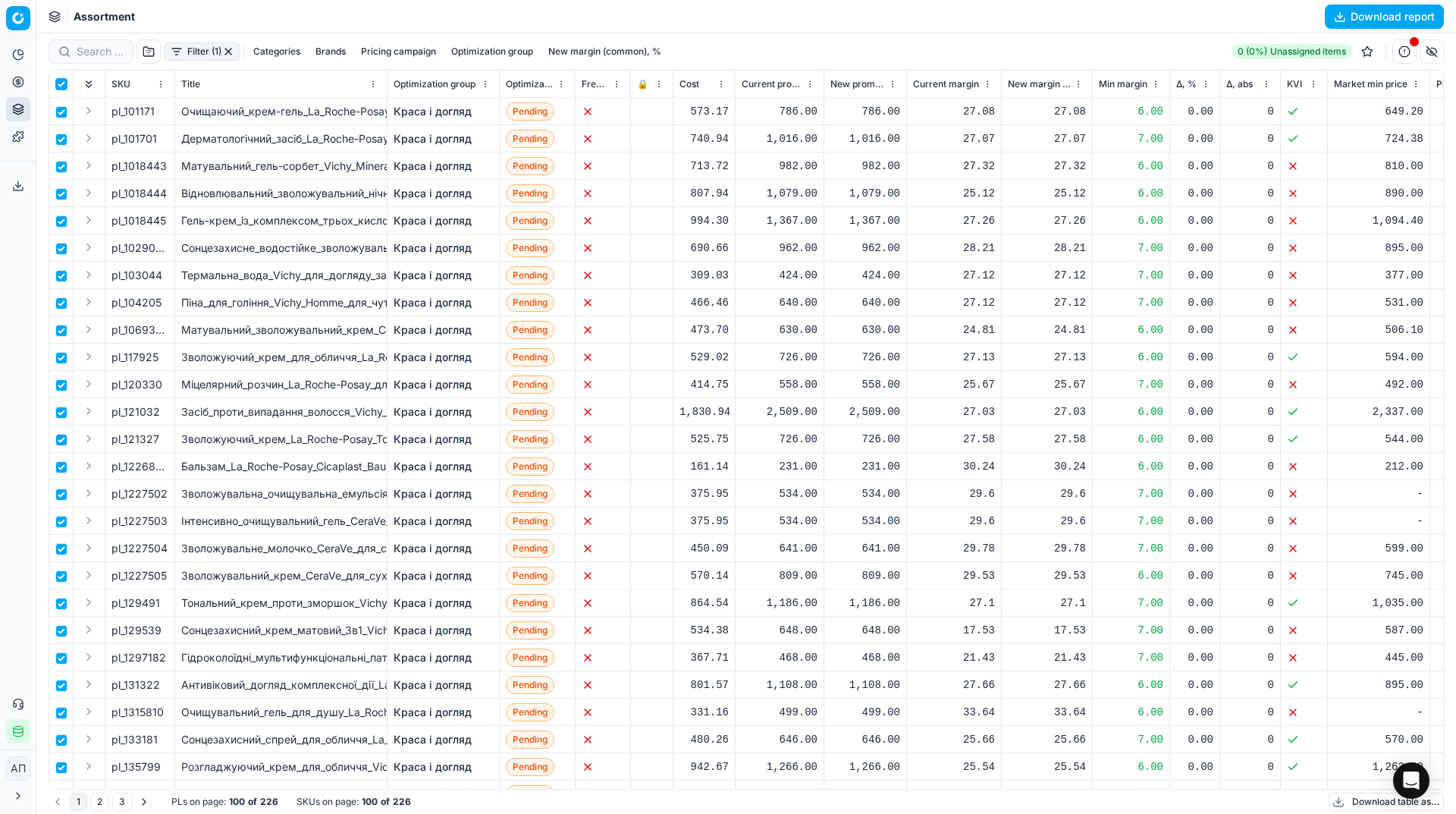
checkbox input "true"
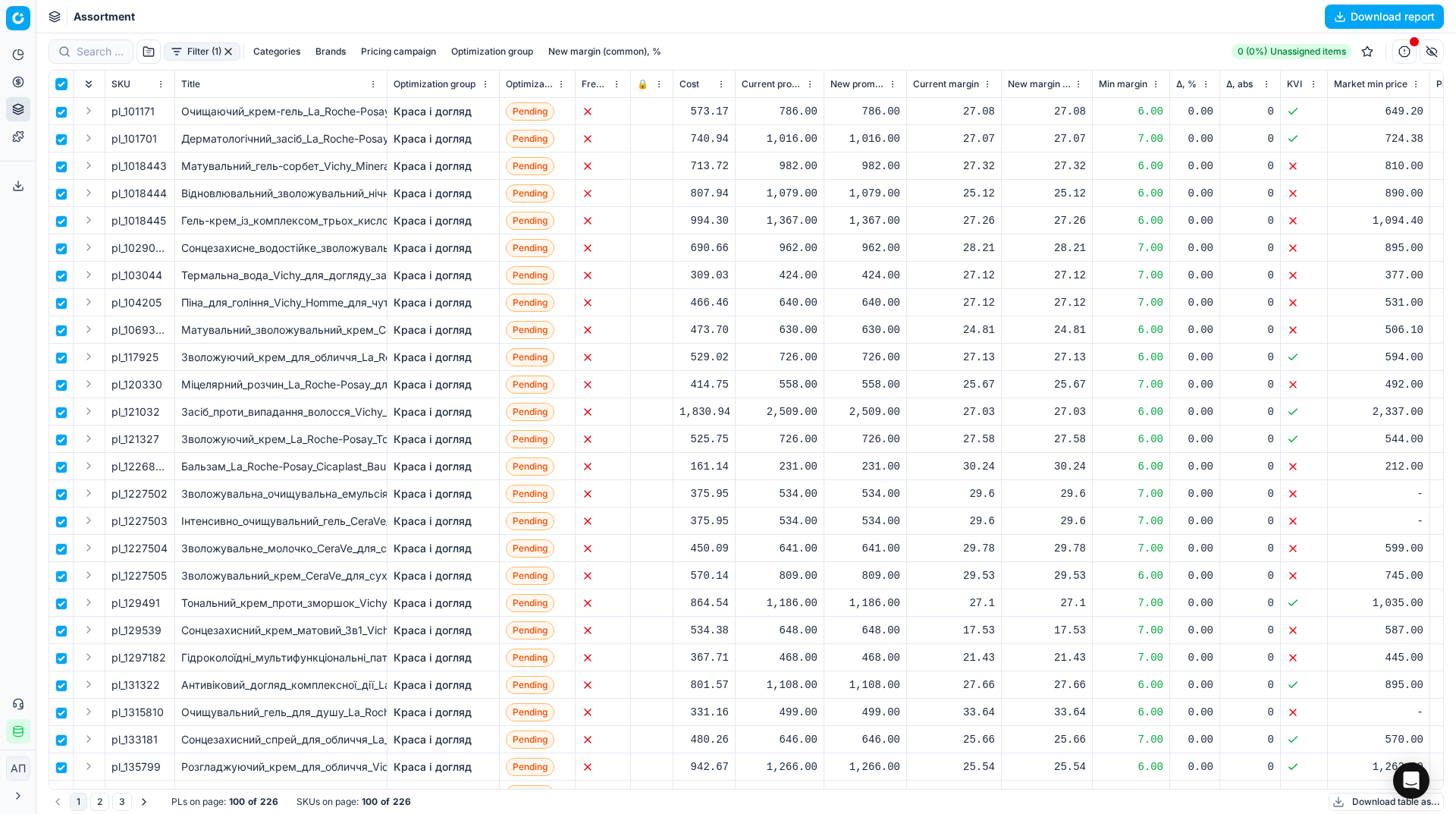
checkbox input "true"
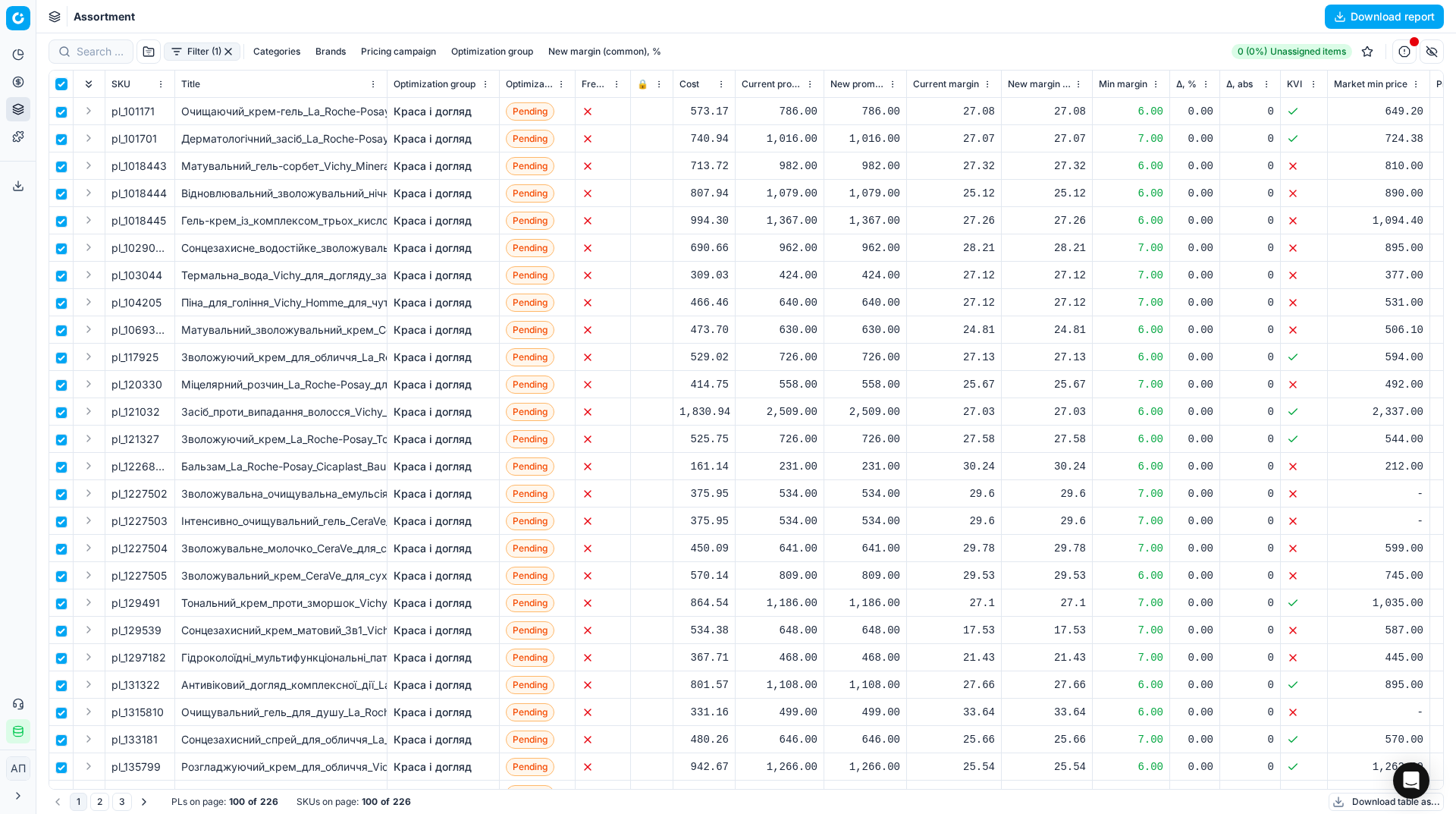
checkbox input "true"
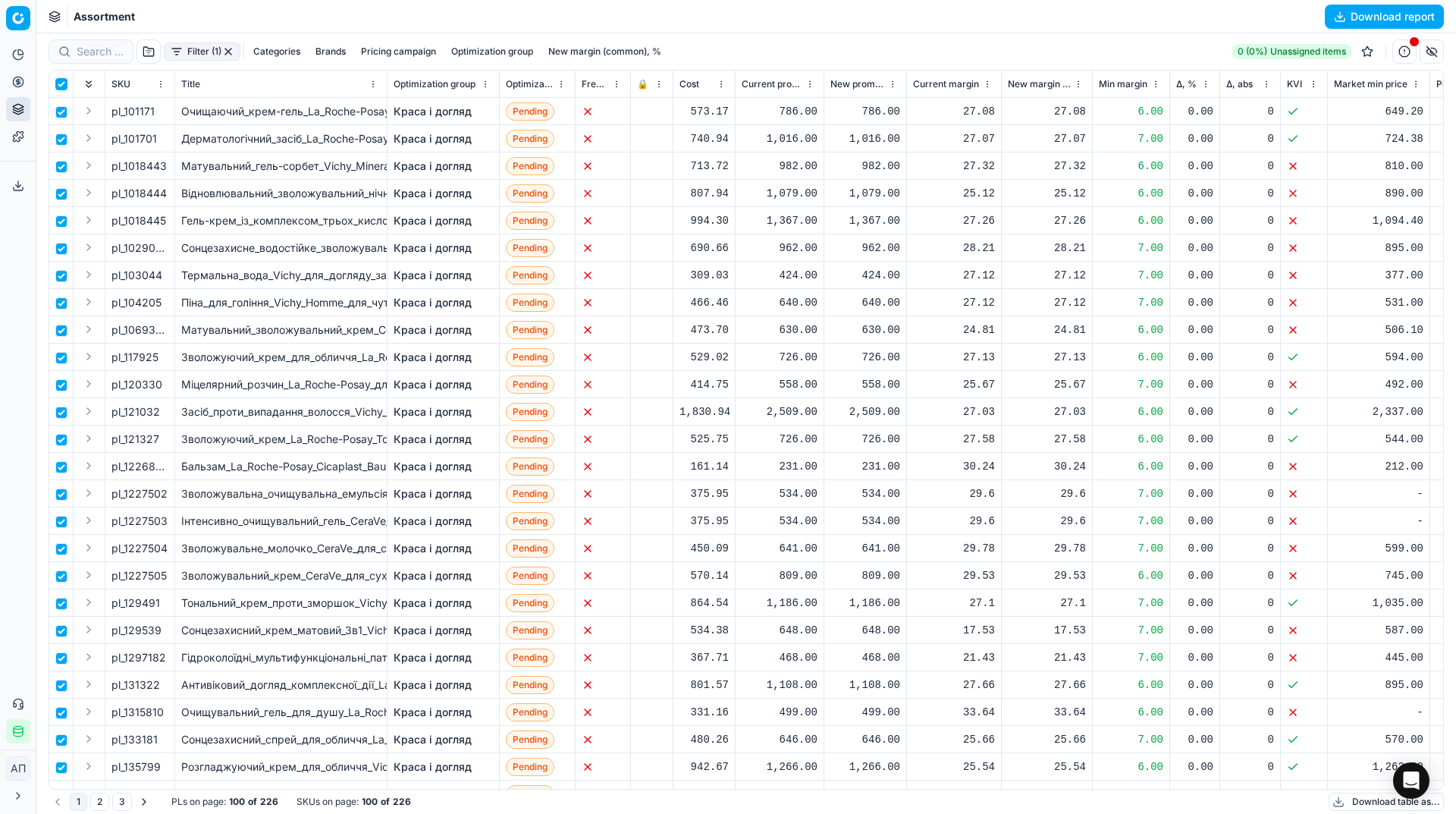
checkbox input "true"
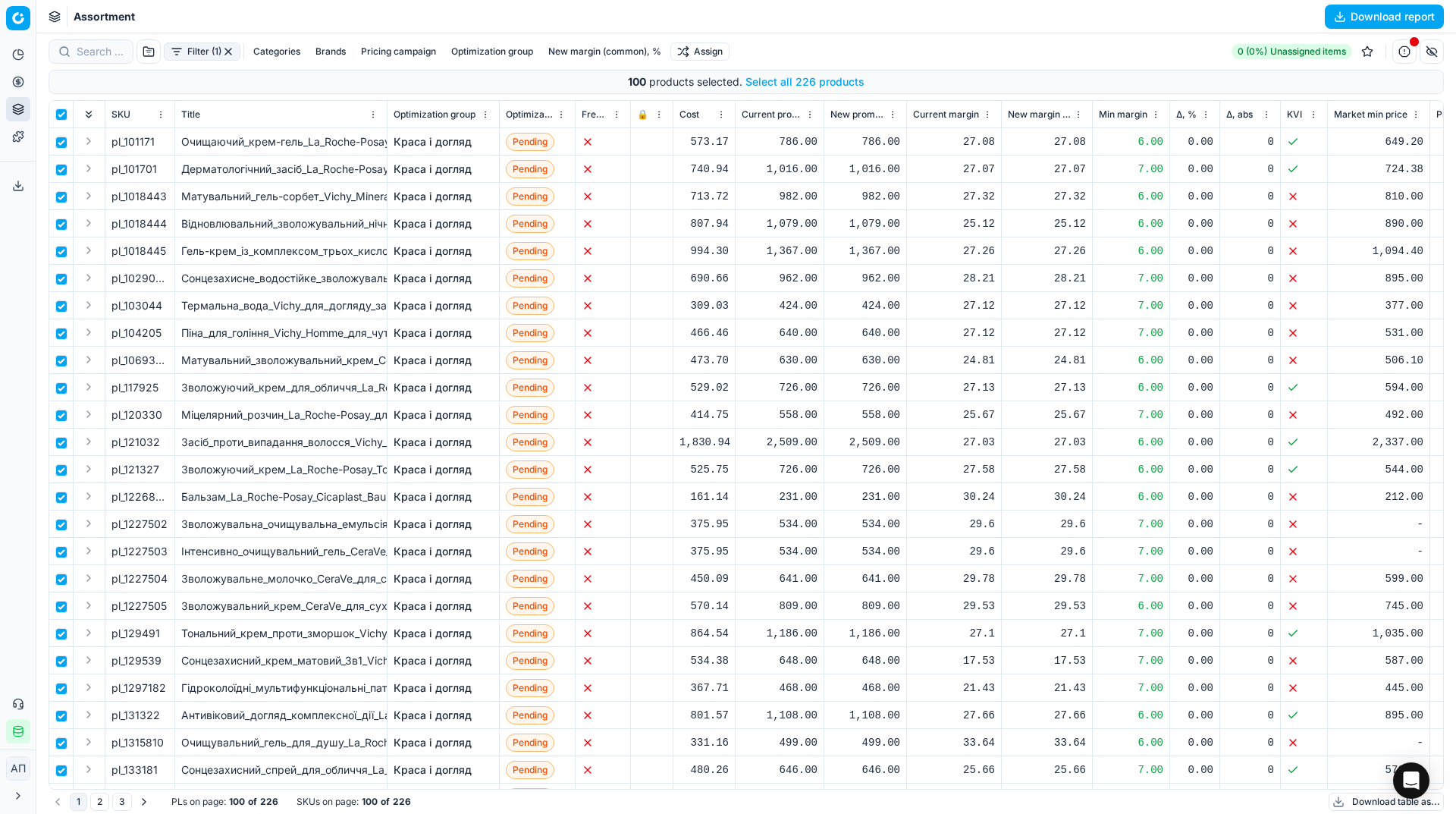
click at [787, 85] on button "Select all 226 products" at bounding box center [805, 82] width 119 height 15
click at [708, 50] on html "Pricing platform Analytics Pricing Product portfolio Templates Export service 1…" at bounding box center [728, 407] width 1456 height 814
click at [729, 144] on div "Unassign from PCs" at bounding box center [703, 153] width 154 height 24
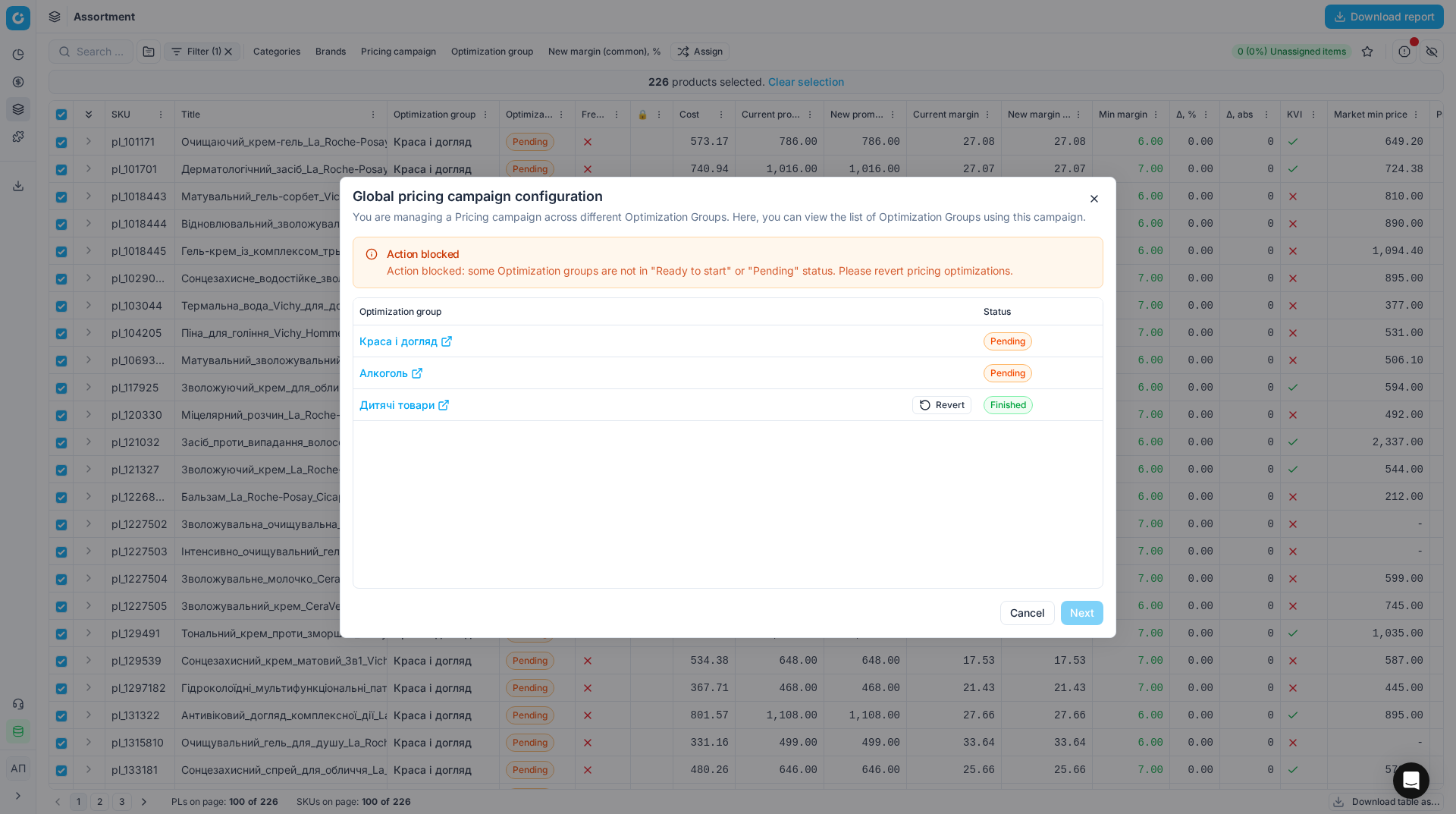
click at [951, 399] on button "Revert" at bounding box center [941, 404] width 59 height 18
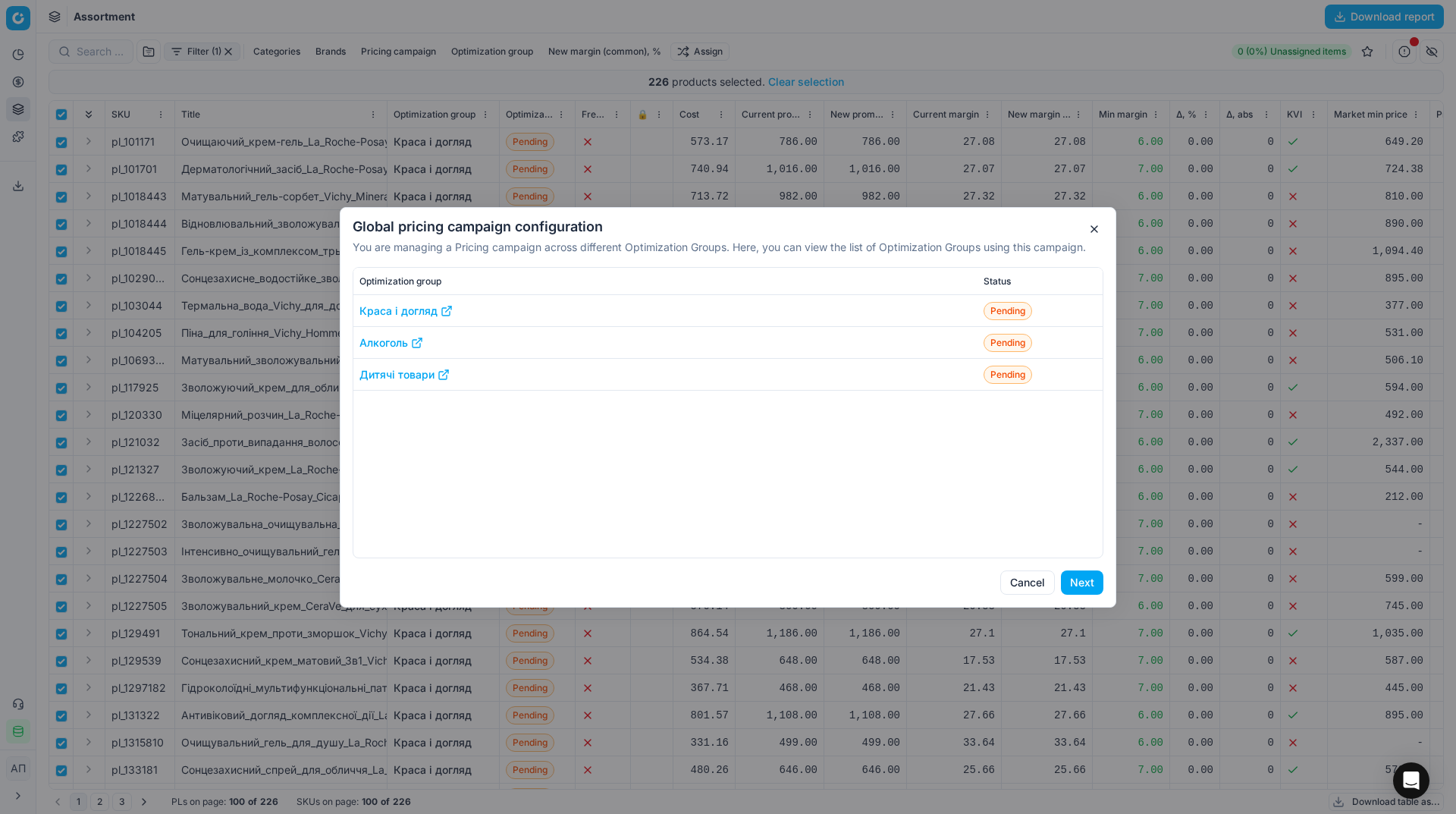
click at [1079, 585] on button "Next" at bounding box center [1082, 583] width 43 height 24
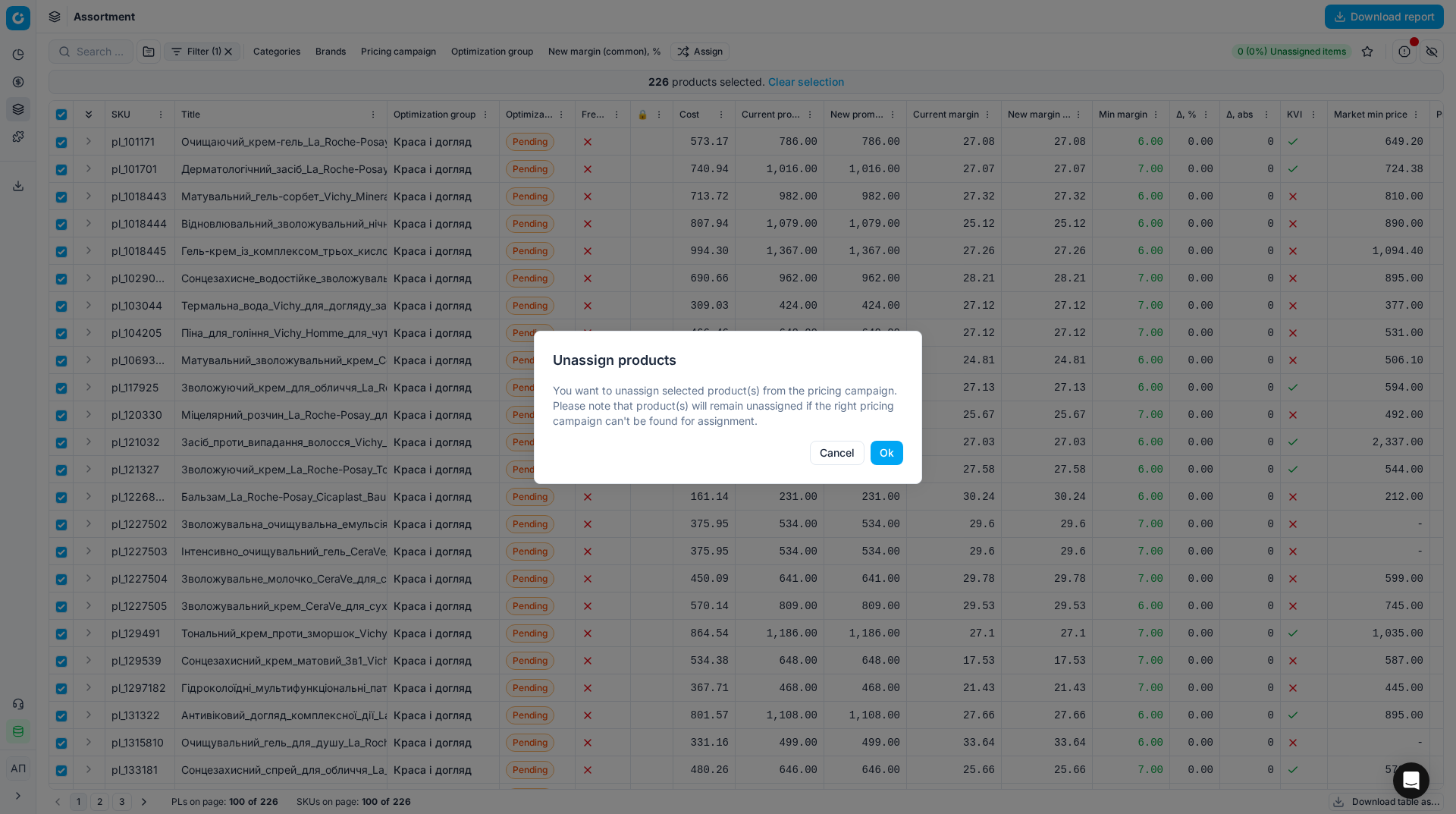
click at [895, 457] on button "Ok" at bounding box center [887, 453] width 33 height 24
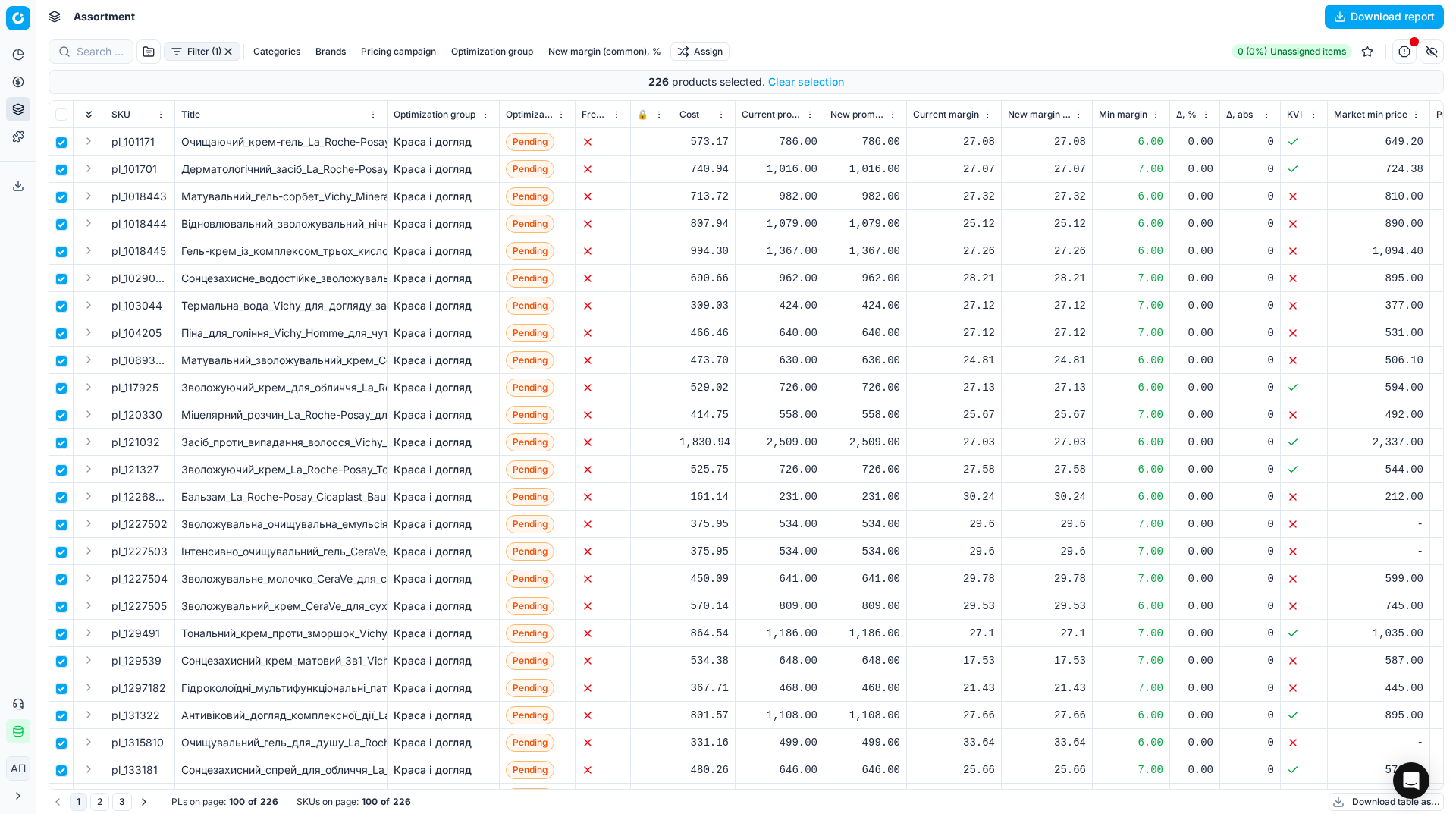
checkbox input "false"
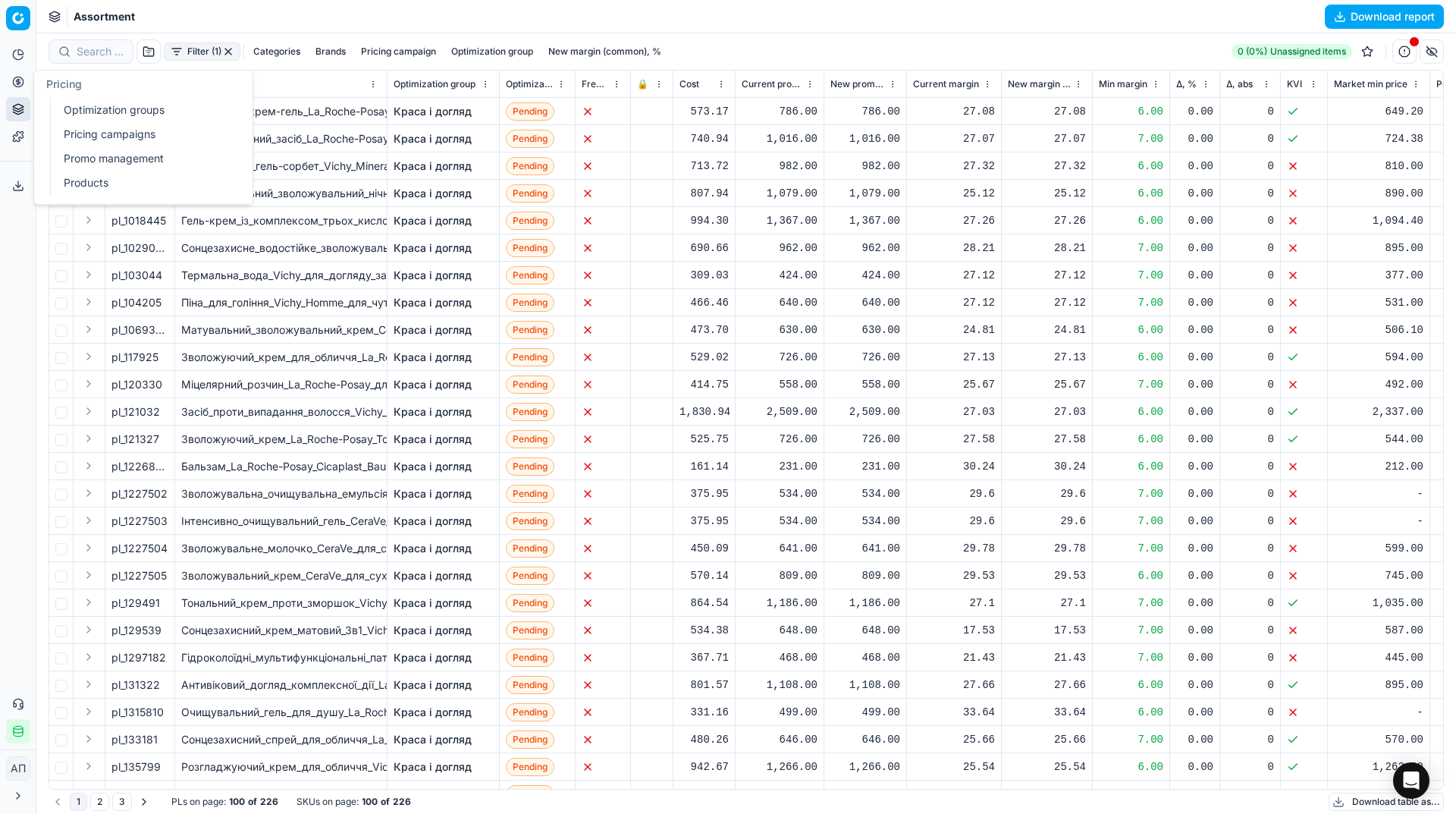
click at [75, 108] on link "Optimization groups" at bounding box center [146, 110] width 177 height 21
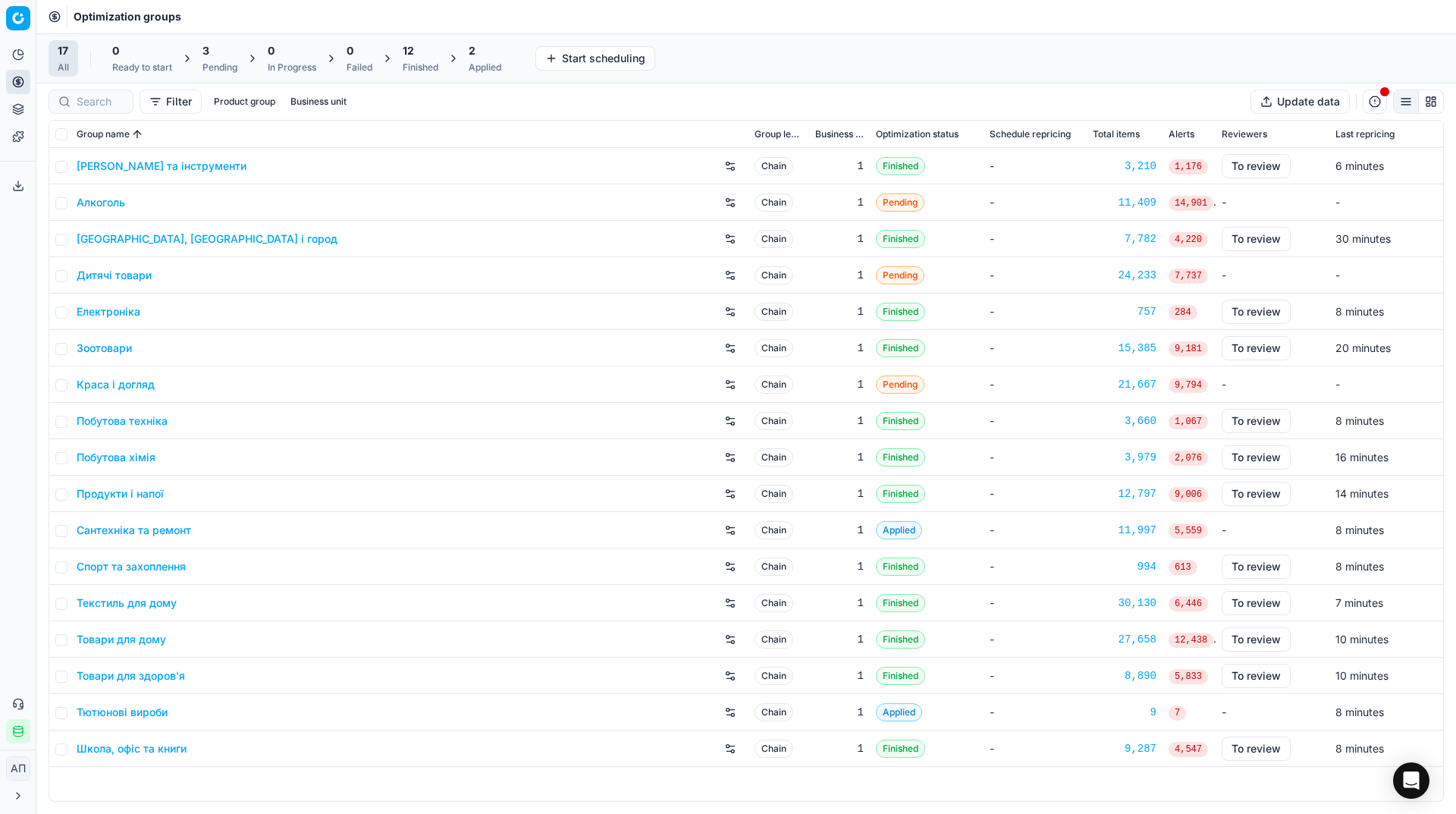
click at [223, 68] on div "Pending" at bounding box center [219, 68] width 35 height 12
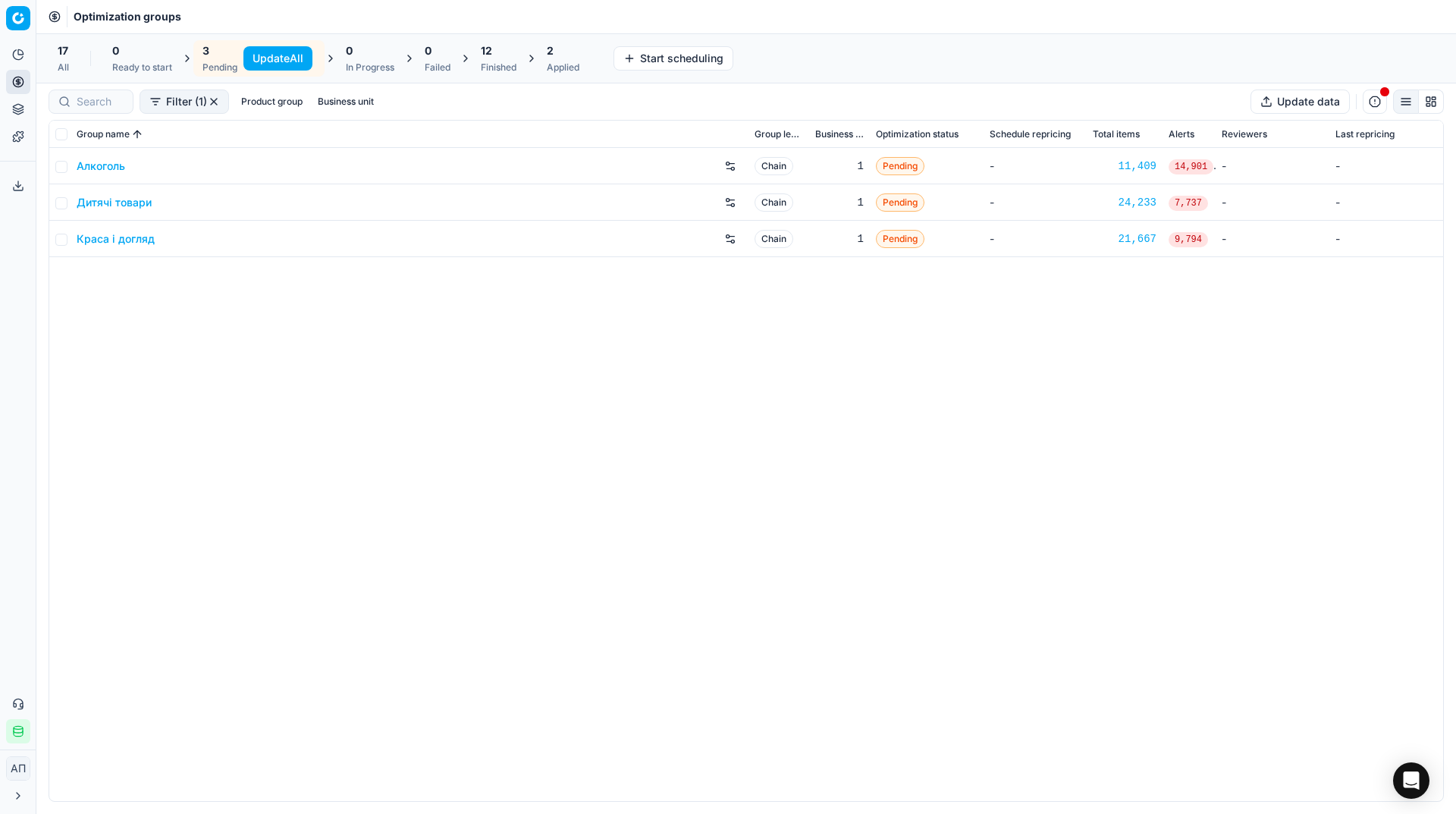
click at [274, 55] on button "Update All" at bounding box center [277, 58] width 69 height 24
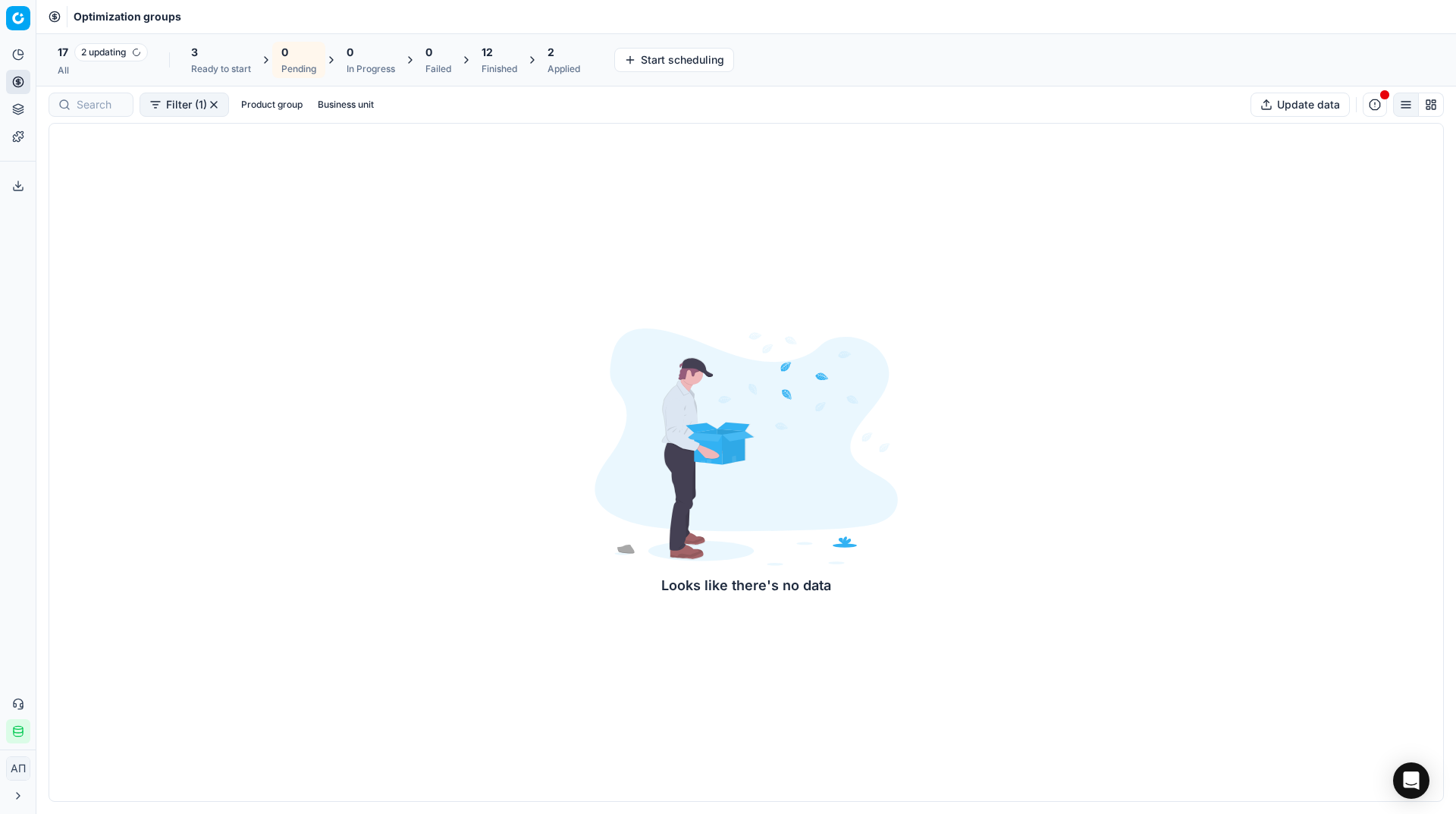
click at [83, 71] on div "All" at bounding box center [103, 71] width 91 height 12
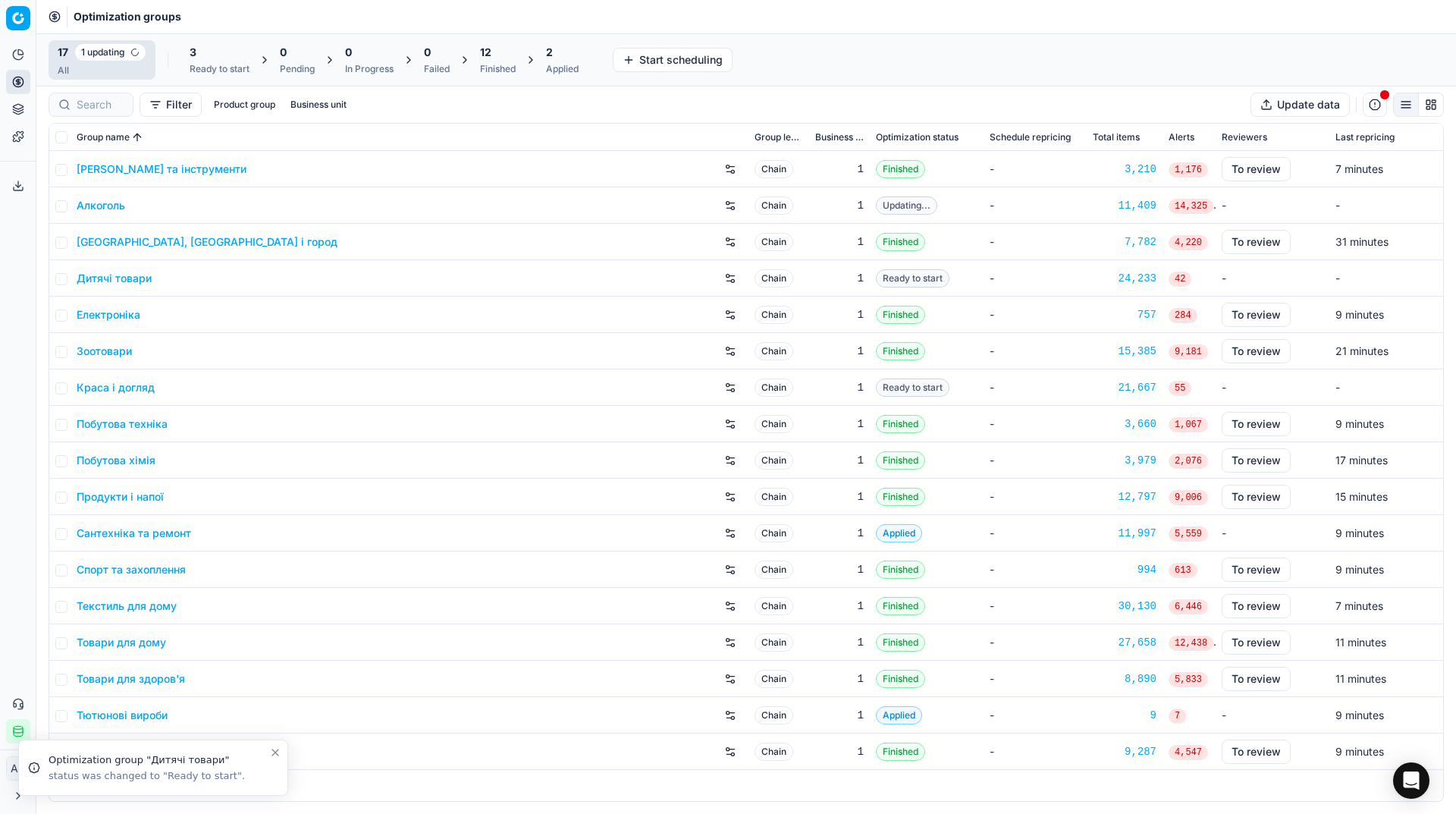
click at [207, 71] on div "Ready to start" at bounding box center [219, 69] width 60 height 12
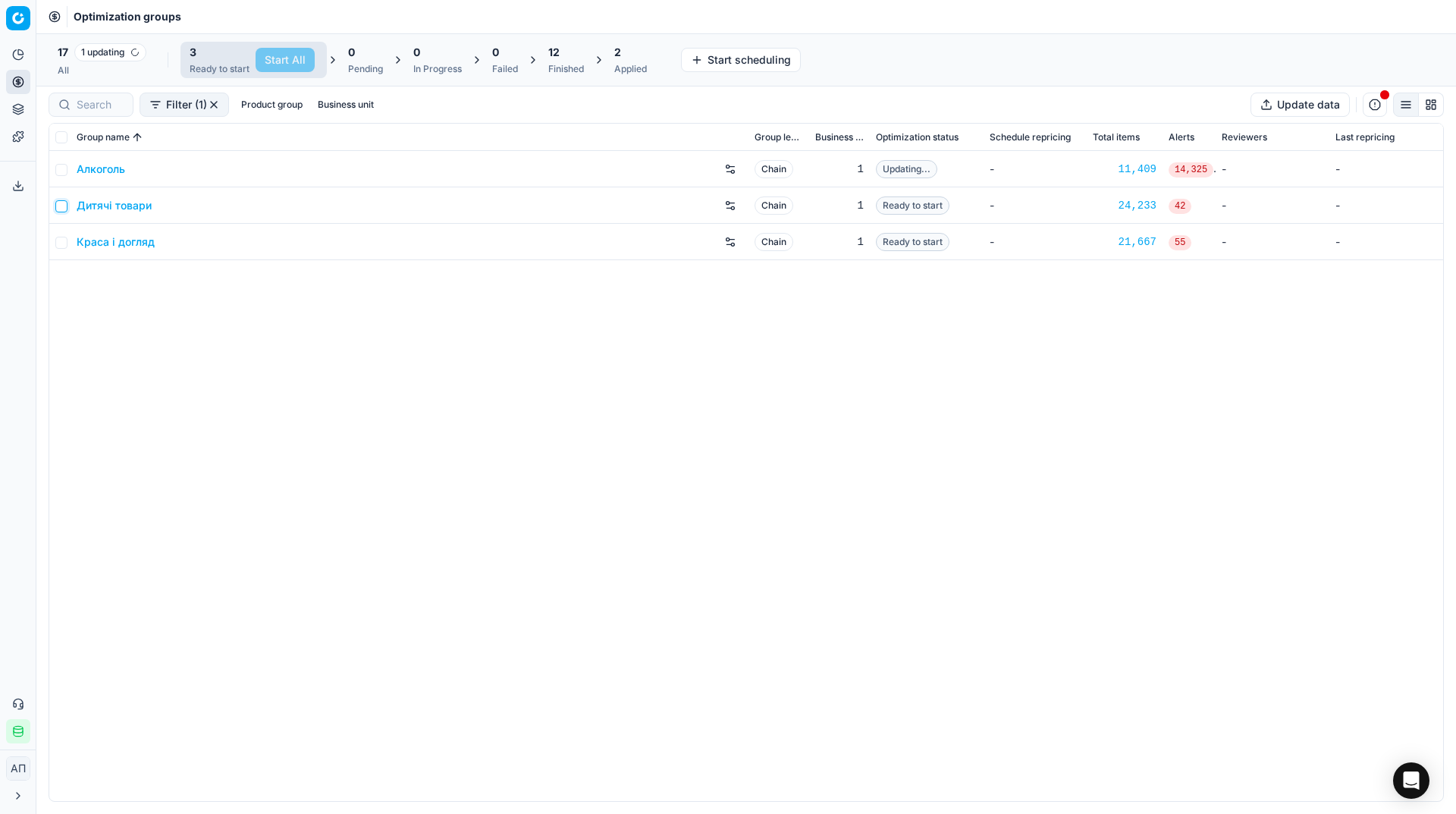
click at [62, 202] on input "checkbox" at bounding box center [62, 206] width 12 height 12
checkbox input "true"
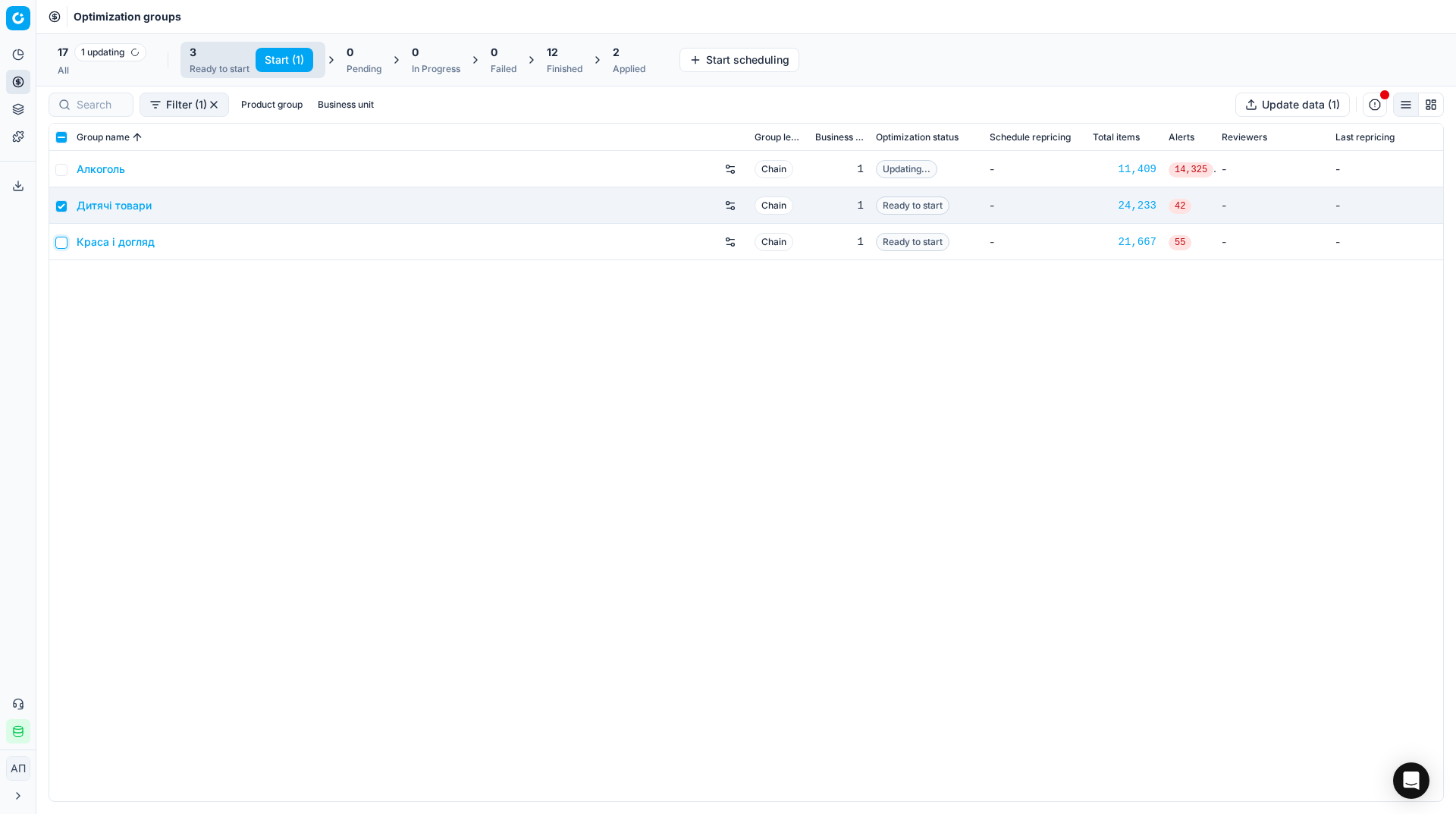
click at [60, 239] on input "checkbox" at bounding box center [62, 242] width 12 height 12
checkbox input "true"
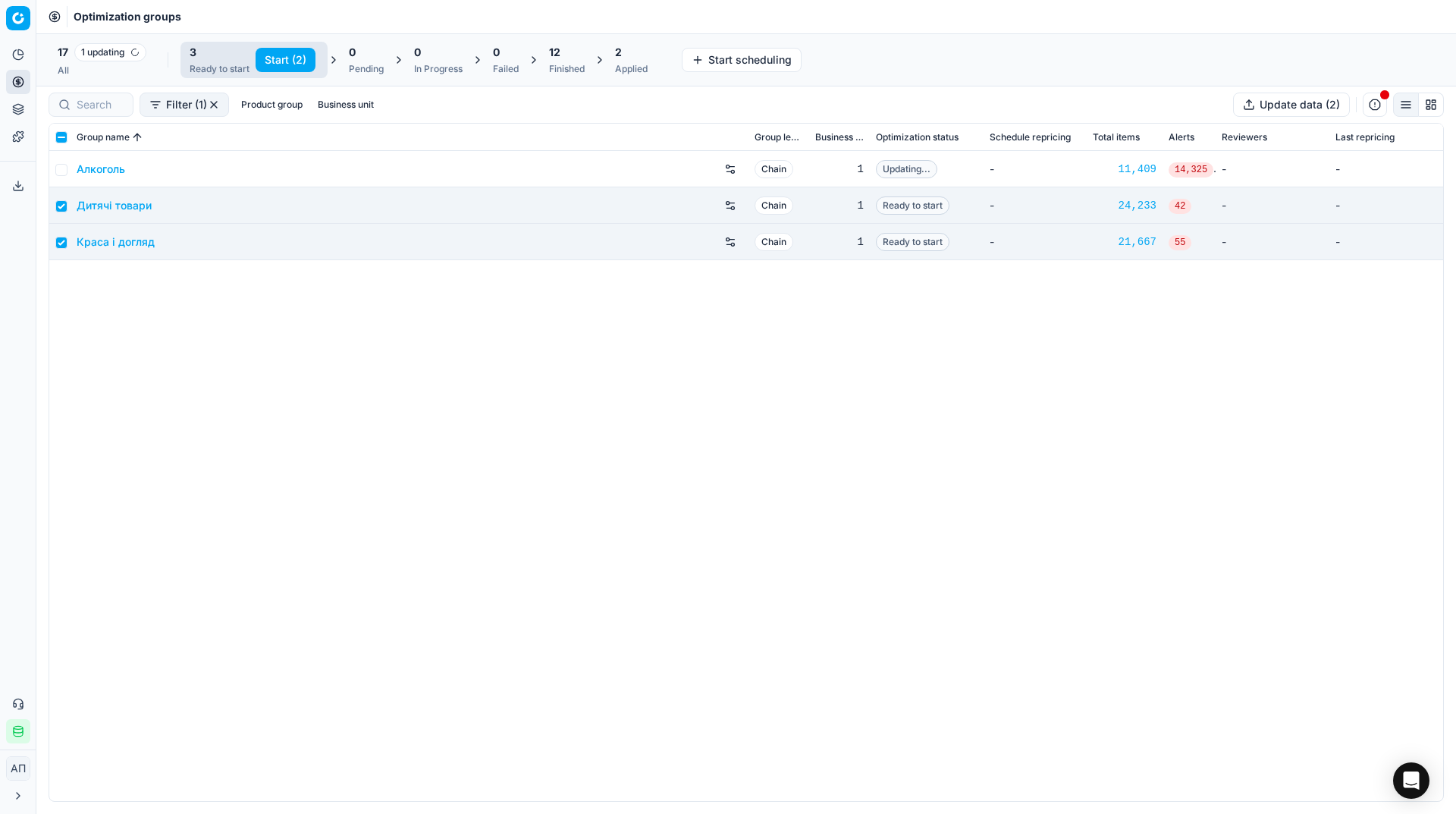
click at [293, 63] on button "Start (2)" at bounding box center [285, 60] width 60 height 24
checkbox input "false"
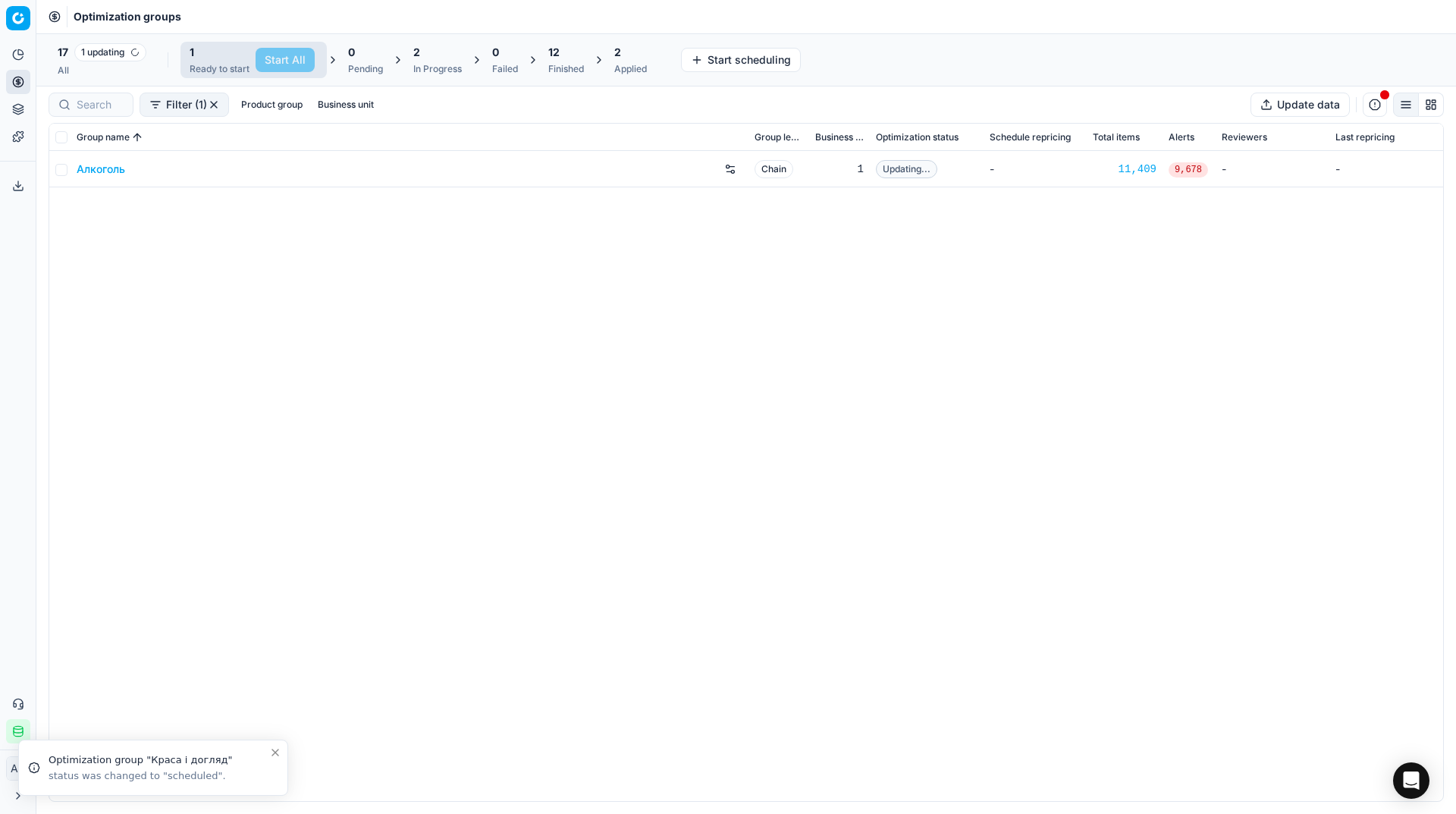
click at [97, 66] on div "All" at bounding box center [102, 71] width 89 height 12
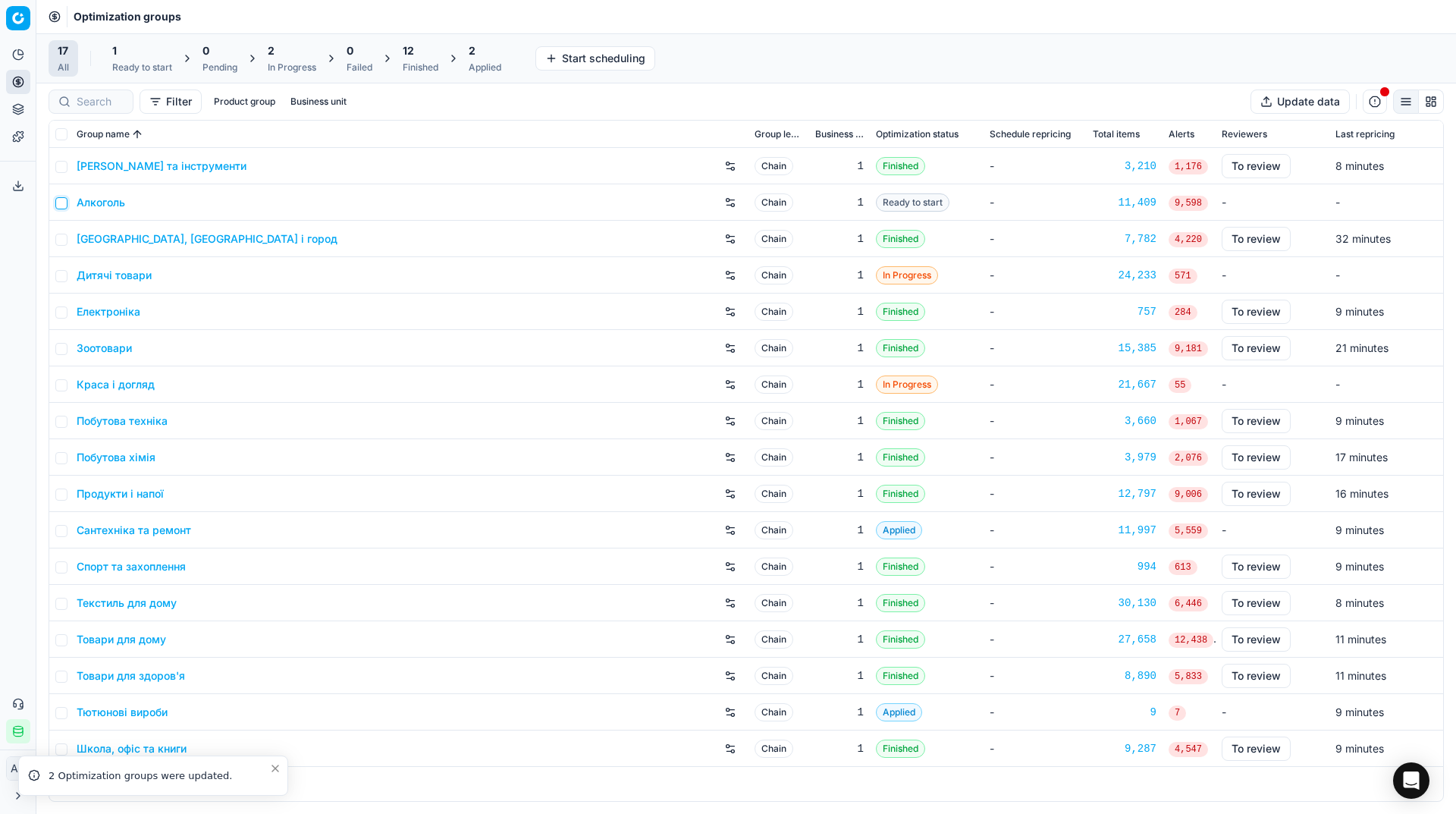
click at [62, 204] on input "checkbox" at bounding box center [62, 204] width 12 height 12
checkbox input "true"
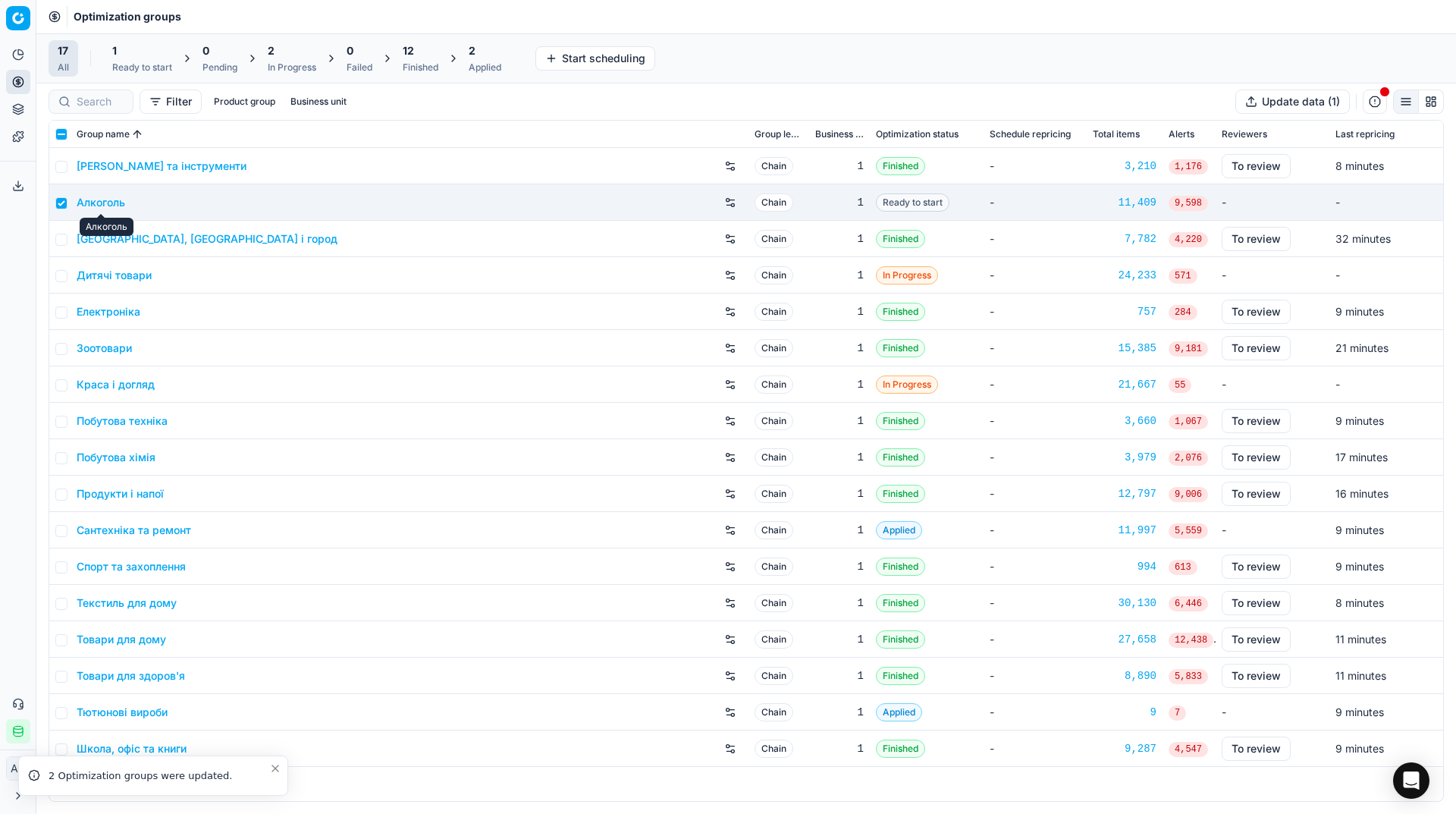
click at [109, 201] on link "Алкоголь" at bounding box center [101, 202] width 49 height 15
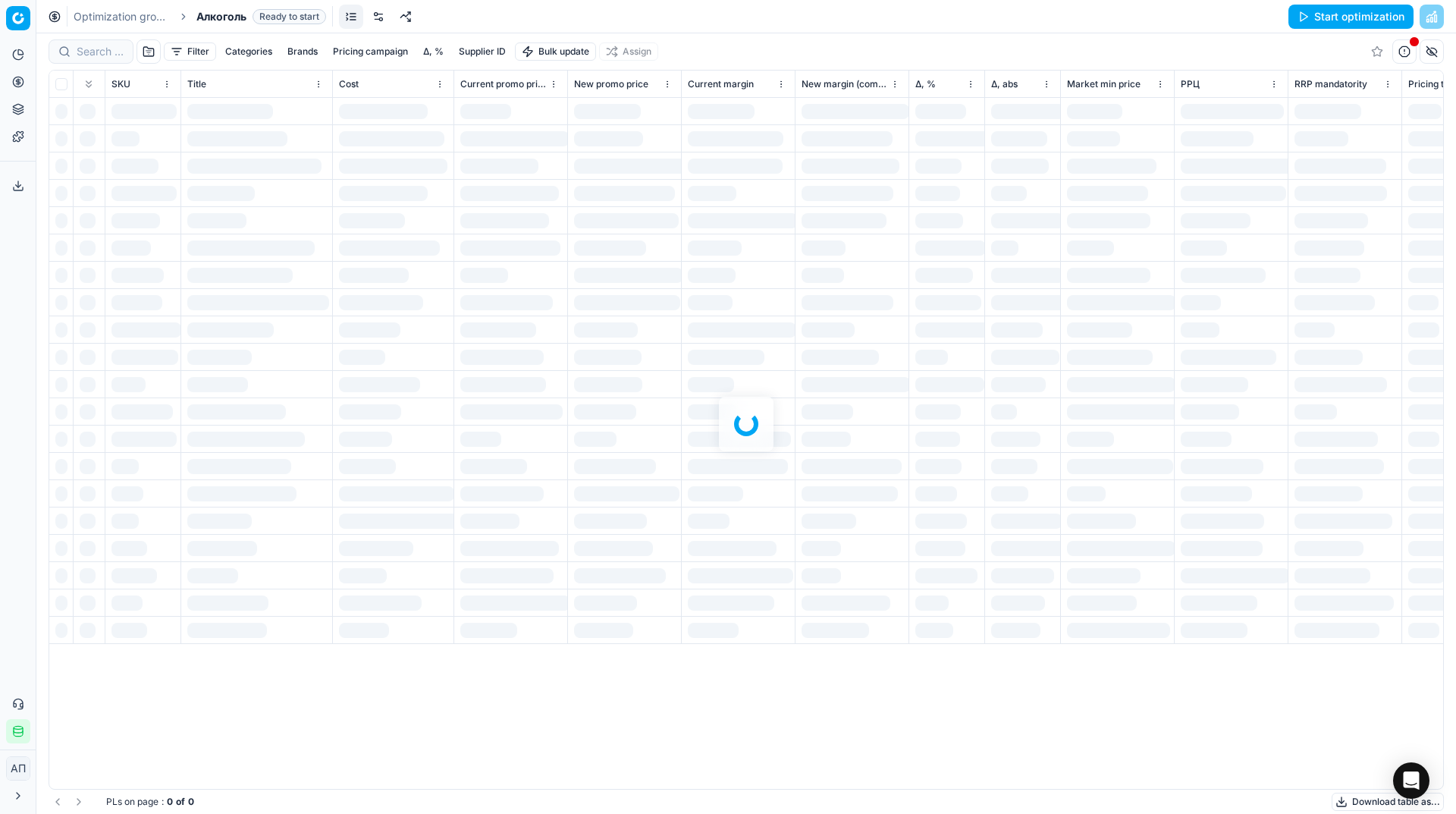
click at [1352, 17] on button "Start optimization" at bounding box center [1350, 17] width 125 height 24
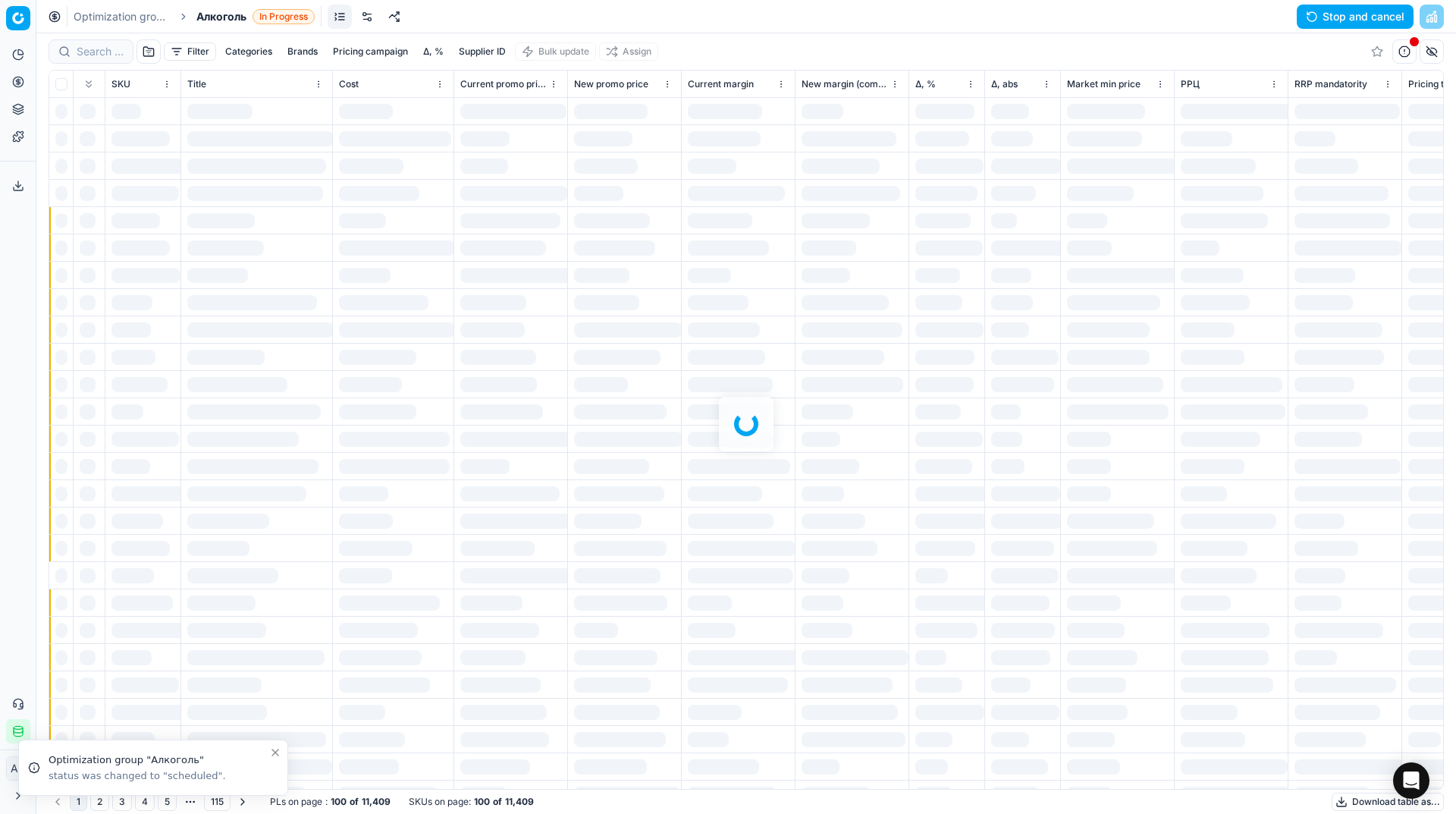
click at [103, 19] on link "Optimization groups" at bounding box center [122, 16] width 97 height 15
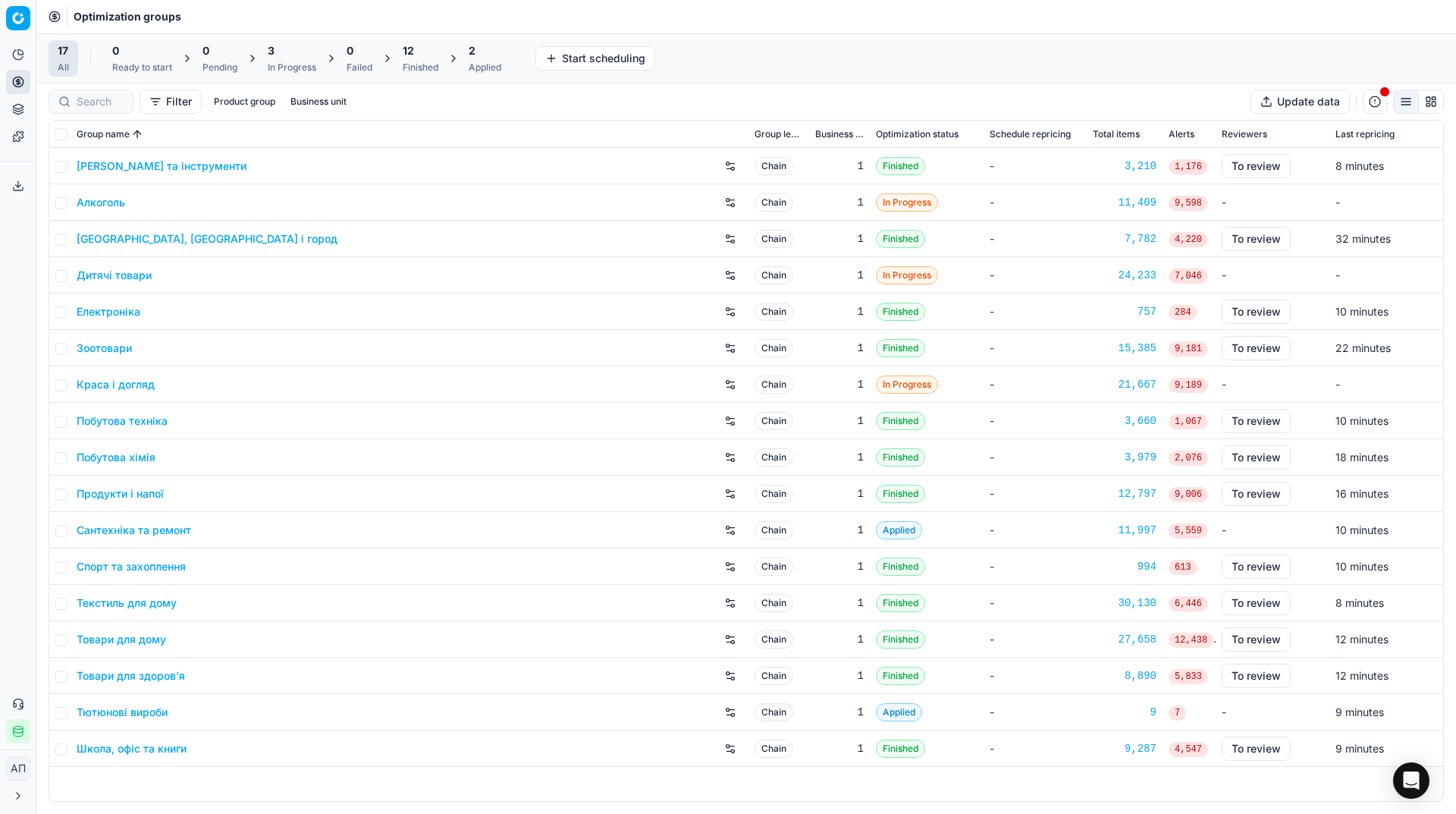
click at [295, 48] on div "3" at bounding box center [291, 50] width 49 height 15
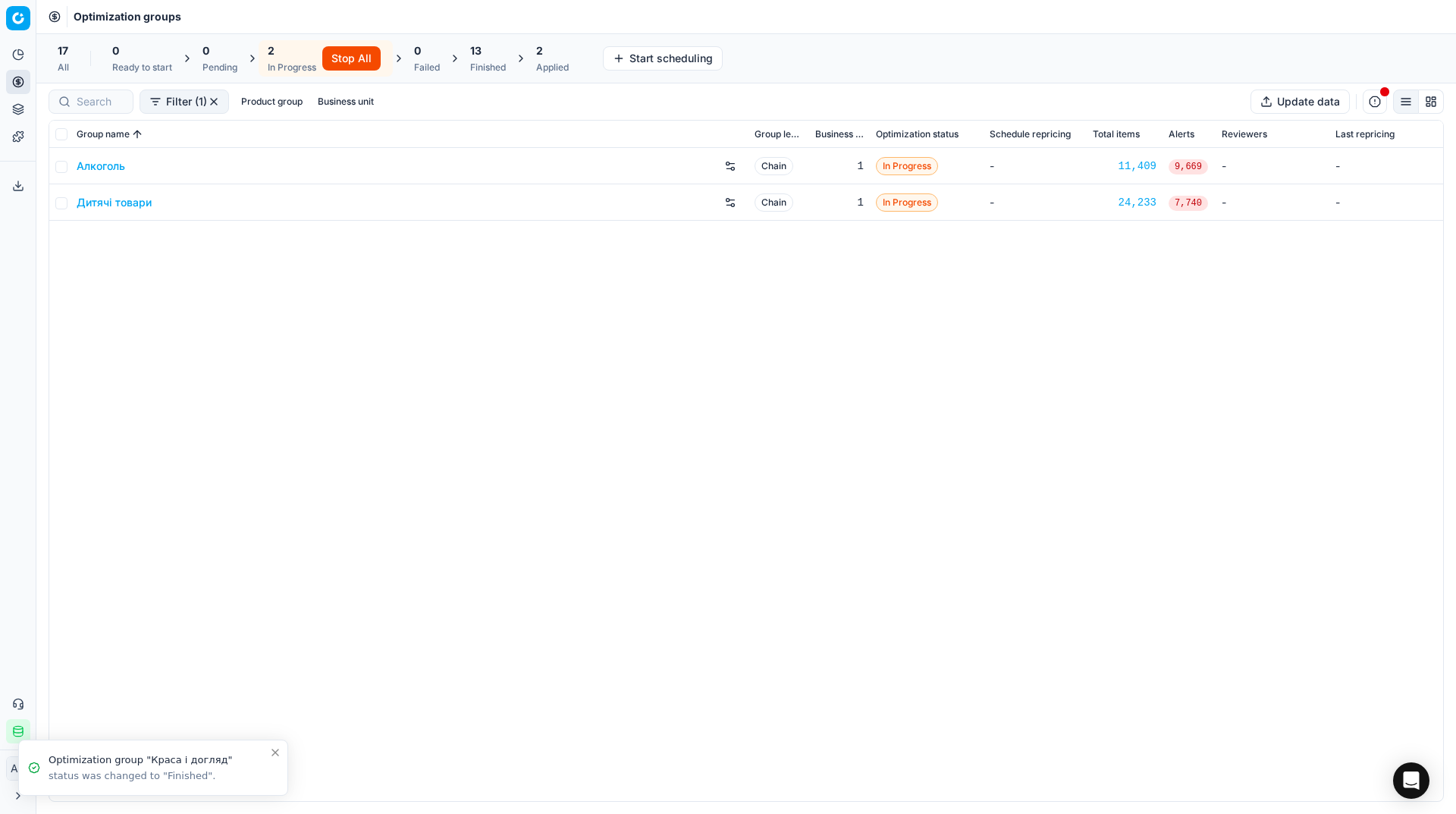
click at [61, 68] on div "All" at bounding box center [63, 68] width 11 height 12
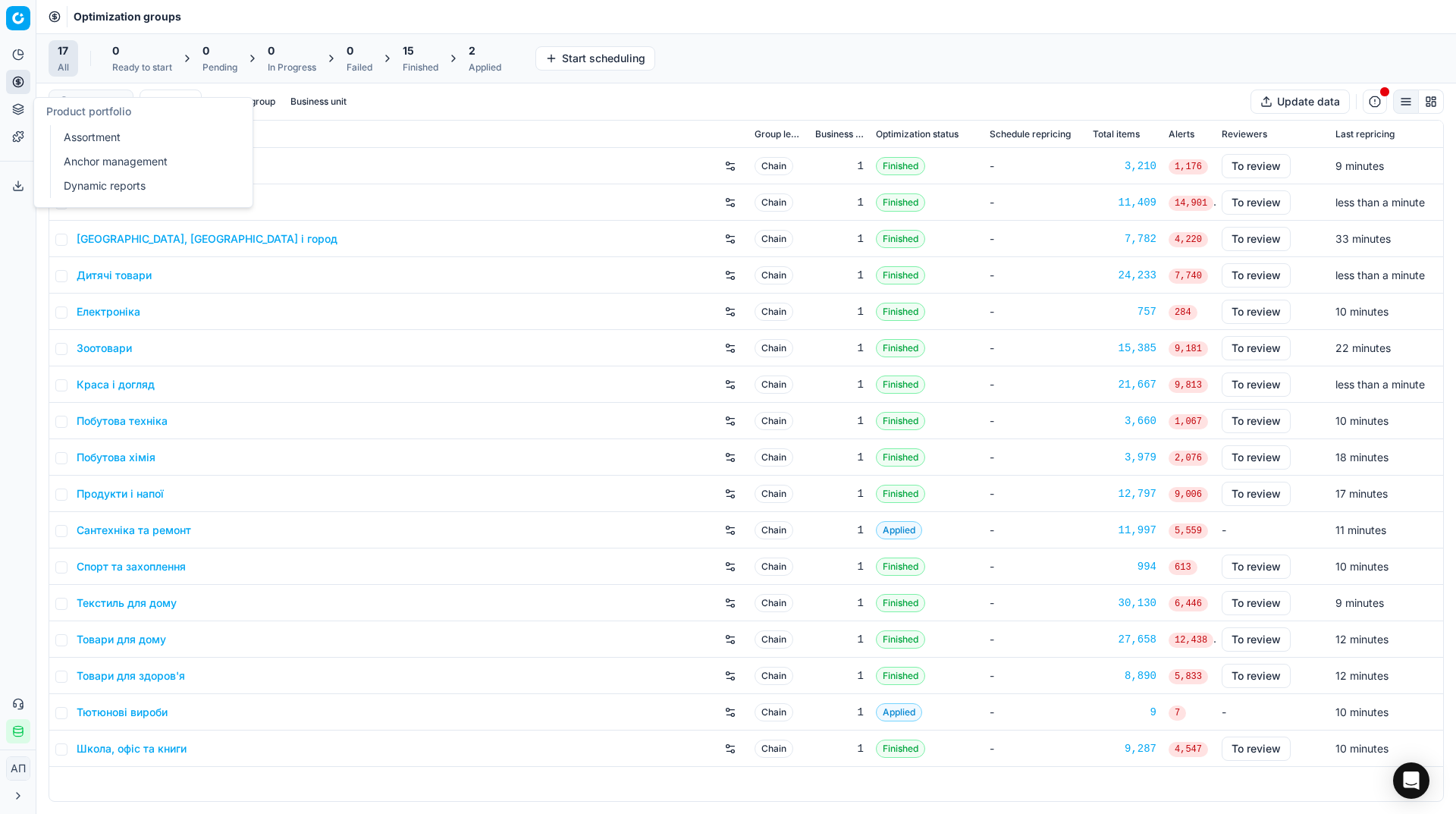
click at [84, 146] on link "Assortment" at bounding box center [146, 137] width 177 height 21
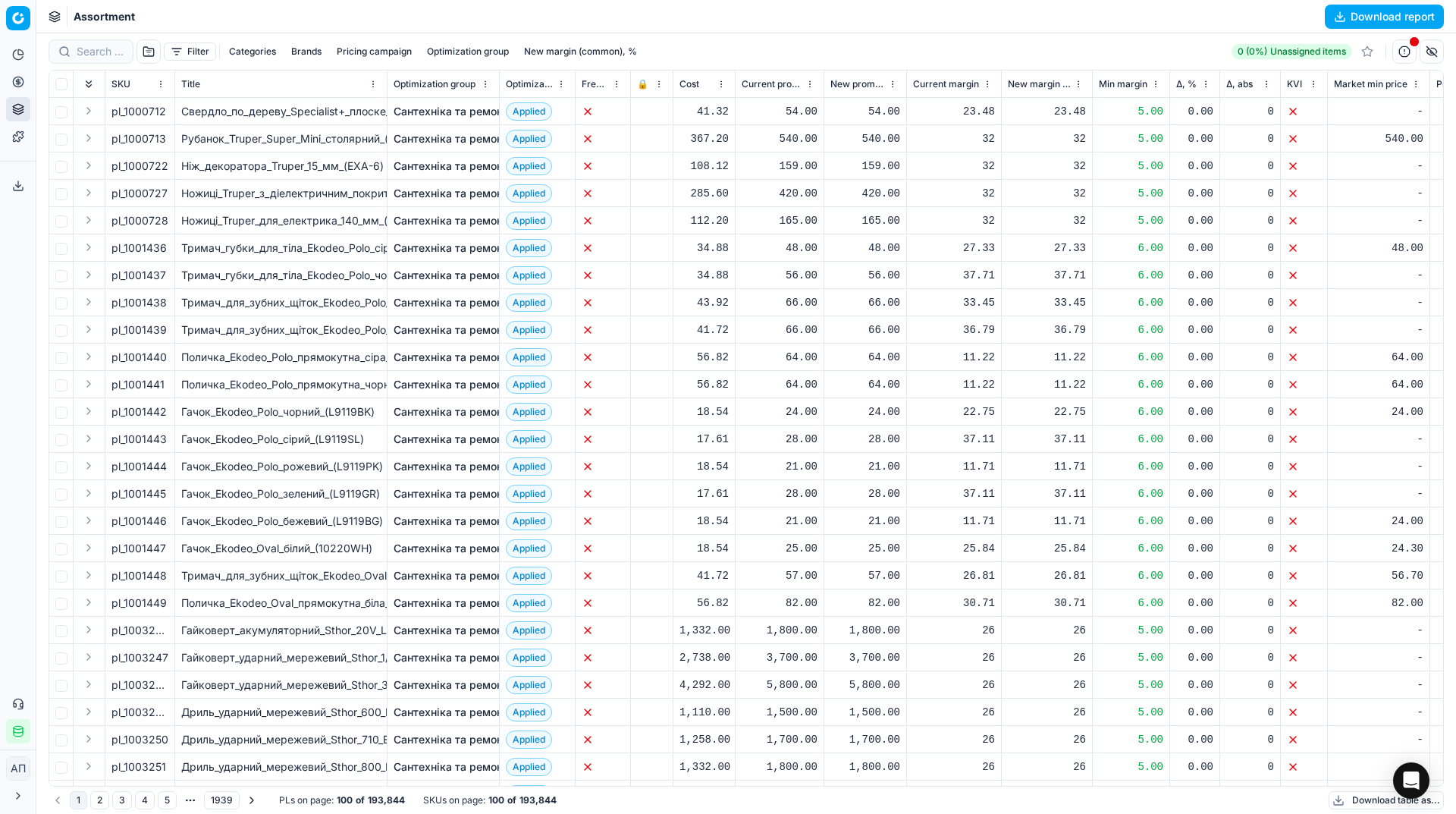
click at [151, 59] on button "button" at bounding box center [149, 52] width 24 height 24
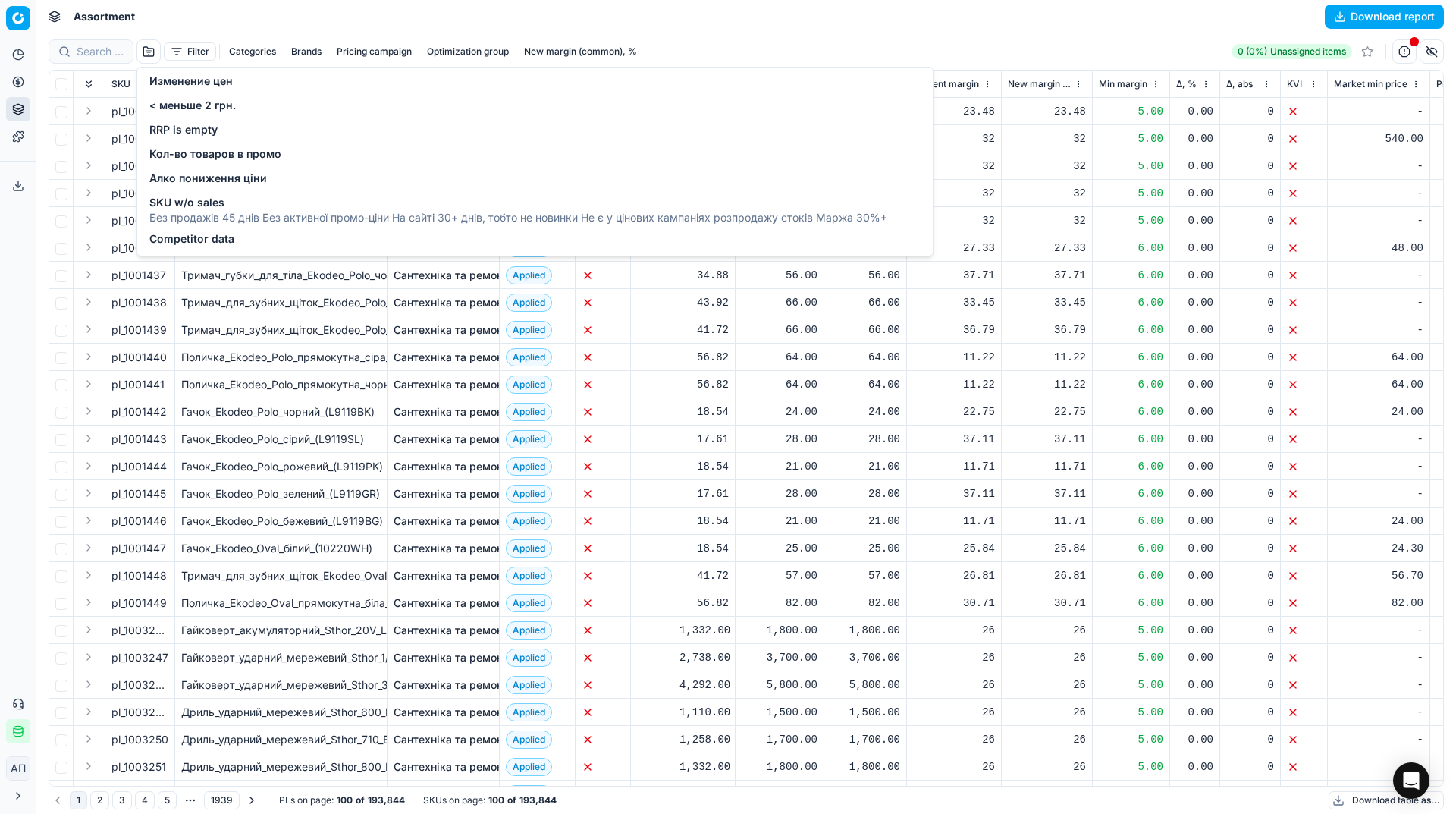
click at [171, 81] on span "Изменение цен" at bounding box center [191, 81] width 84 height 15
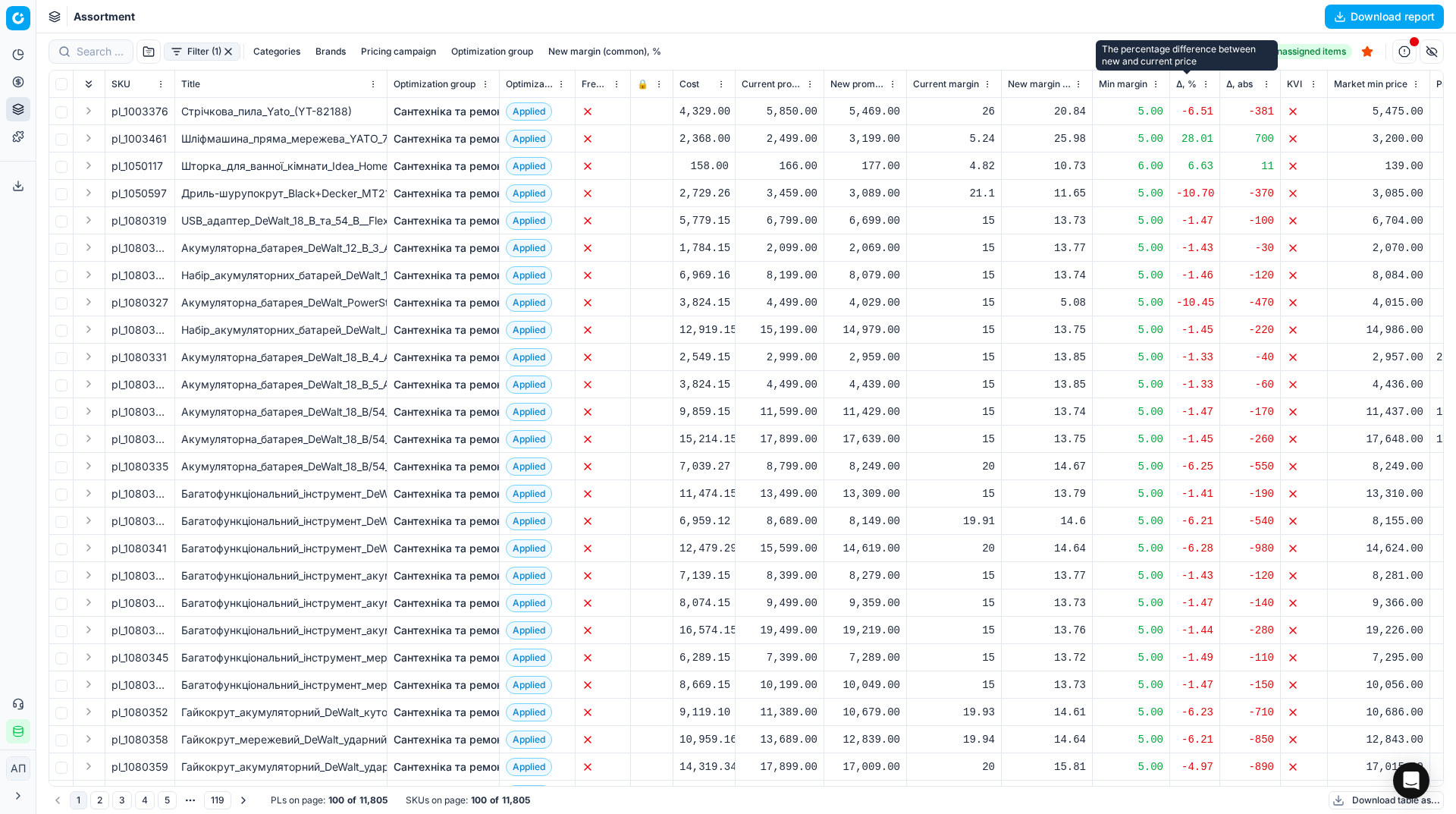
click at [1189, 85] on span "Δ, %" at bounding box center [1187, 84] width 21 height 12
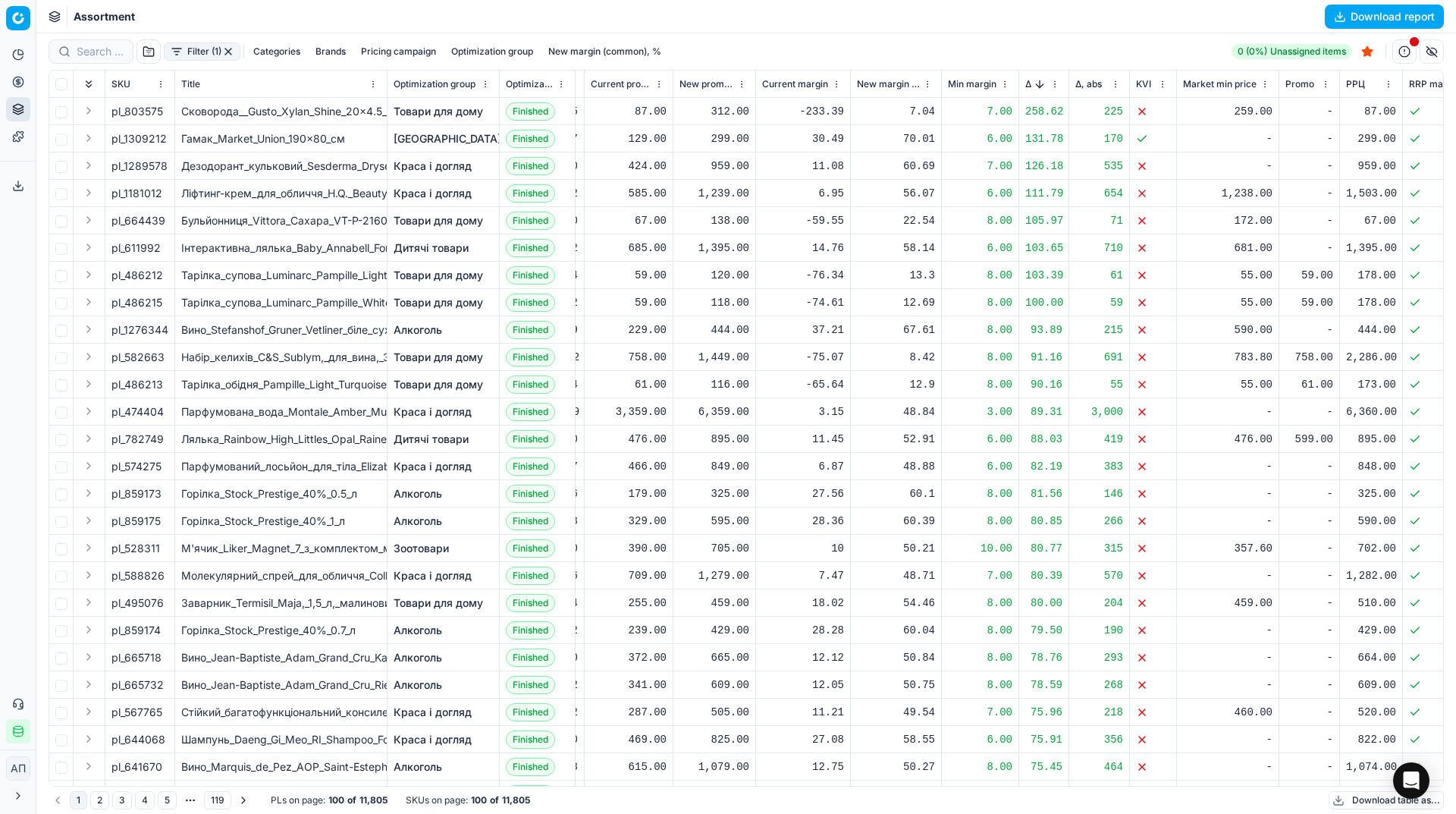
scroll to position [0, 152]
click at [1032, 82] on button "Sorted by Δ, % descending" at bounding box center [1038, 84] width 15 height 15
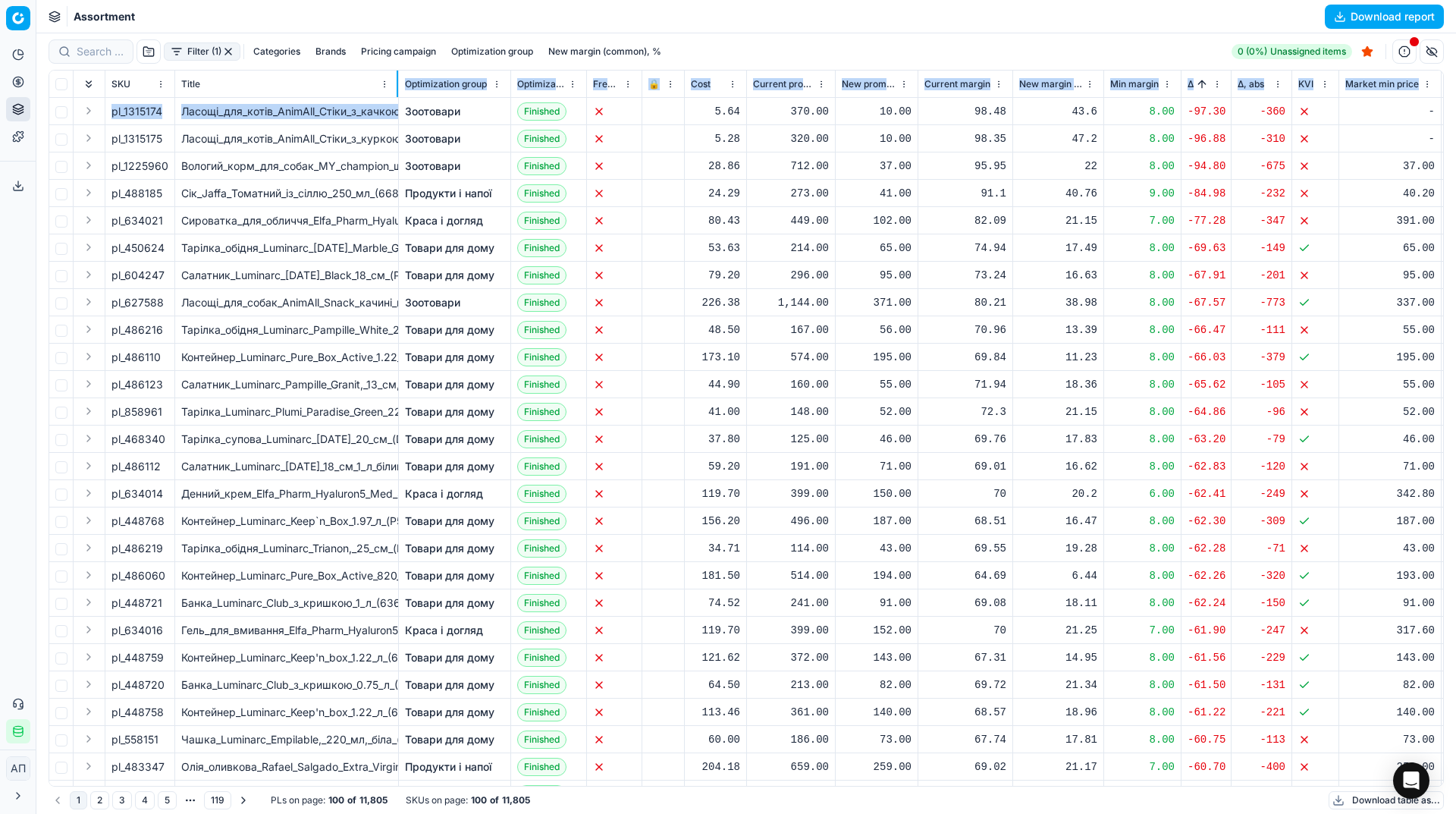
drag, startPoint x: 386, startPoint y: 84, endPoint x: 380, endPoint y: 105, distance: 21.8
click at [380, 105] on div "SKU Title Optimization group Optimization status Freeze price 🔒 Cost Current pr…" at bounding box center [746, 428] width 1394 height 715
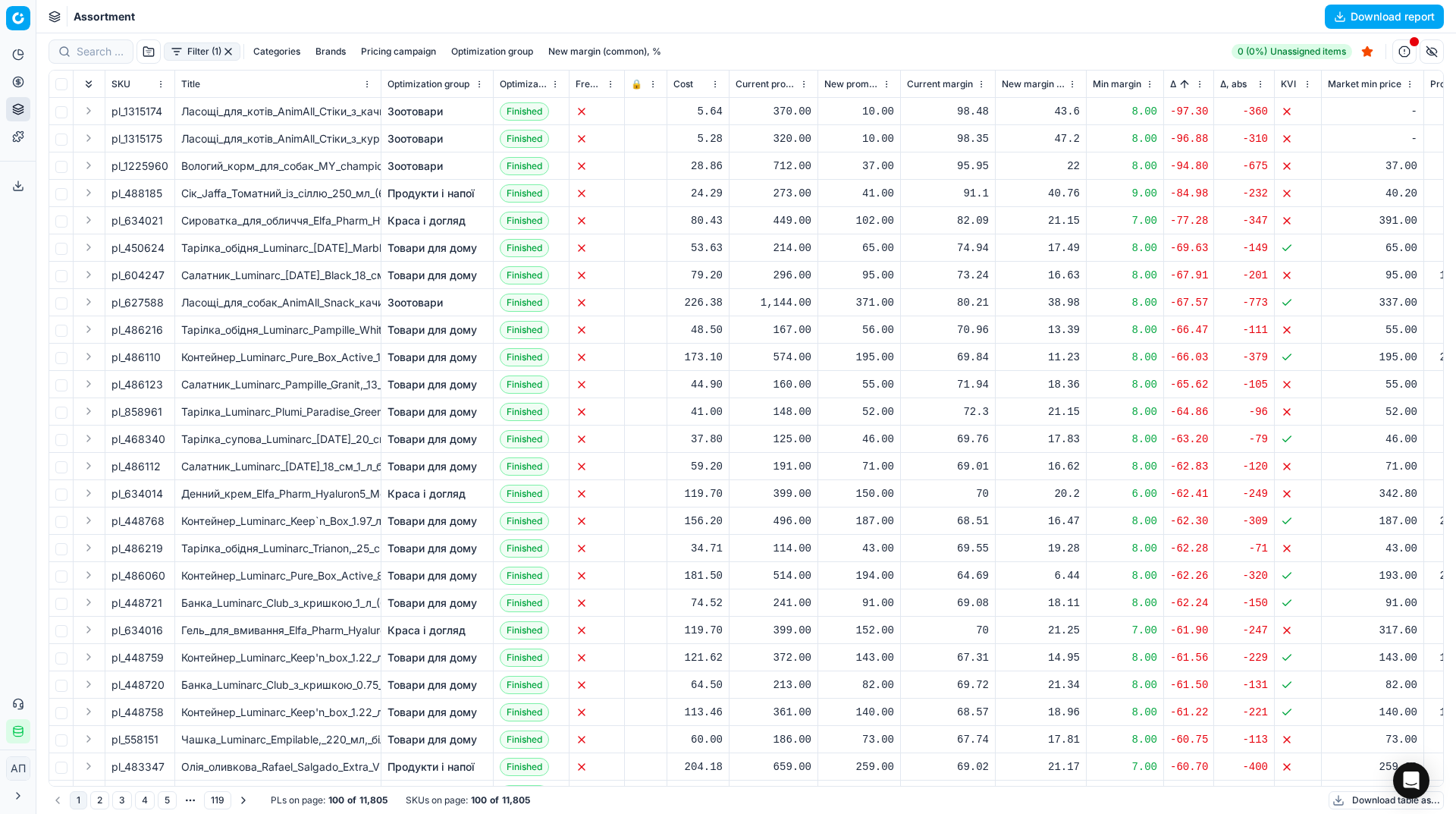
click at [809, 43] on div "Filter (1) Categories Brands Pricing campaign Optimization group New margin (co…" at bounding box center [746, 52] width 1395 height 24
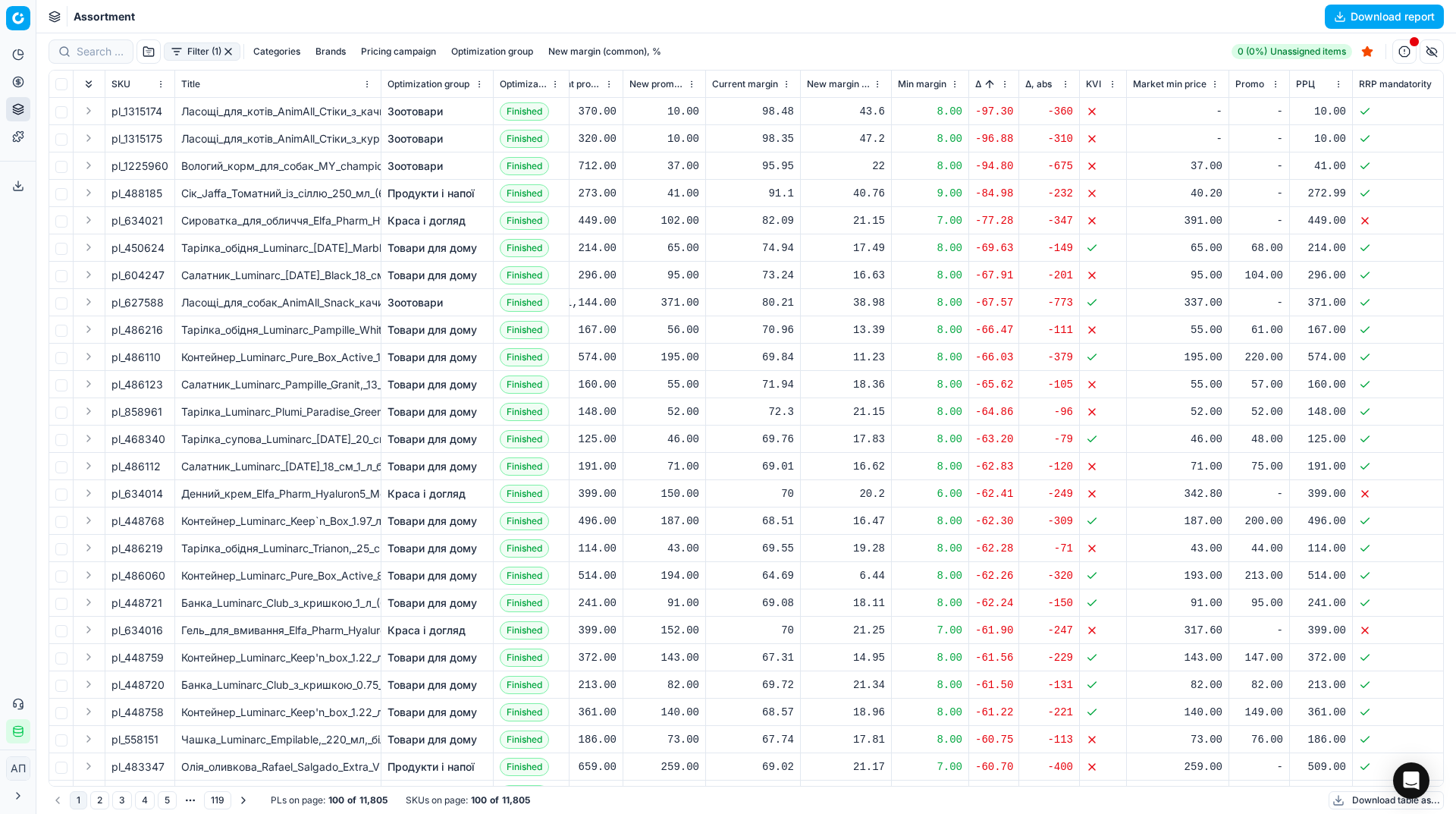
scroll to position [0, 197]
click at [18, 91] on button "Pricing" at bounding box center [18, 82] width 24 height 24
click at [85, 112] on link "Optimization groups" at bounding box center [146, 110] width 177 height 21
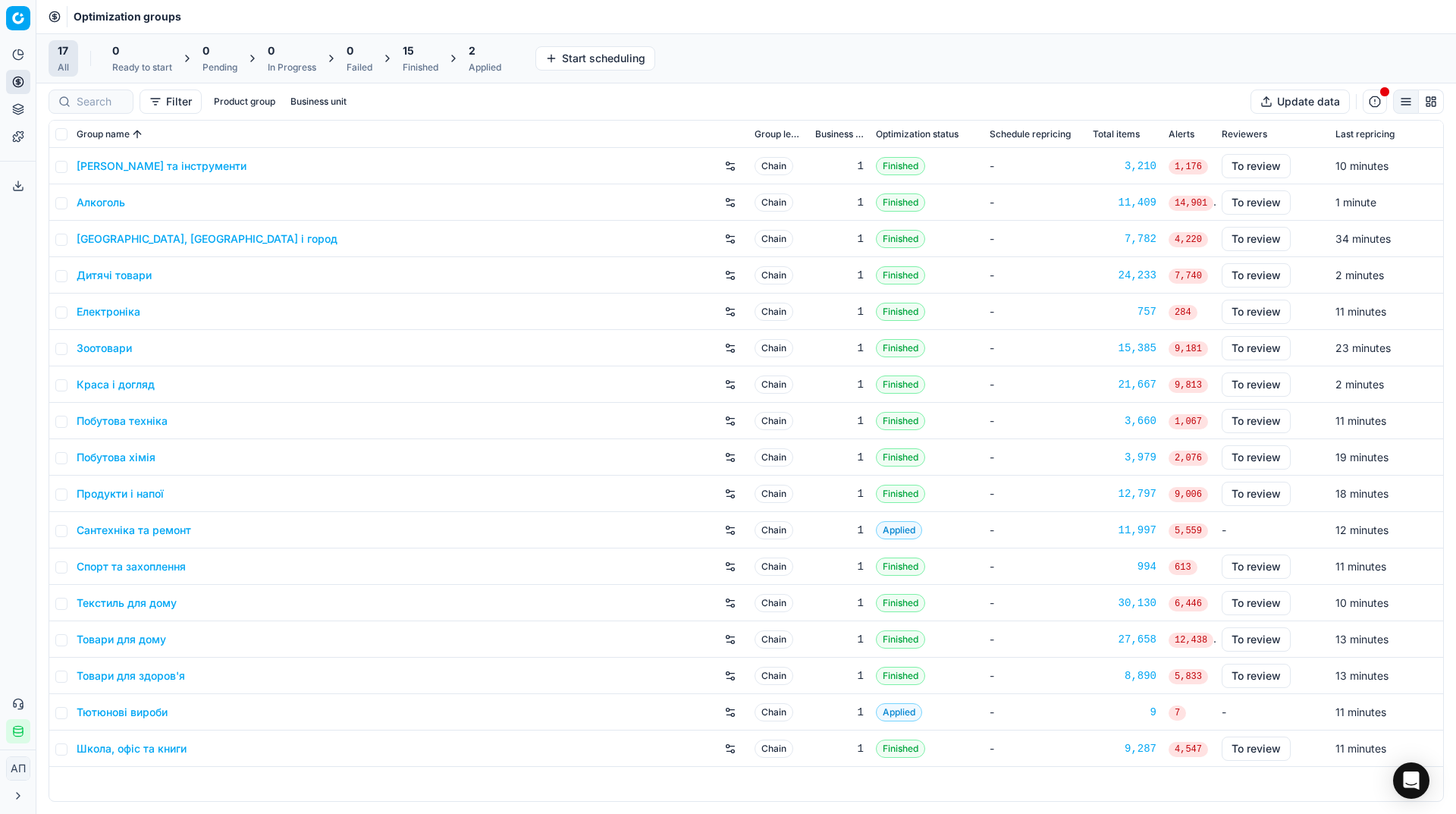
click at [363, 8] on div "Optimization groups" at bounding box center [747, 16] width 1420 height 33
click at [411, 46] on span "15" at bounding box center [408, 50] width 11 height 15
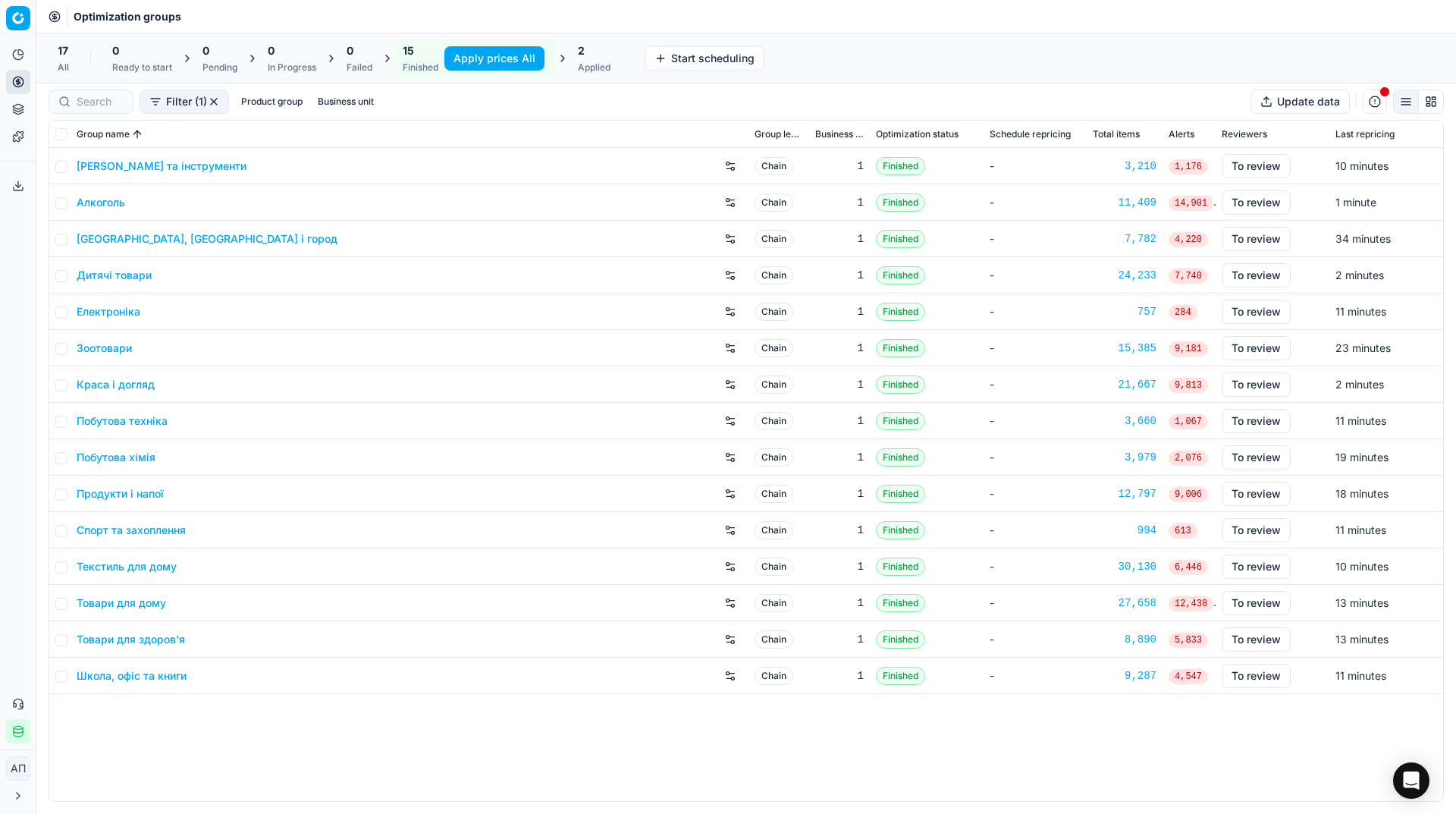
click at [505, 62] on button "Apply prices All" at bounding box center [495, 58] width 100 height 24
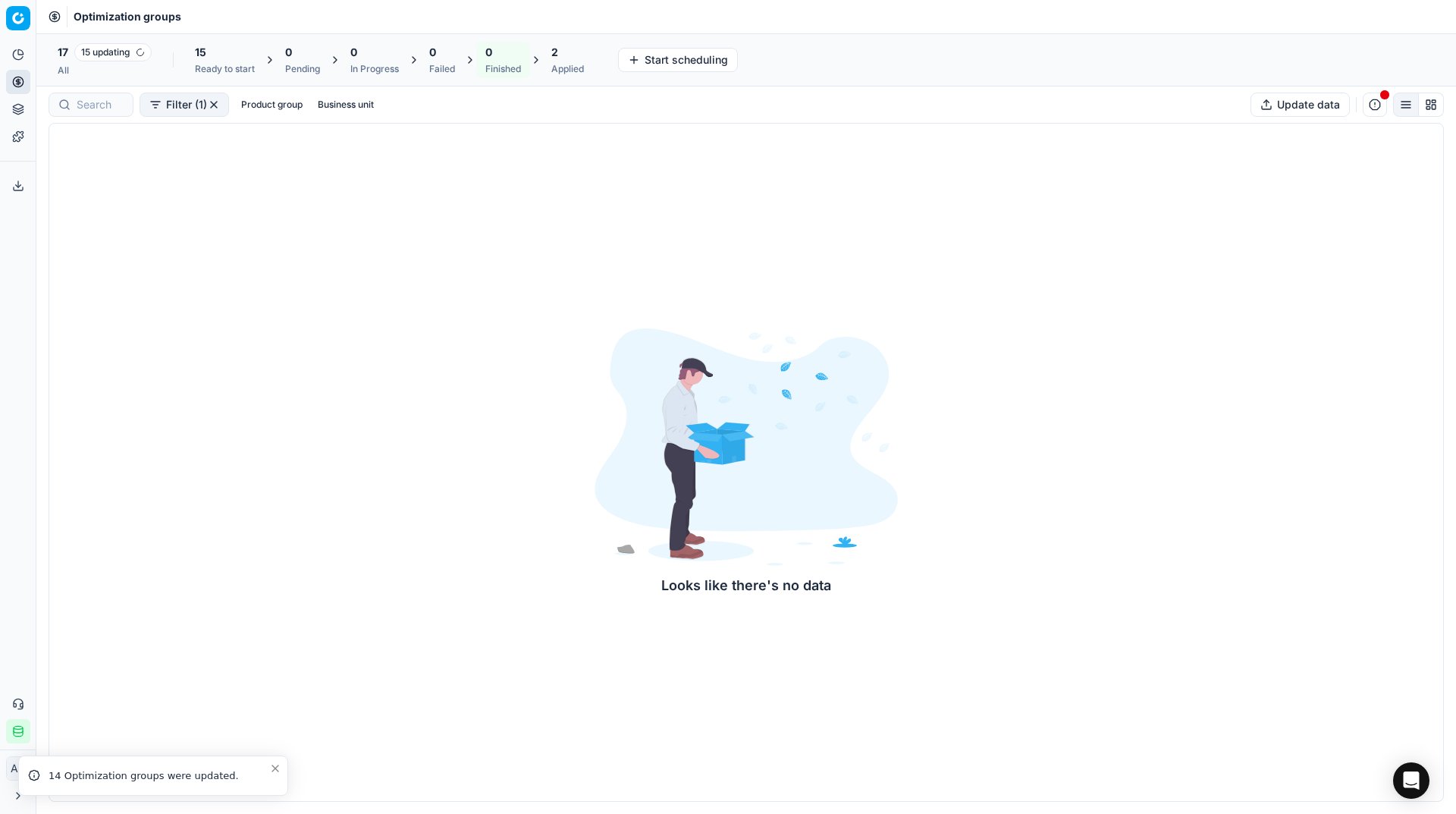
click at [89, 77] on div "17 15 updating All" at bounding box center [105, 60] width 113 height 40
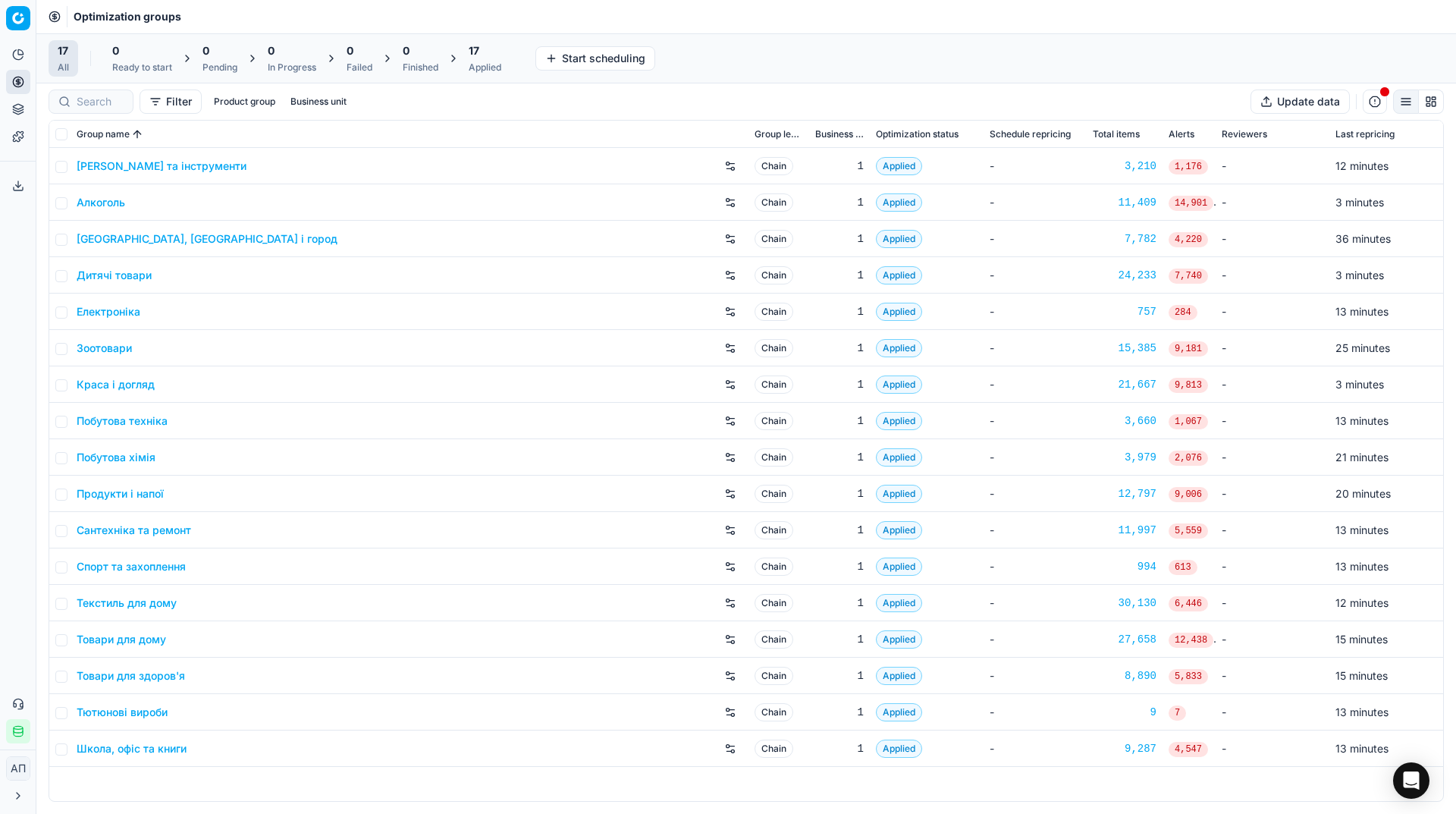
click at [493, 63] on div "Applied" at bounding box center [485, 68] width 33 height 12
click at [559, 62] on button "Export prices All" at bounding box center [558, 58] width 103 height 24
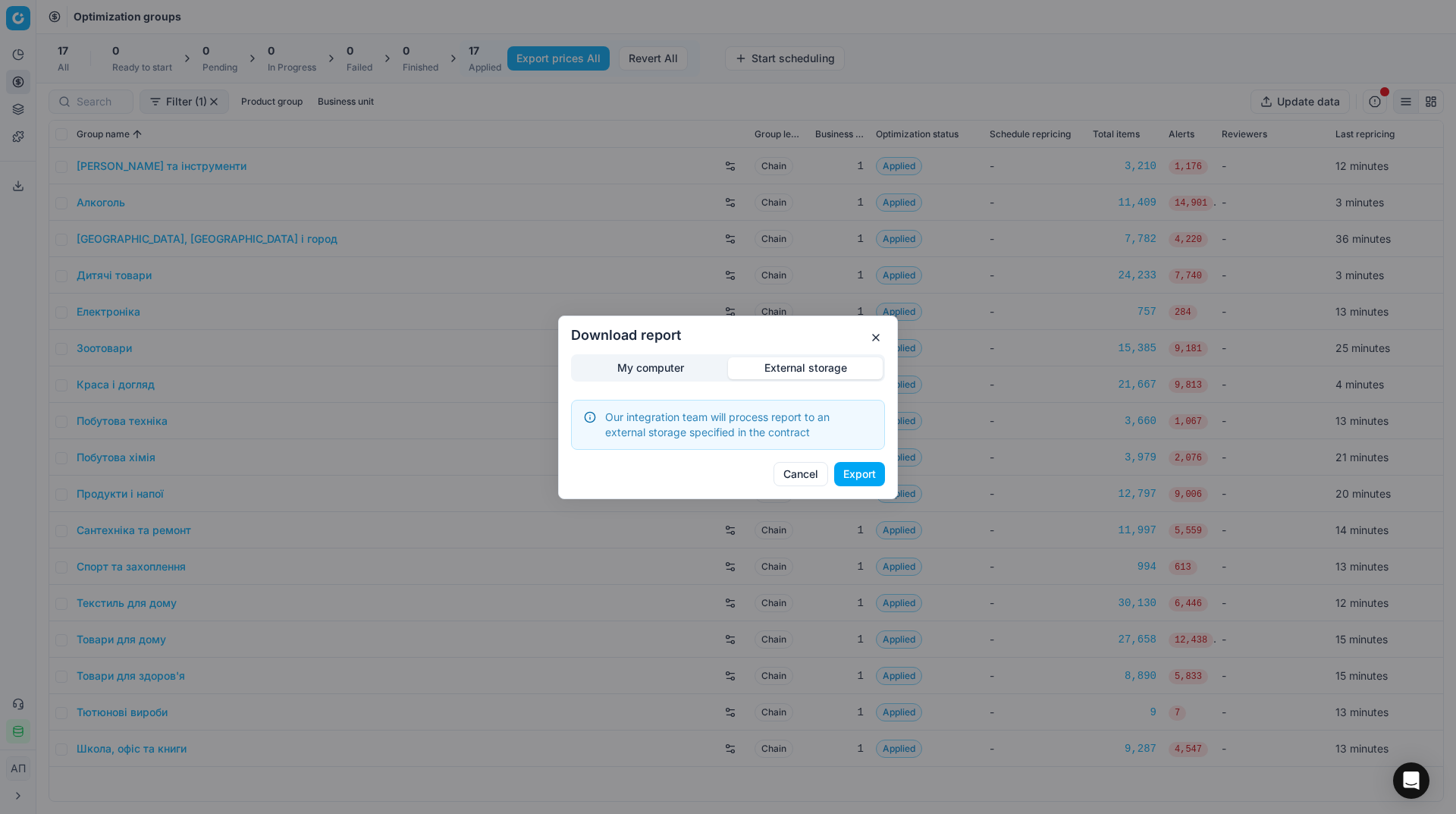
click at [797, 294] on div "Download report My computer External storage Our integration team will process …" at bounding box center [728, 407] width 1456 height 814
click at [858, 474] on button "Export" at bounding box center [860, 474] width 51 height 24
